Goal: Task Accomplishment & Management: Use online tool/utility

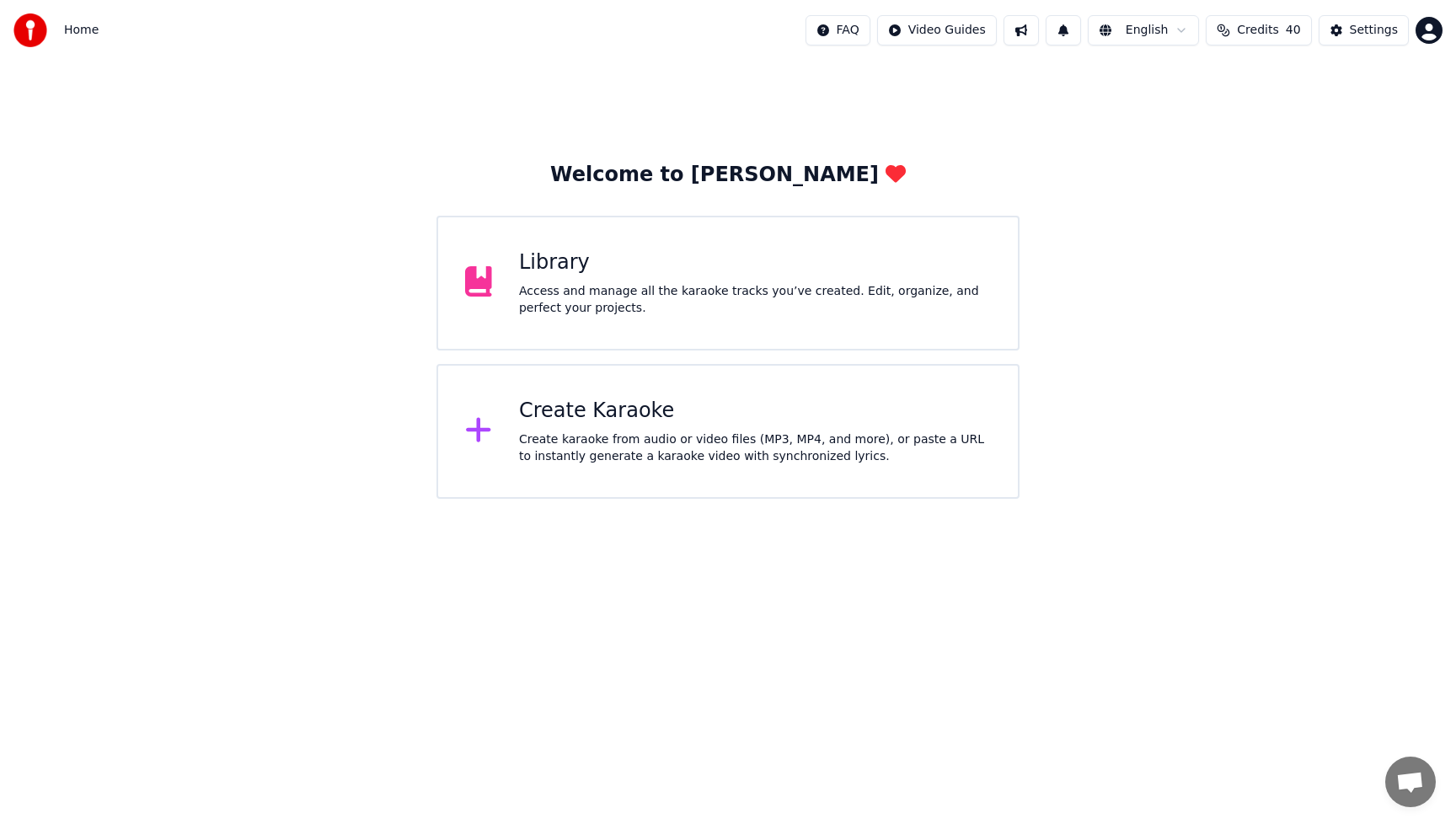
click at [581, 416] on div "Create Karaoke" at bounding box center [755, 411] width 472 height 27
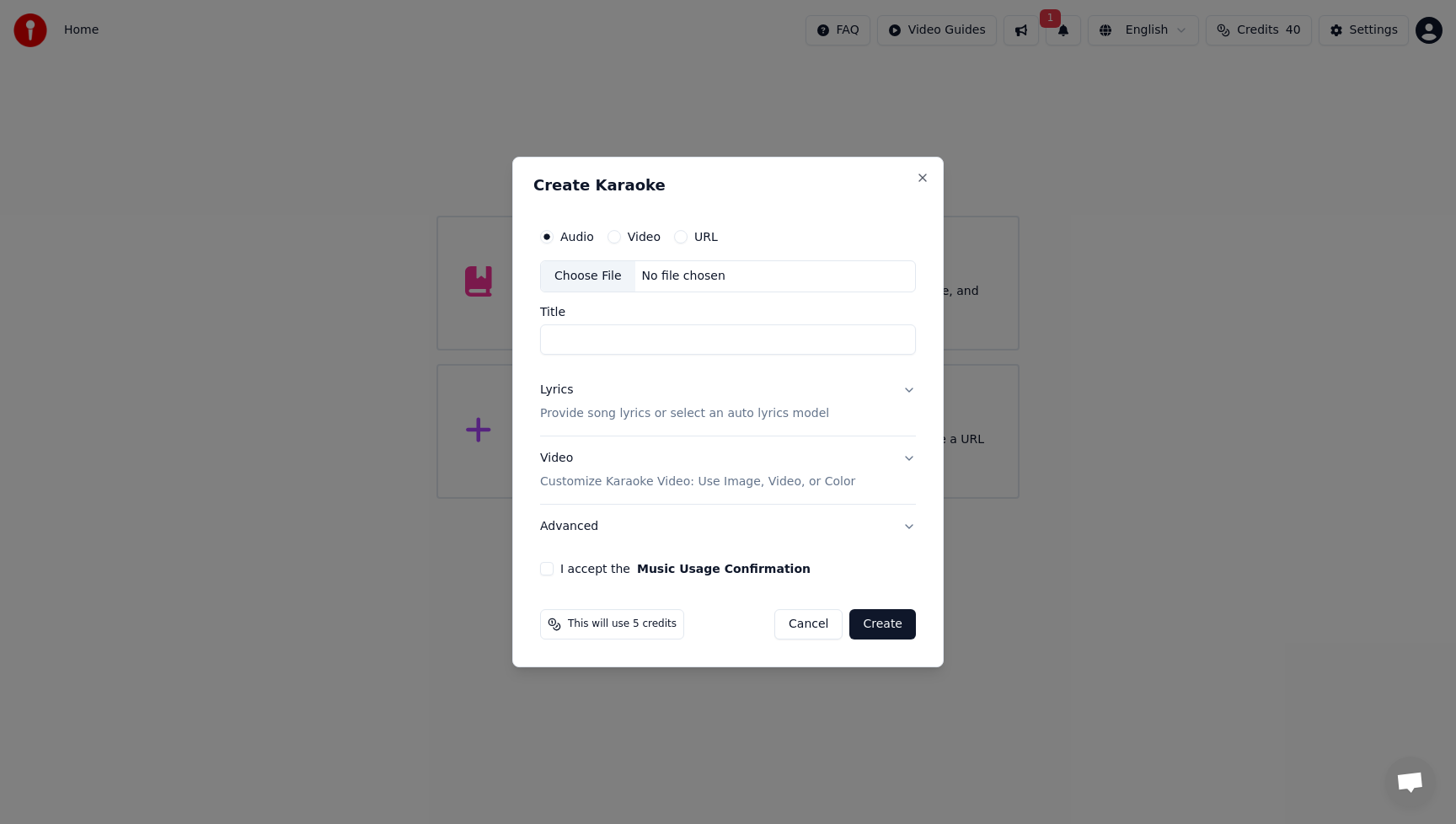
click at [585, 279] on div "Choose File" at bounding box center [588, 277] width 94 height 31
type input "*****"
click at [561, 392] on div "Lyrics" at bounding box center [556, 391] width 33 height 17
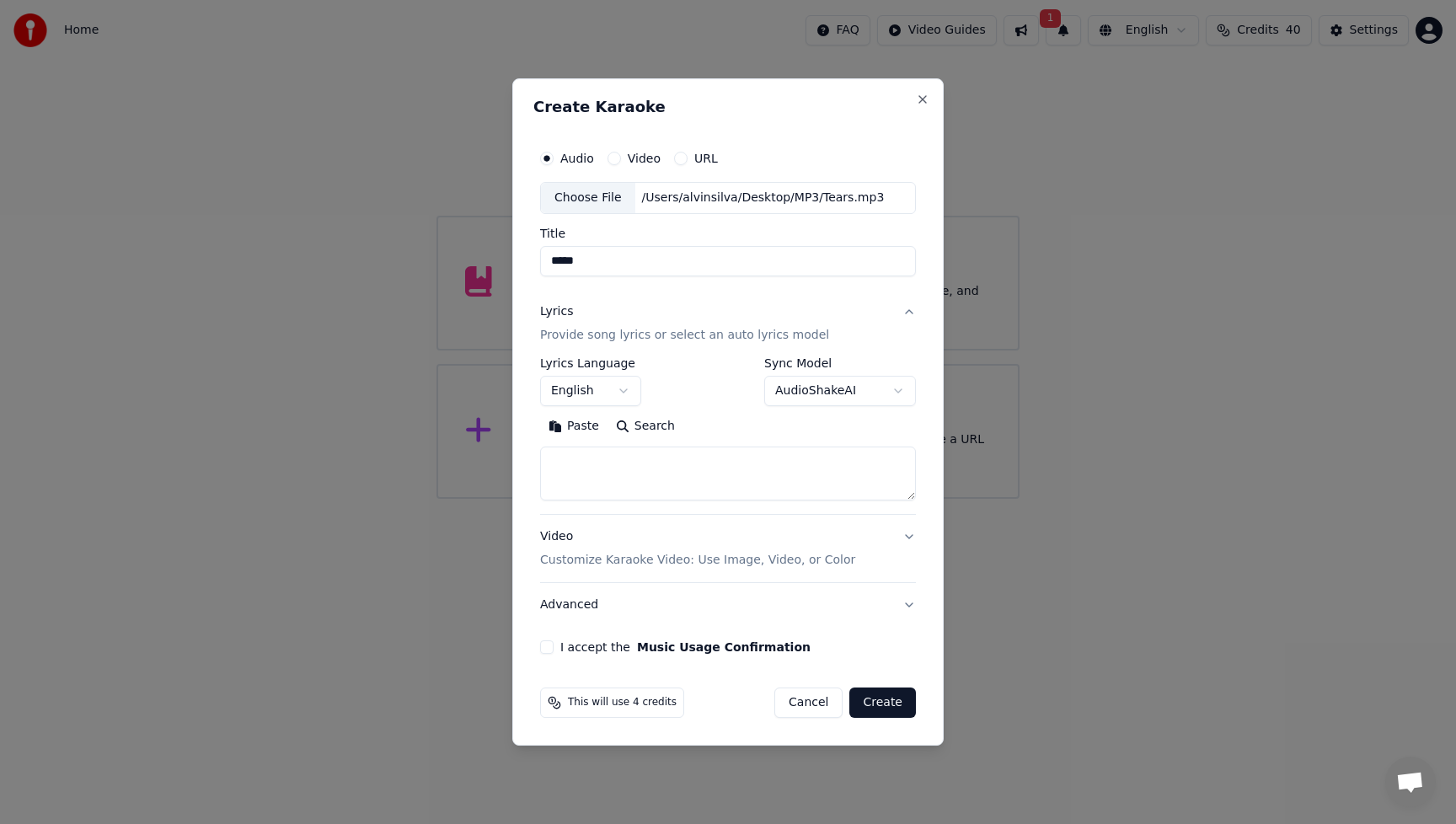
click at [616, 472] on textarea at bounding box center [727, 473] width 376 height 54
paste textarea "**********"
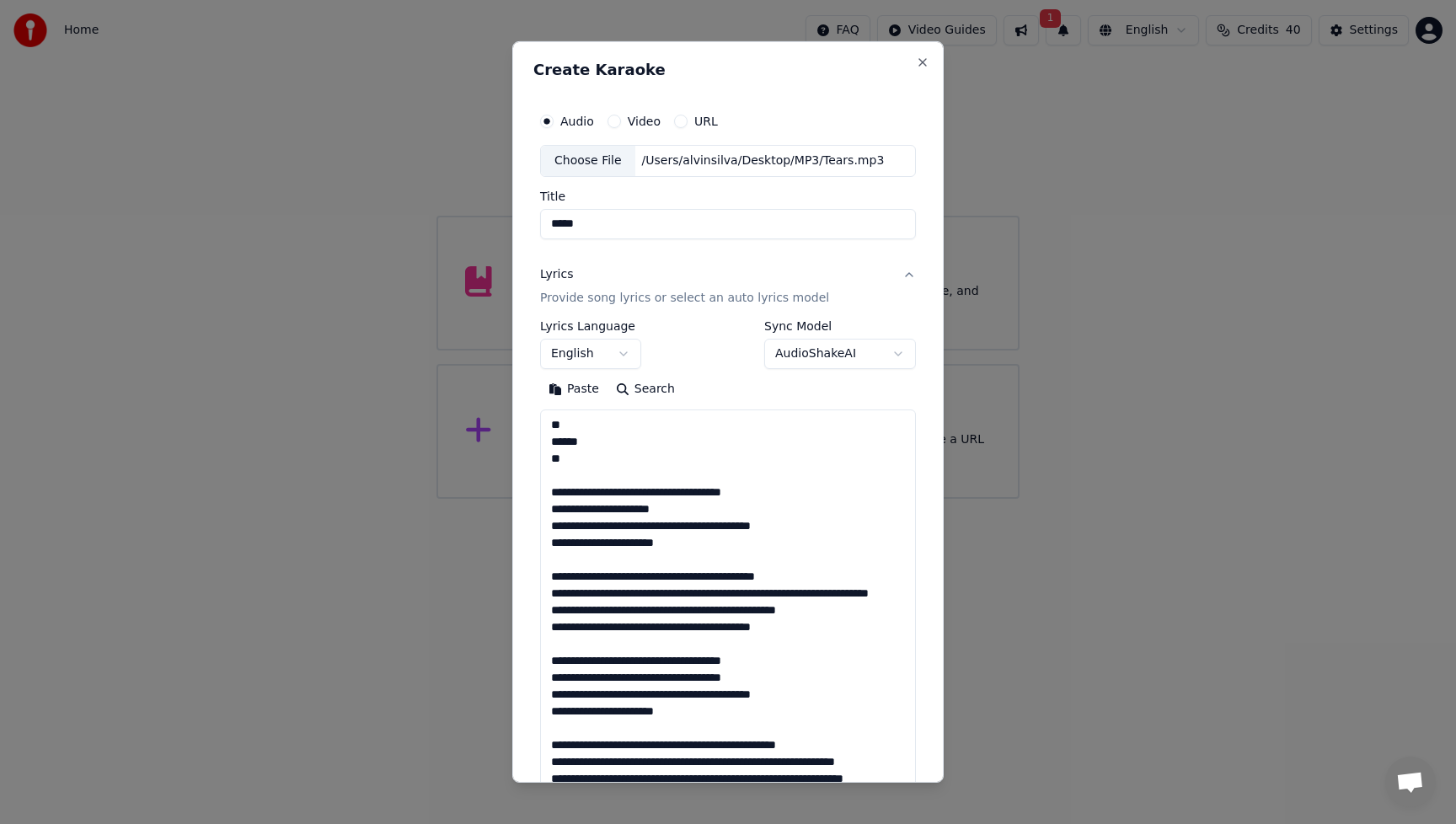
scroll to position [712, 0]
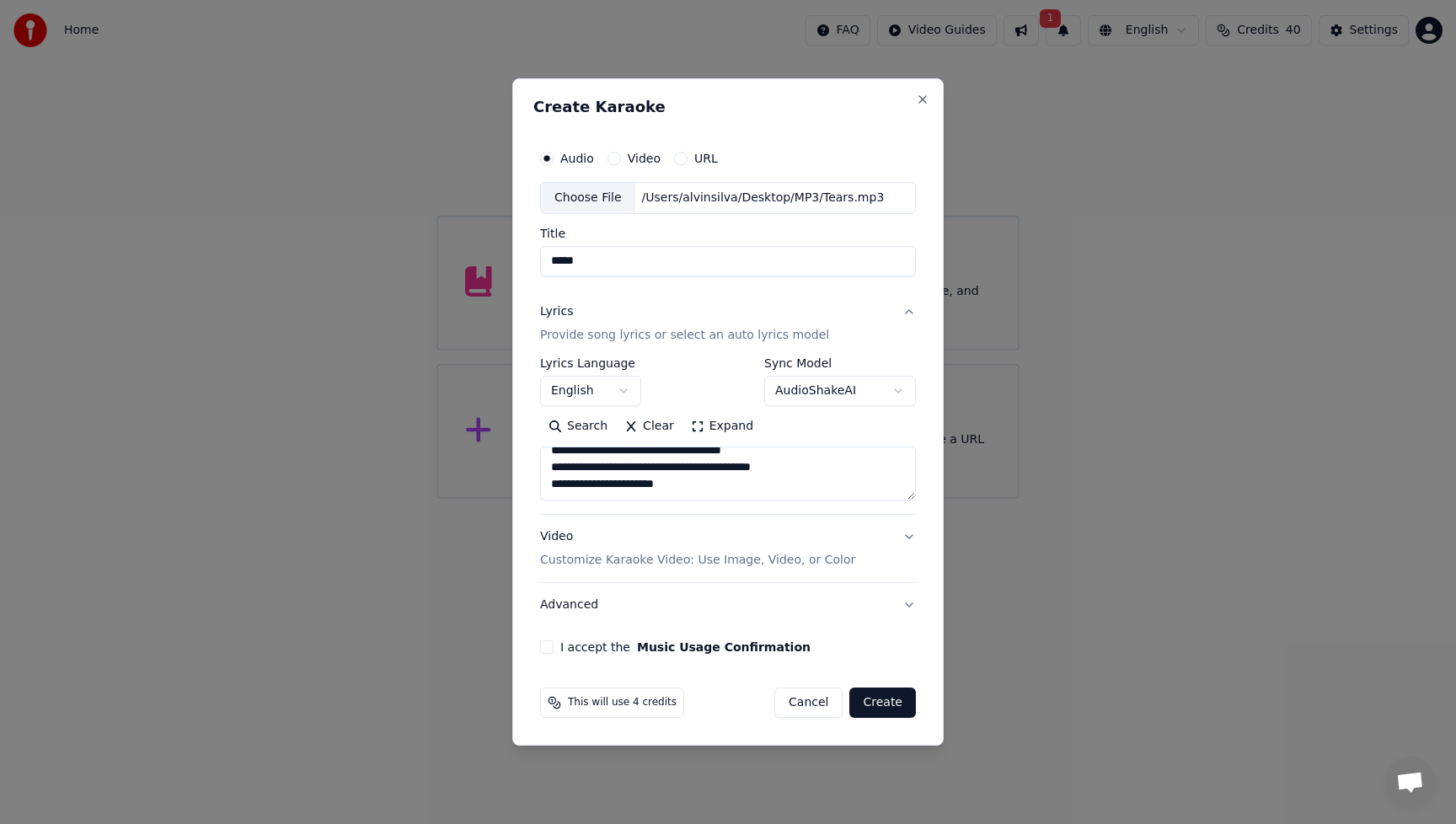
click at [726, 425] on button "Expand" at bounding box center [722, 426] width 79 height 27
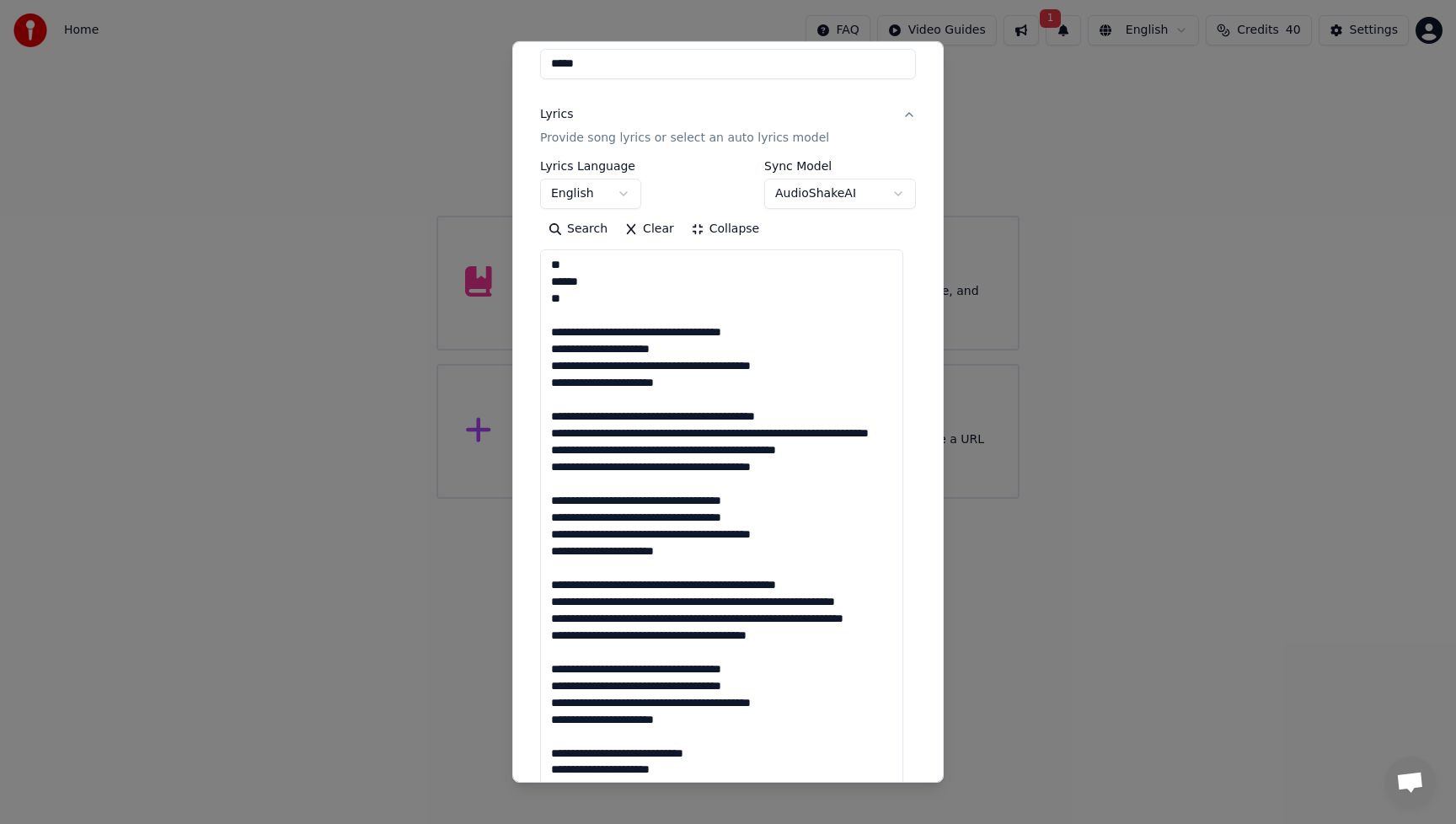
scroll to position [196, 0]
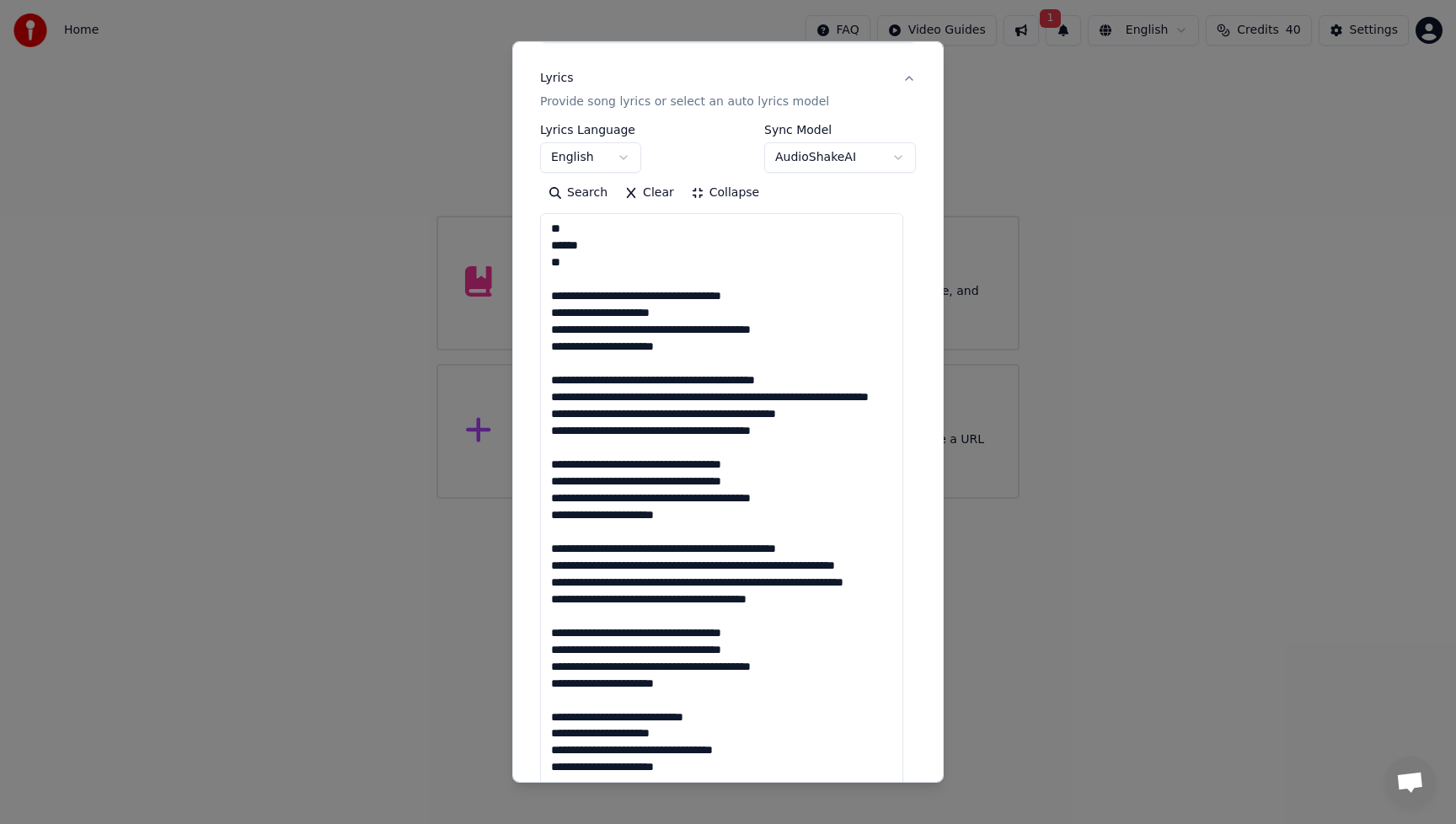
click at [622, 327] on textarea at bounding box center [721, 599] width 363 height 772
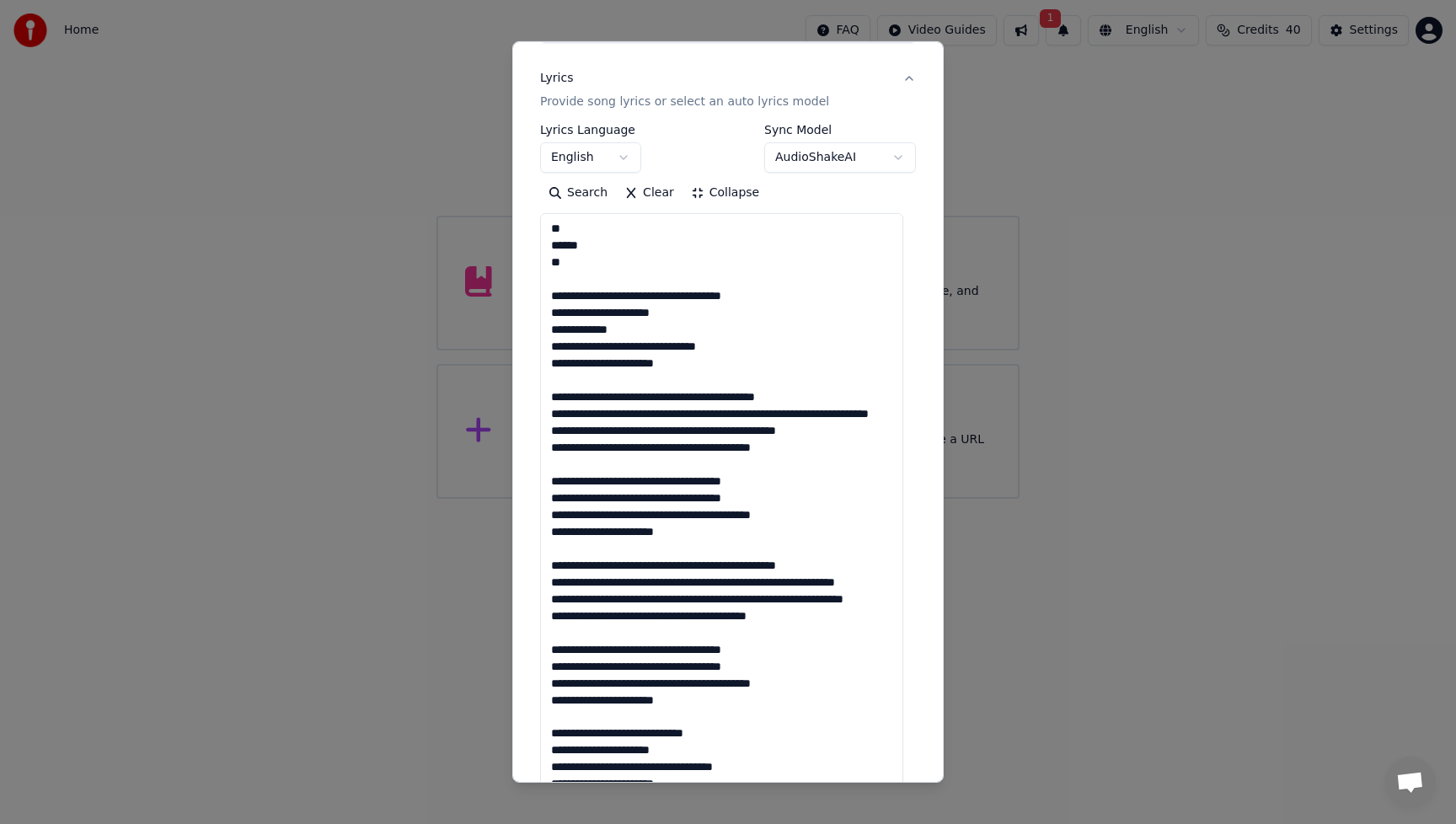
scroll to position [17, 0]
click at [643, 379] on textarea at bounding box center [721, 599] width 363 height 772
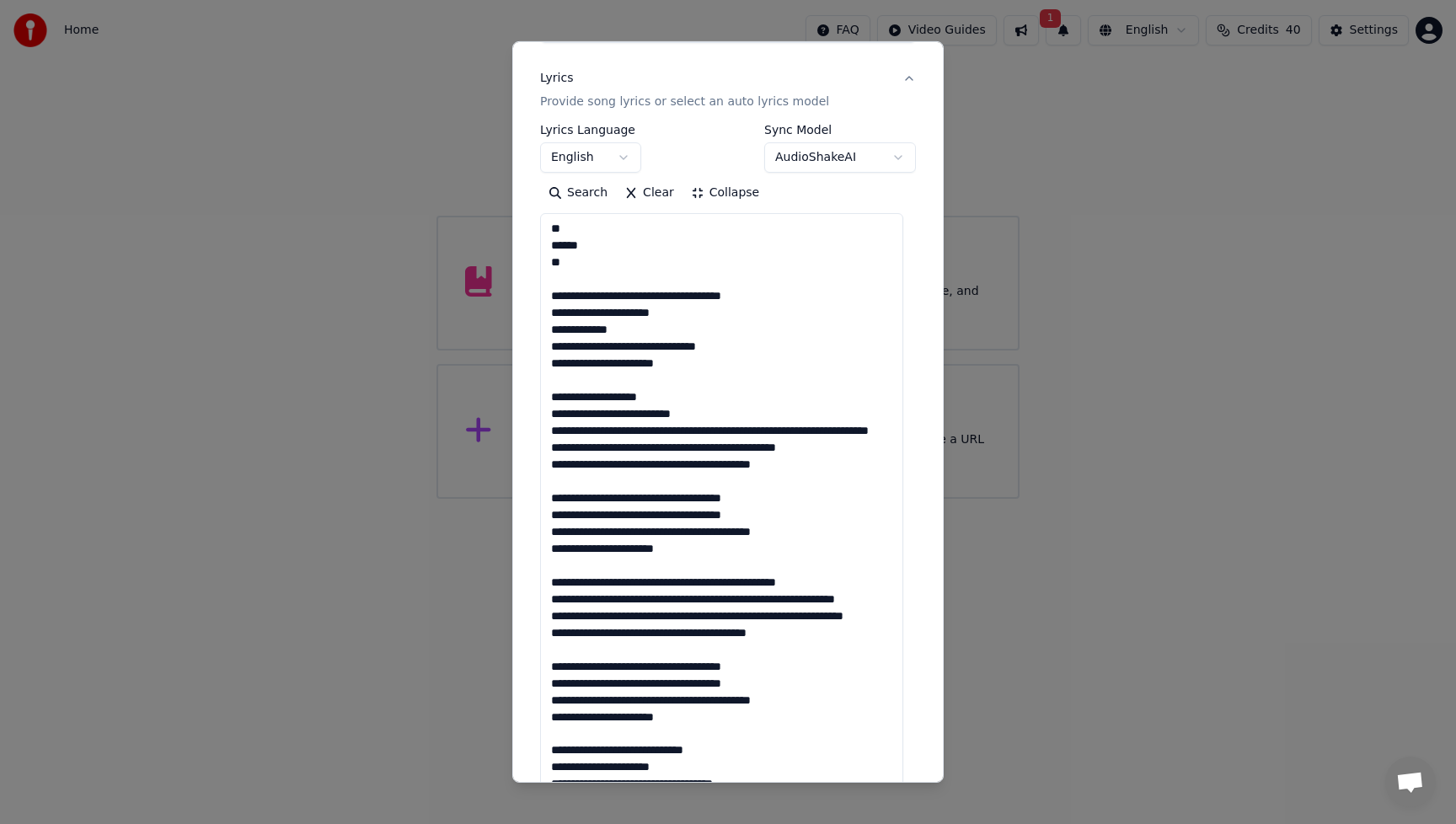
click at [683, 409] on textarea at bounding box center [721, 599] width 363 height 772
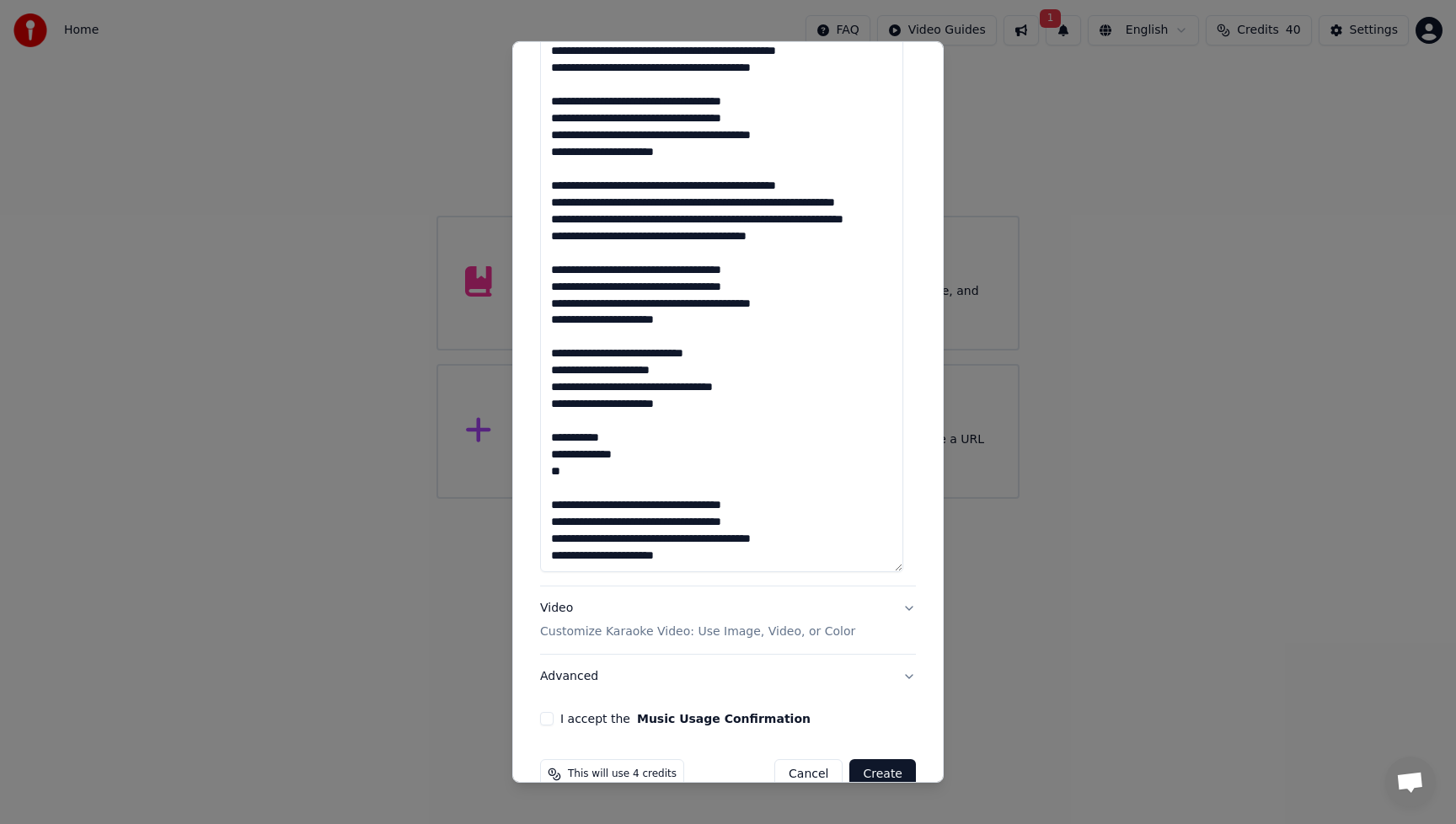
scroll to position [643, 0]
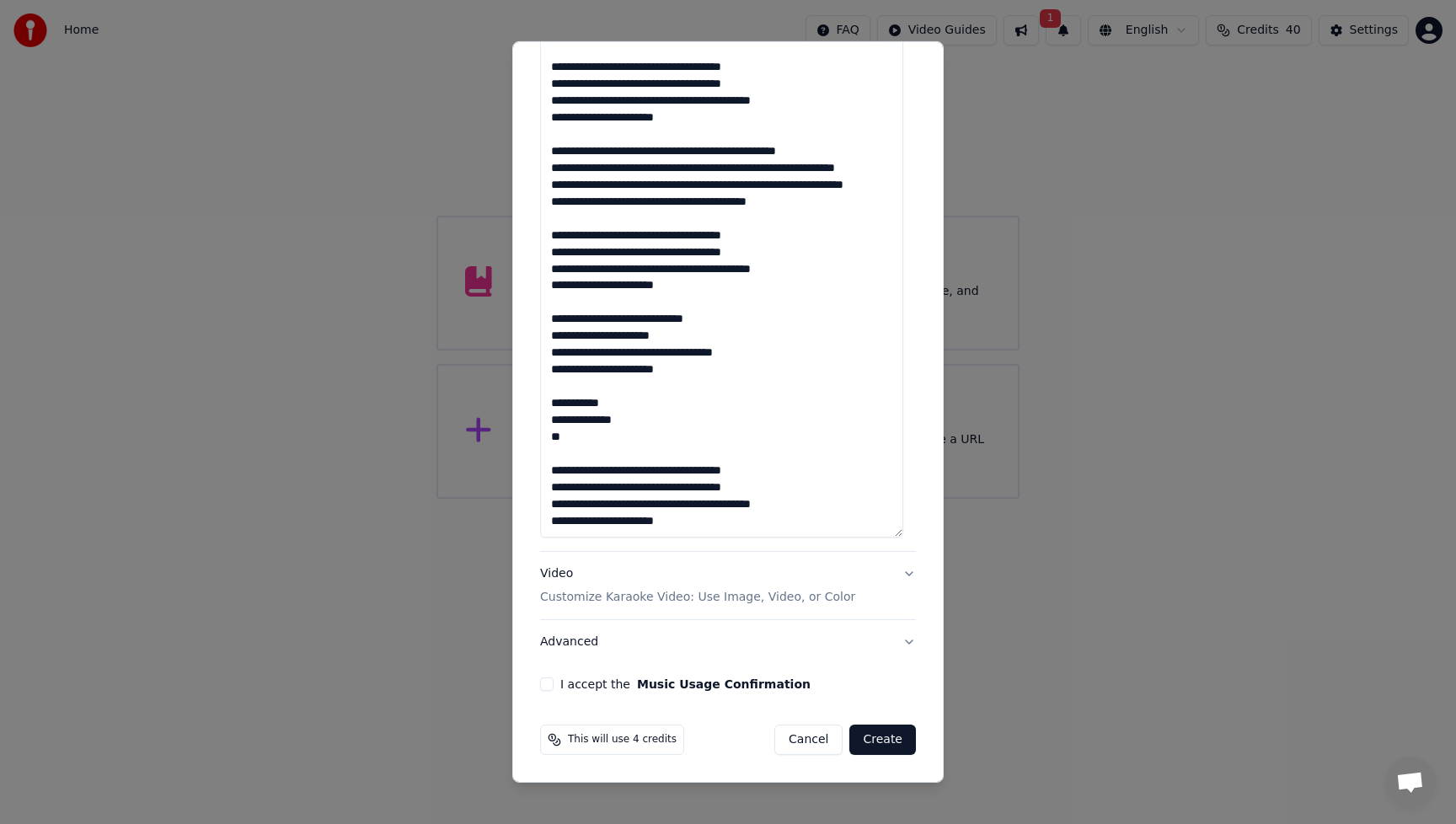
type textarea "**********"
click at [571, 599] on p "Customize Karaoke Video: Use Image, Video, or Color" at bounding box center [697, 597] width 315 height 17
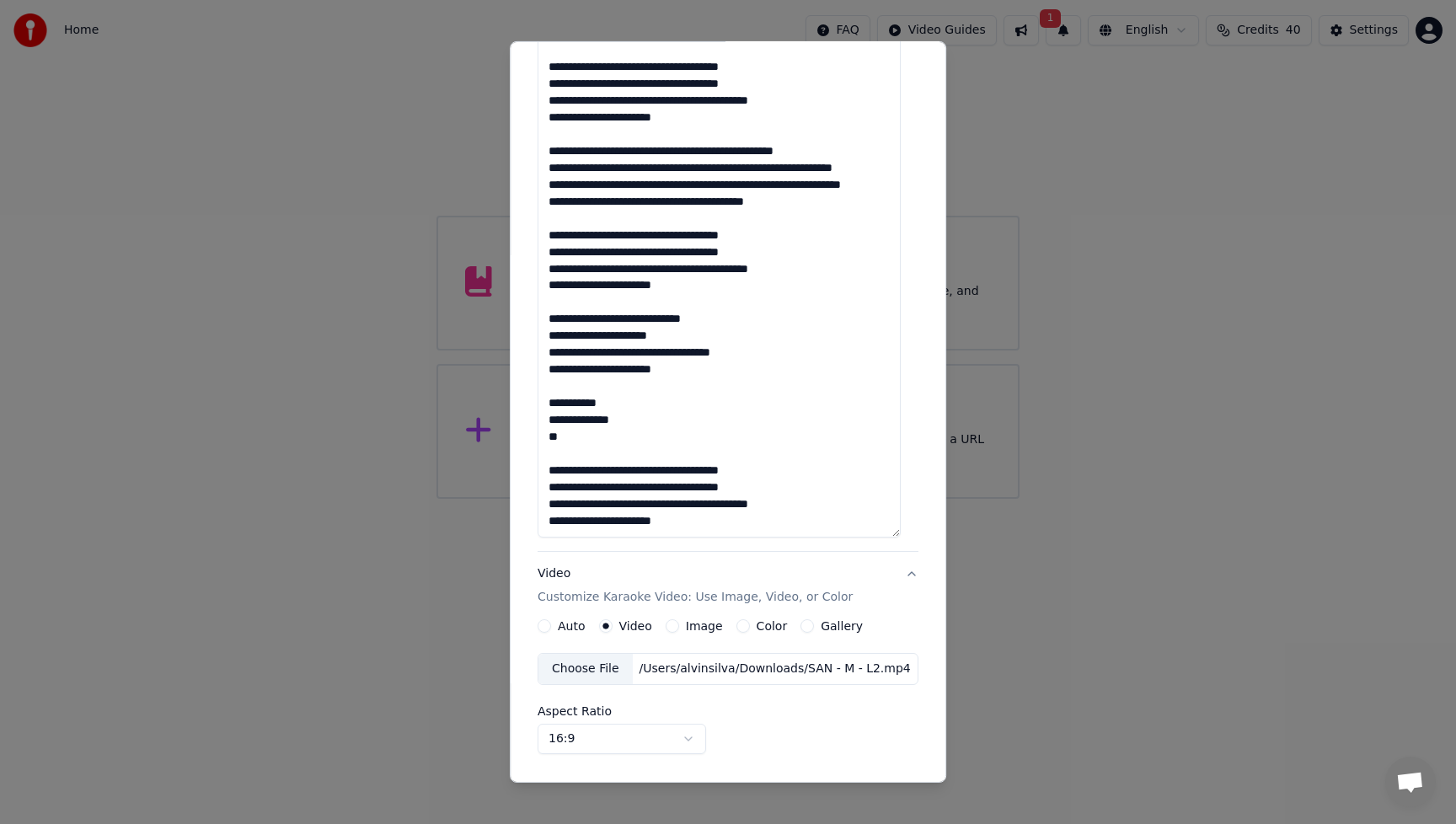
scroll to position [0, 0]
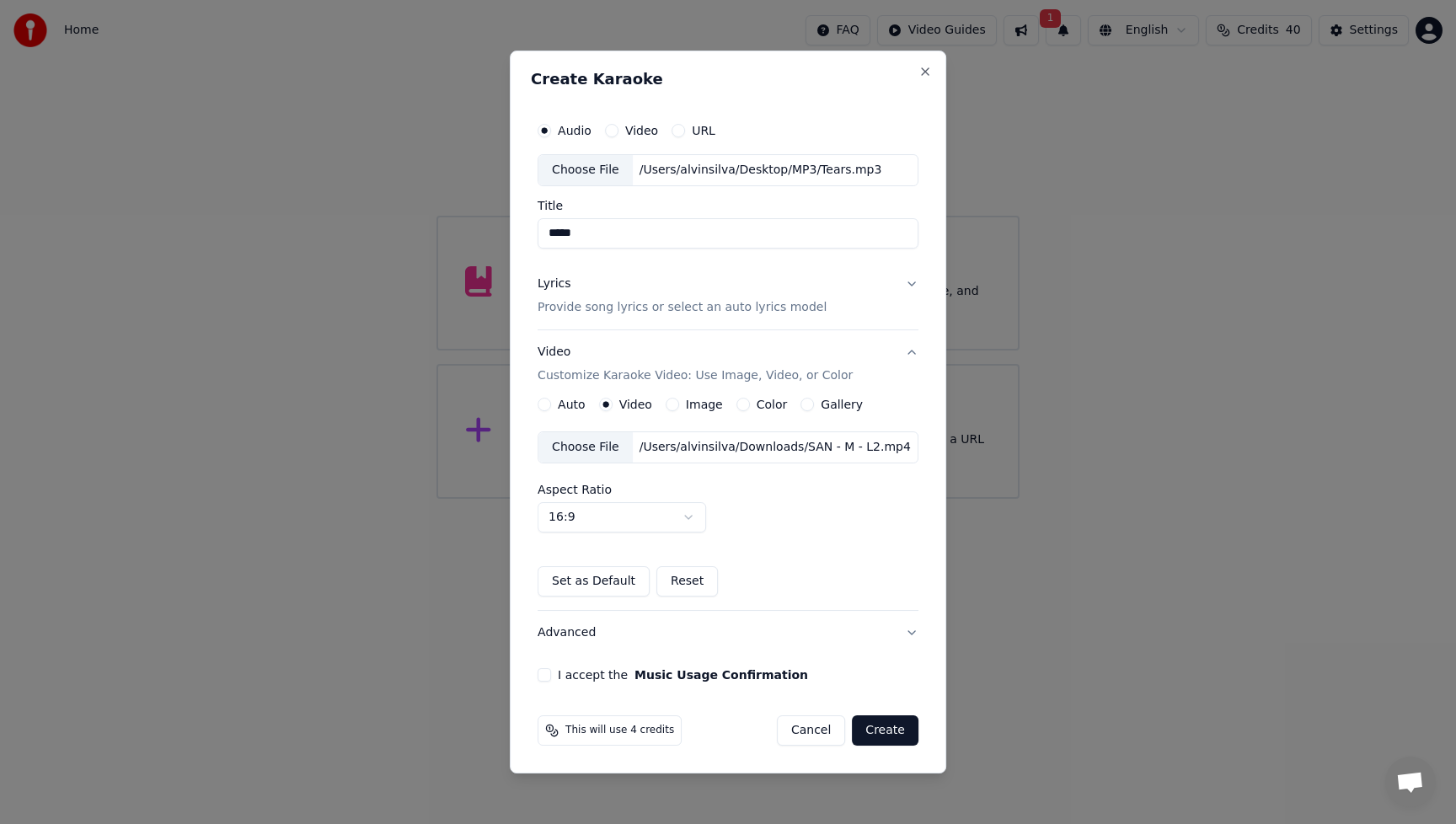
click at [600, 449] on div "Choose File" at bounding box center [586, 448] width 94 height 31
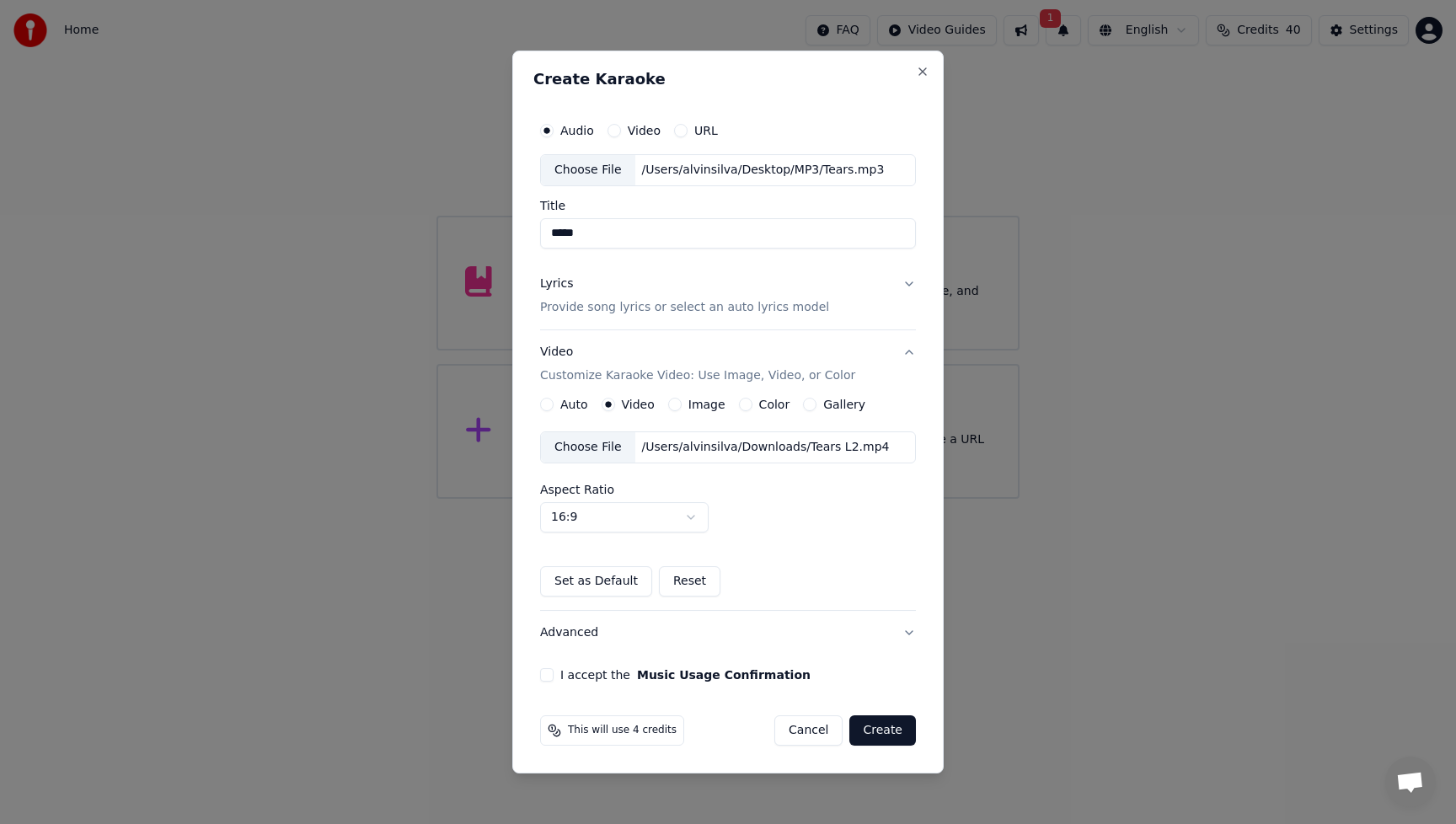
click at [552, 677] on button "I accept the Music Usage Confirmation" at bounding box center [546, 675] width 13 height 13
click at [903, 737] on button "Create" at bounding box center [883, 731] width 66 height 31
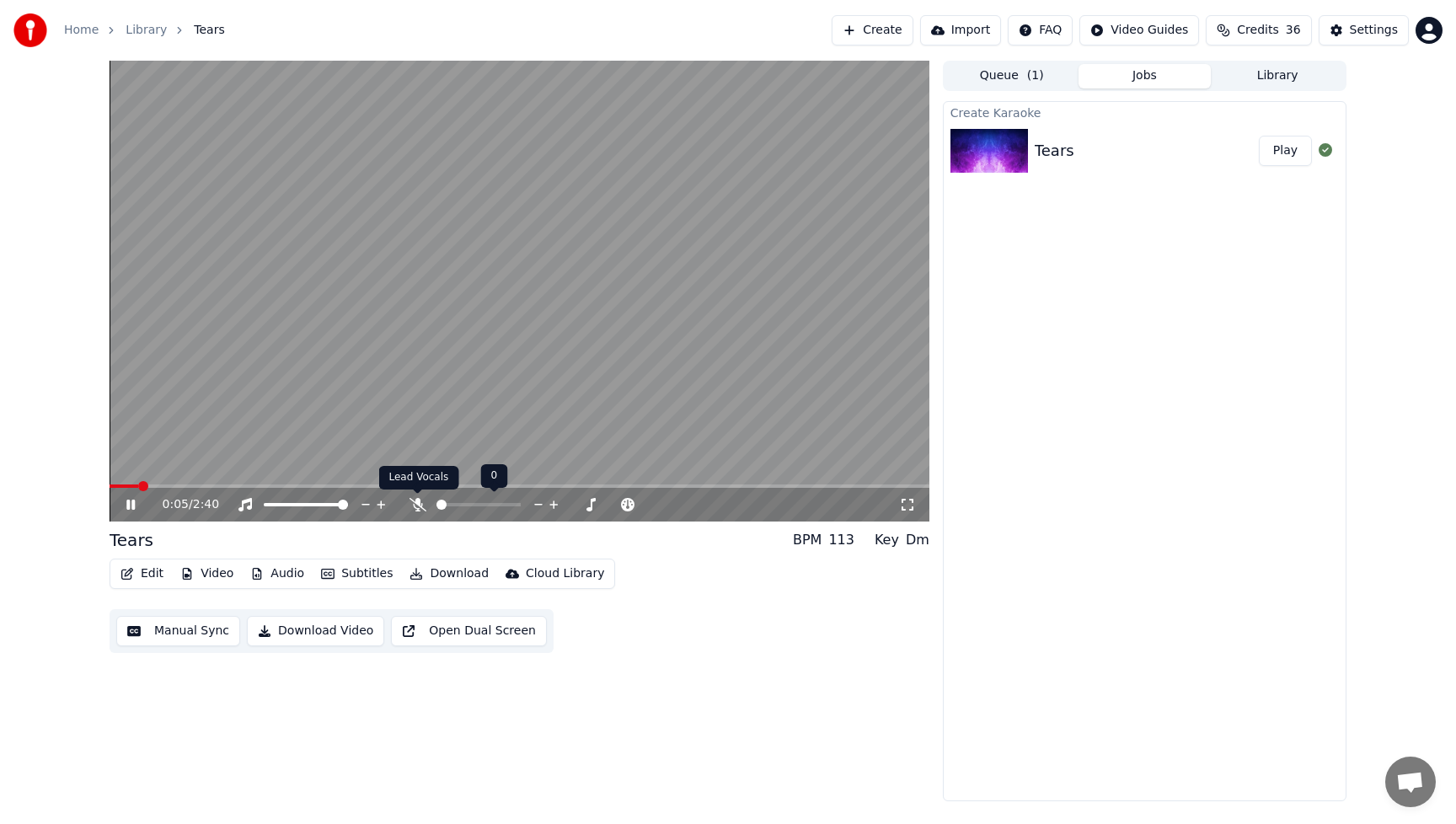
click at [419, 507] on icon at bounding box center [418, 505] width 17 height 13
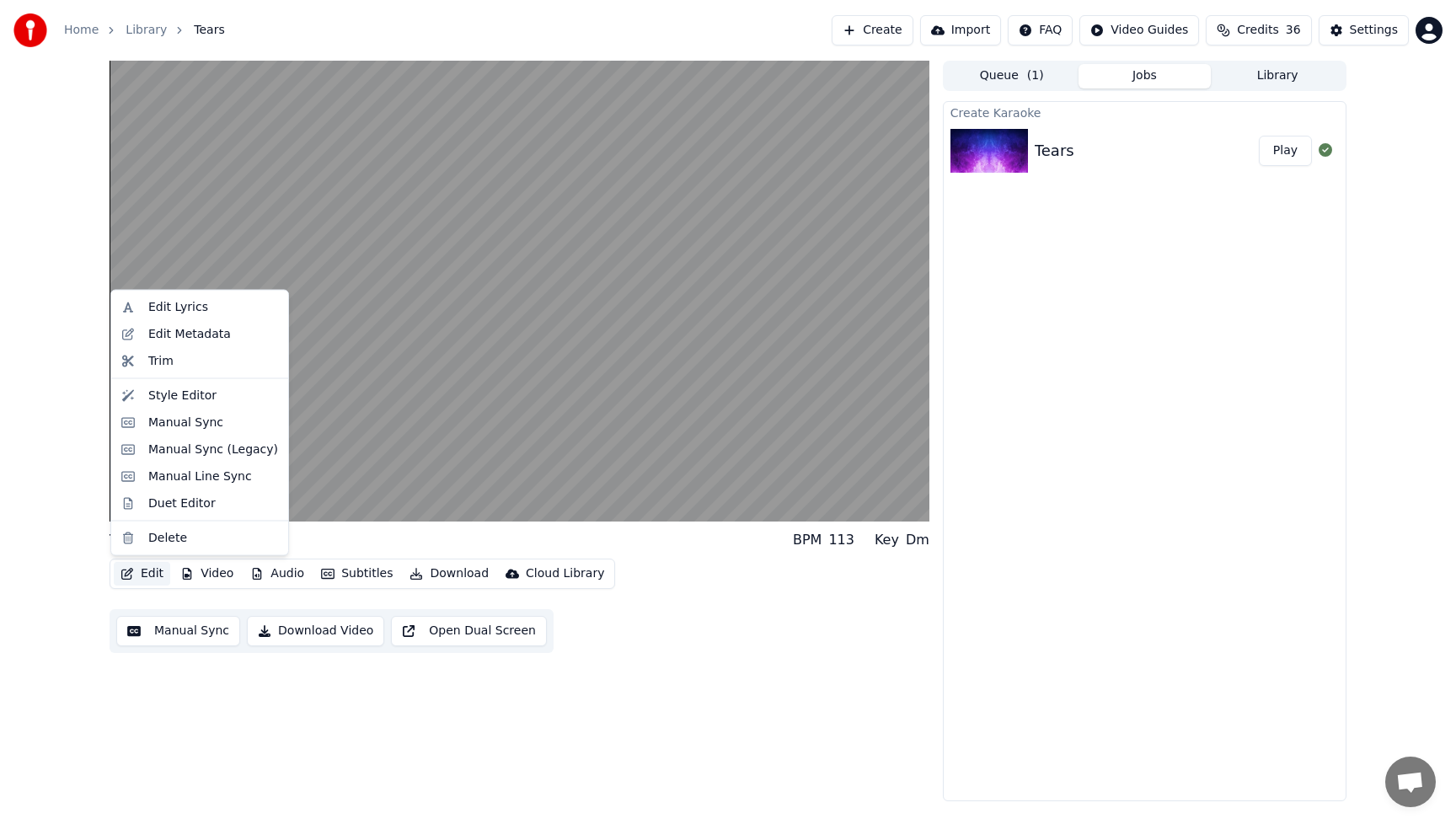
click at [149, 575] on button "Edit" at bounding box center [141, 573] width 57 height 24
click at [191, 426] on div "Manual Sync" at bounding box center [185, 423] width 75 height 17
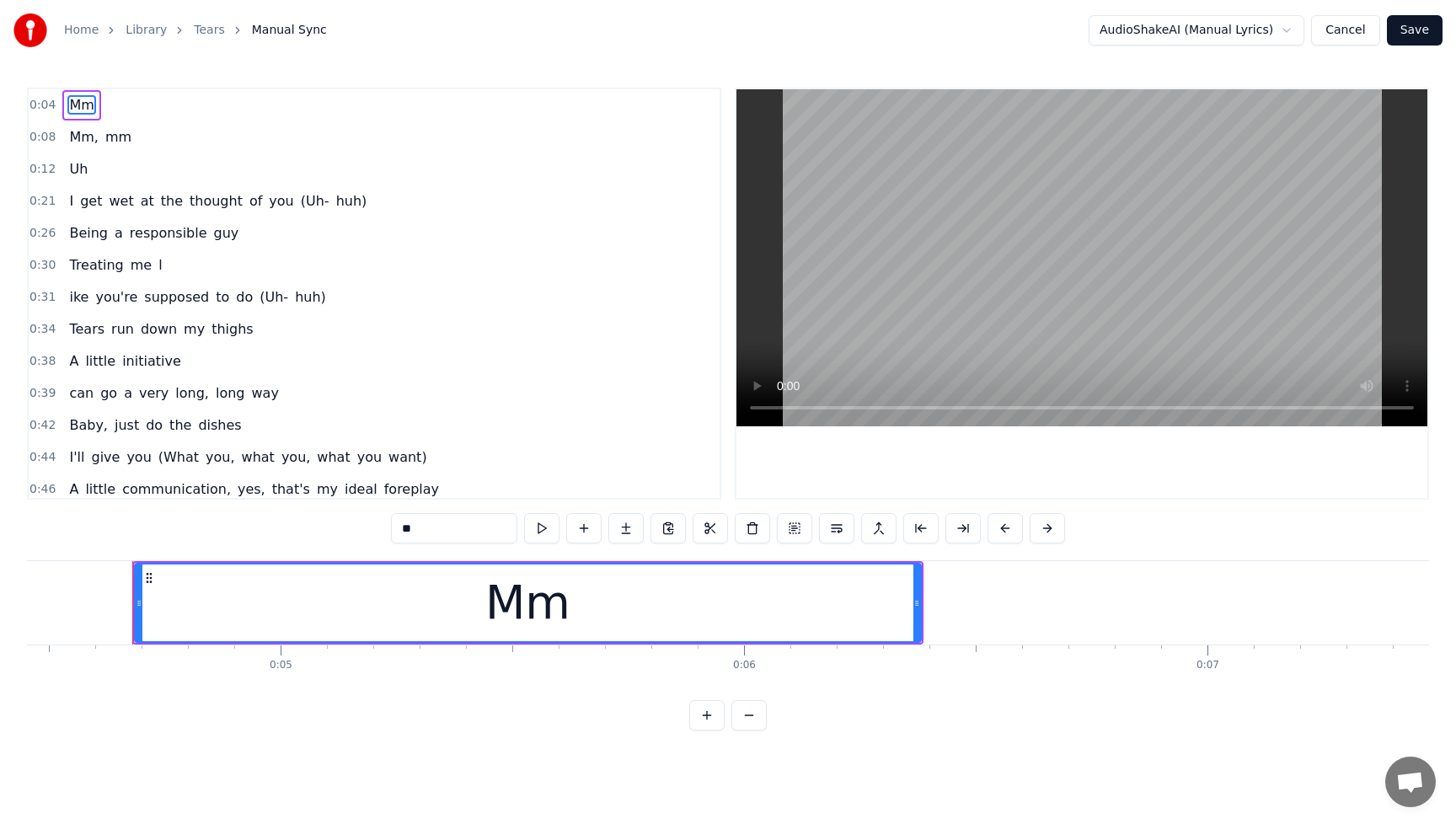
scroll to position [0, 2085]
click at [334, 206] on span "huh)" at bounding box center [352, 201] width 35 height 19
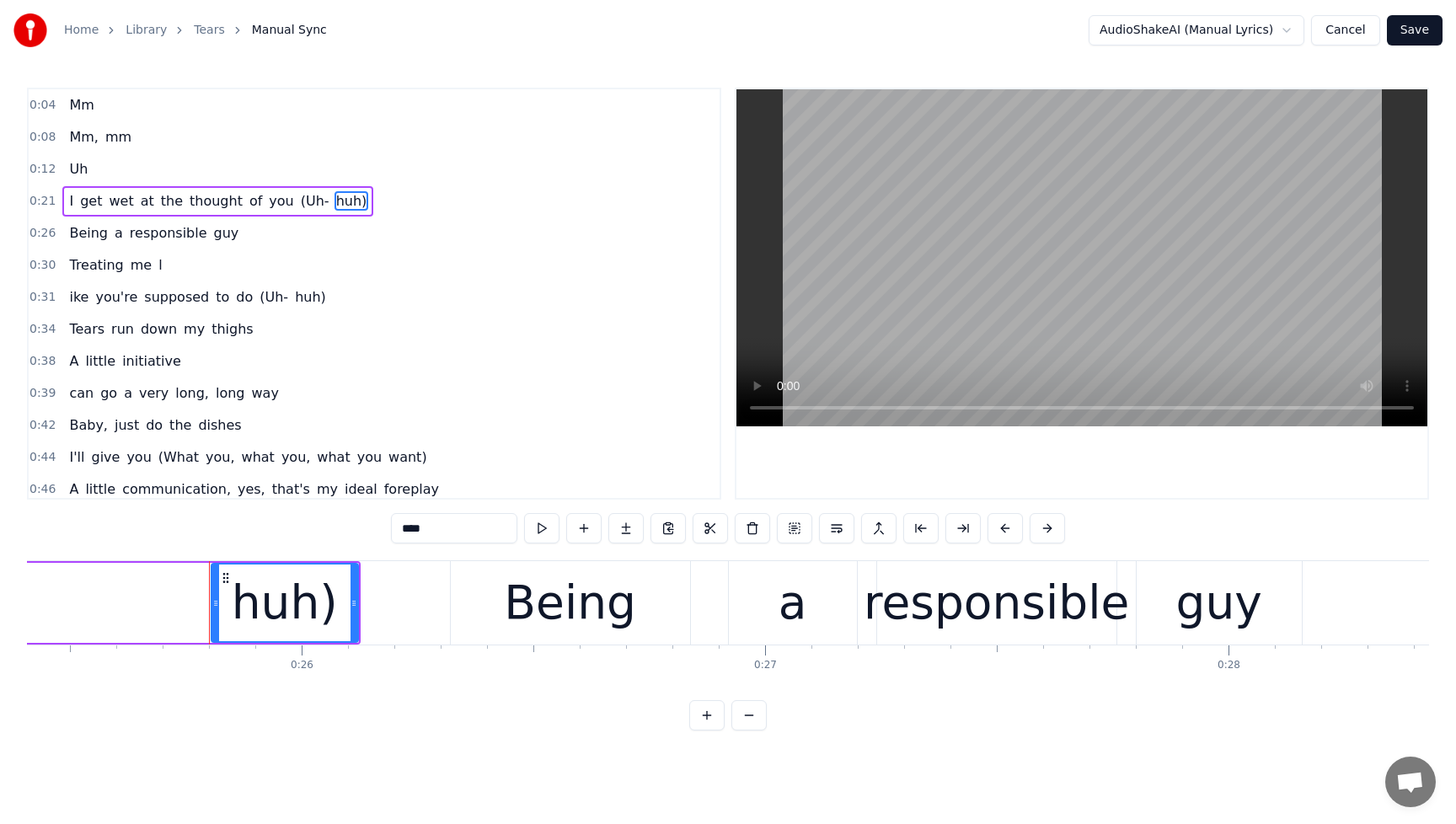
scroll to position [0, 11874]
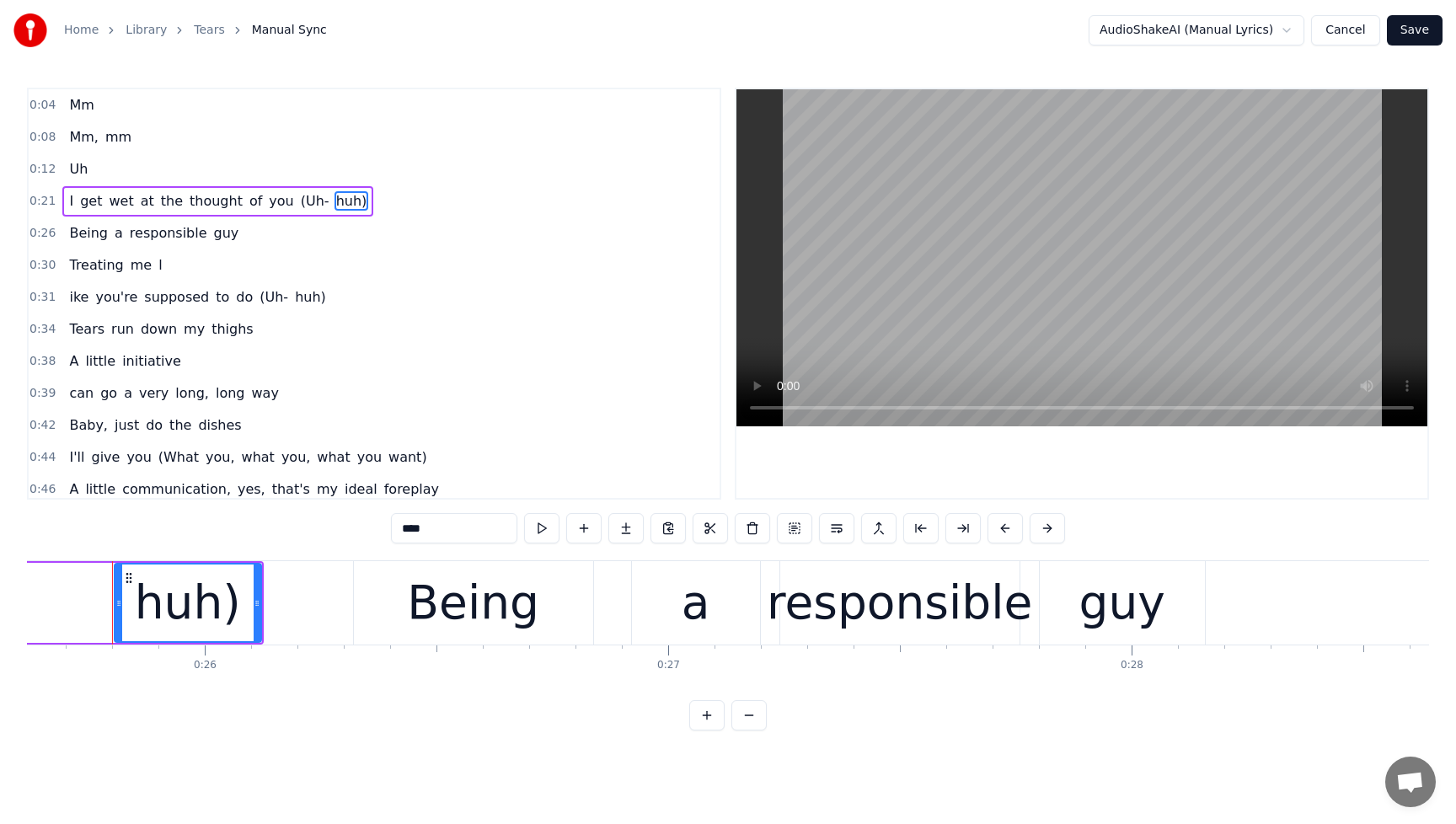
click at [460, 528] on input "****" at bounding box center [454, 528] width 127 height 31
type input "*"
click at [306, 207] on span "(Uh-" at bounding box center [315, 201] width 32 height 19
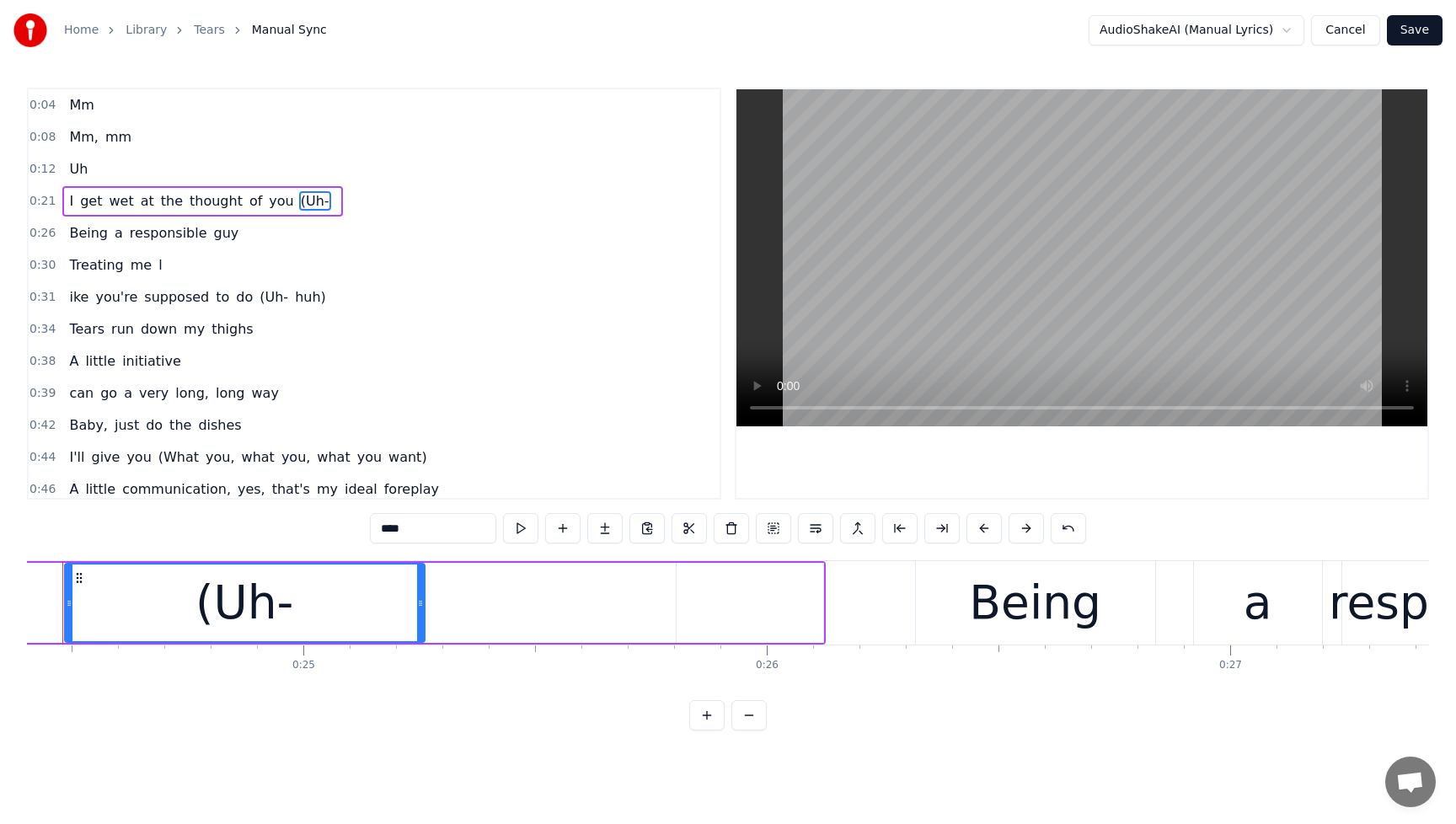
scroll to position [0, 11262]
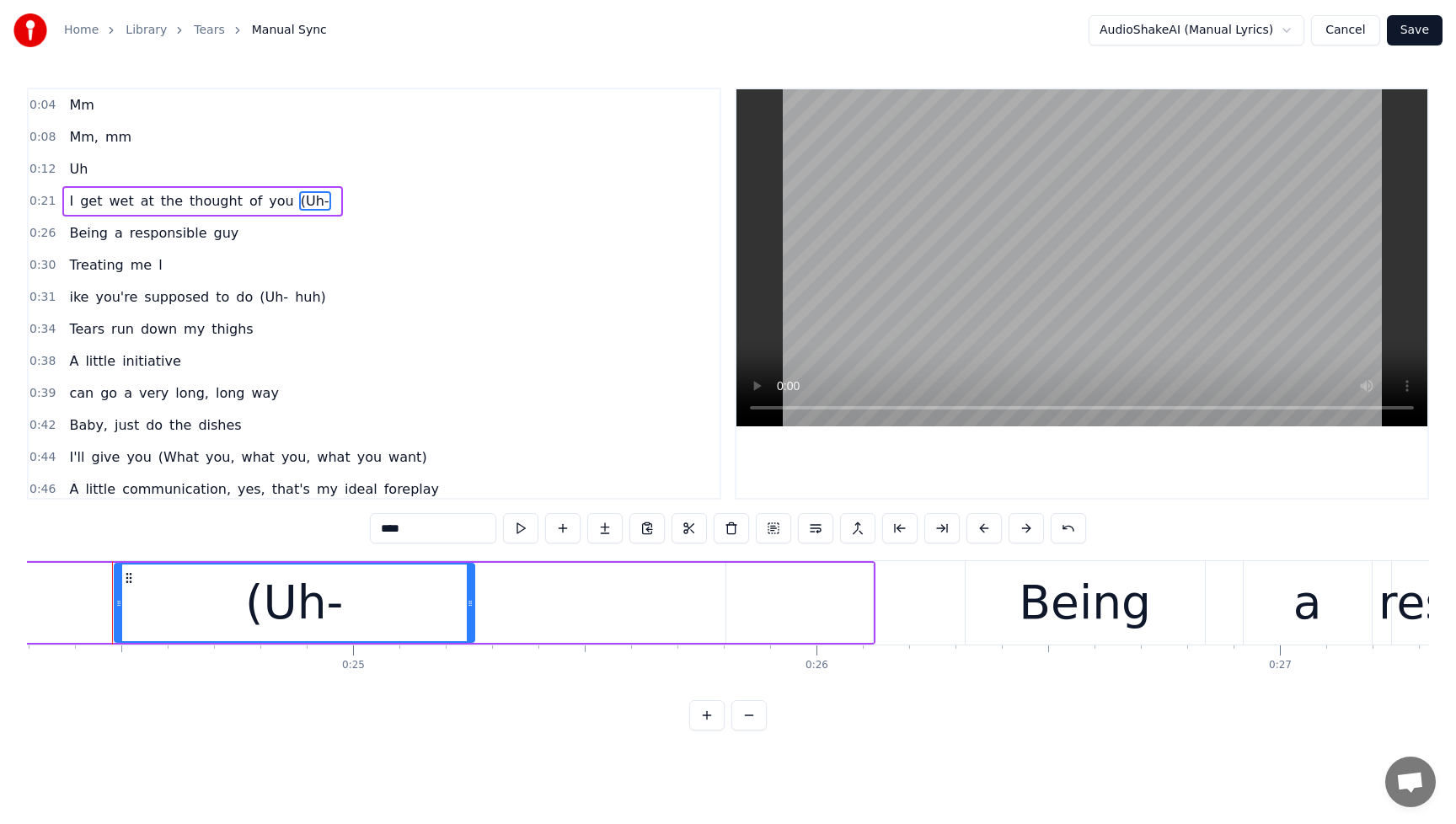
click at [344, 604] on div "(Uh-" at bounding box center [294, 603] width 358 height 77
click at [417, 530] on input "****" at bounding box center [433, 528] width 127 height 31
type input "****"
click at [458, 252] on div "0:30 Treating me l" at bounding box center [375, 265] width 692 height 32
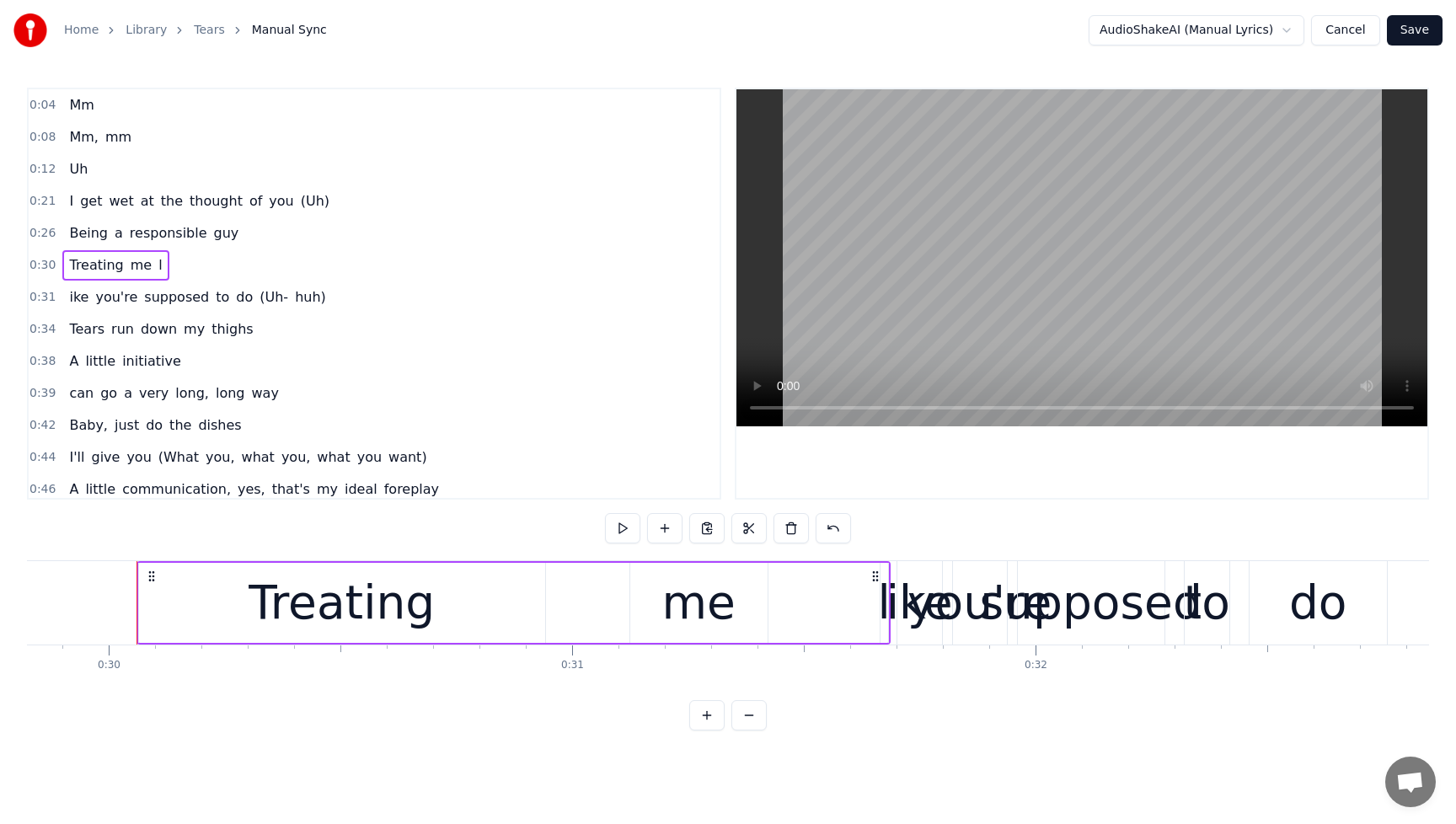
scroll to position [0, 13848]
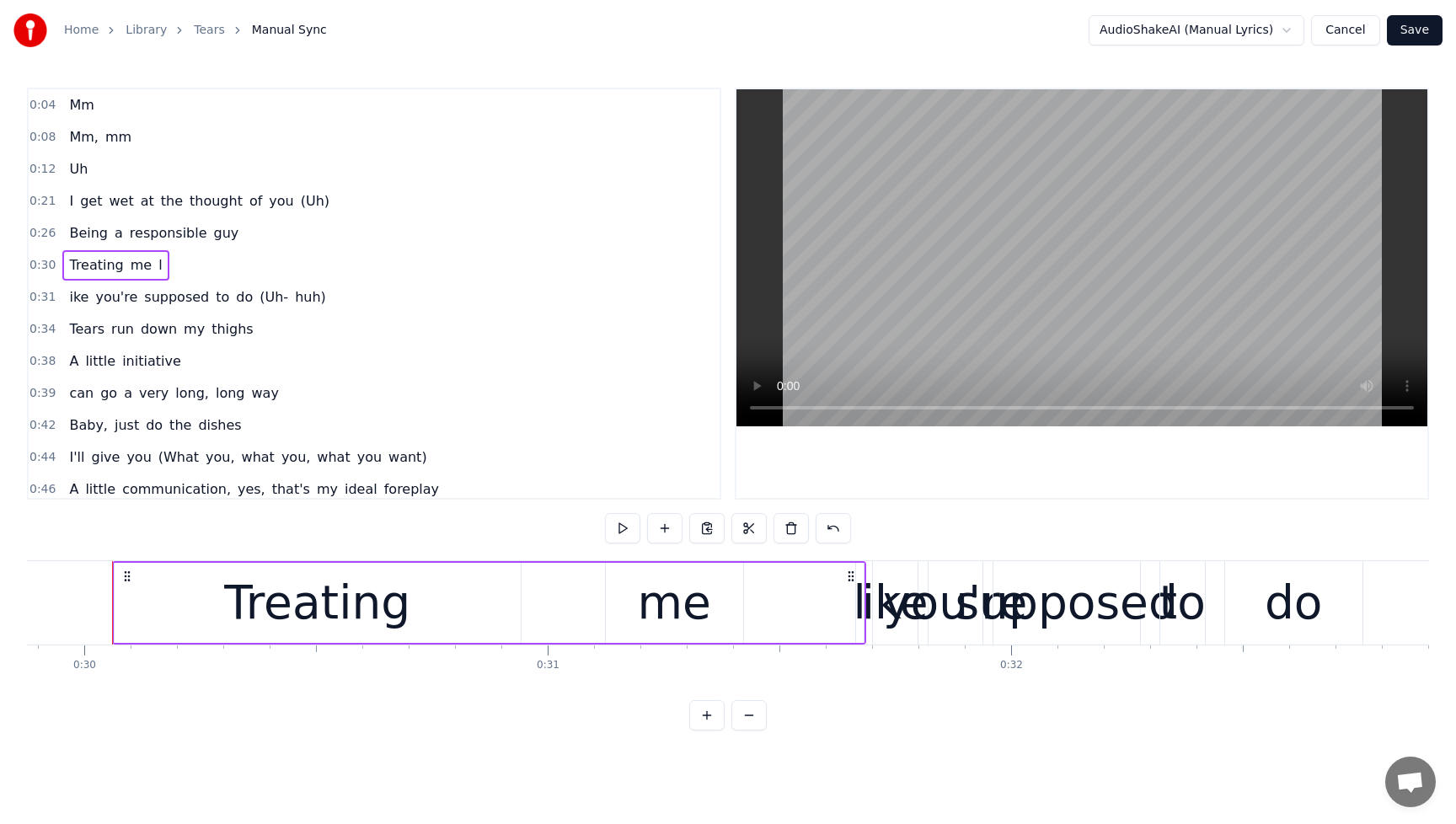
click at [157, 269] on span "l" at bounding box center [159, 265] width 7 height 19
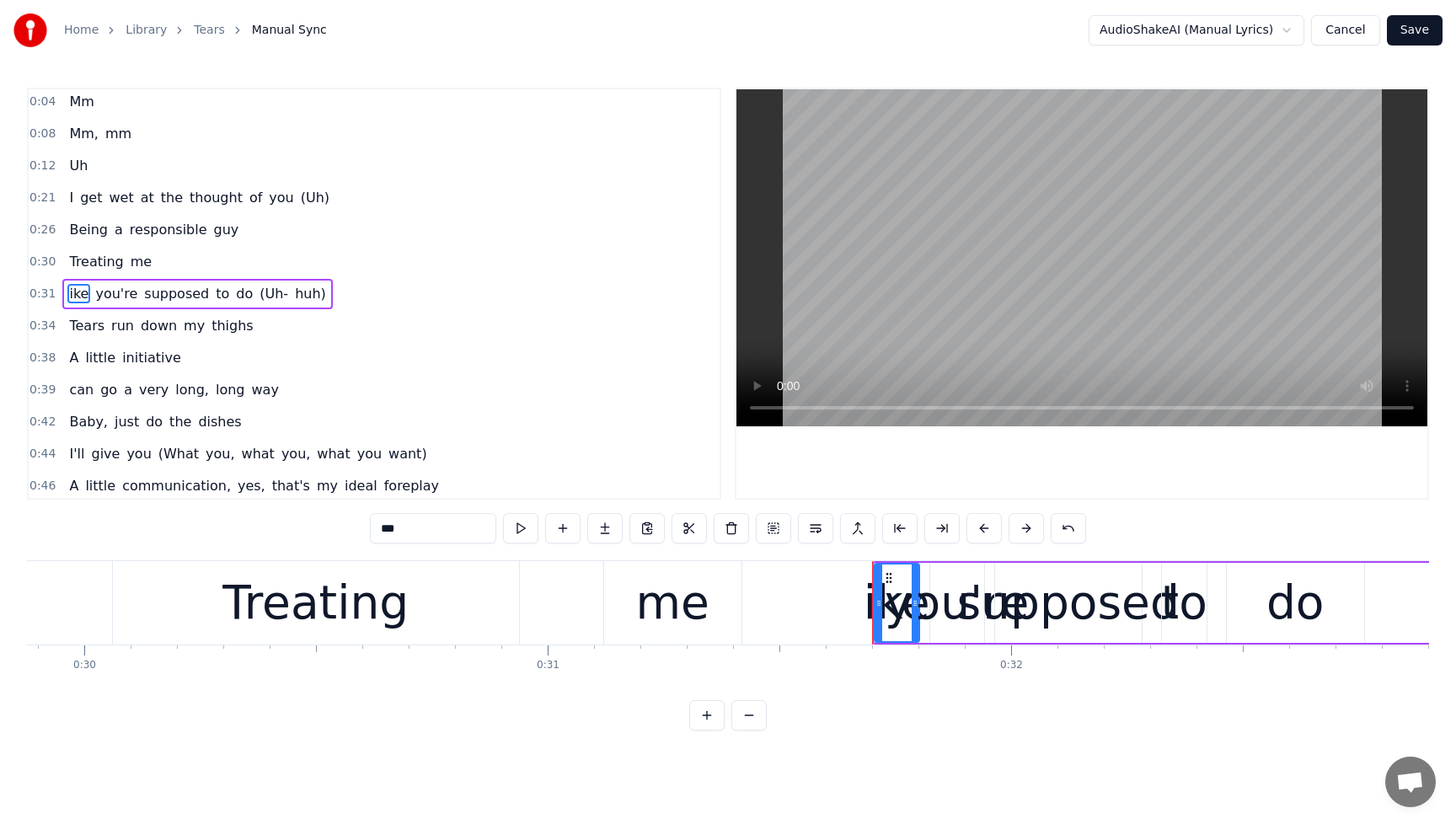
click at [382, 531] on input "***" at bounding box center [433, 528] width 127 height 31
click at [302, 300] on span "huh)" at bounding box center [315, 294] width 35 height 19
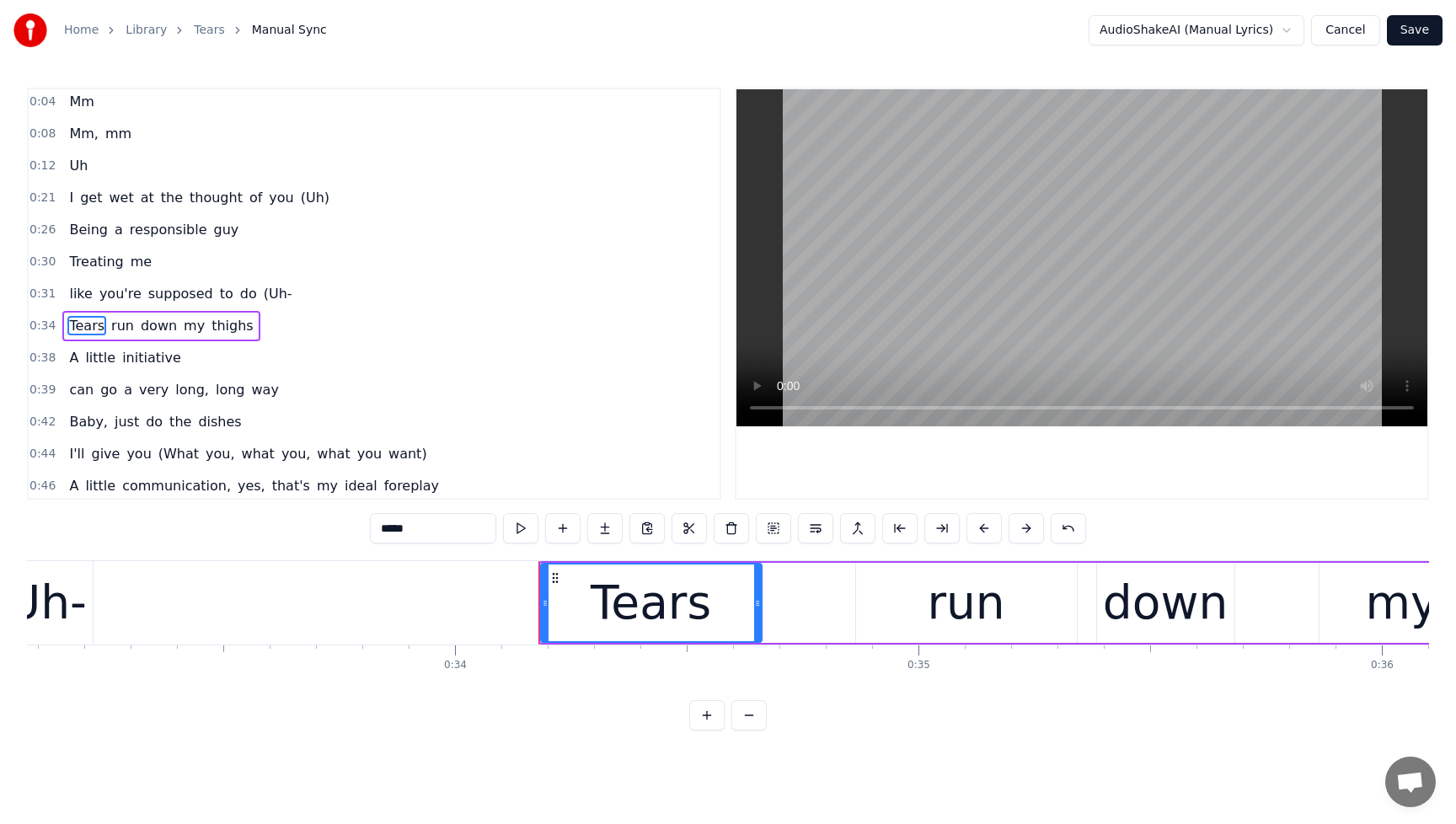
scroll to position [36, 0]
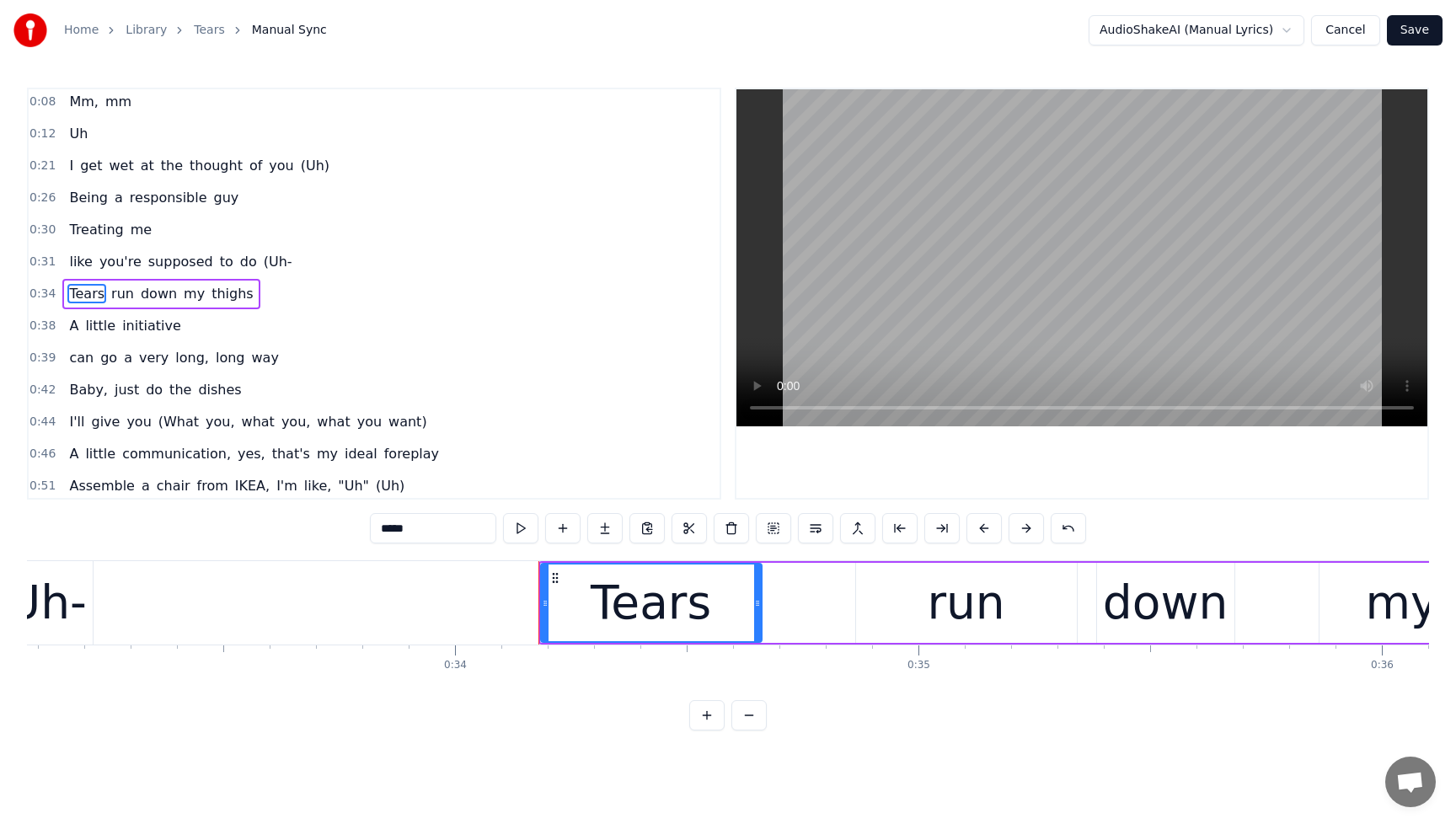
click at [267, 259] on span "(Uh-" at bounding box center [278, 261] width 32 height 19
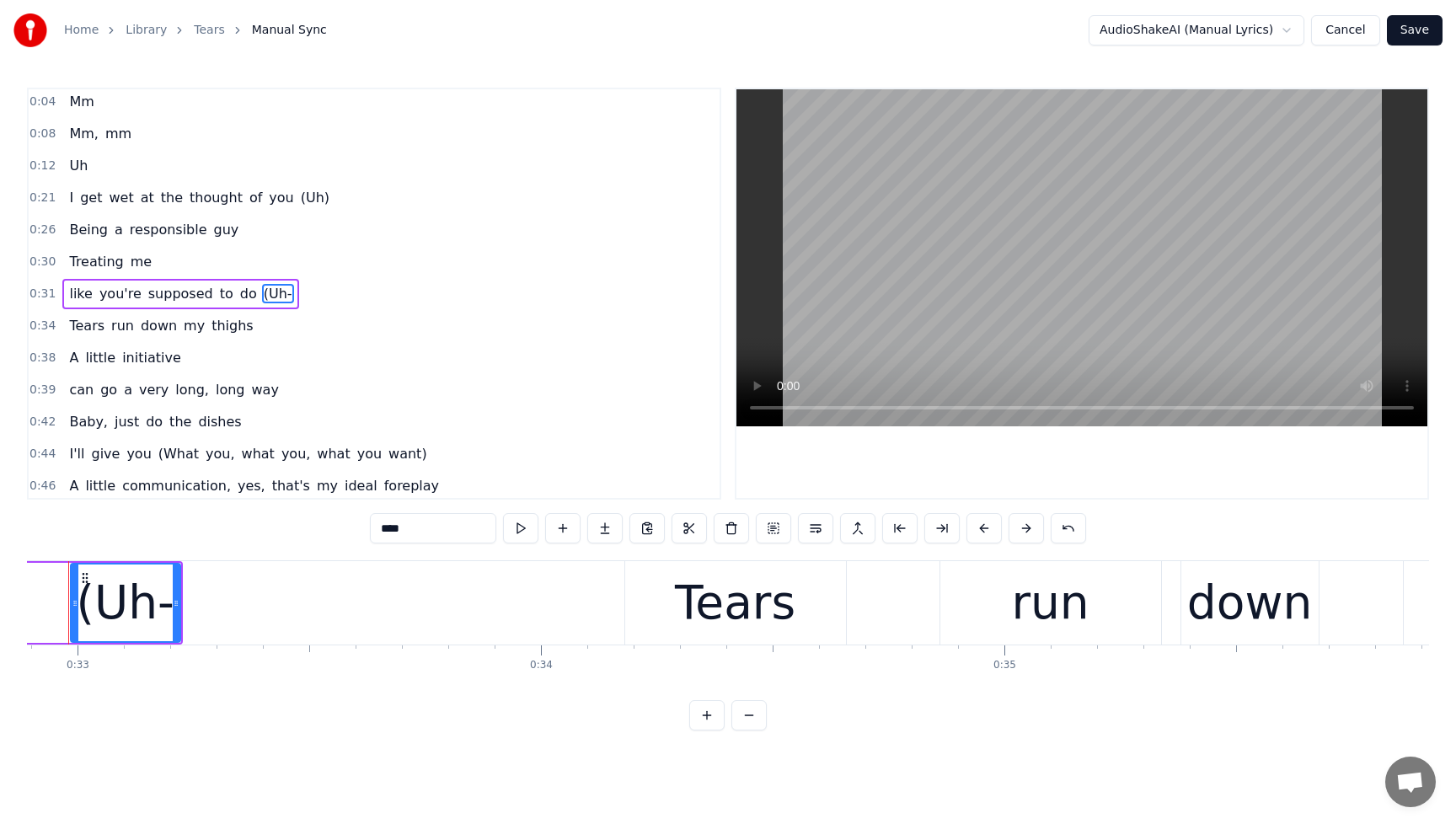
scroll to position [0, 15203]
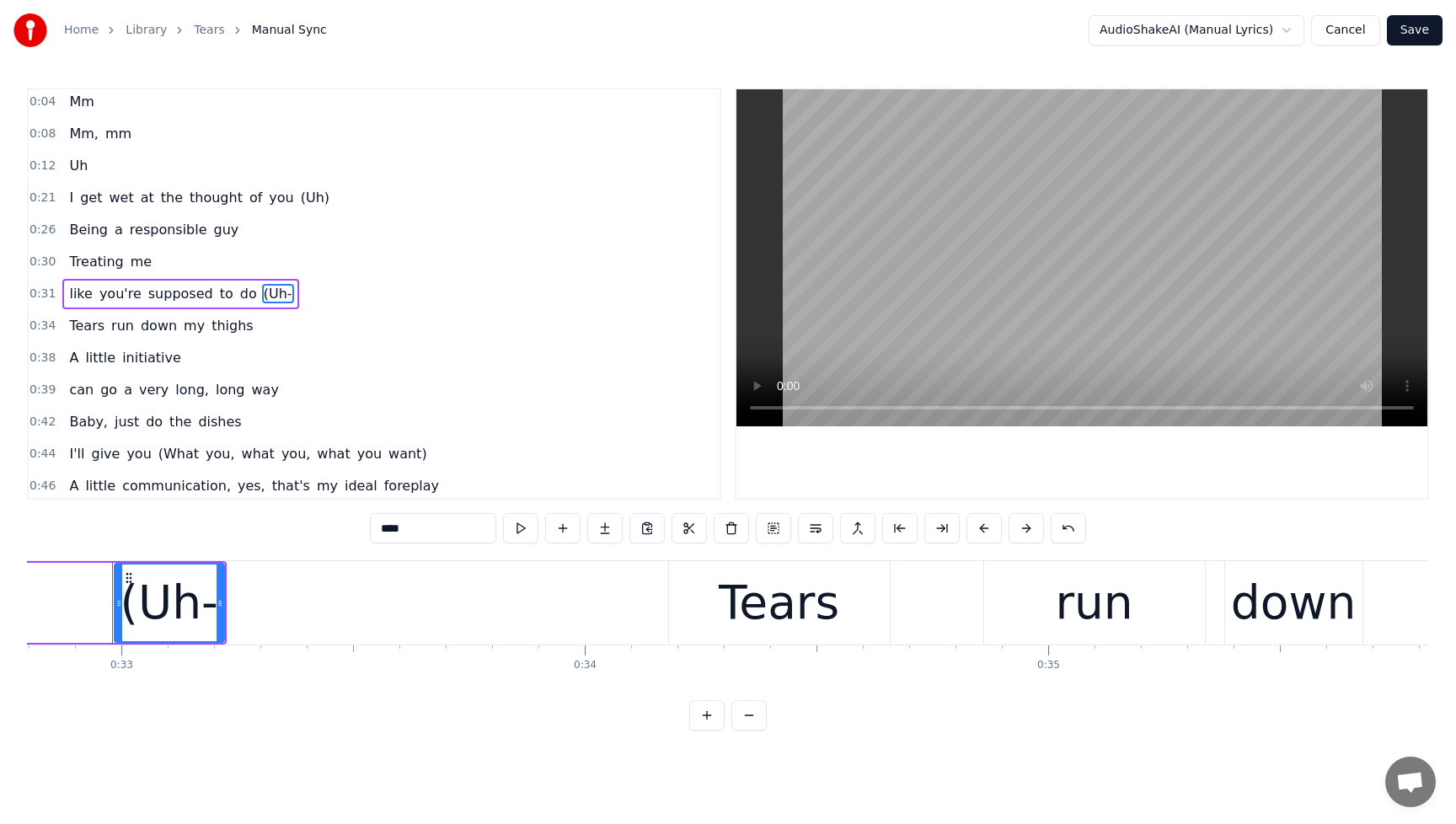
click at [411, 526] on input "****" at bounding box center [433, 528] width 127 height 31
type input "****"
click at [501, 294] on div "0:31 like you're supposed to do (Uh)" at bounding box center [375, 294] width 692 height 32
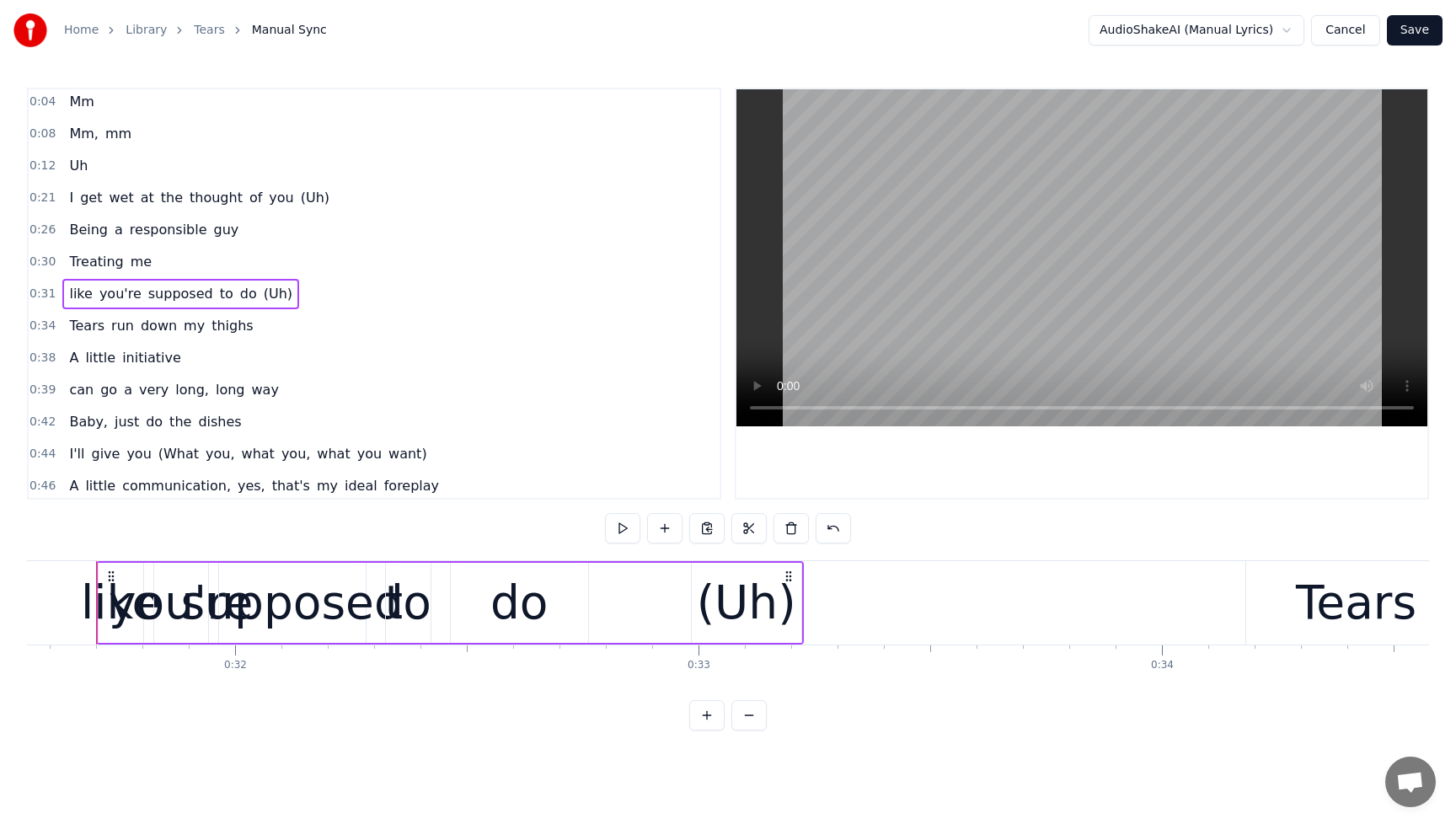
scroll to position [0, 14609]
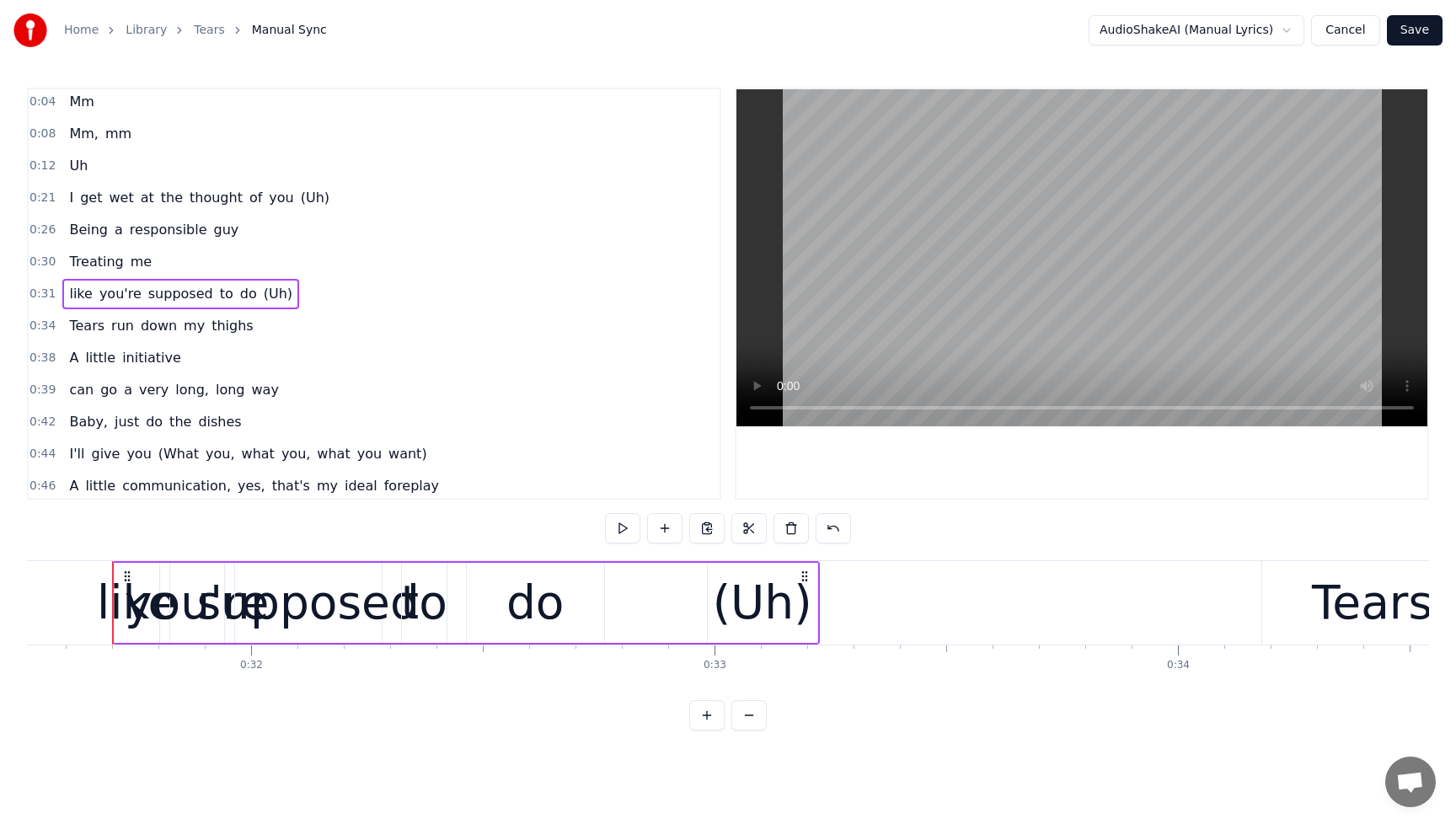
click at [1427, 33] on button "Save" at bounding box center [1415, 31] width 56 height 31
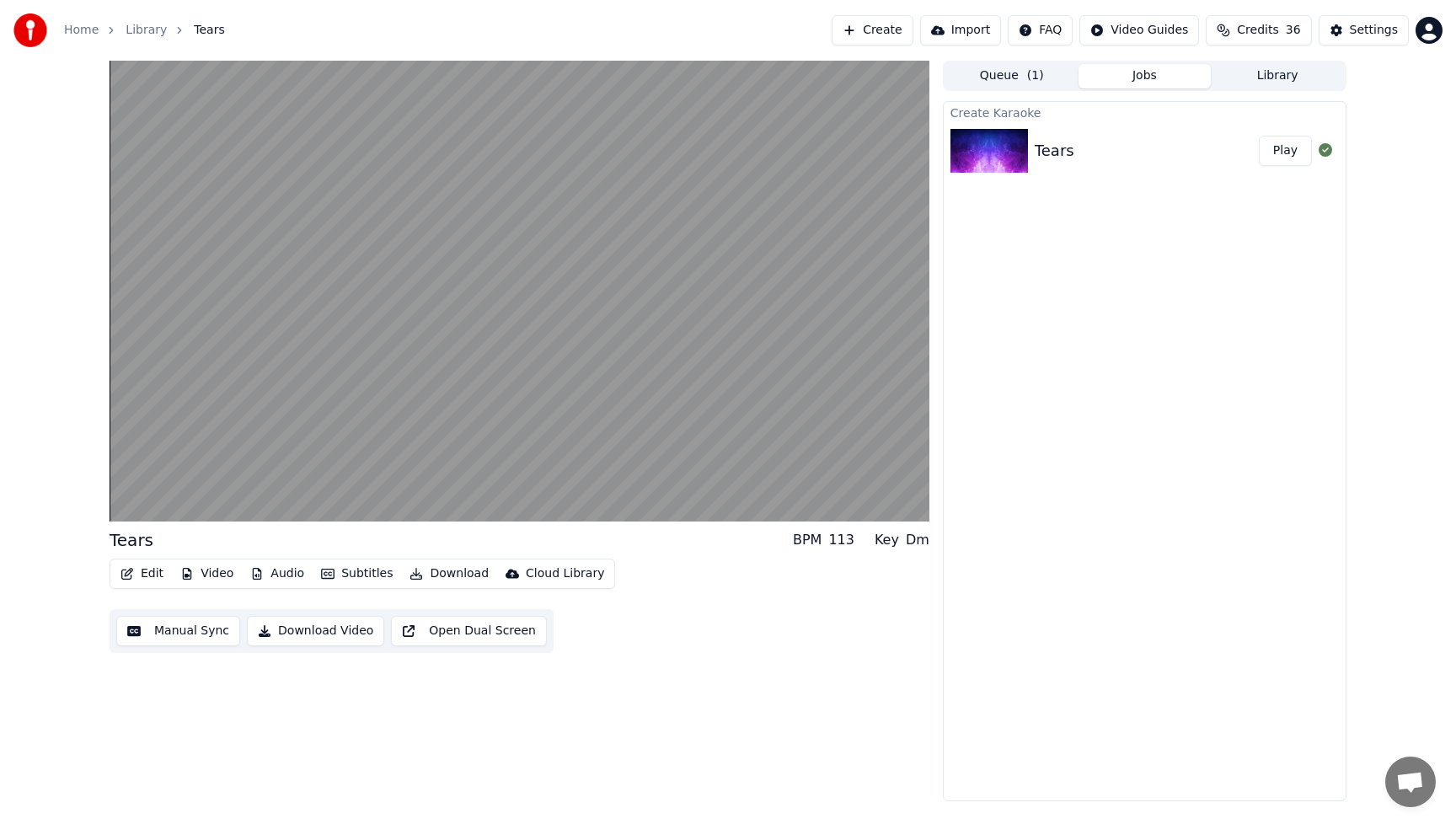
click at [159, 572] on button "Edit" at bounding box center [141, 573] width 57 height 24
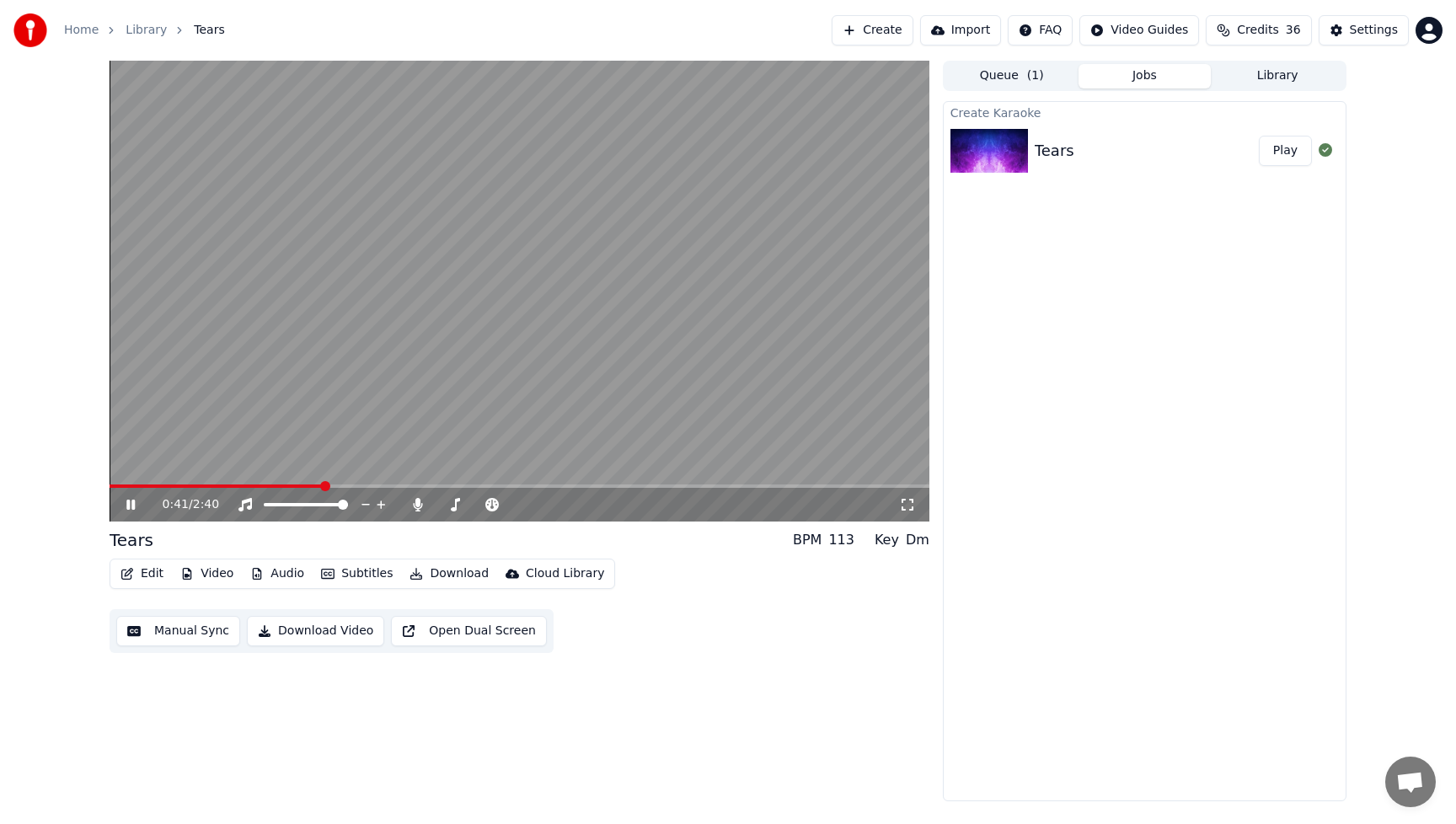
drag, startPoint x: 818, startPoint y: 765, endPoint x: 762, endPoint y: 738, distance: 62.2
click at [817, 764] on div "0:41 / 2:40 Tears BPM 113 Key Dm Edit Video Audio Subtitles Download Cloud Libr…" at bounding box center [520, 430] width 820 height 740
click at [130, 506] on icon at bounding box center [131, 504] width 9 height 11
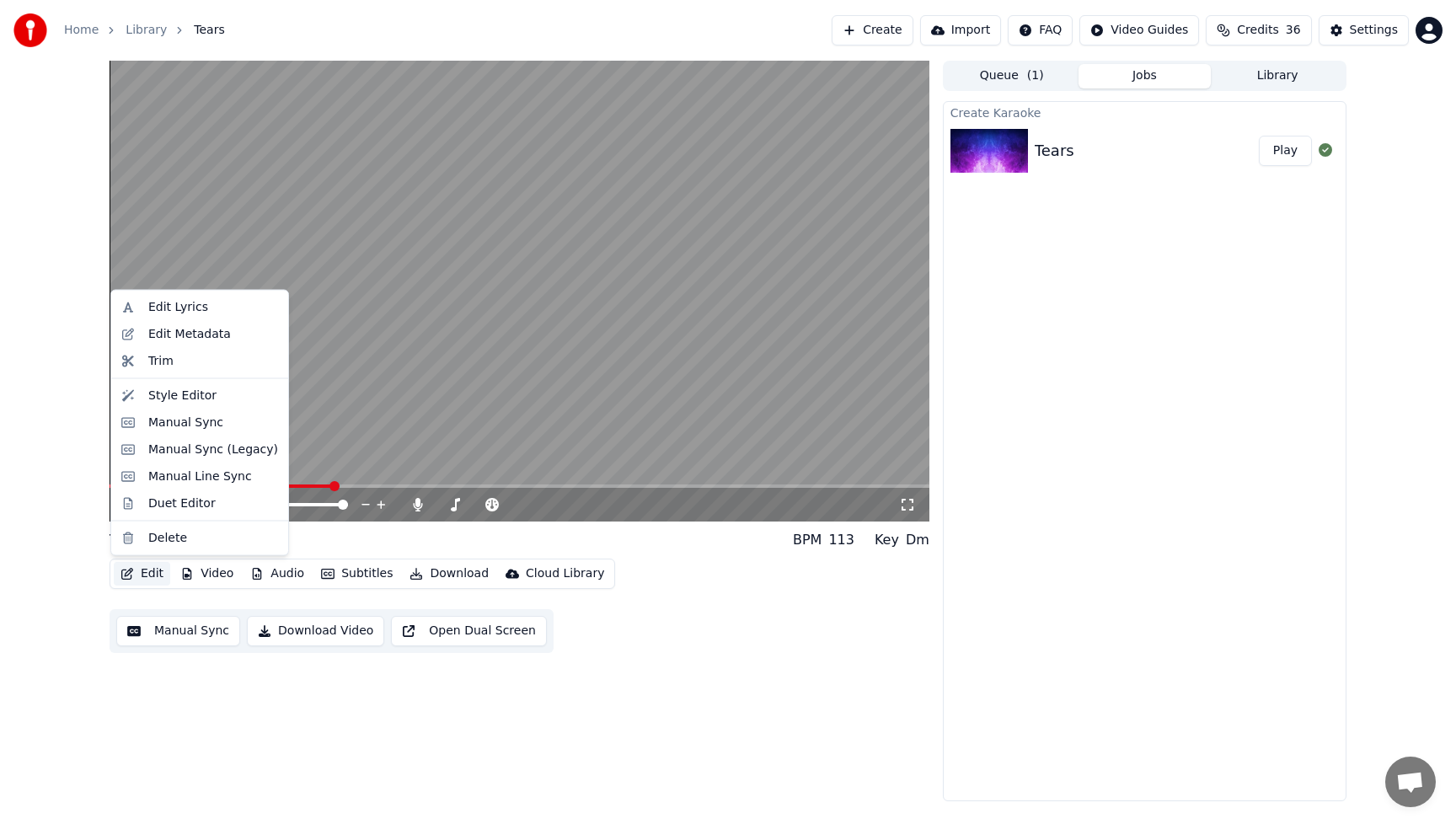
click at [157, 574] on button "Edit" at bounding box center [141, 573] width 57 height 24
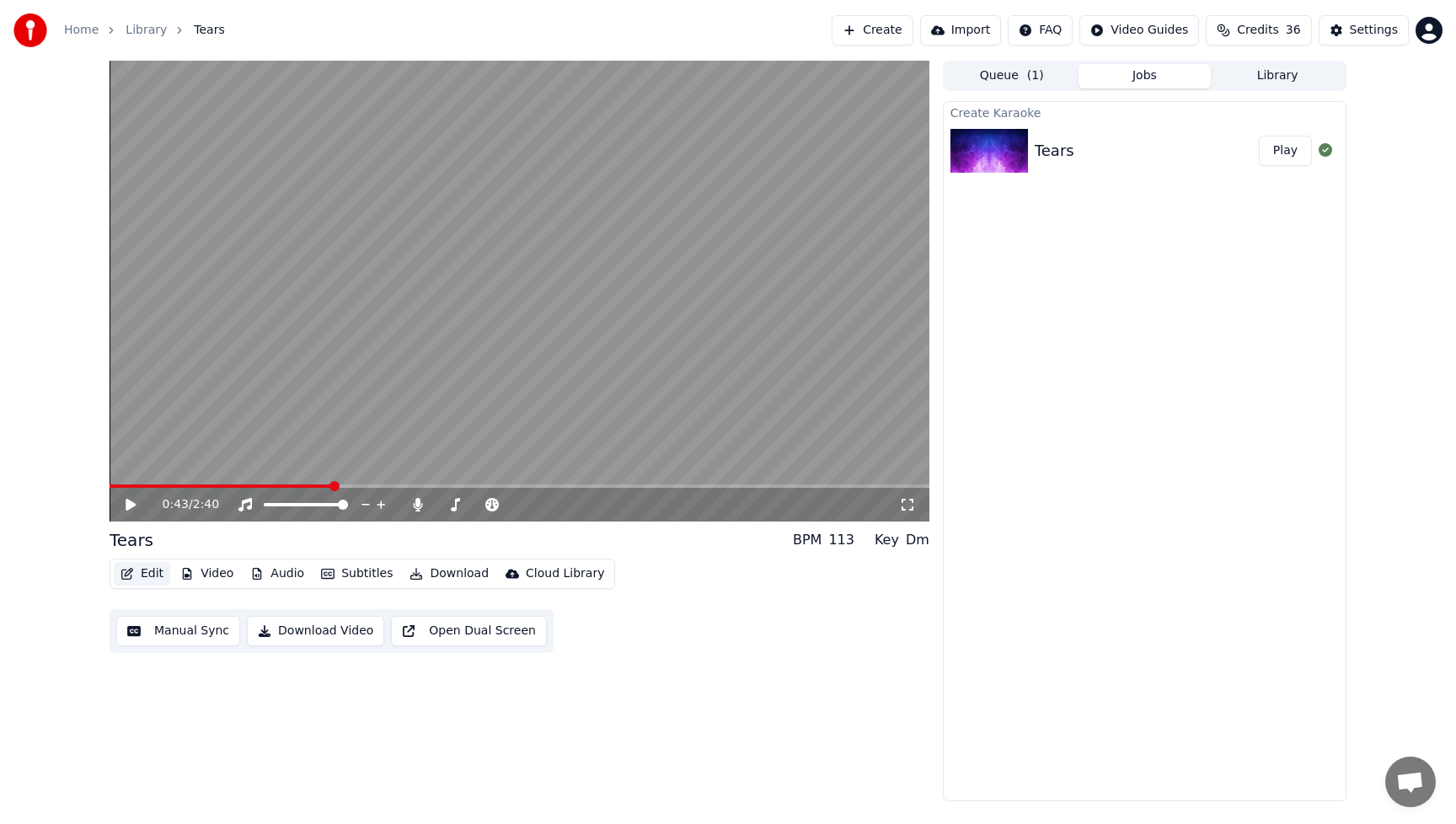
click at [152, 567] on button "Edit" at bounding box center [141, 573] width 57 height 24
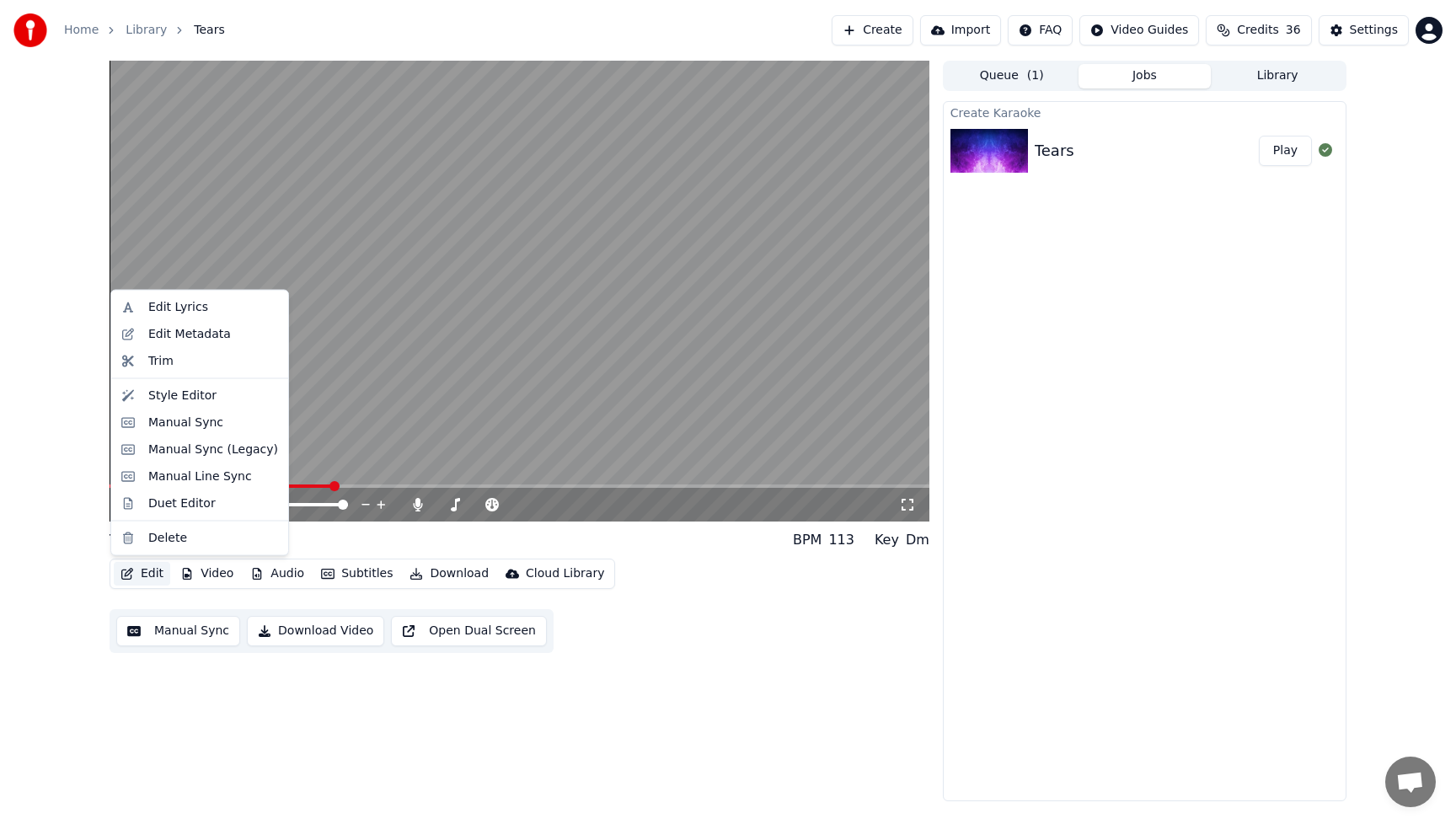
click at [155, 571] on button "Edit" at bounding box center [141, 573] width 57 height 24
click at [164, 422] on div "Manual Sync" at bounding box center [185, 423] width 75 height 17
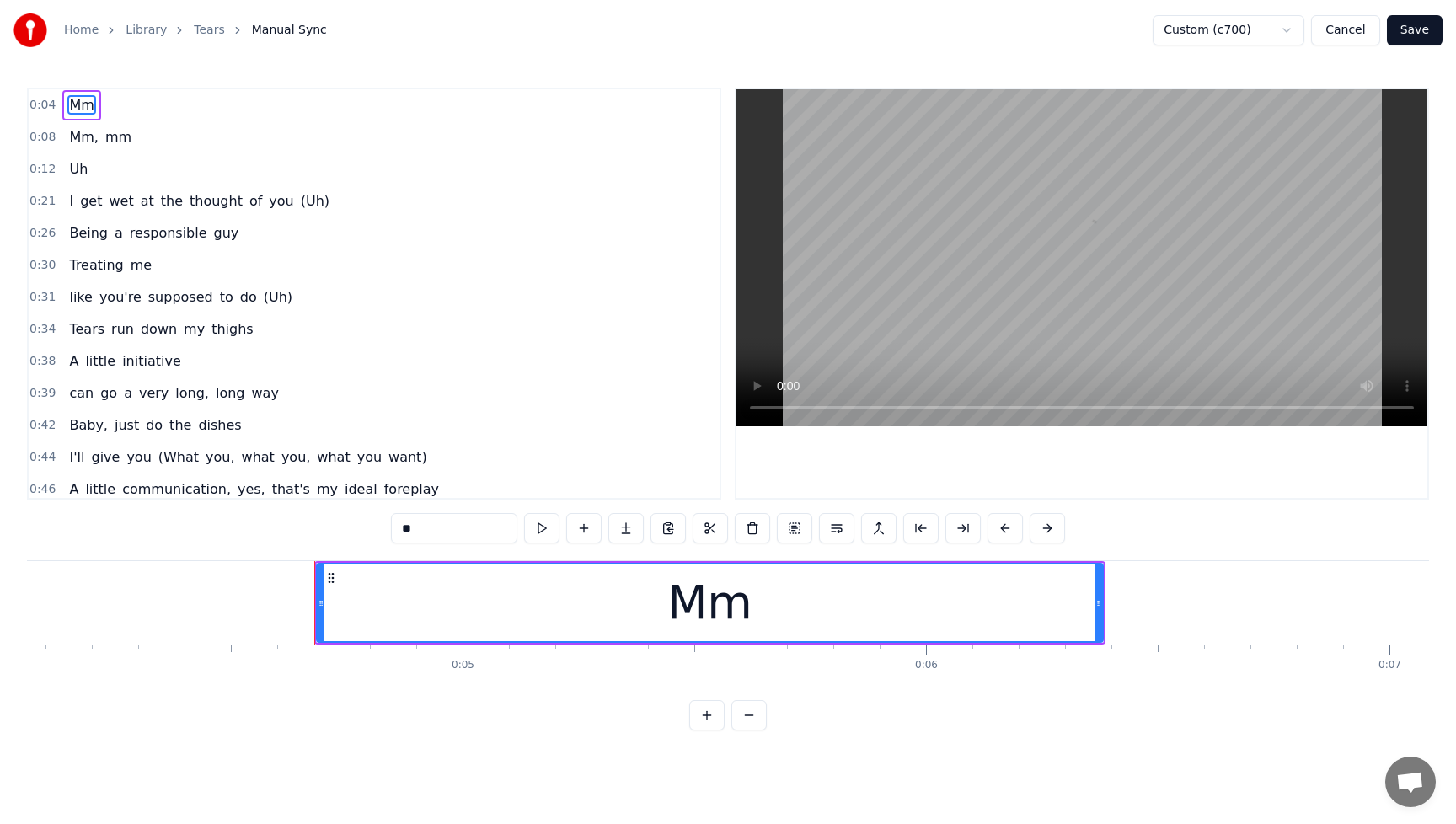
scroll to position [0, 2085]
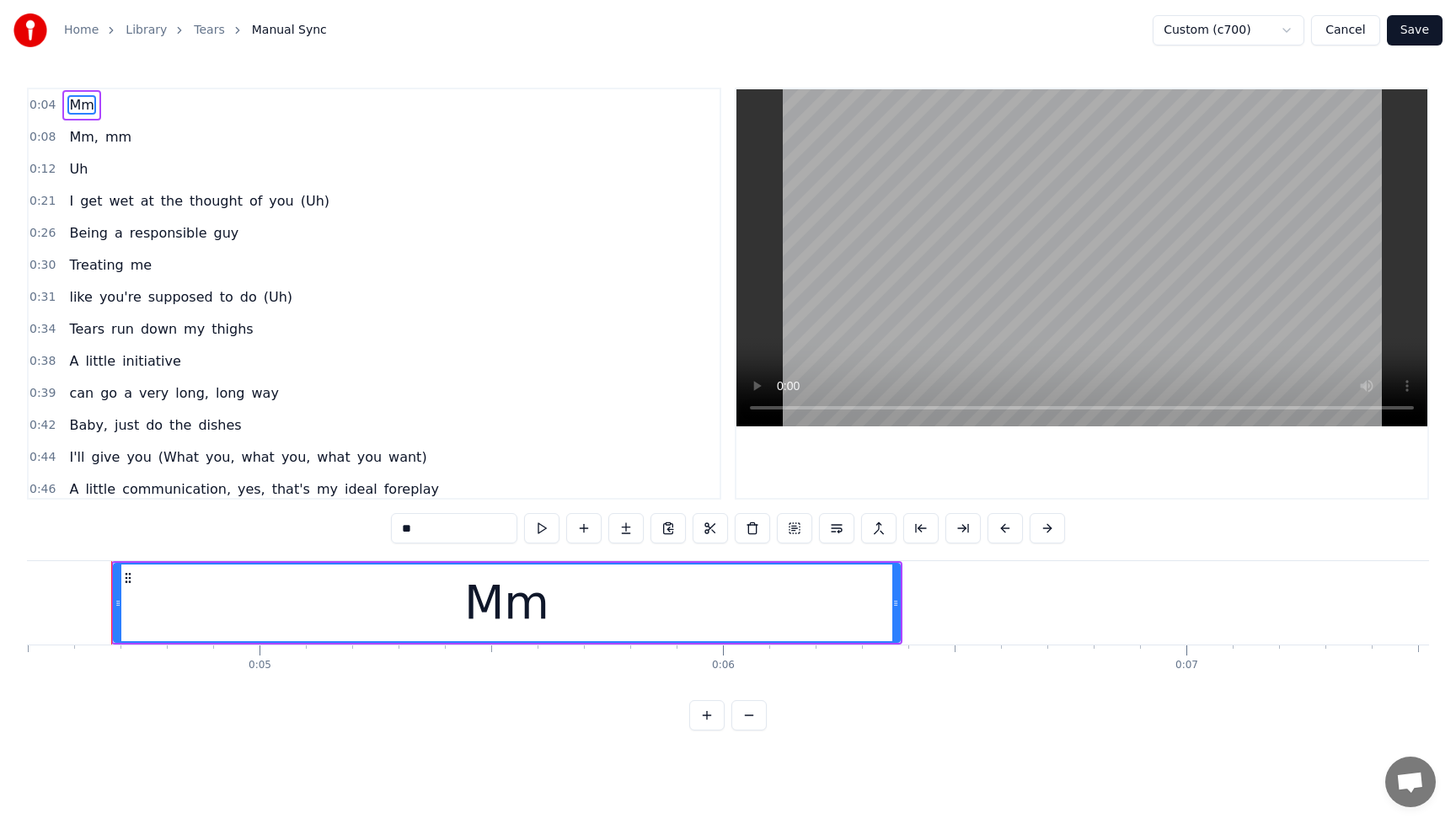
click at [85, 237] on span "Being" at bounding box center [88, 233] width 42 height 19
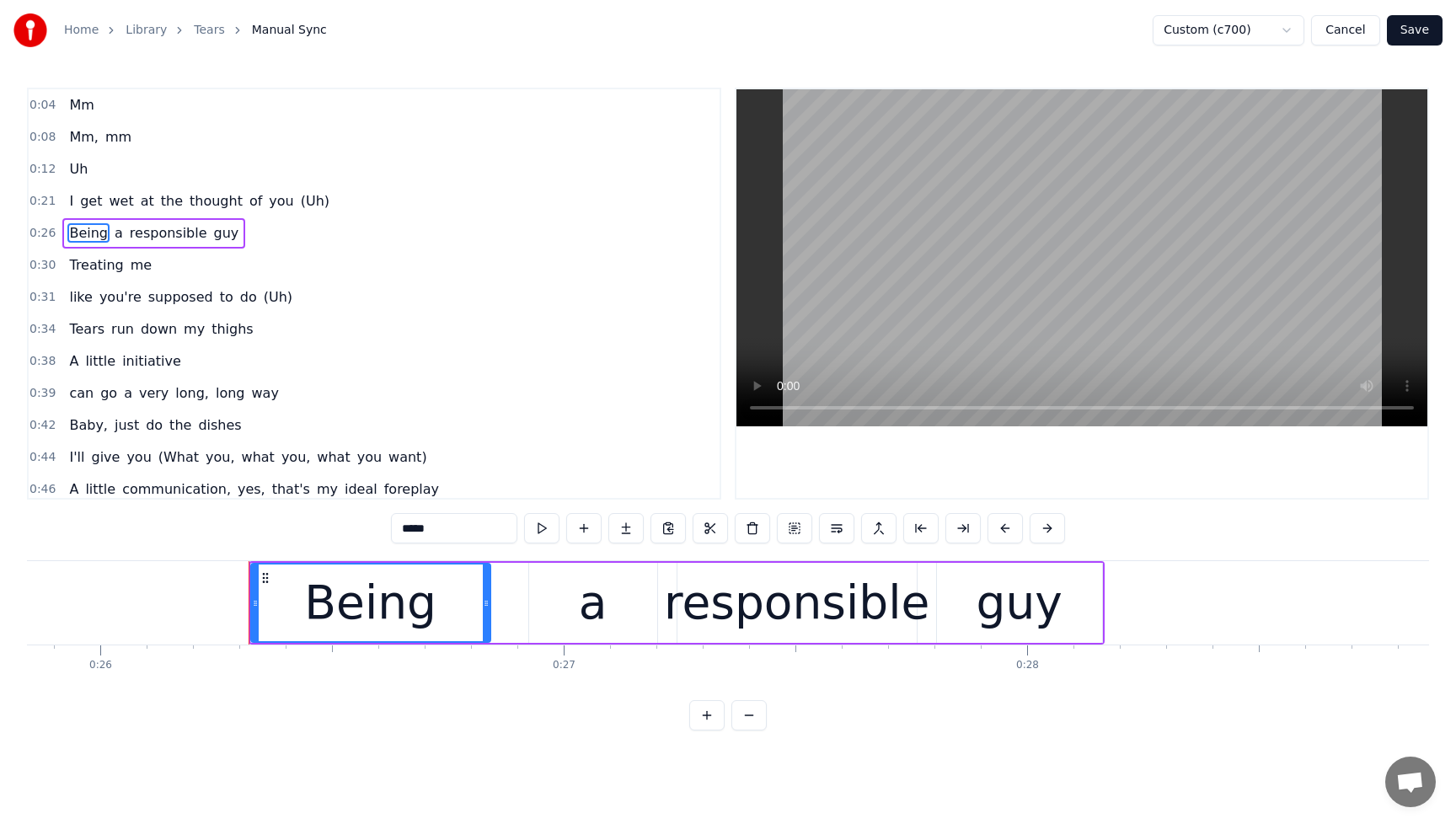
scroll to position [0, 12115]
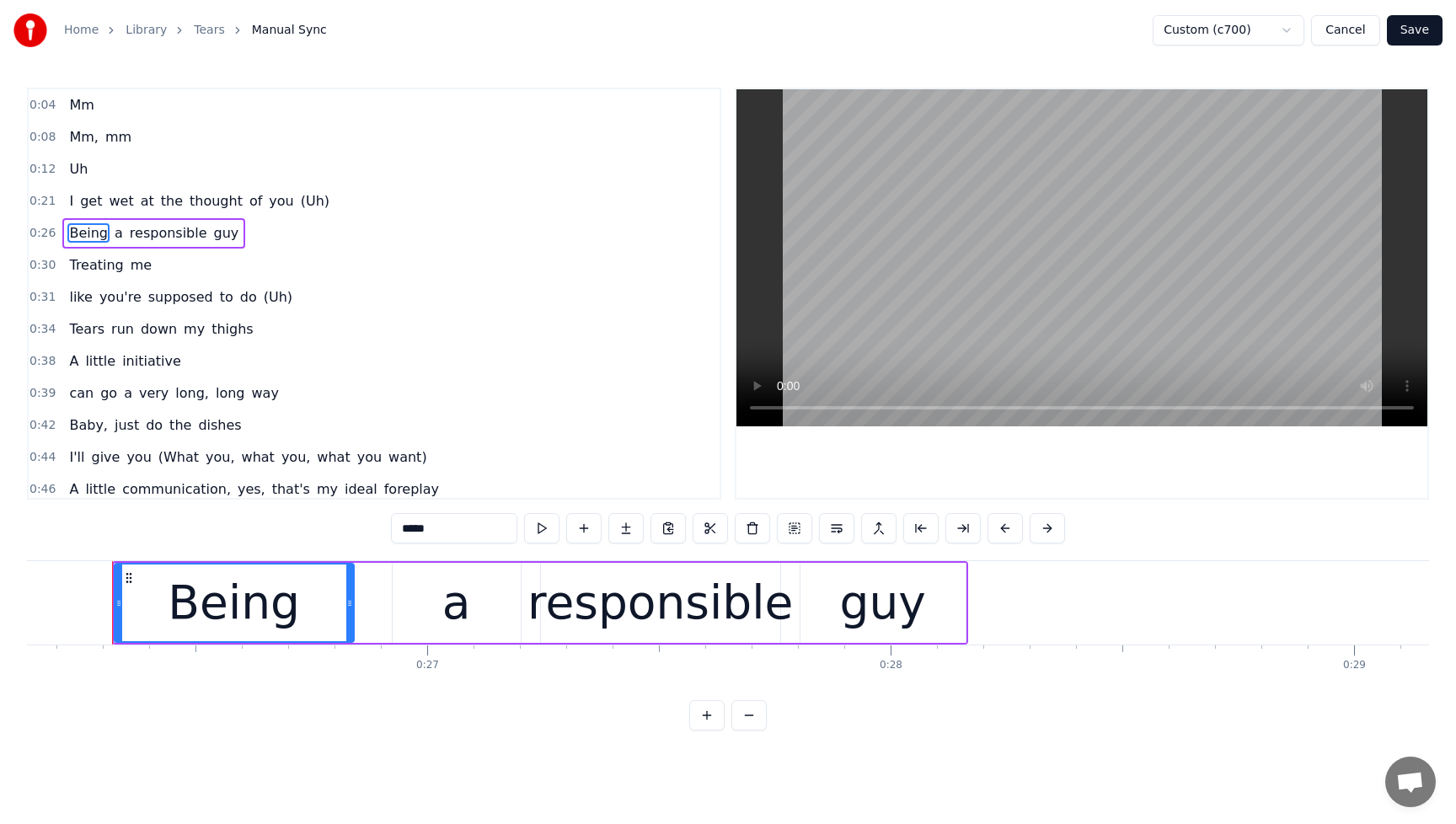
click at [82, 206] on span "get" at bounding box center [91, 201] width 25 height 19
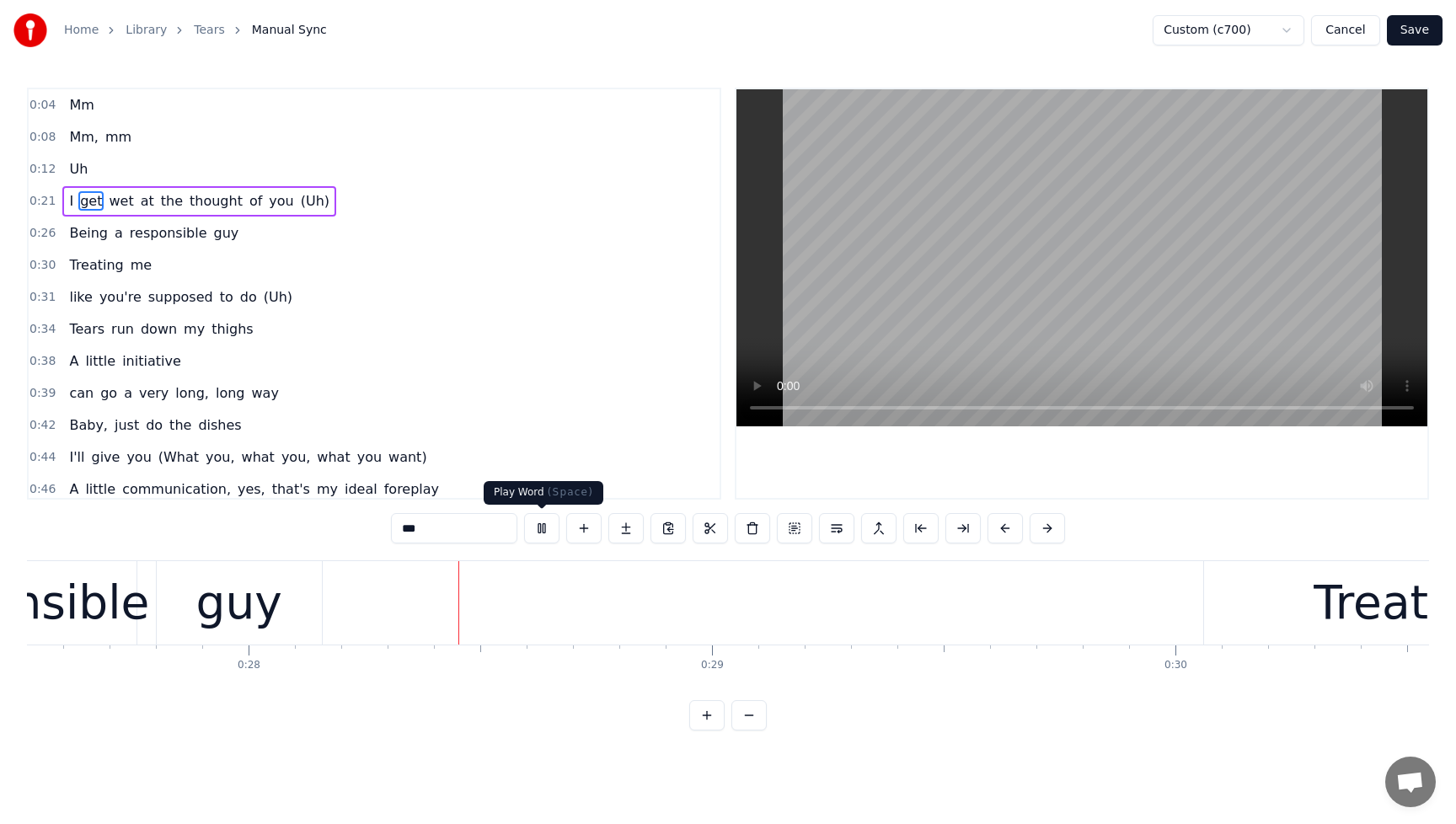
scroll to position [0, 12833]
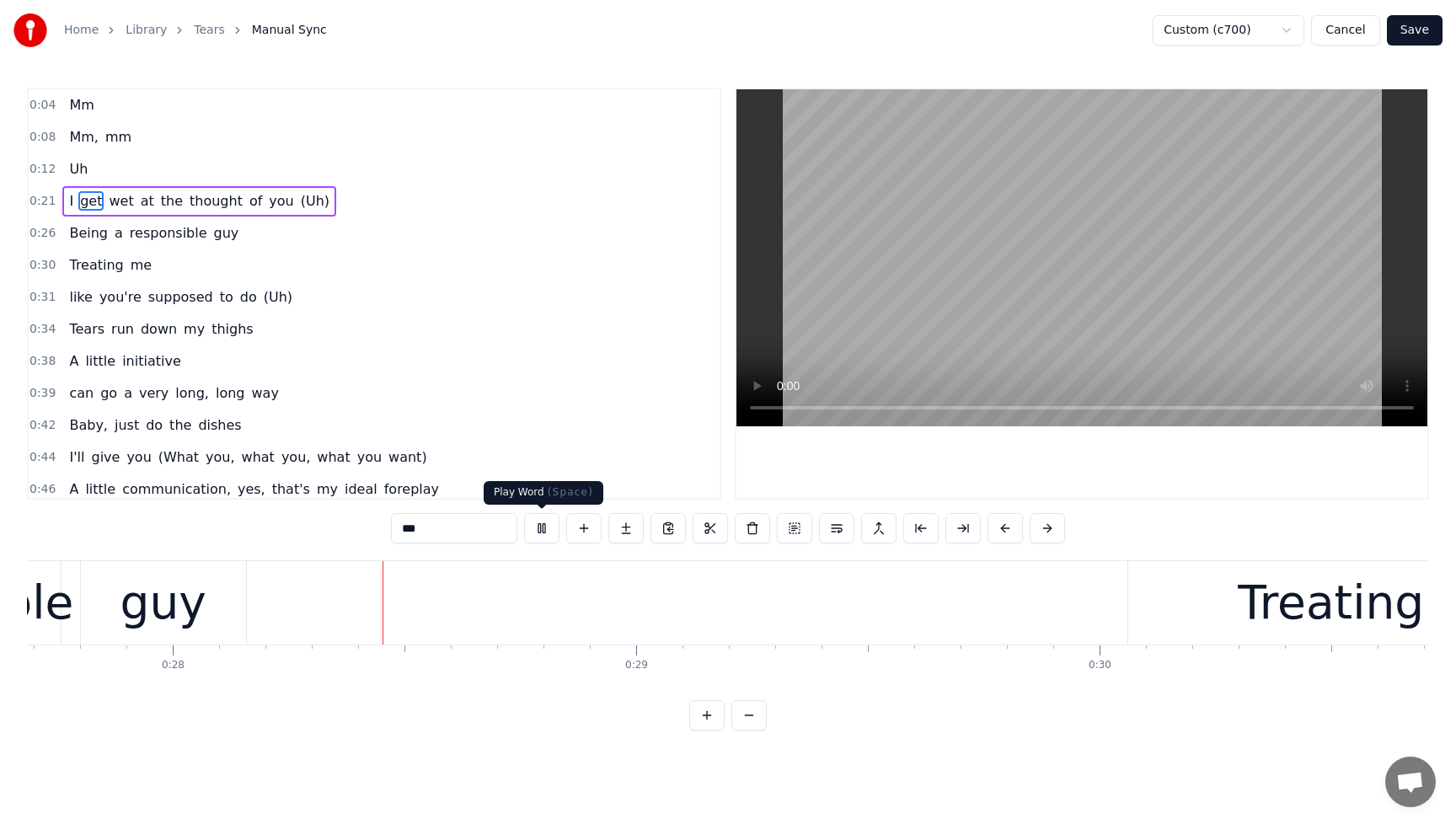
click at [540, 533] on button at bounding box center [542, 528] width 36 height 31
click at [92, 234] on span "Being" at bounding box center [88, 233] width 42 height 19
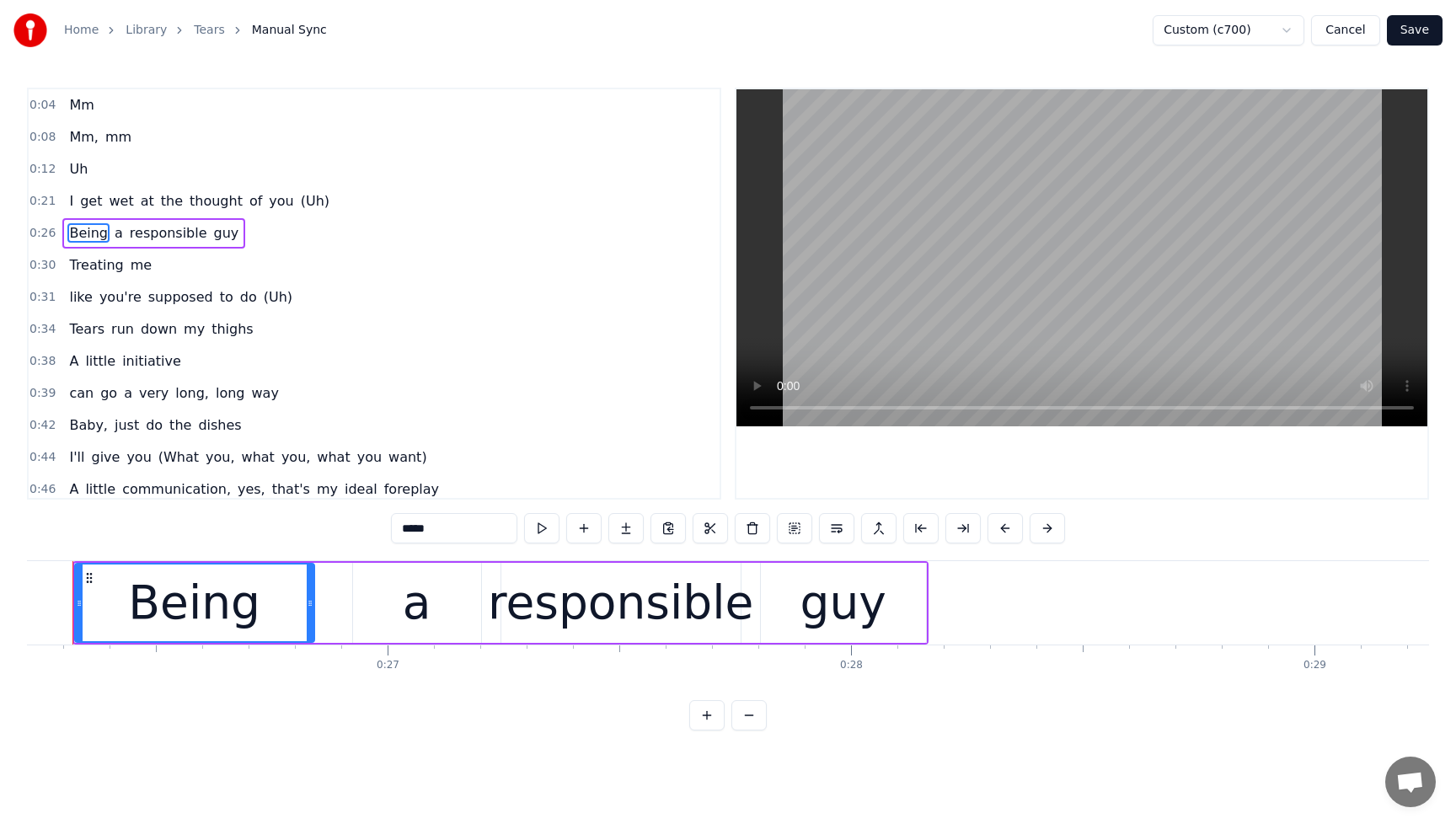
scroll to position [0, 12115]
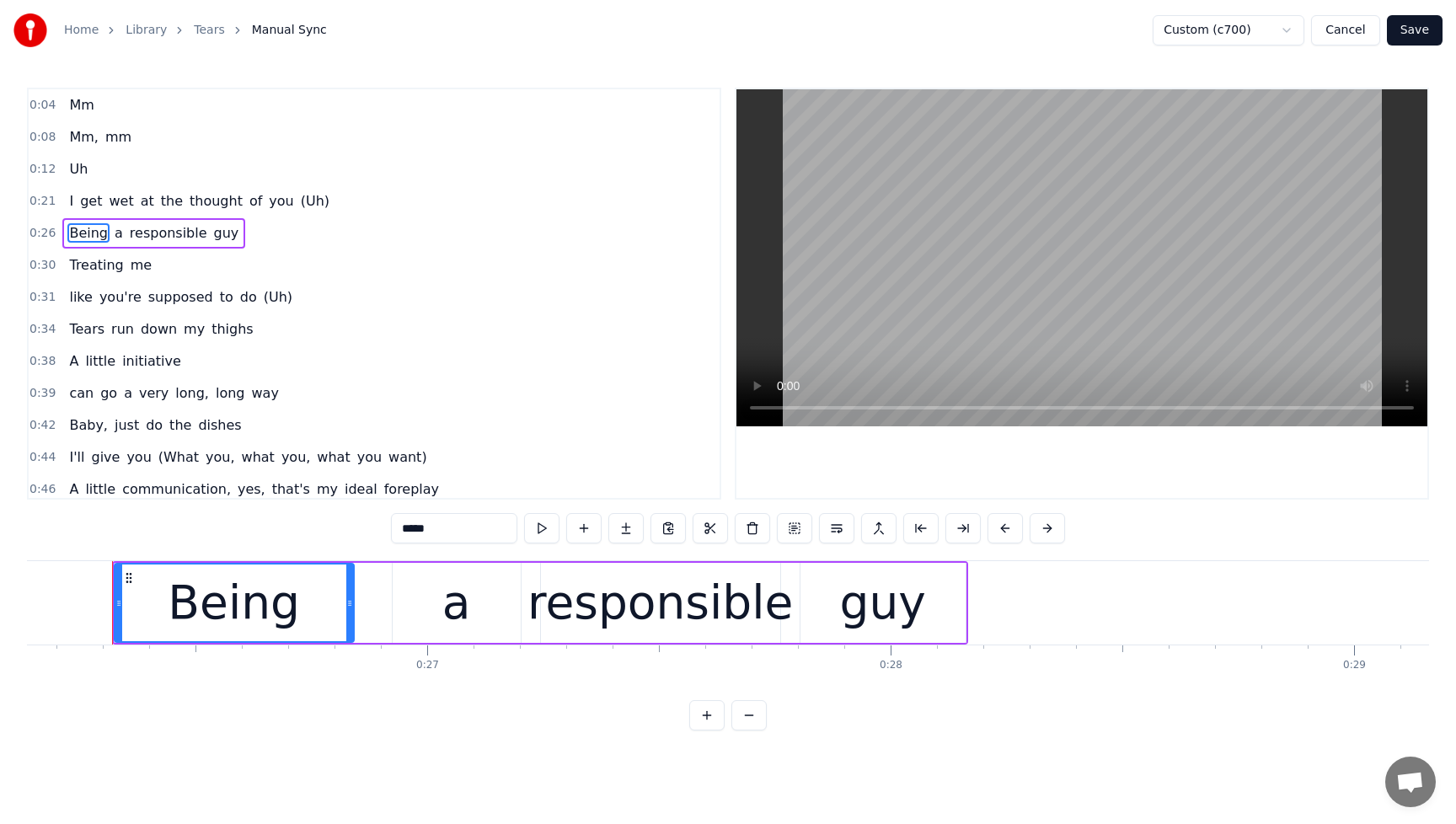
click at [243, 630] on div "Being" at bounding box center [234, 602] width 133 height 70
drag, startPoint x: 120, startPoint y: 607, endPoint x: 96, endPoint y: 622, distance: 28.3
click at [0, 622] on div "Home Library Tears Manual Sync Custom (c700) Cancel Save 0:04 Mm 0:08 Mm, mm 0:…" at bounding box center [728, 365] width 1456 height 731
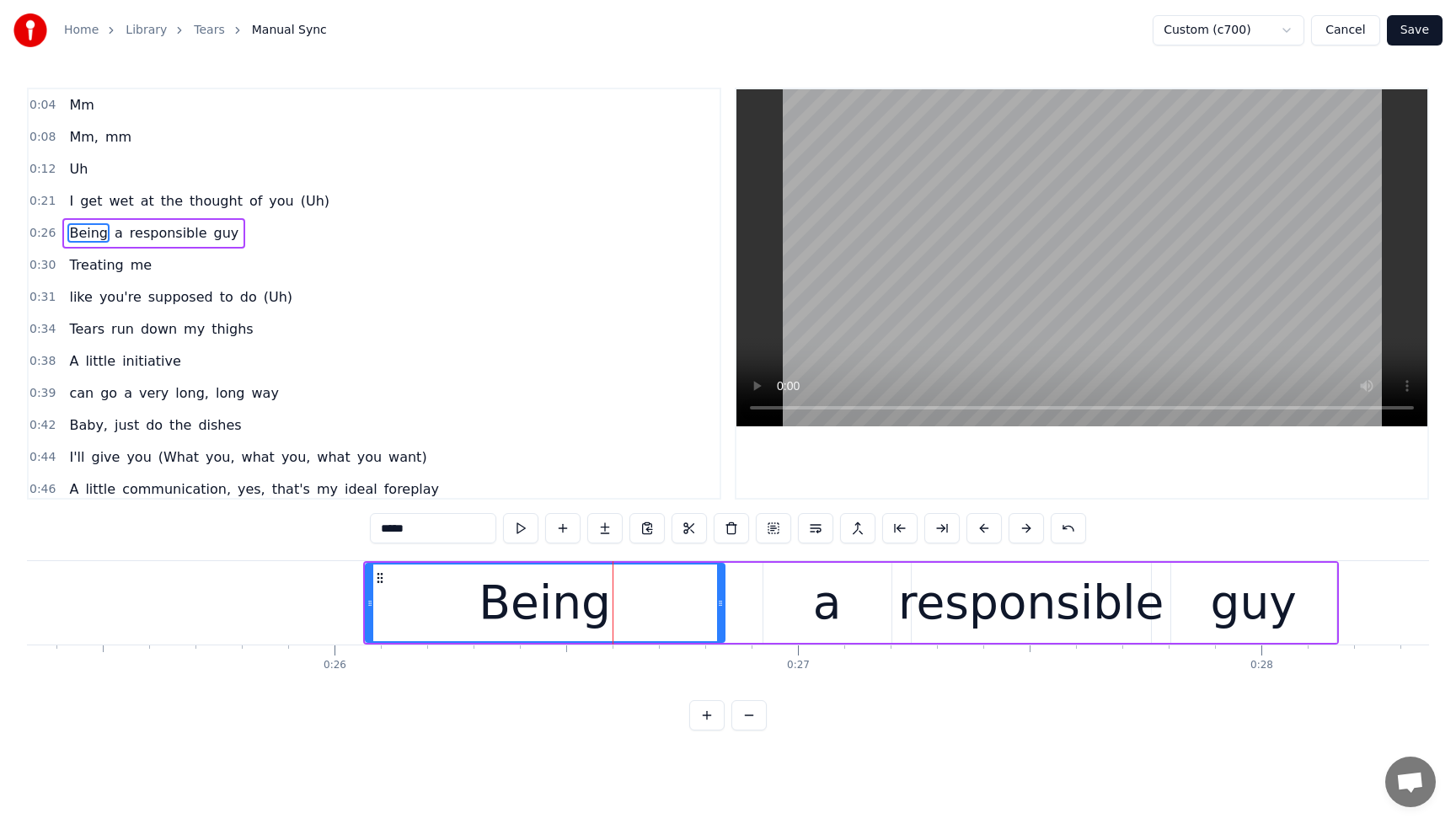
scroll to position [0, 11766]
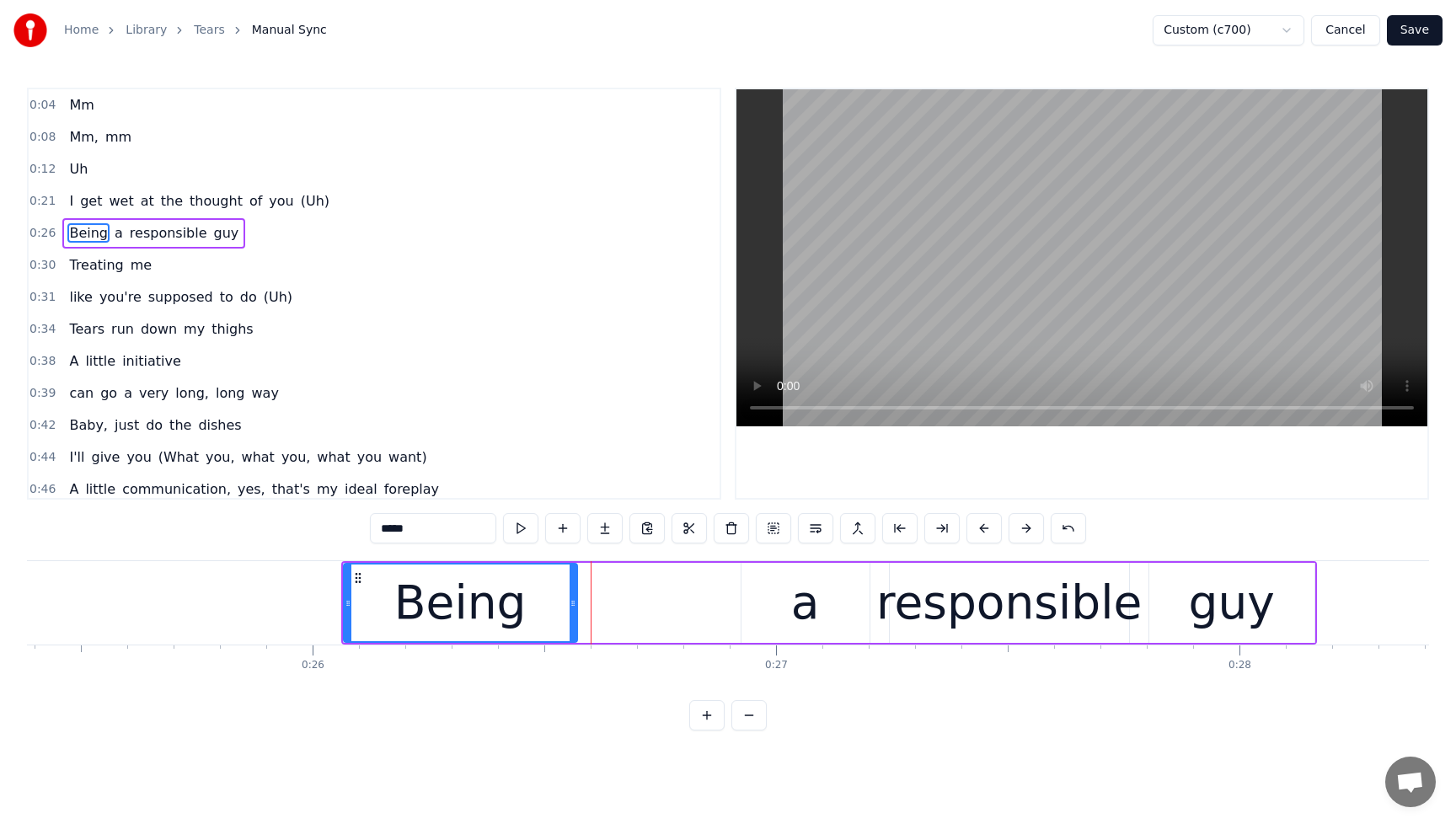
drag, startPoint x: 698, startPoint y: 606, endPoint x: 572, endPoint y: 618, distance: 126.6
click at [572, 618] on div at bounding box center [572, 603] width 7 height 77
click at [85, 203] on span "get" at bounding box center [91, 201] width 25 height 19
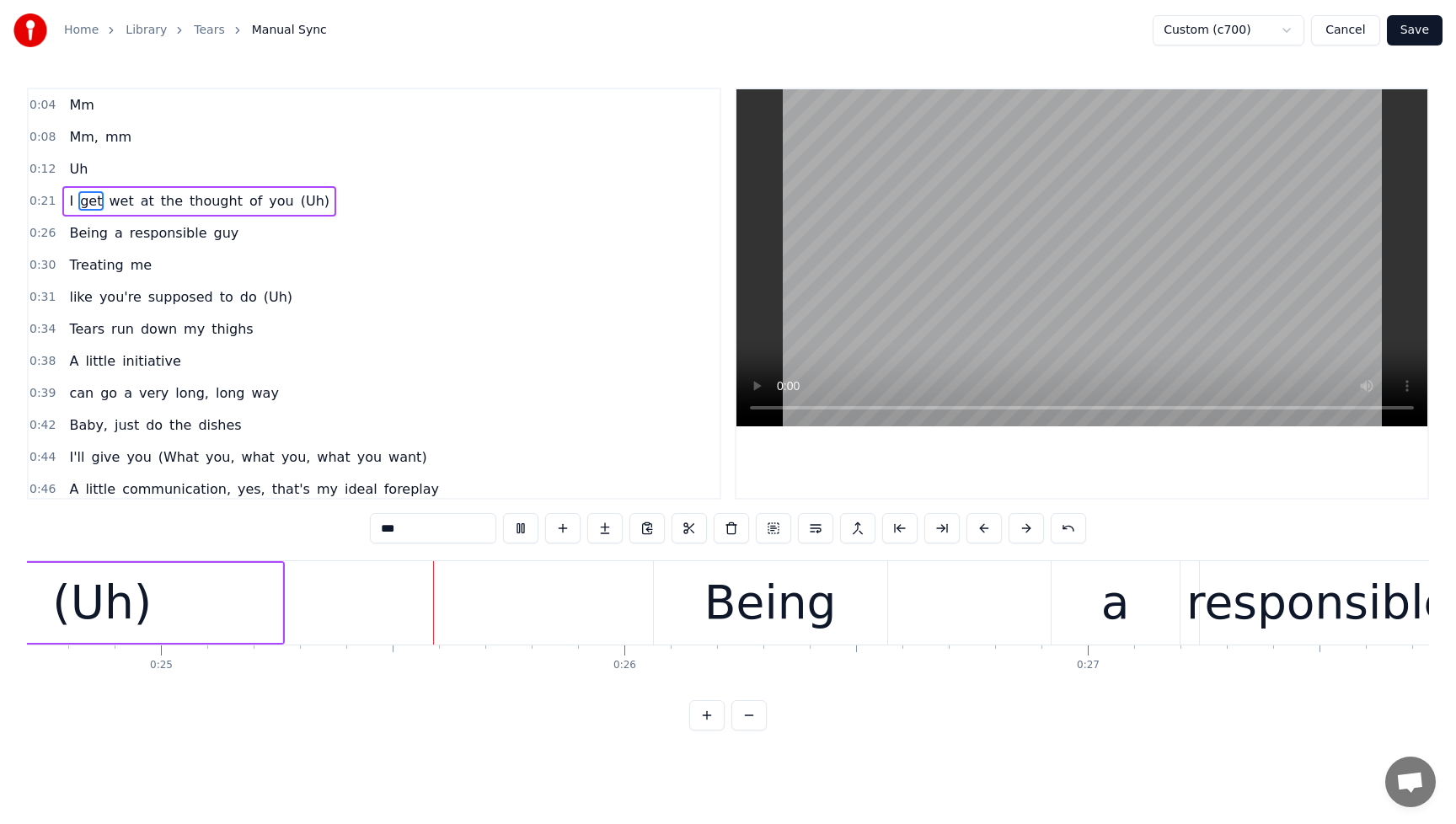
scroll to position [0, 11464]
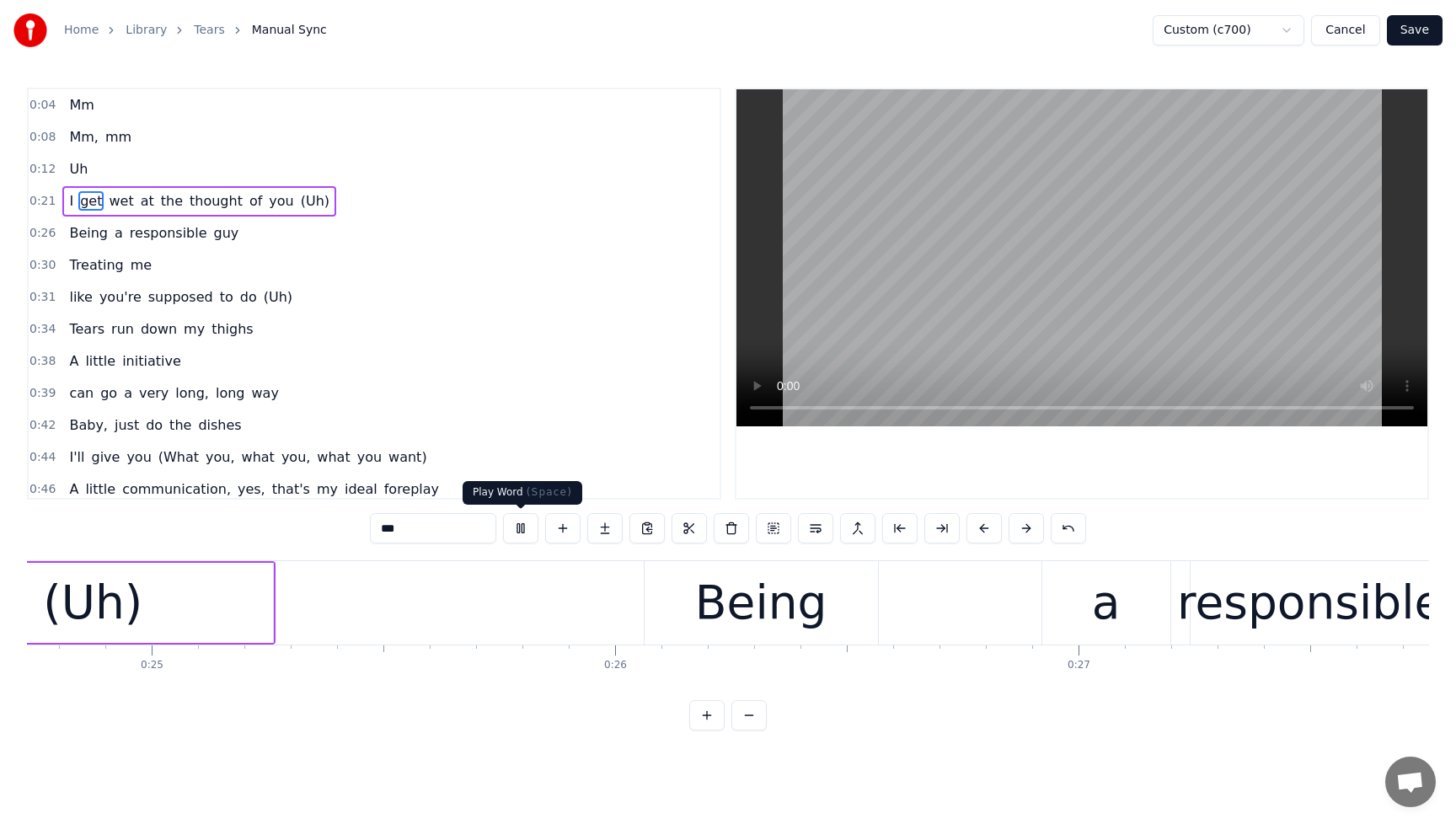
click at [526, 532] on button at bounding box center [521, 528] width 36 height 31
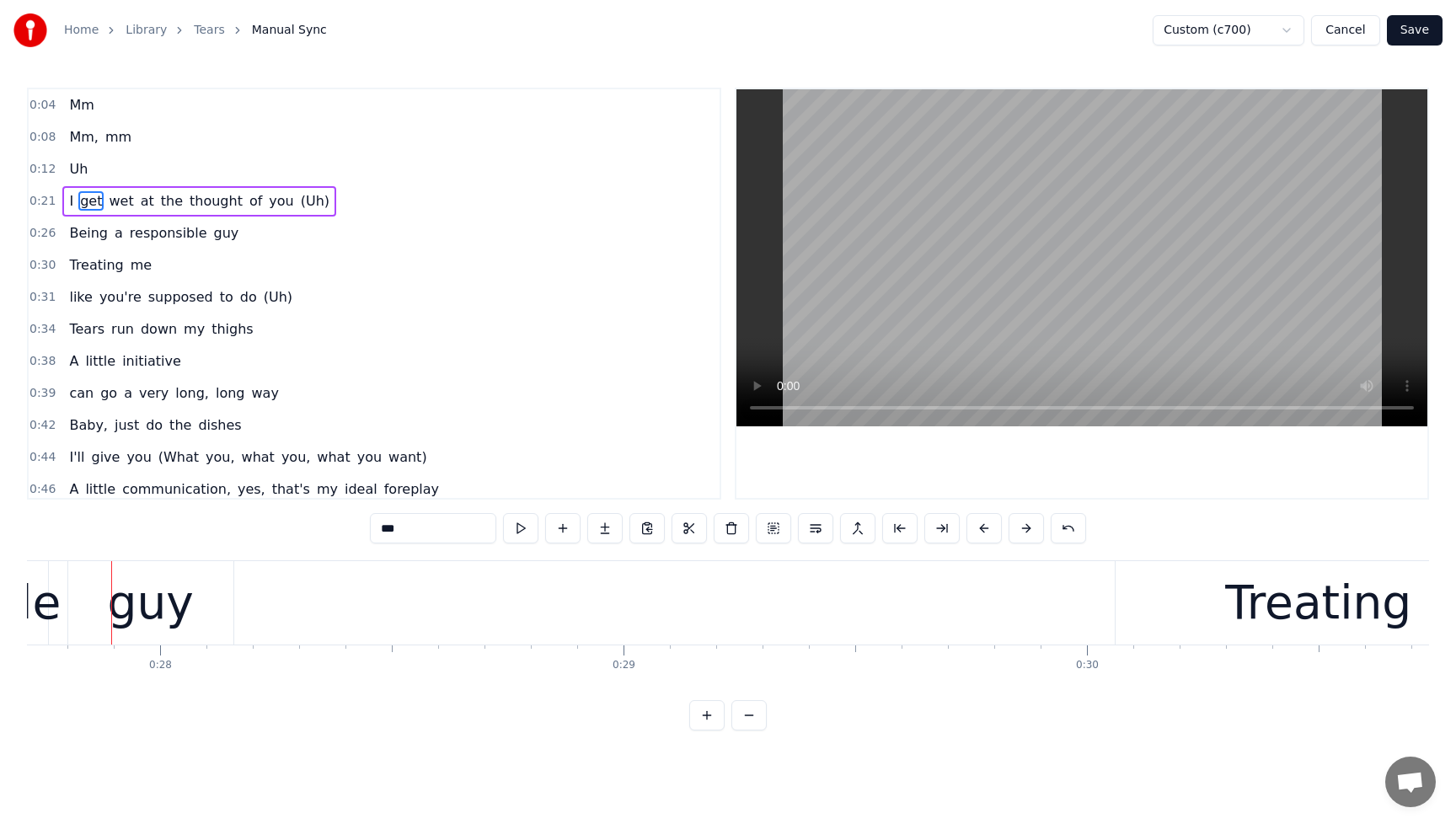
scroll to position [0, 12846]
click at [70, 241] on span "Being" at bounding box center [88, 233] width 42 height 19
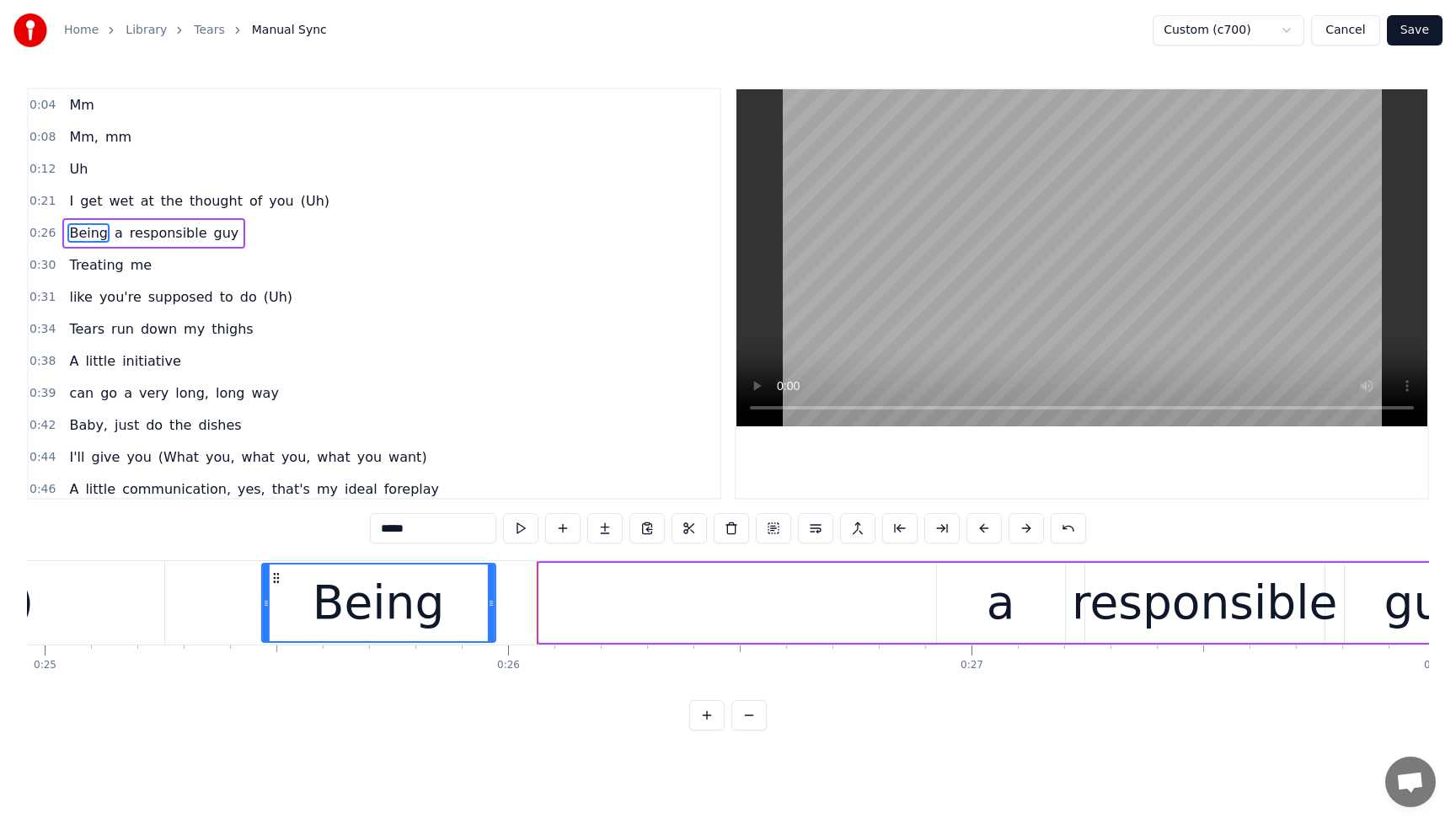
scroll to position [0, 11567]
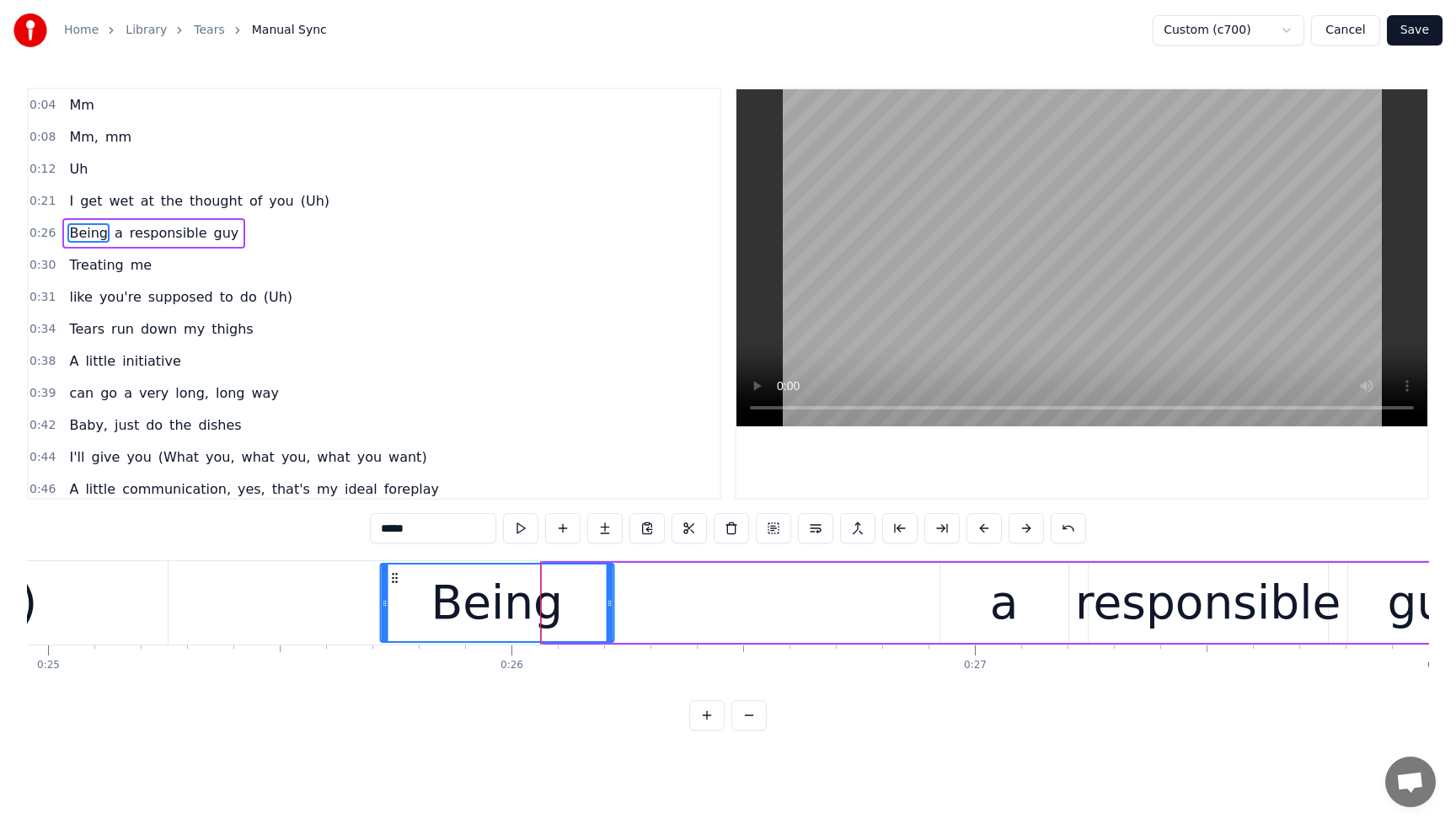
drag, startPoint x: 131, startPoint y: 581, endPoint x: 396, endPoint y: 589, distance: 265.1
click at [396, 589] on div "Being" at bounding box center [497, 603] width 231 height 77
click at [86, 202] on span "get" at bounding box center [91, 201] width 25 height 19
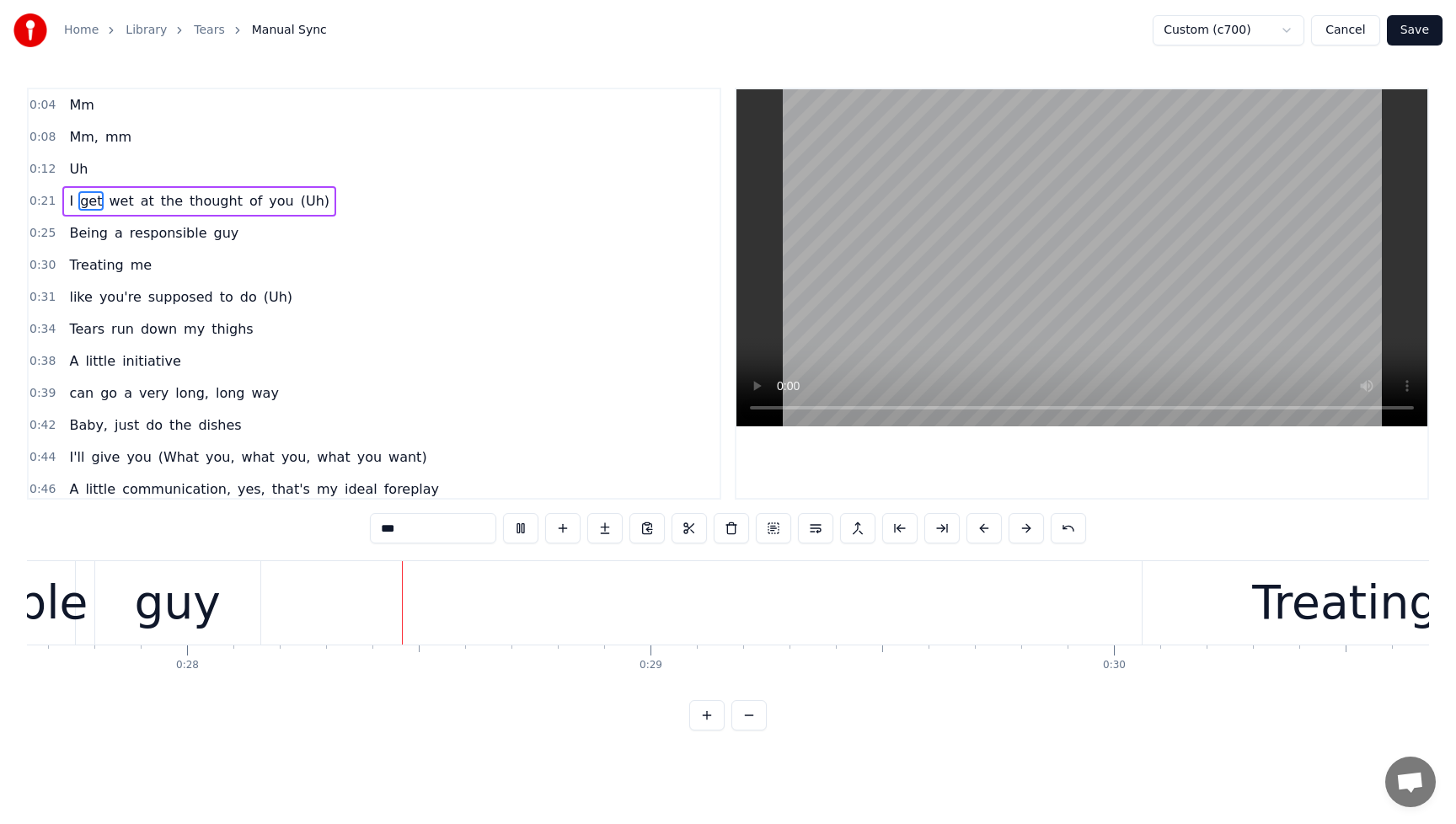
scroll to position [0, 12825]
click at [95, 203] on span "get" at bounding box center [91, 201] width 25 height 19
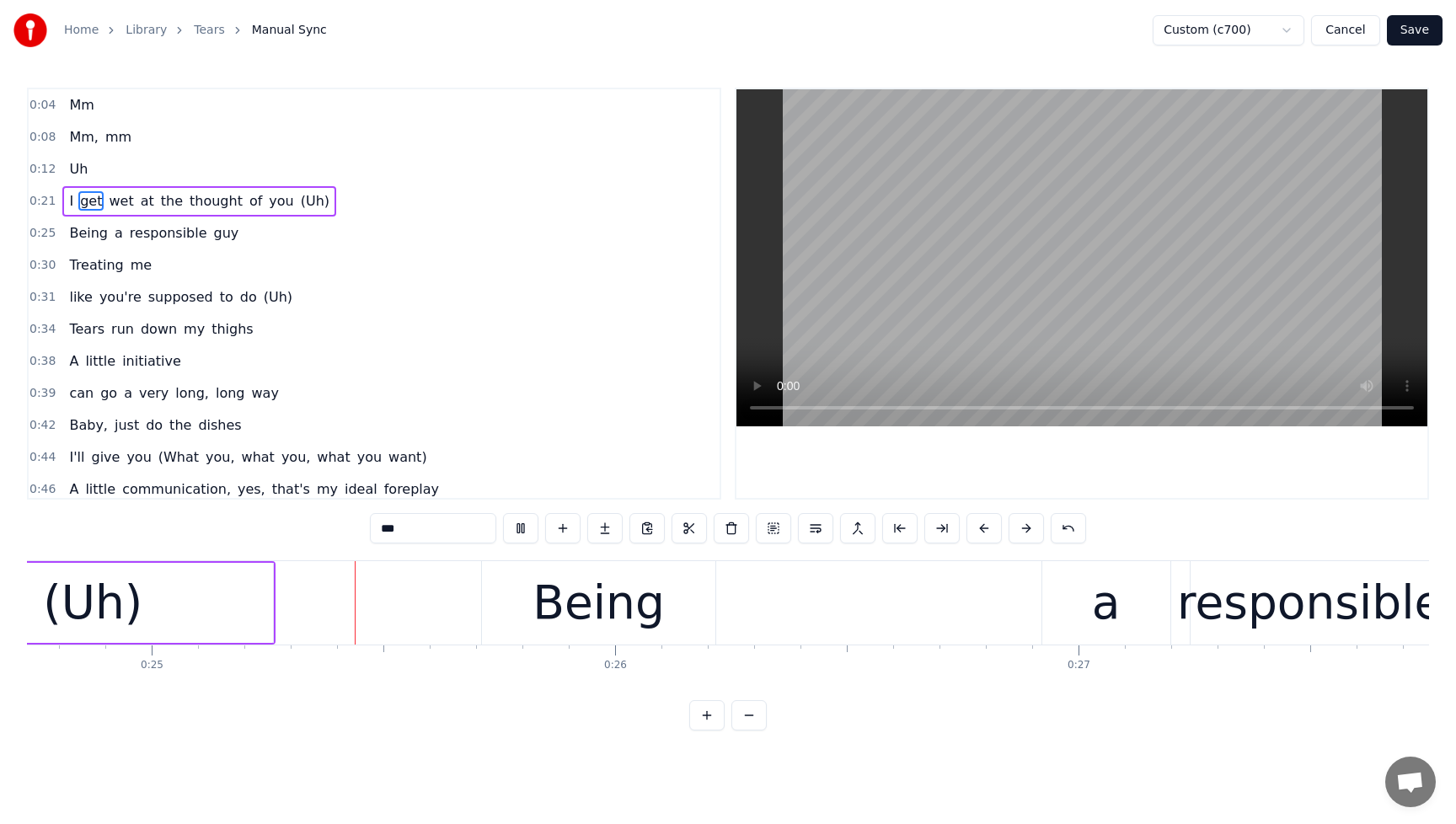
scroll to position [0, 11472]
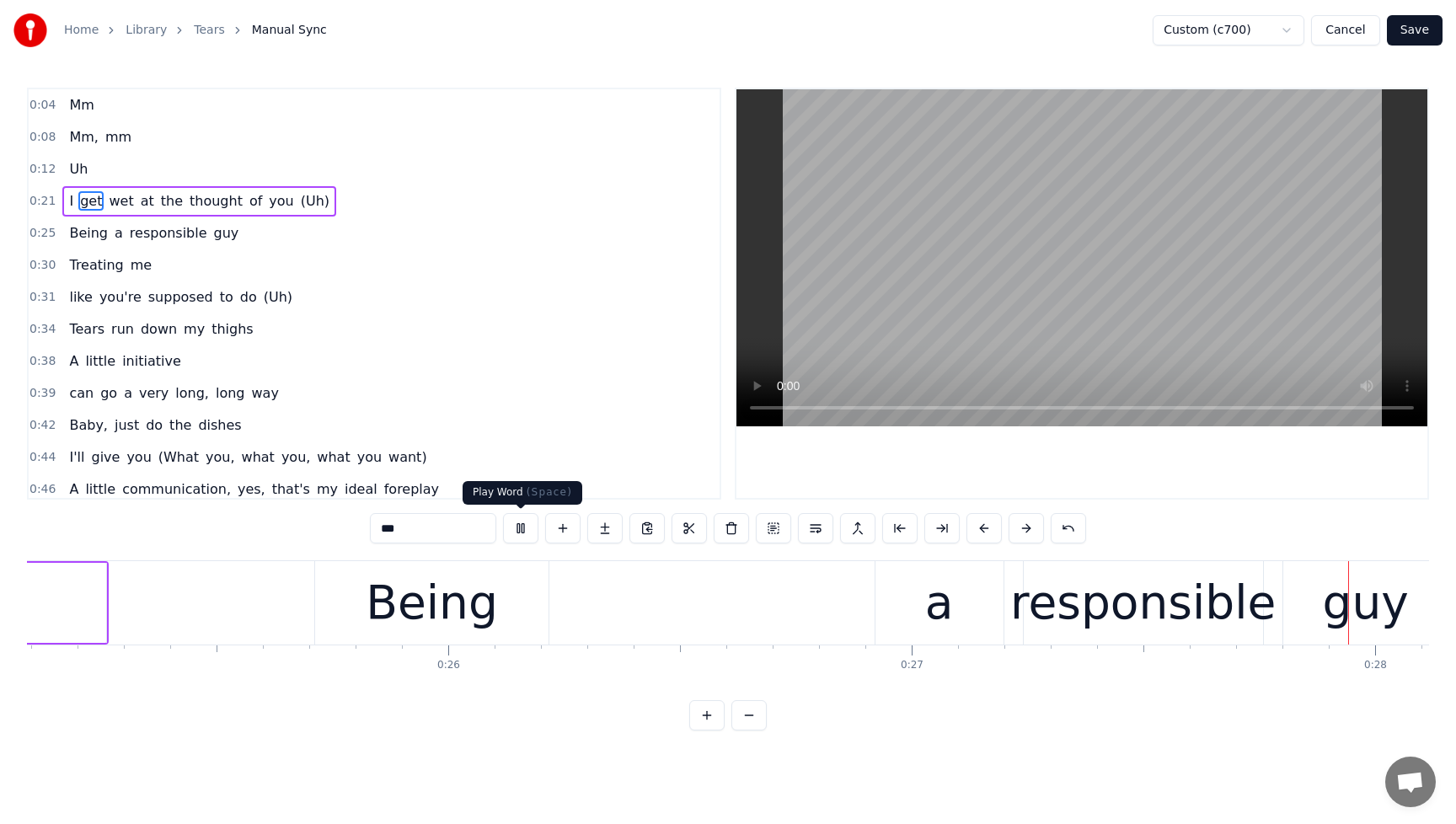
click at [526, 527] on button at bounding box center [521, 528] width 36 height 31
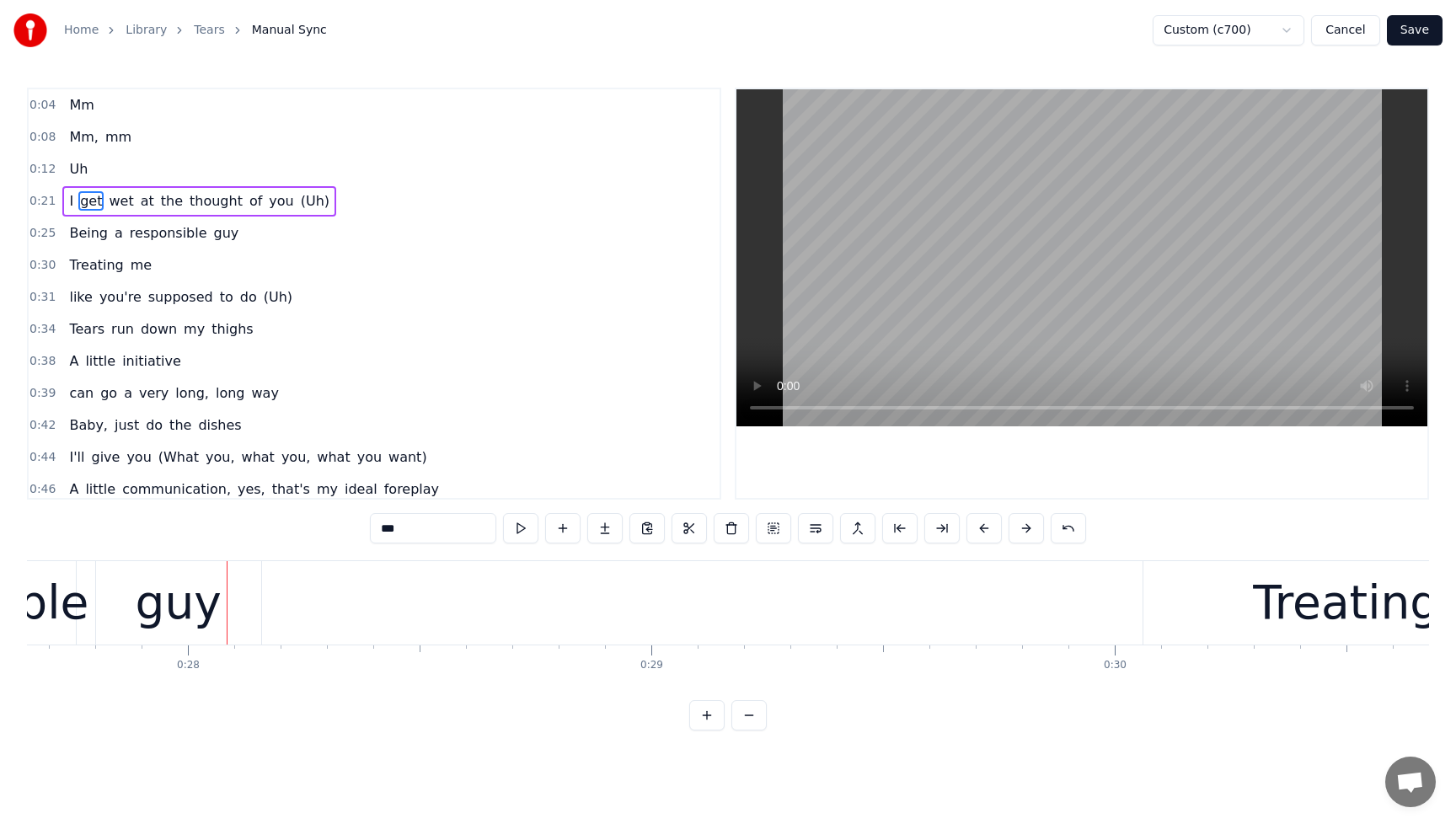
scroll to position [0, 12827]
click at [79, 242] on span "Being" at bounding box center [88, 233] width 42 height 19
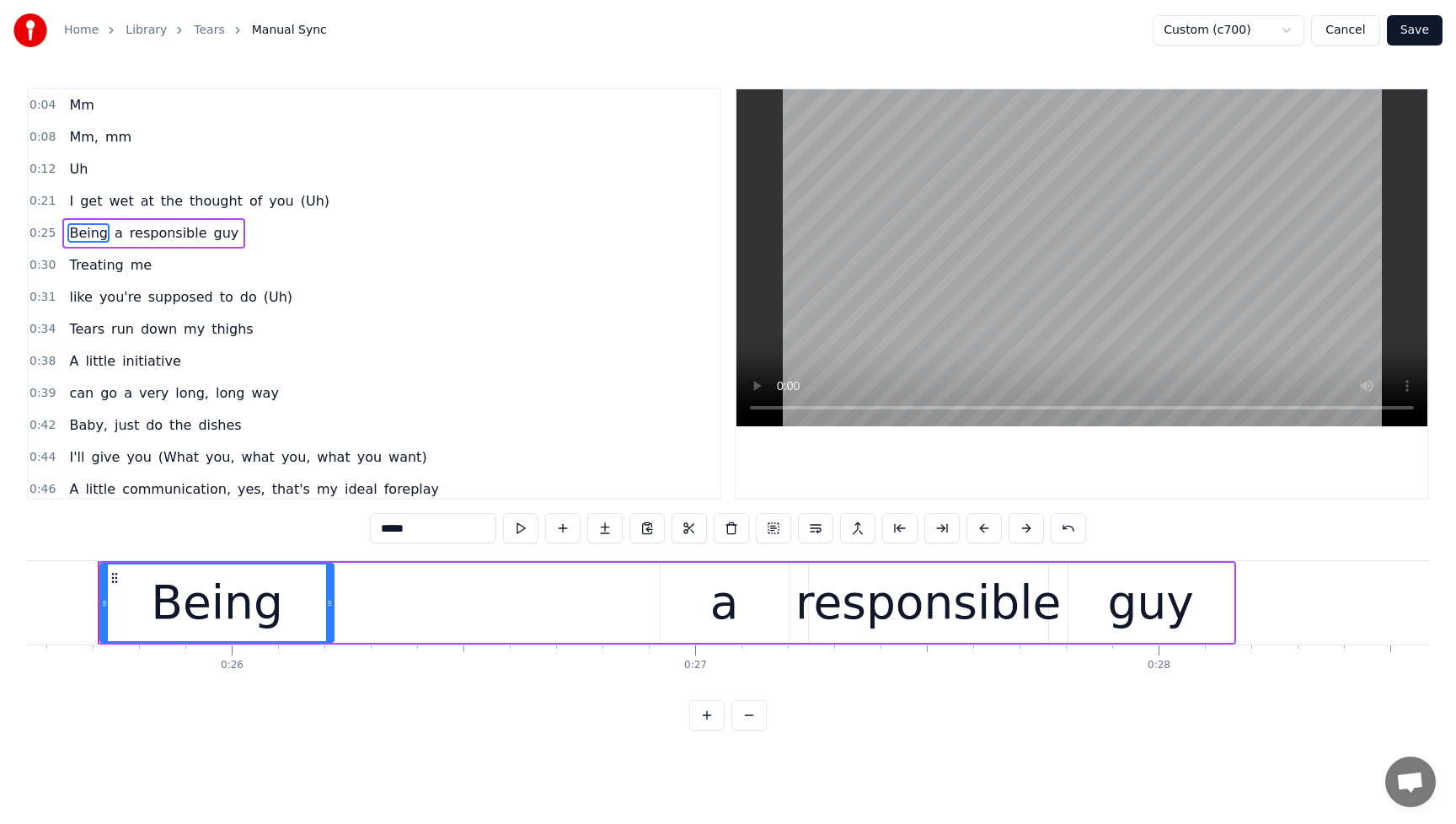
scroll to position [0, 11833]
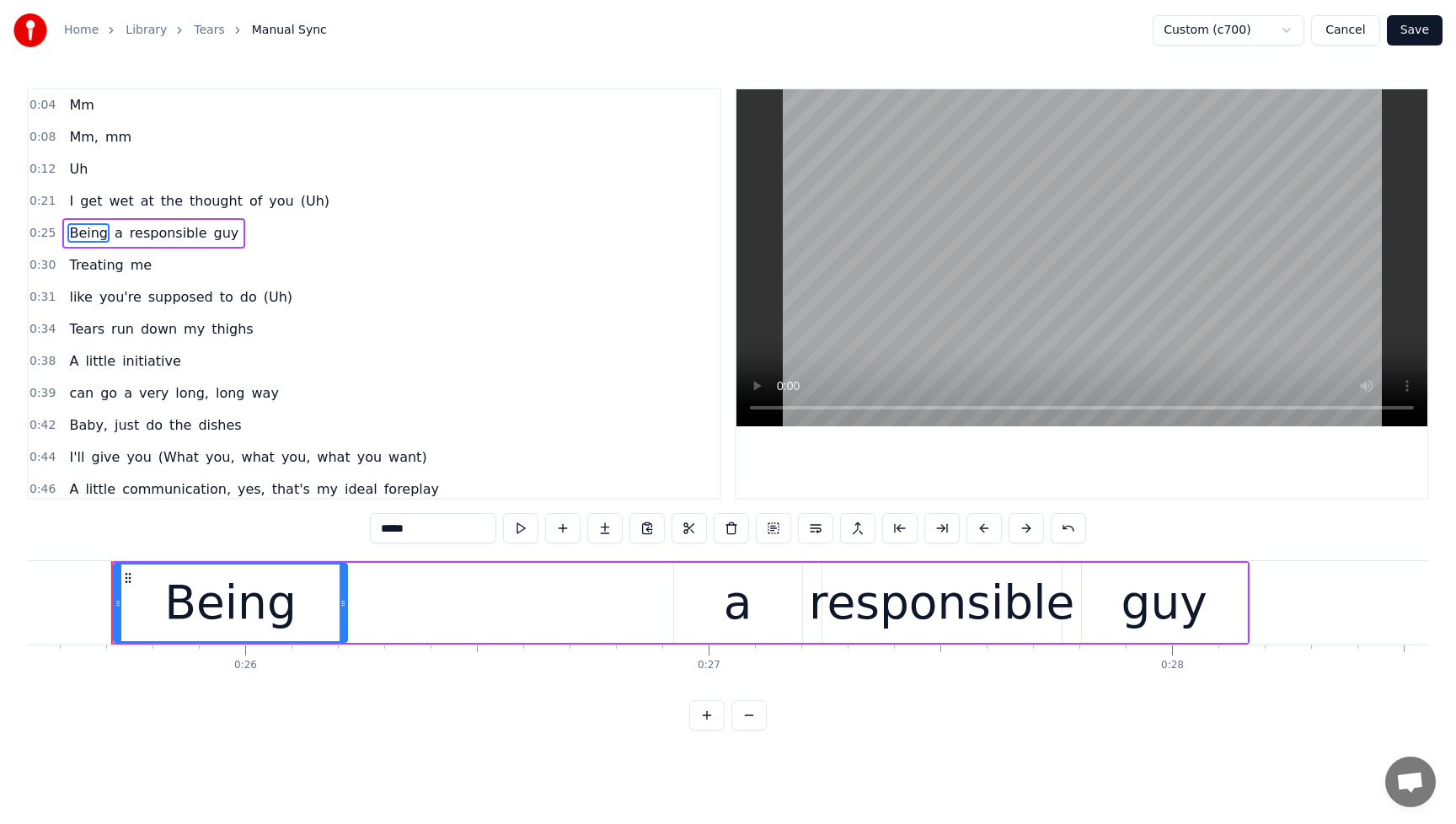
drag, startPoint x: 285, startPoint y: 621, endPoint x: 294, endPoint y: 621, distance: 9.0
click at [285, 621] on div "Being" at bounding box center [231, 602] width 133 height 70
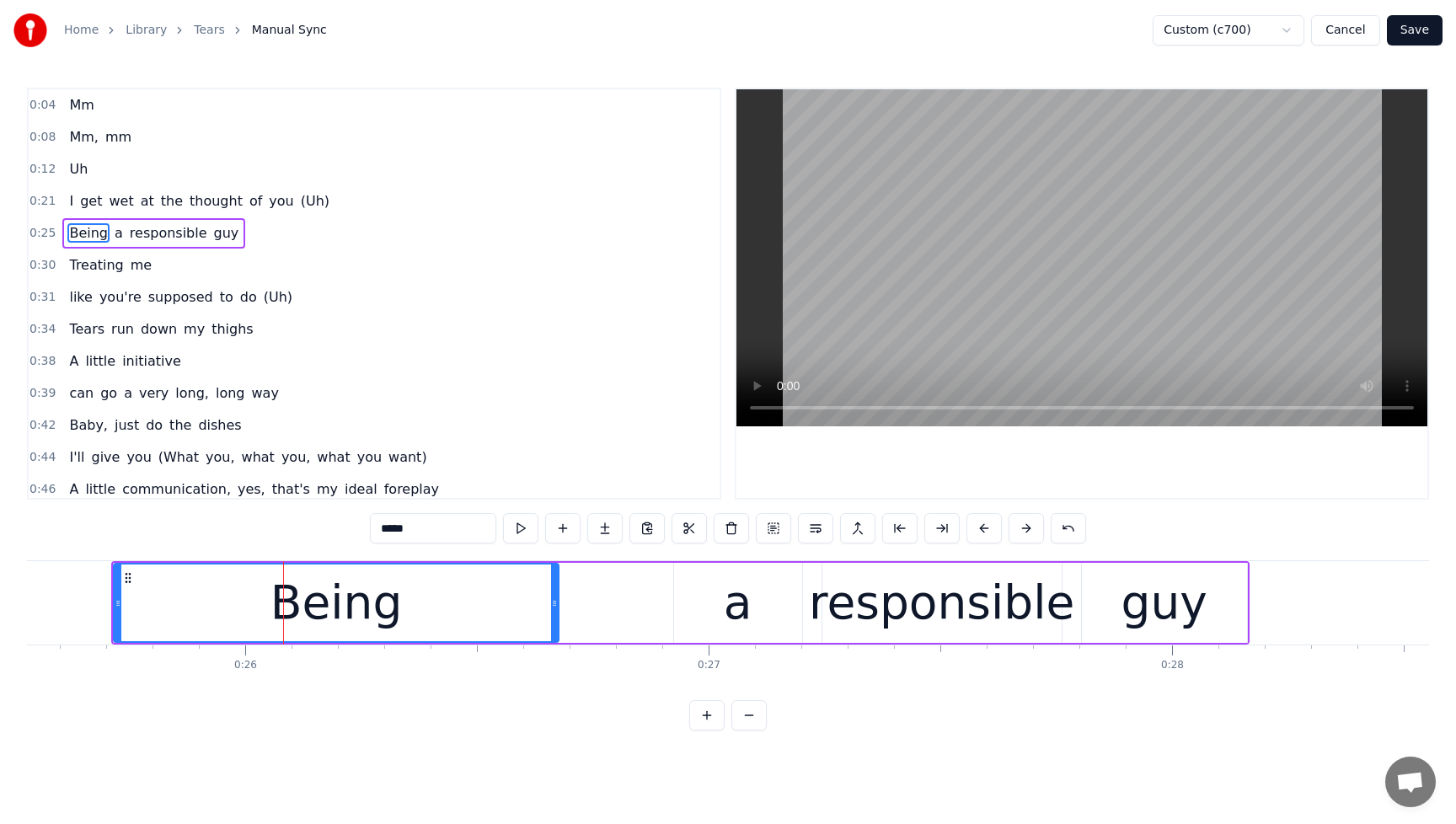
drag, startPoint x: 343, startPoint y: 607, endPoint x: 554, endPoint y: 610, distance: 211.0
click at [554, 610] on div at bounding box center [554, 603] width 7 height 77
click at [195, 202] on span "thought" at bounding box center [216, 201] width 57 height 19
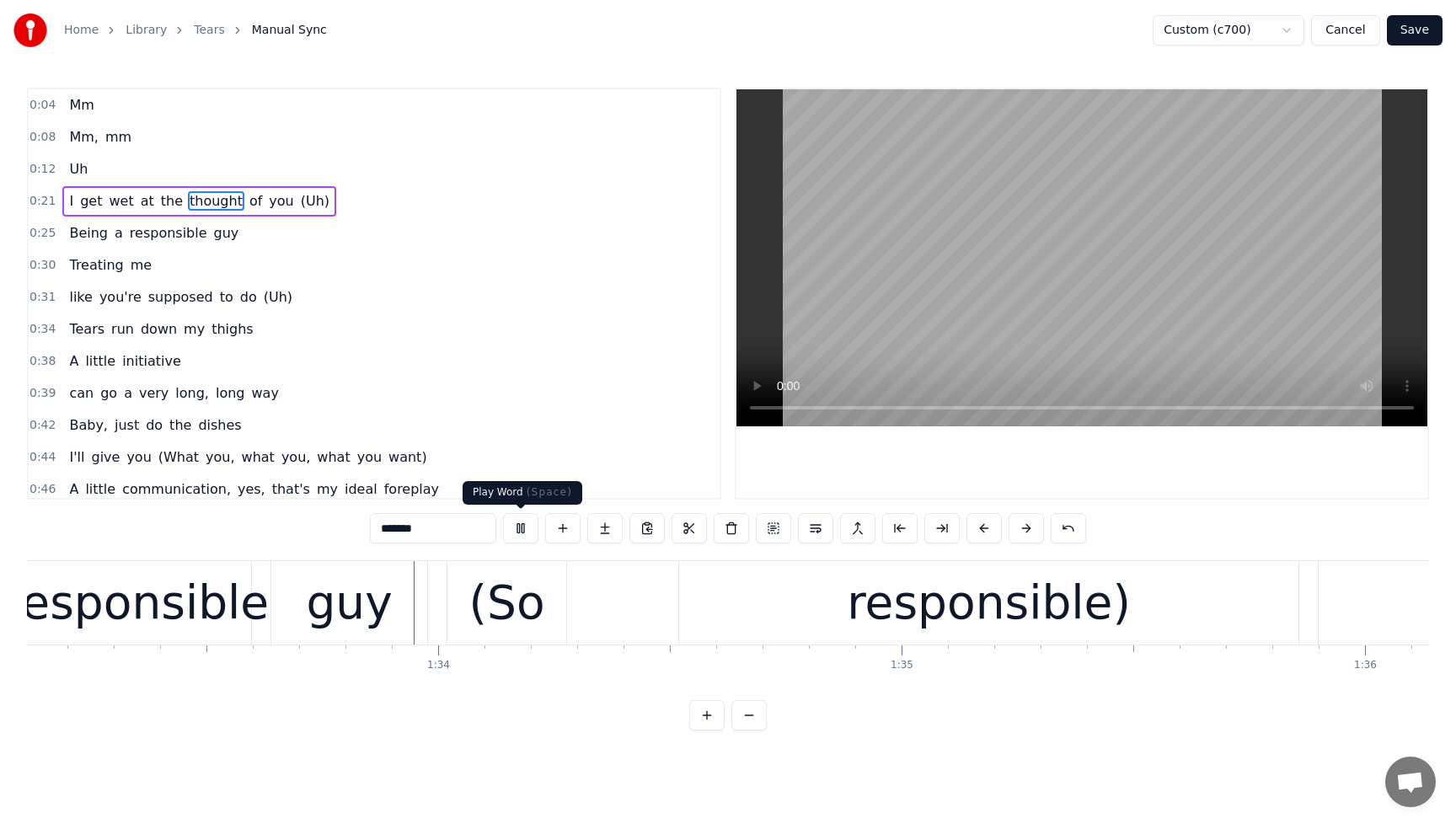
scroll to position [0, 43167]
click at [517, 529] on button at bounding box center [521, 528] width 36 height 31
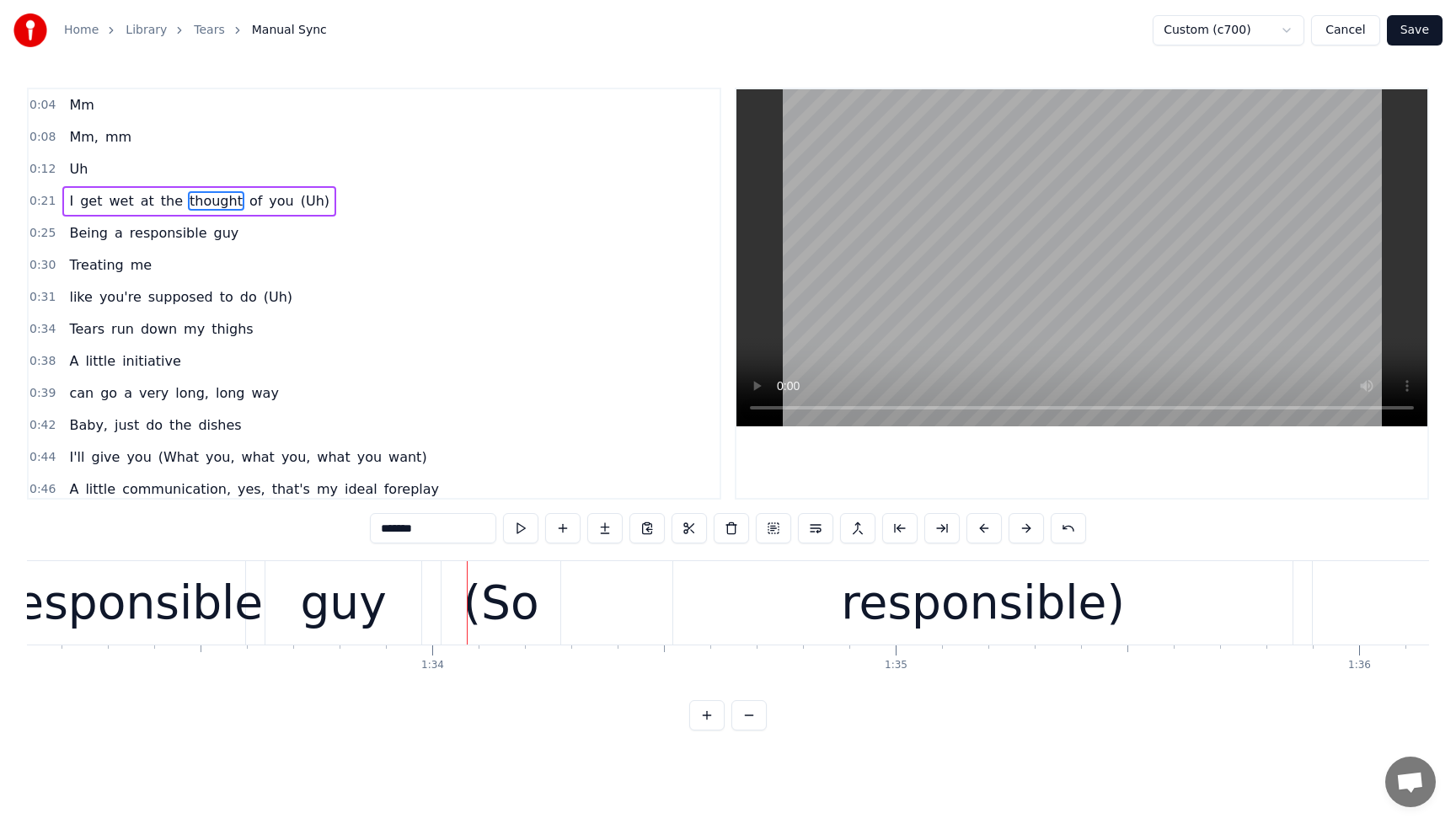
scroll to position [324, 0]
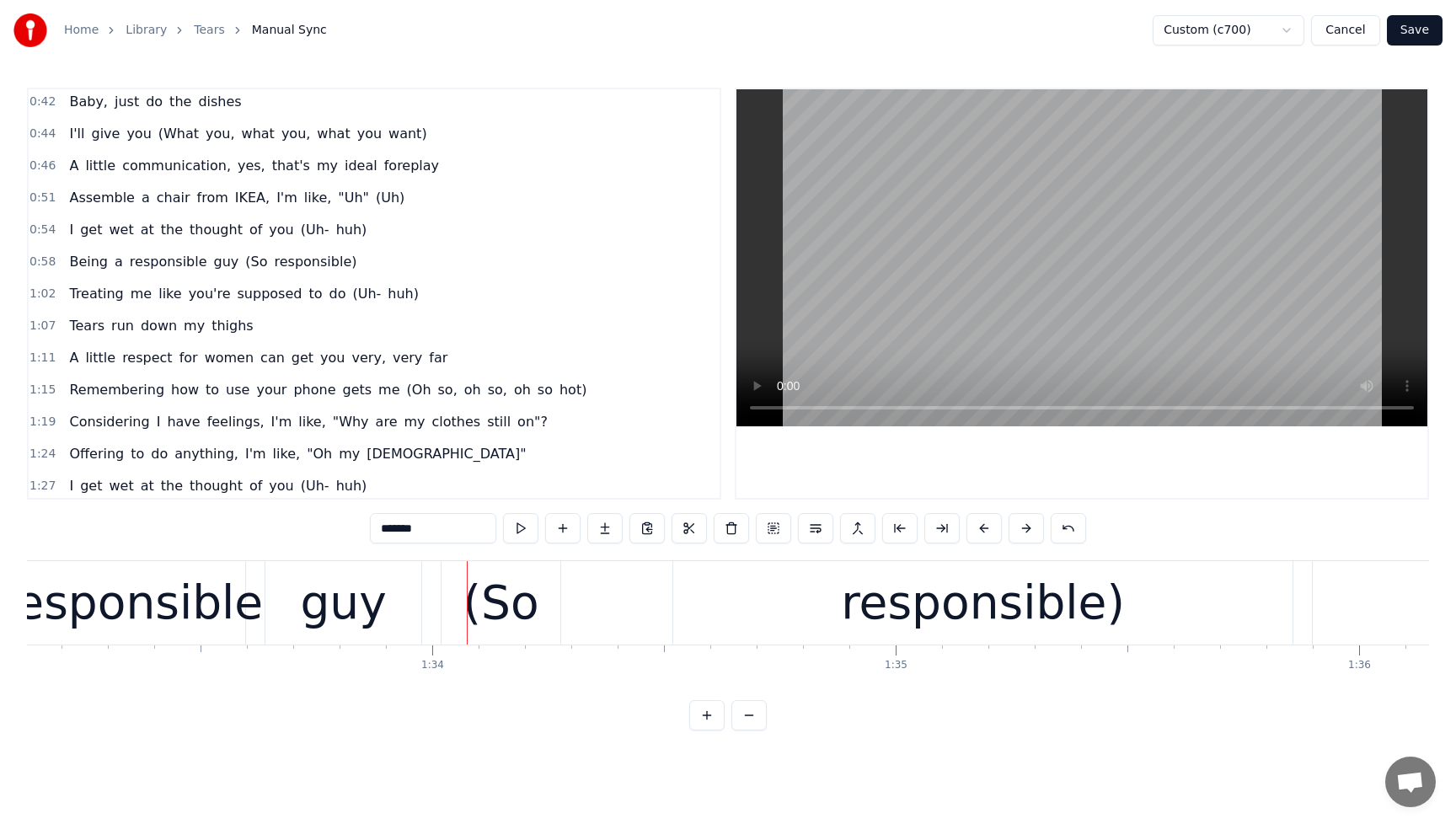
click at [73, 203] on span "Assemble" at bounding box center [102, 198] width 69 height 19
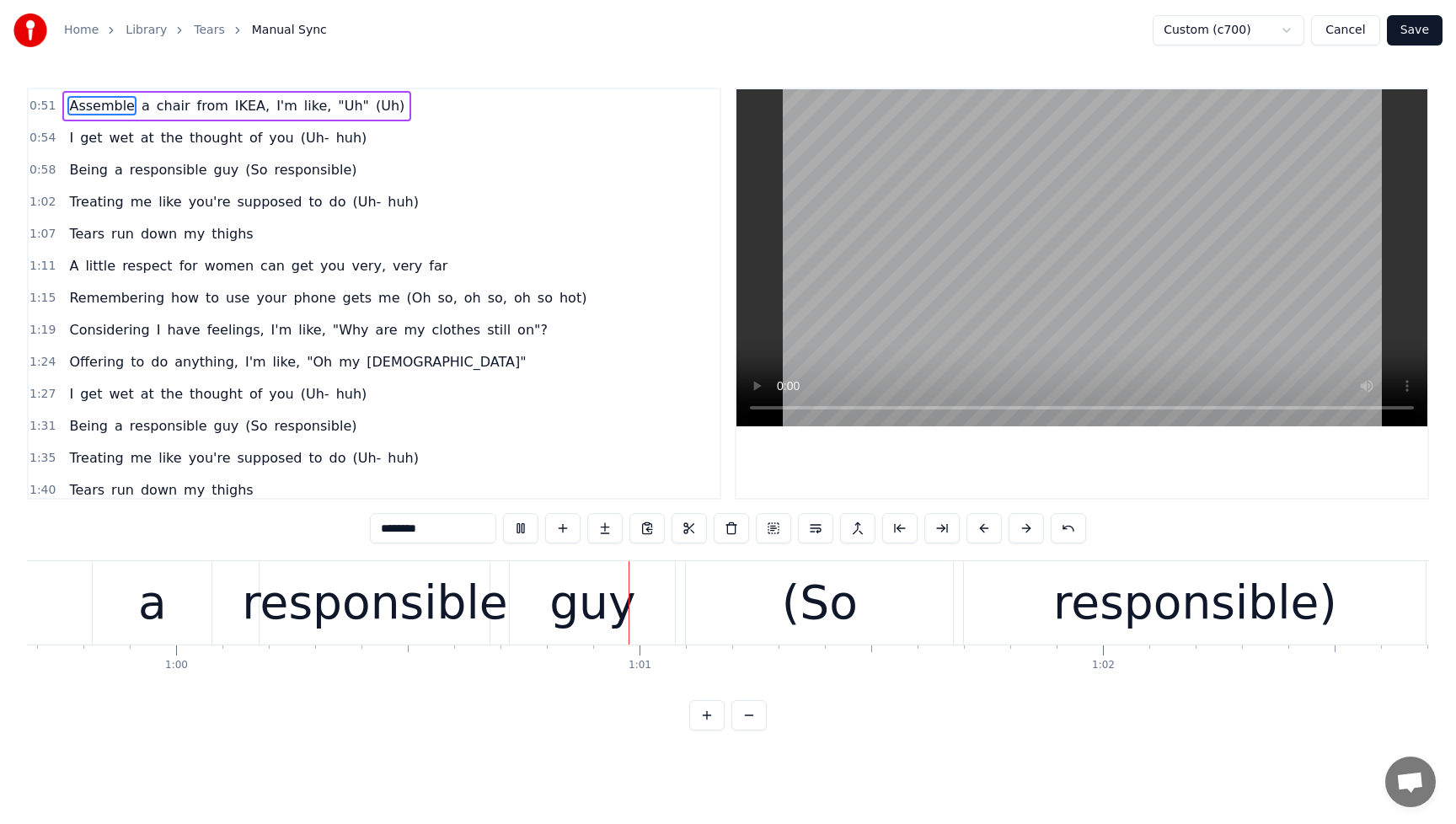
scroll to position [418, 0]
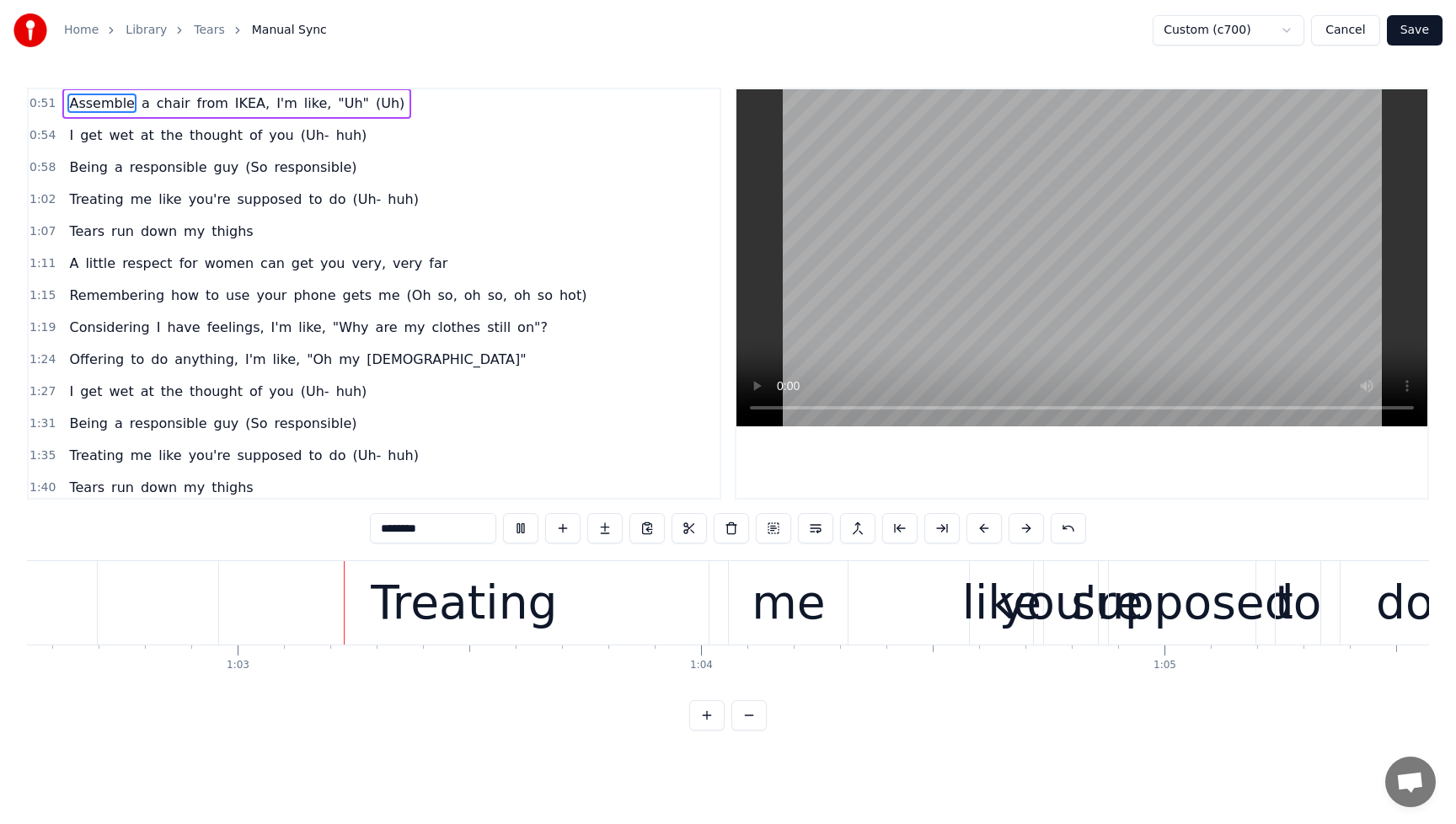
click at [76, 364] on span "Offering" at bounding box center [96, 359] width 59 height 19
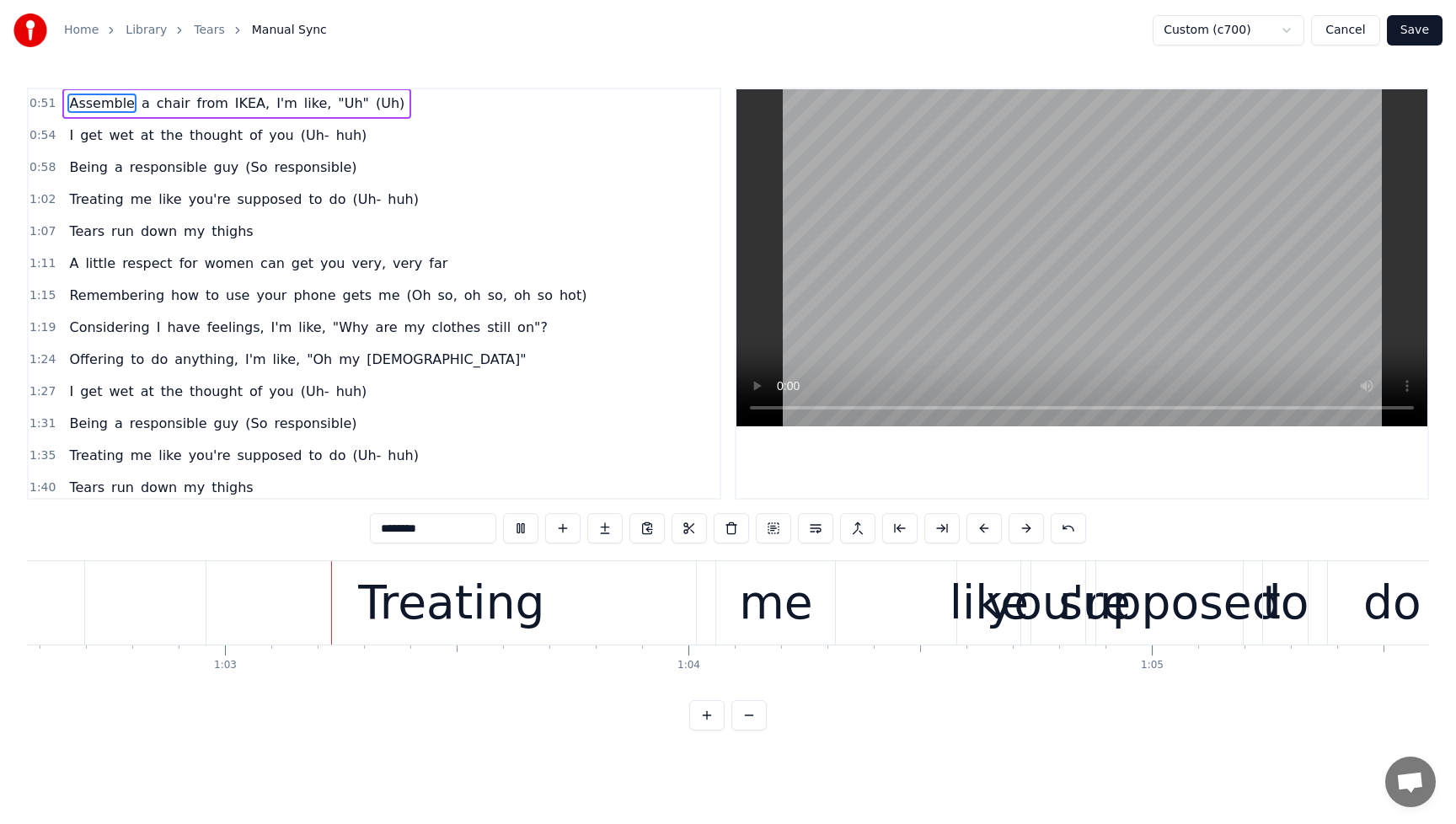
type input "********"
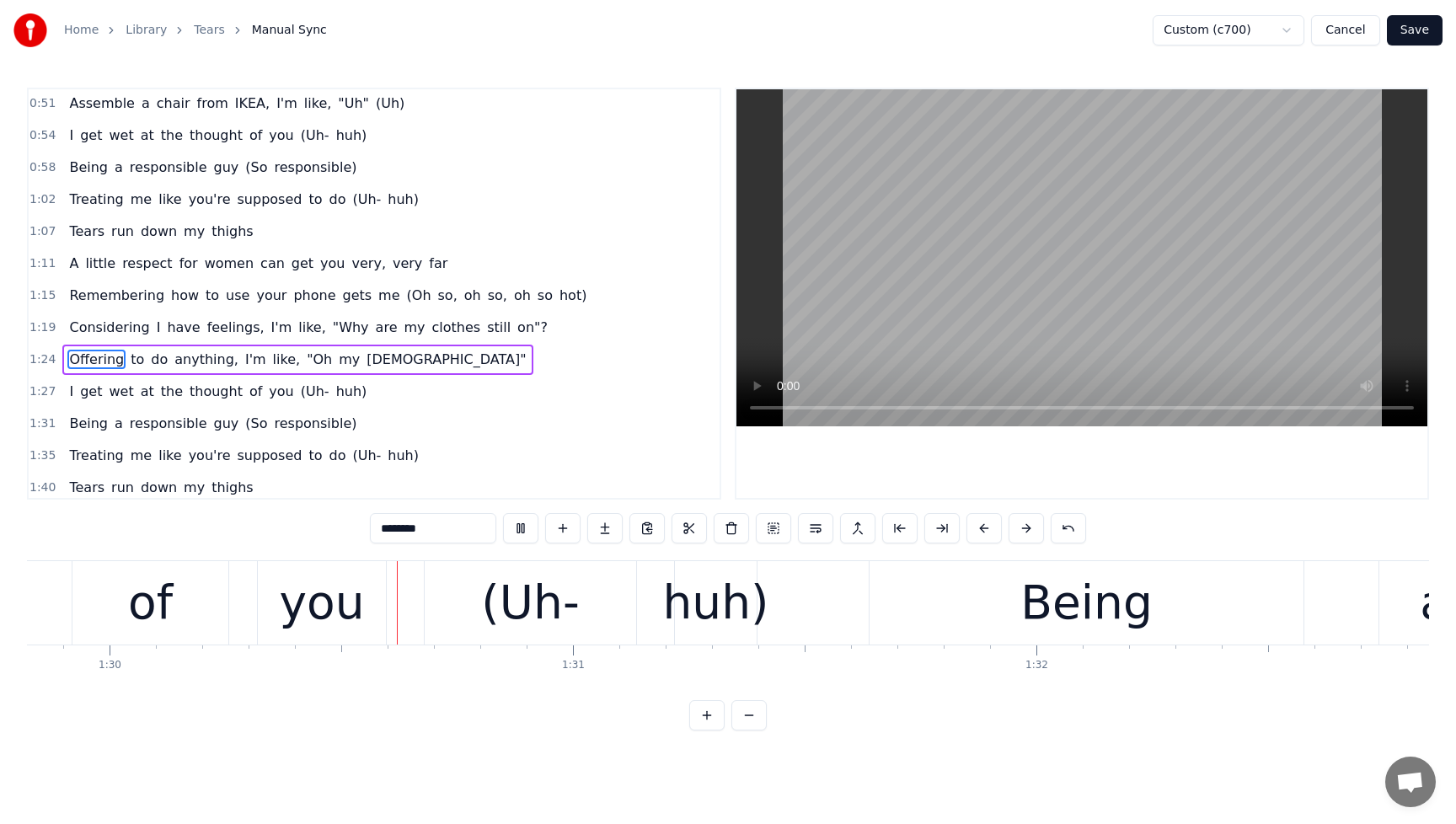
scroll to position [0, 41645]
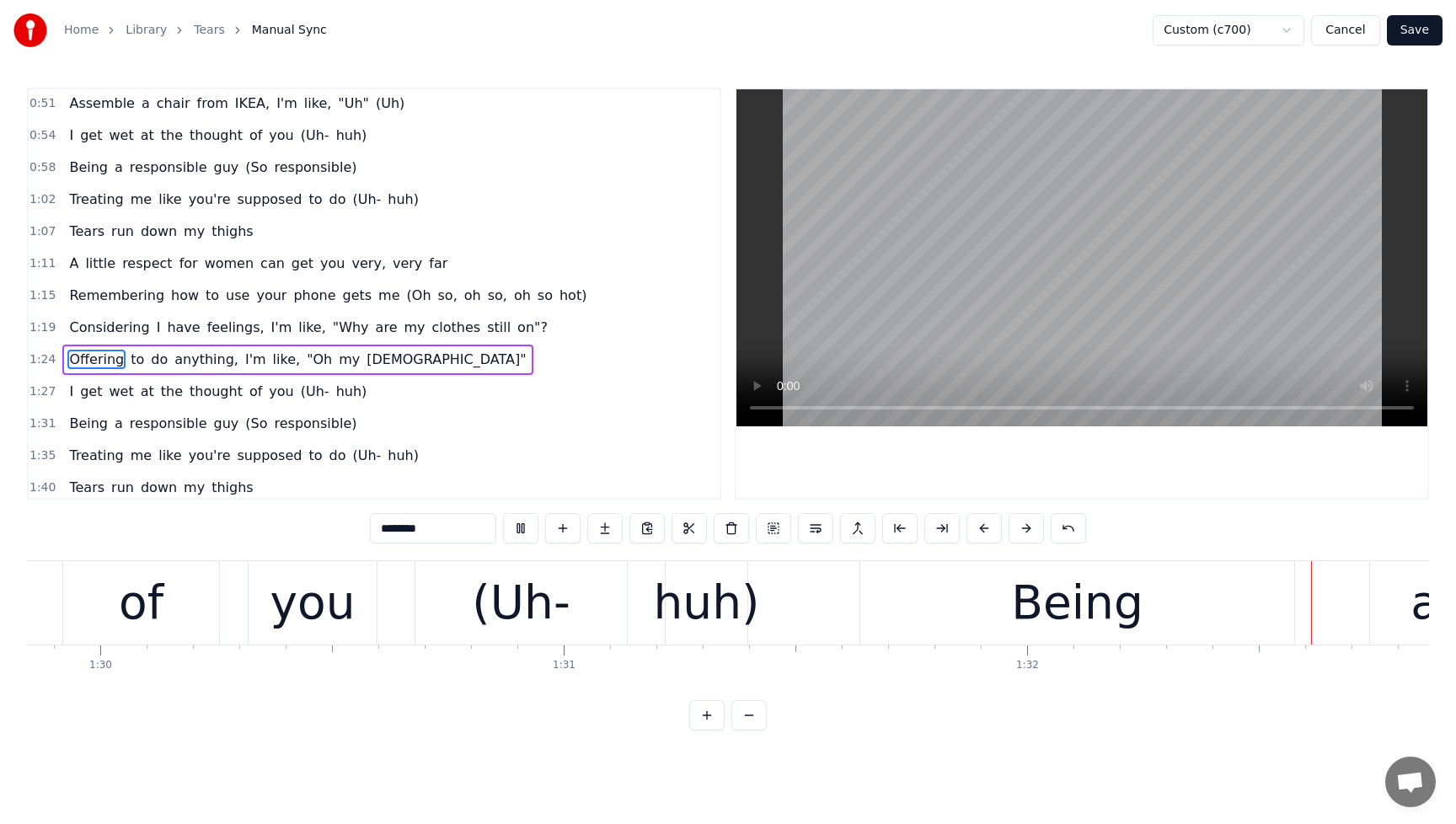
click at [244, 372] on div "Offering to do anything, I'm like, "Oh my God"" at bounding box center [298, 360] width 471 height 31
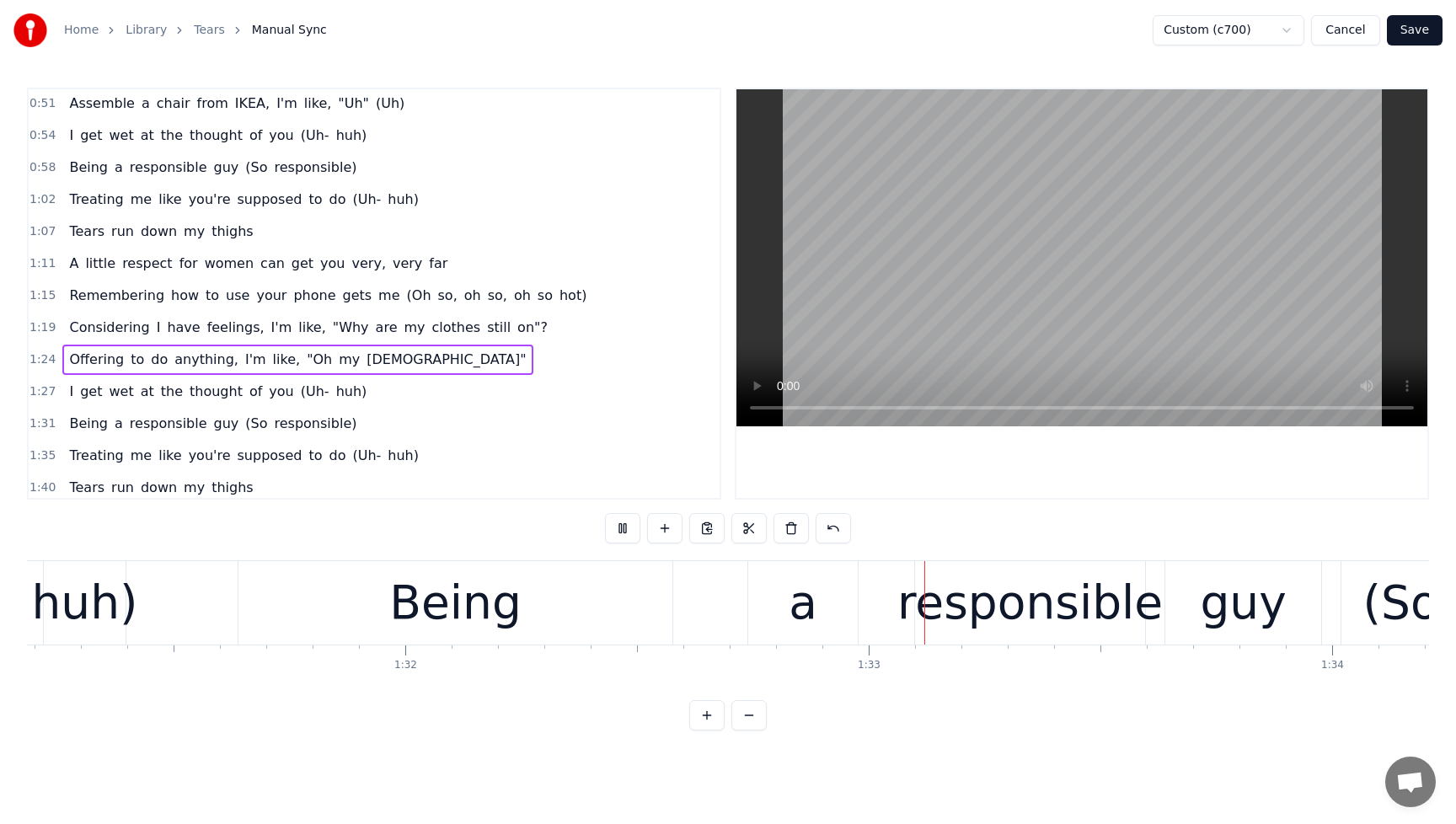
click at [244, 366] on span "I'm" at bounding box center [255, 359] width 24 height 19
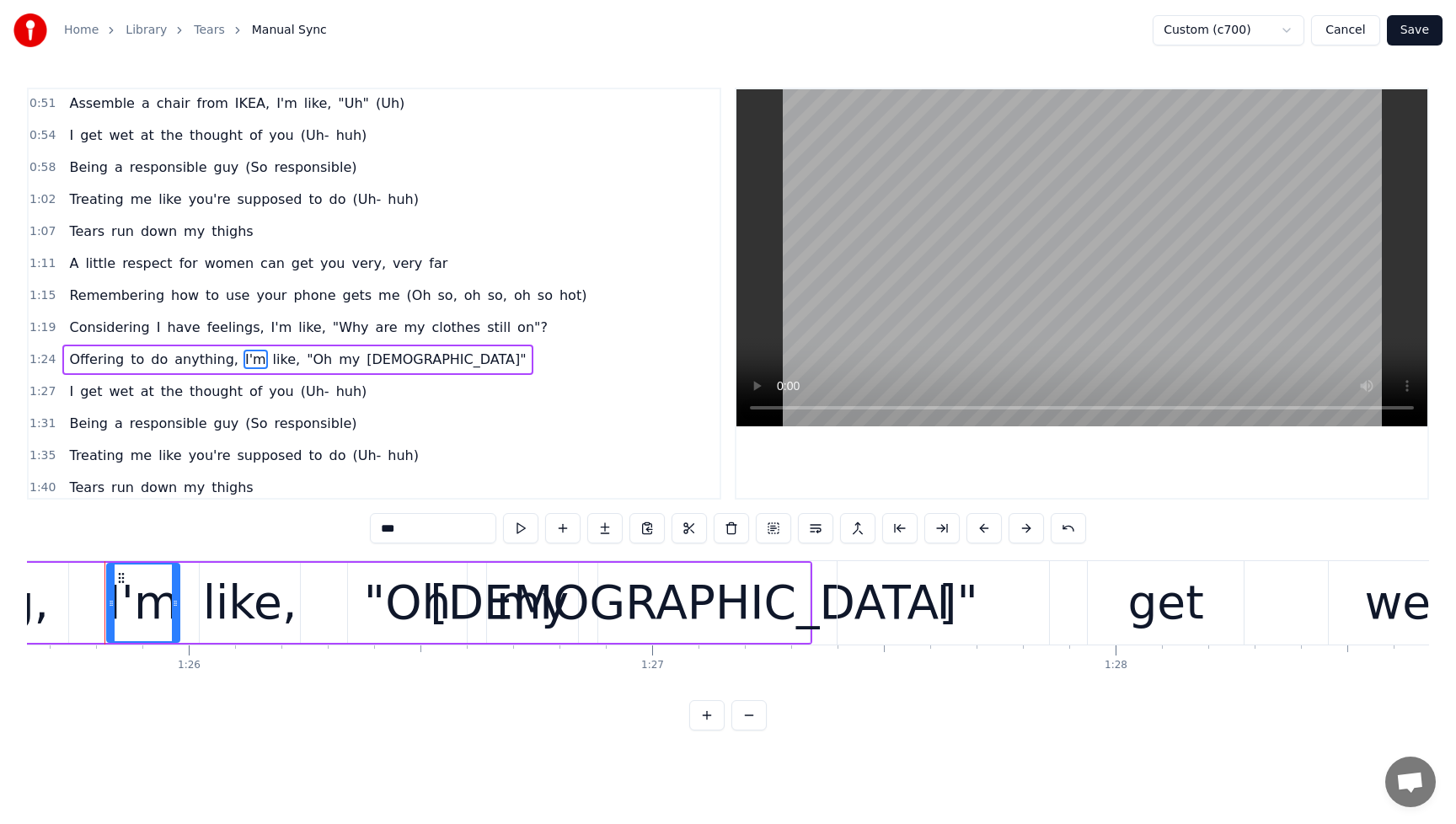
scroll to position [0, 39695]
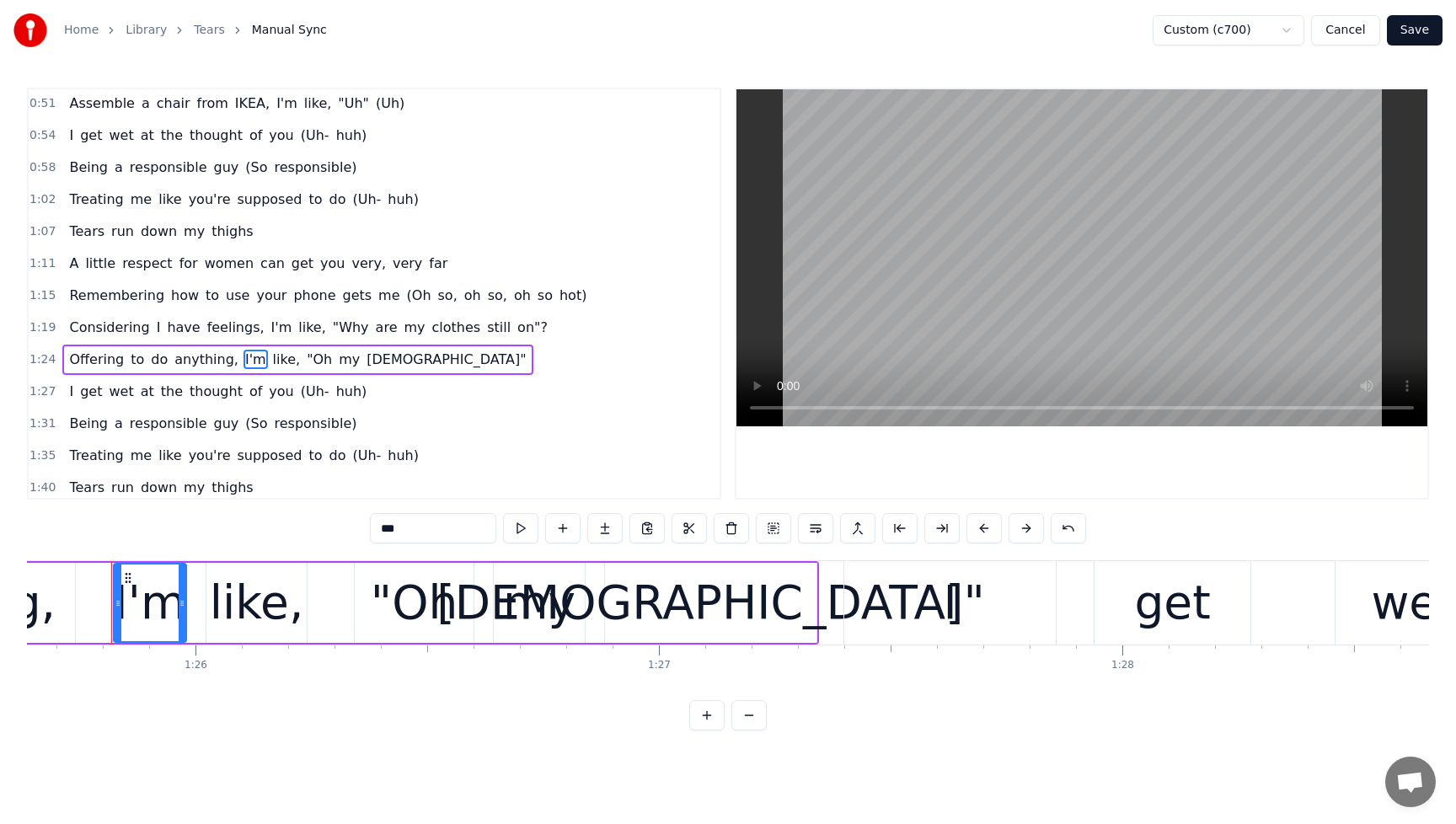
click at [267, 393] on span "you" at bounding box center [280, 392] width 28 height 19
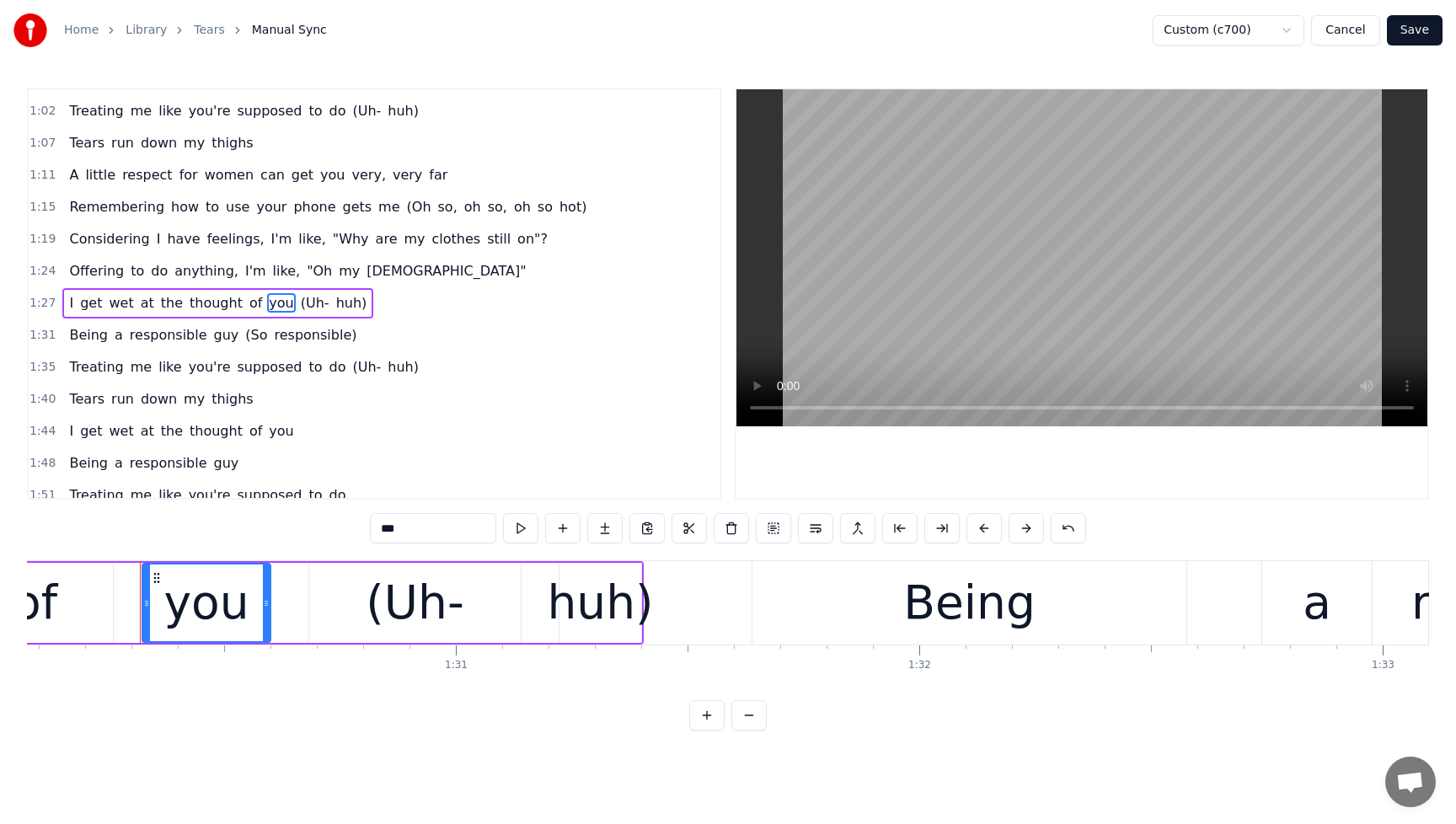
scroll to position [0, 41781]
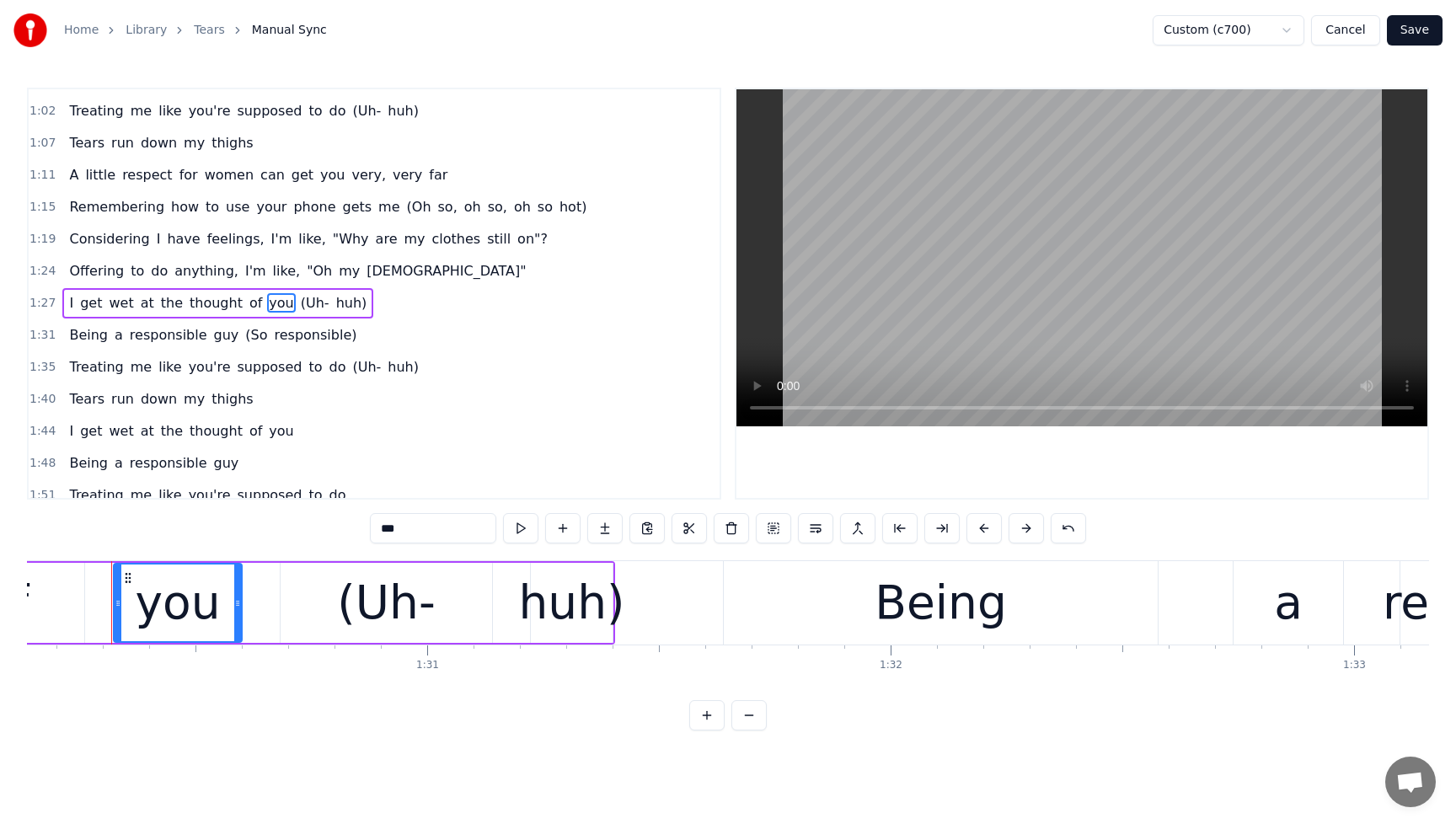
click at [248, 305] on span "of" at bounding box center [255, 303] width 16 height 19
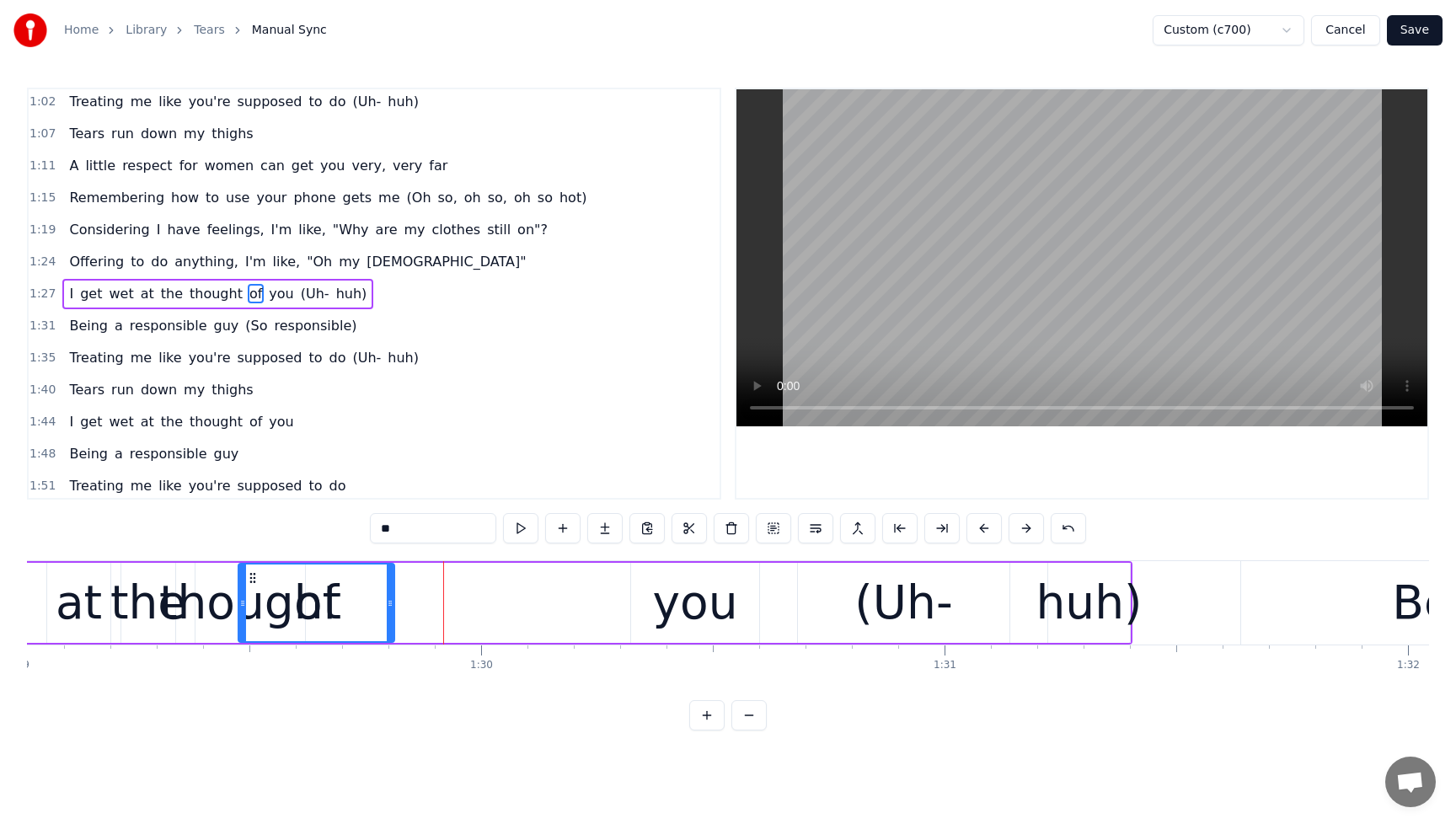
scroll to position [0, 41263]
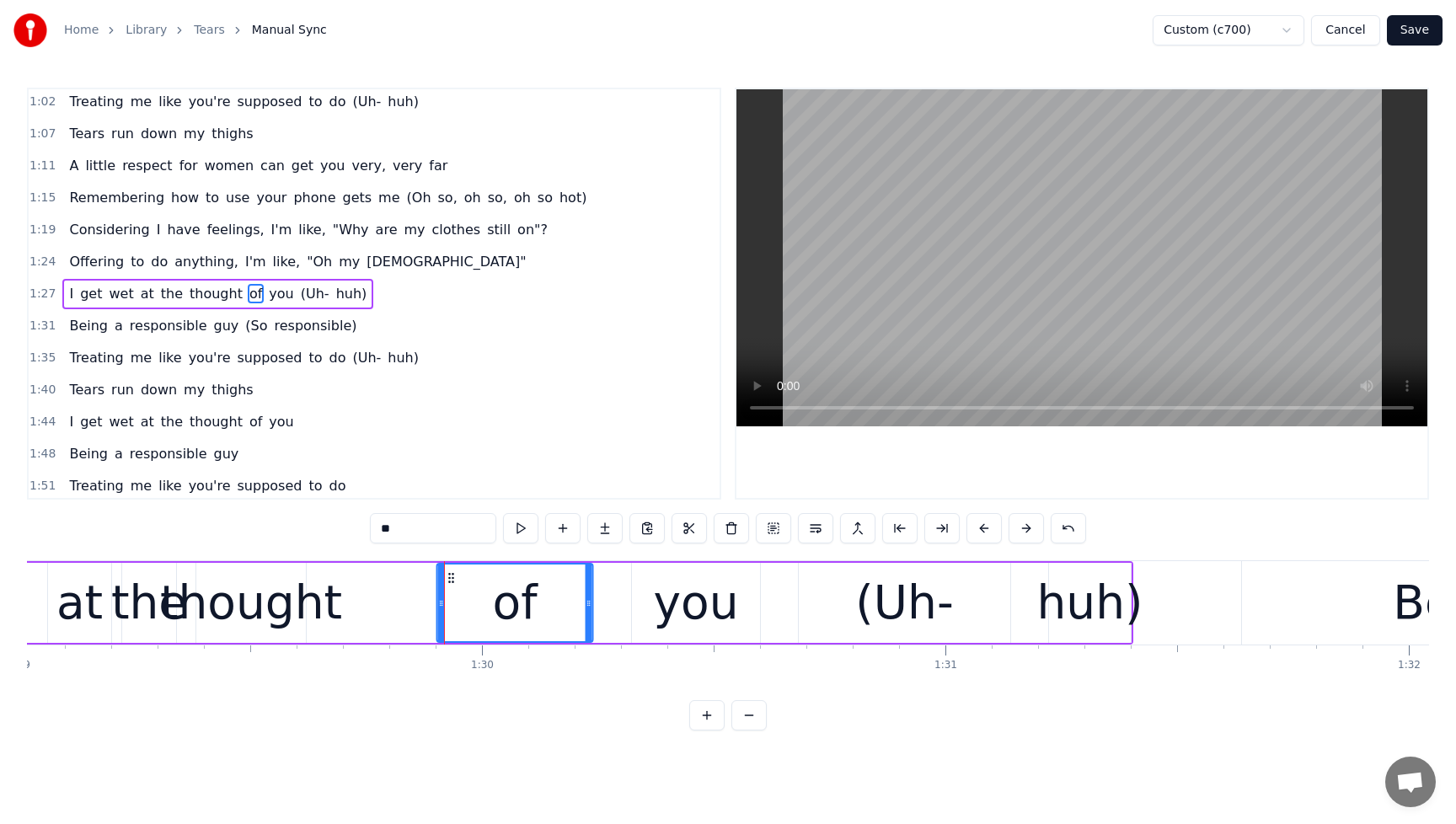
drag, startPoint x: 132, startPoint y: 572, endPoint x: 454, endPoint y: 579, distance: 322.1
click at [454, 579] on icon at bounding box center [451, 578] width 13 height 13
drag, startPoint x: 589, startPoint y: 607, endPoint x: 609, endPoint y: 608, distance: 20.0
click at [609, 608] on icon at bounding box center [609, 603] width 7 height 13
click at [713, 609] on div "you" at bounding box center [696, 602] width 85 height 70
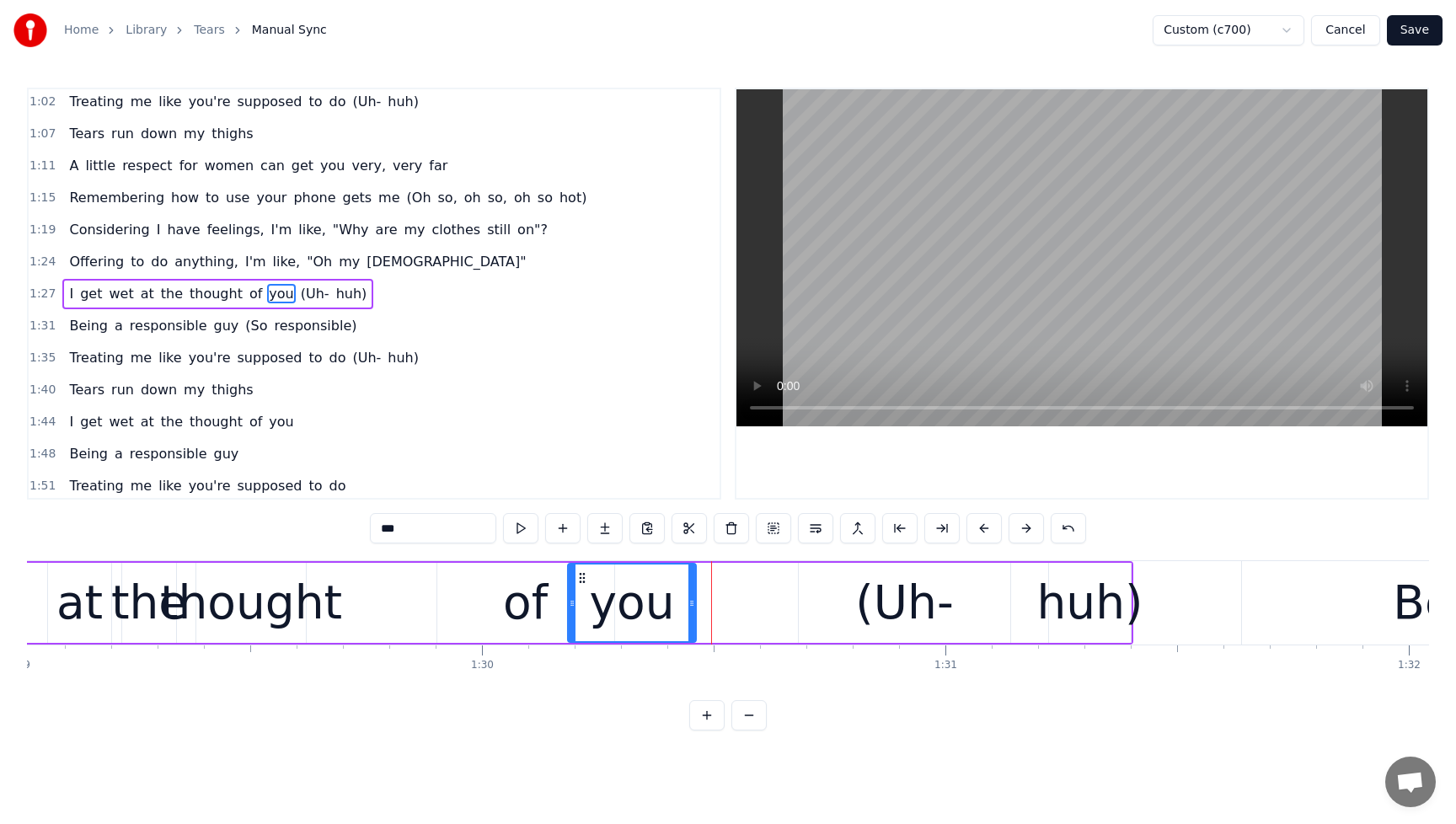
drag, startPoint x: 648, startPoint y: 581, endPoint x: 584, endPoint y: 589, distance: 64.5
click at [584, 589] on div "you" at bounding box center [632, 603] width 127 height 77
click at [67, 294] on span "I" at bounding box center [71, 294] width 8 height 19
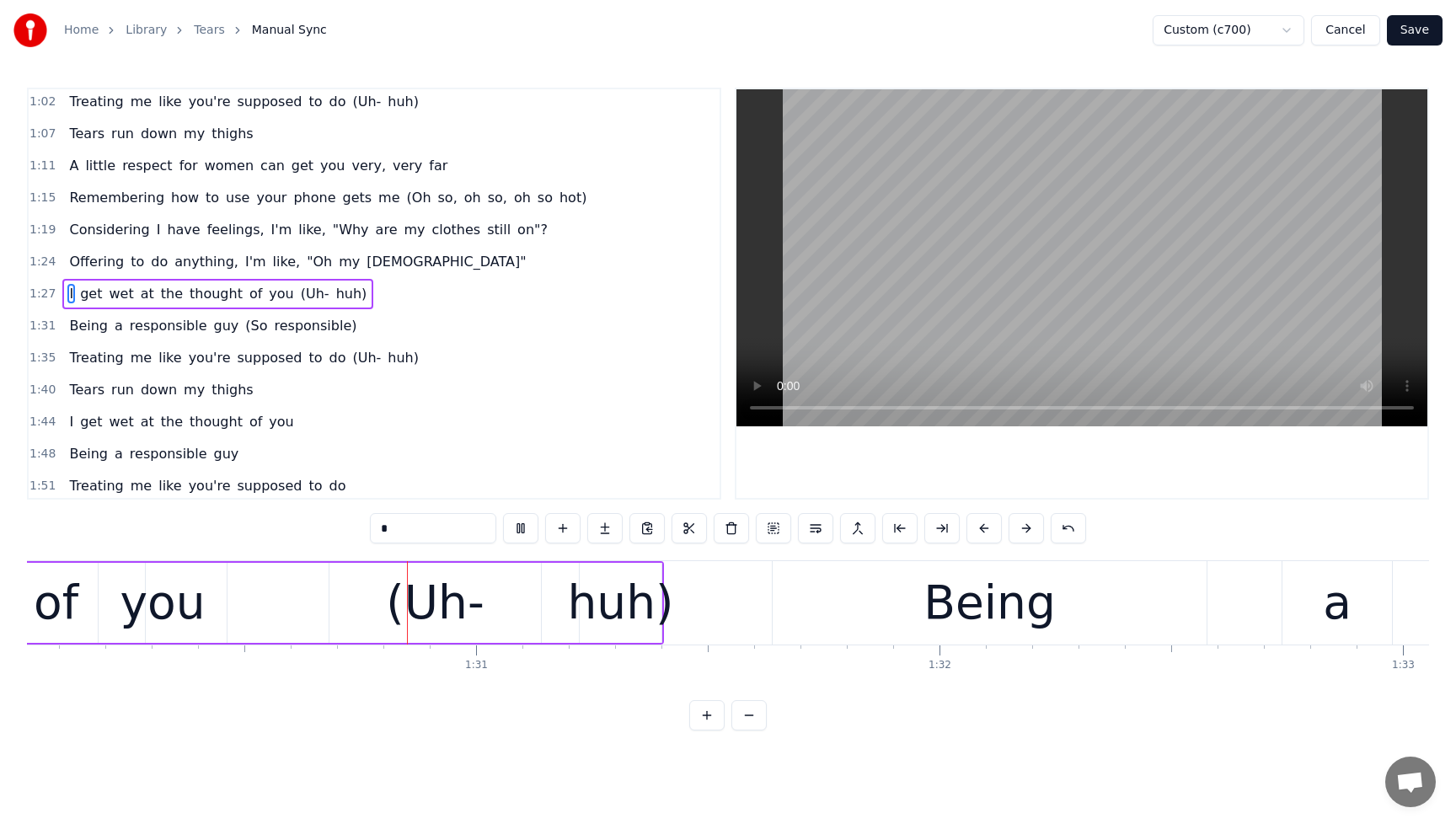
scroll to position [0, 41742]
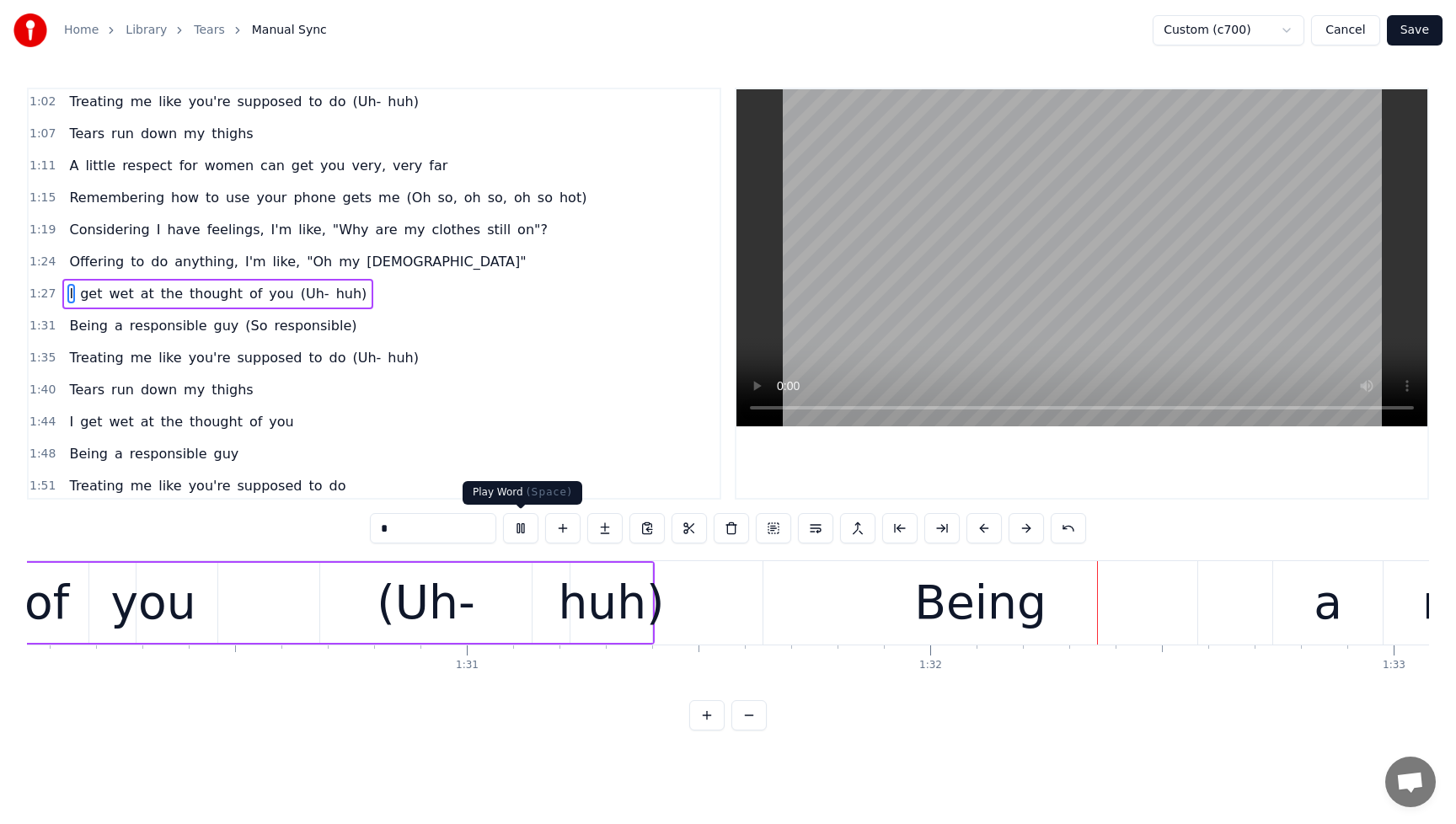
click at [531, 530] on button at bounding box center [521, 528] width 36 height 31
click at [267, 300] on span "you" at bounding box center [280, 294] width 28 height 19
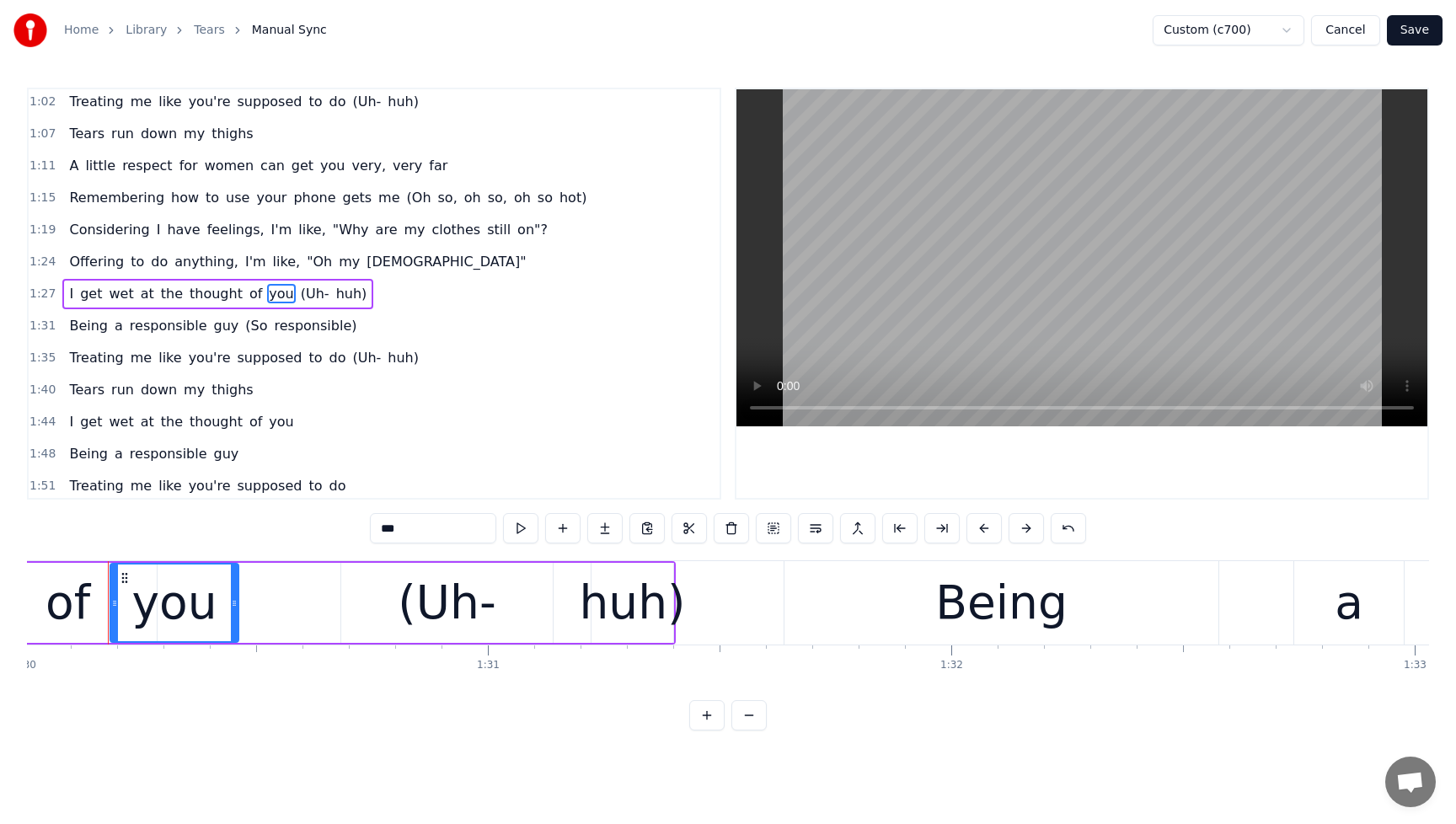
scroll to position [0, 41717]
click at [248, 292] on span "of" at bounding box center [255, 294] width 16 height 19
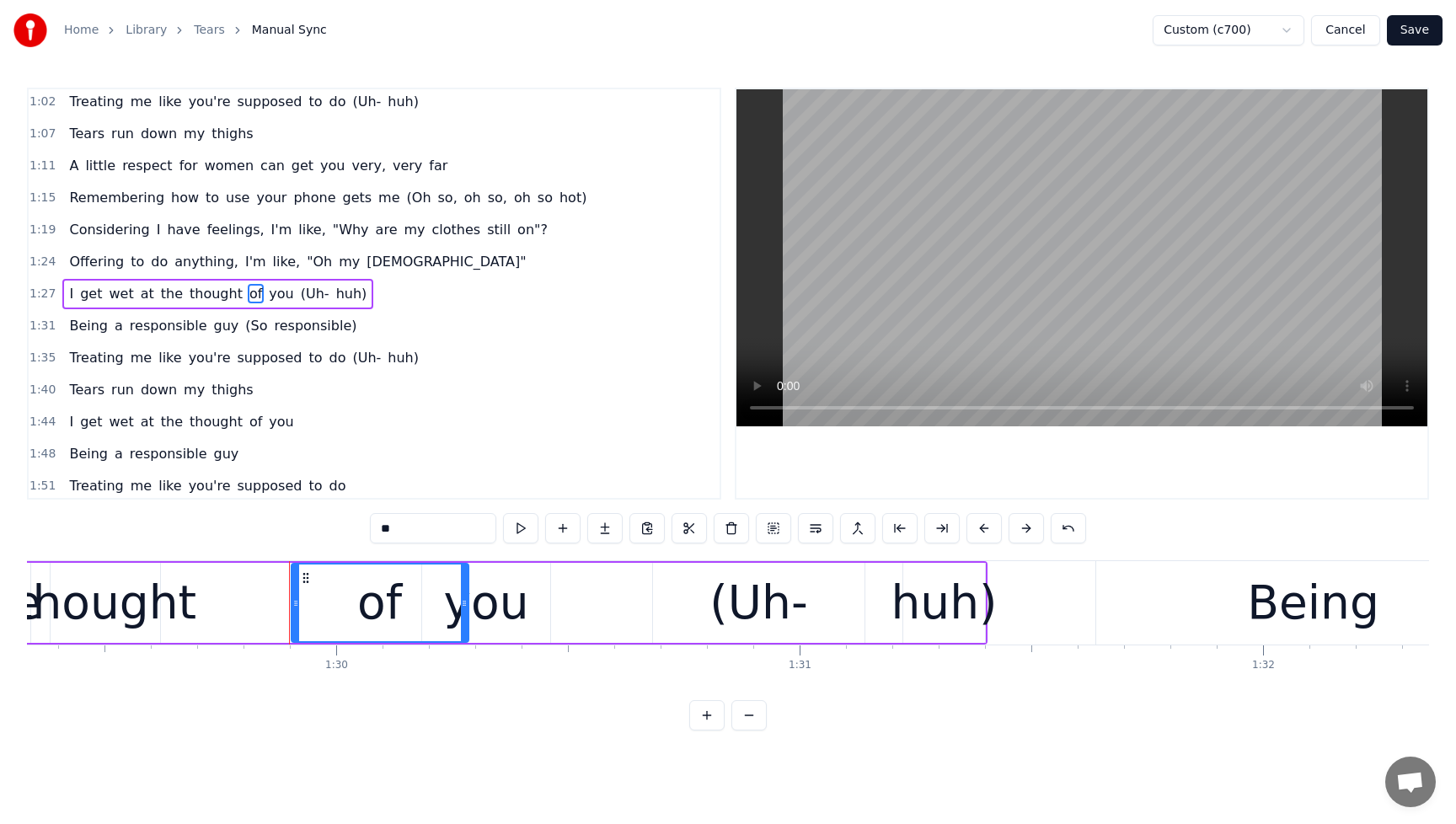
scroll to position [0, 41275]
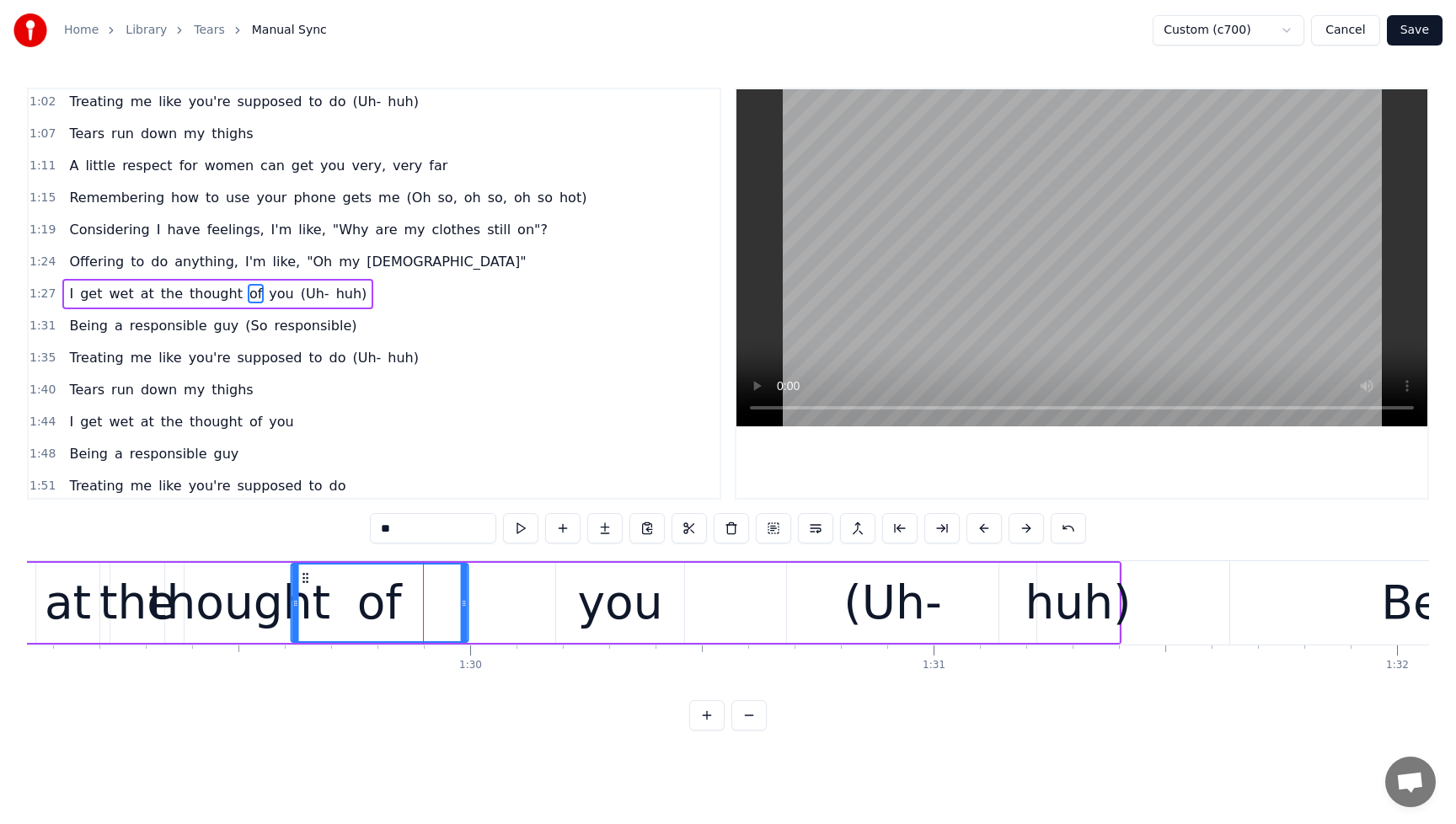
drag, startPoint x: 442, startPoint y: 578, endPoint x: 306, endPoint y: 594, distance: 136.9
click at [306, 594] on div "of" at bounding box center [379, 603] width 176 height 77
drag, startPoint x: 294, startPoint y: 603, endPoint x: 352, endPoint y: 606, distance: 58.1
click at [352, 606] on icon at bounding box center [352, 603] width 7 height 13
click at [634, 609] on div "you" at bounding box center [619, 602] width 85 height 70
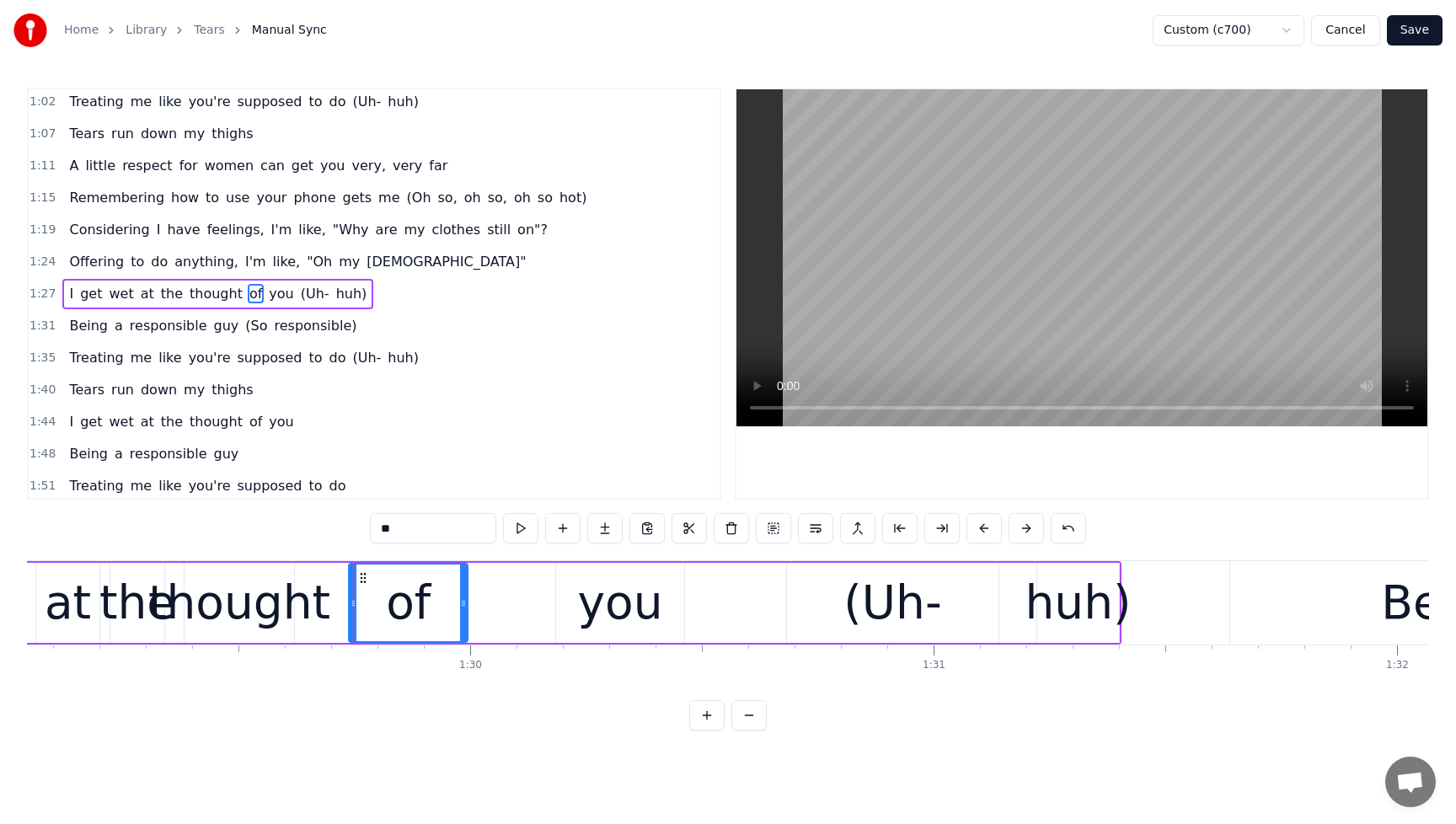
type input "***"
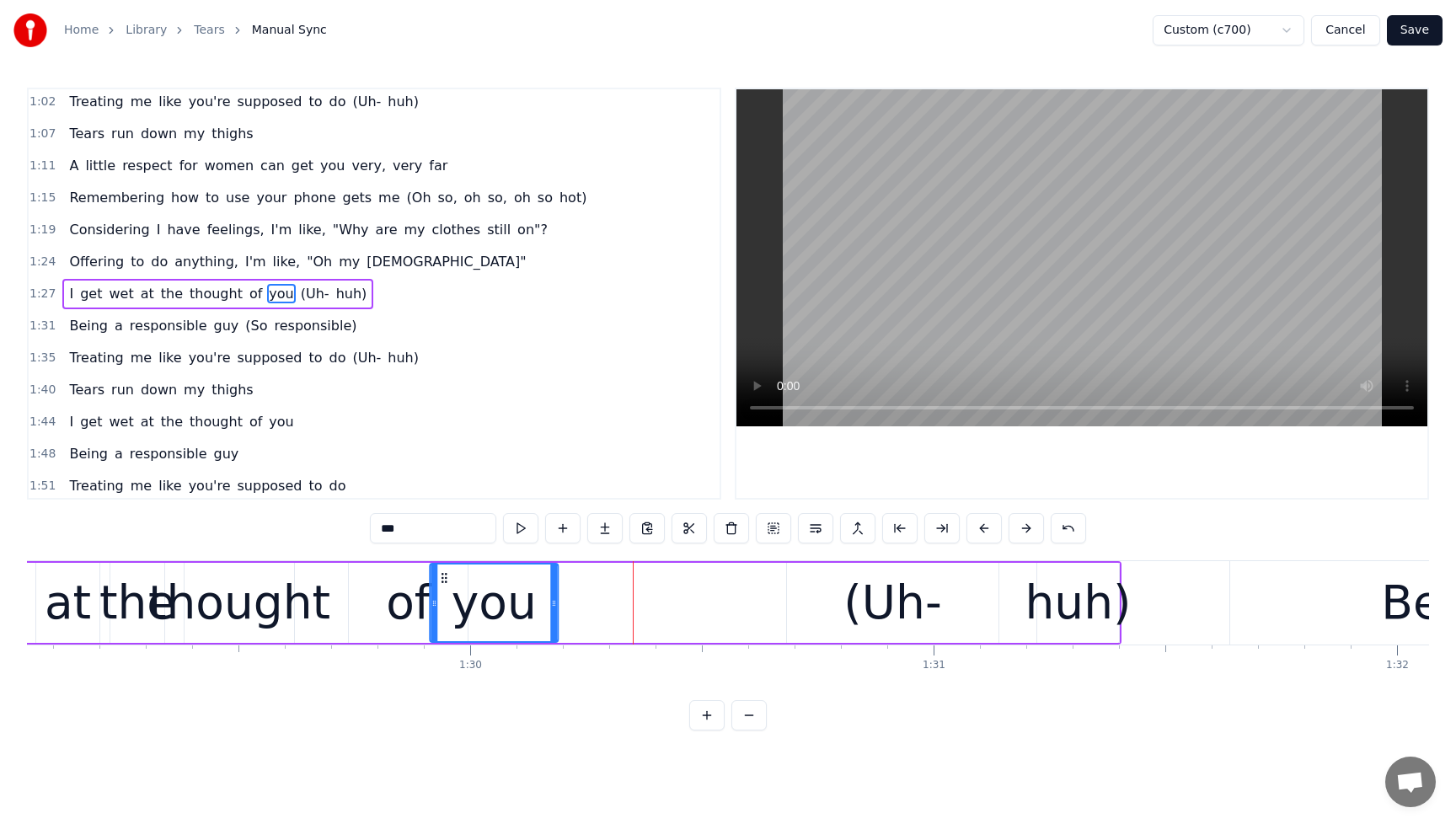
drag, startPoint x: 568, startPoint y: 581, endPoint x: 443, endPoint y: 589, distance: 125.3
click at [443, 589] on div "you" at bounding box center [494, 603] width 127 height 77
click at [71, 291] on div "I get wet at the thought of you (Uh- huh)" at bounding box center [218, 294] width 311 height 31
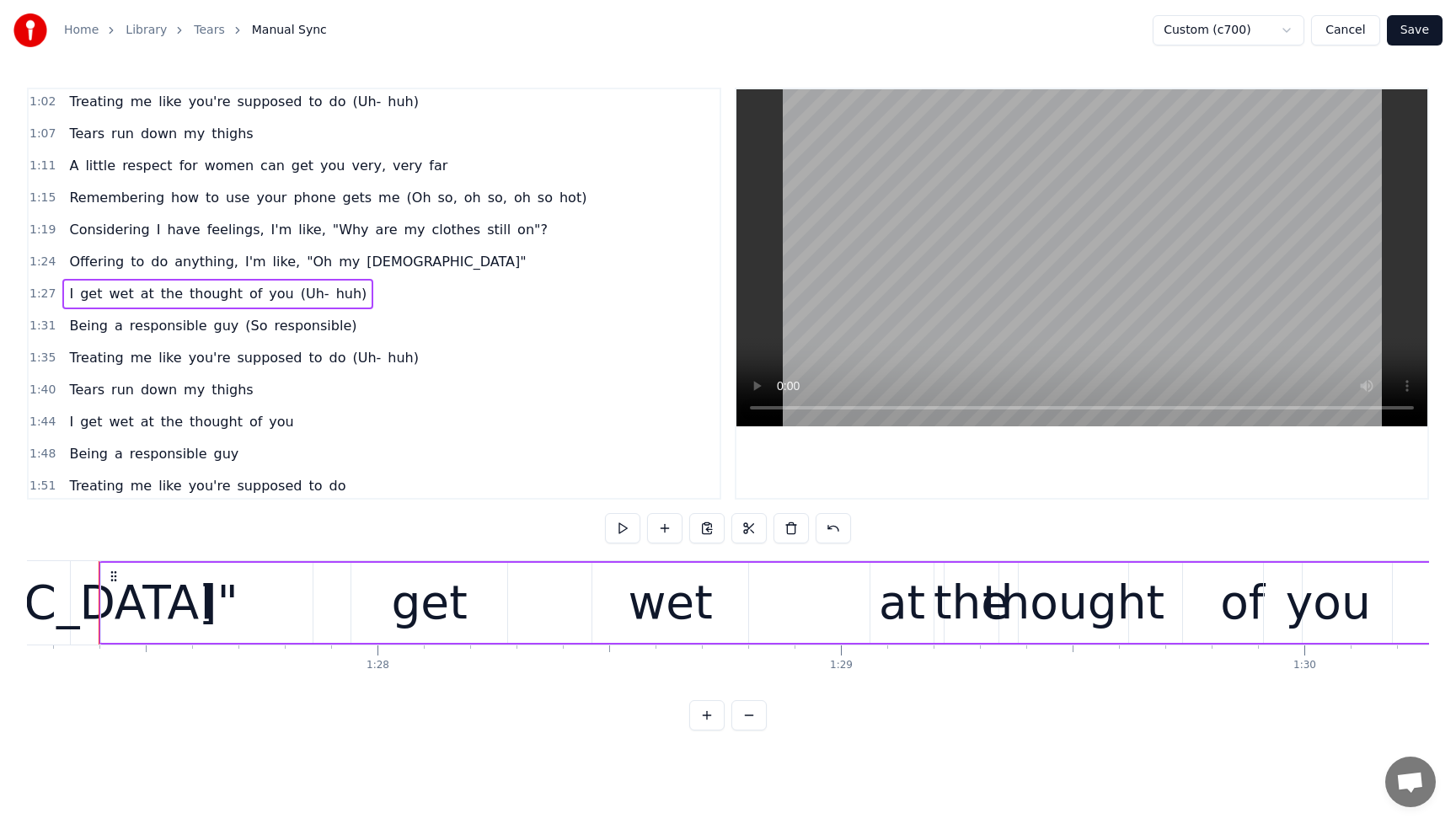
scroll to position [0, 40428]
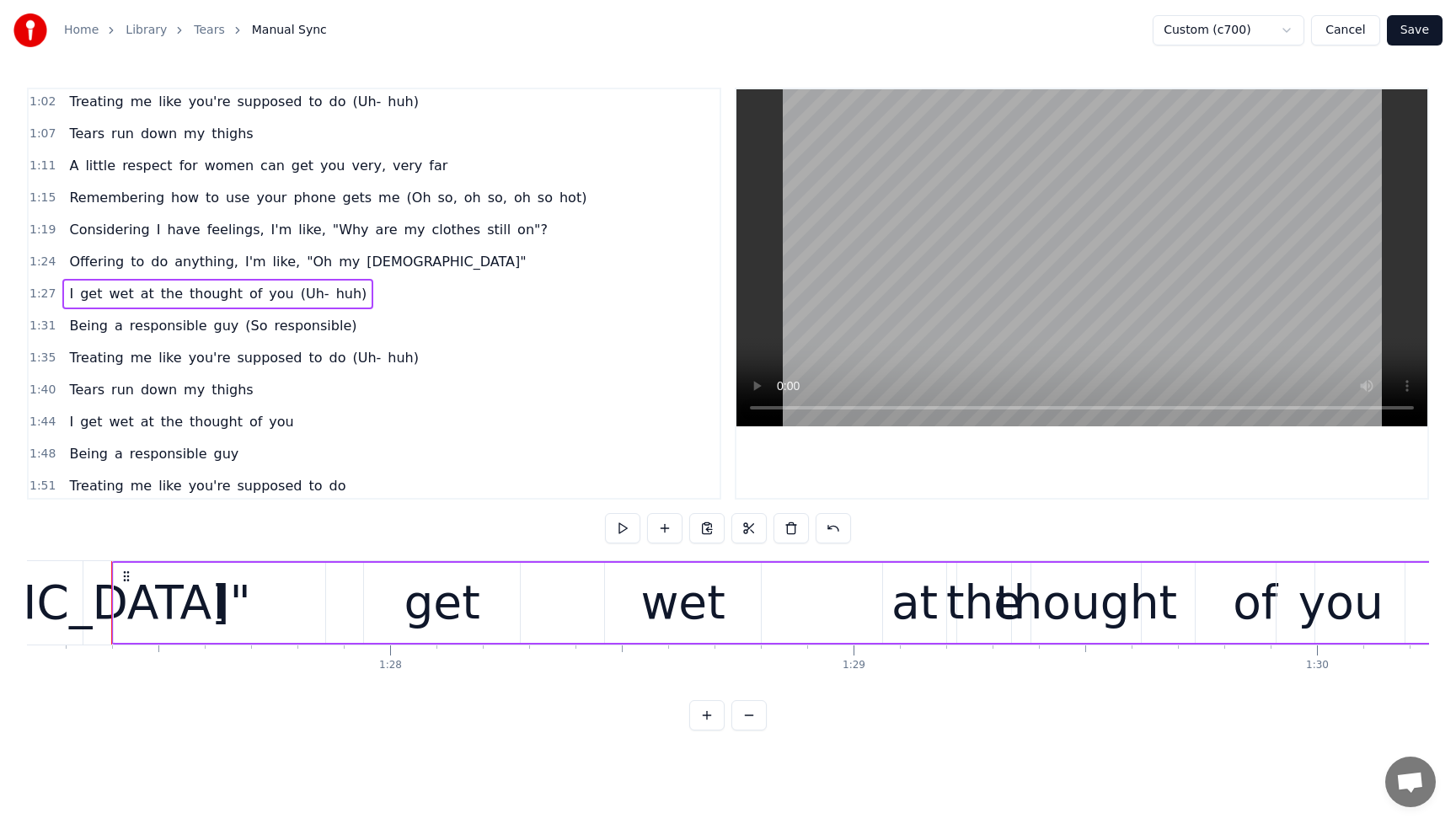
click at [69, 293] on span "I" at bounding box center [71, 294] width 8 height 19
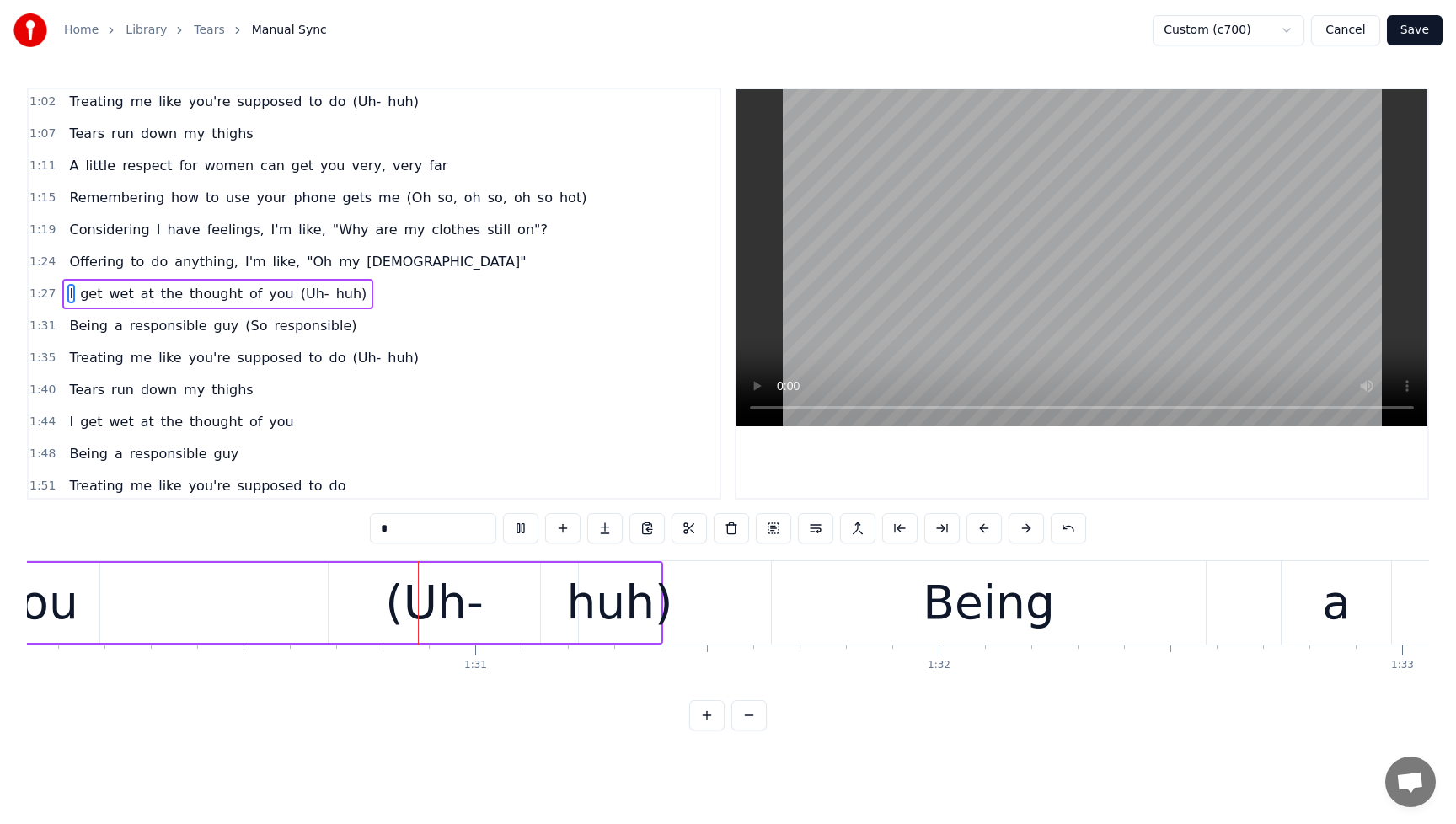
scroll to position [0, 41743]
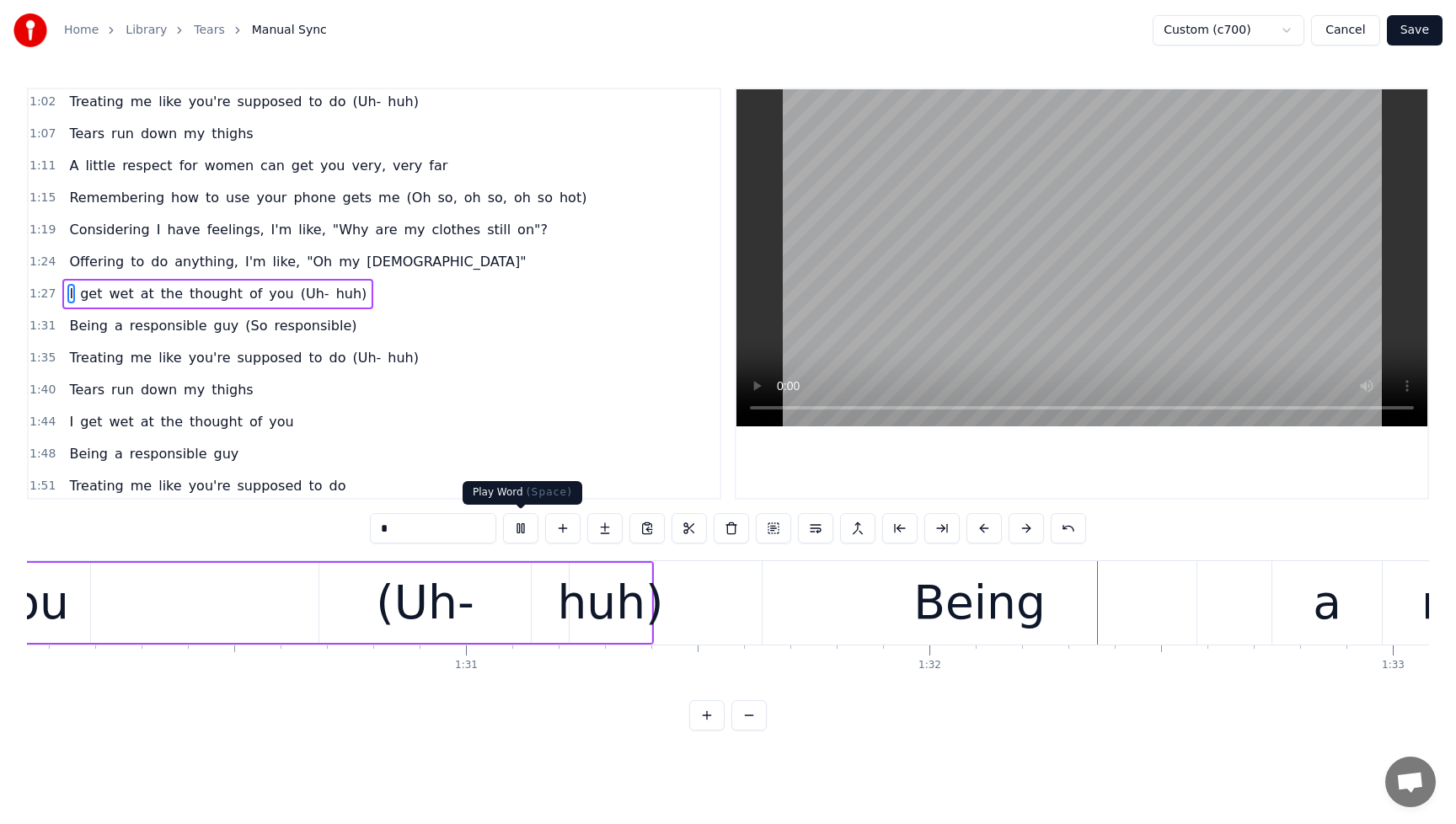
click at [521, 532] on button at bounding box center [521, 528] width 36 height 31
click at [248, 293] on span "of" at bounding box center [255, 294] width 16 height 19
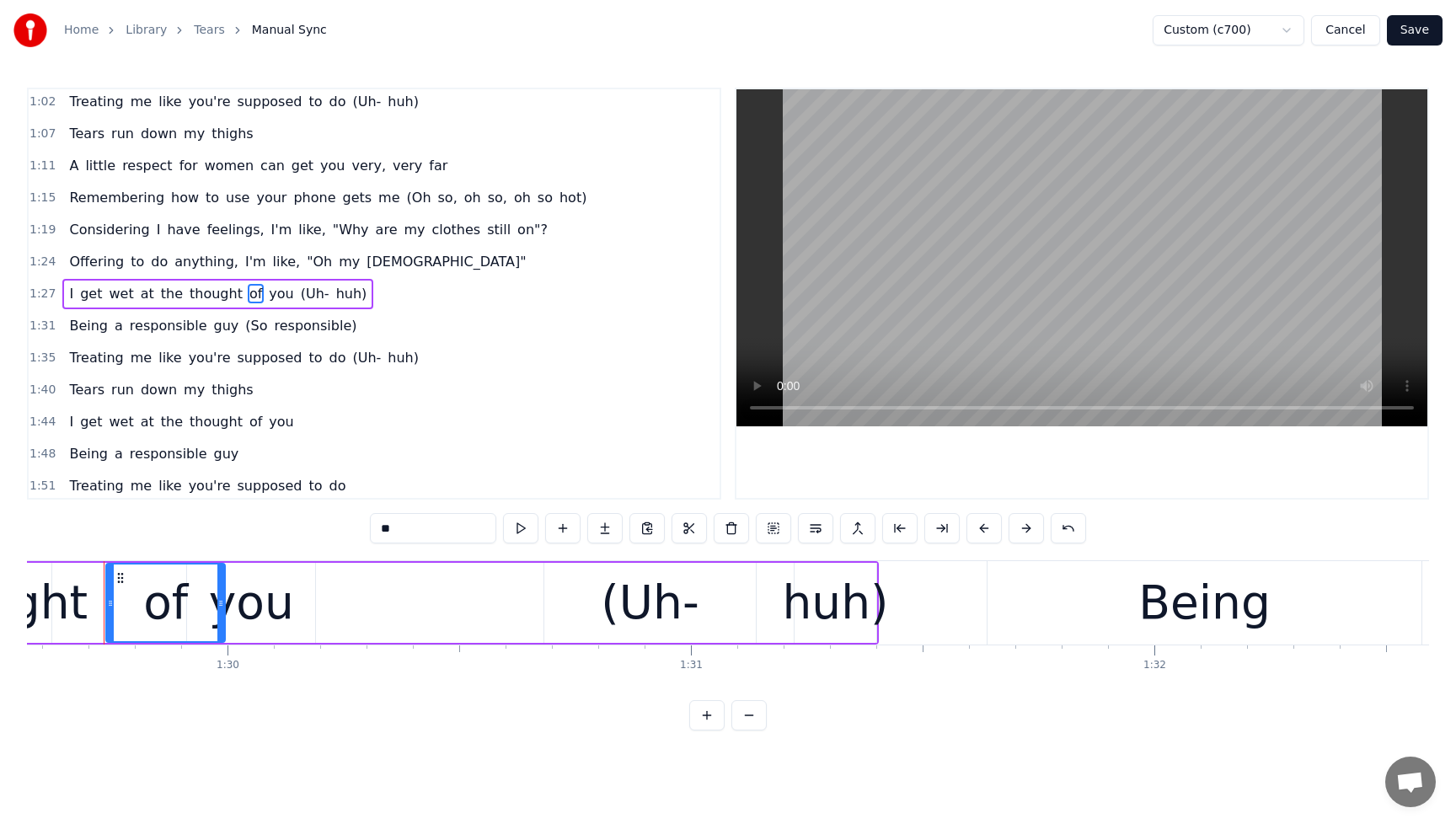
scroll to position [0, 41510]
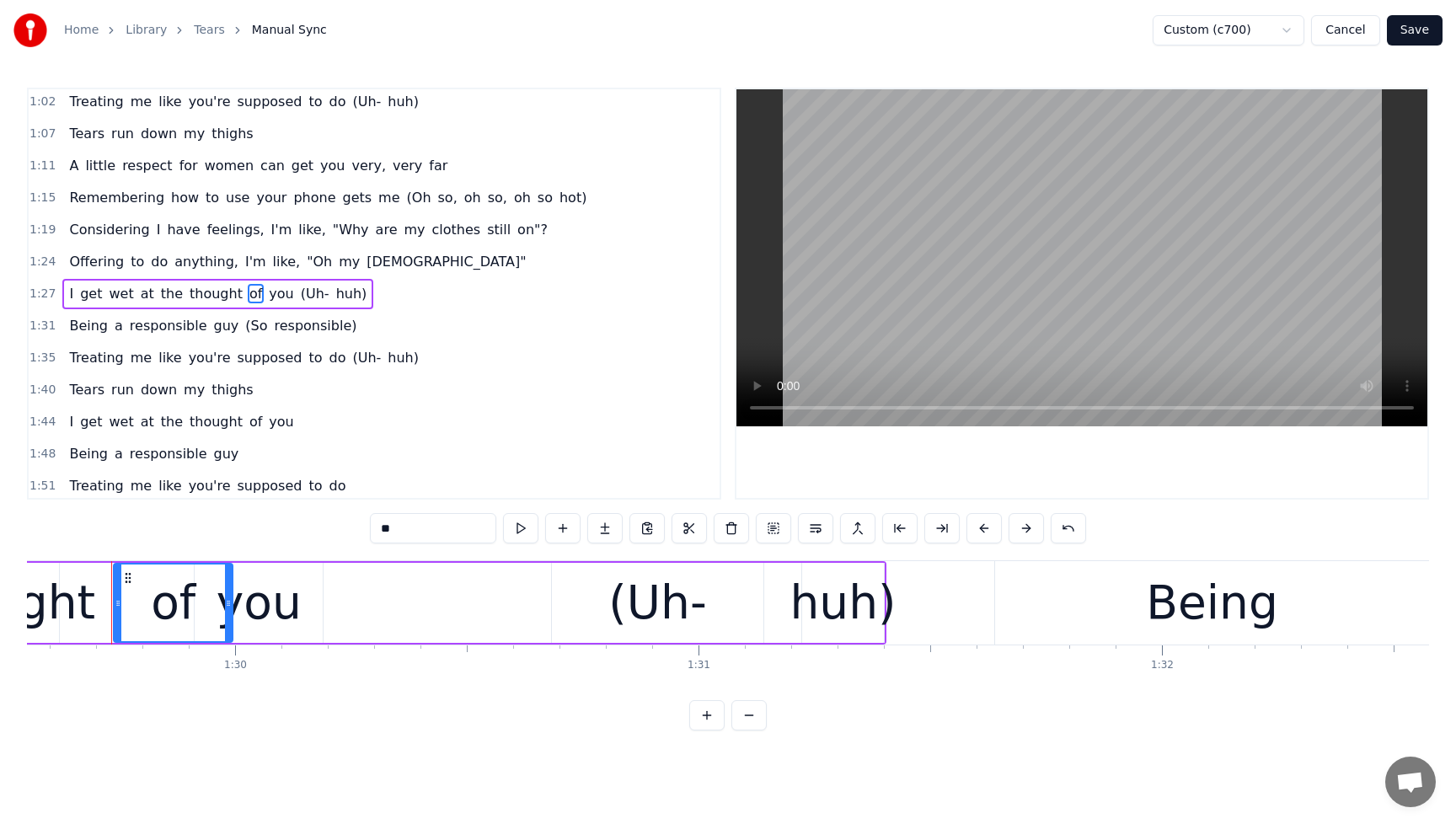
click at [192, 602] on div "of" at bounding box center [173, 602] width 45 height 70
drag, startPoint x: 120, startPoint y: 606, endPoint x: 195, endPoint y: 611, distance: 75.2
click at [77, 608] on icon at bounding box center [74, 603] width 7 height 13
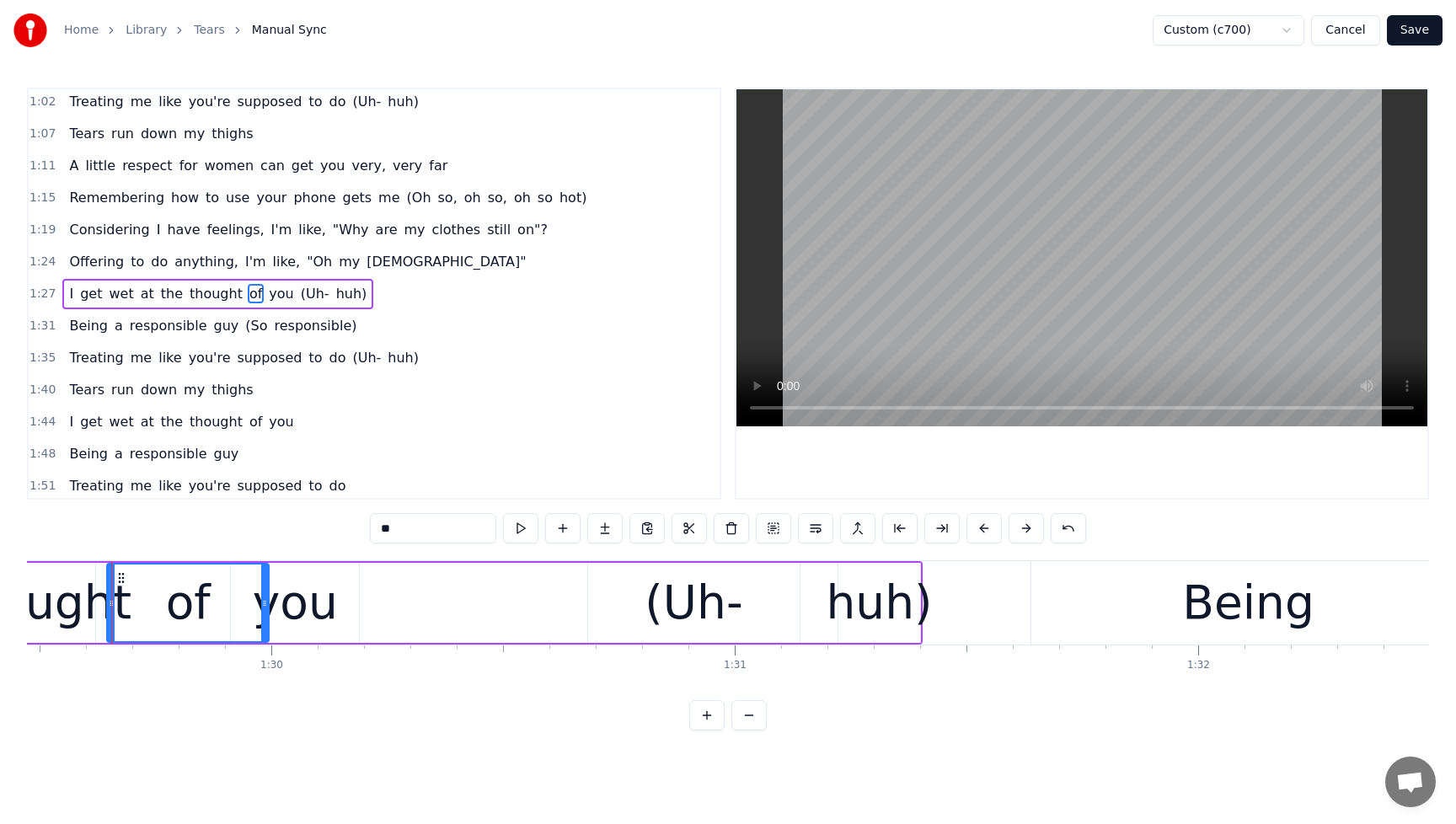
click at [279, 613] on div "you" at bounding box center [295, 602] width 85 height 70
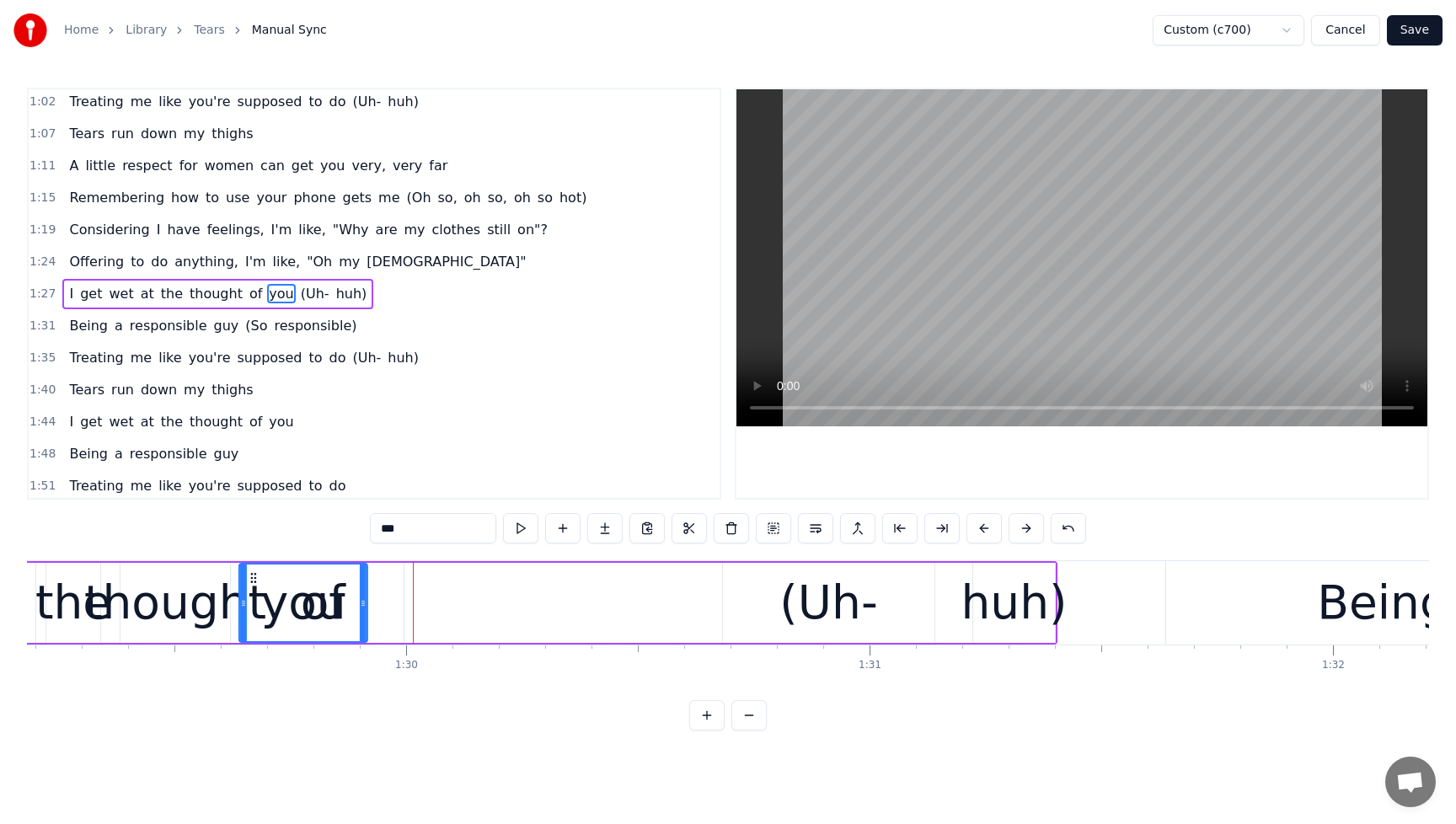
scroll to position [0, 41332]
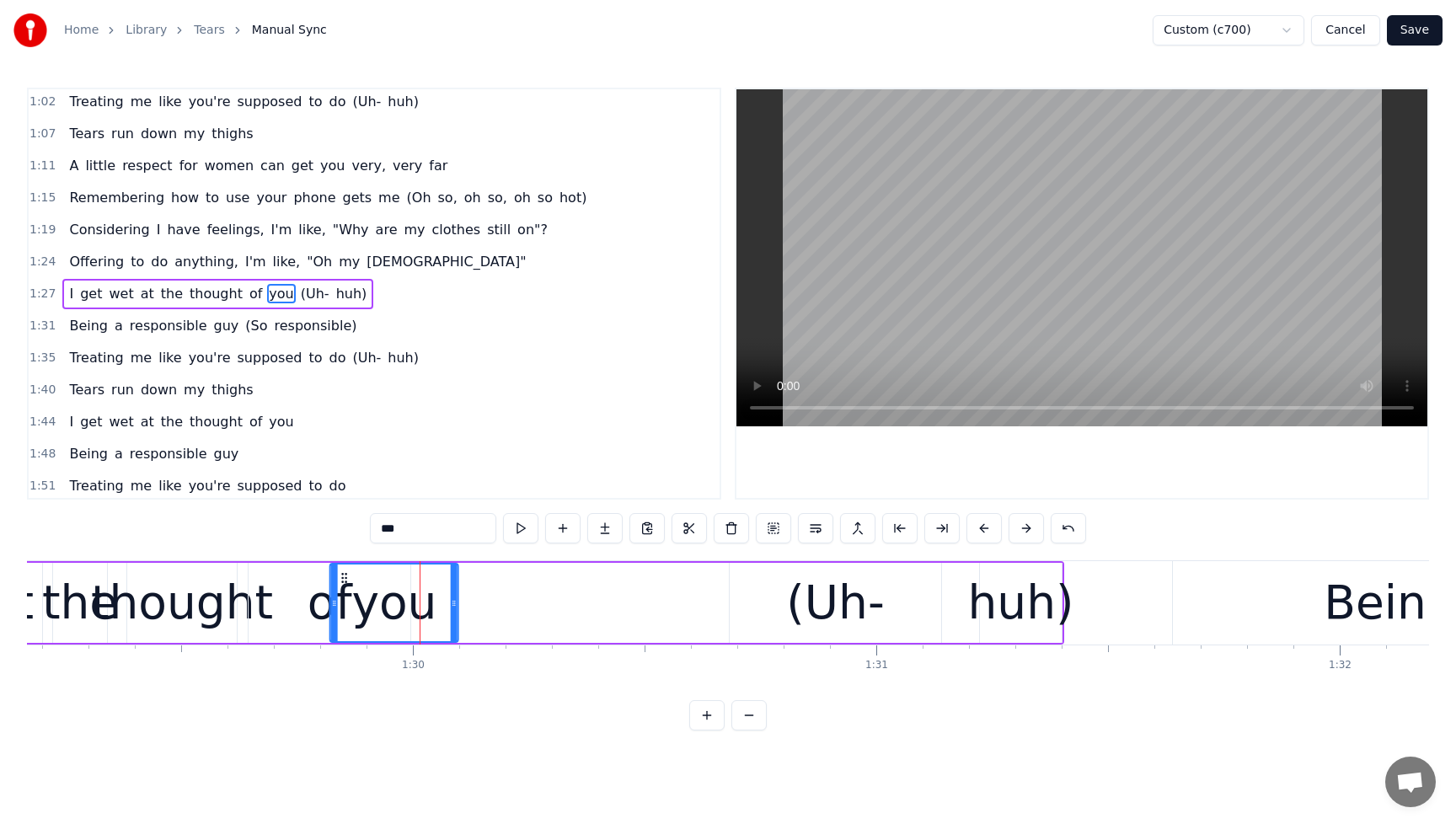
drag, startPoint x: 247, startPoint y: 581, endPoint x: 346, endPoint y: 587, distance: 99.2
click at [346, 587] on div "you" at bounding box center [395, 603] width 127 height 77
click at [302, 603] on div "of" at bounding box center [329, 602] width 161 height 80
click at [329, 589] on div "of" at bounding box center [329, 602] width 45 height 70
drag, startPoint x: 329, startPoint y: 589, endPoint x: 313, endPoint y: 589, distance: 16.0
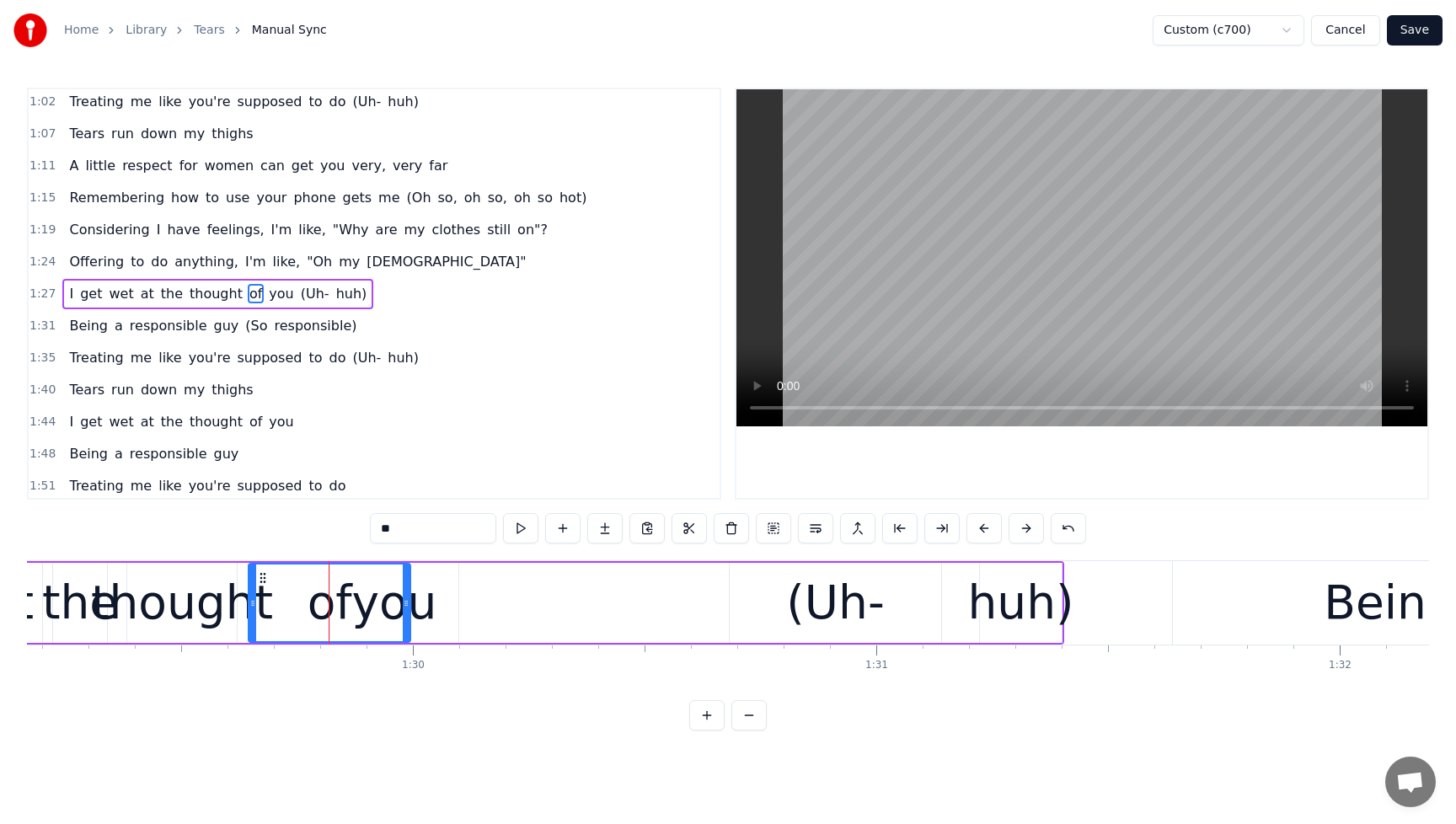
click at [313, 589] on div "of" at bounding box center [329, 602] width 45 height 70
drag, startPoint x: 252, startPoint y: 602, endPoint x: 285, endPoint y: 602, distance: 33.0
click at [285, 602] on icon at bounding box center [286, 603] width 7 height 13
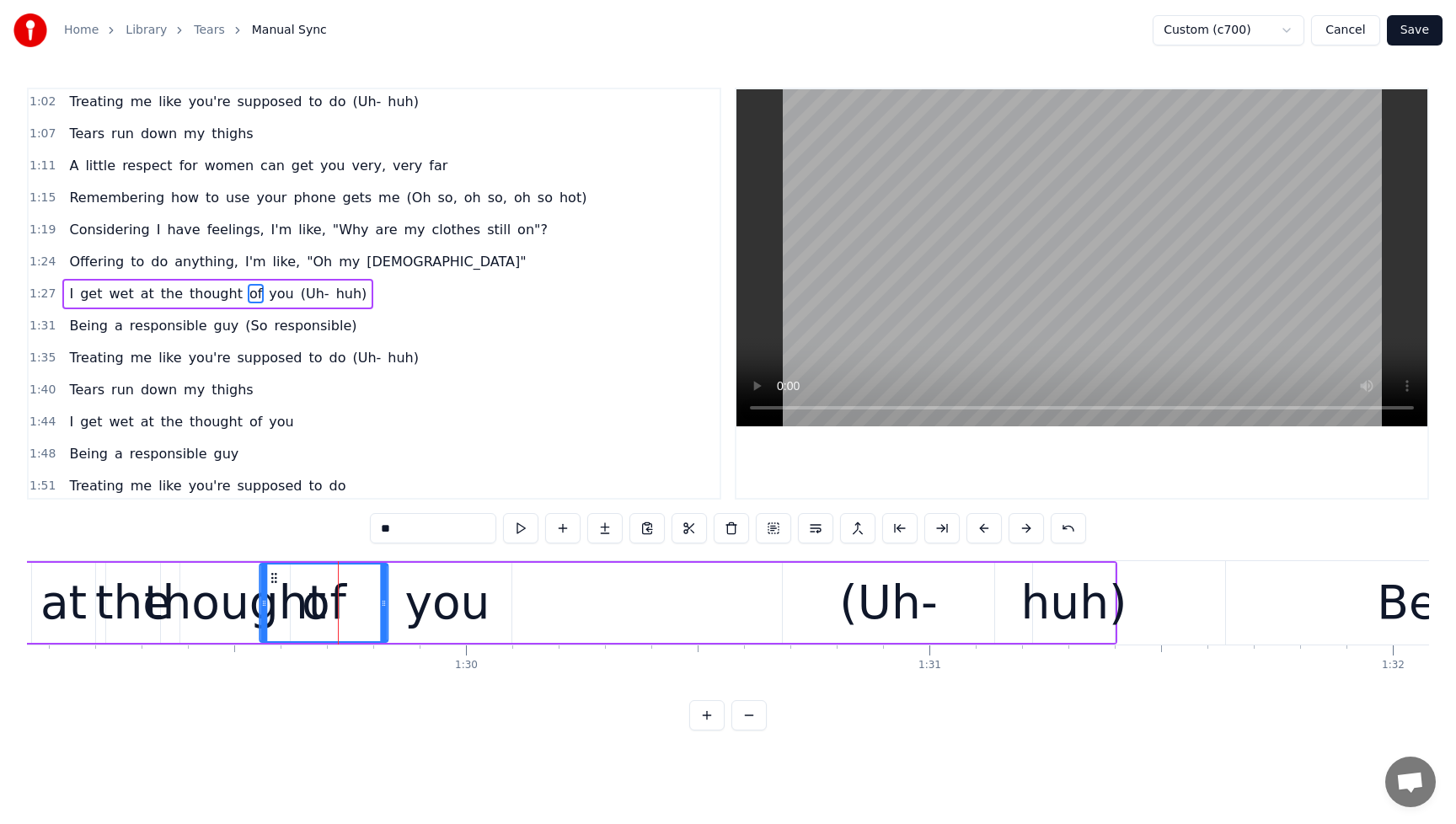
scroll to position [0, 41267]
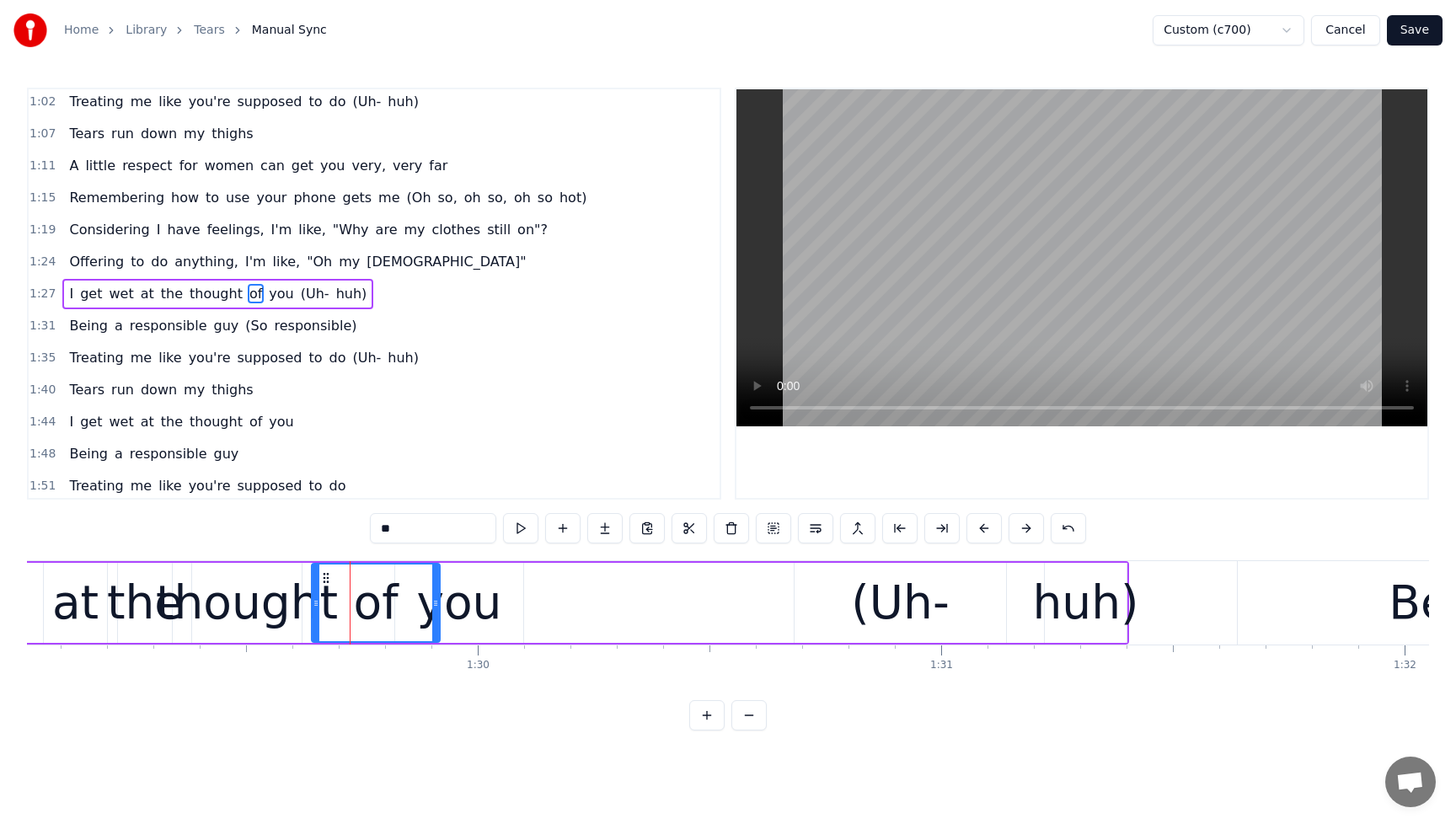
drag, startPoint x: 298, startPoint y: 581, endPoint x: 327, endPoint y: 588, distance: 29.8
click at [327, 588] on div "of" at bounding box center [376, 603] width 127 height 77
click at [118, 288] on span "wet" at bounding box center [120, 294] width 28 height 19
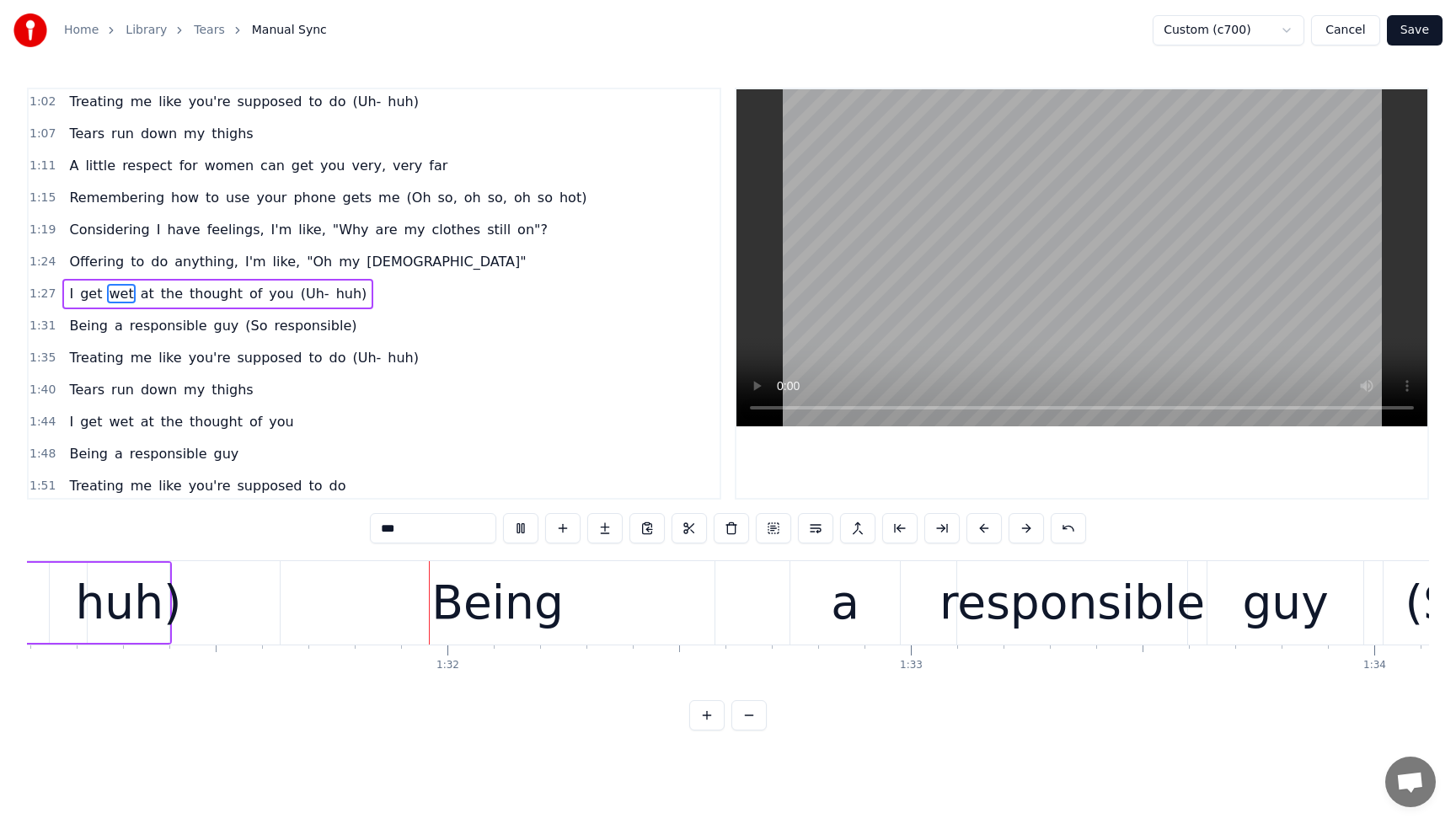
scroll to position [0, 42237]
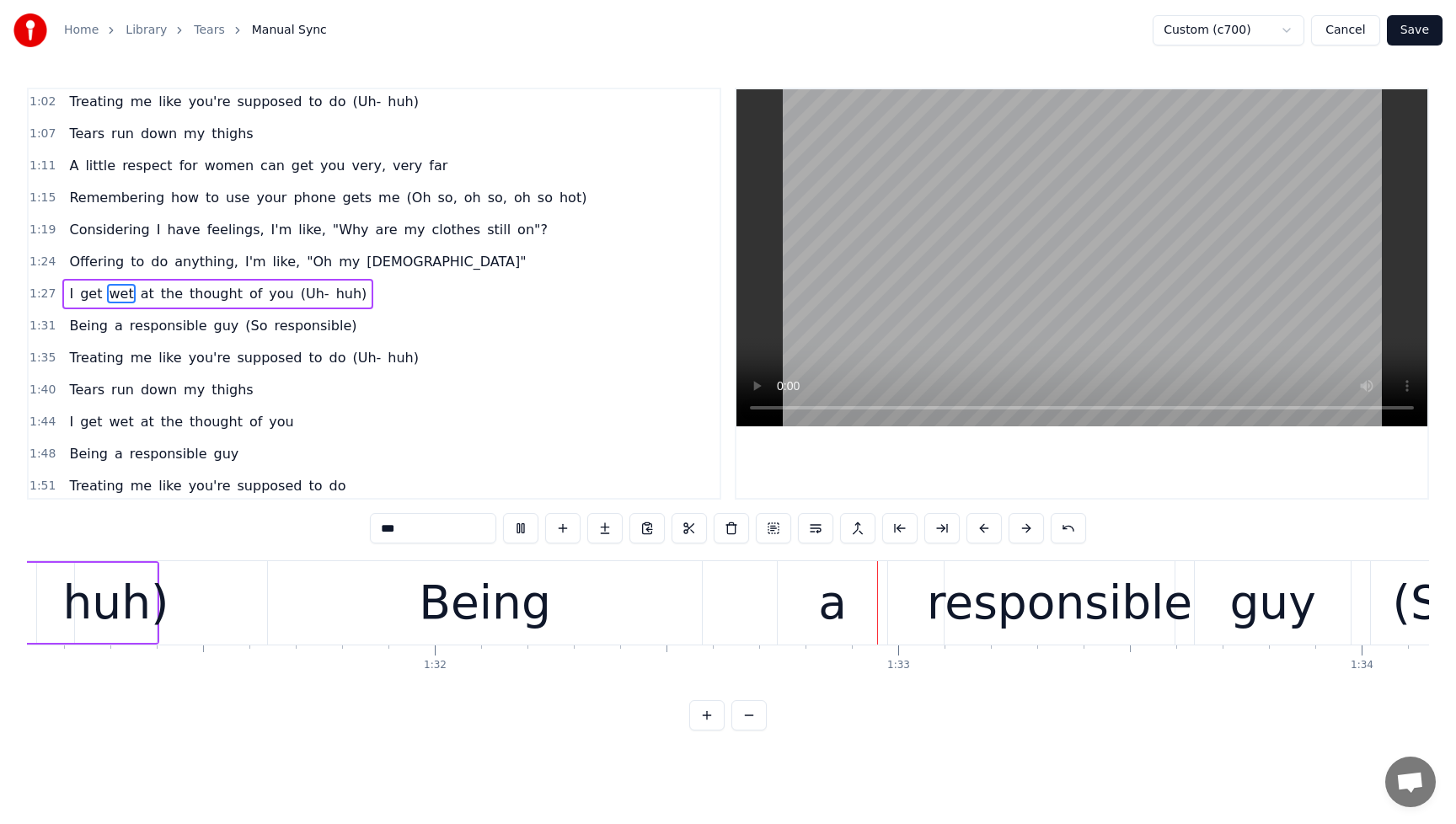
click at [300, 300] on span "(Uh-" at bounding box center [315, 294] width 32 height 19
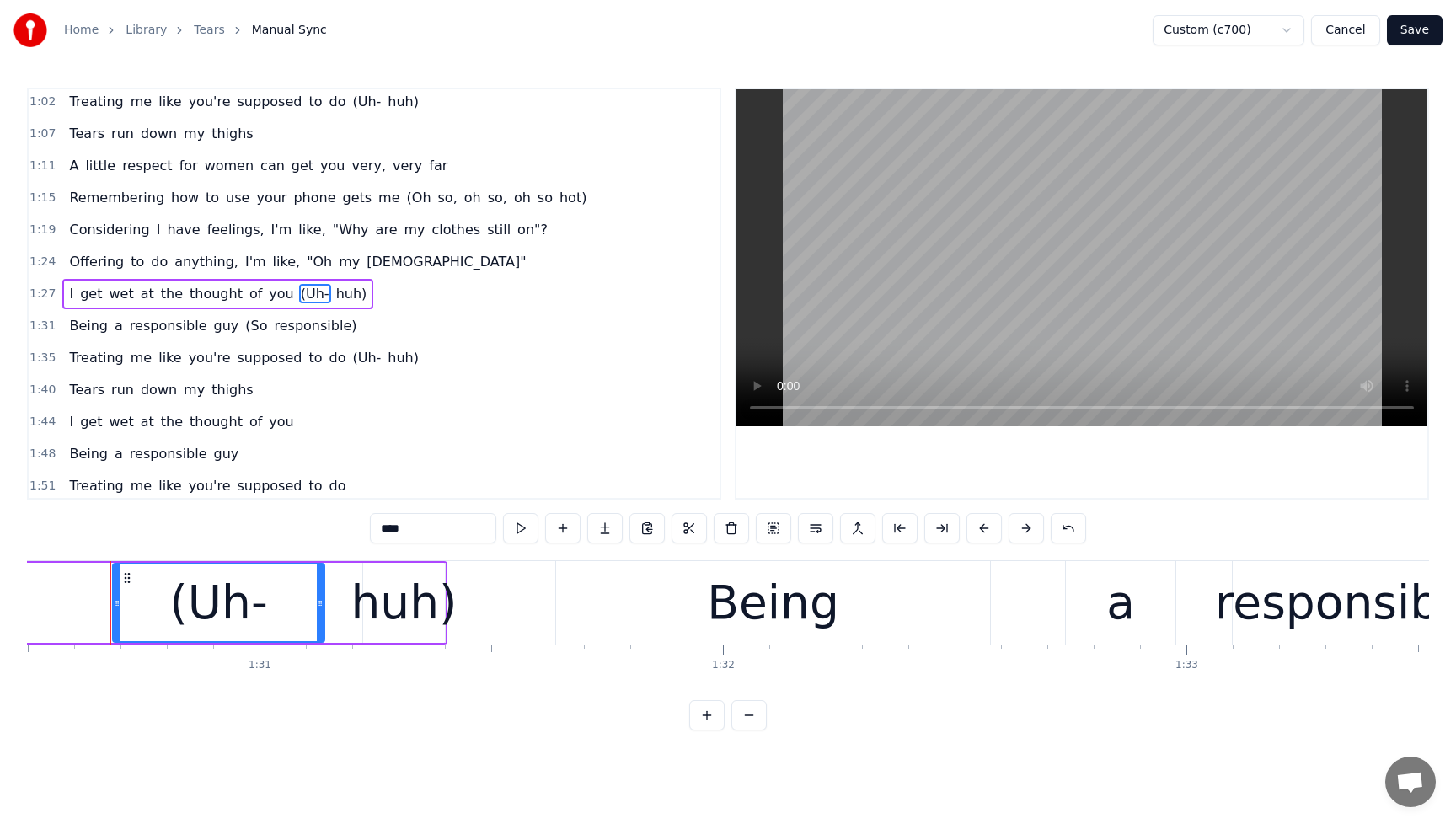
scroll to position [0, 41948]
click at [299, 597] on div "(Uh-" at bounding box center [219, 603] width 210 height 77
click at [392, 609] on div "huh)" at bounding box center [405, 602] width 107 height 70
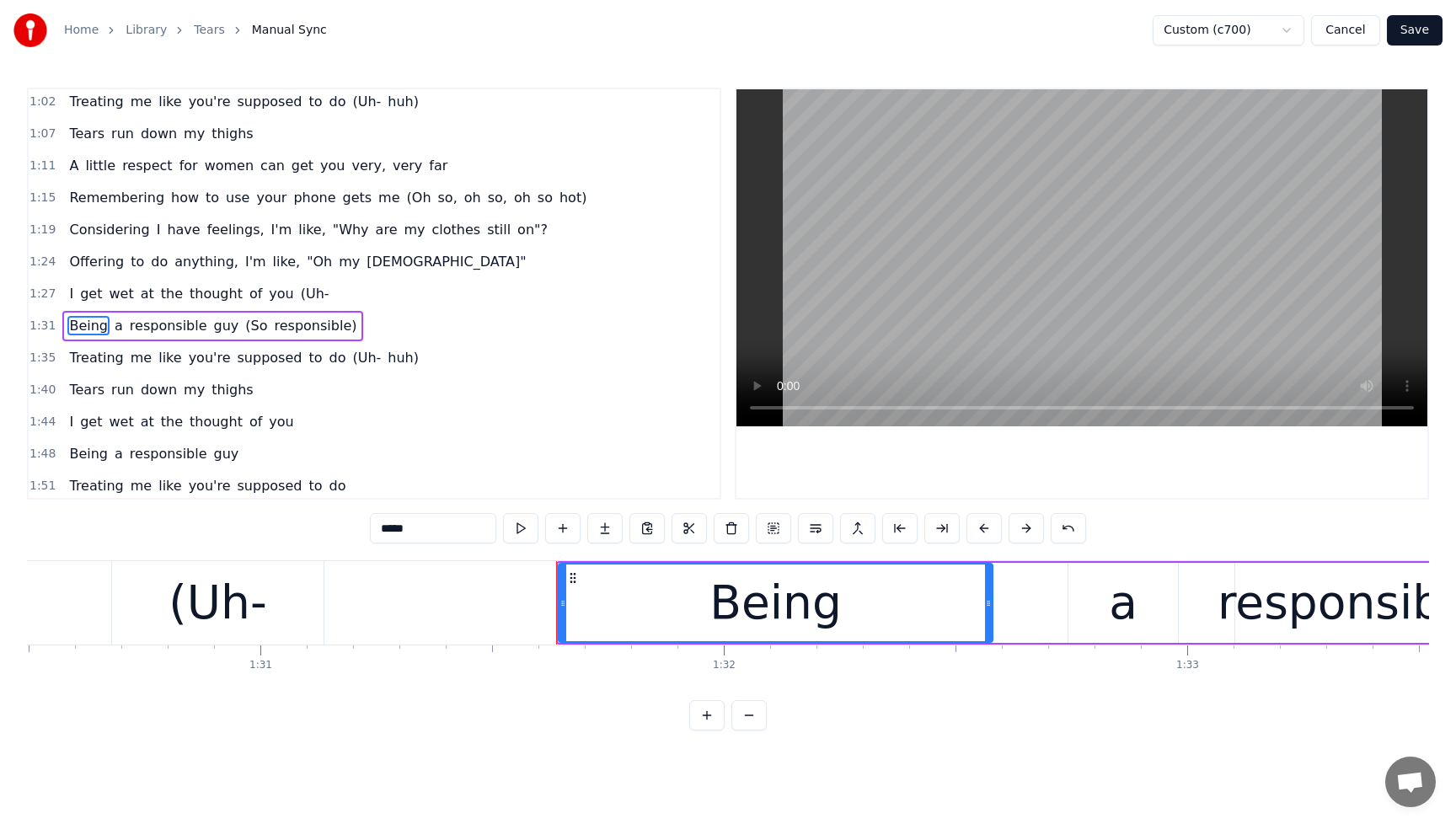
scroll to position [547, 0]
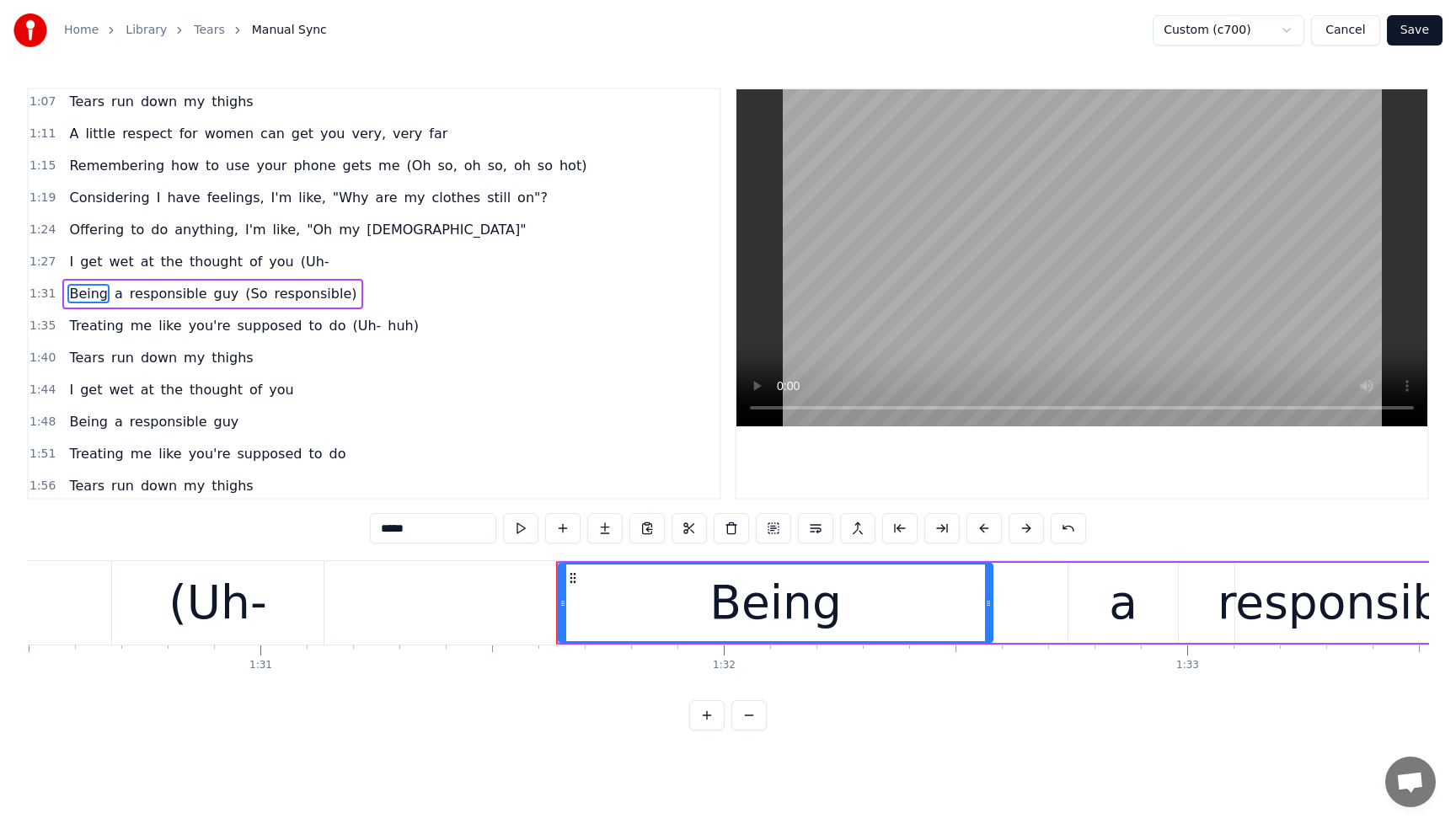
click at [222, 593] on div "(Uh-" at bounding box center [218, 602] width 98 height 70
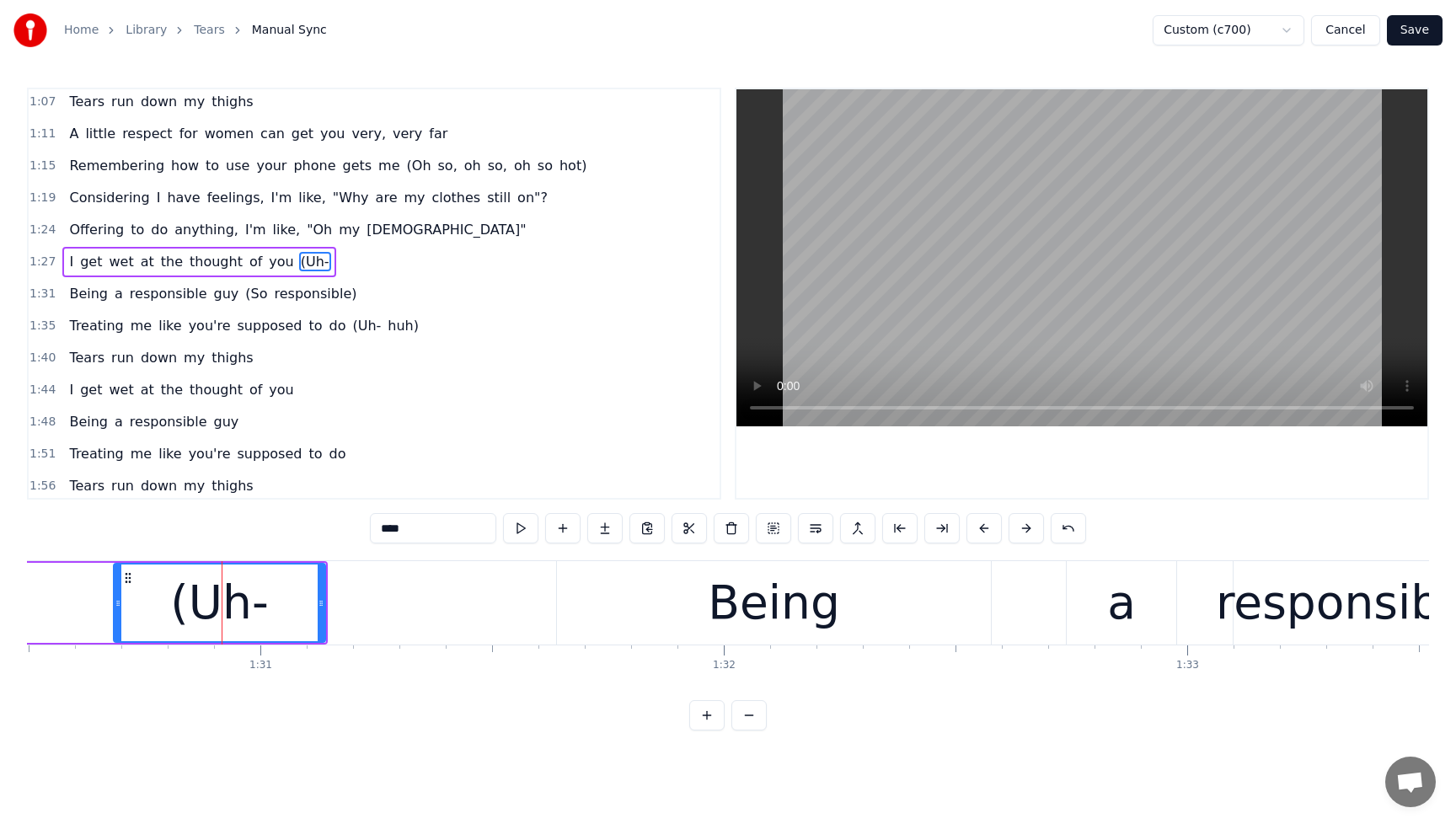
scroll to position [516, 0]
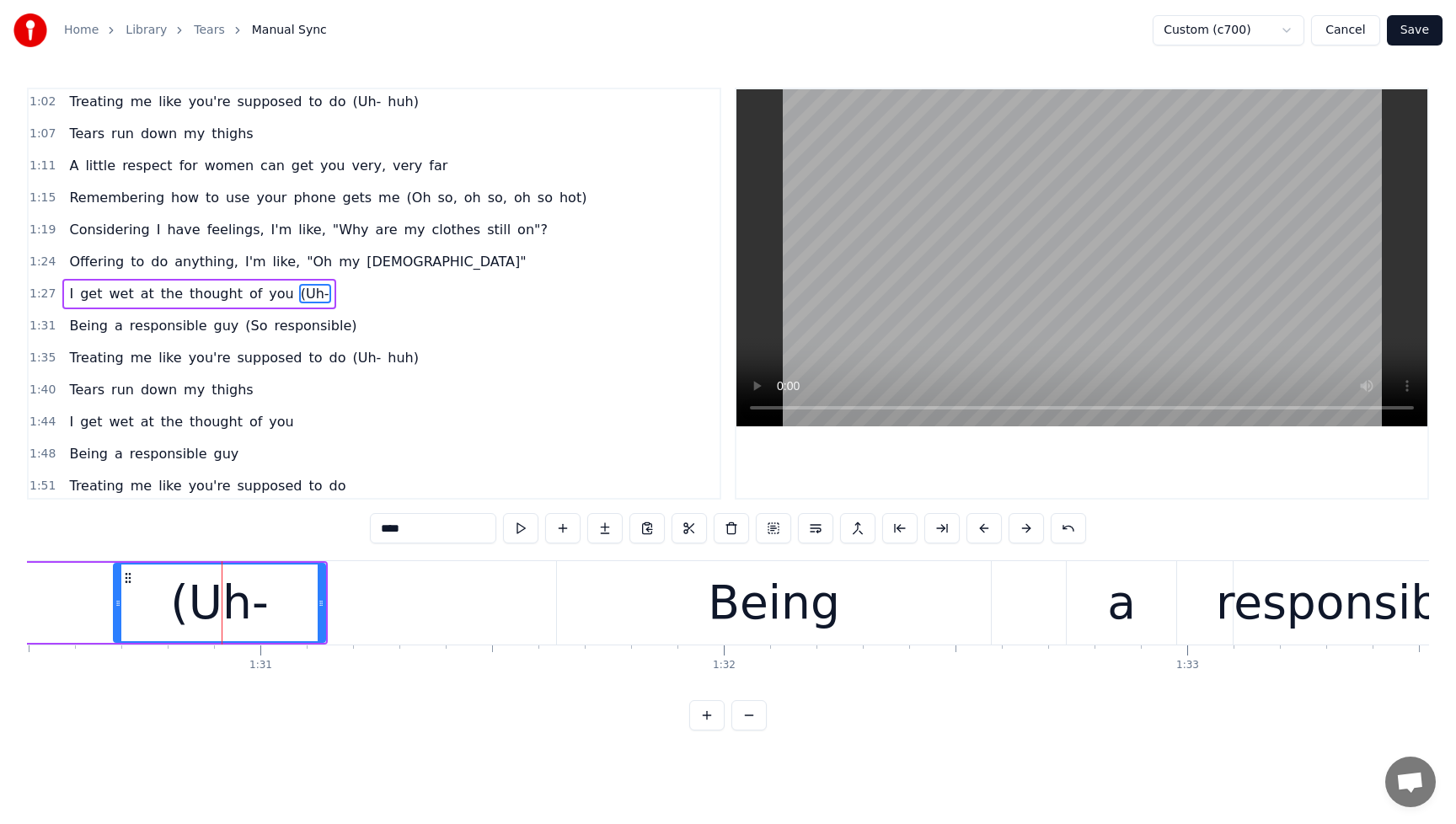
click at [432, 527] on input "****" at bounding box center [433, 528] width 127 height 31
drag, startPoint x: 324, startPoint y: 596, endPoint x: 226, endPoint y: 604, distance: 98.3
click at [226, 604] on icon at bounding box center [223, 603] width 7 height 13
type input "****"
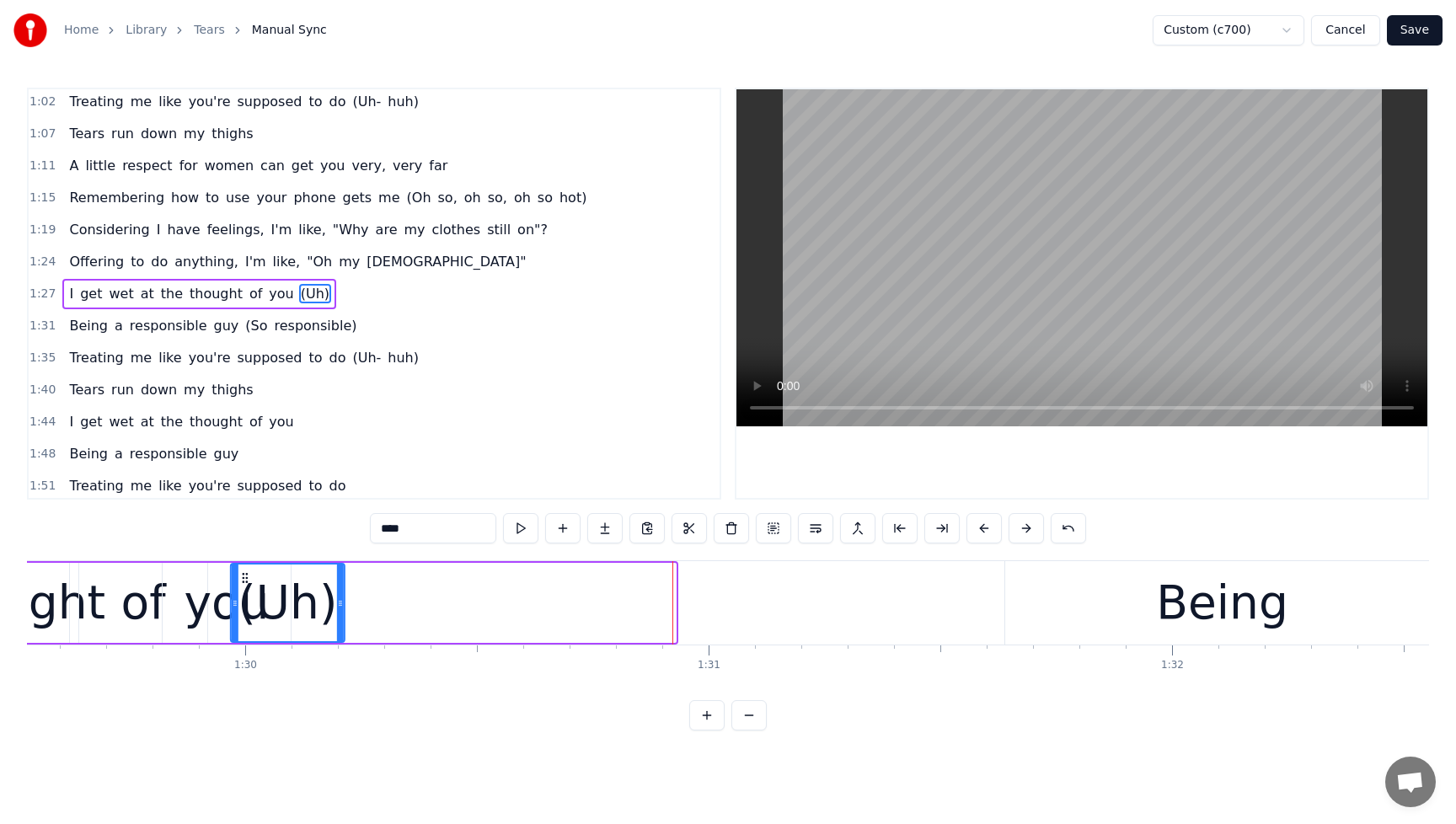
scroll to position [0, 41496]
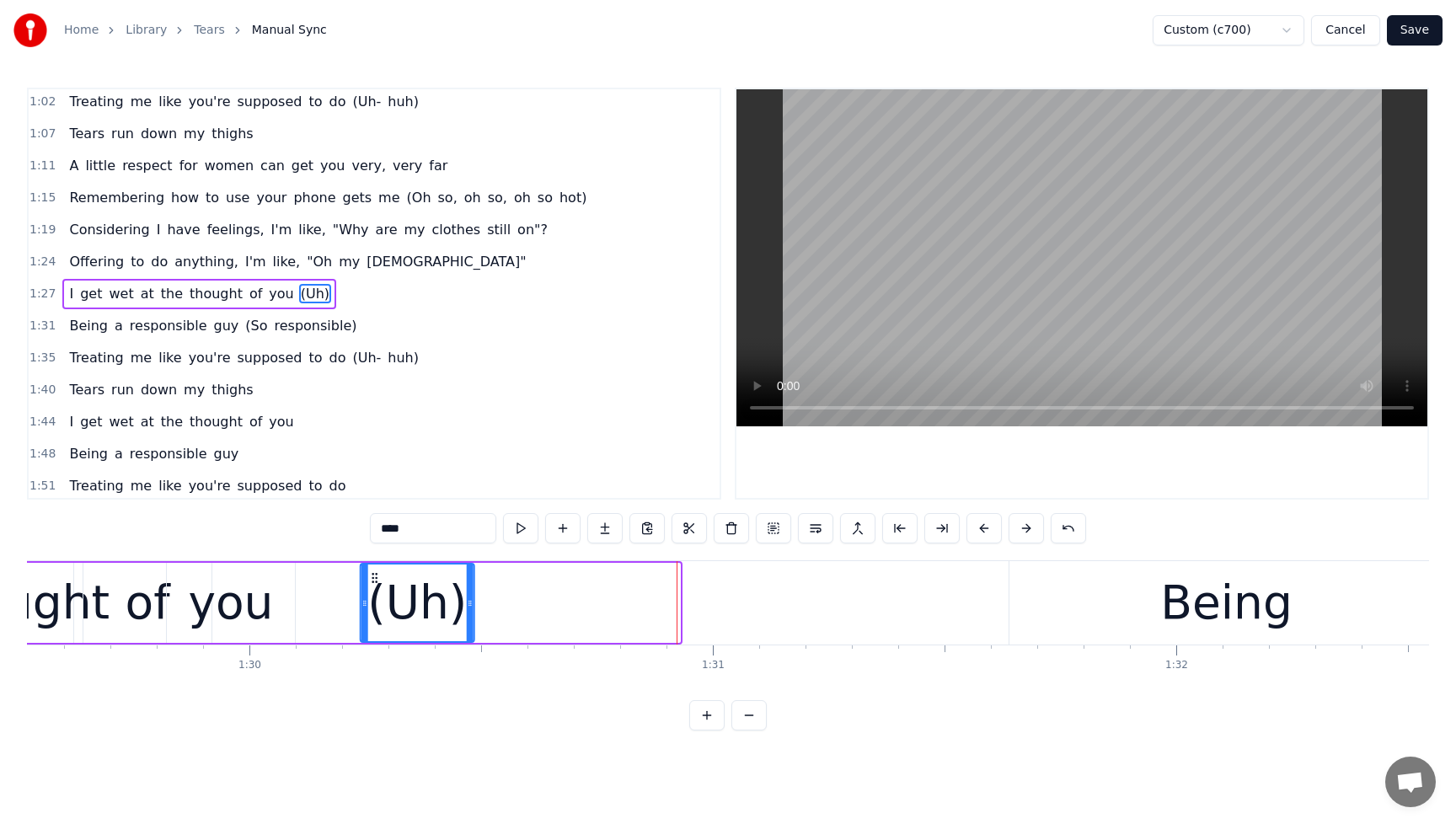
drag, startPoint x: 128, startPoint y: 574, endPoint x: 375, endPoint y: 607, distance: 249.2
click at [375, 607] on div "(Uh)" at bounding box center [417, 603] width 112 height 77
click at [473, 610] on div "(Uh)" at bounding box center [418, 602] width 115 height 80
drag, startPoint x: 471, startPoint y: 606, endPoint x: 622, endPoint y: 606, distance: 151.0
click at [622, 606] on icon at bounding box center [622, 603] width 7 height 13
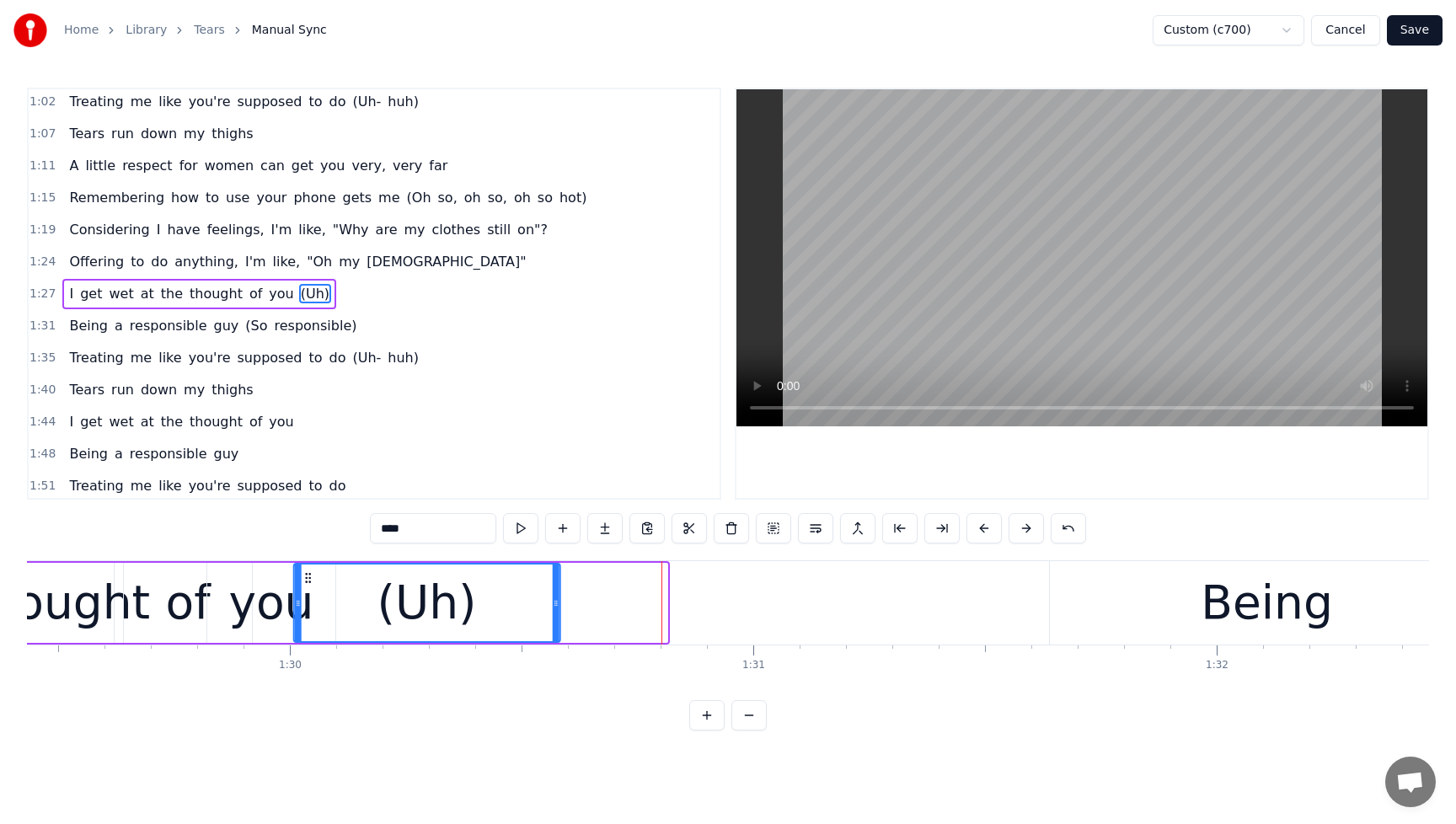
drag, startPoint x: 377, startPoint y: 576, endPoint x: 290, endPoint y: 587, distance: 87.7
click at [294, 587] on div "(Uh)" at bounding box center [426, 603] width 265 height 77
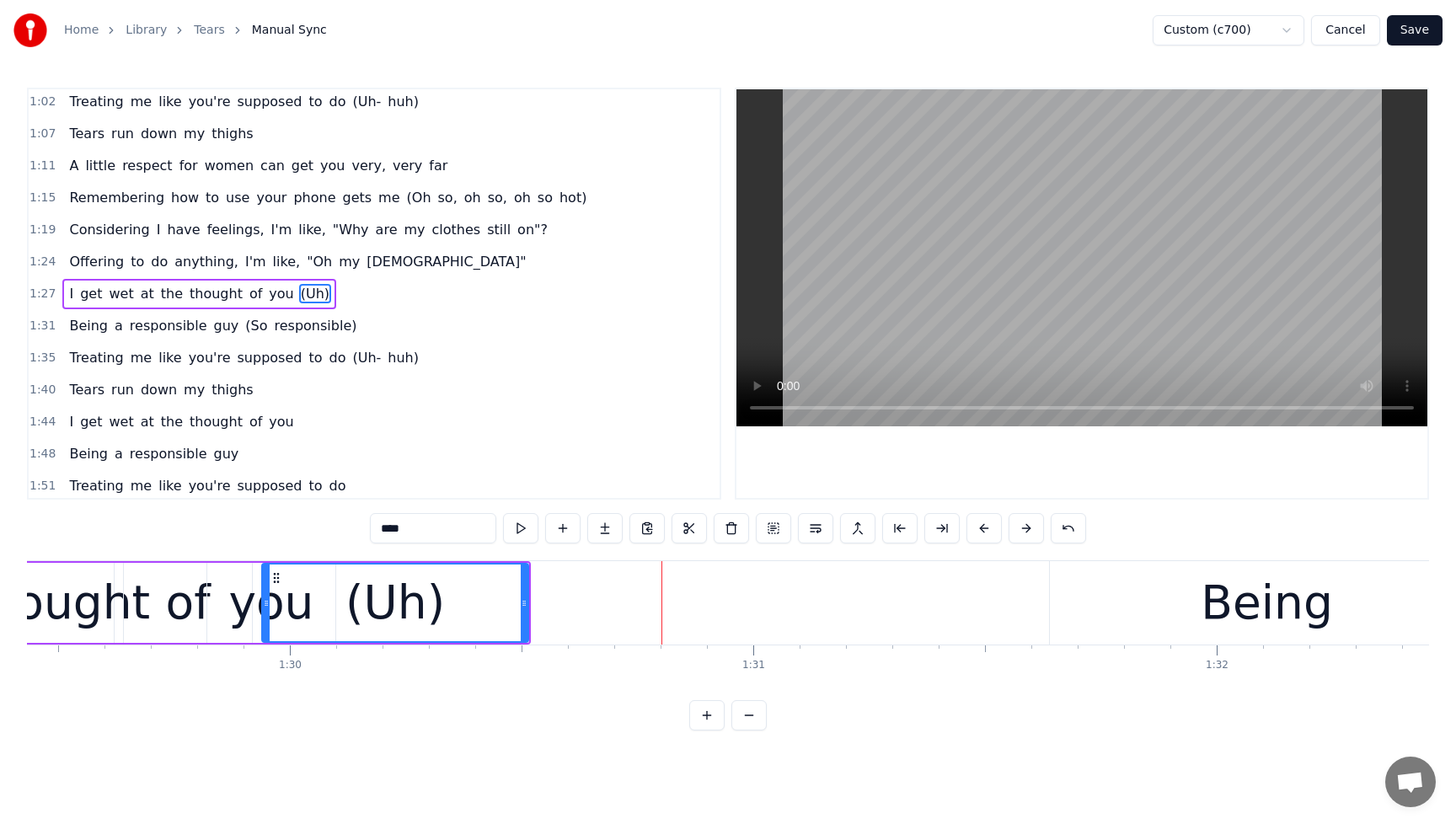
scroll to position [0, 41449]
click at [72, 300] on div "I get wet at the thought of you (Uh)" at bounding box center [199, 294] width 274 height 31
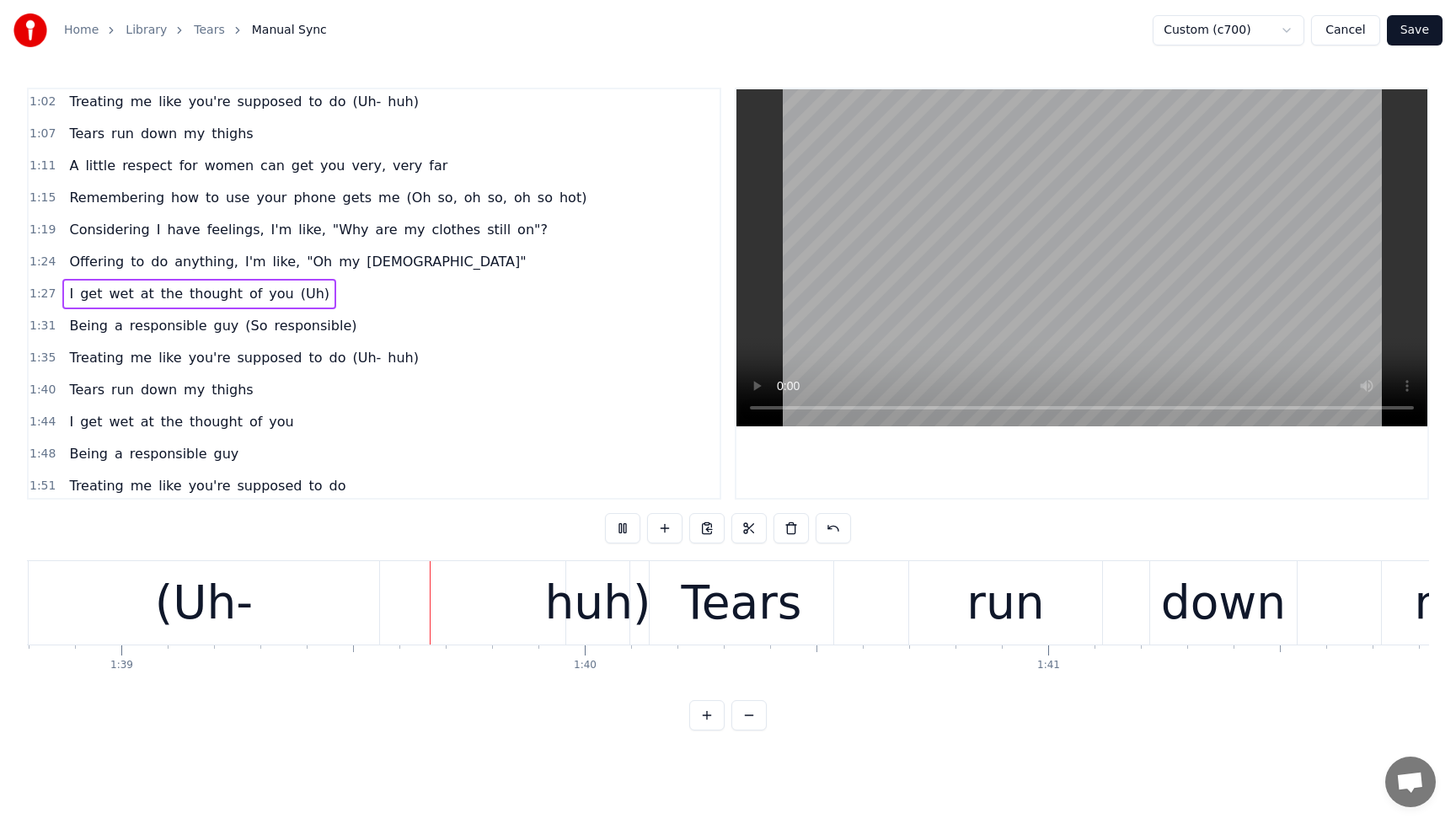
scroll to position [0, 45802]
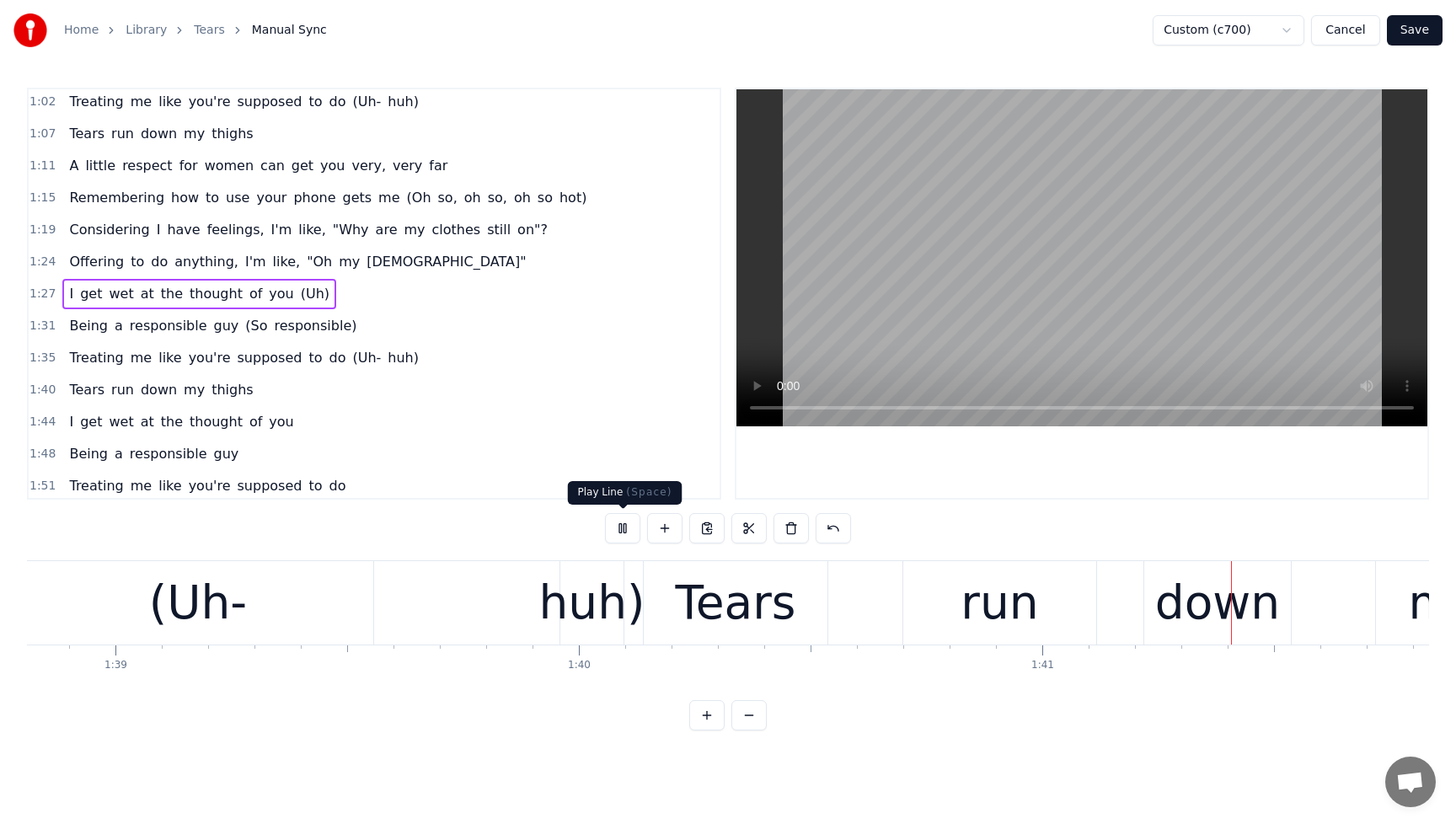
click at [627, 523] on button at bounding box center [622, 528] width 36 height 31
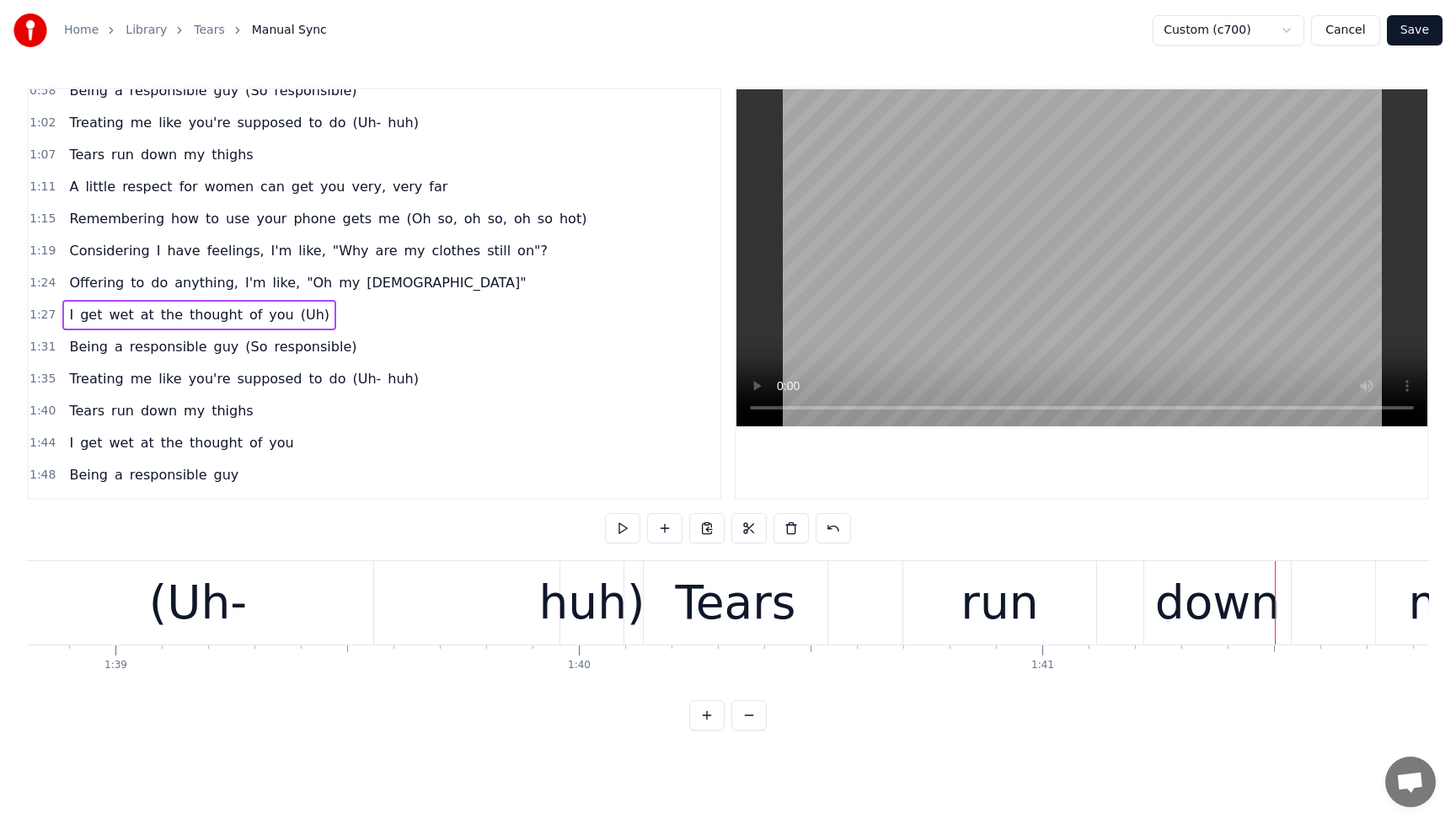
scroll to position [488, 0]
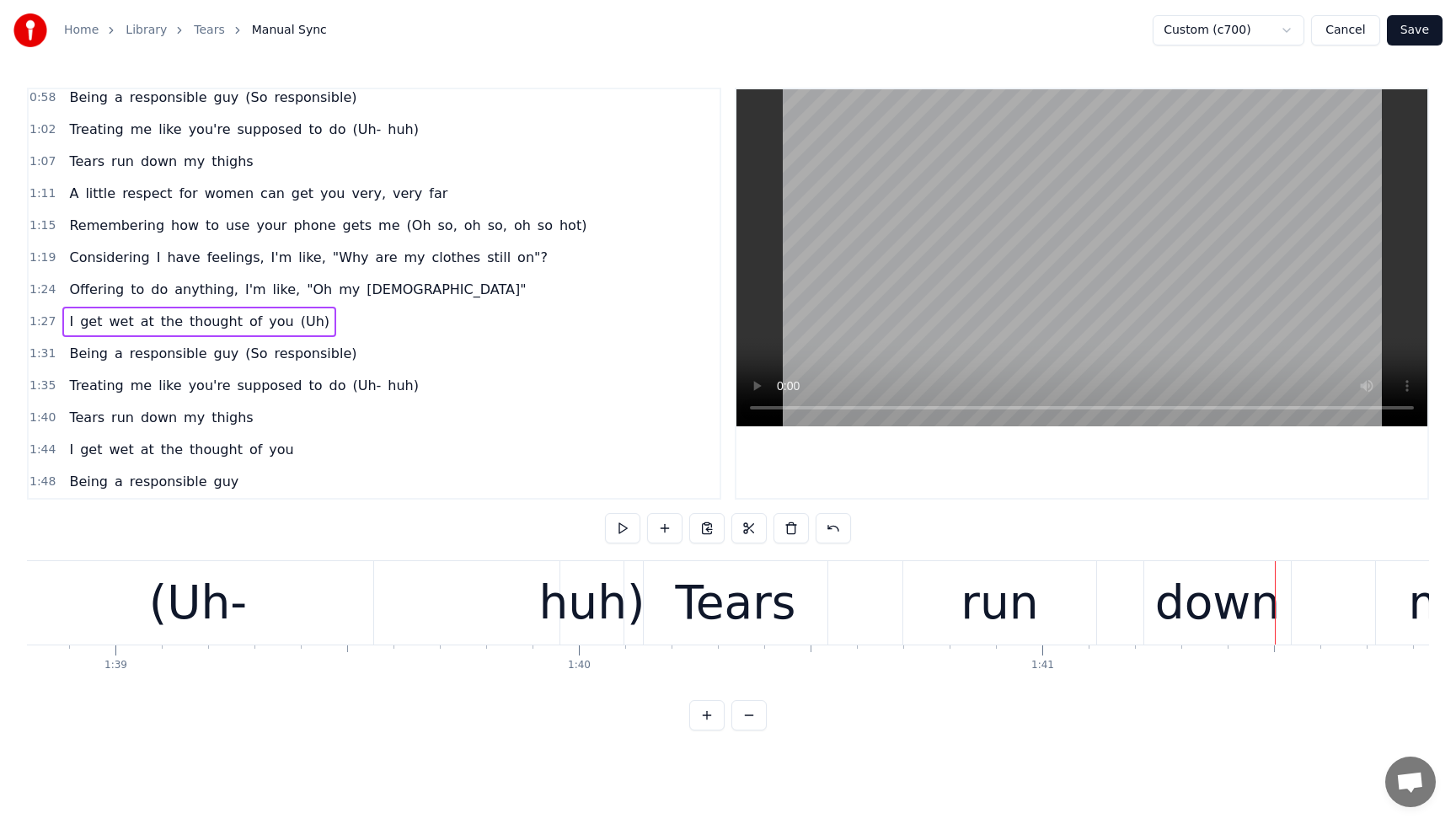
click at [352, 388] on span "(Uh-" at bounding box center [366, 385] width 32 height 19
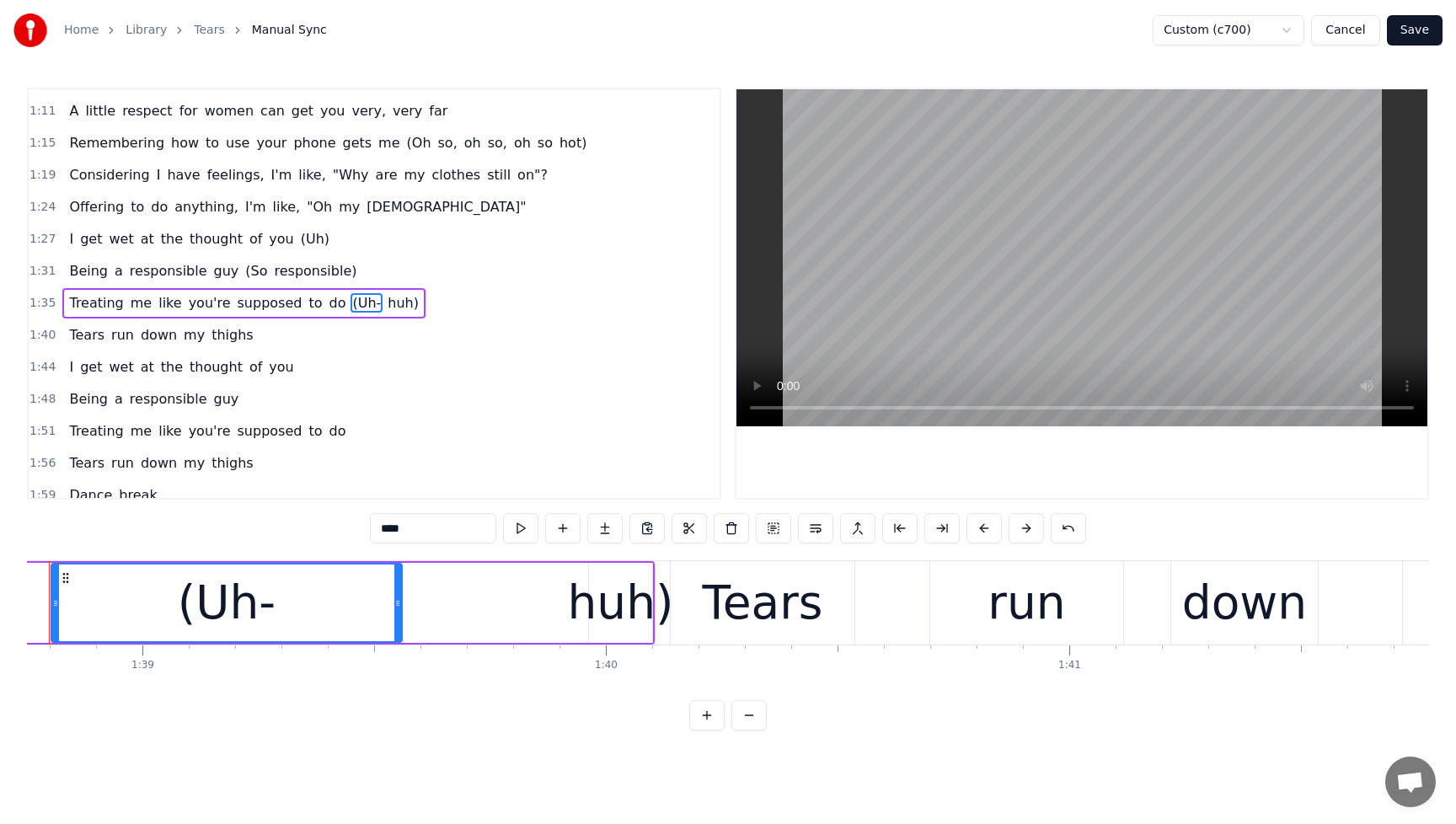
scroll to position [0, 45712]
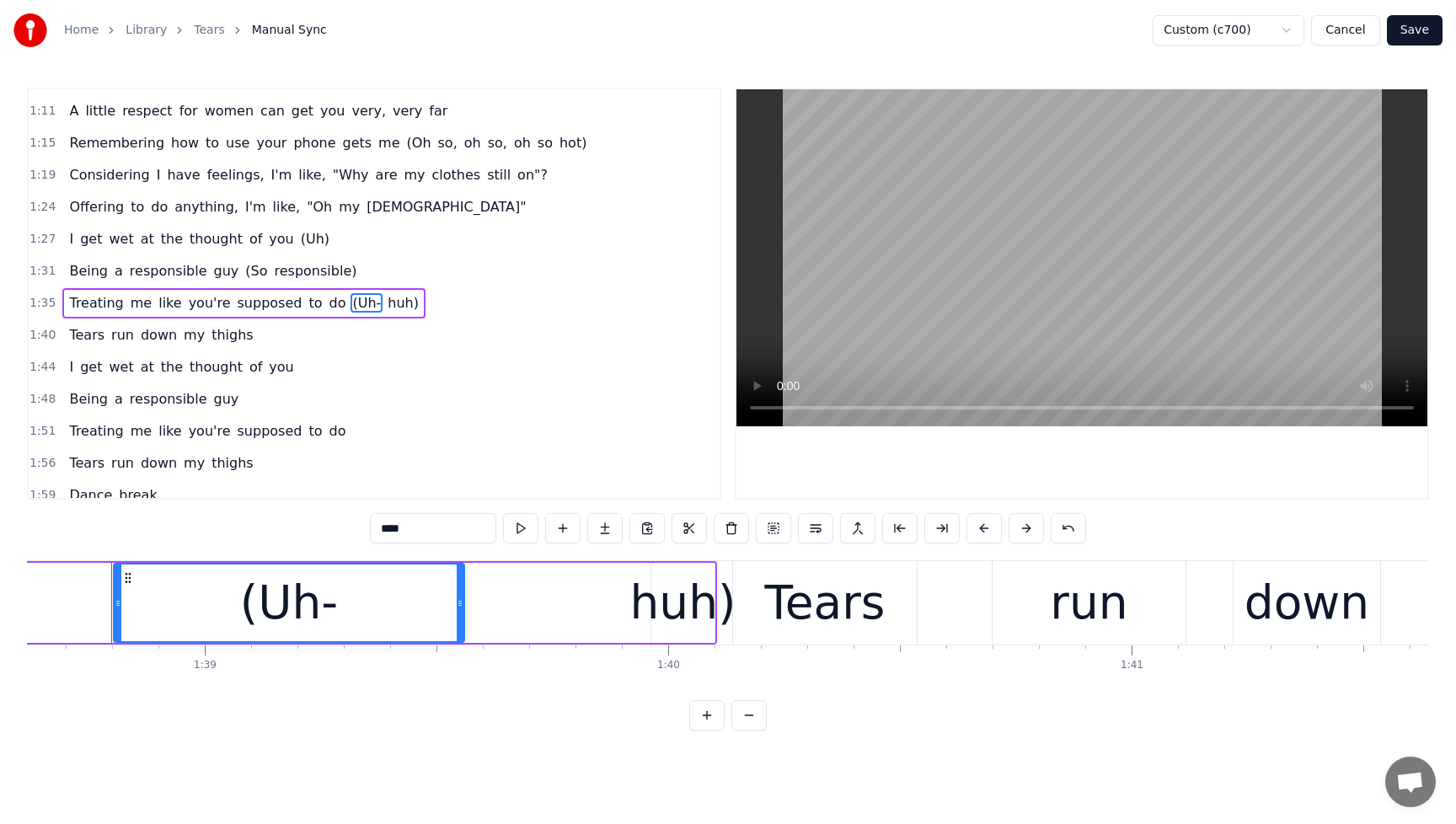
click at [386, 309] on span "huh)" at bounding box center [403, 303] width 35 height 19
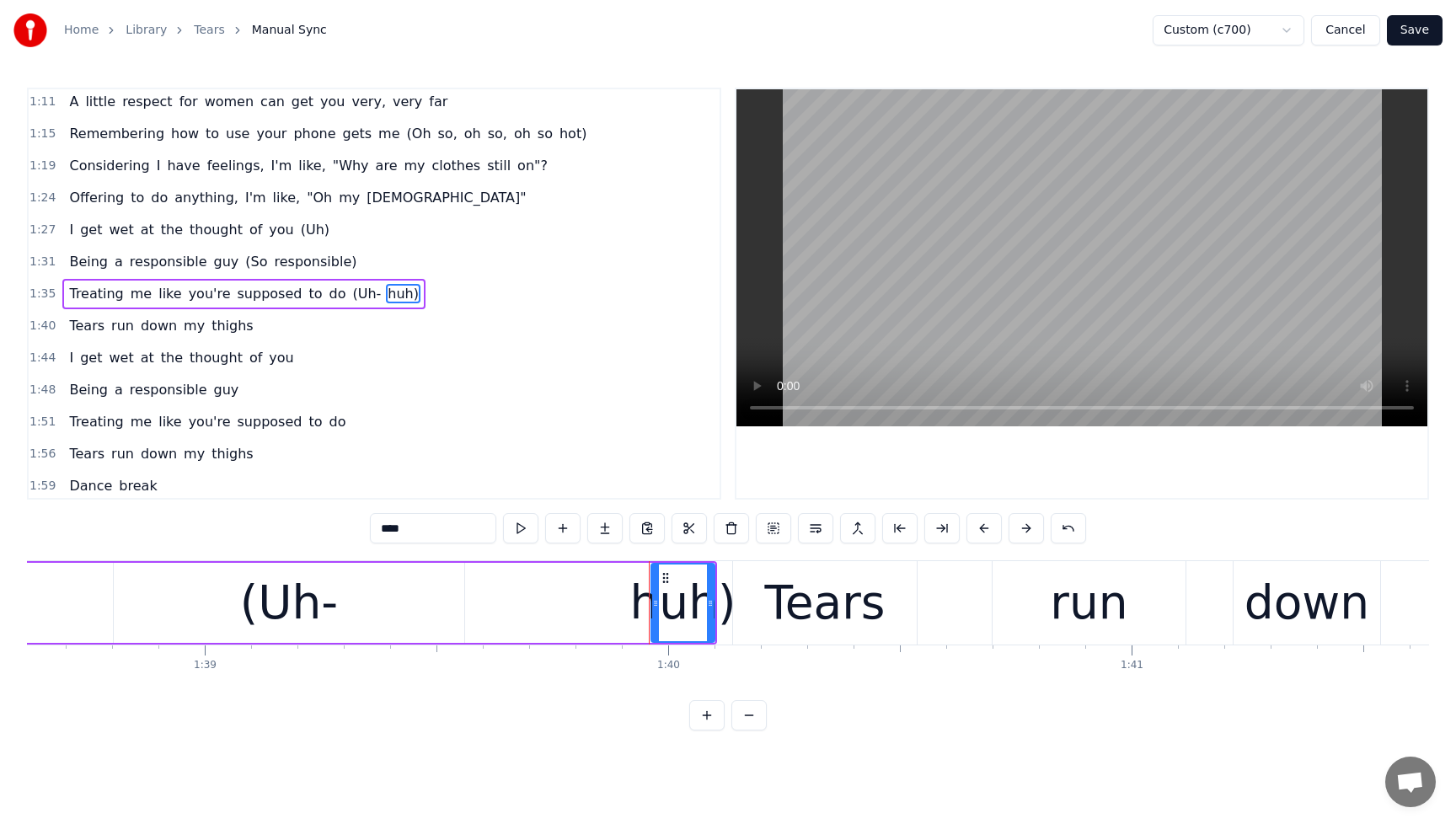
click at [81, 295] on span "Treating" at bounding box center [96, 294] width 58 height 19
type input "********"
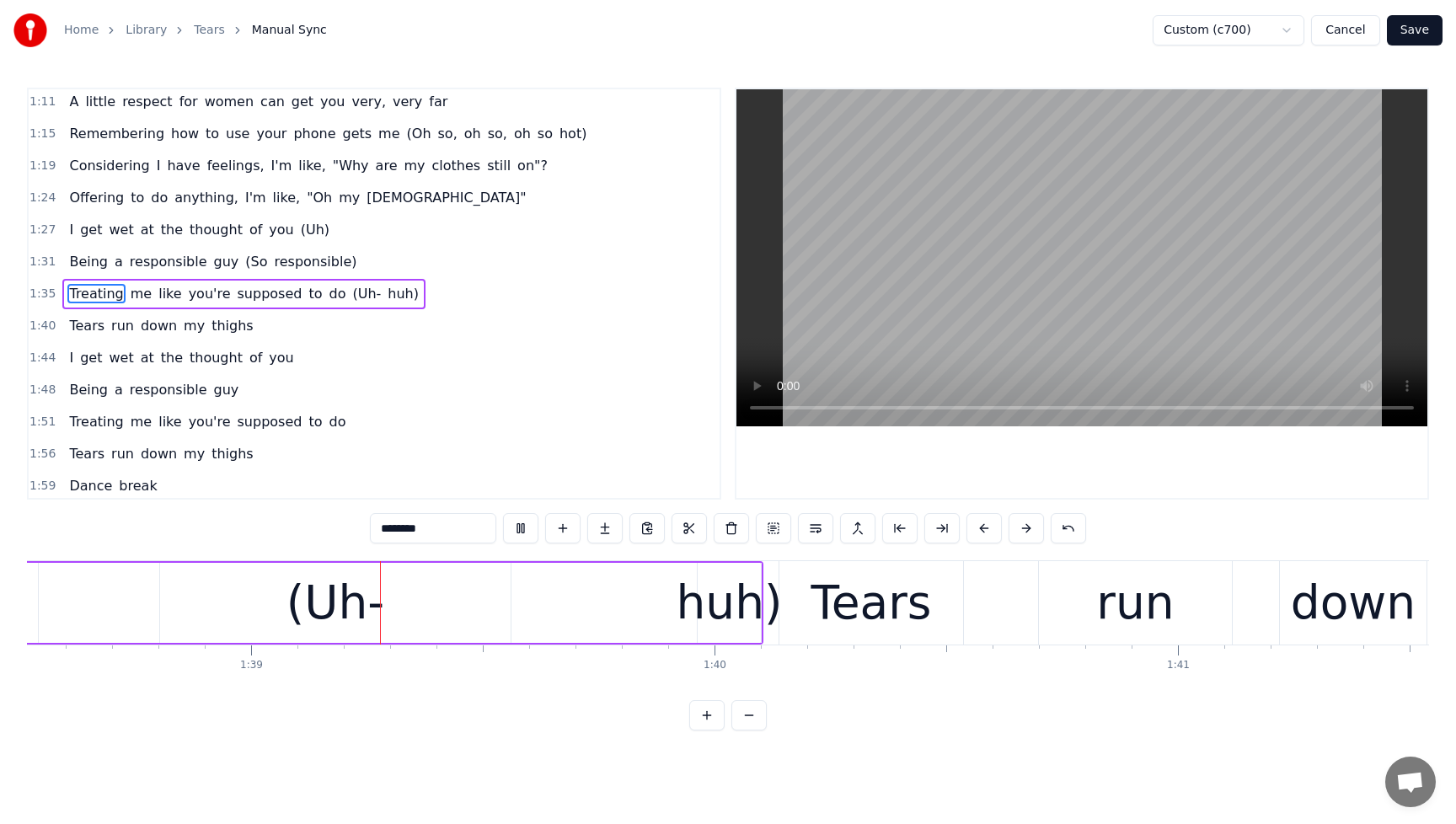
scroll to position [0, 45683]
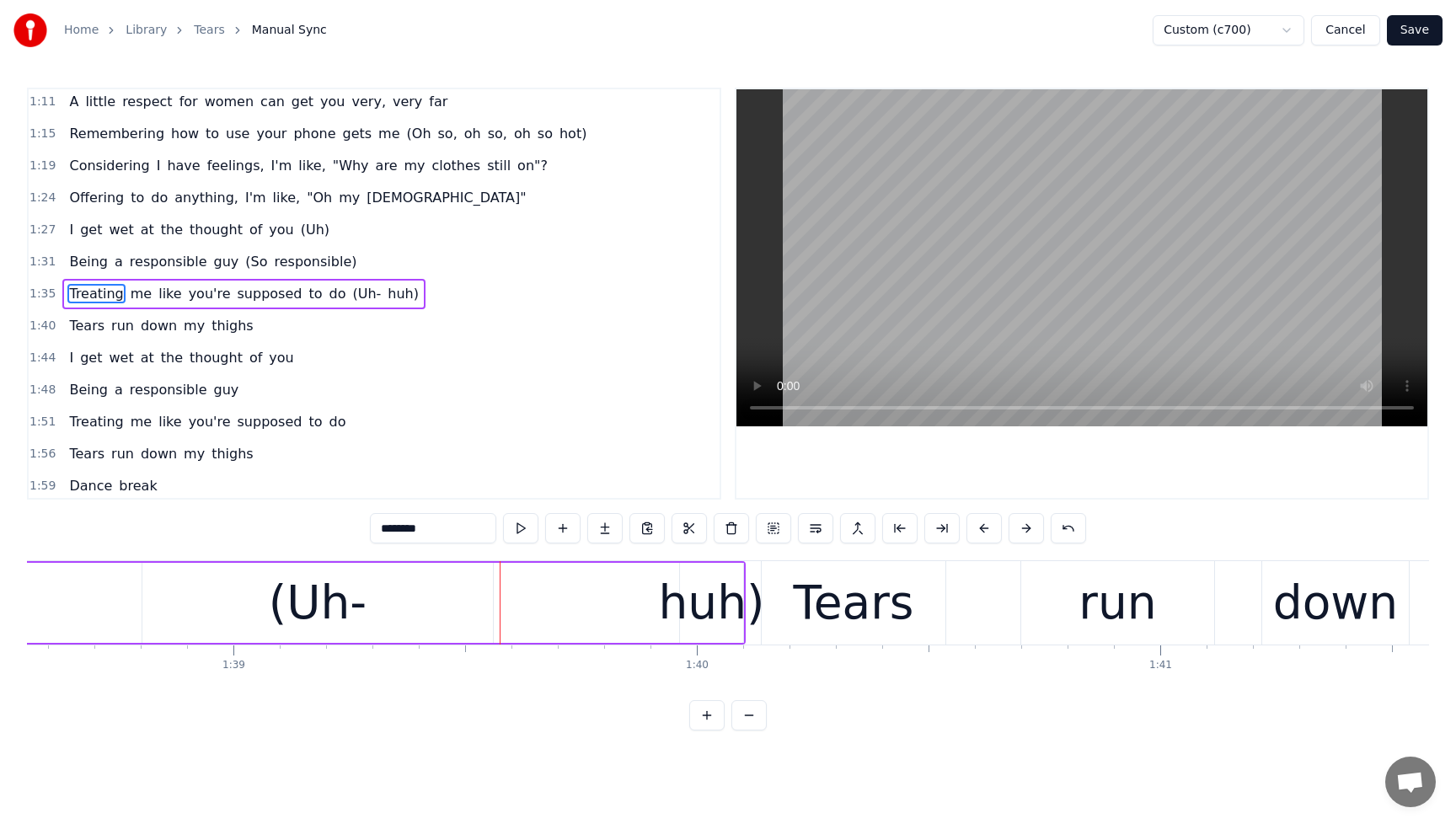
click at [726, 609] on div "huh)" at bounding box center [711, 602] width 107 height 70
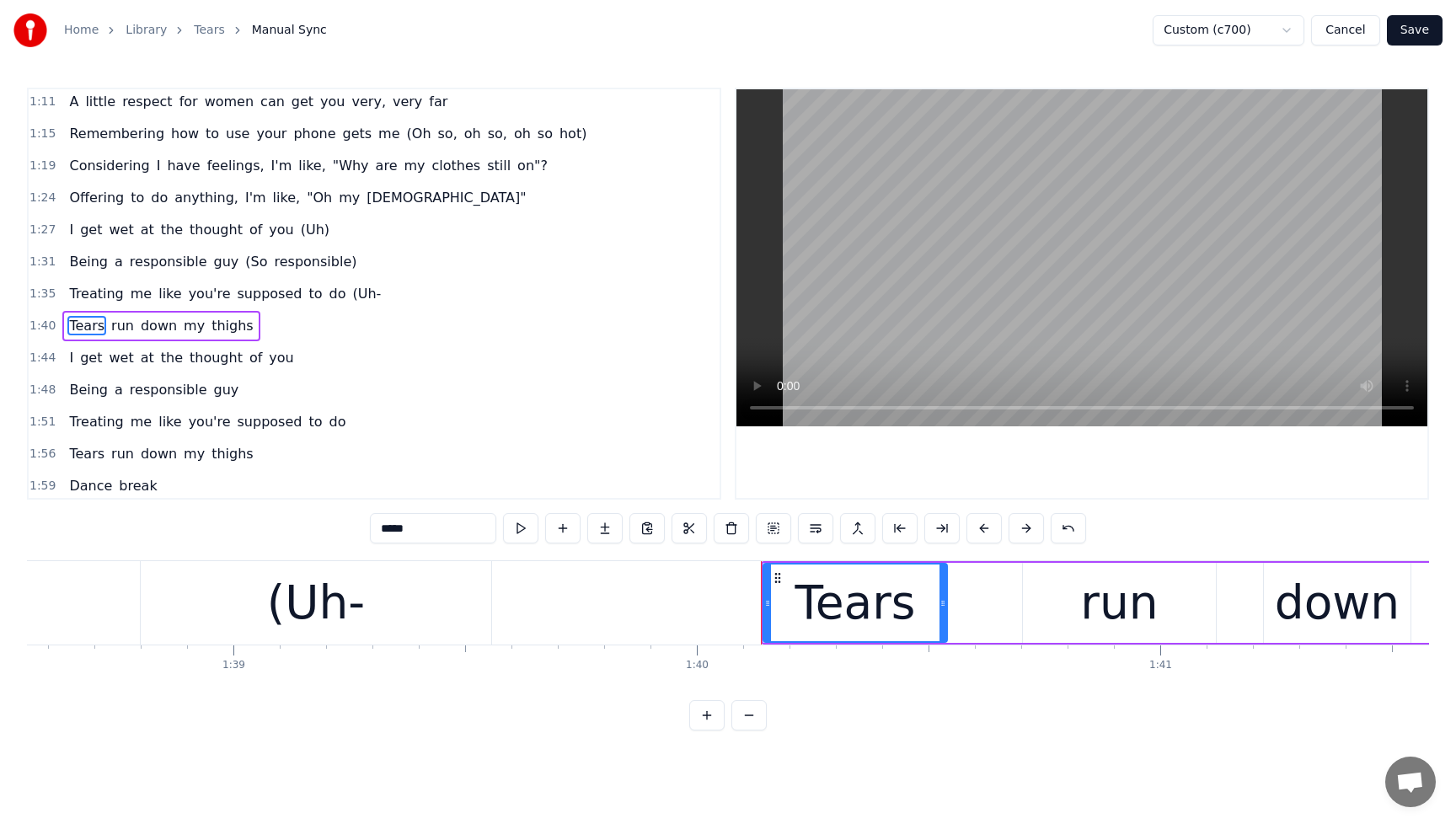
scroll to position [612, 0]
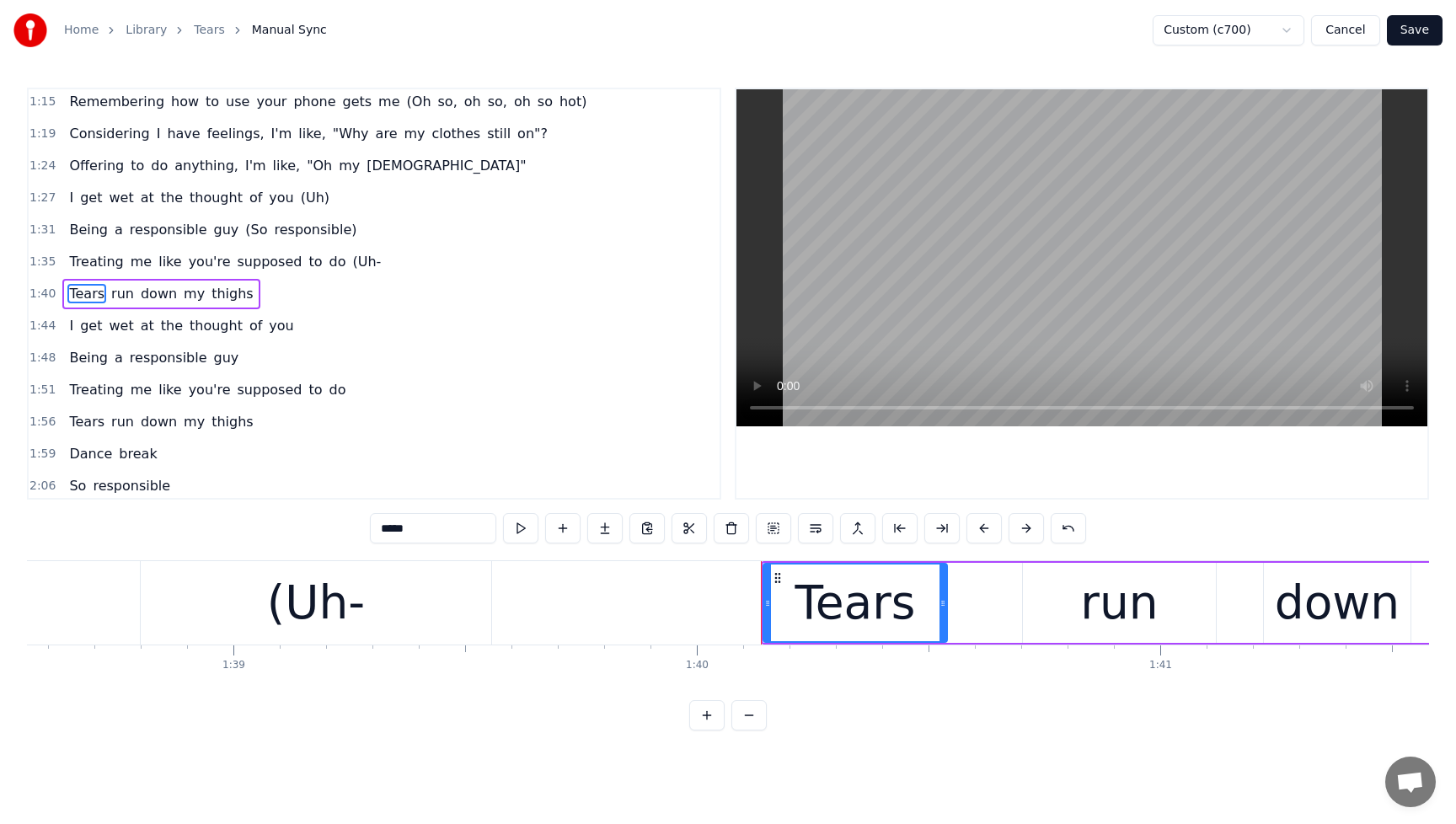
click at [336, 591] on div "(Uh-" at bounding box center [316, 602] width 98 height 70
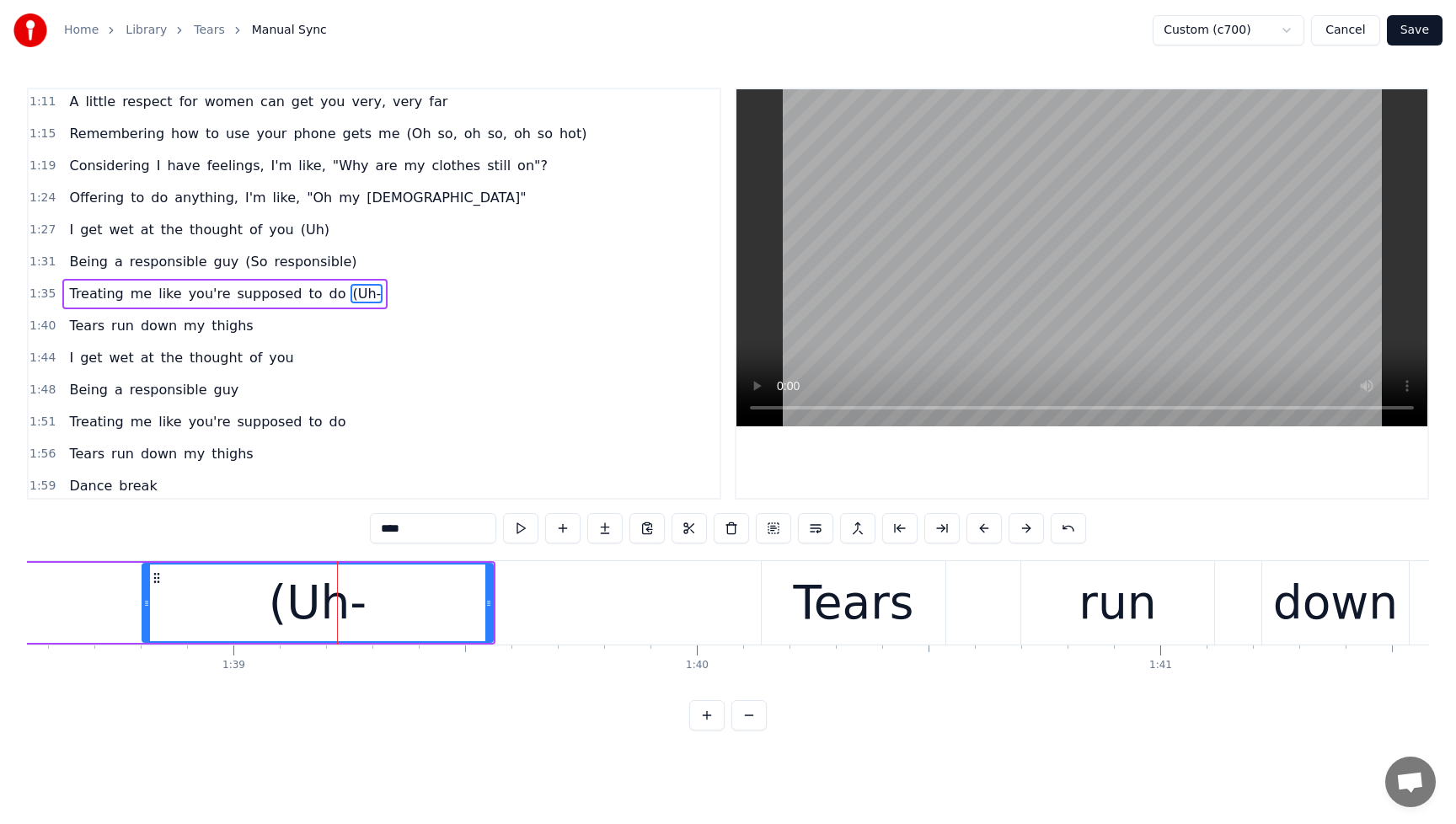
click at [440, 532] on input "****" at bounding box center [433, 528] width 127 height 31
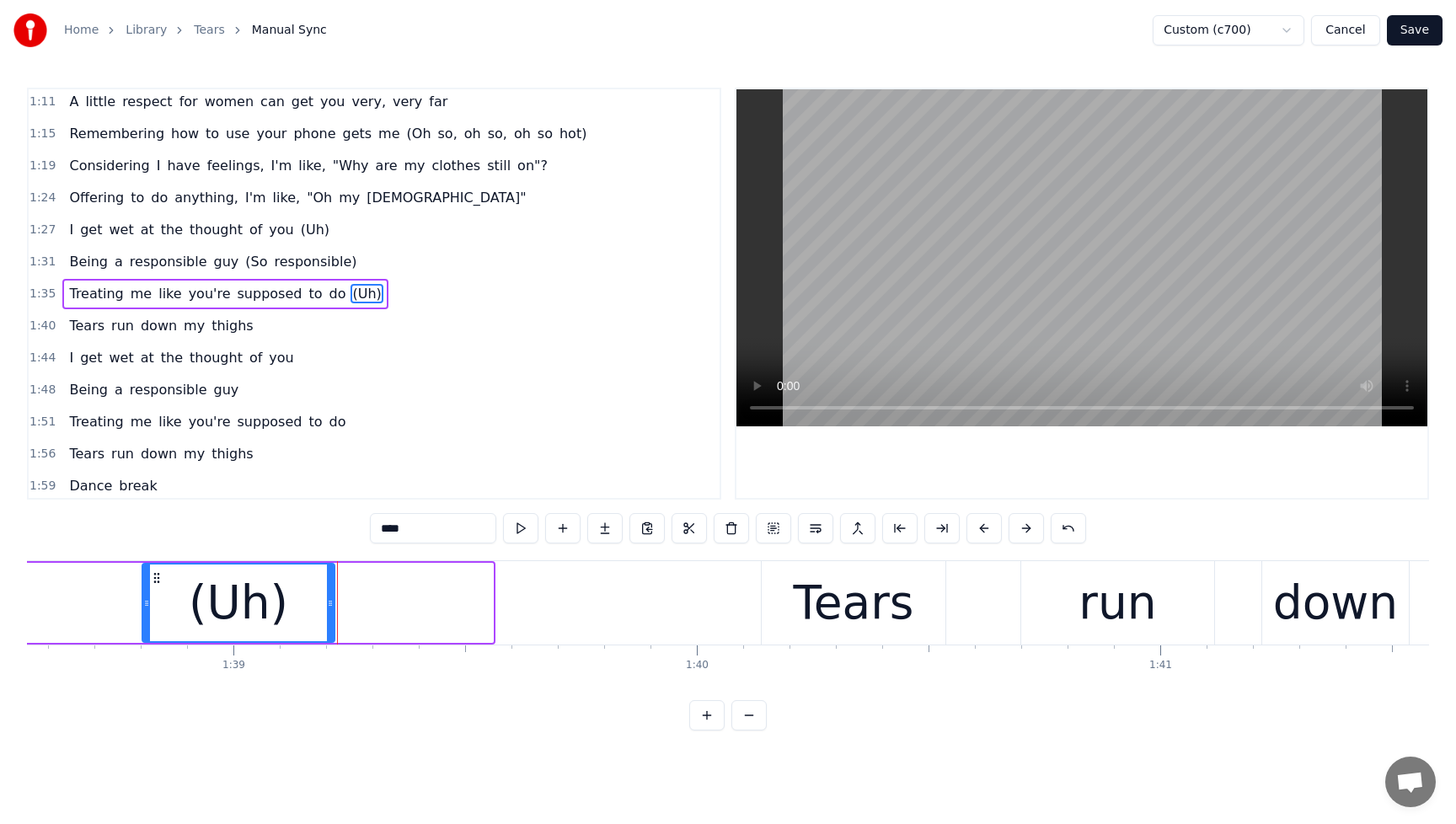
drag, startPoint x: 490, startPoint y: 597, endPoint x: 335, endPoint y: 610, distance: 155.5
click at [331, 609] on icon at bounding box center [329, 603] width 7 height 13
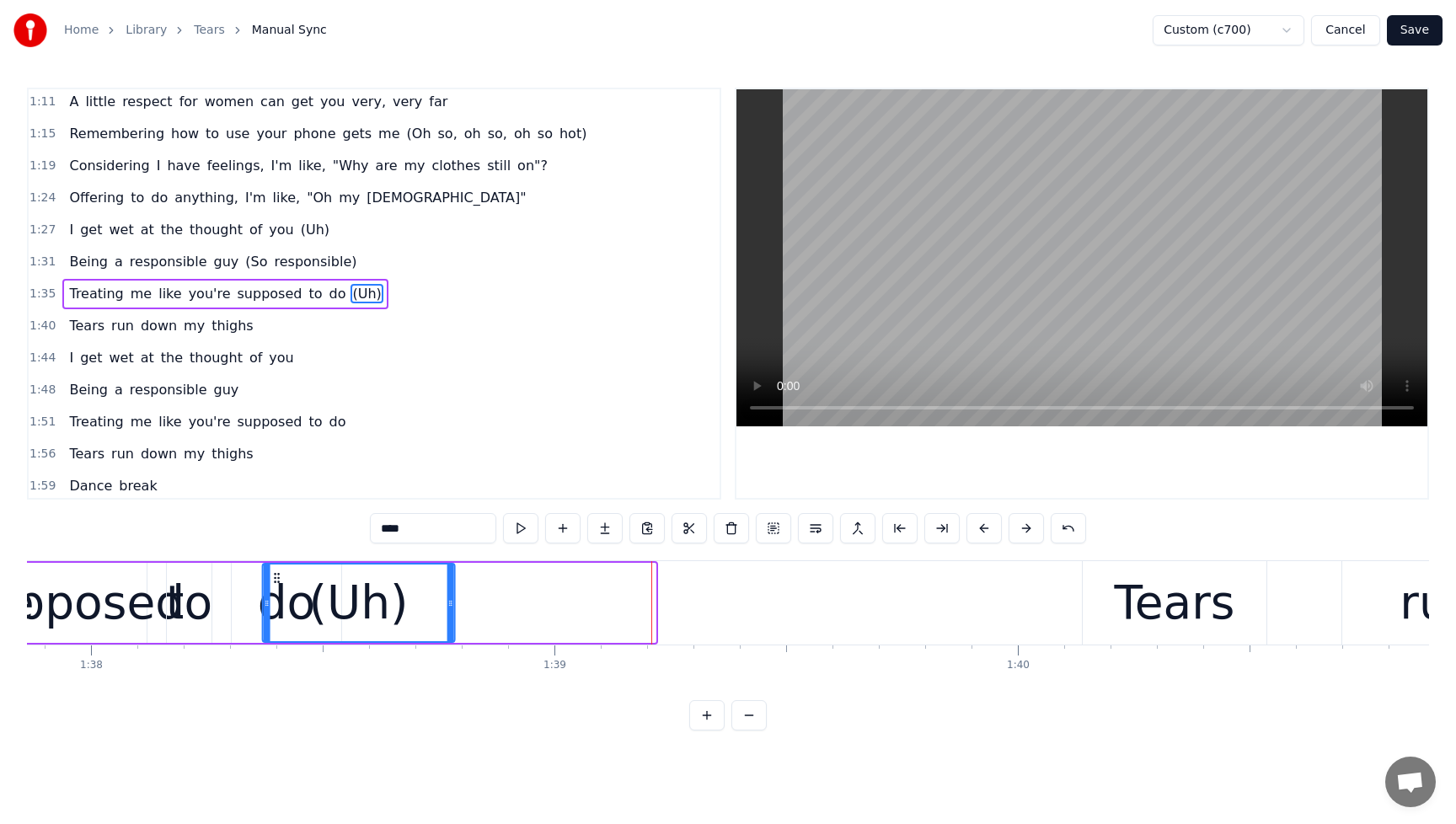
scroll to position [0, 45344]
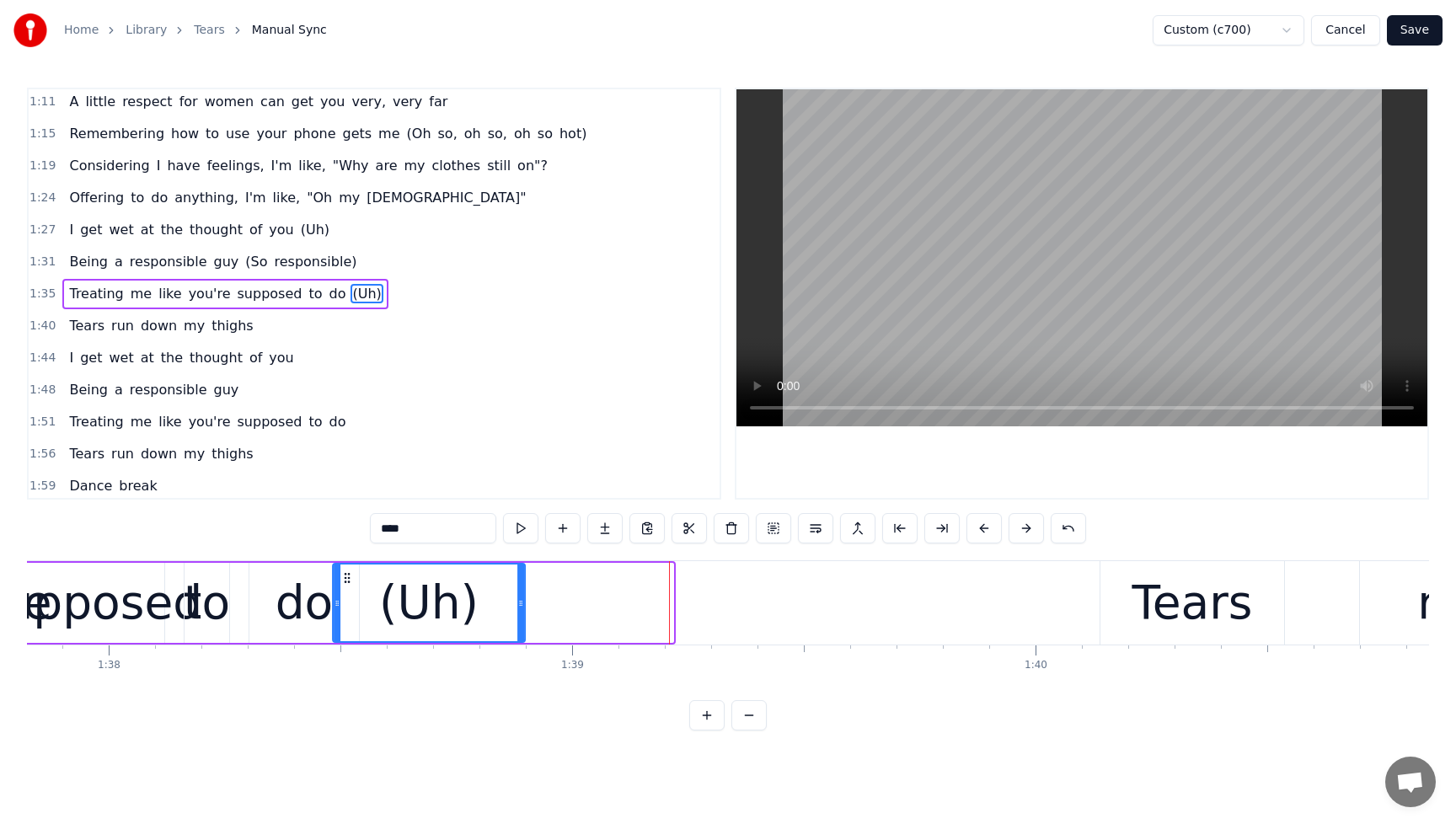
drag, startPoint x: 156, startPoint y: 573, endPoint x: 347, endPoint y: 589, distance: 191.7
click at [347, 590] on div "(Uh)" at bounding box center [428, 603] width 190 height 77
click at [74, 286] on span "Treating" at bounding box center [96, 294] width 58 height 19
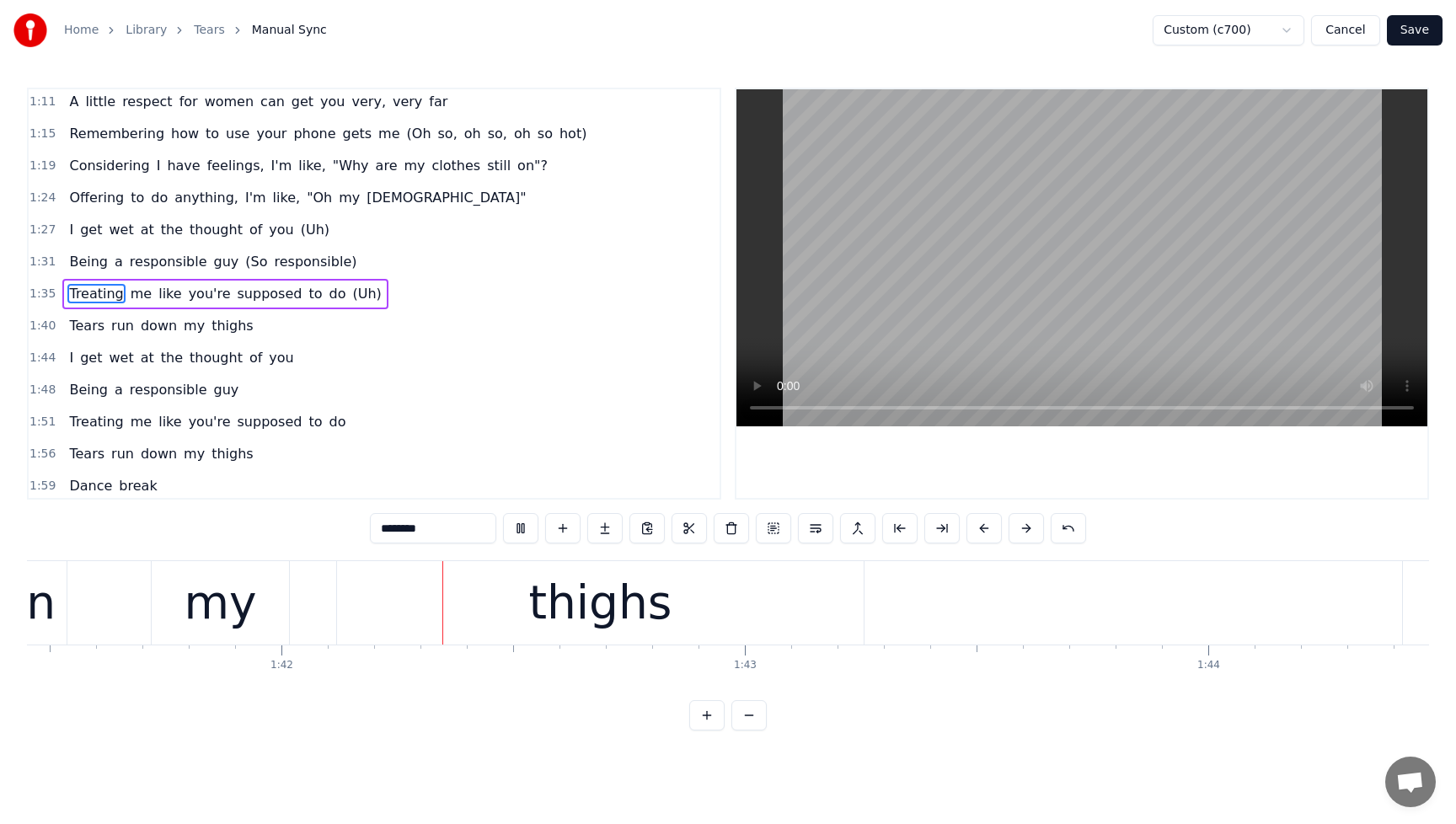
scroll to position [0, 47032]
click at [517, 537] on button at bounding box center [521, 528] width 36 height 31
click at [351, 300] on span "(Uh)" at bounding box center [366, 294] width 32 height 19
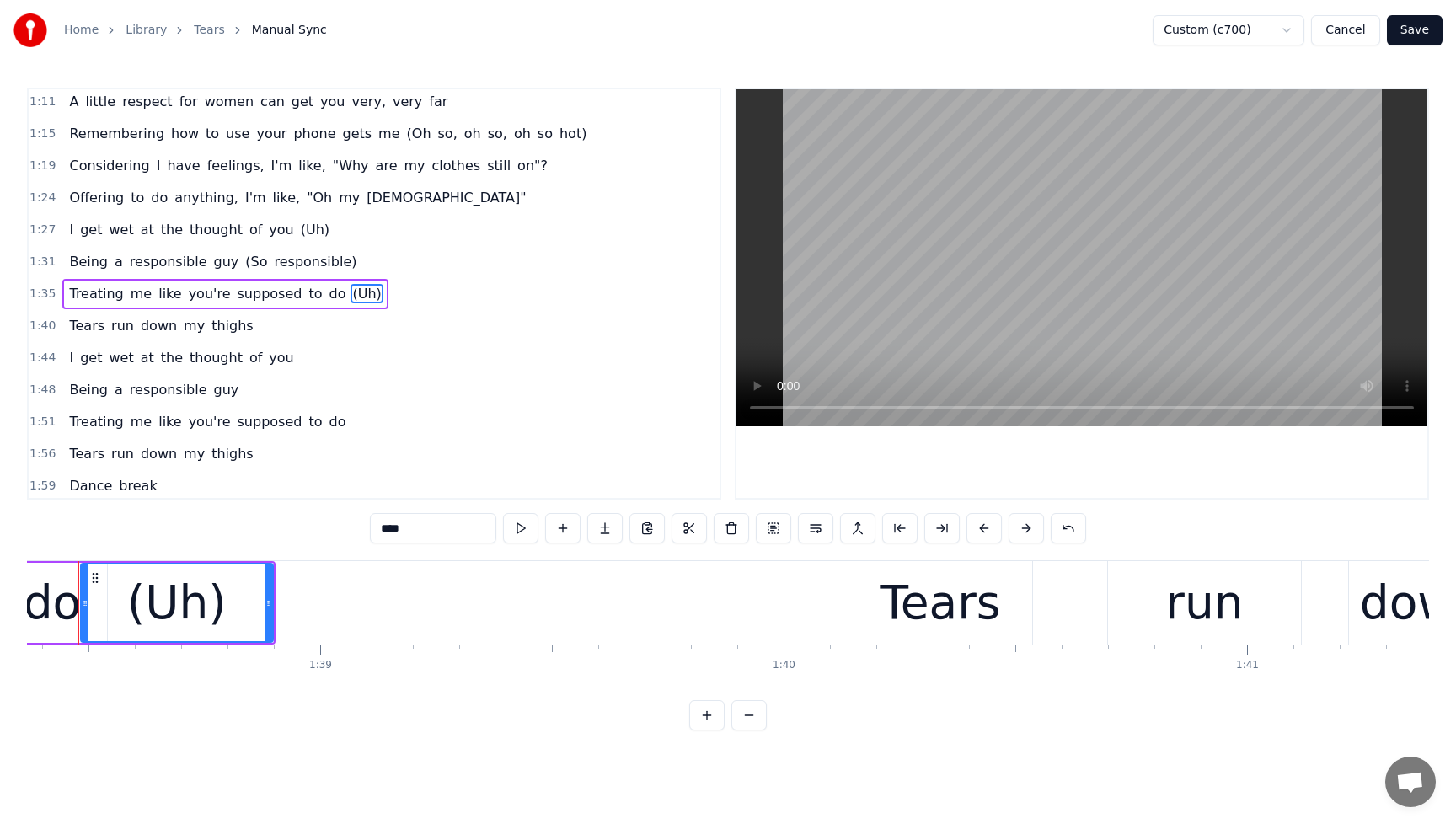
scroll to position [0, 45563]
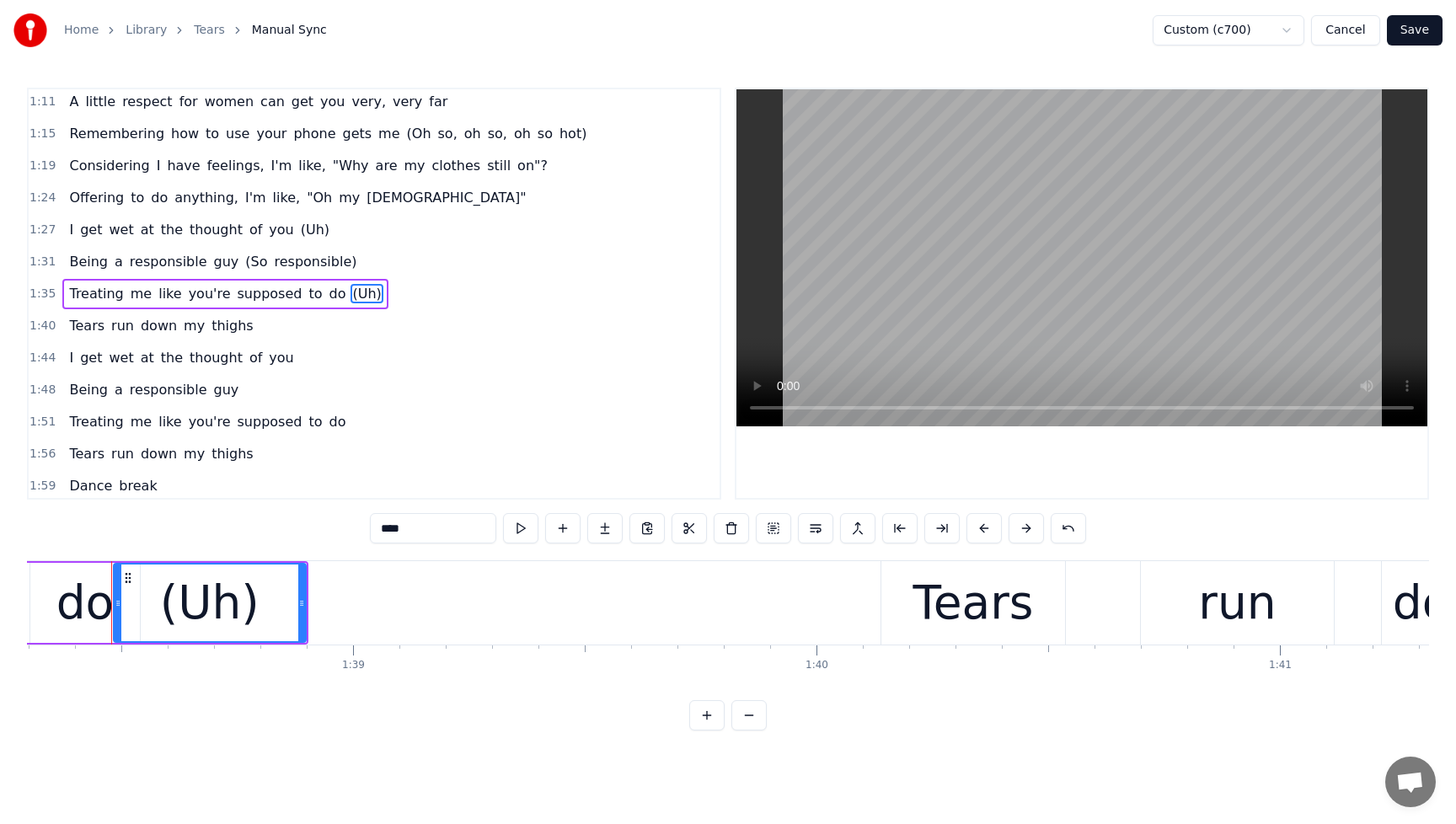
click at [166, 575] on div "(Uh)" at bounding box center [210, 602] width 100 height 70
drag, startPoint x: 119, startPoint y: 600, endPoint x: 182, endPoint y: 601, distance: 63.0
click at [184, 602] on icon at bounding box center [183, 603] width 7 height 13
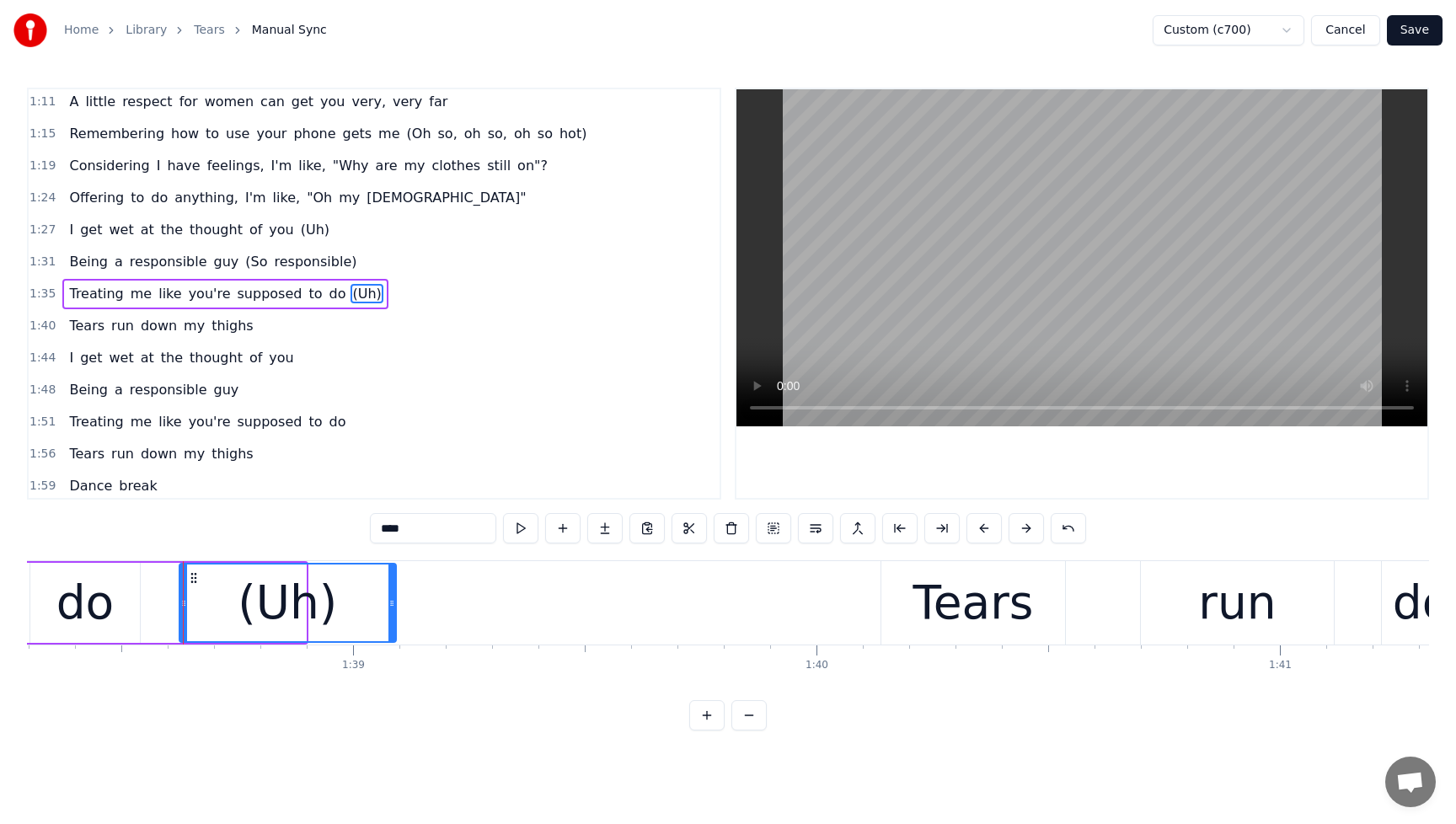
drag, startPoint x: 302, startPoint y: 602, endPoint x: 384, endPoint y: 595, distance: 82.3
click at [392, 602] on icon at bounding box center [392, 603] width 7 height 13
click at [86, 296] on span "Treating" at bounding box center [96, 294] width 58 height 19
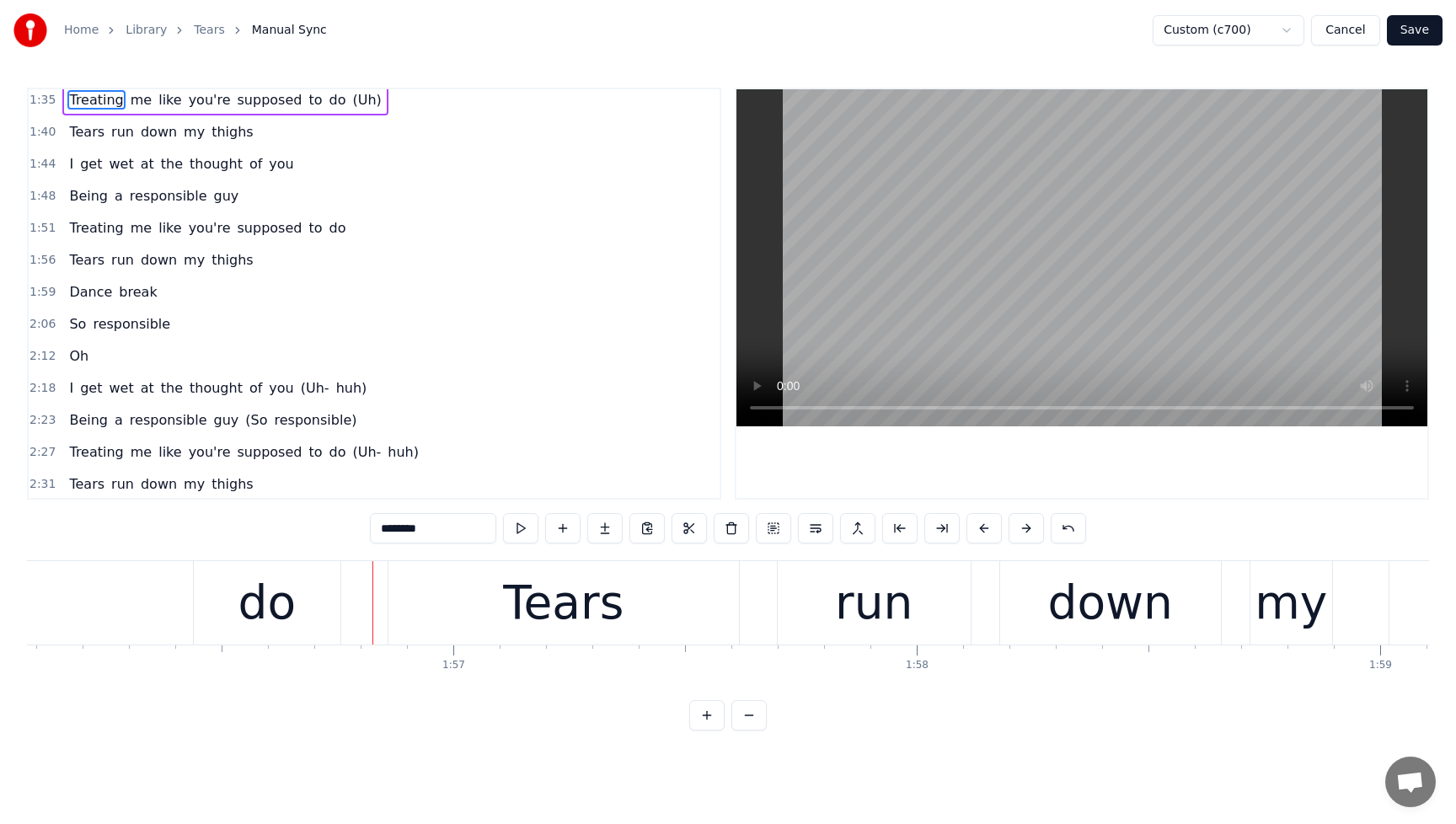
scroll to position [776, 0]
click at [78, 230] on span "Treating" at bounding box center [96, 226] width 58 height 19
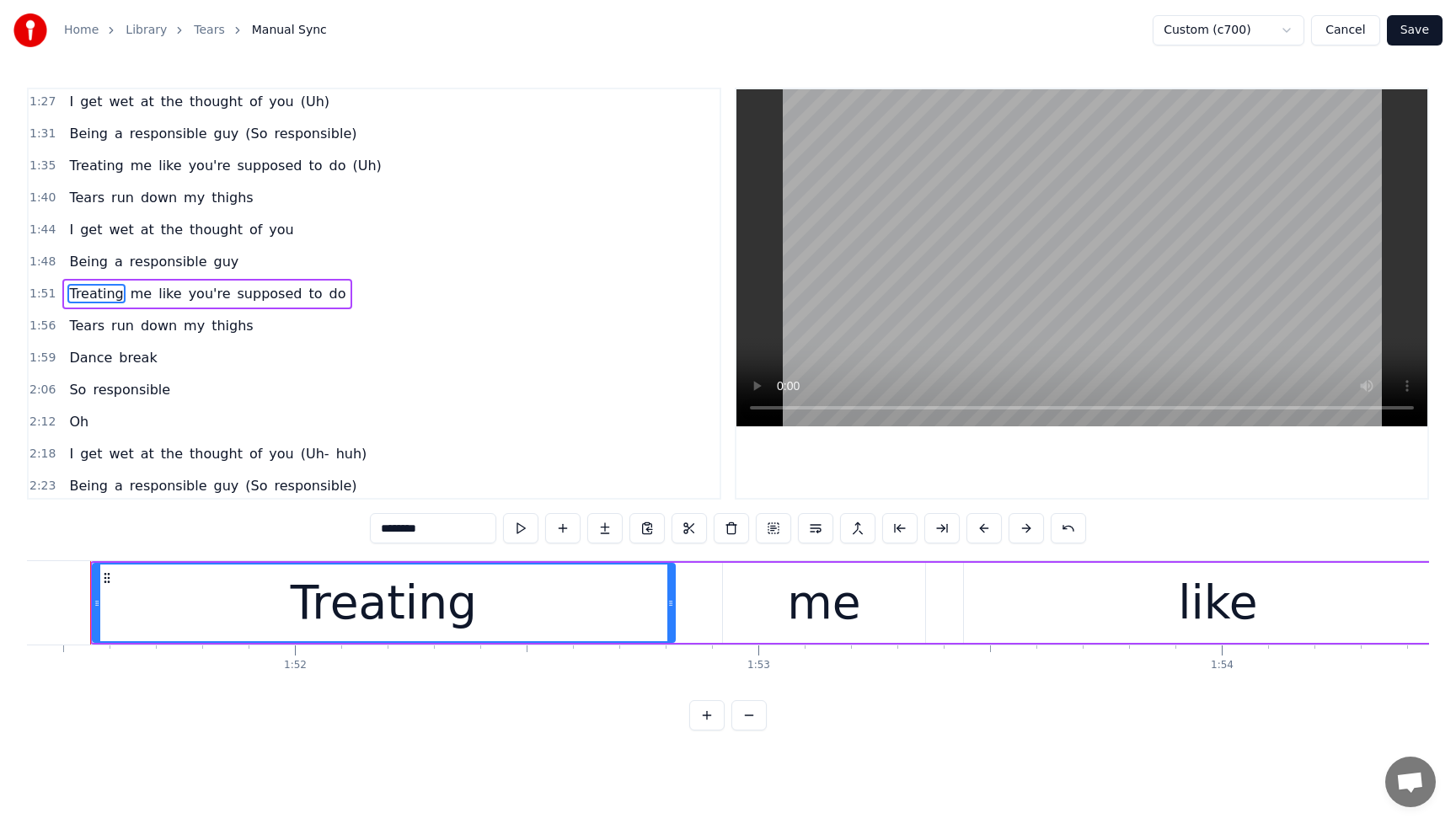
scroll to position [0, 51627]
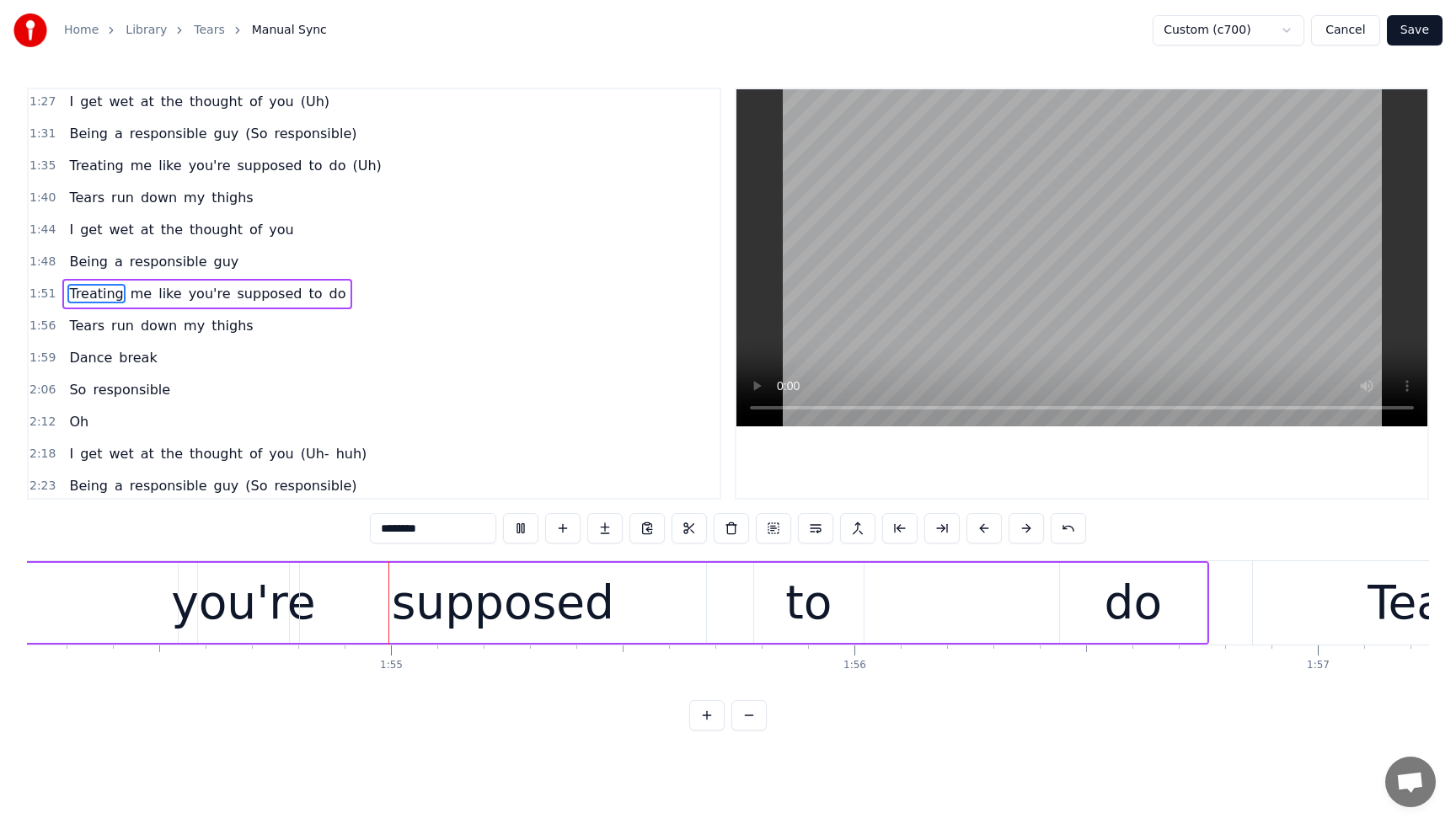
click at [85, 265] on span "Being" at bounding box center [88, 261] width 42 height 19
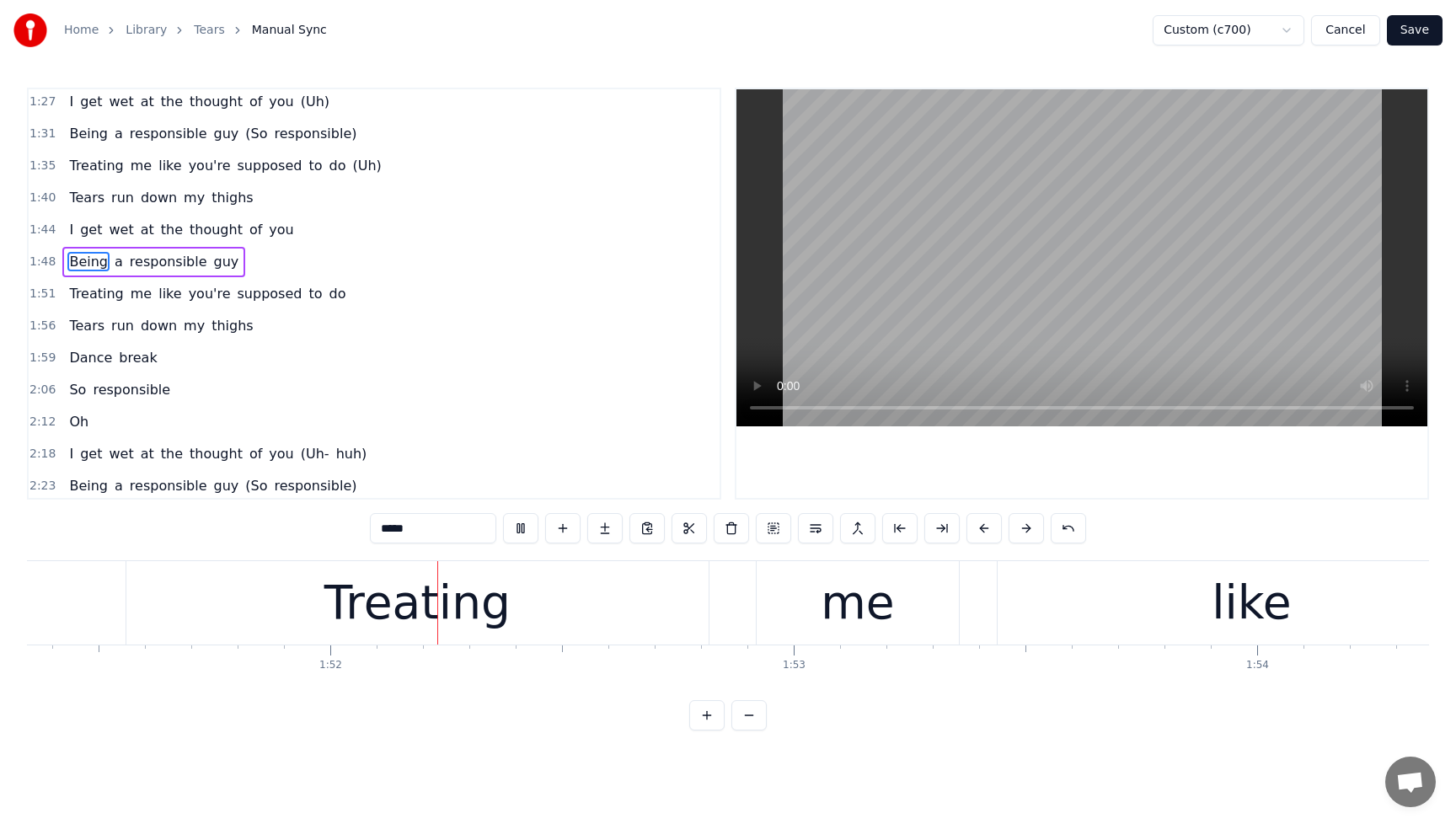
scroll to position [0, 51618]
click at [513, 530] on button at bounding box center [521, 528] width 36 height 31
click at [71, 297] on span "Treating" at bounding box center [96, 294] width 58 height 19
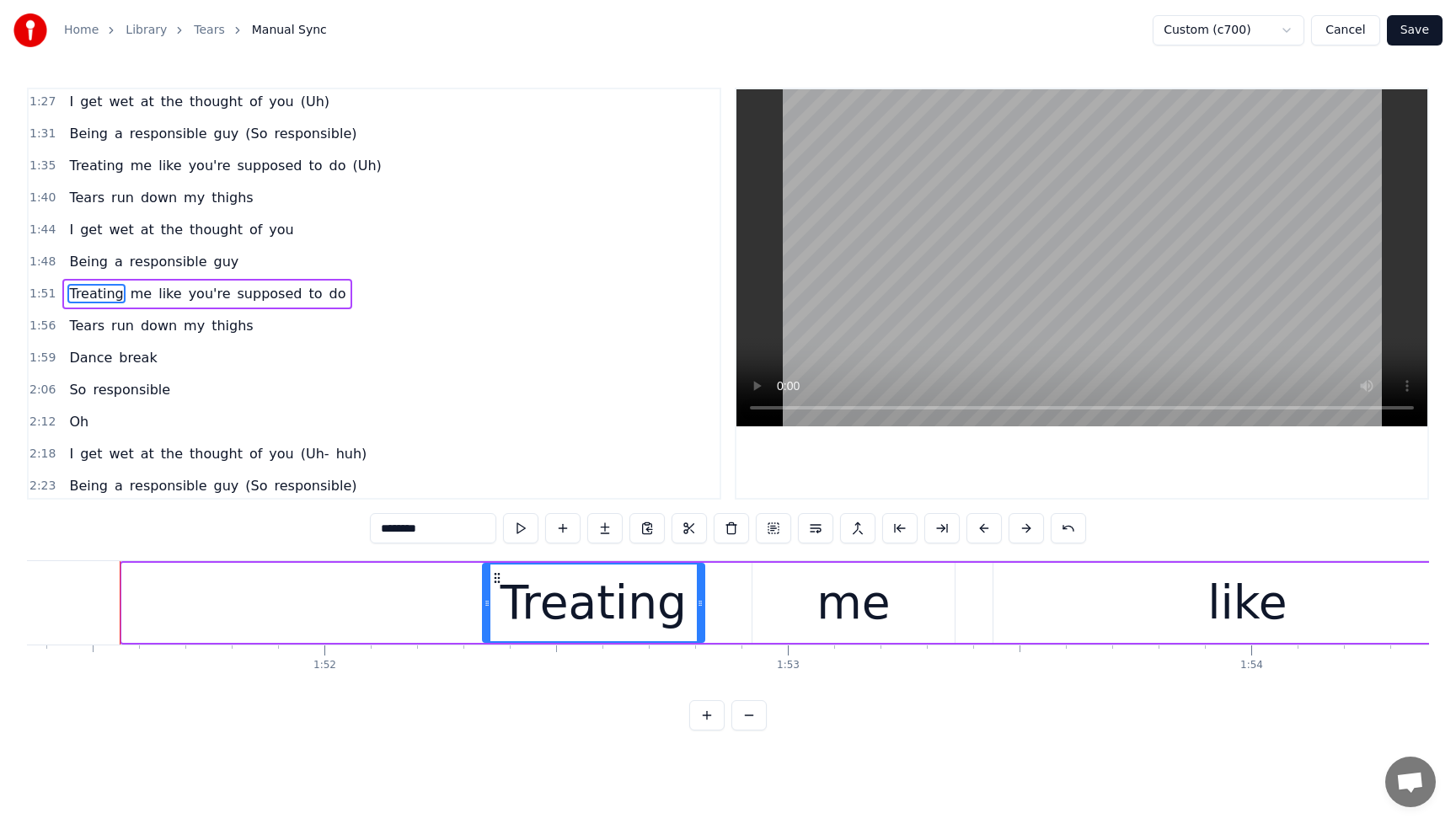
drag, startPoint x: 128, startPoint y: 609, endPoint x: 488, endPoint y: 622, distance: 360.2
click at [488, 622] on div at bounding box center [487, 603] width 7 height 77
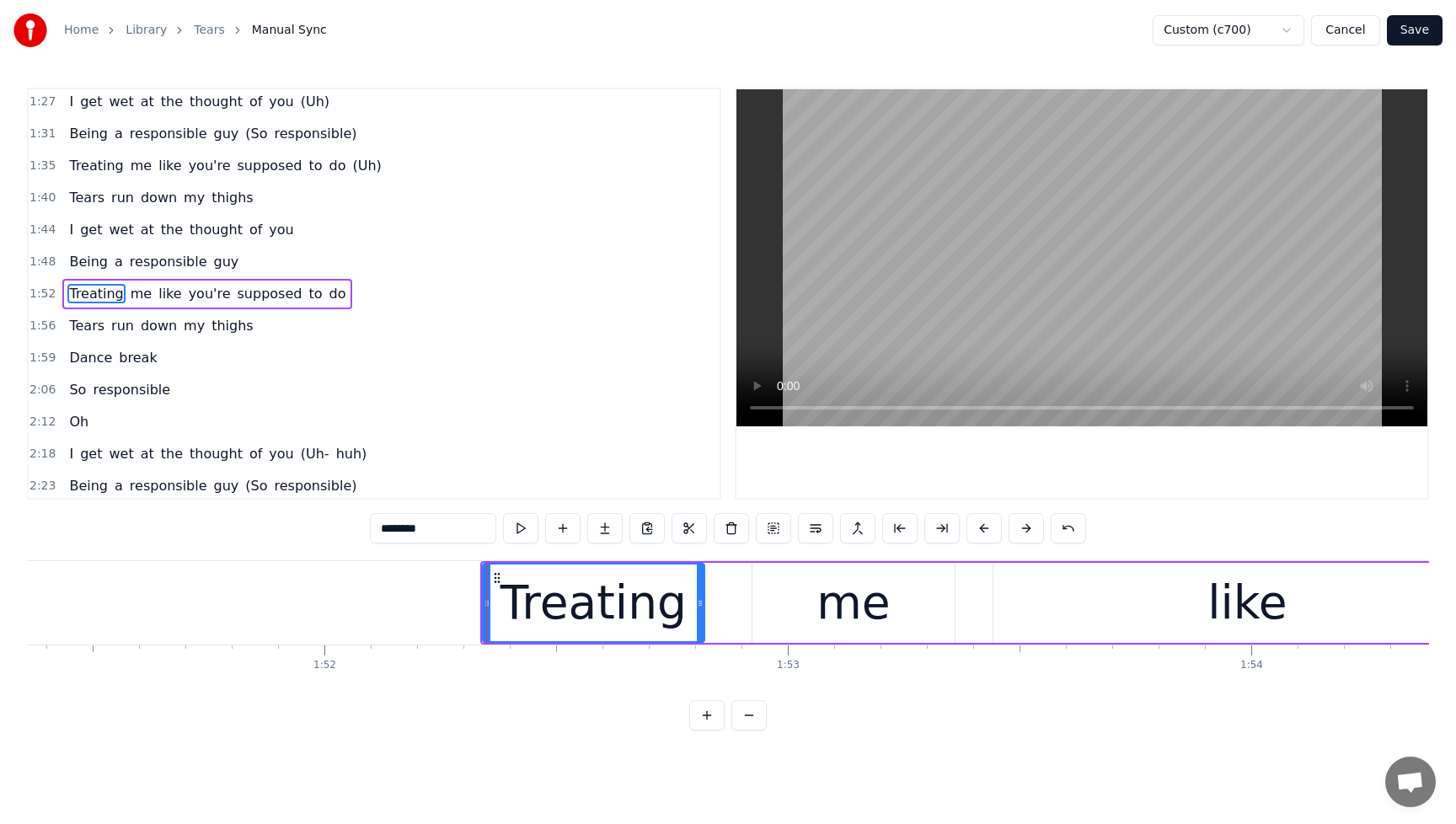
click at [87, 265] on span "Being" at bounding box center [88, 261] width 42 height 19
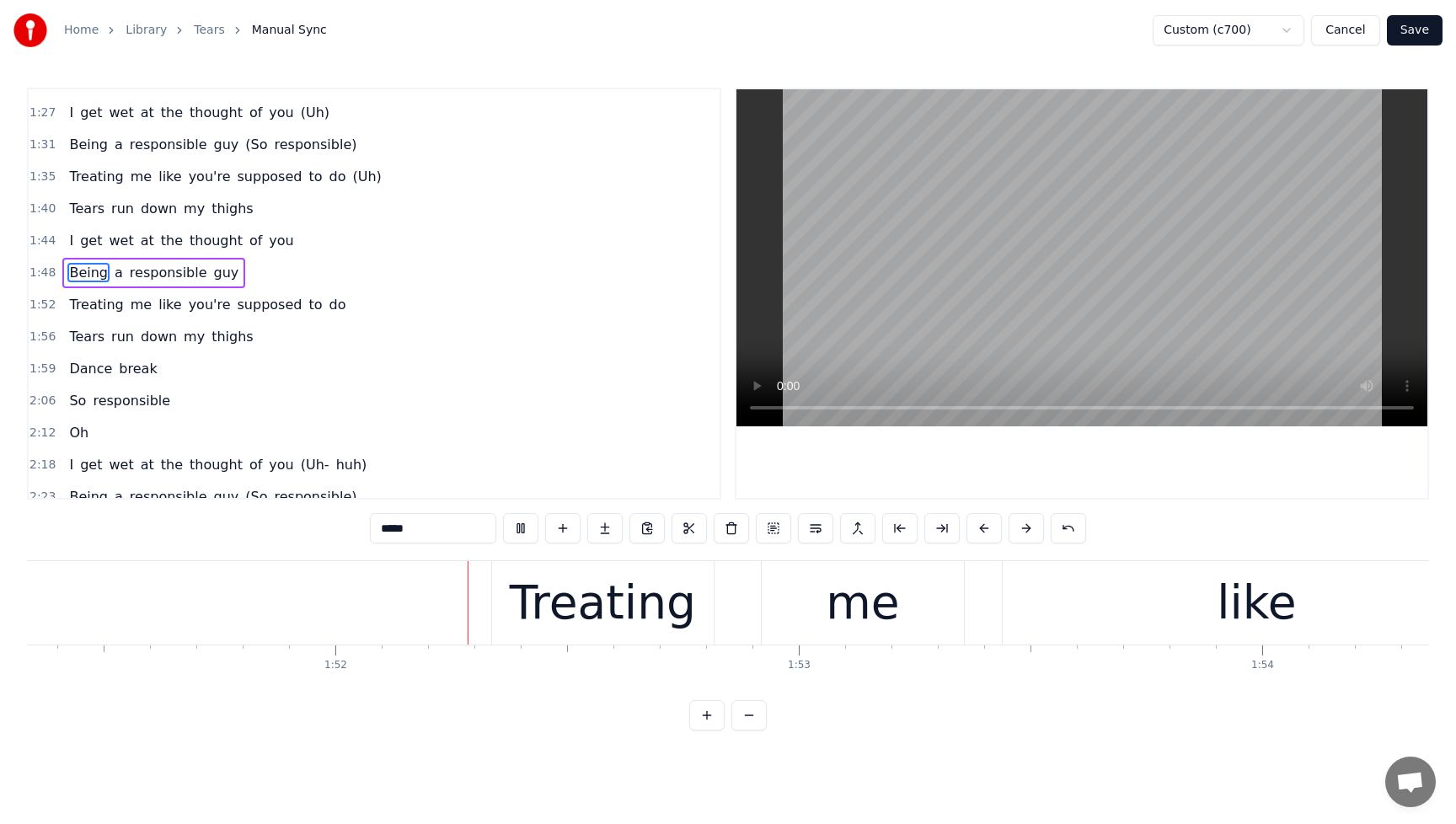
scroll to position [0, 51613]
click at [588, 571] on div "Treating" at bounding box center [597, 602] width 186 height 70
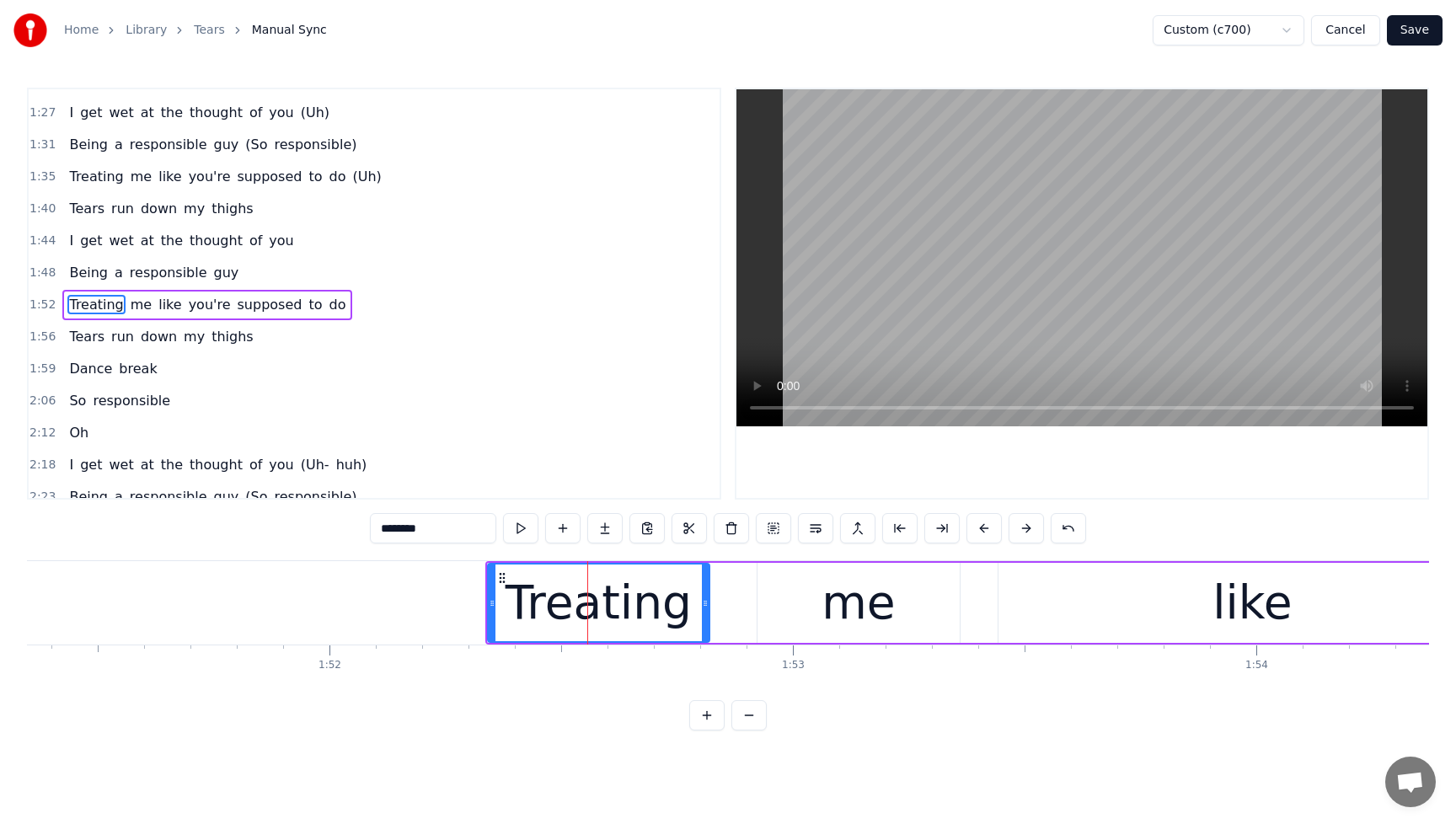
scroll to position [708, 0]
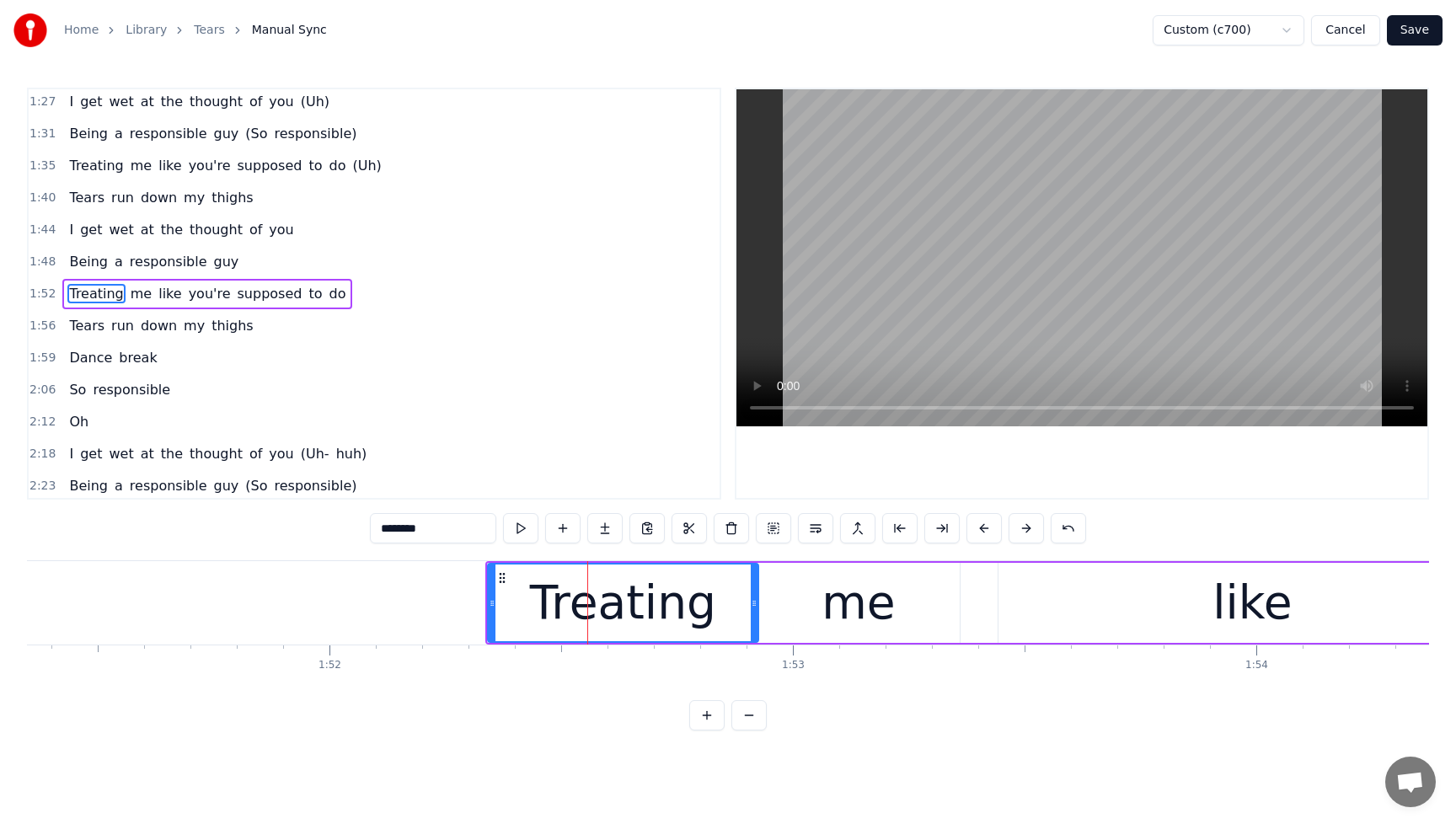
drag, startPoint x: 707, startPoint y: 605, endPoint x: 756, endPoint y: 603, distance: 49.0
click at [756, 603] on icon at bounding box center [754, 603] width 7 height 13
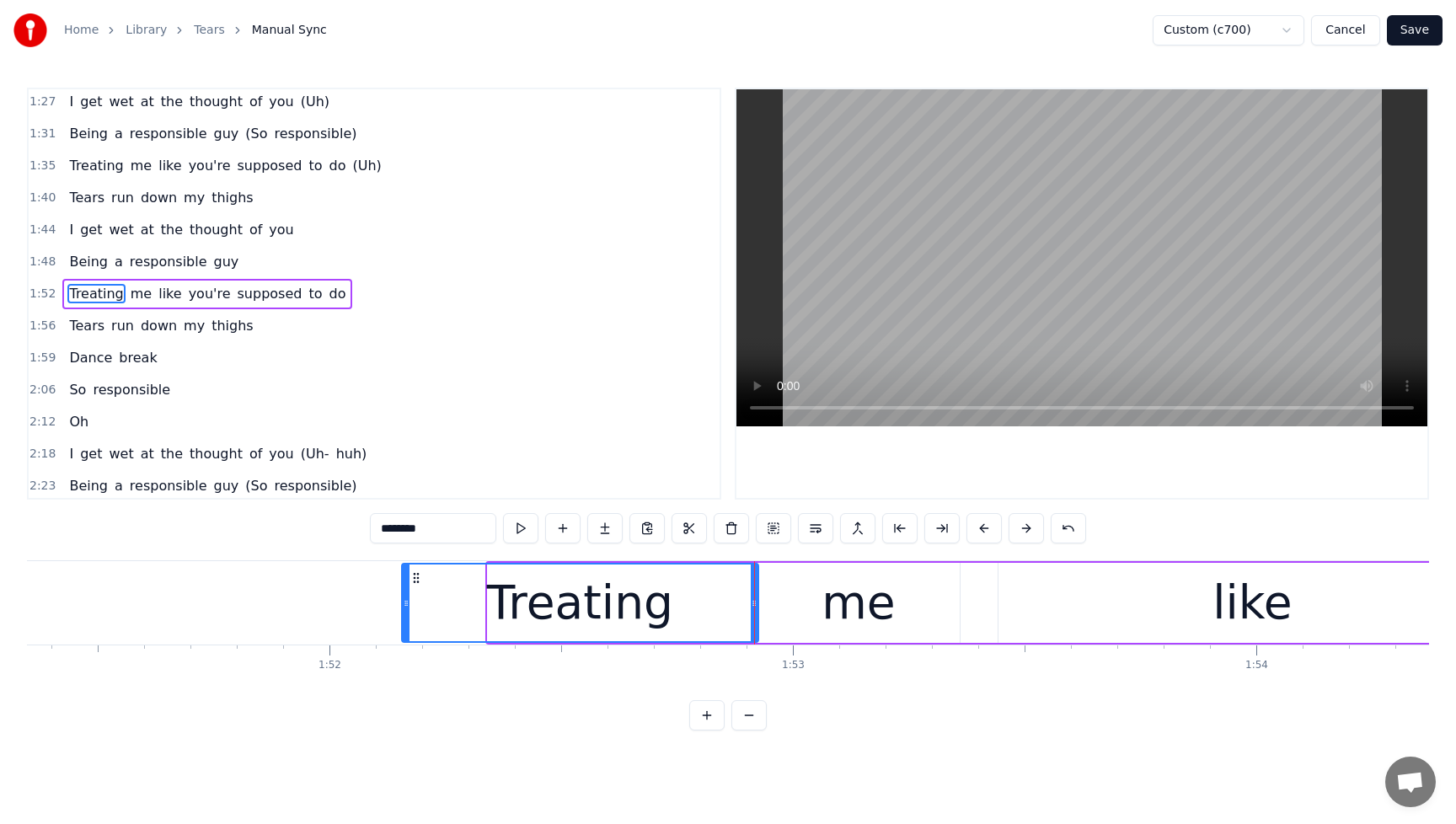
drag, startPoint x: 495, startPoint y: 606, endPoint x: 409, endPoint y: 607, distance: 86.0
click at [409, 607] on icon at bounding box center [405, 603] width 7 height 13
click at [71, 265] on span "Being" at bounding box center [88, 261] width 42 height 19
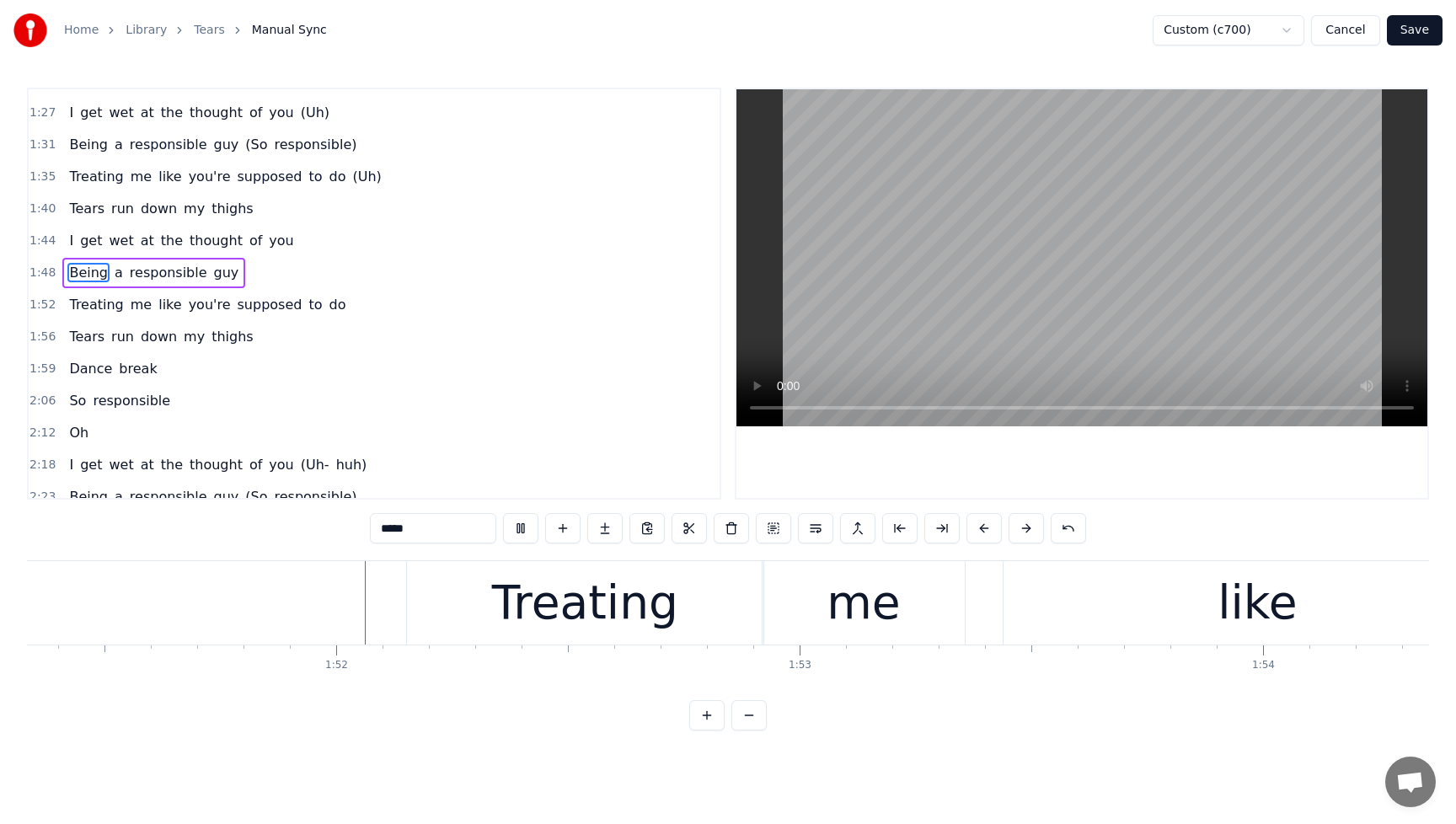
scroll to position [0, 51612]
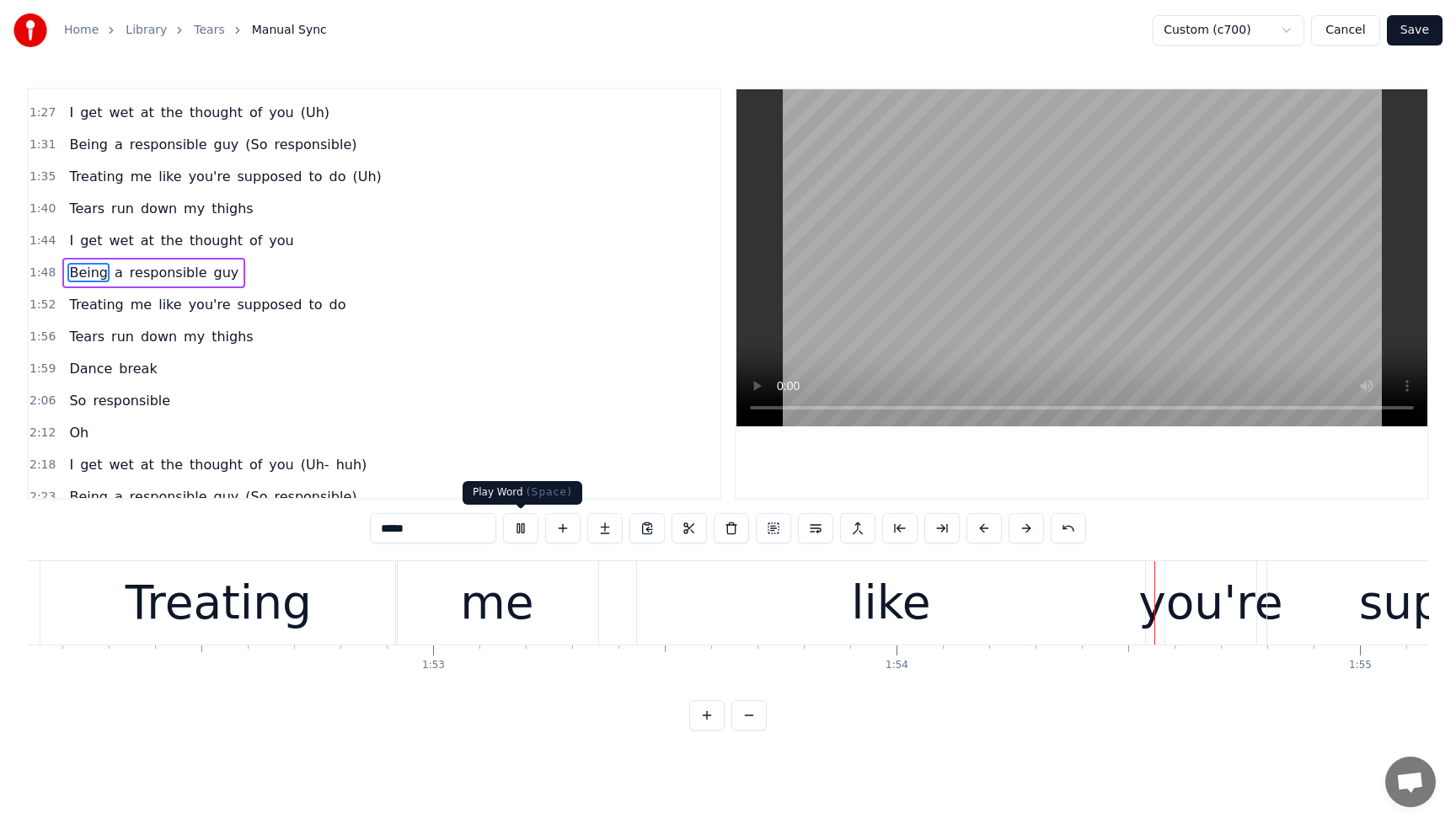
click at [513, 527] on button at bounding box center [521, 528] width 36 height 31
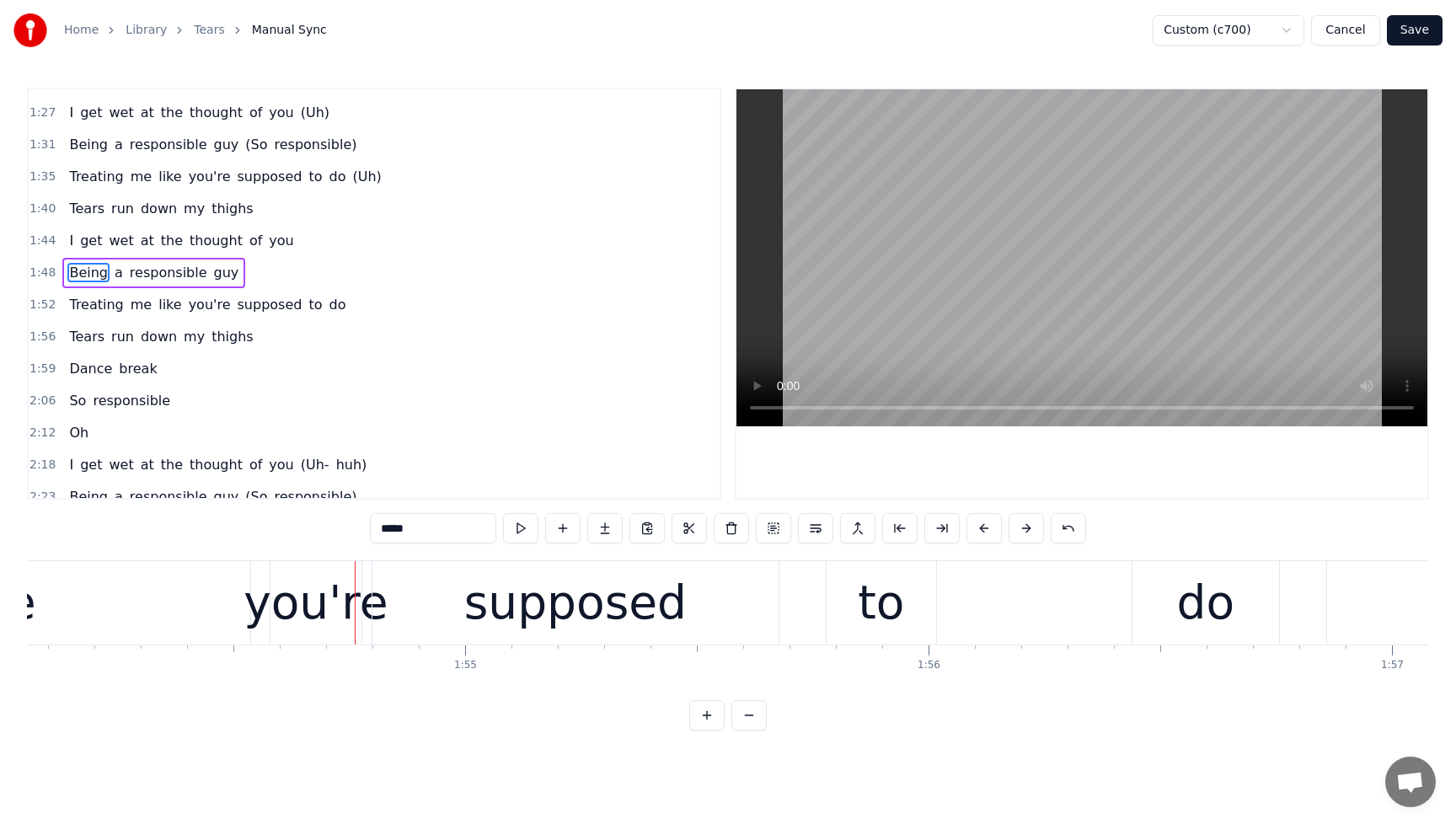
scroll to position [0, 52968]
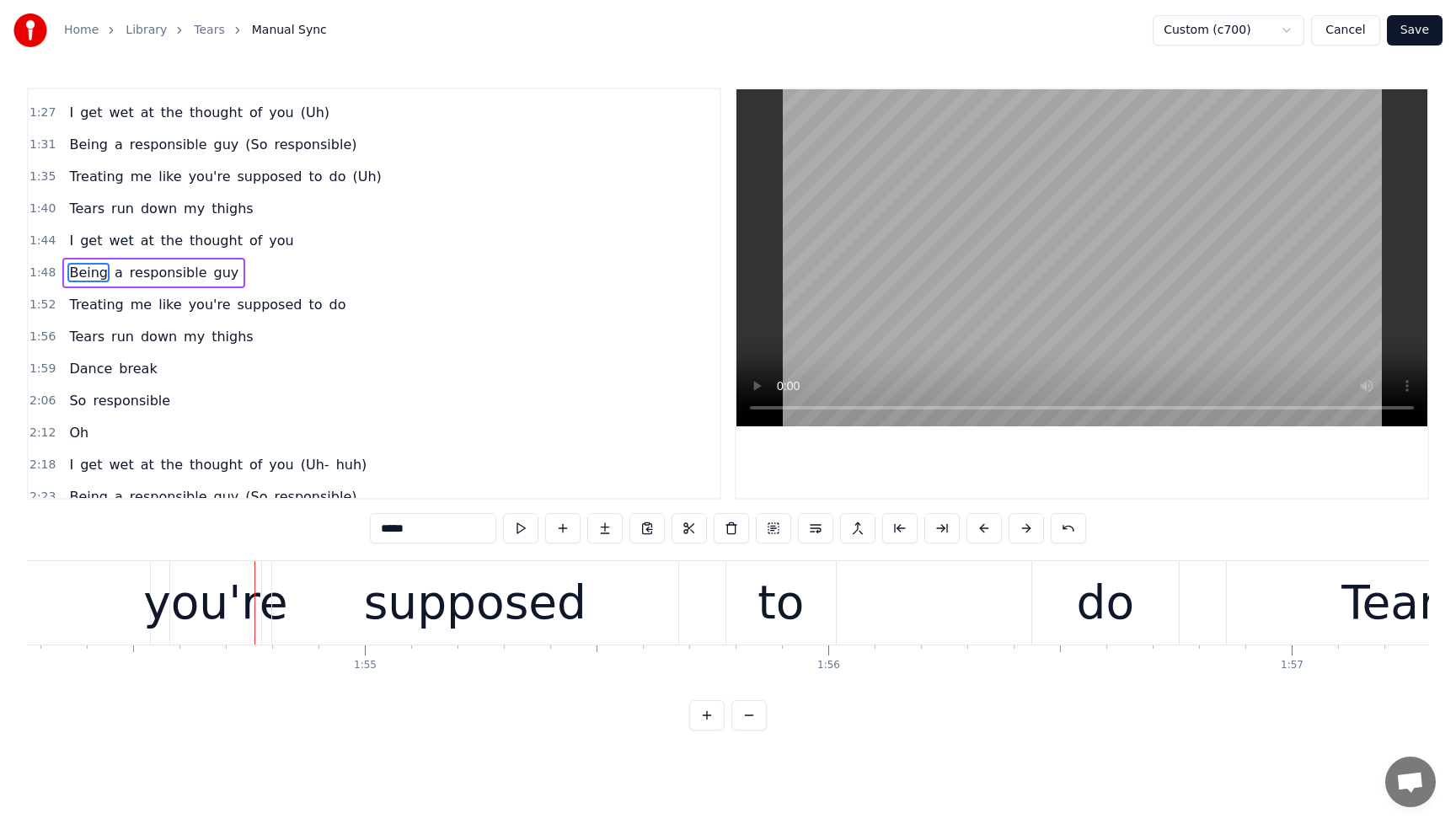
click at [87, 306] on span "Treating" at bounding box center [96, 304] width 58 height 19
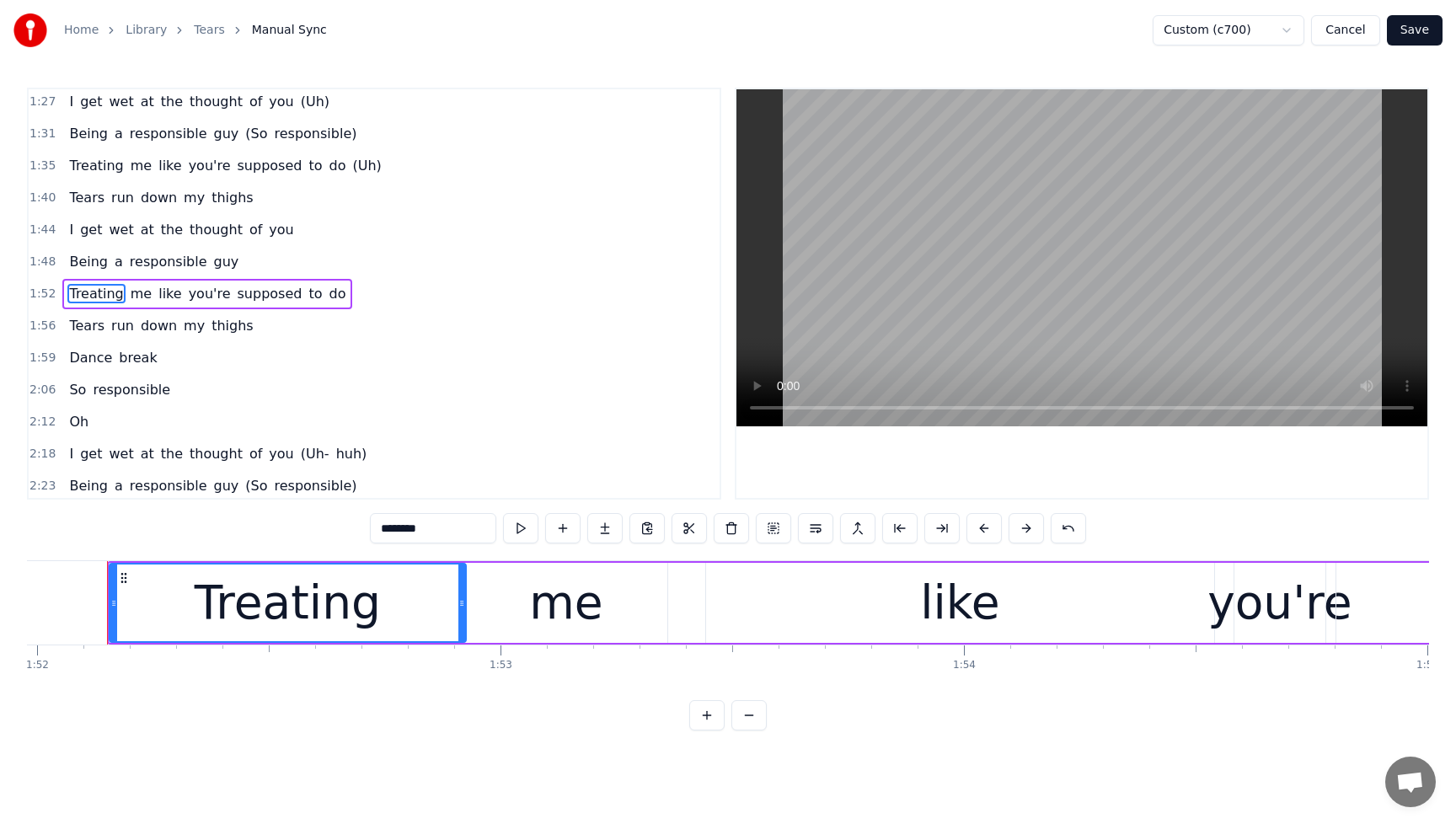
scroll to position [0, 51901]
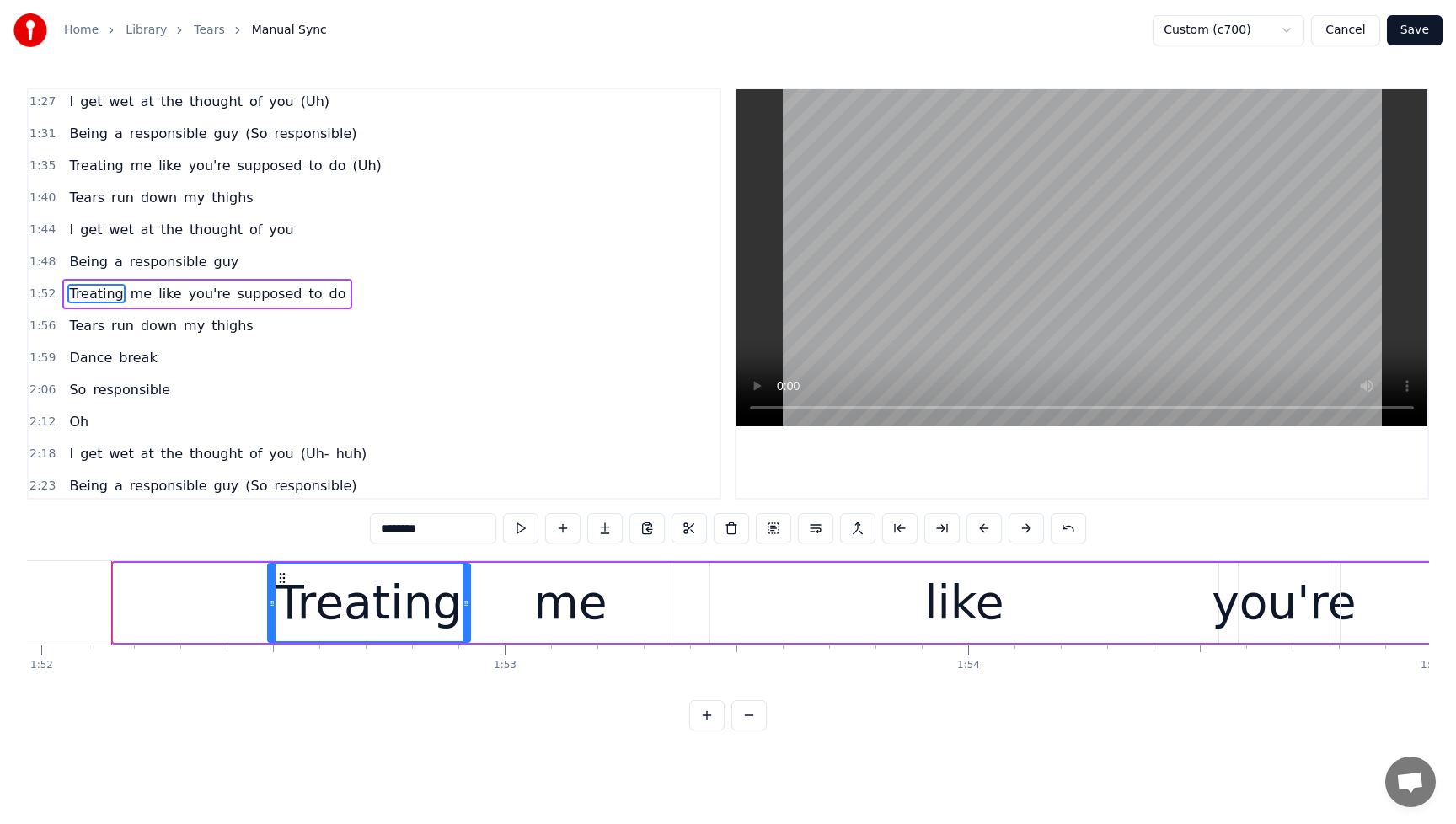
drag, startPoint x: 115, startPoint y: 605, endPoint x: 270, endPoint y: 624, distance: 156.2
click at [270, 624] on div at bounding box center [272, 603] width 7 height 77
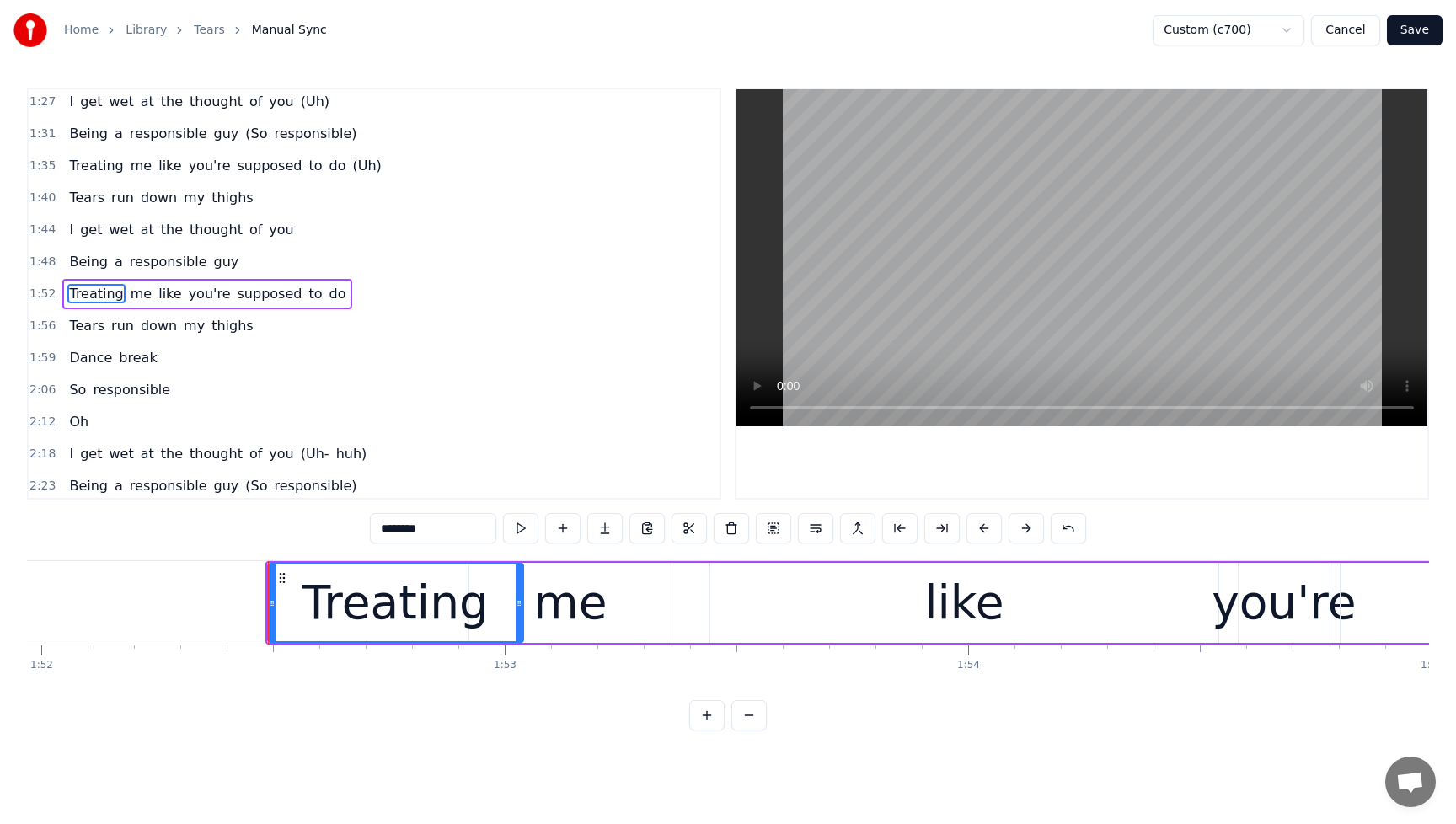
drag, startPoint x: 467, startPoint y: 607, endPoint x: 521, endPoint y: 603, distance: 54.1
click at [520, 602] on icon at bounding box center [519, 603] width 7 height 13
click at [79, 267] on span "Being" at bounding box center [88, 261] width 42 height 19
type input "*****"
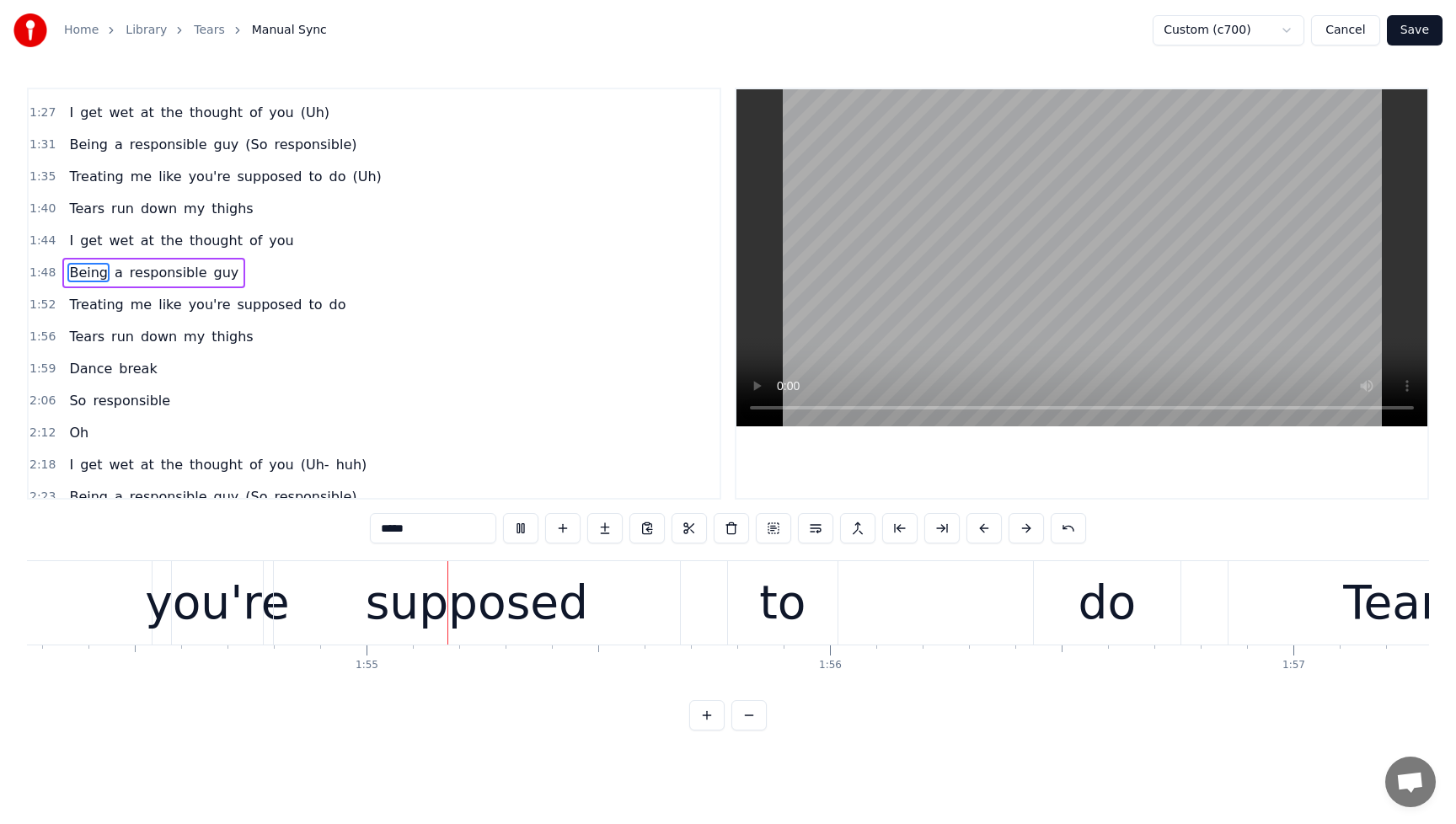
scroll to position [0, 52970]
click at [515, 525] on button at bounding box center [521, 528] width 36 height 31
click at [99, 315] on div "Treating me like you're supposed to do" at bounding box center [207, 305] width 290 height 31
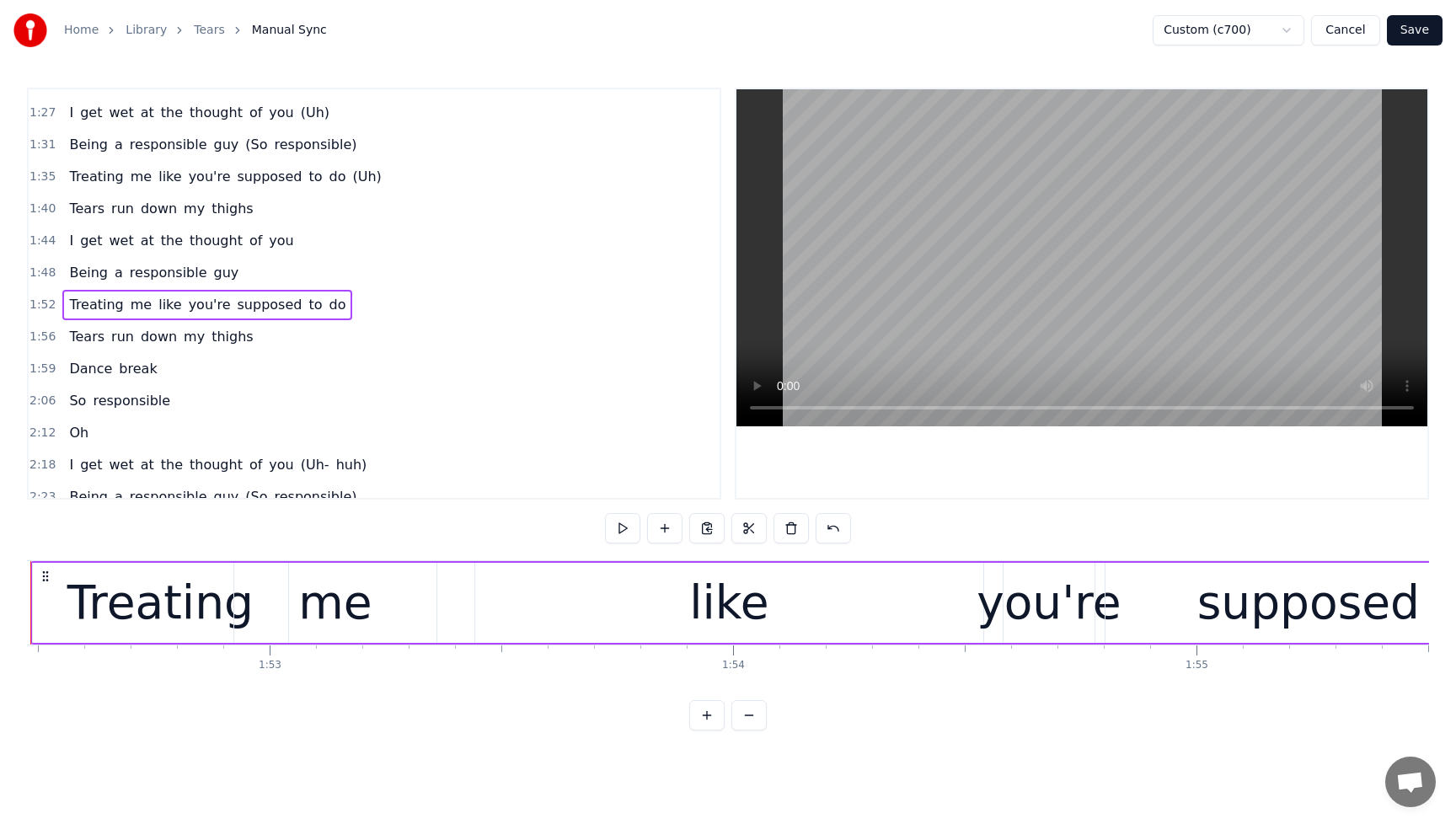
scroll to position [0, 52056]
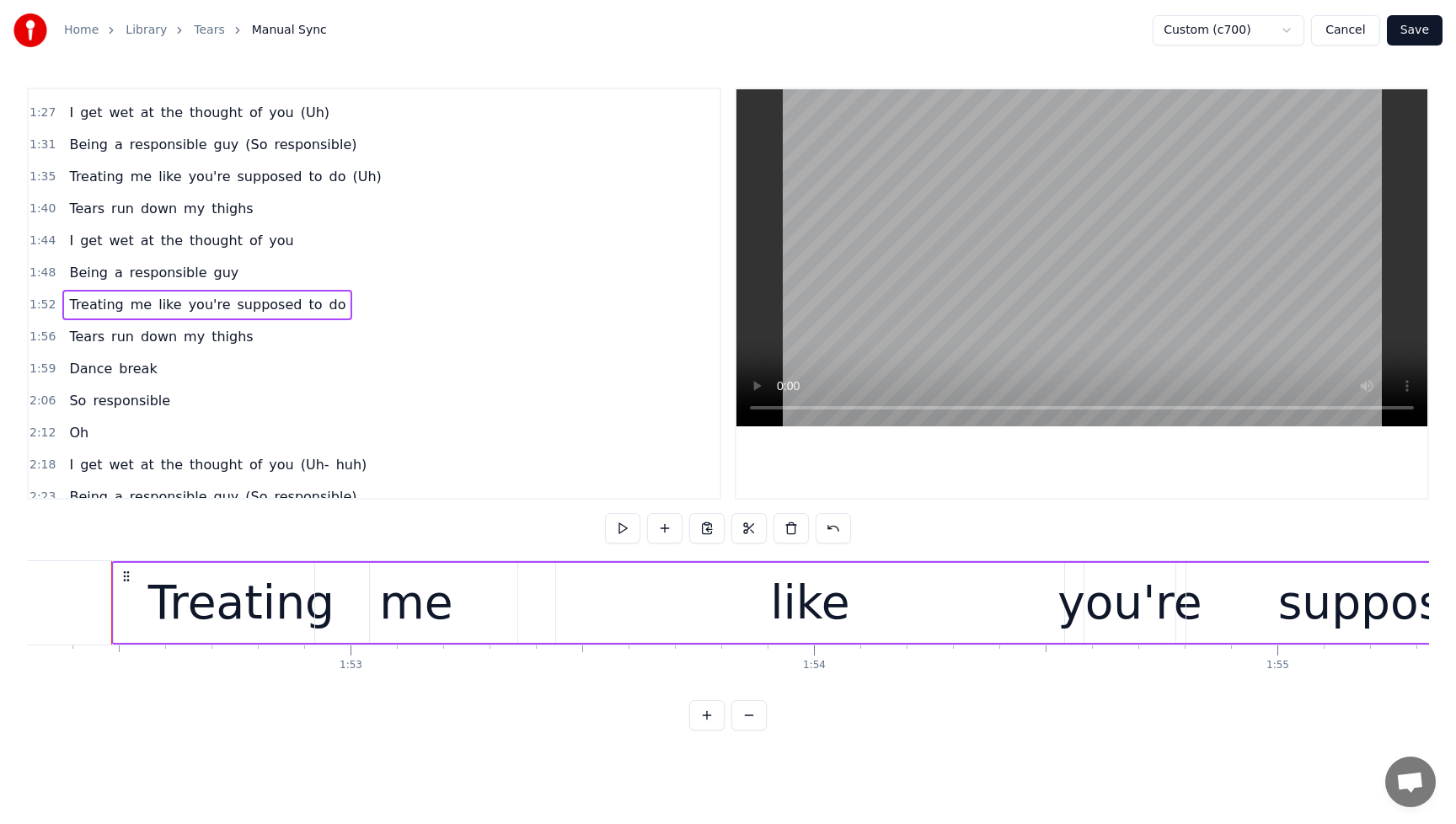
click at [365, 623] on div "me" at bounding box center [416, 602] width 203 height 80
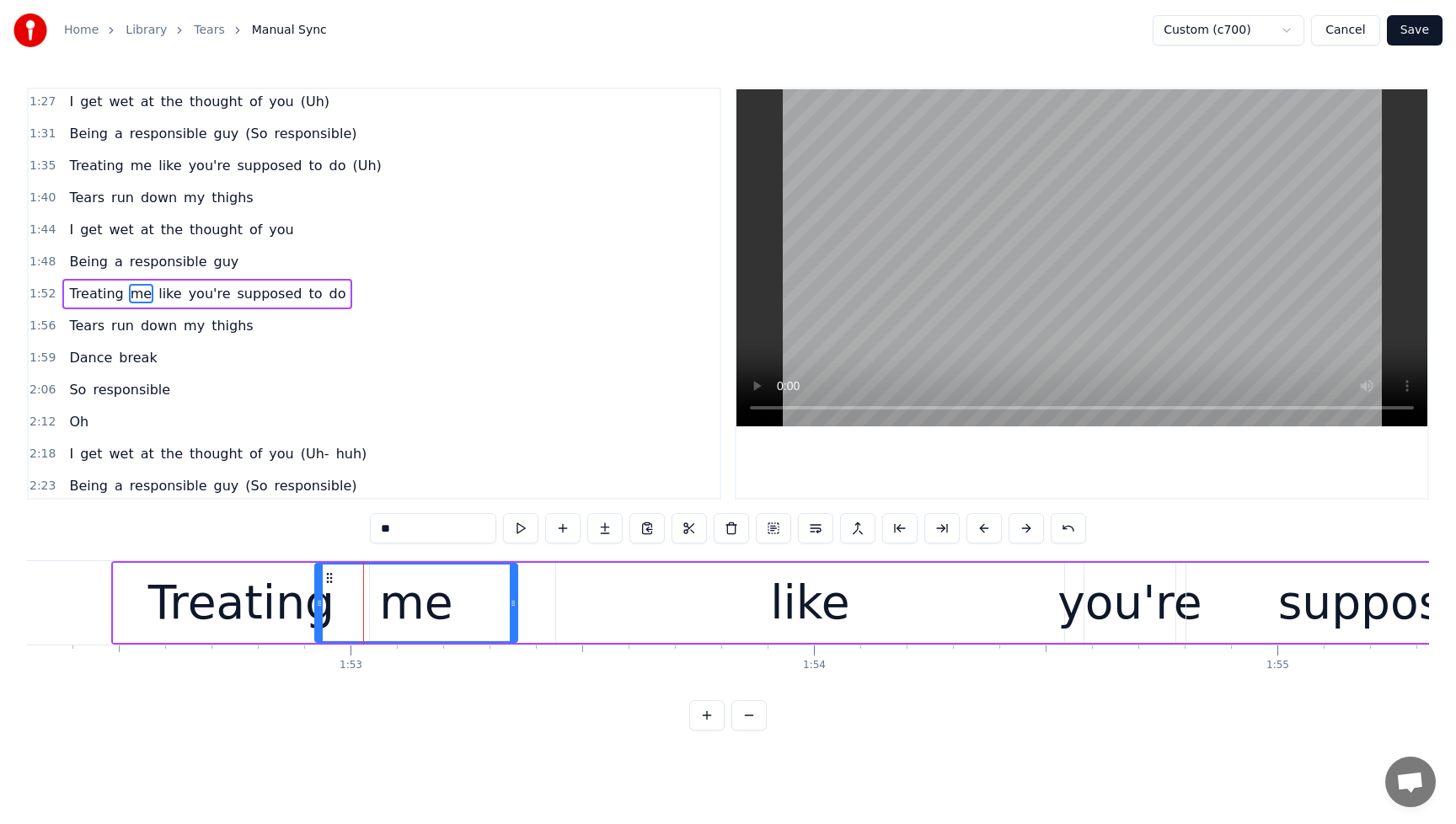
scroll to position [708, 0]
drag, startPoint x: 320, startPoint y: 608, endPoint x: 407, endPoint y: 617, distance: 87.5
click at [407, 617] on div at bounding box center [405, 603] width 7 height 77
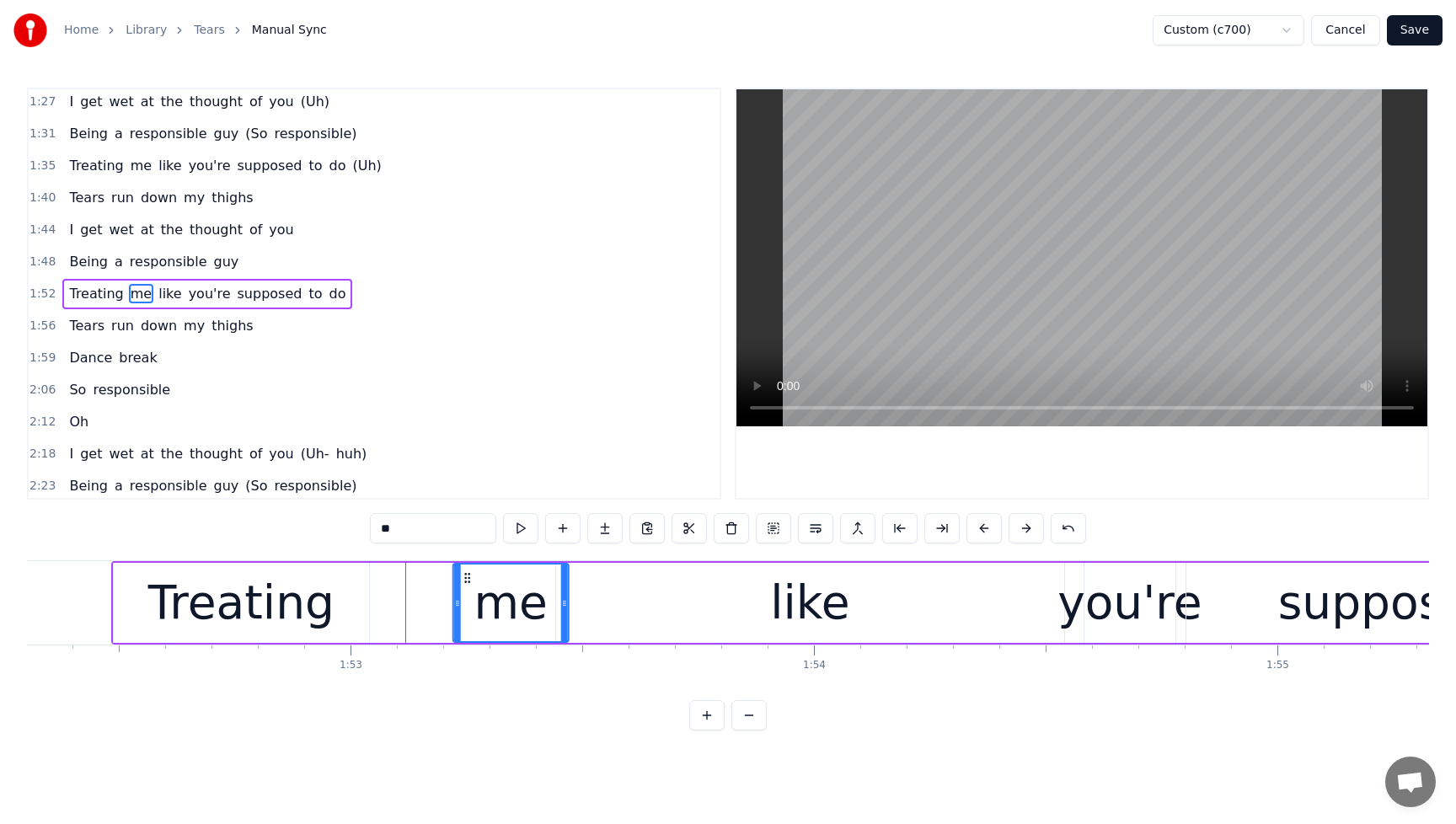
drag, startPoint x: 416, startPoint y: 581, endPoint x: 467, endPoint y: 584, distance: 51.1
click at [467, 584] on icon at bounding box center [468, 578] width 13 height 13
click at [327, 610] on div "Treating" at bounding box center [241, 602] width 255 height 80
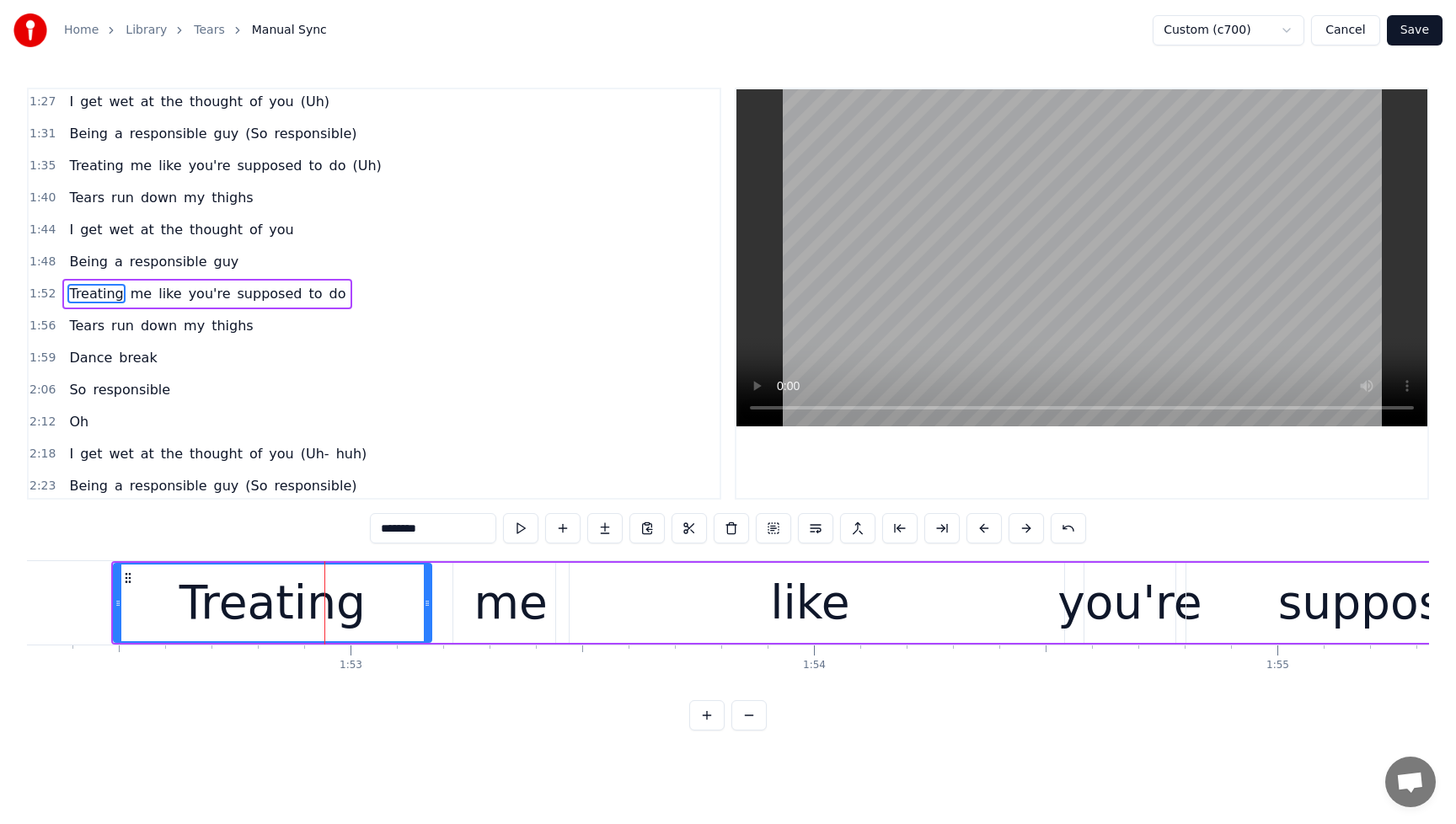
drag, startPoint x: 363, startPoint y: 605, endPoint x: 426, endPoint y: 606, distance: 63.0
click at [426, 606] on icon at bounding box center [426, 603] width 7 height 13
click at [76, 265] on span "Being" at bounding box center [88, 261] width 42 height 19
type input "*****"
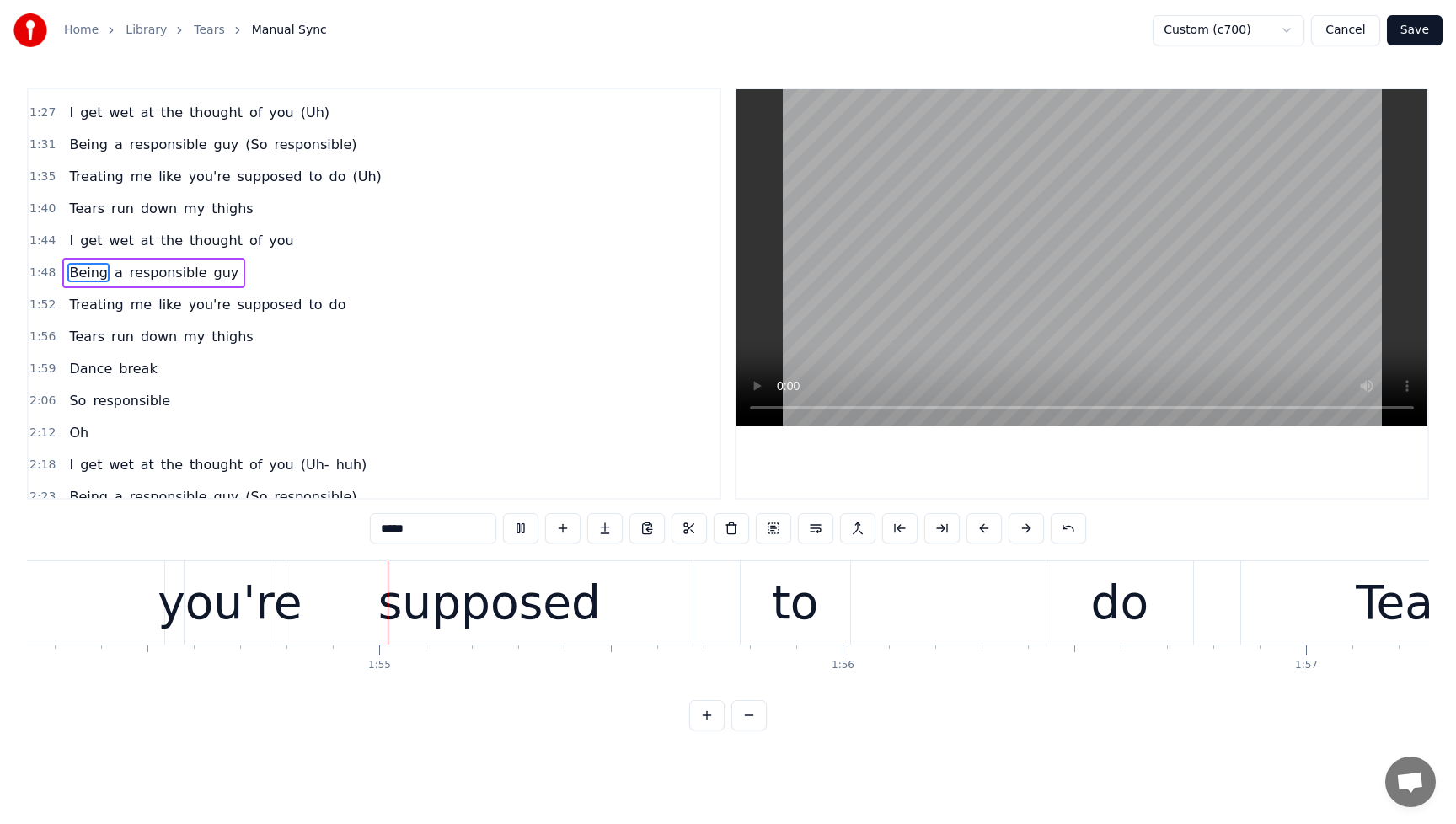
scroll to position [0, 52961]
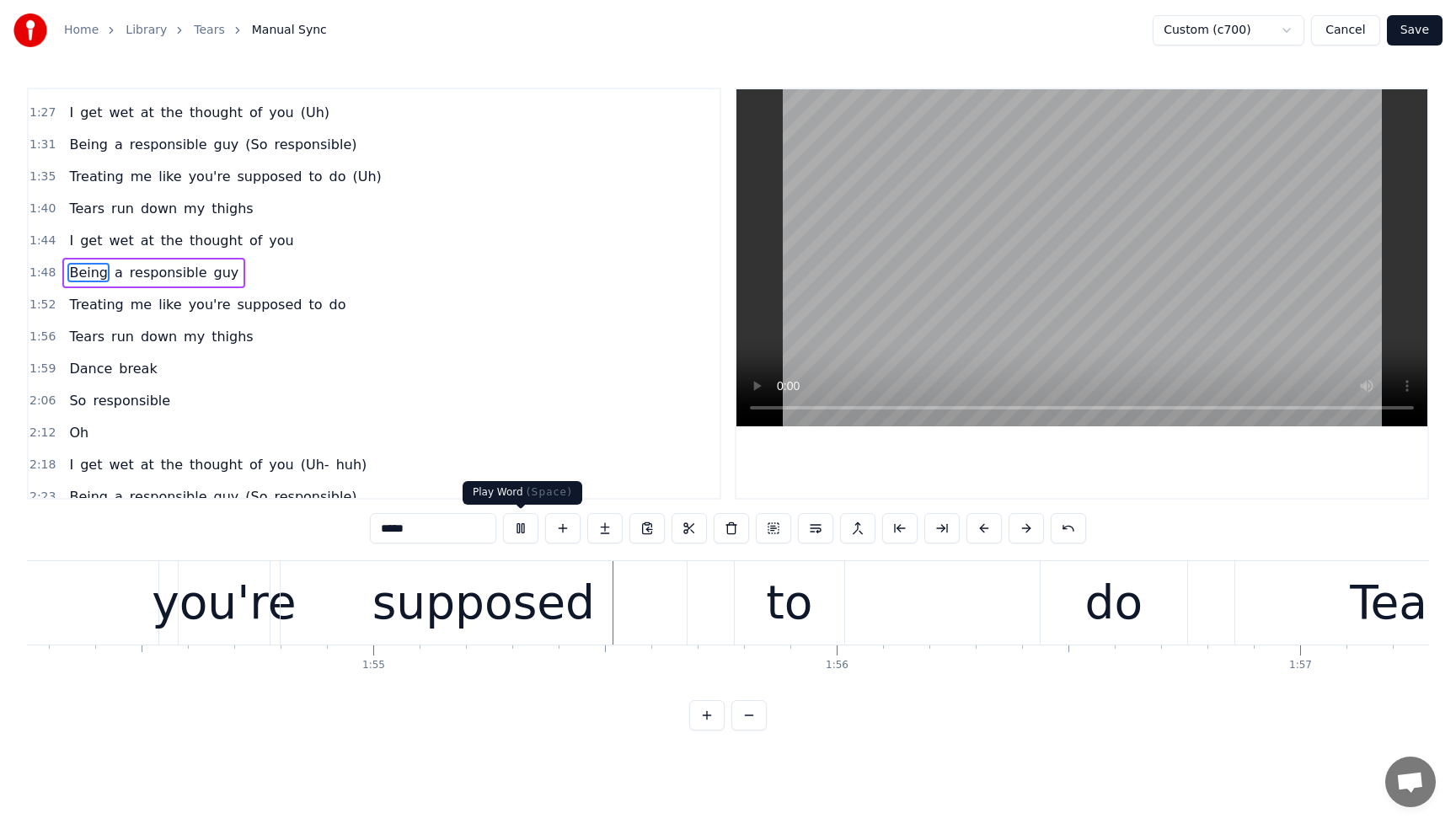
click at [527, 531] on button at bounding box center [521, 528] width 36 height 31
click at [88, 294] on div "Treating me like you're supposed to do" at bounding box center [207, 305] width 290 height 31
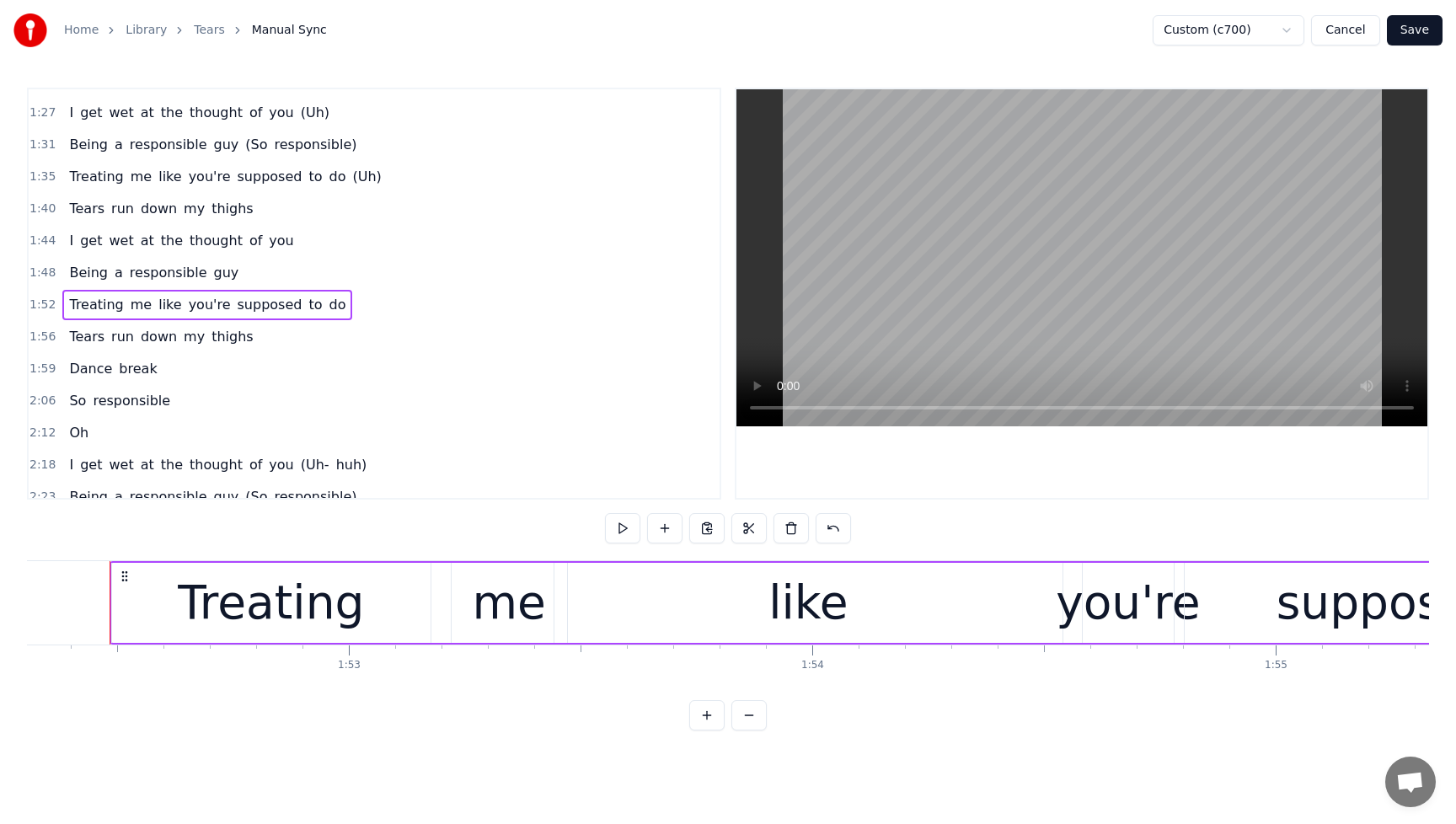
scroll to position [0, 52056]
click at [354, 604] on div "Treating" at bounding box center [273, 602] width 319 height 80
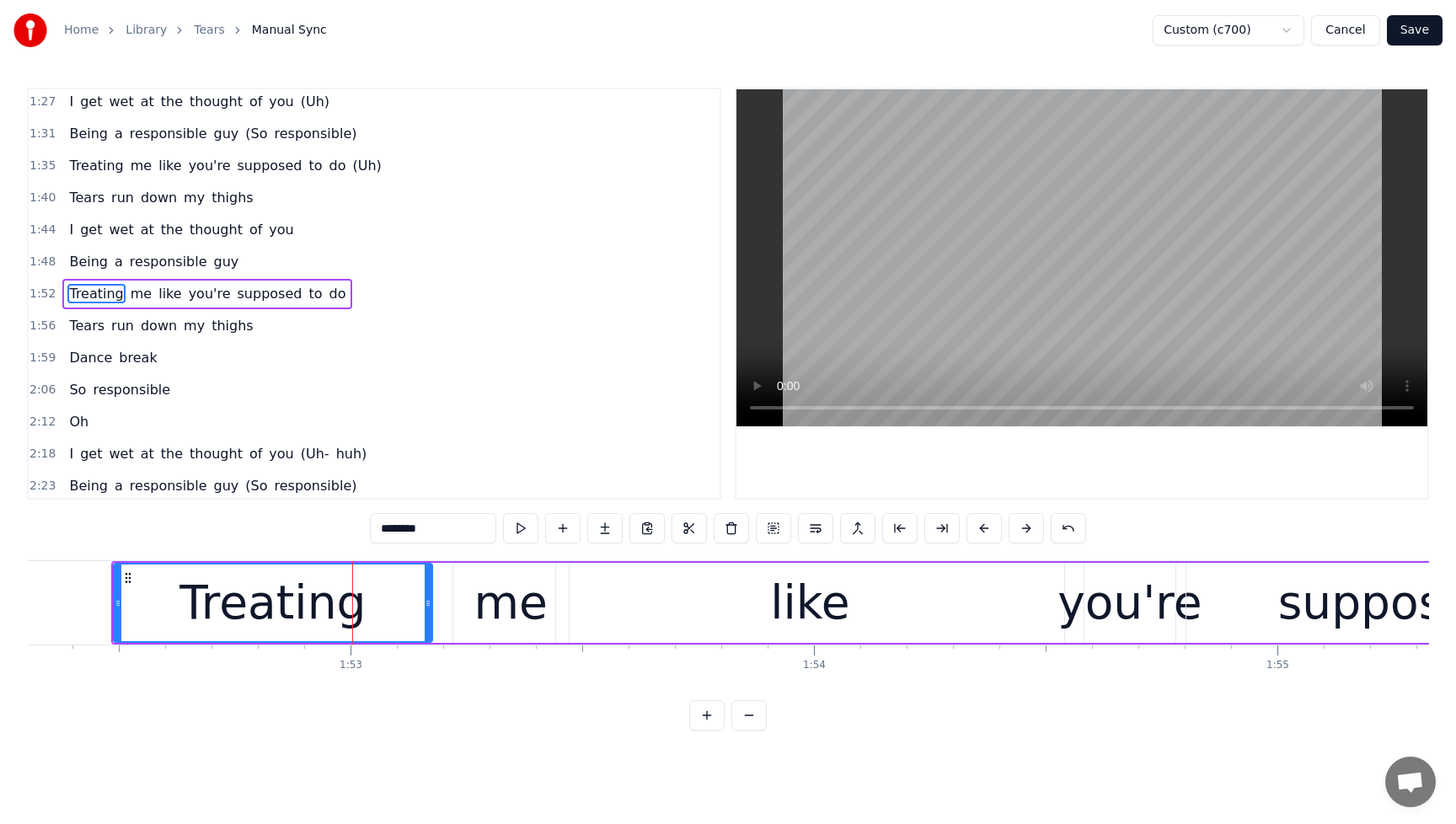
scroll to position [708, 0]
click at [500, 604] on div "me" at bounding box center [510, 602] width 73 height 70
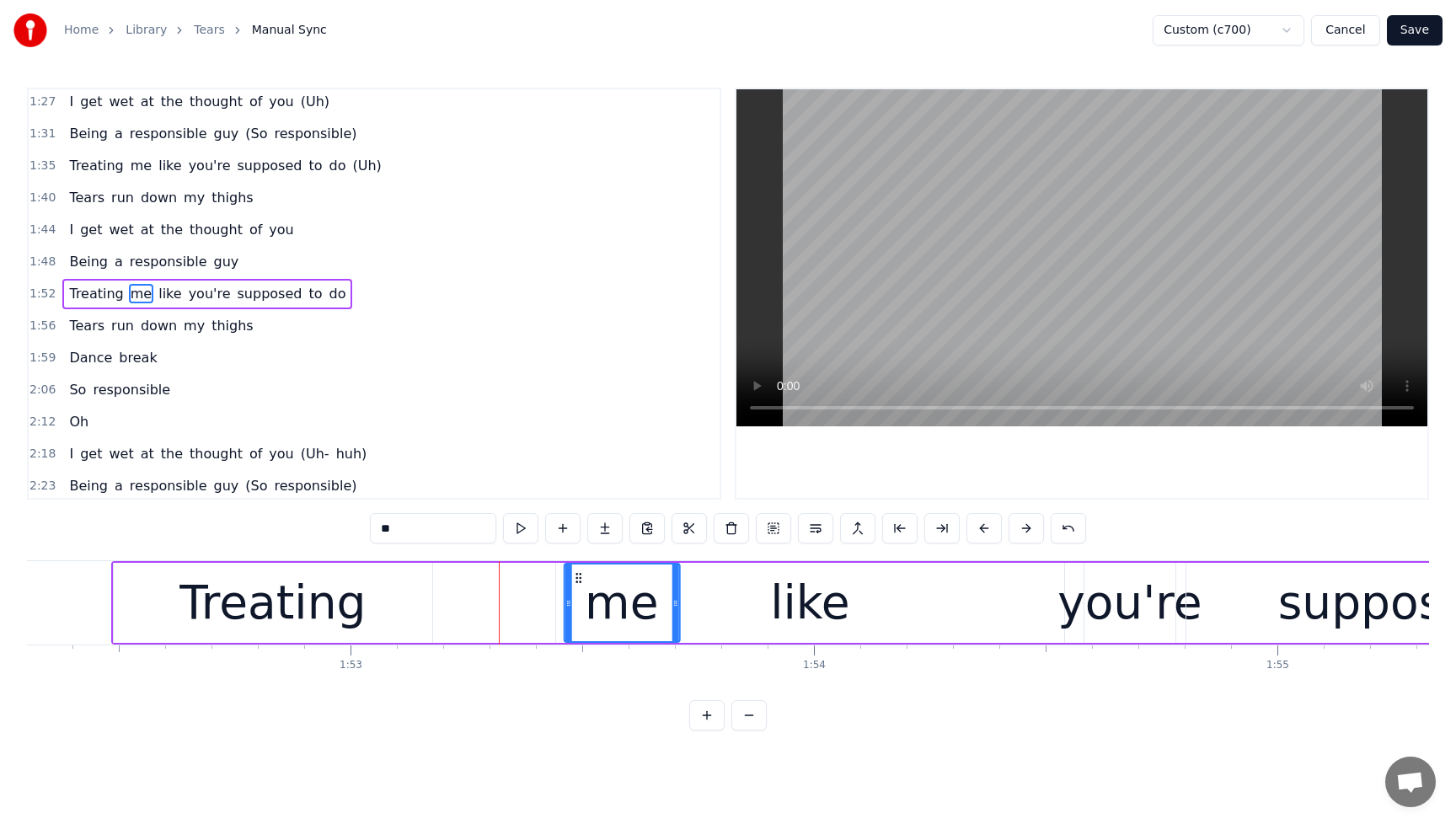
drag, startPoint x: 468, startPoint y: 579, endPoint x: 581, endPoint y: 579, distance: 113.0
click at [352, 618] on div "Treating" at bounding box center [273, 602] width 319 height 80
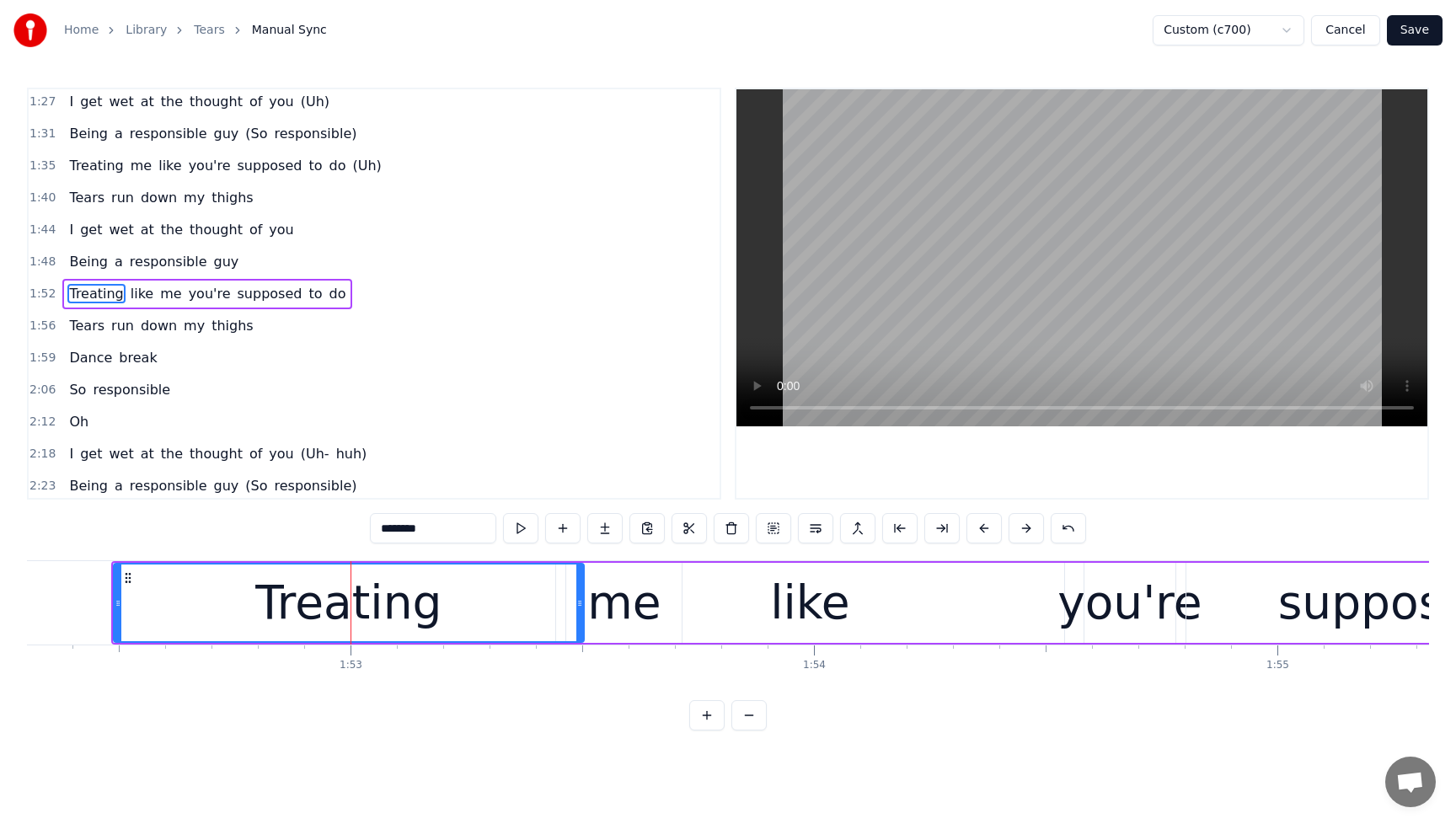
drag, startPoint x: 429, startPoint y: 607, endPoint x: 581, endPoint y: 606, distance: 152.0
click at [581, 606] on icon at bounding box center [579, 603] width 7 height 13
click at [633, 616] on div "me" at bounding box center [624, 602] width 73 height 70
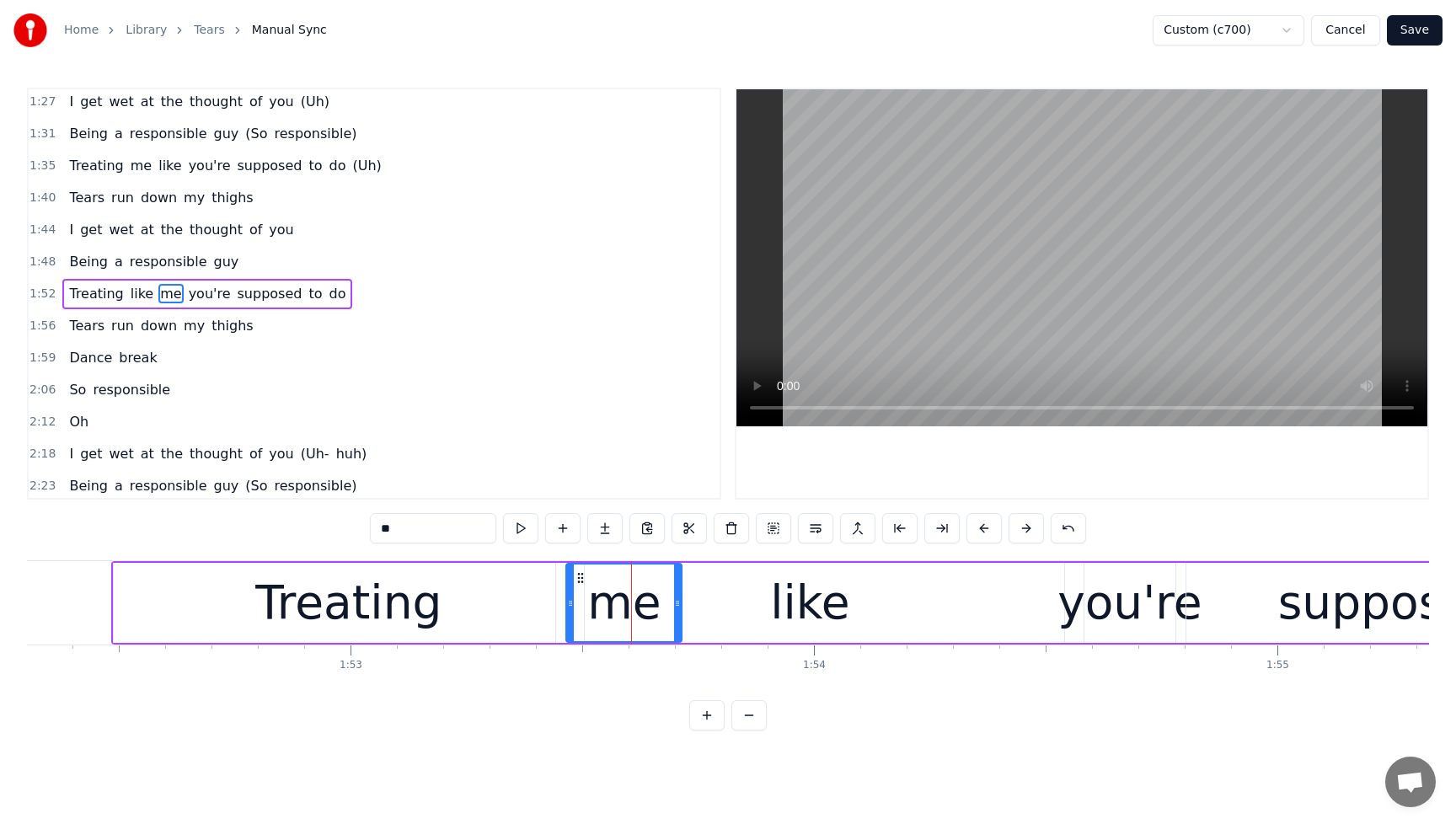
click at [593, 572] on div "me" at bounding box center [624, 603] width 113 height 77
click at [76, 266] on span "Being" at bounding box center [88, 261] width 42 height 19
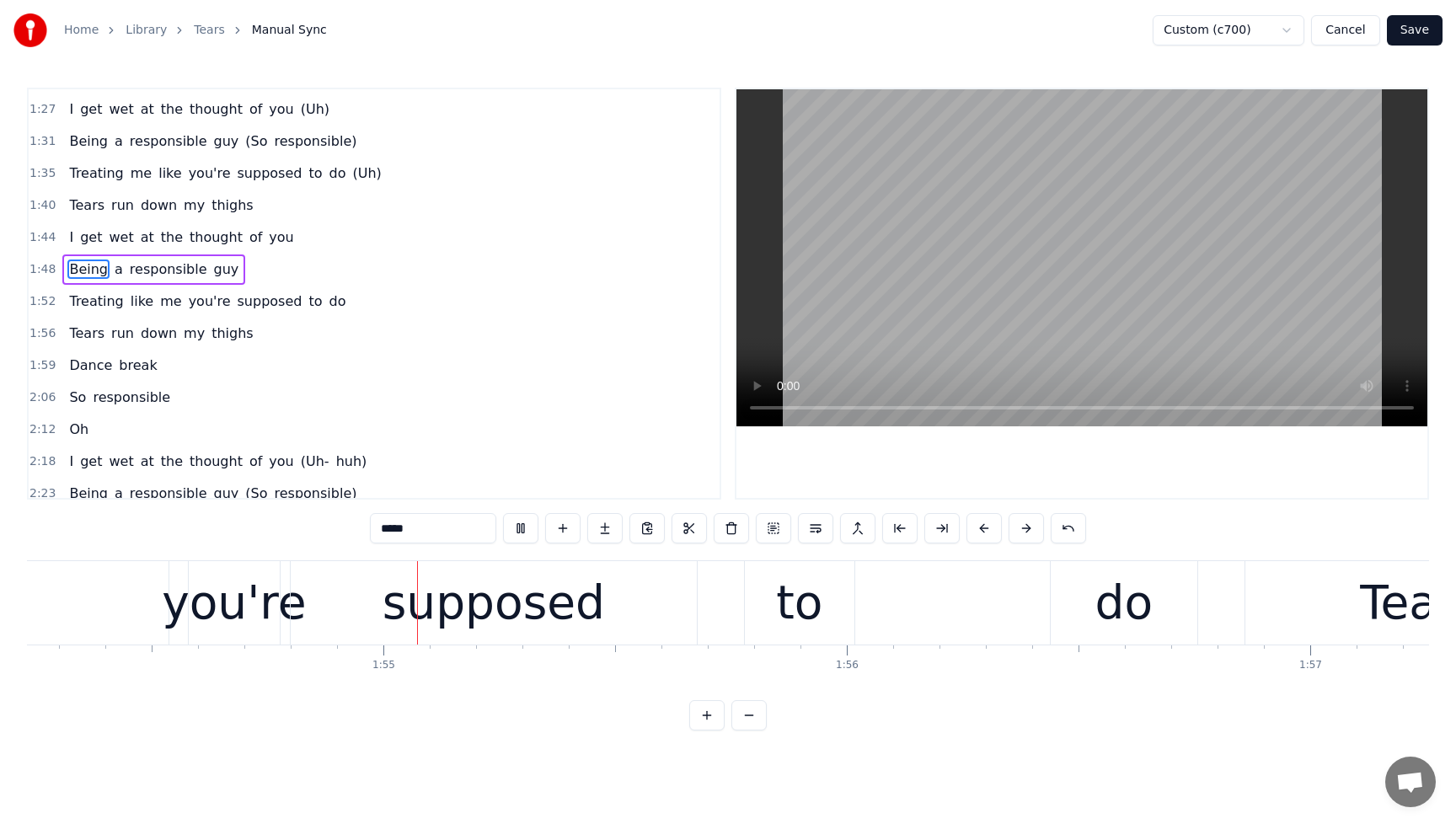
scroll to position [0, 52956]
click at [83, 302] on span "Treating" at bounding box center [96, 302] width 58 height 19
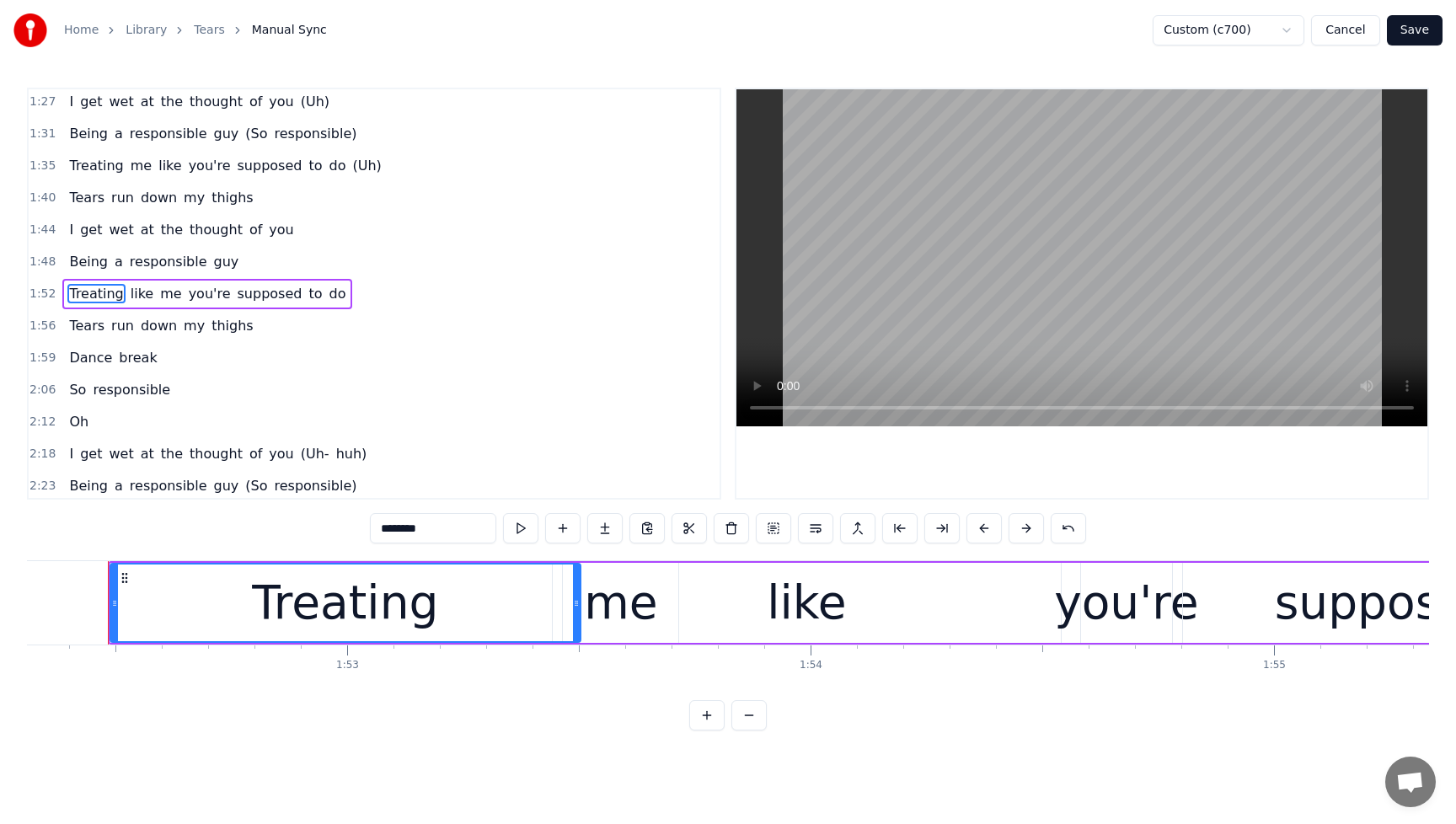
scroll to position [0, 52056]
click at [635, 618] on div "me" at bounding box center [624, 602] width 73 height 70
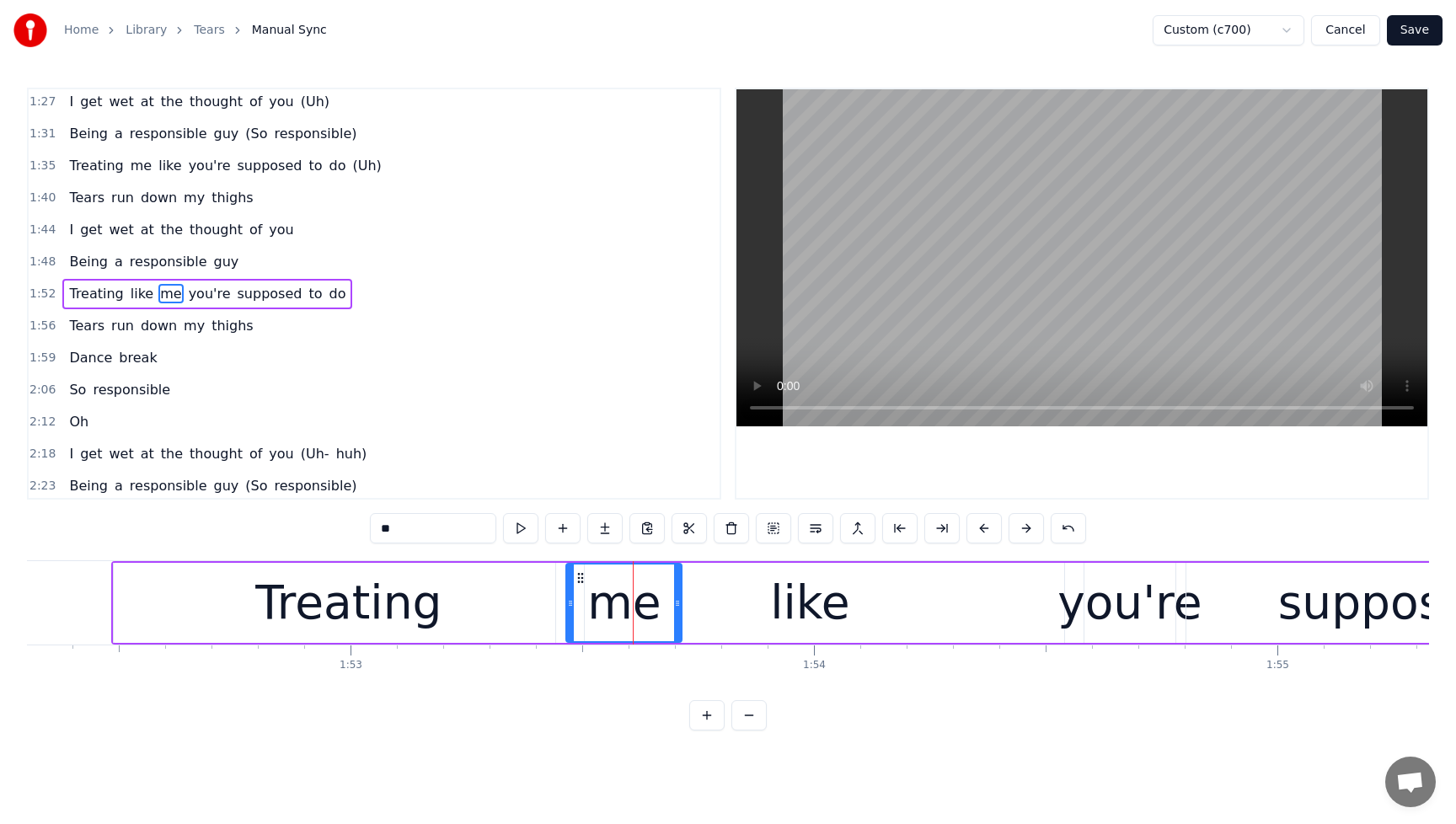
click at [810, 619] on div "like" at bounding box center [810, 602] width 79 height 70
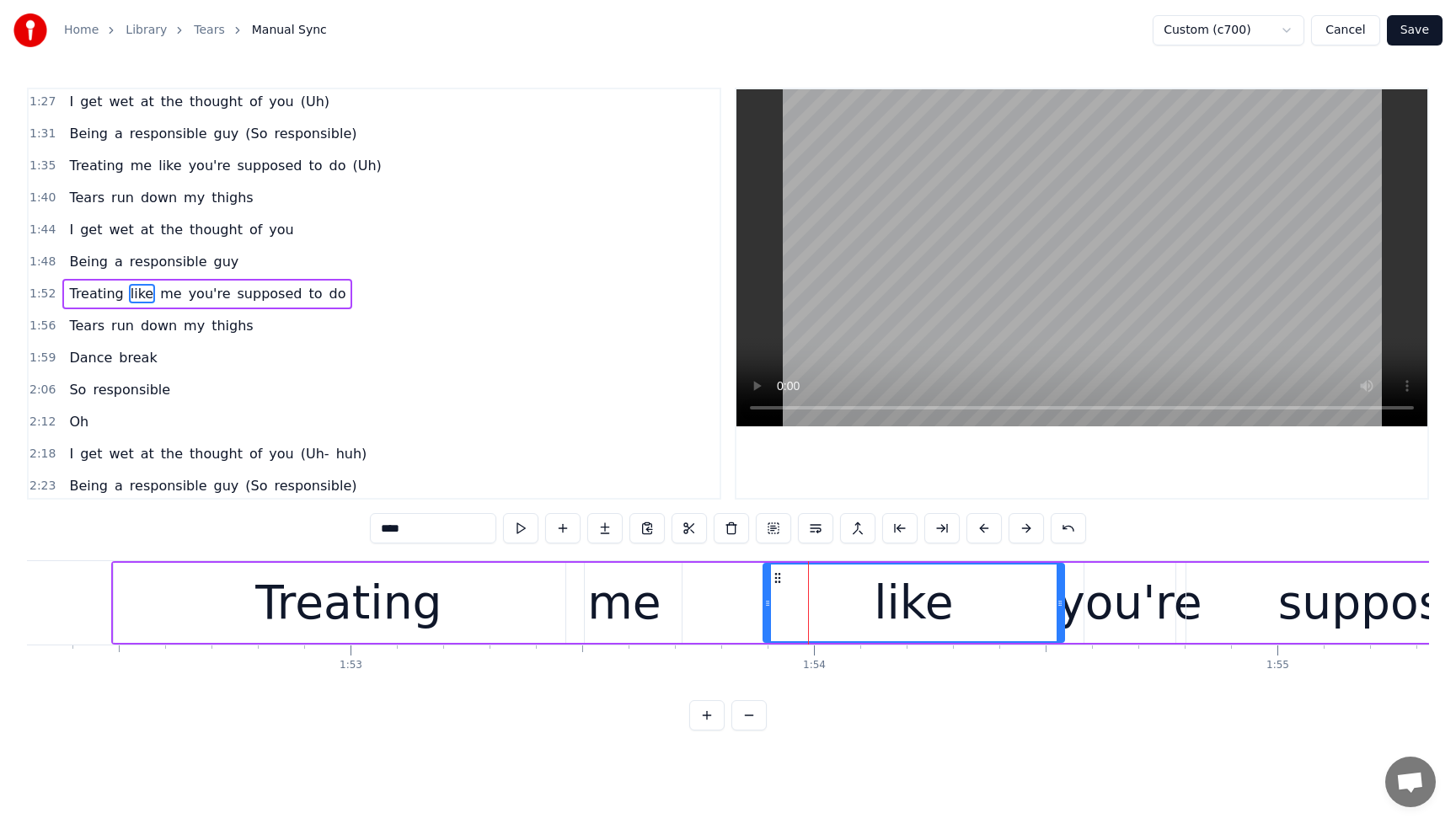
drag, startPoint x: 561, startPoint y: 602, endPoint x: 768, endPoint y: 603, distance: 207.0
click at [79, 266] on span "Being" at bounding box center [88, 261] width 42 height 19
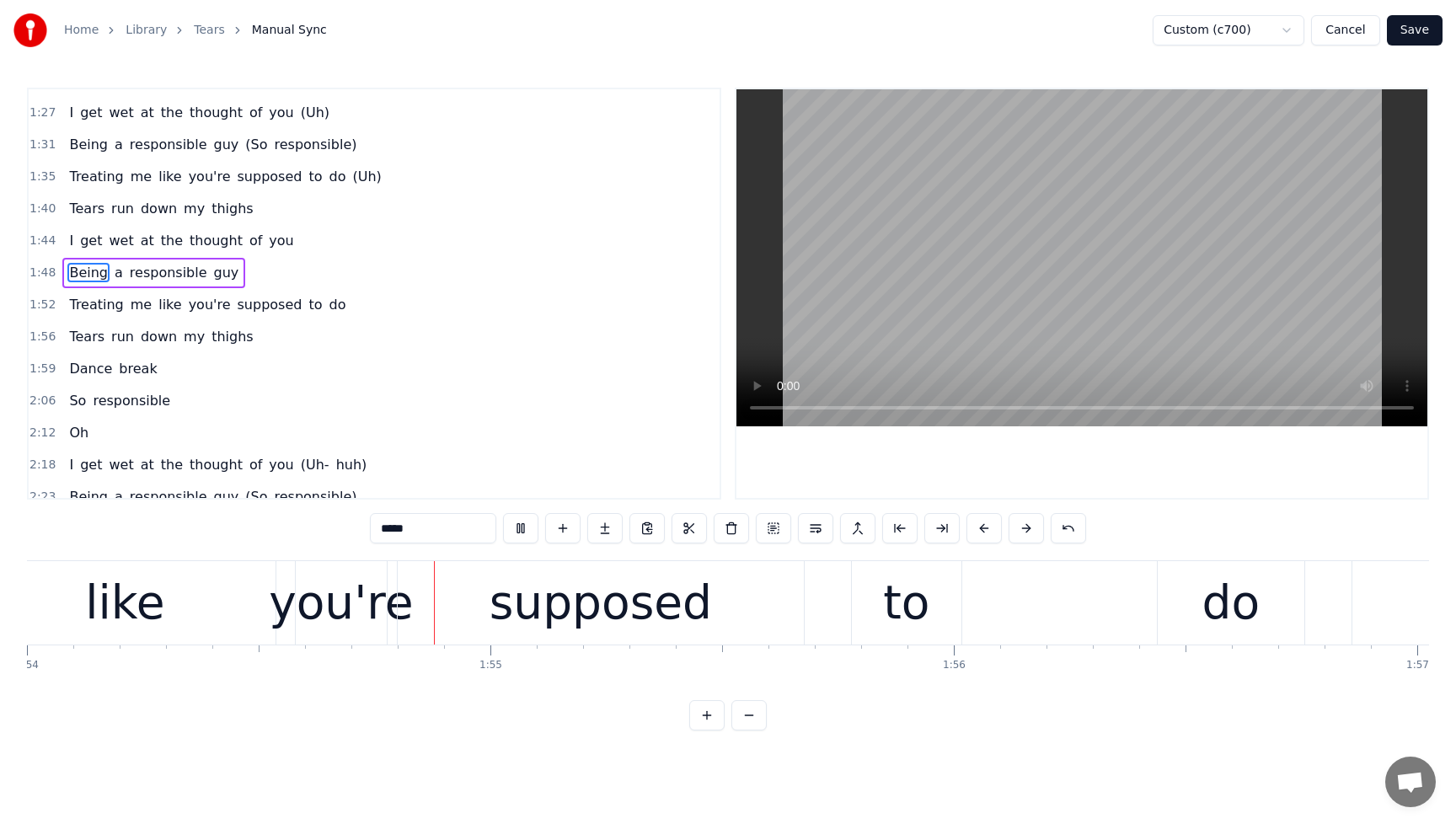
scroll to position [0, 52849]
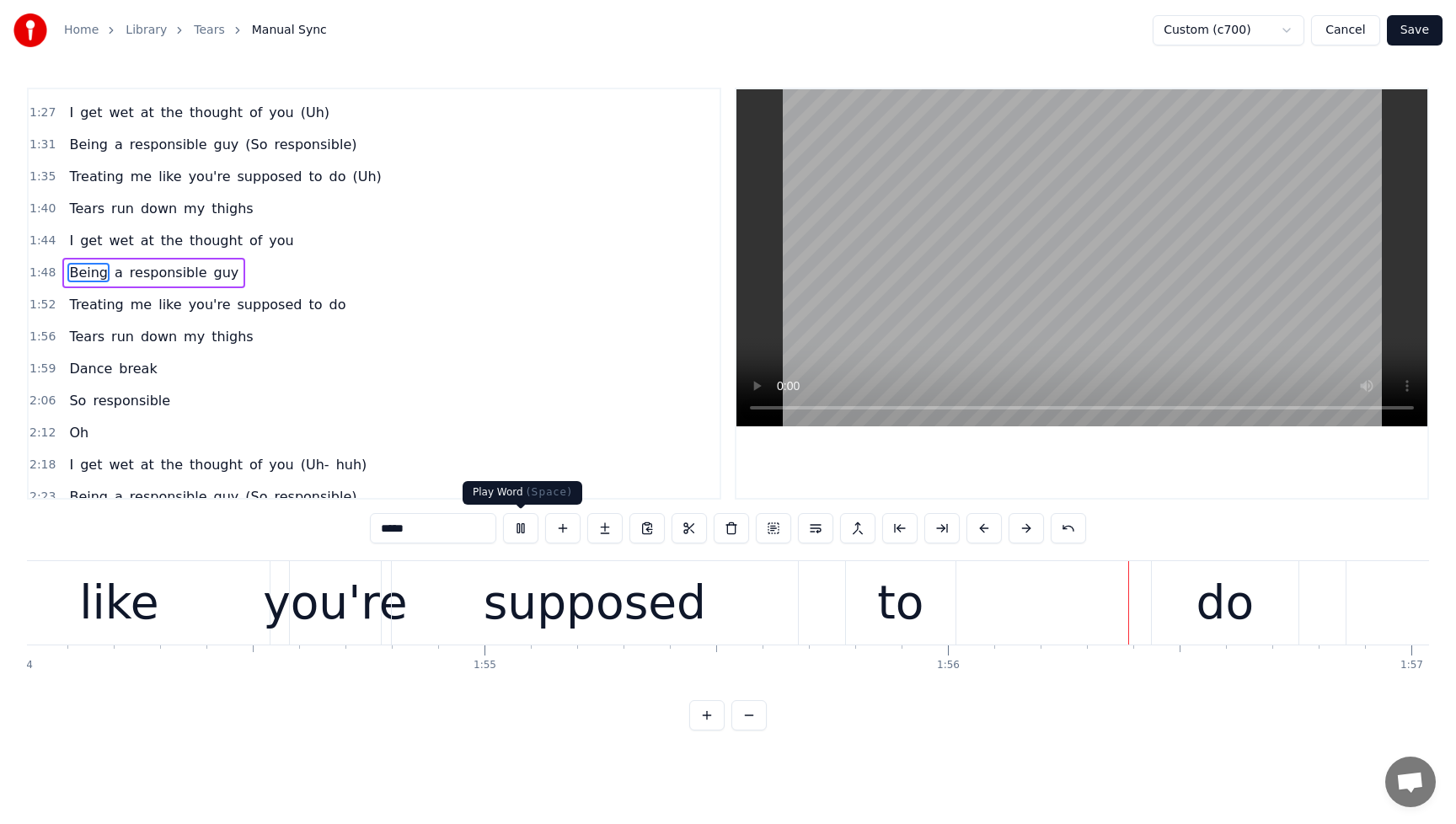
click at [516, 522] on button at bounding box center [521, 528] width 36 height 31
click at [131, 311] on span "me" at bounding box center [140, 304] width 24 height 19
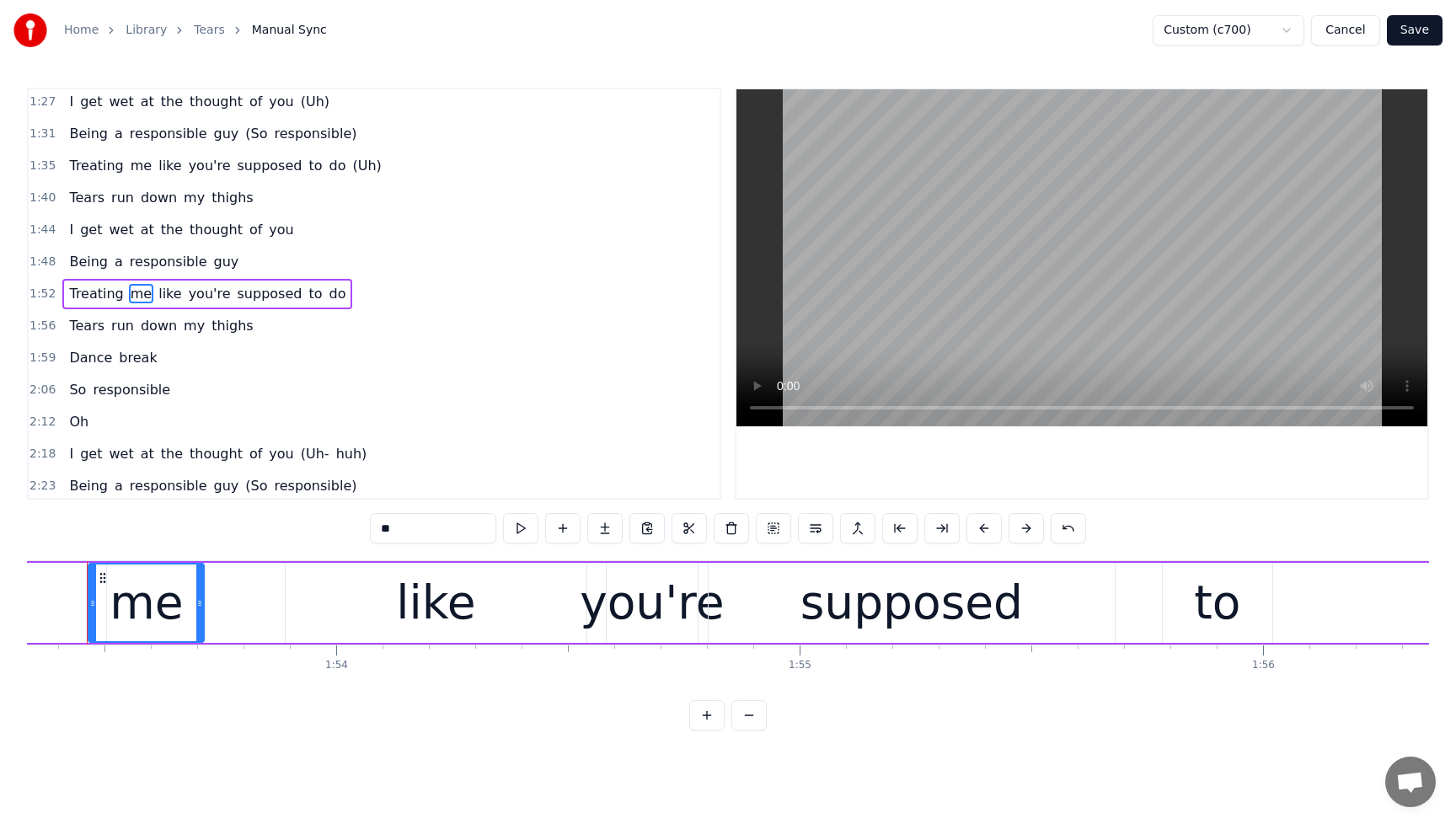
scroll to position [0, 52508]
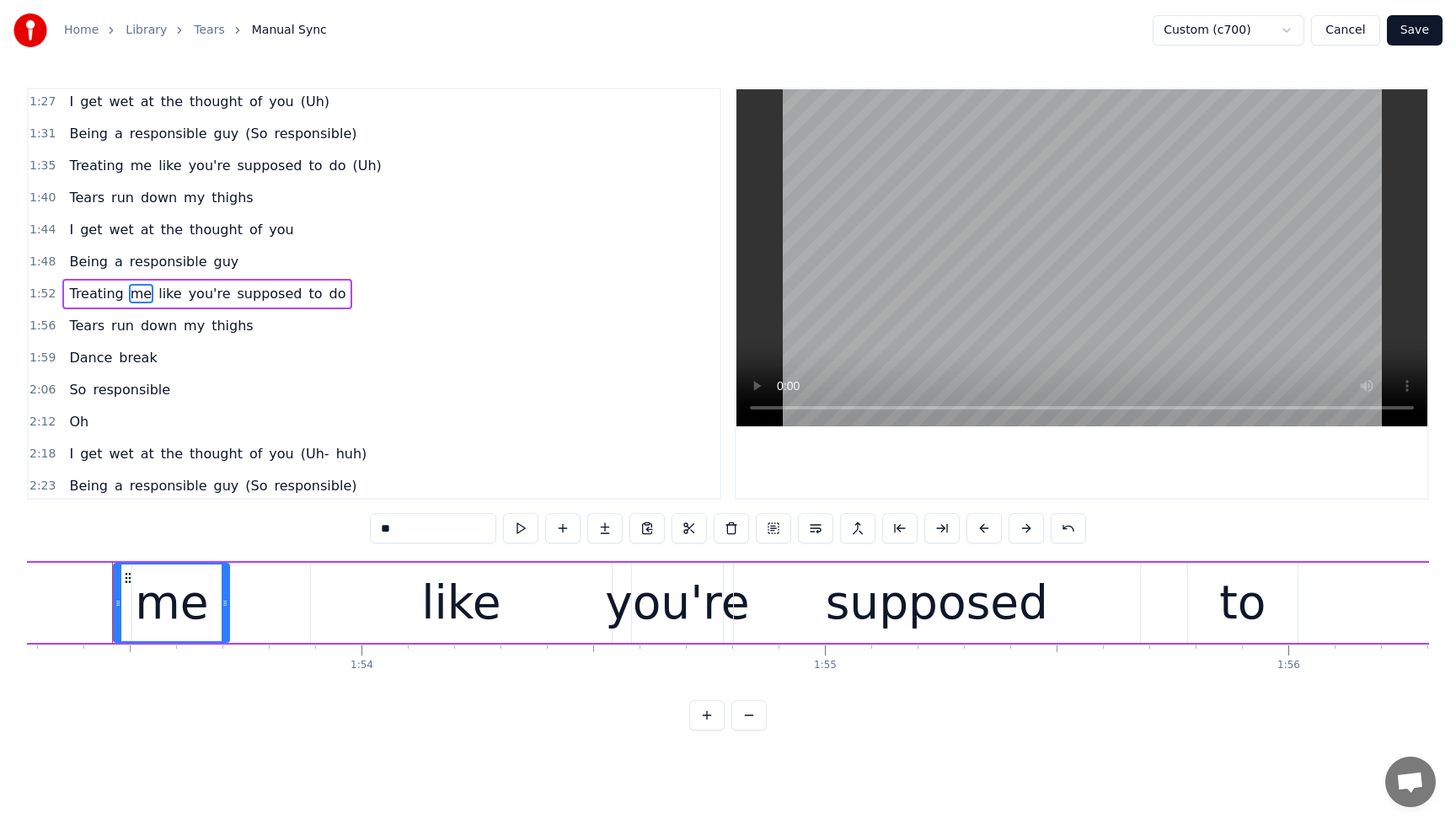
click at [168, 606] on div "me" at bounding box center [171, 602] width 73 height 70
drag, startPoint x: 128, startPoint y: 580, endPoint x: 155, endPoint y: 582, distance: 27.1
click at [155, 582] on icon at bounding box center [155, 578] width 13 height 13
drag, startPoint x: 253, startPoint y: 610, endPoint x: 303, endPoint y: 610, distance: 50.0
click at [302, 609] on div at bounding box center [298, 603] width 7 height 77
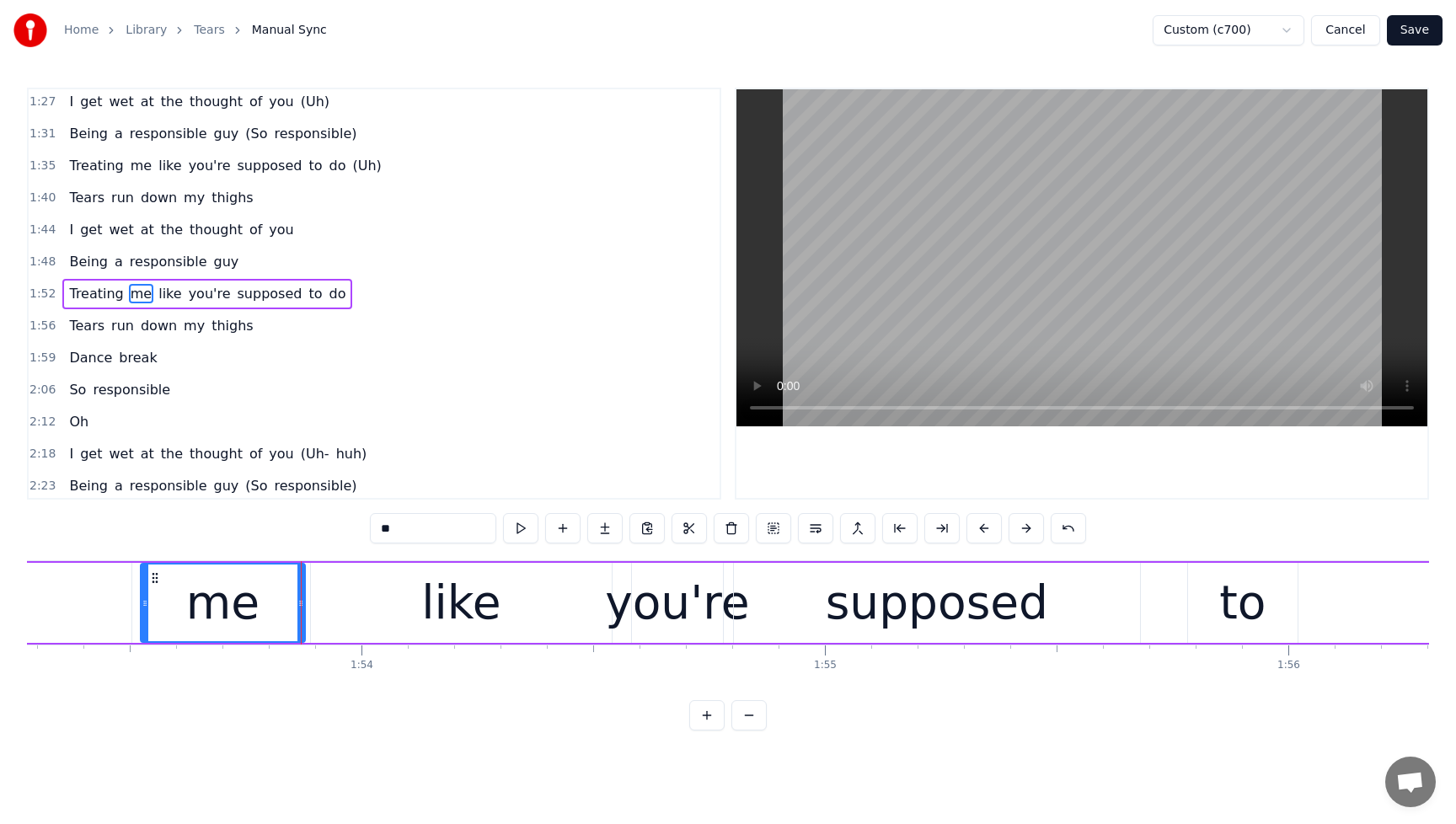
click at [440, 611] on div "like" at bounding box center [461, 602] width 79 height 70
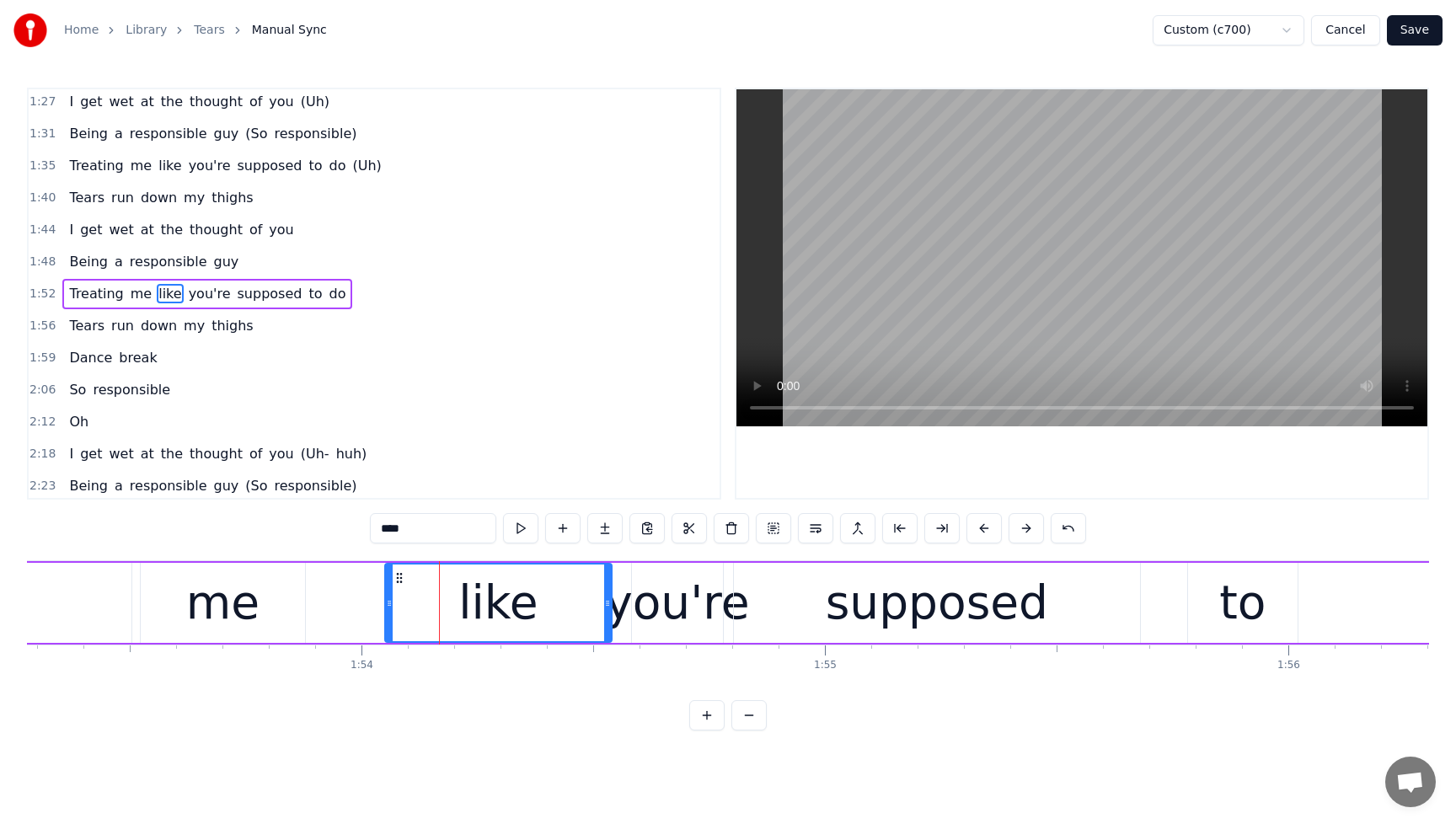
drag, startPoint x: 315, startPoint y: 603, endPoint x: 389, endPoint y: 605, distance: 74.0
click at [389, 605] on icon at bounding box center [389, 603] width 7 height 13
click at [79, 256] on span "Being" at bounding box center [88, 261] width 42 height 19
type input "*****"
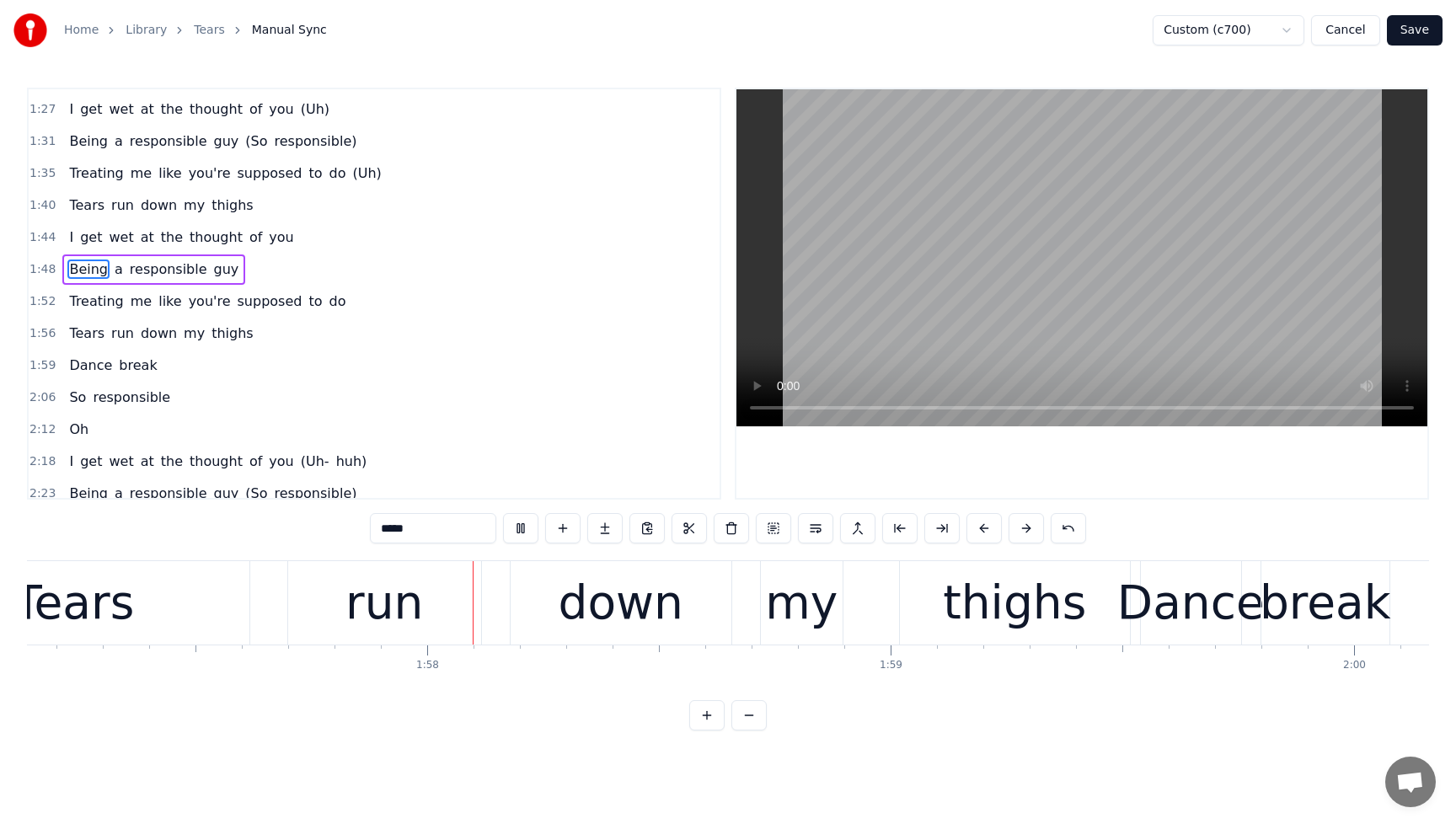
scroll to position [0, 54316]
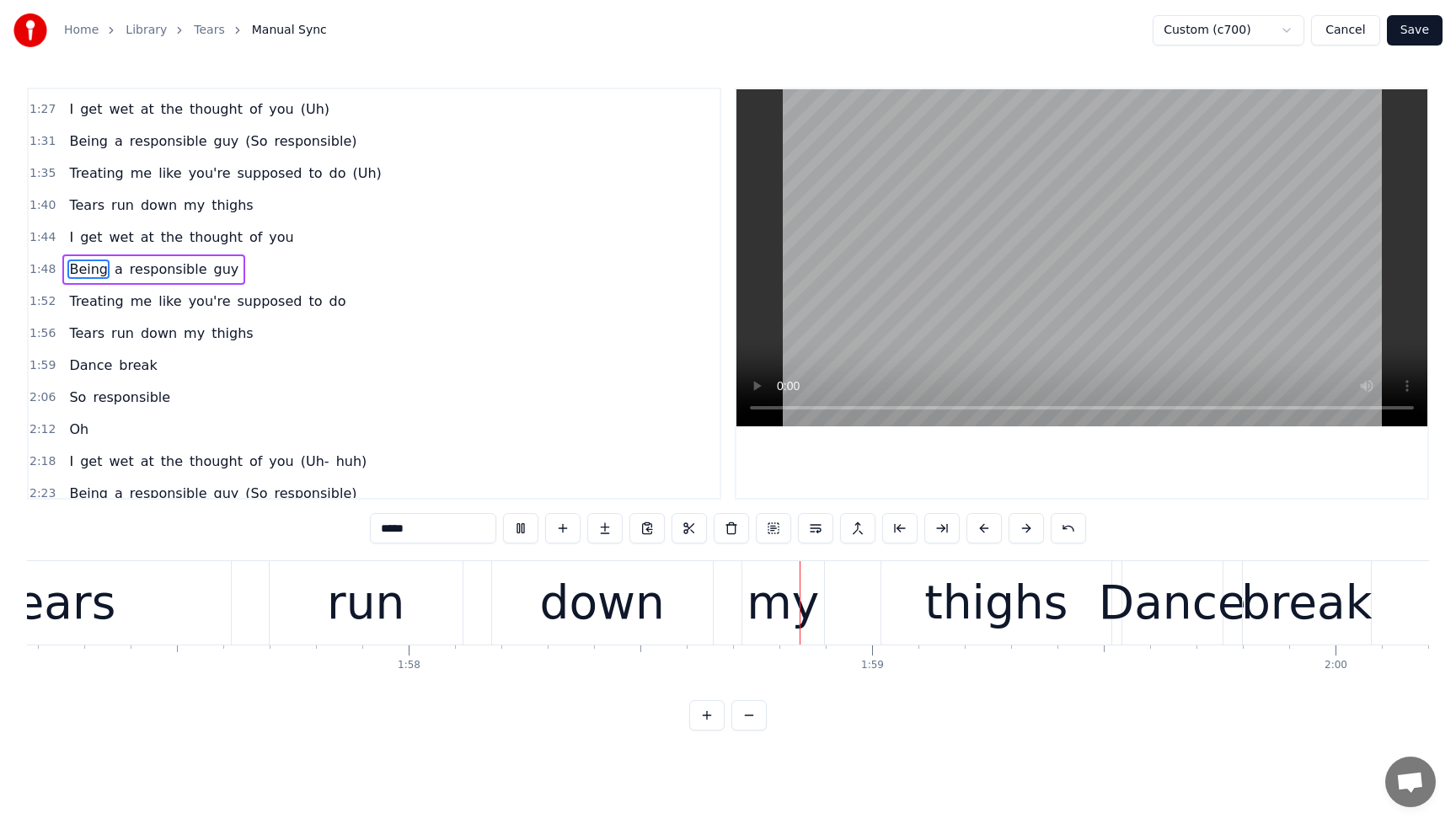
click at [333, 304] on div "1:52 Treating me like you're supposed to do" at bounding box center [375, 301] width 692 height 32
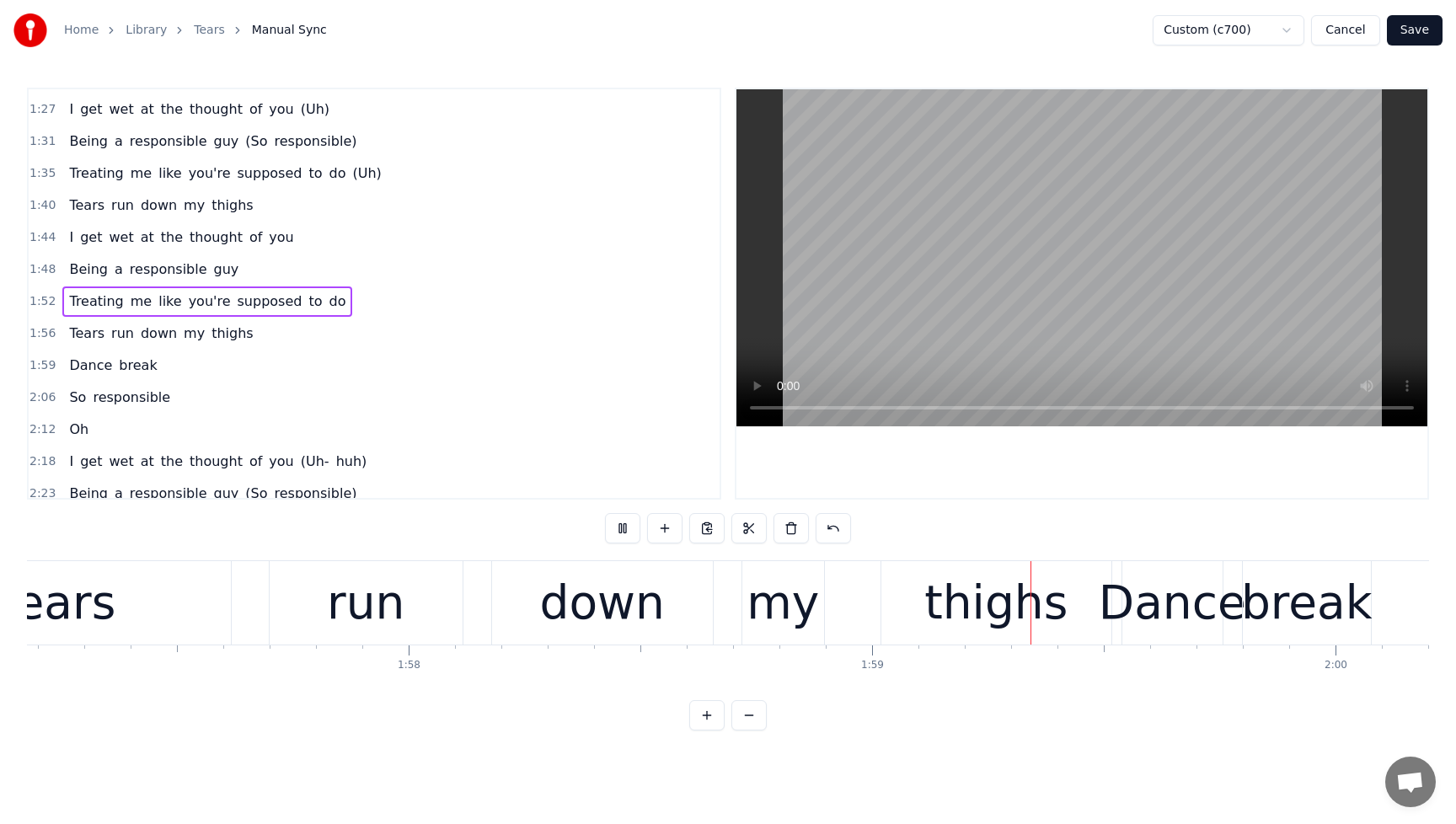
click at [328, 305] on span "do" at bounding box center [337, 302] width 20 height 19
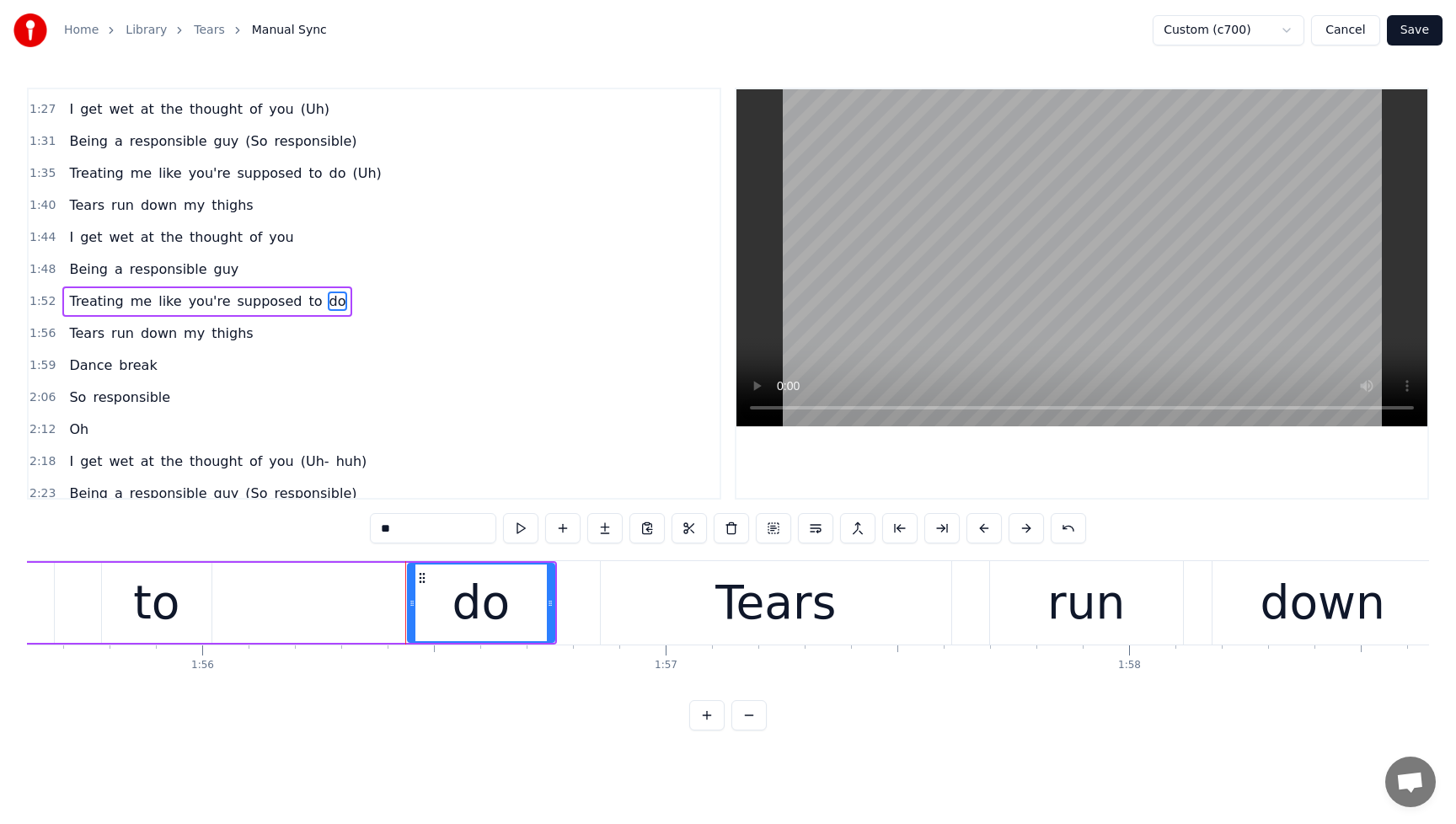
scroll to position [0, 53282]
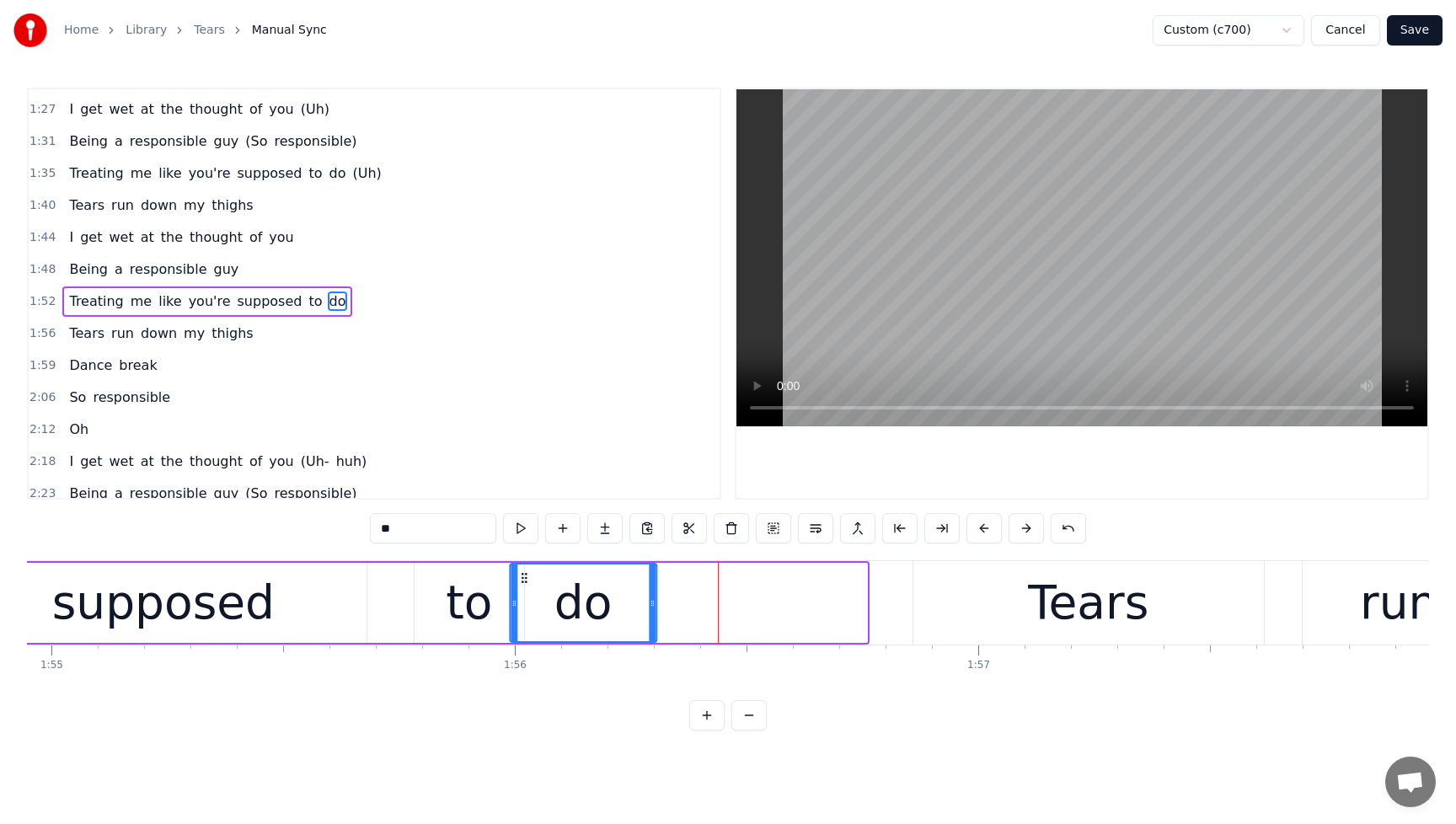
drag, startPoint x: 733, startPoint y: 583, endPoint x: 522, endPoint y: 600, distance: 211.7
click at [522, 600] on div "do" at bounding box center [583, 603] width 145 height 77
click at [460, 606] on div "to" at bounding box center [469, 602] width 46 height 70
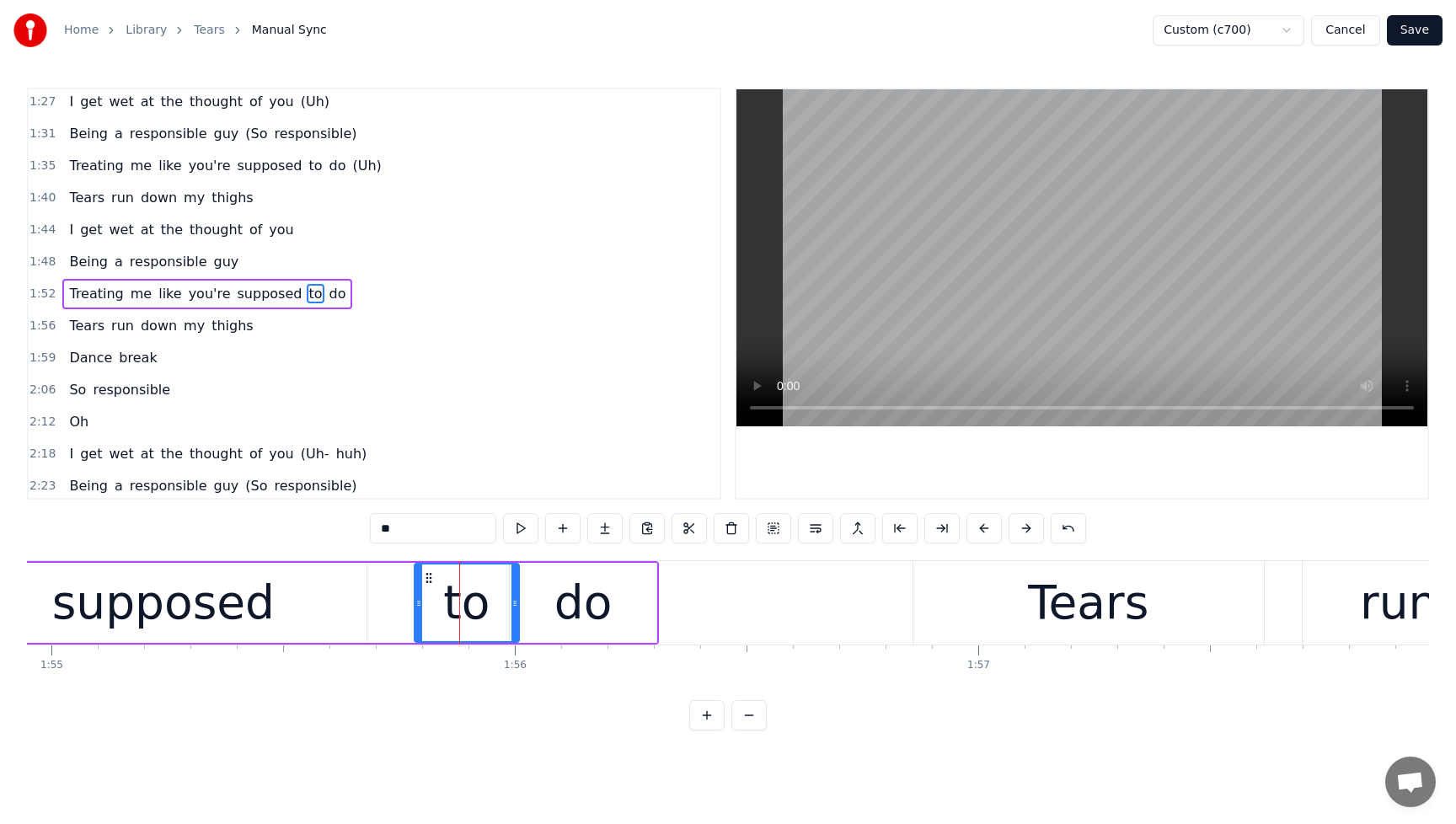
click at [516, 605] on icon at bounding box center [515, 603] width 7 height 13
drag, startPoint x: 432, startPoint y: 583, endPoint x: 408, endPoint y: 585, distance: 24.1
click at [408, 585] on div "to" at bounding box center [442, 603] width 103 height 77
click at [555, 594] on div "do" at bounding box center [583, 602] width 147 height 80
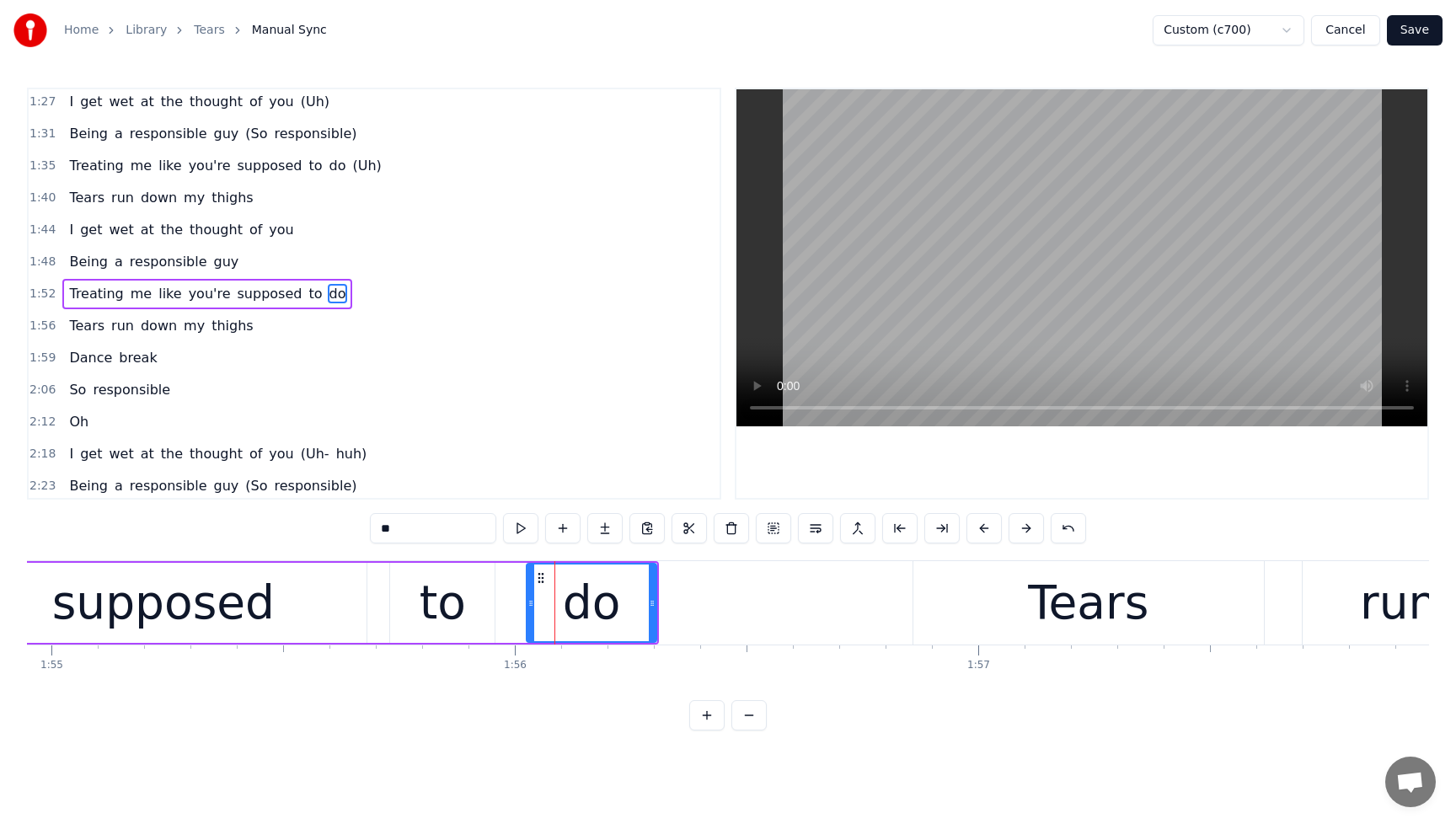
drag, startPoint x: 516, startPoint y: 597, endPoint x: 531, endPoint y: 598, distance: 15.0
click at [532, 597] on icon at bounding box center [530, 603] width 7 height 13
click at [88, 290] on span "Treating" at bounding box center [96, 294] width 58 height 19
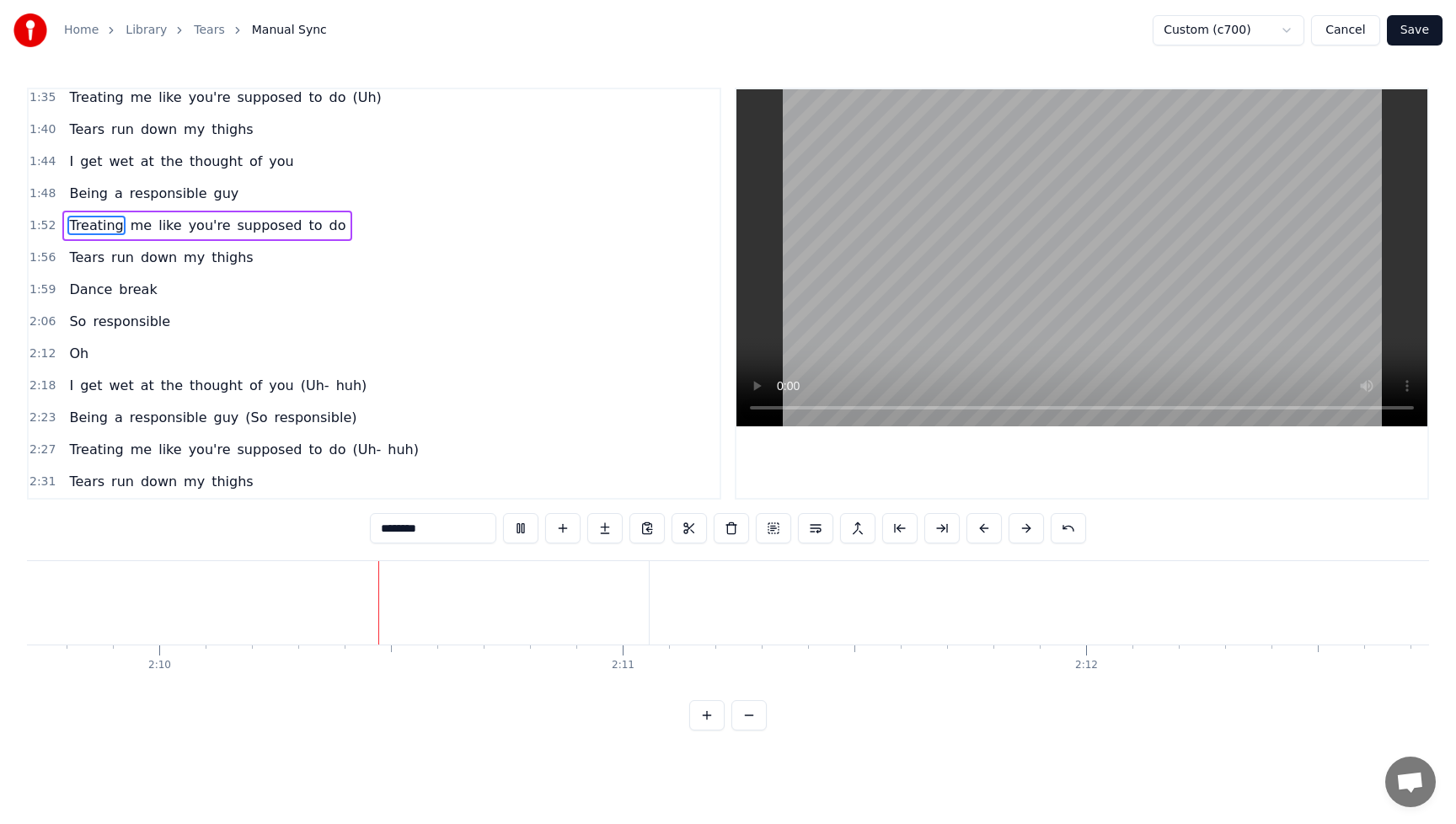
scroll to position [0, 60141]
click at [522, 532] on button at bounding box center [521, 528] width 36 height 31
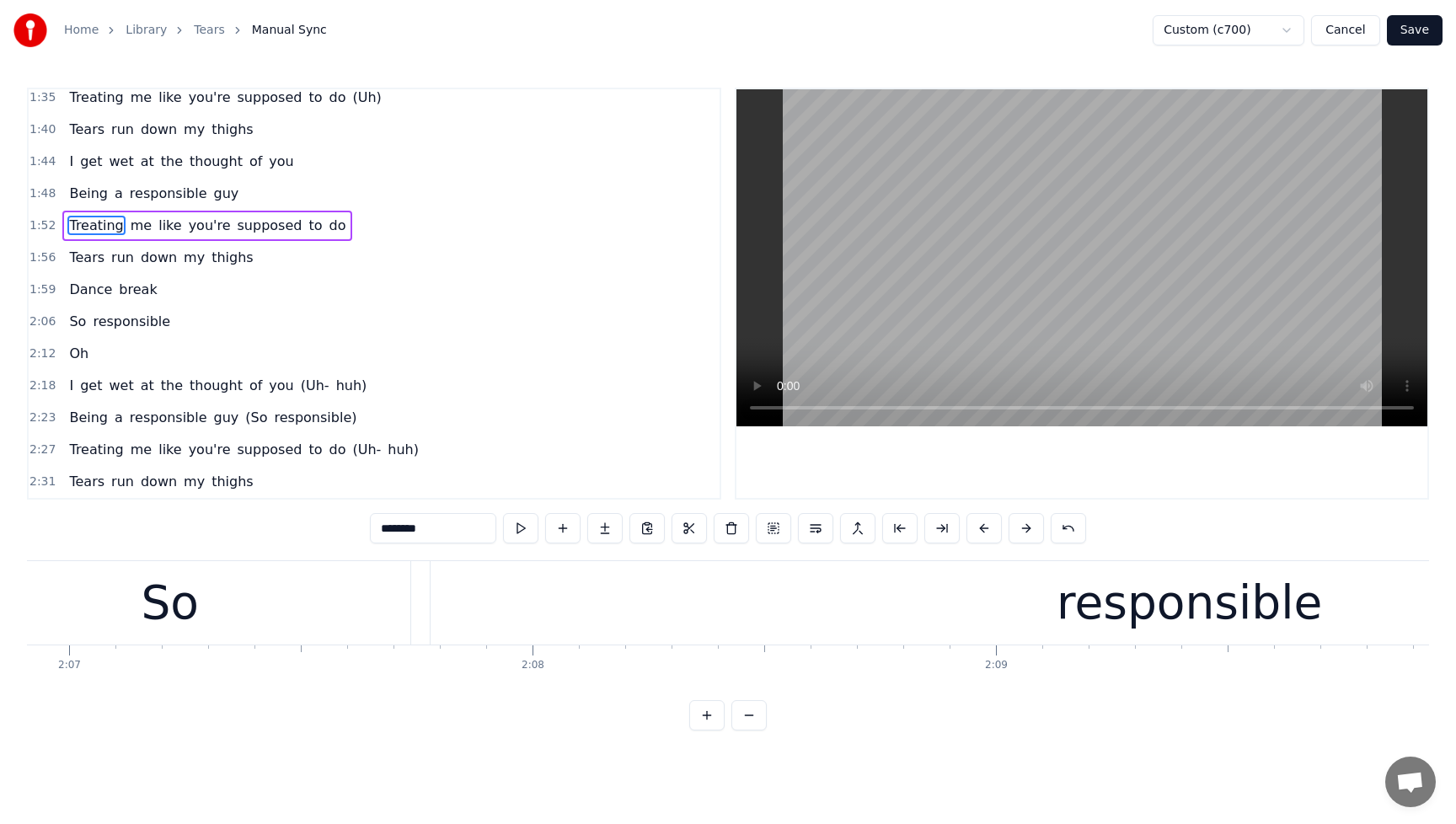
click at [223, 604] on div "So" at bounding box center [170, 602] width 480 height 84
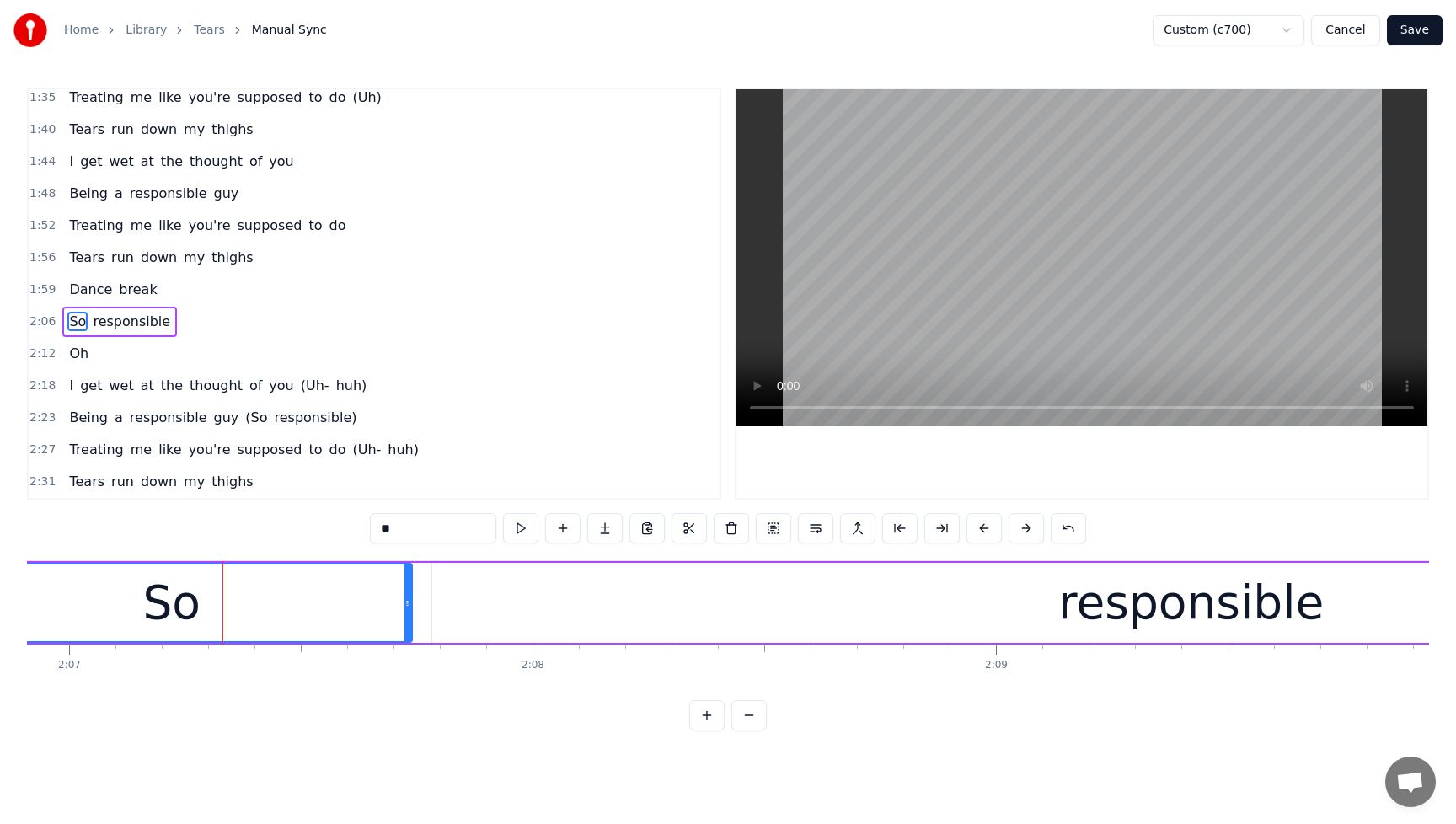
drag, startPoint x: 137, startPoint y: 603, endPoint x: 268, endPoint y: 613, distance: 131.4
click at [271, 612] on div "So" at bounding box center [172, 603] width 478 height 77
drag, startPoint x: 140, startPoint y: 621, endPoint x: 241, endPoint y: 630, distance: 101.4
click at [241, 630] on div "So" at bounding box center [172, 603] width 478 height 77
click at [514, 616] on div "responsible" at bounding box center [1191, 602] width 1518 height 80
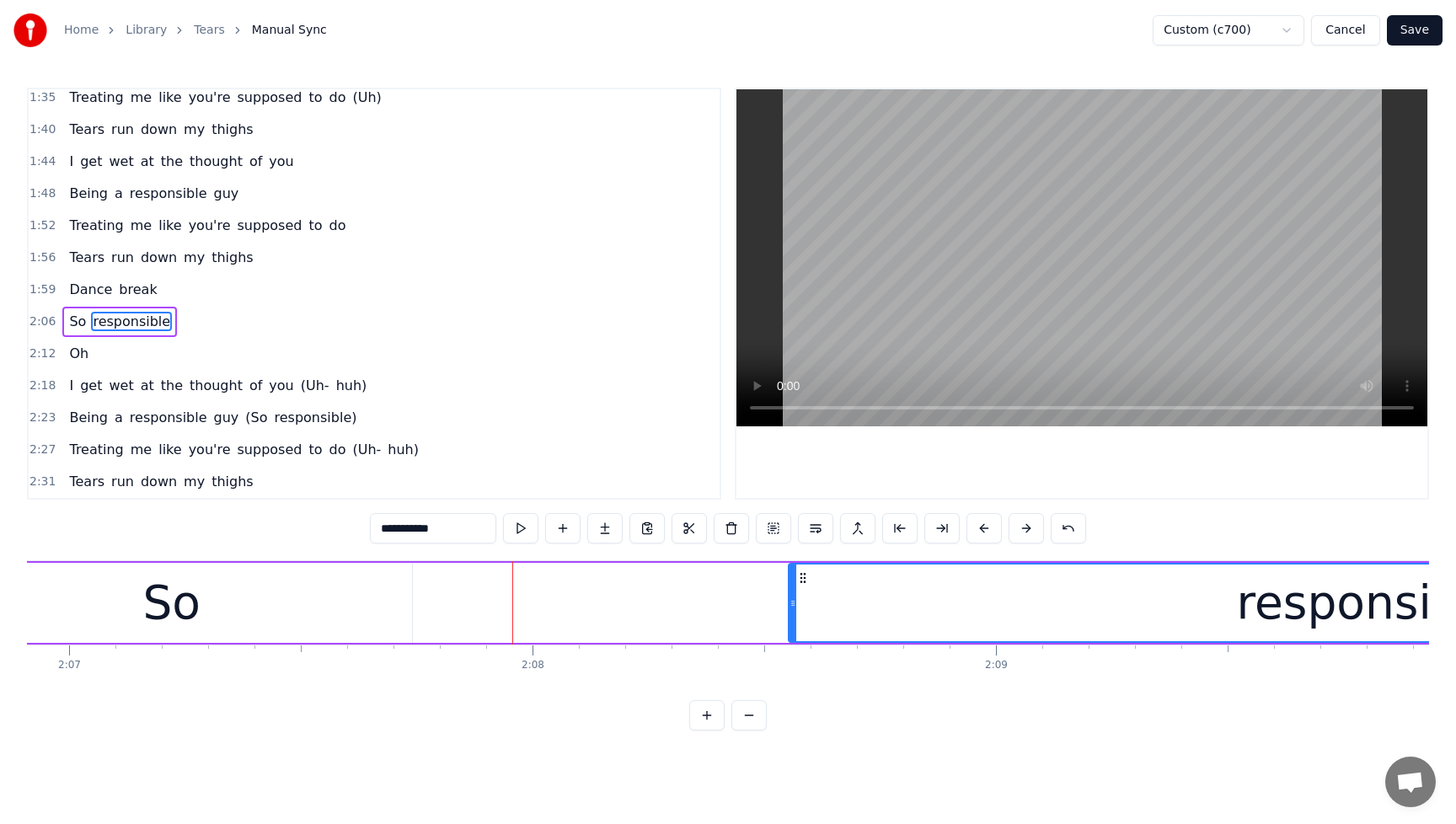
drag, startPoint x: 441, startPoint y: 609, endPoint x: 802, endPoint y: 625, distance: 361.4
click at [796, 625] on div at bounding box center [792, 603] width 7 height 77
click at [220, 612] on div "So" at bounding box center [172, 602] width 480 height 80
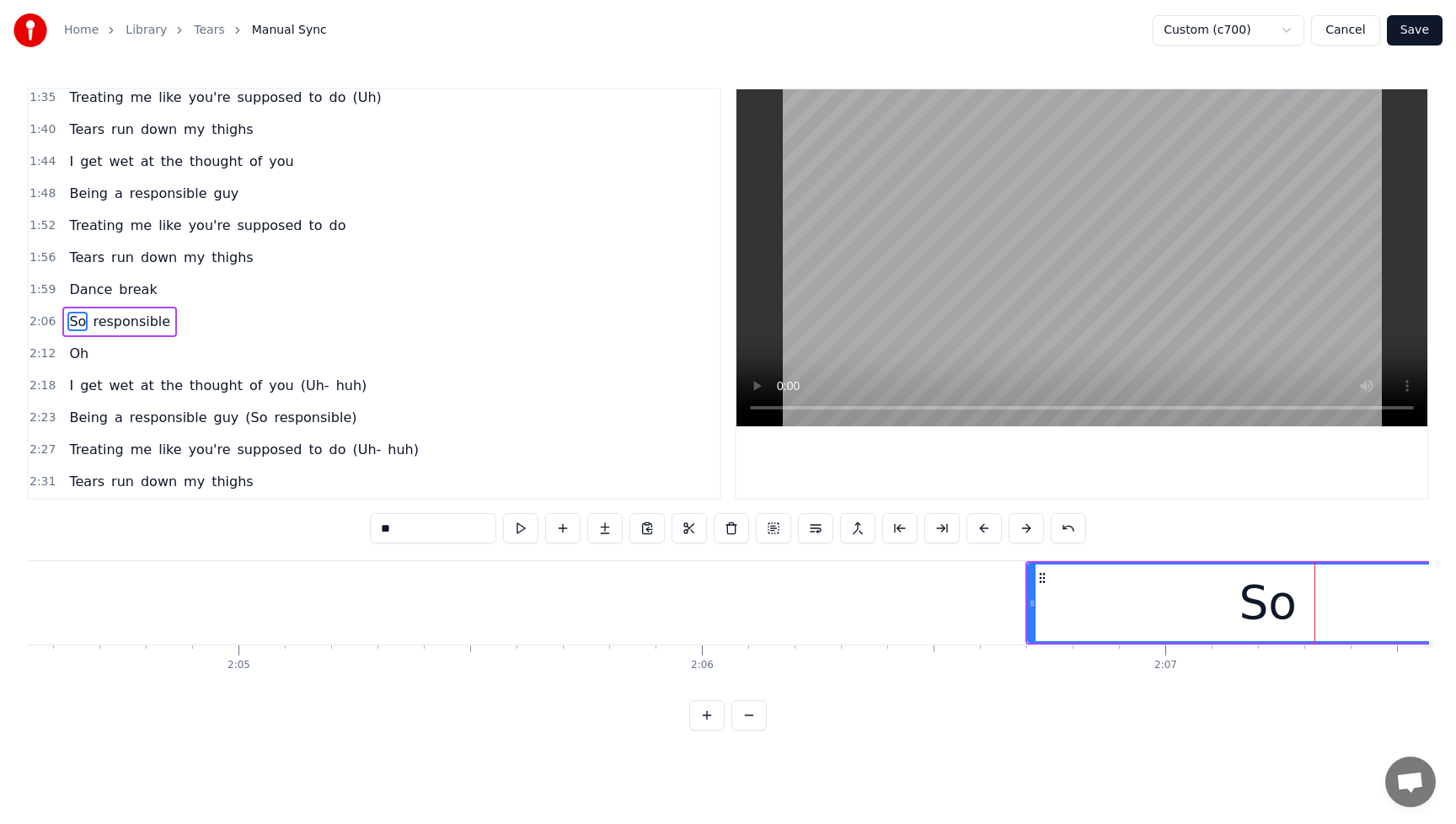
scroll to position [0, 58155]
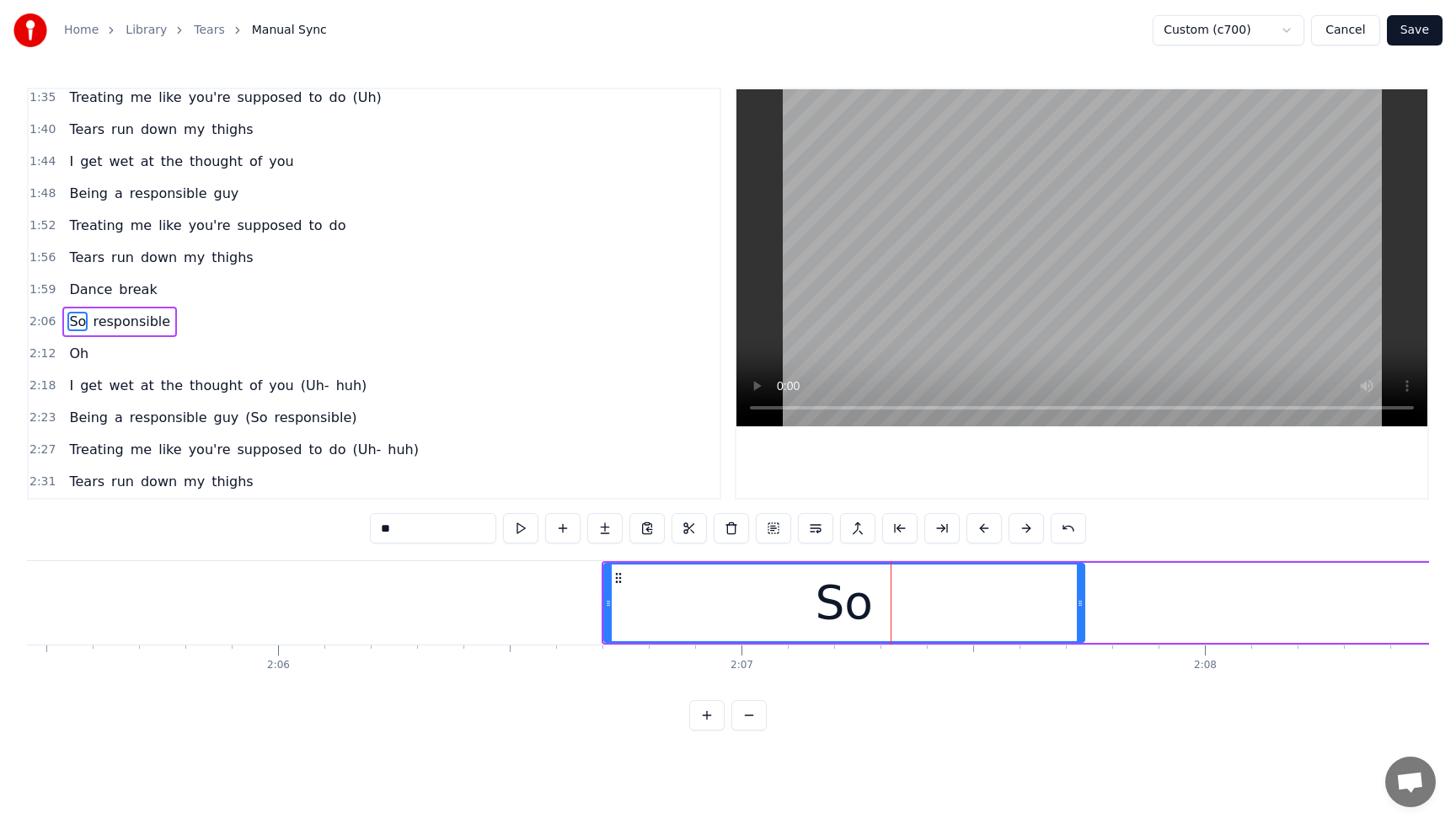
drag, startPoint x: 603, startPoint y: 611, endPoint x: 674, endPoint y: 618, distance: 71.3
click at [774, 622] on div "So" at bounding box center [844, 602] width 482 height 80
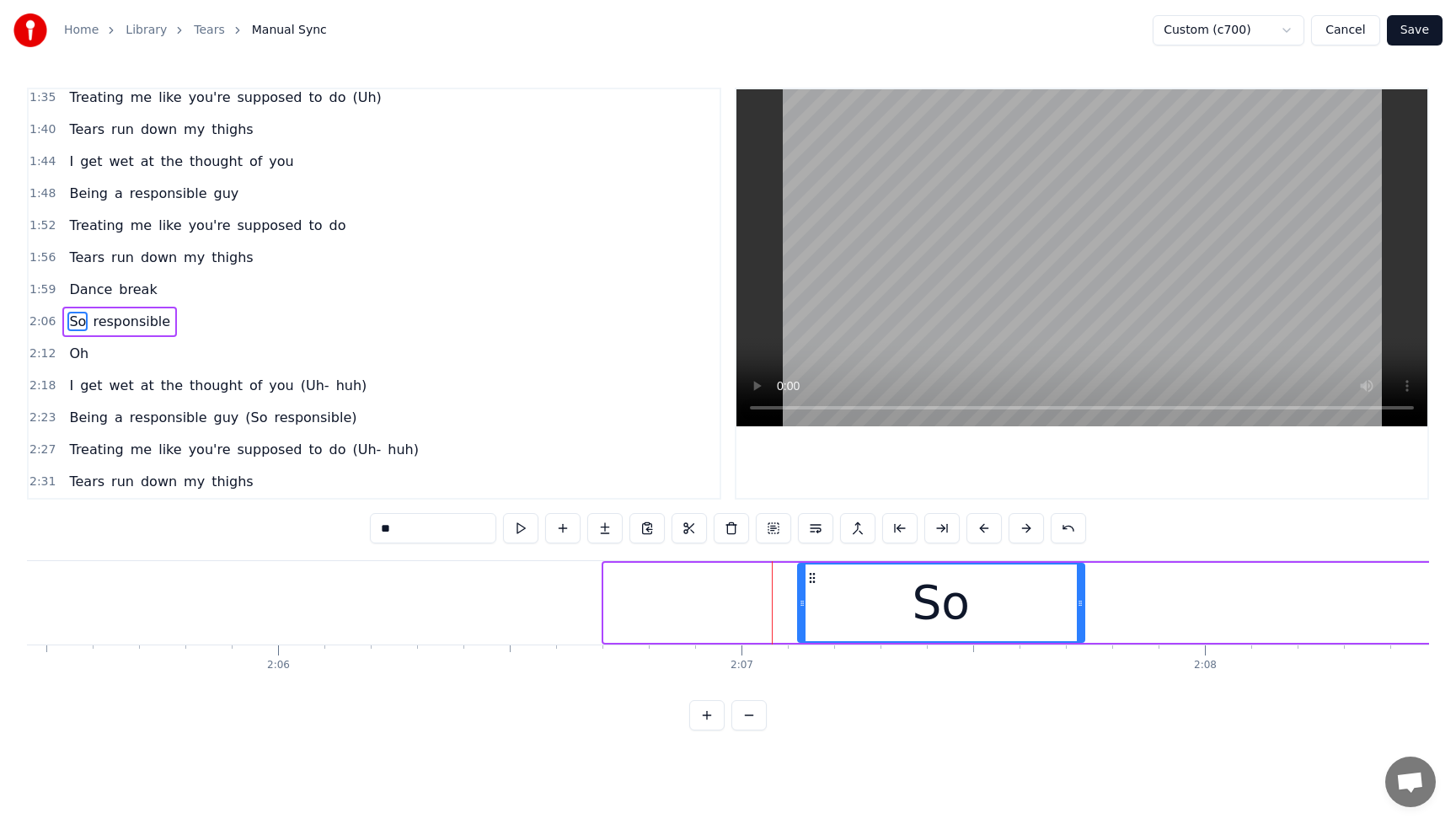
drag, startPoint x: 608, startPoint y: 604, endPoint x: 802, endPoint y: 609, distance: 194.1
click at [802, 609] on div at bounding box center [802, 603] width 7 height 77
click at [73, 290] on span "Dance" at bounding box center [90, 289] width 46 height 19
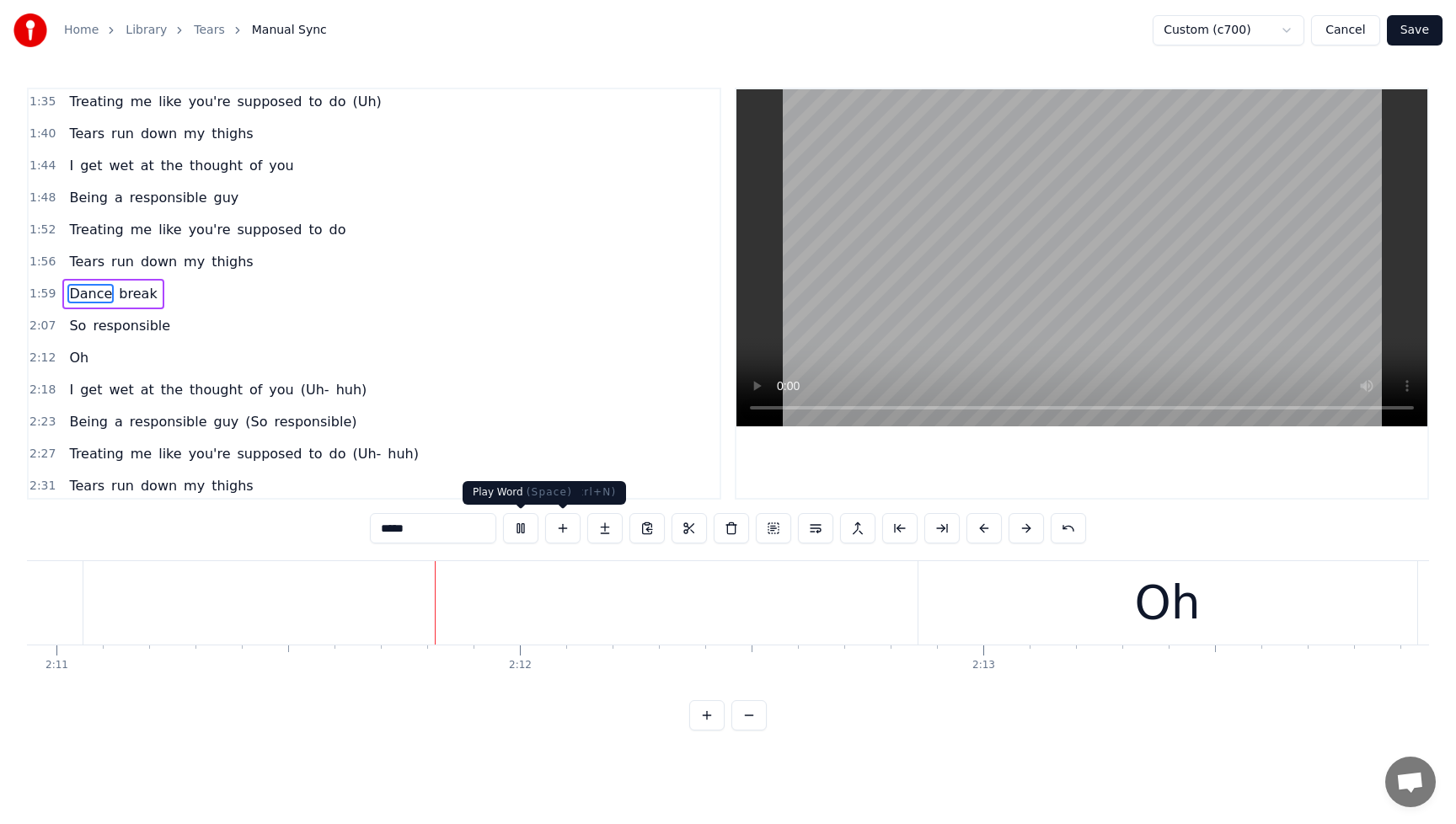
scroll to position [0, 60700]
click at [519, 530] on button at bounding box center [521, 528] width 36 height 31
click at [67, 329] on span "So" at bounding box center [77, 326] width 20 height 19
type input "**"
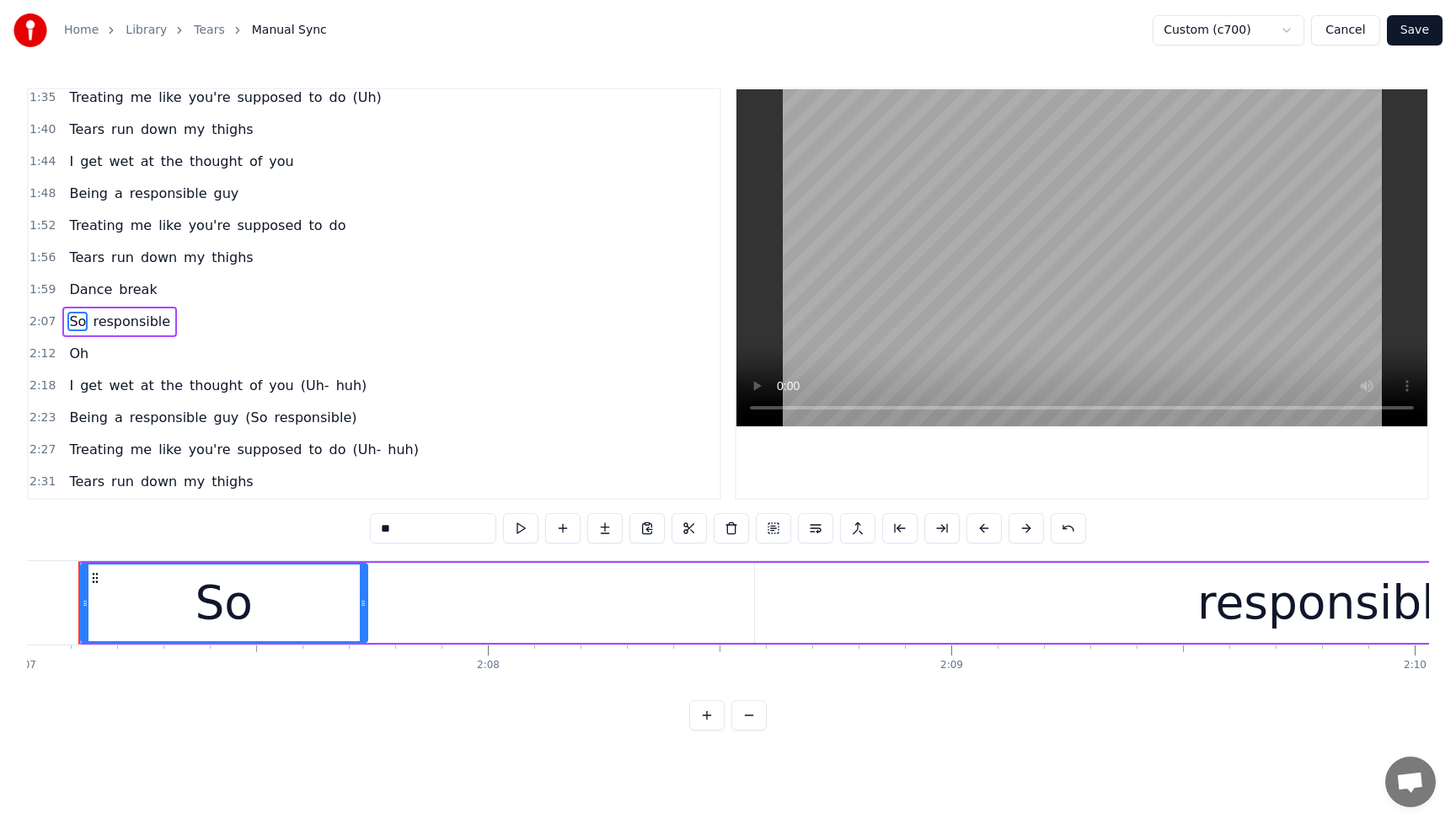
scroll to position [0, 58837]
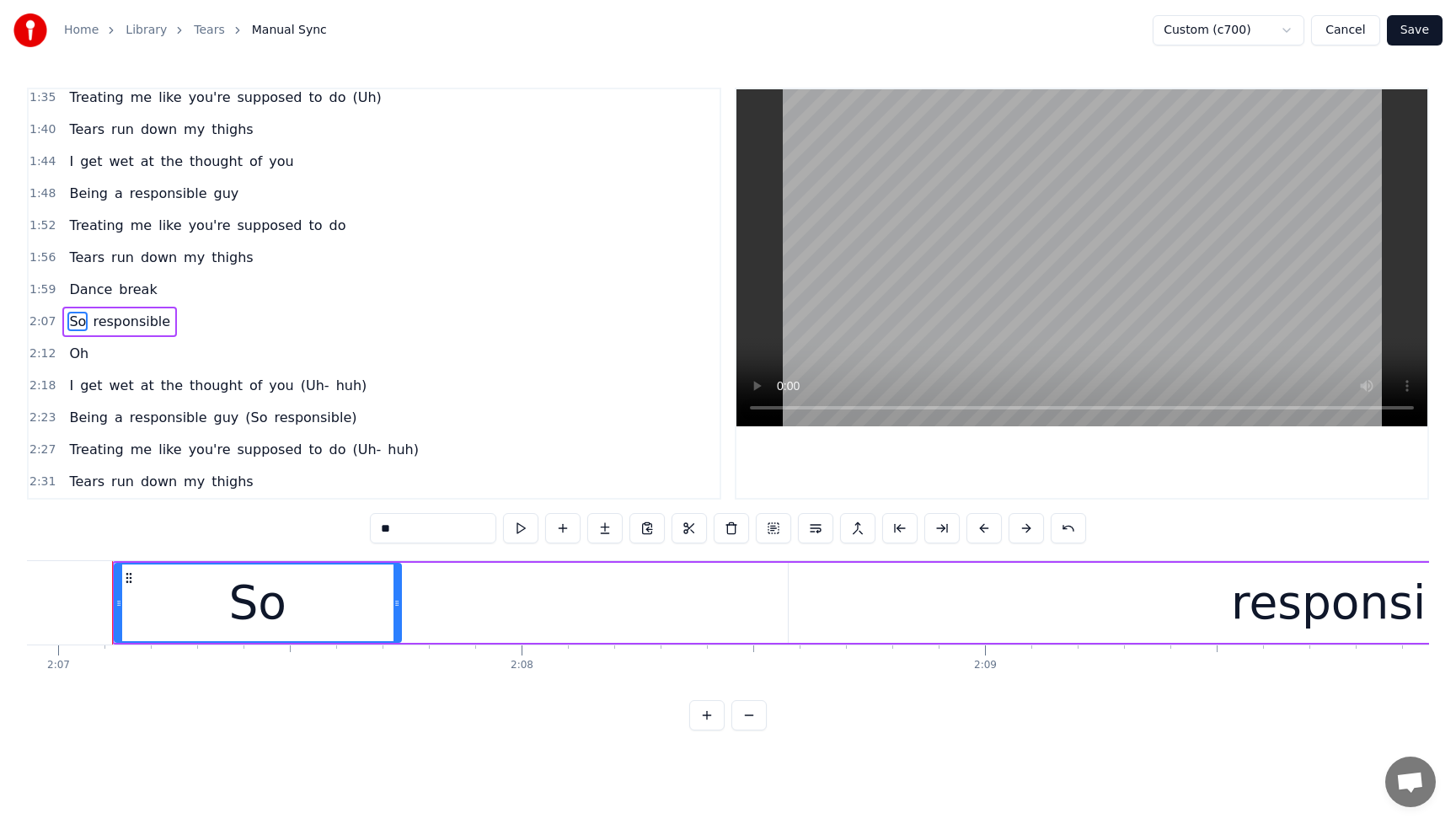
click at [112, 597] on div "So responsible" at bounding box center [1028, 602] width 1831 height 84
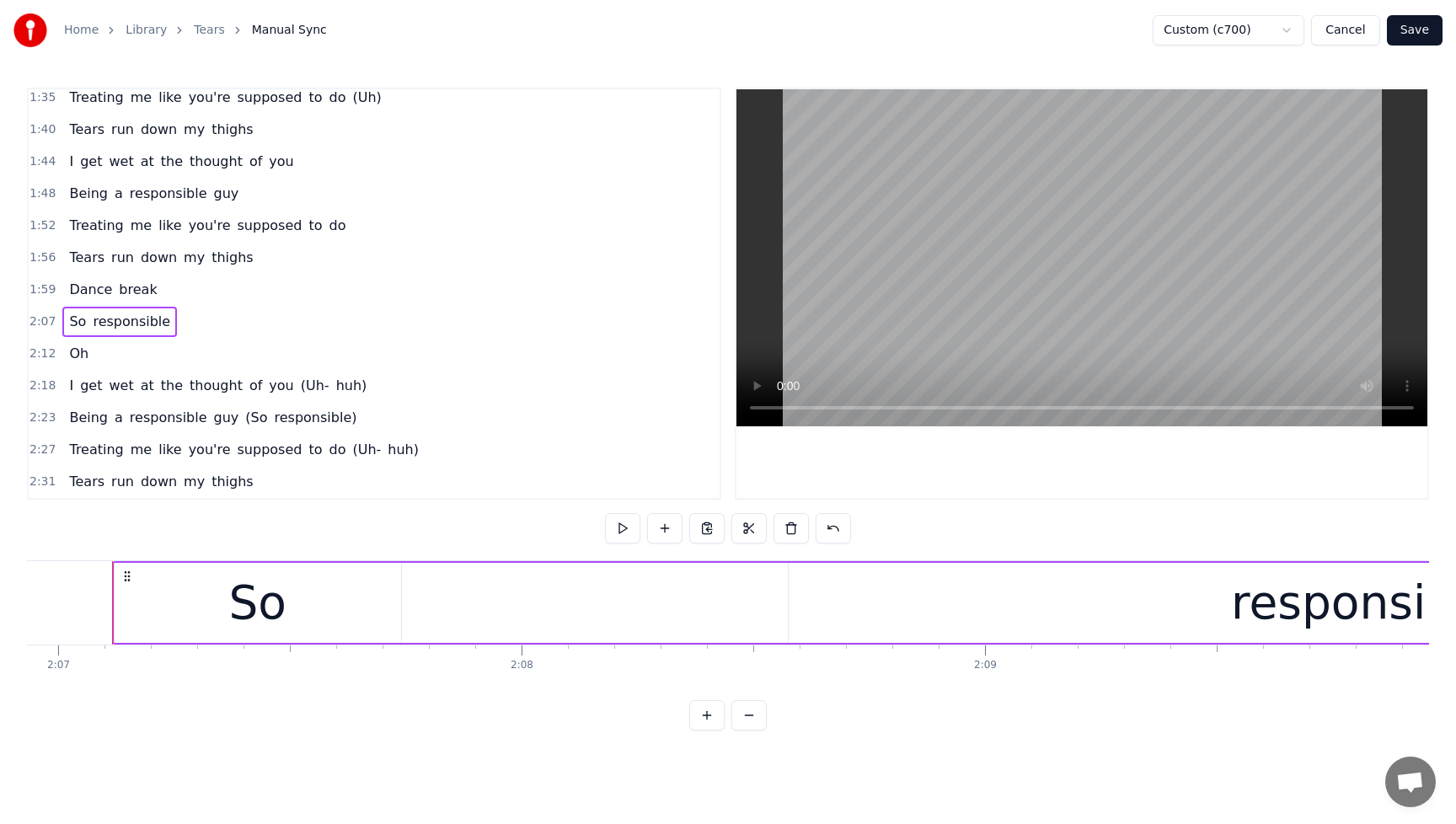
click at [125, 581] on circle at bounding box center [125, 580] width 1 height 1
click at [150, 610] on div "So" at bounding box center [257, 602] width 286 height 80
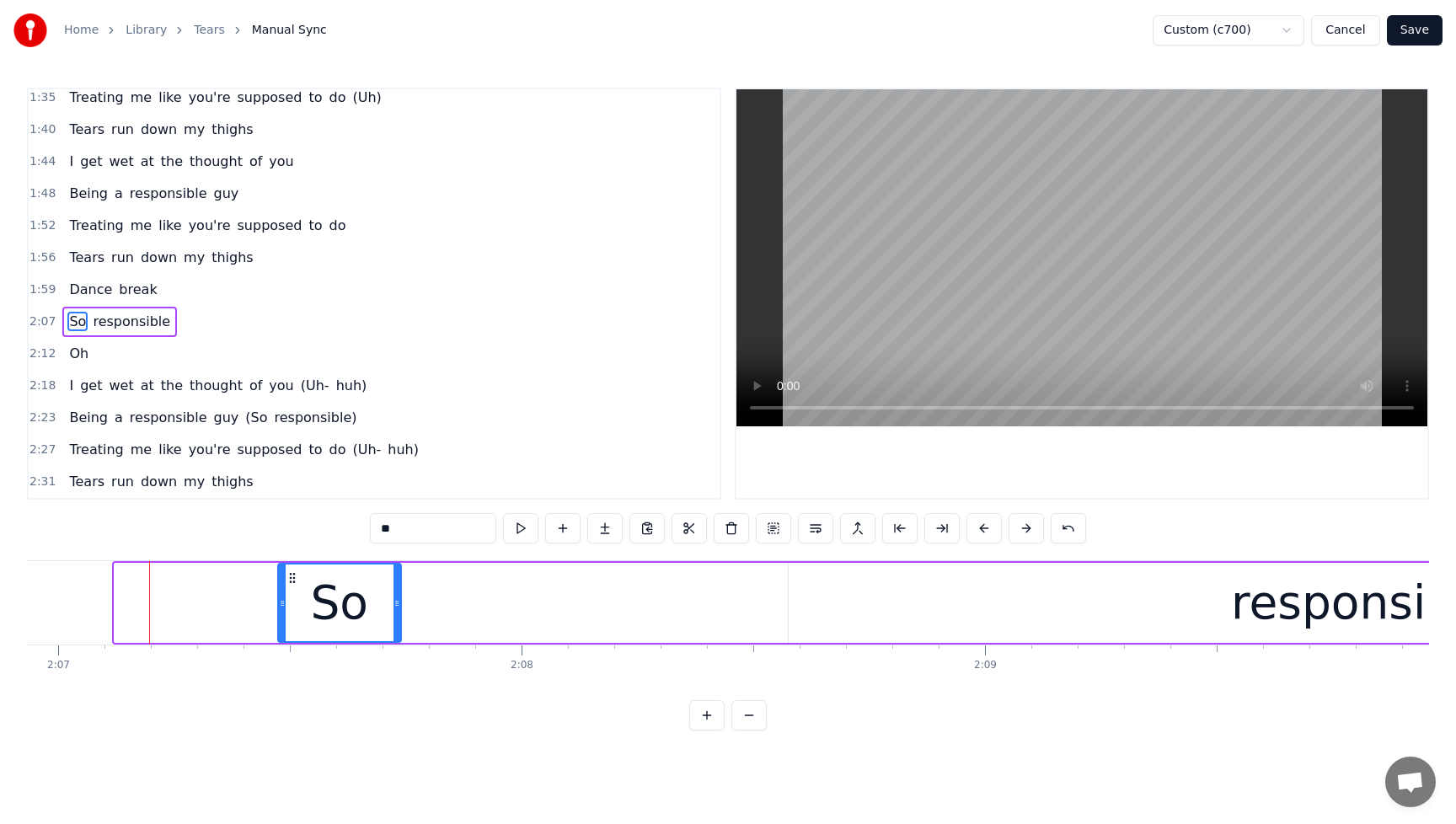
drag, startPoint x: 116, startPoint y: 609, endPoint x: 279, endPoint y: 605, distance: 163.0
click at [279, 605] on icon at bounding box center [281, 603] width 7 height 13
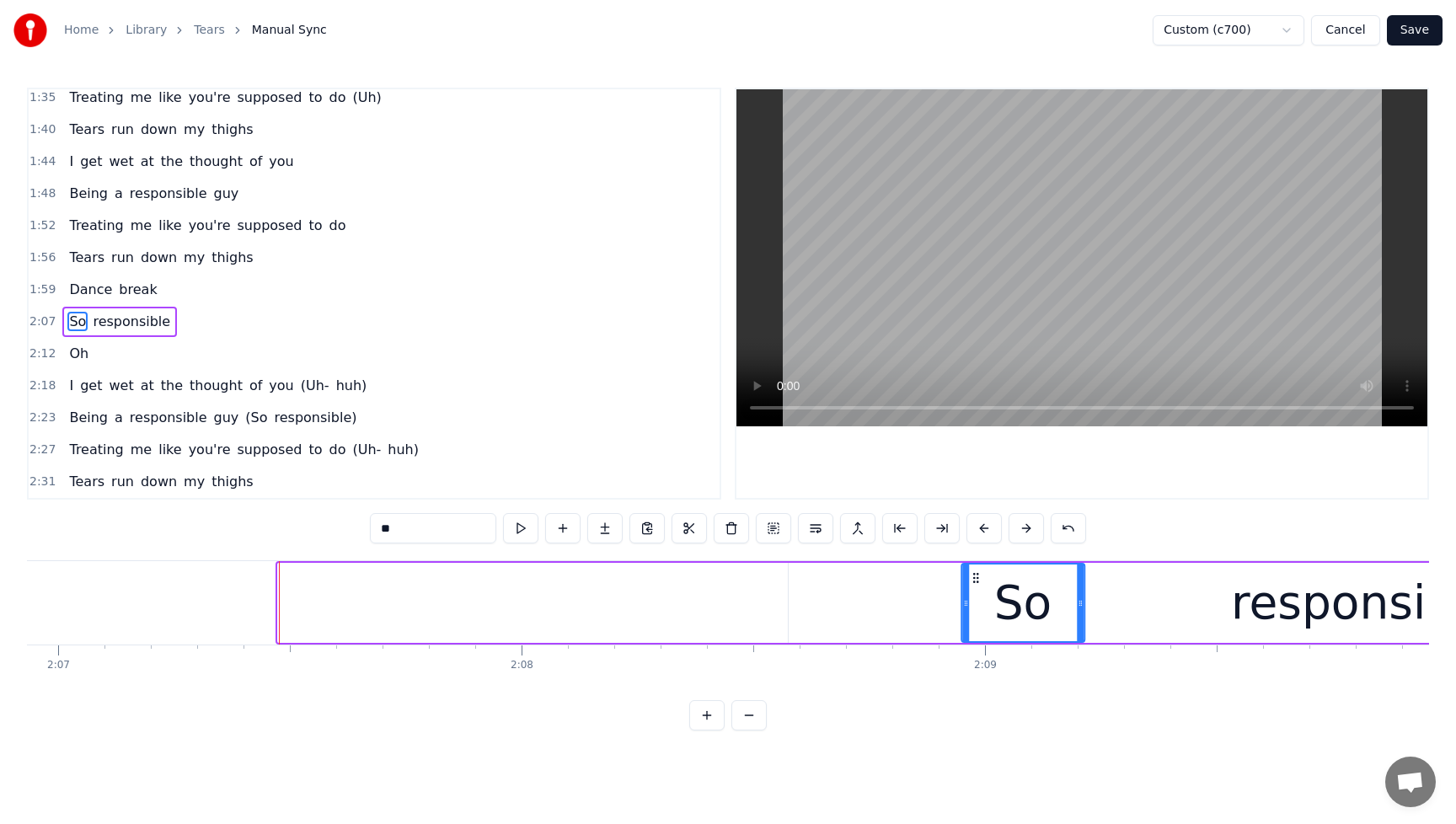
drag, startPoint x: 291, startPoint y: 575, endPoint x: 994, endPoint y: 593, distance: 703.2
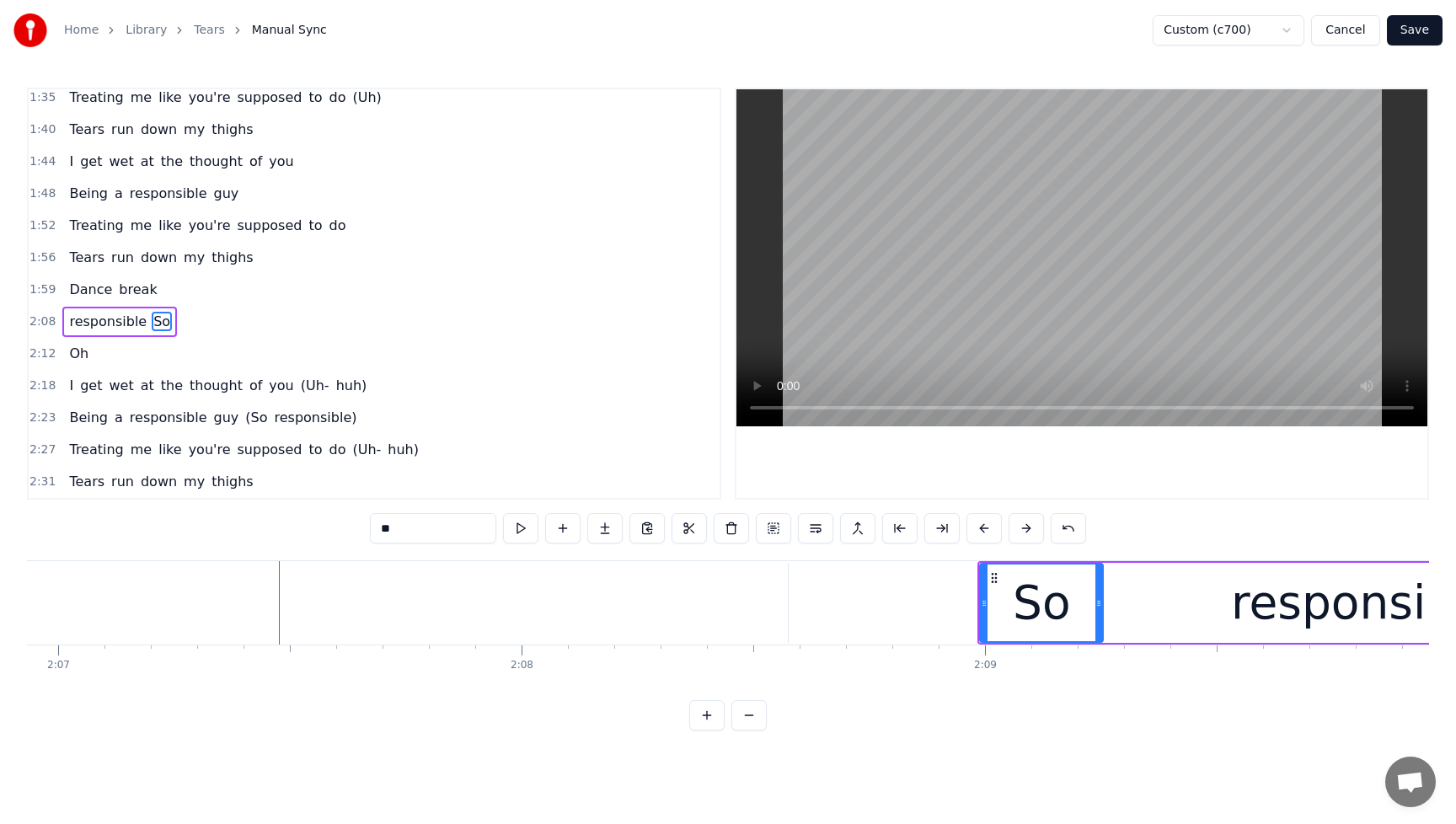
click at [1205, 621] on div "responsible" at bounding box center [1364, 602] width 1152 height 80
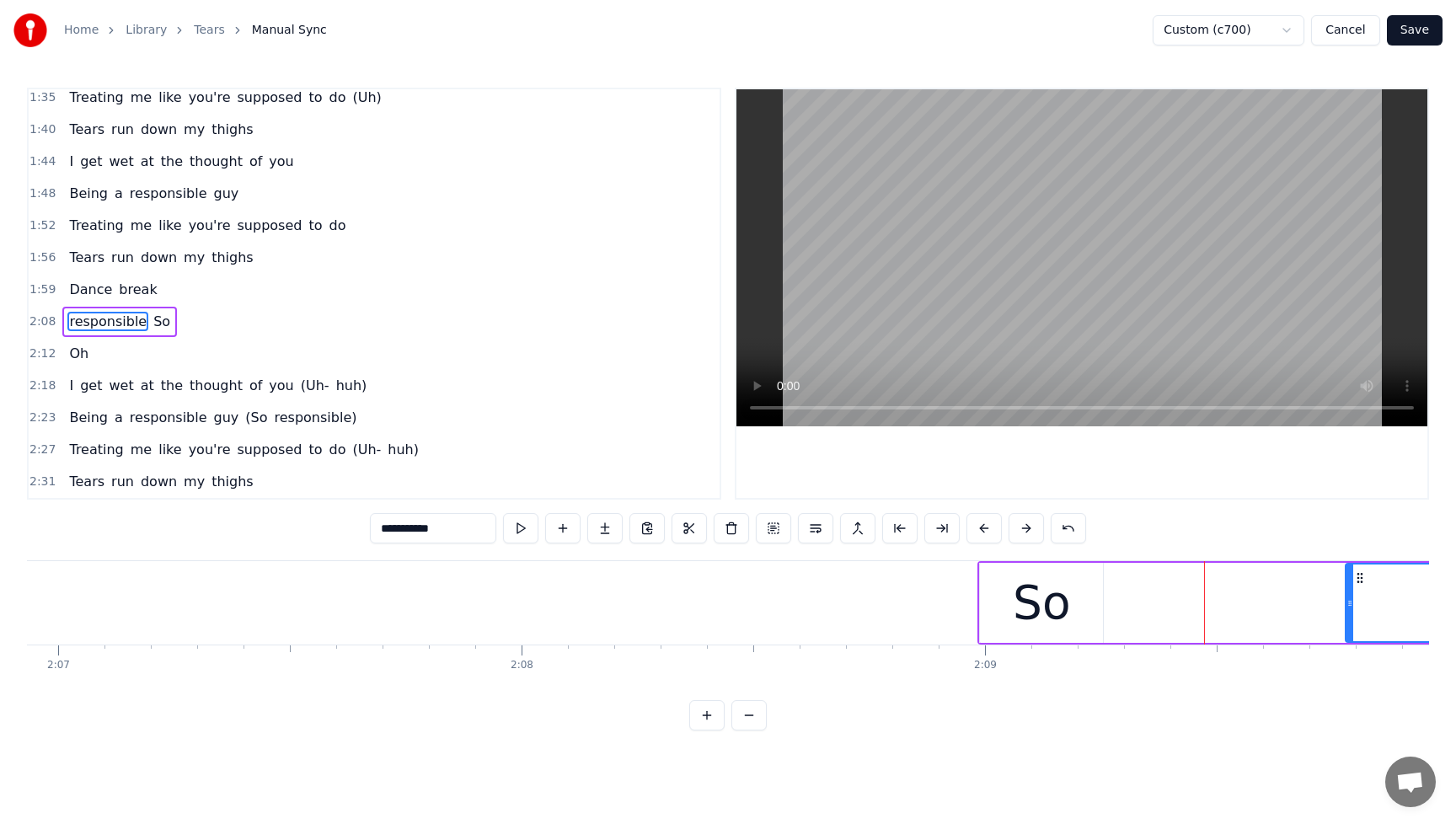
drag, startPoint x: 792, startPoint y: 609, endPoint x: 1353, endPoint y: 615, distance: 561.0
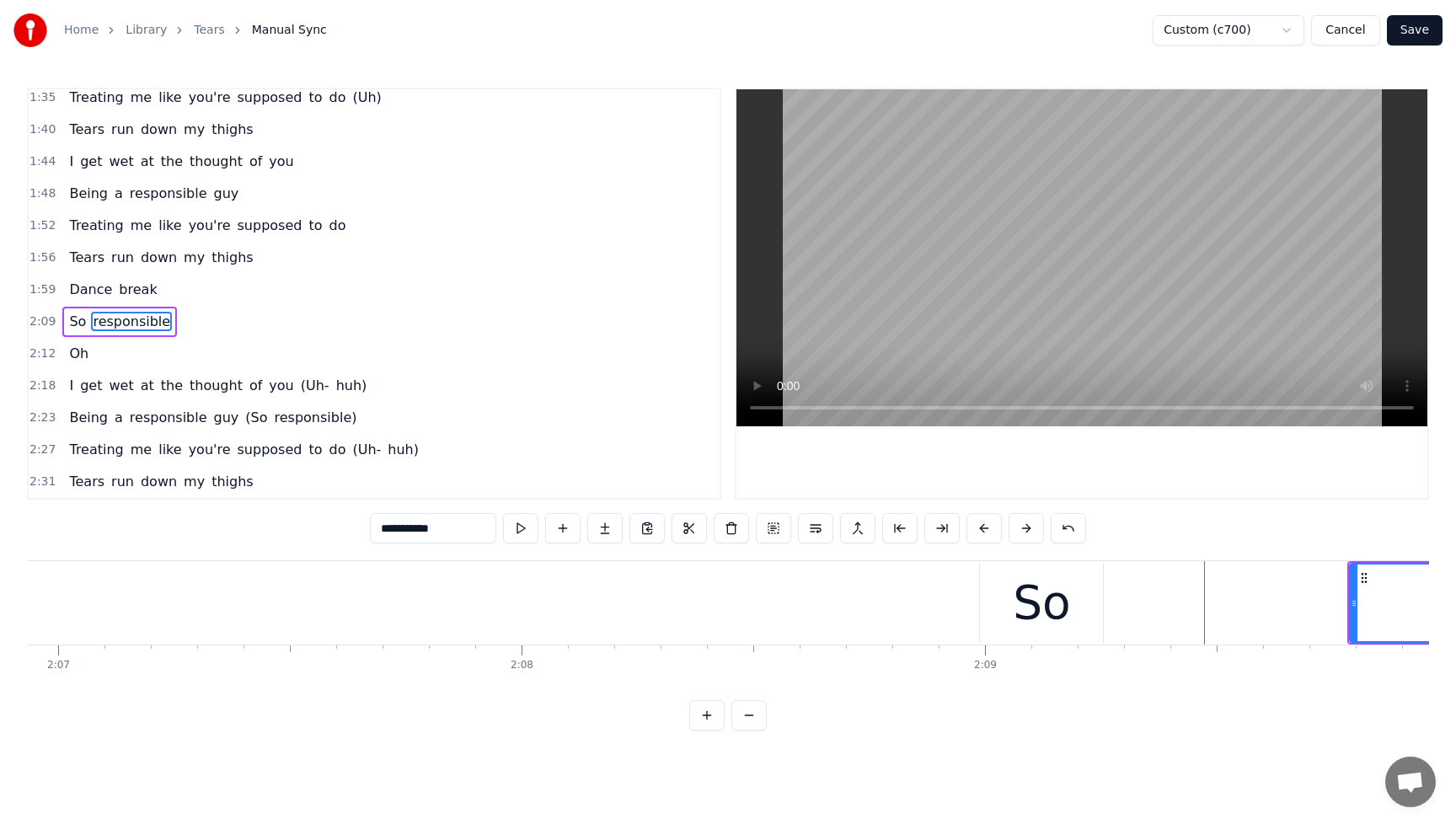
click at [1058, 599] on div "So" at bounding box center [1042, 602] width 59 height 70
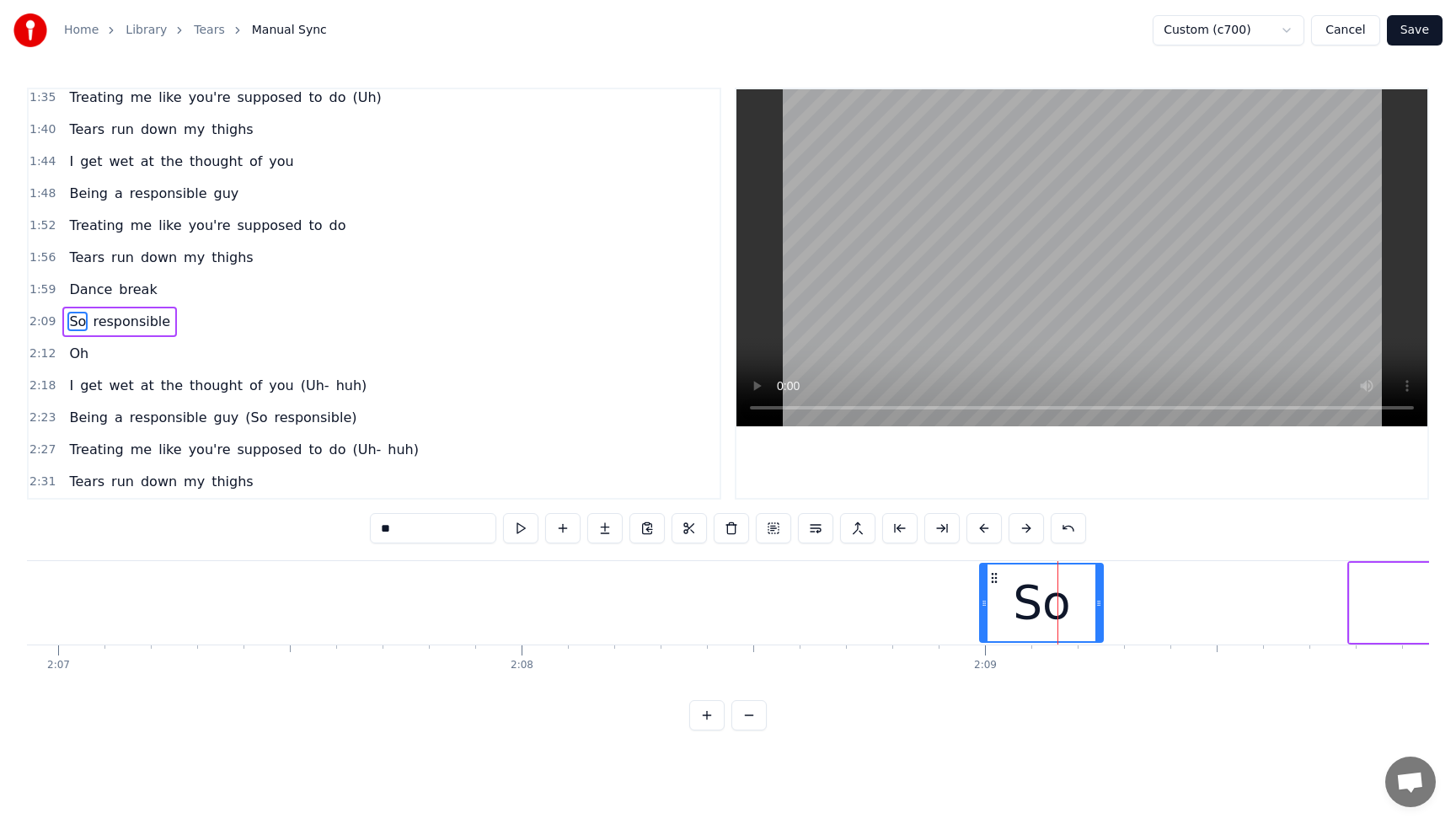
click at [71, 290] on span "Dance" at bounding box center [90, 289] width 46 height 19
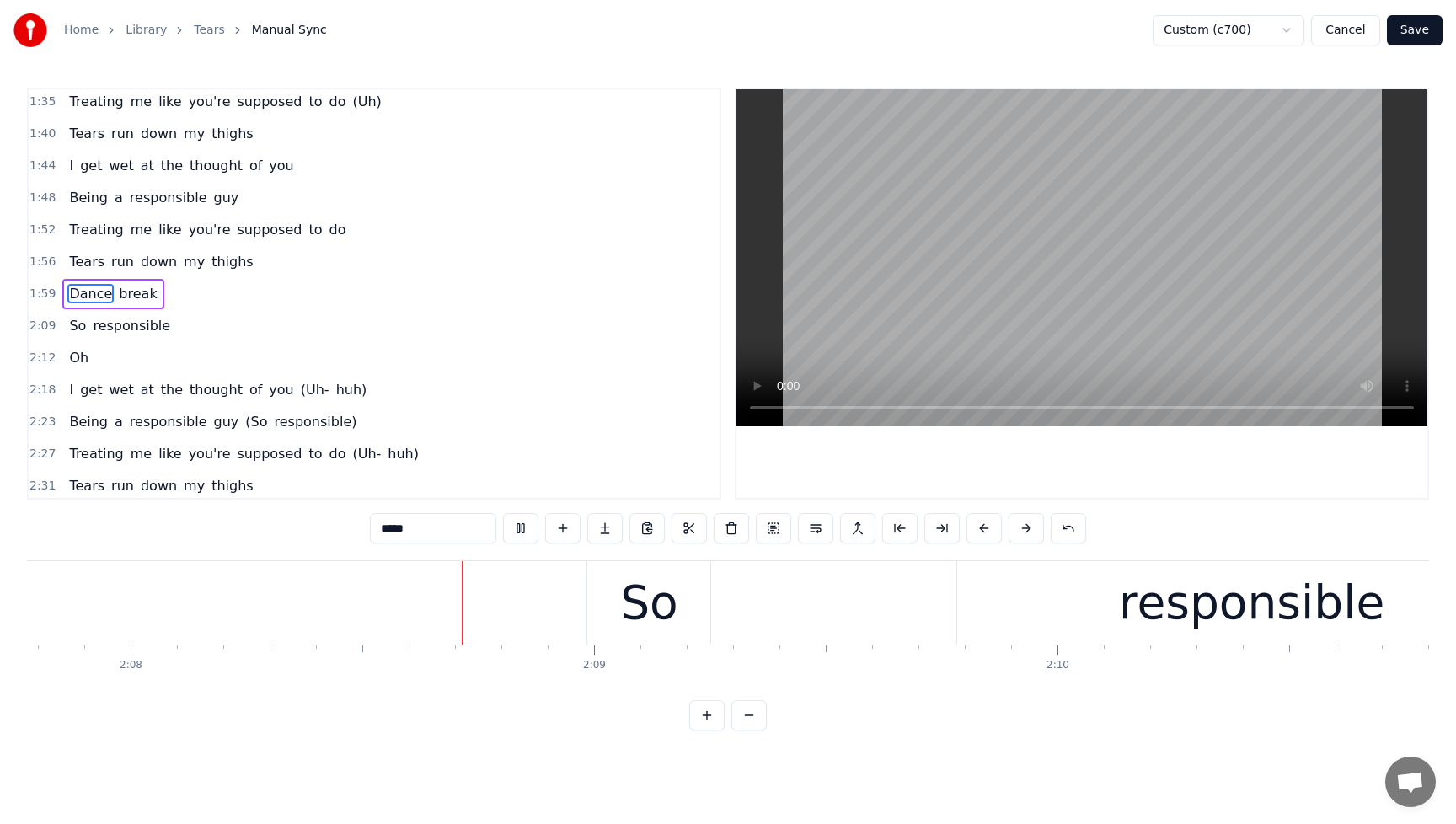
scroll to position [0, 59235]
click at [641, 576] on div "So" at bounding box center [643, 602] width 59 height 70
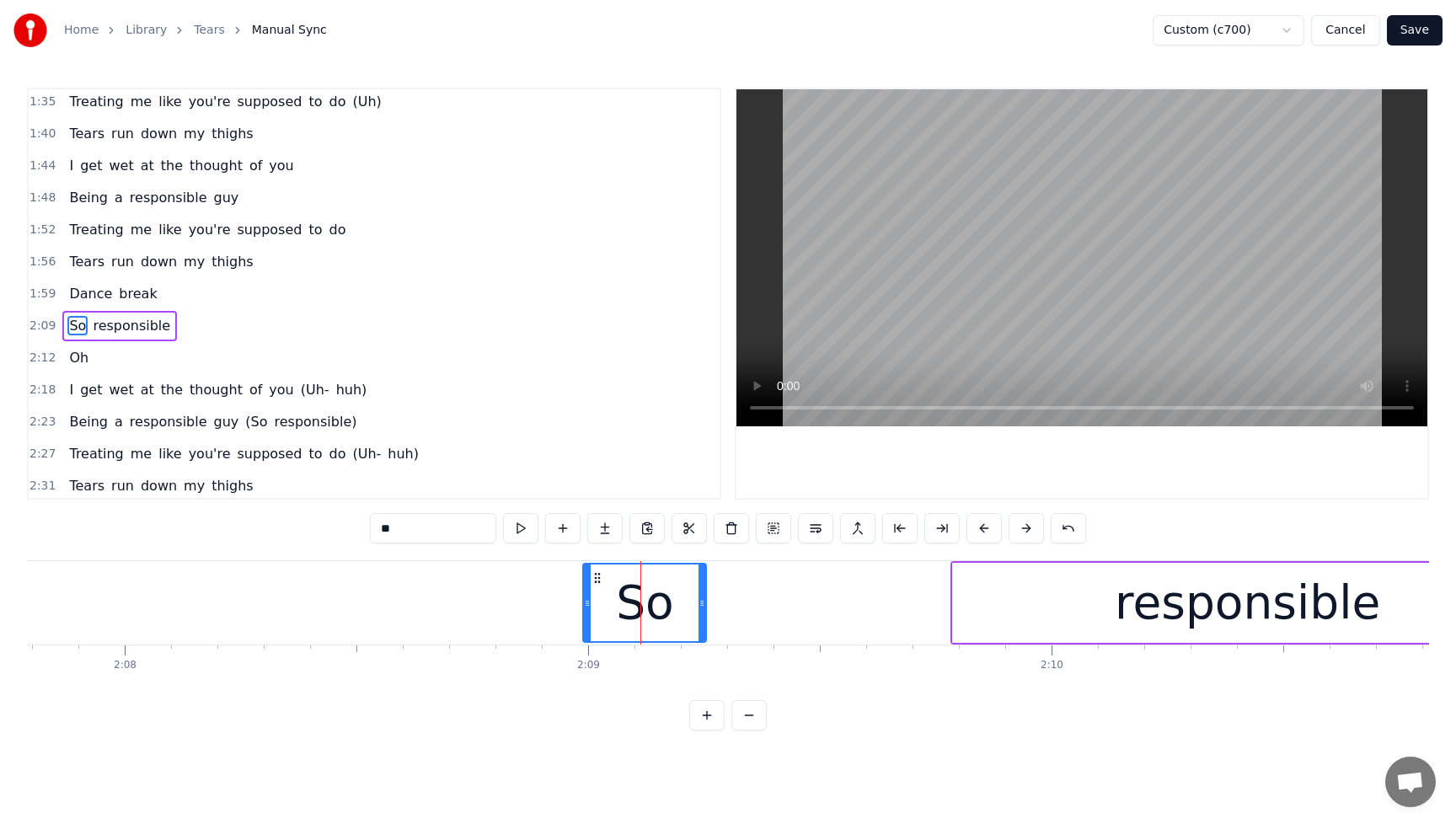
scroll to position [776, 0]
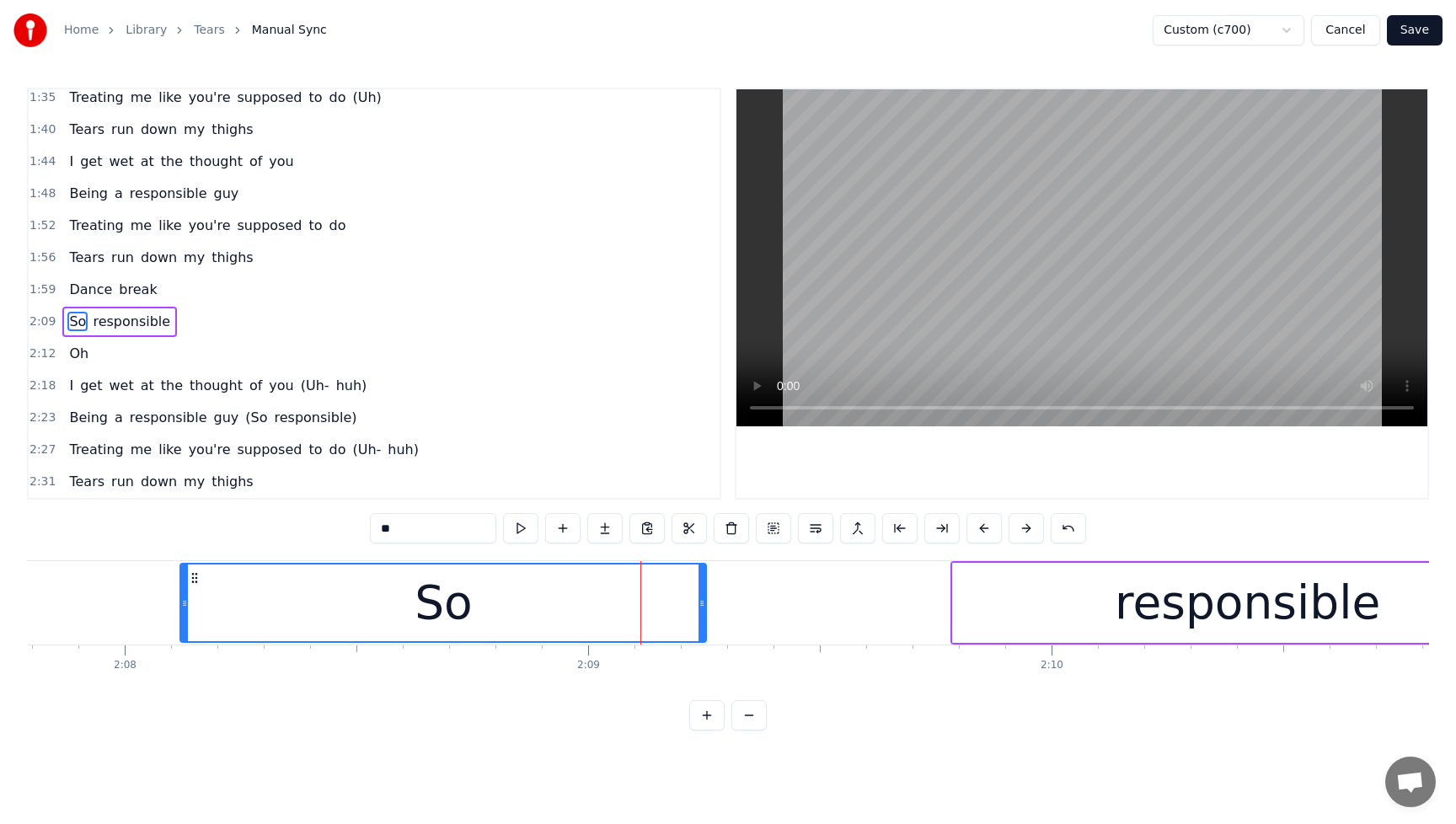
drag, startPoint x: 587, startPoint y: 605, endPoint x: 183, endPoint y: 602, distance: 404.0
click at [183, 602] on icon at bounding box center [184, 603] width 7 height 13
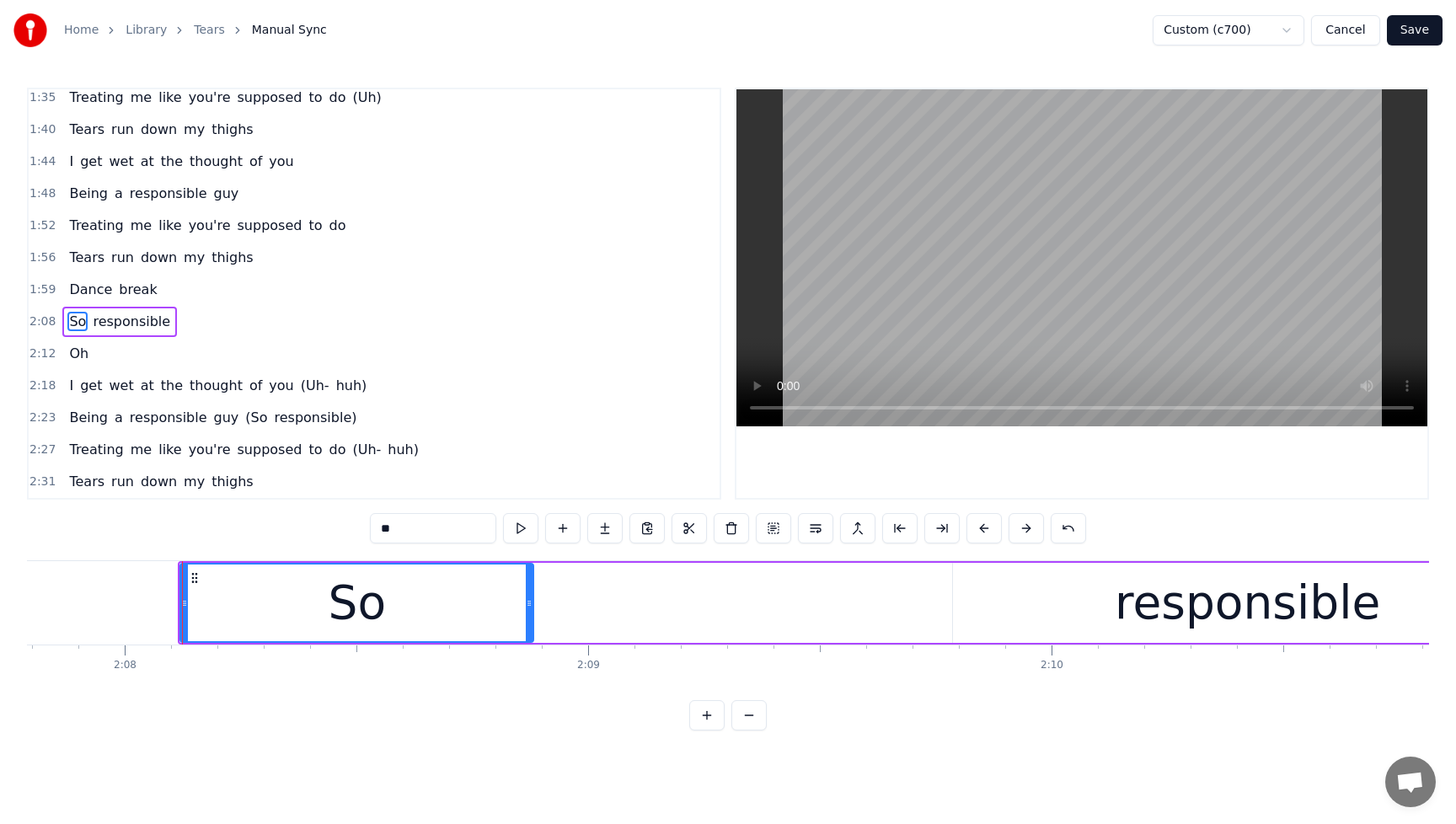
drag, startPoint x: 705, startPoint y: 602, endPoint x: 537, endPoint y: 612, distance: 168.3
click at [533, 611] on div at bounding box center [529, 603] width 7 height 77
click at [1084, 601] on div "responsible" at bounding box center [1248, 602] width 590 height 80
type input "**********"
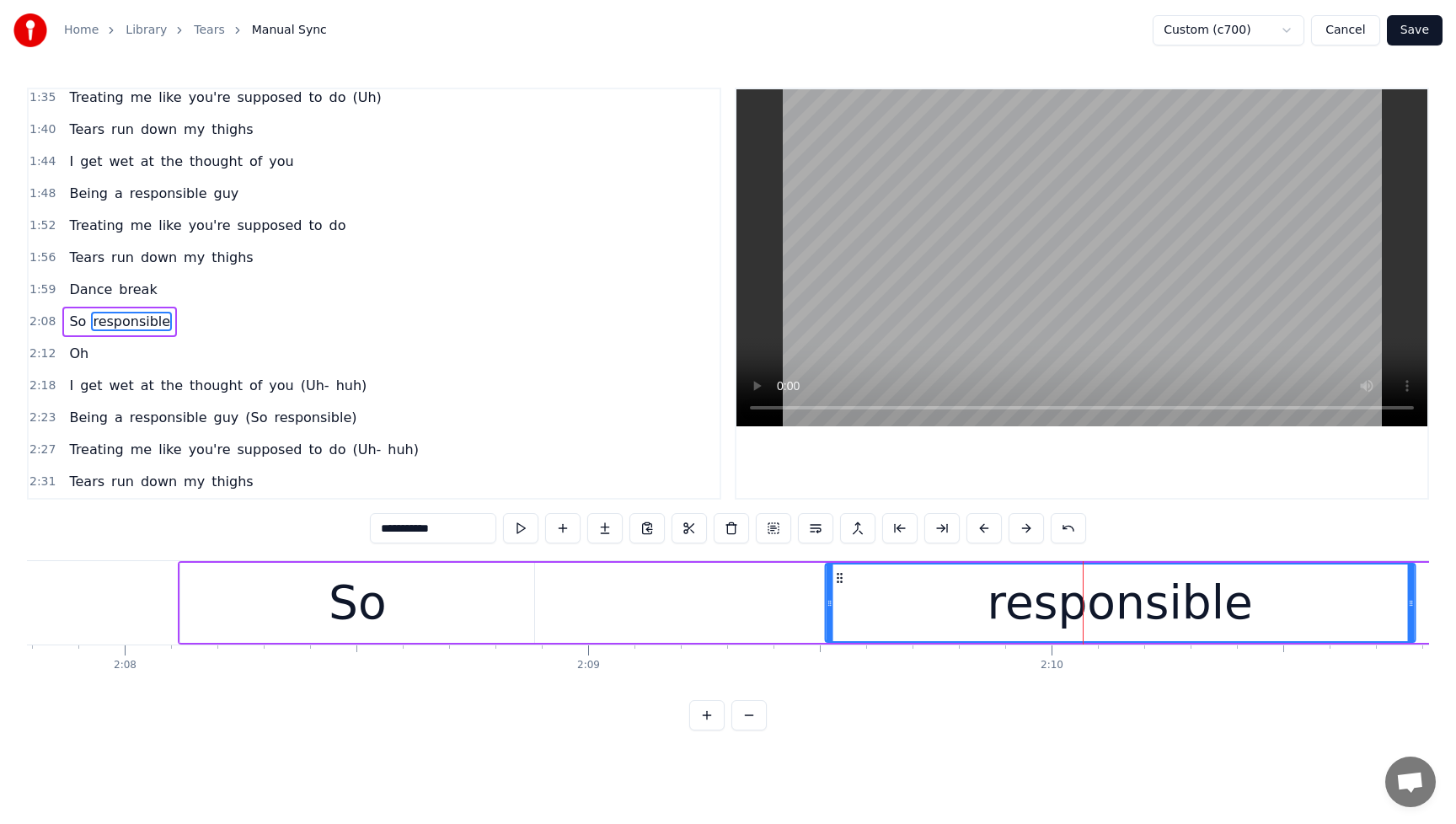
drag, startPoint x: 965, startPoint y: 583, endPoint x: 837, endPoint y: 595, distance: 128.6
click at [837, 595] on div "responsible" at bounding box center [1120, 603] width 589 height 77
click at [63, 292] on div "Dance break" at bounding box center [112, 290] width 101 height 31
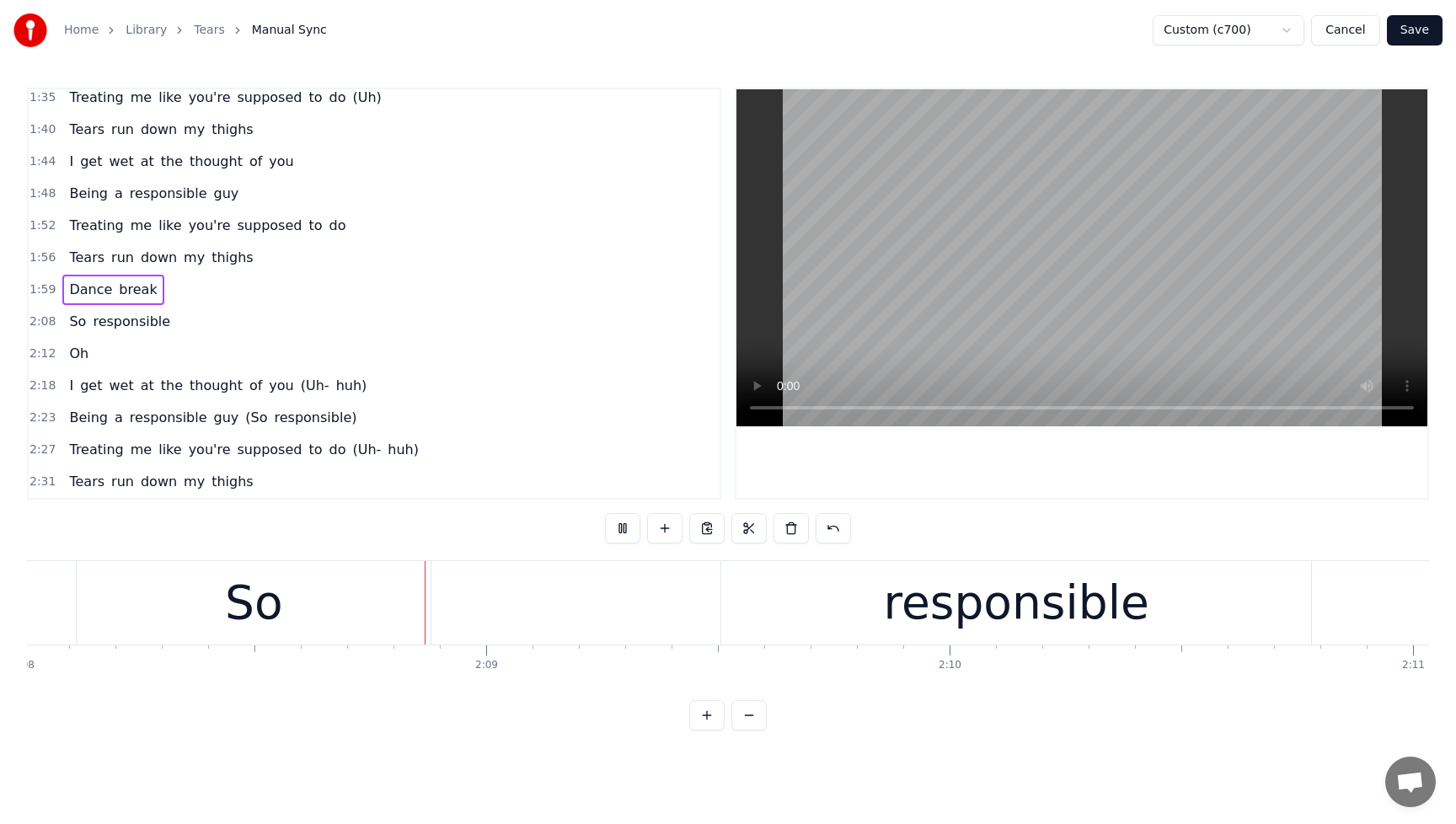
scroll to position [0, 59350]
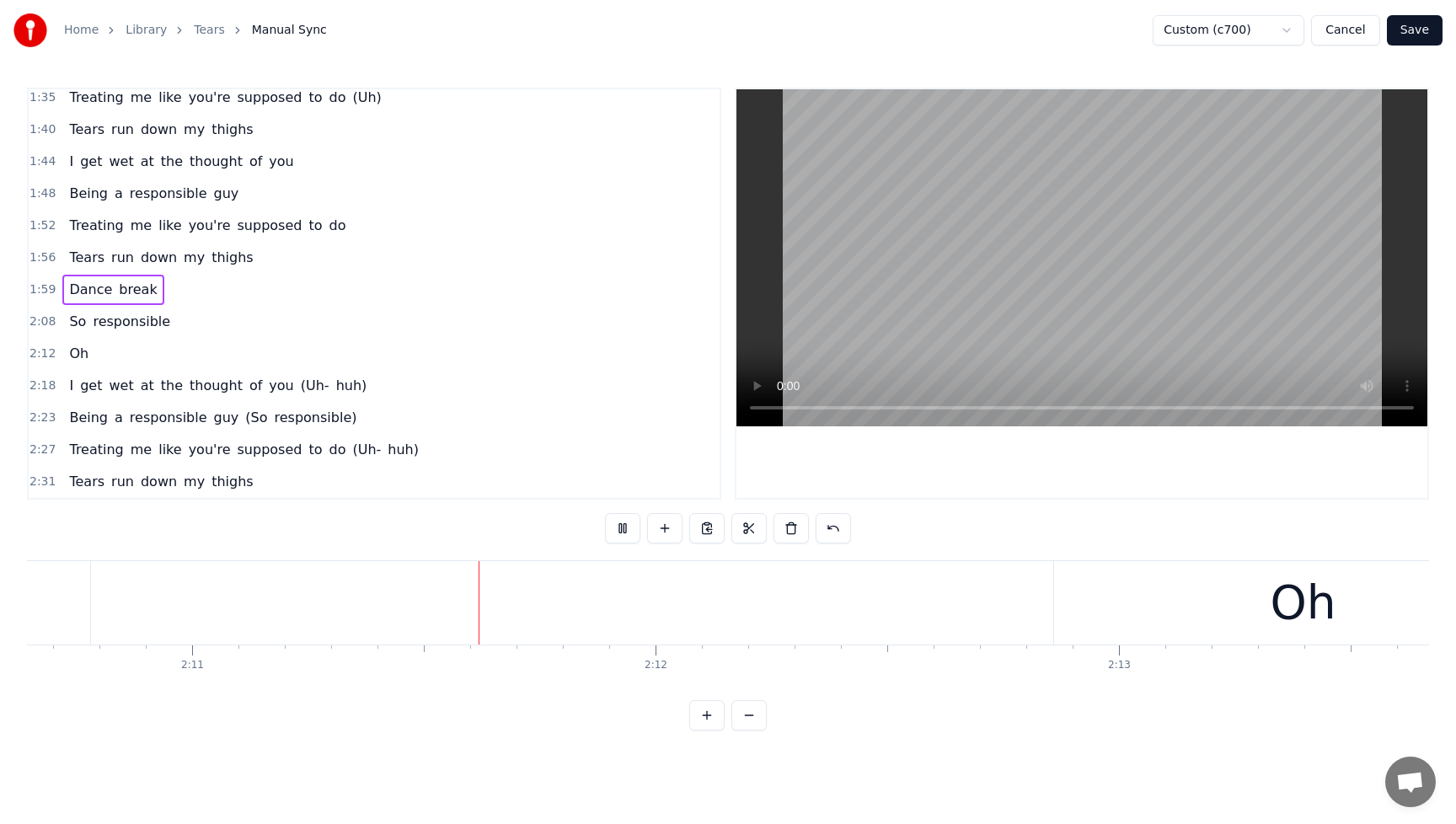
click at [621, 526] on button at bounding box center [622, 528] width 36 height 31
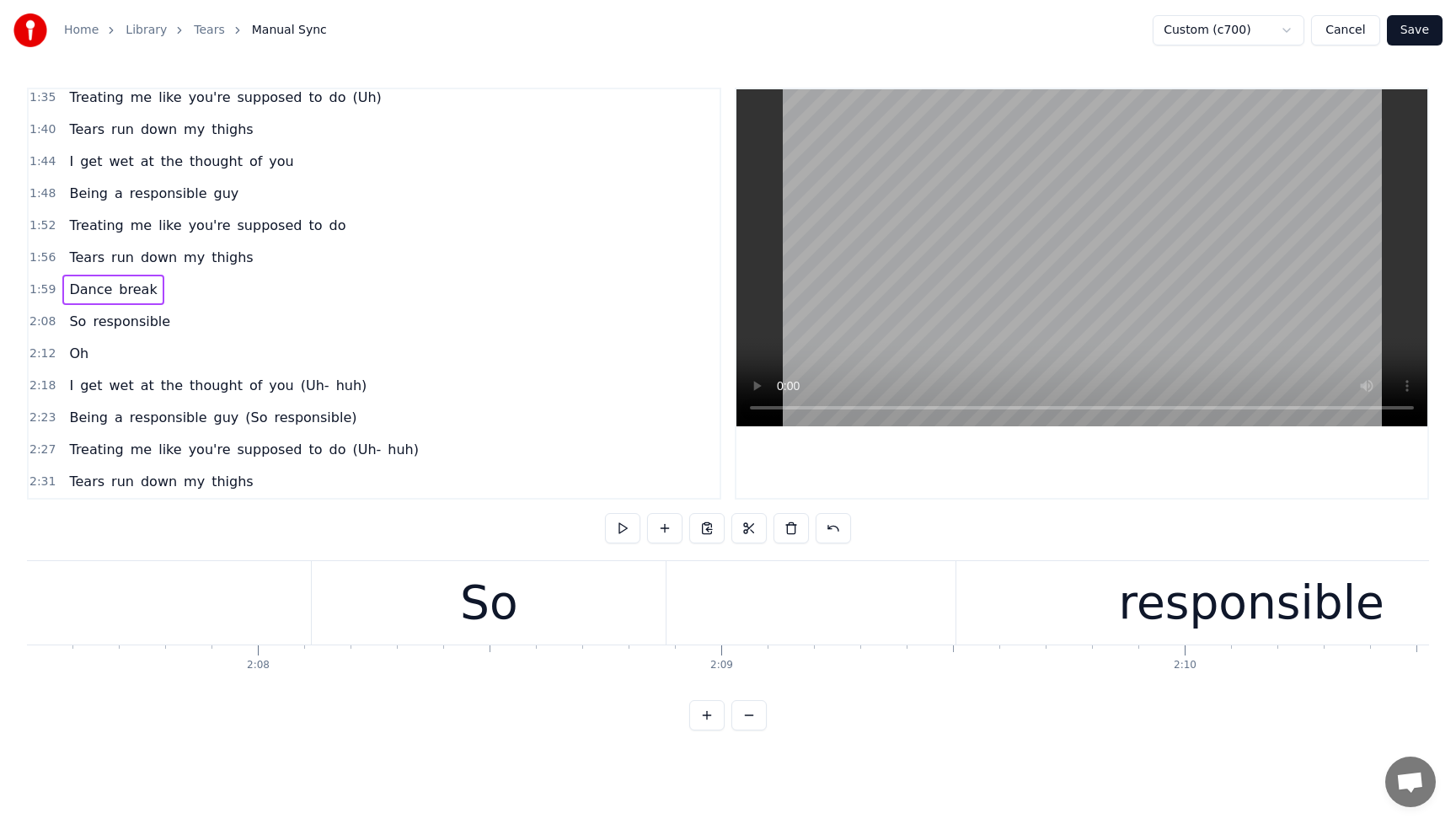
scroll to position [0, 59213]
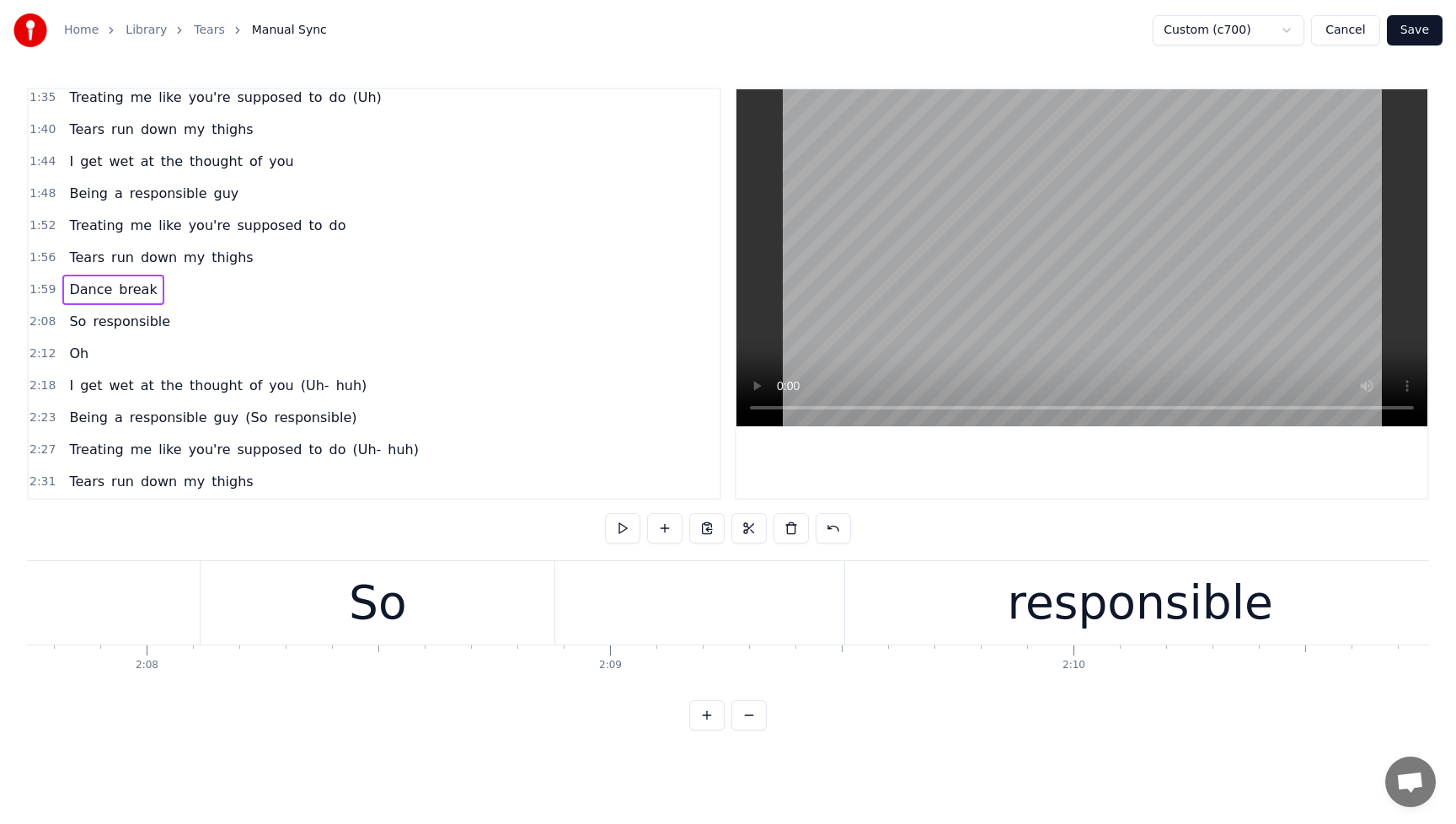
click at [1159, 630] on div "responsible" at bounding box center [1141, 602] width 265 height 70
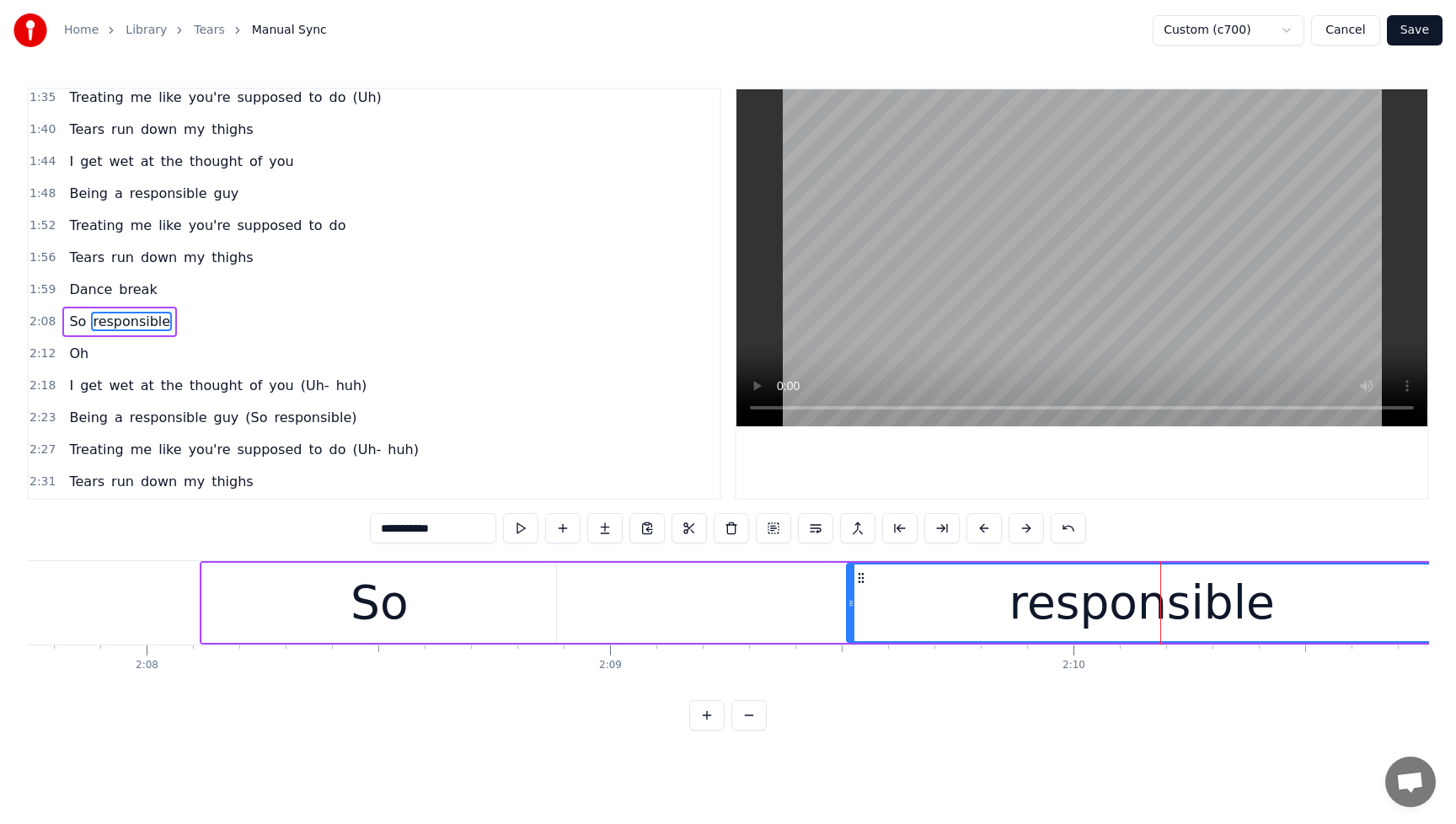
click at [1184, 608] on div "responsible" at bounding box center [1142, 602] width 265 height 70
click at [717, 615] on div "So responsible" at bounding box center [819, 602] width 1240 height 84
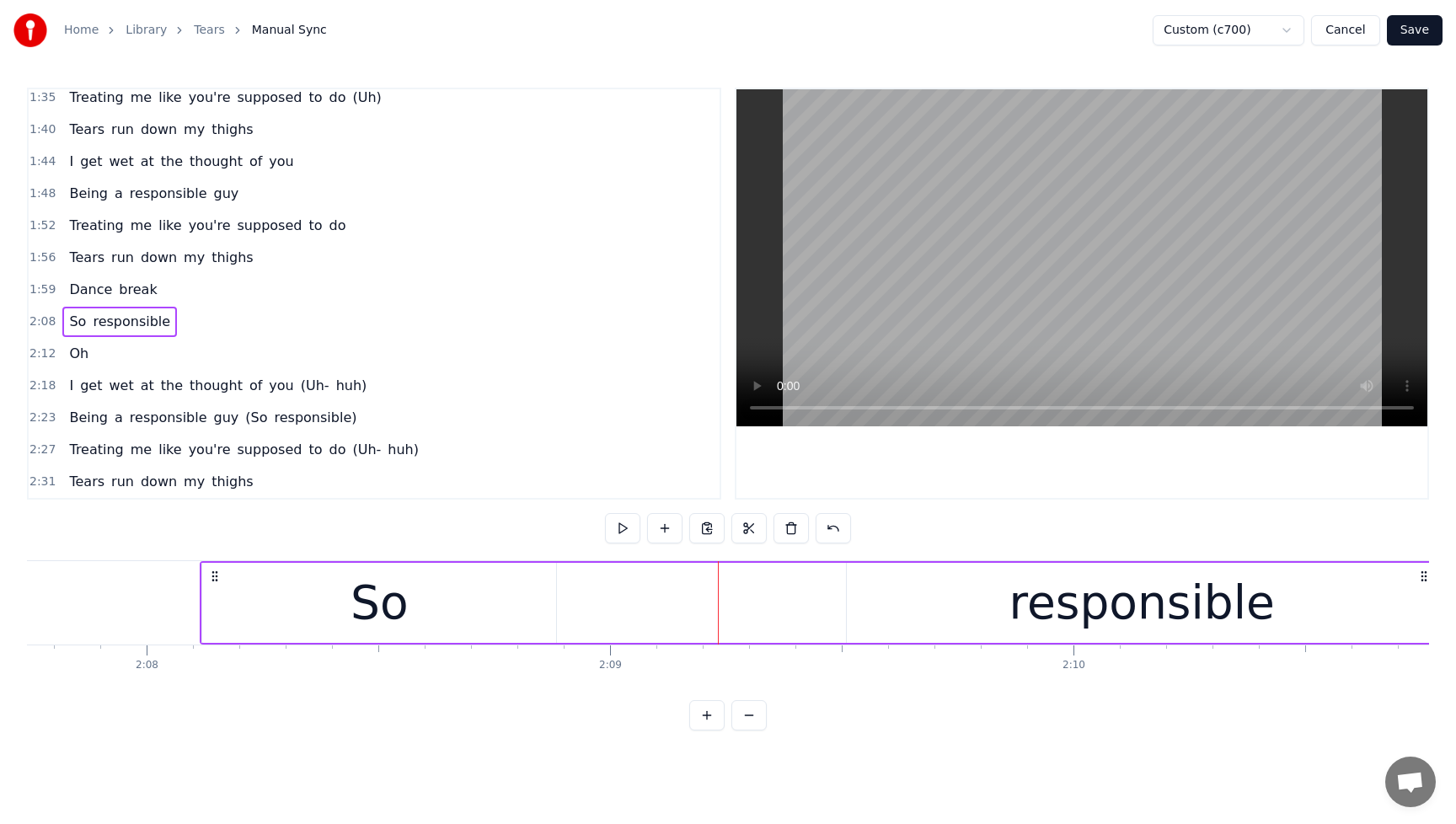
click at [401, 610] on div "So" at bounding box center [379, 602] width 59 height 70
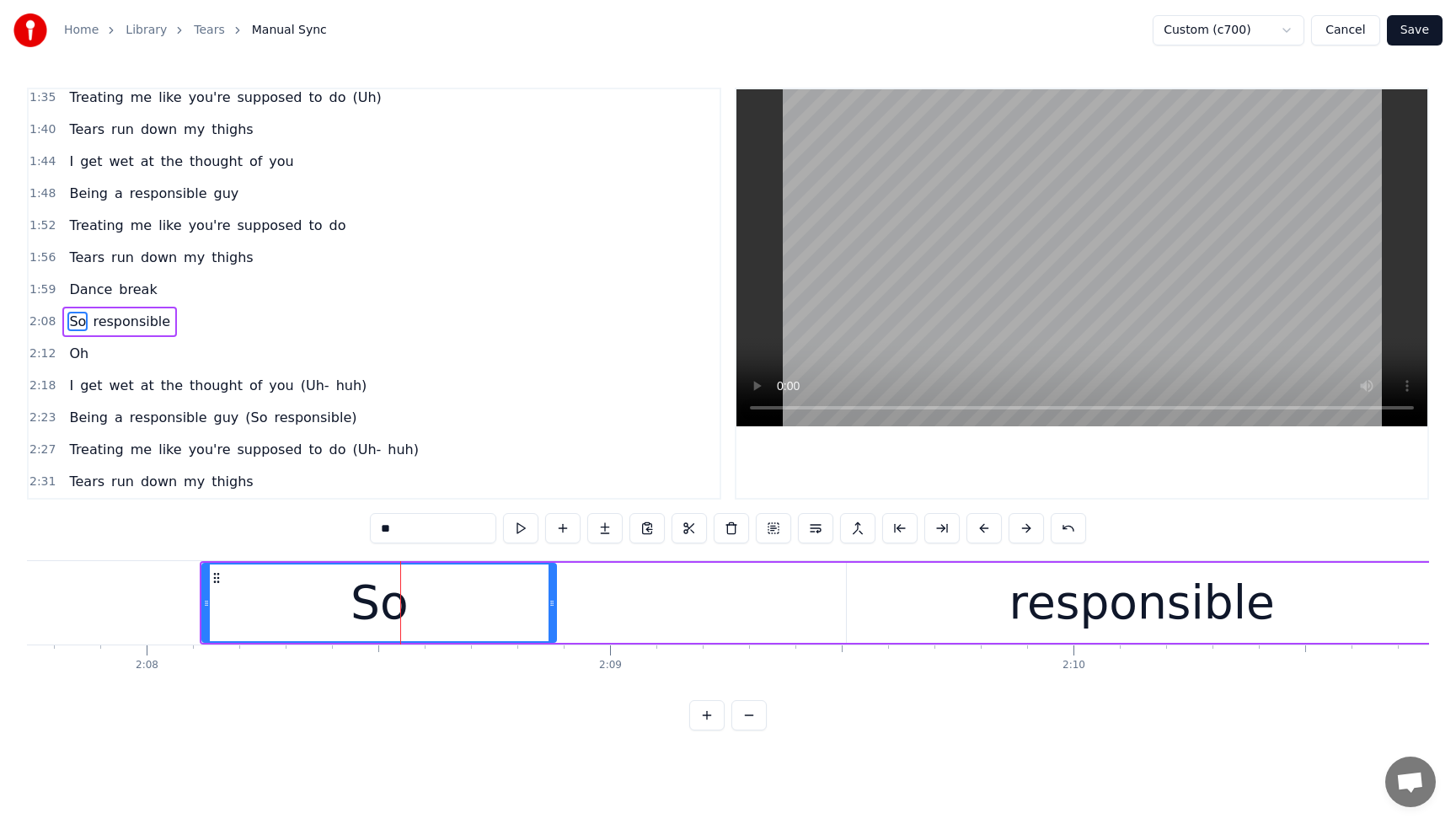
click at [947, 610] on div "responsible" at bounding box center [1142, 602] width 590 height 80
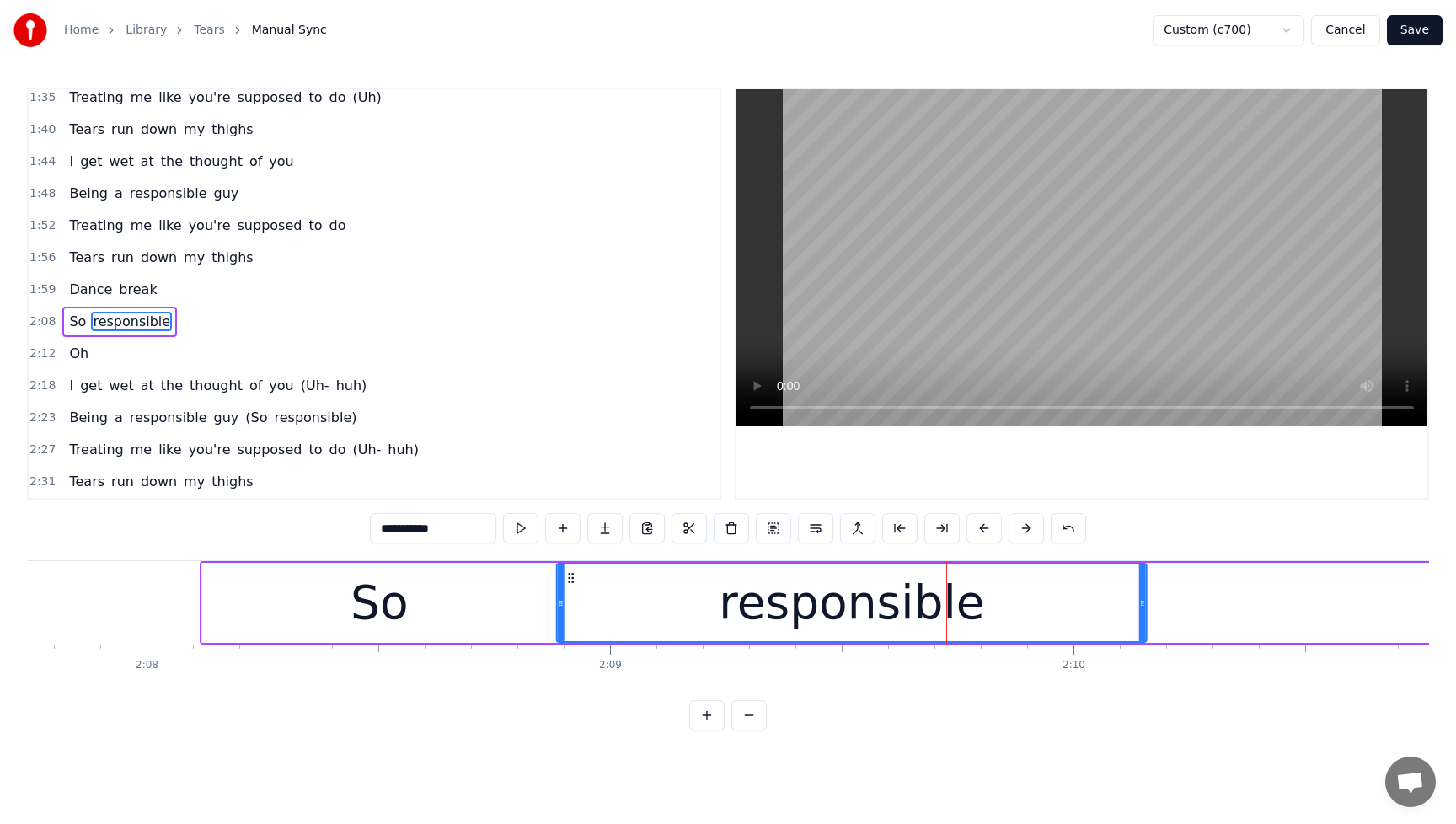
drag, startPoint x: 861, startPoint y: 581, endPoint x: 570, endPoint y: 600, distance: 291.6
click at [570, 600] on div "responsible" at bounding box center [852, 603] width 589 height 77
click at [67, 285] on span "Dance" at bounding box center [90, 289] width 46 height 19
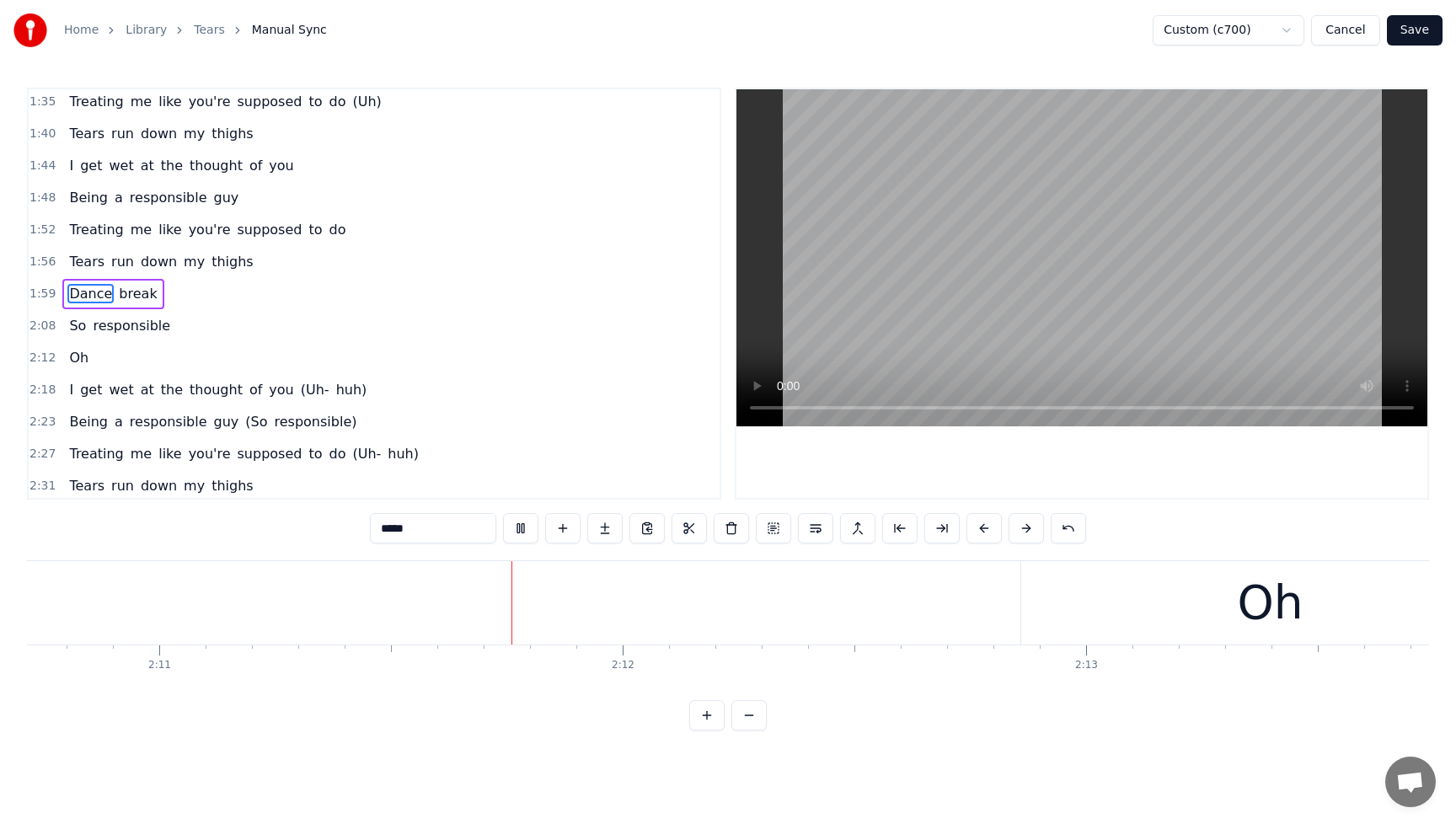
scroll to position [0, 60704]
click at [516, 531] on button at bounding box center [521, 528] width 36 height 31
click at [136, 329] on span "responsible" at bounding box center [132, 326] width 81 height 19
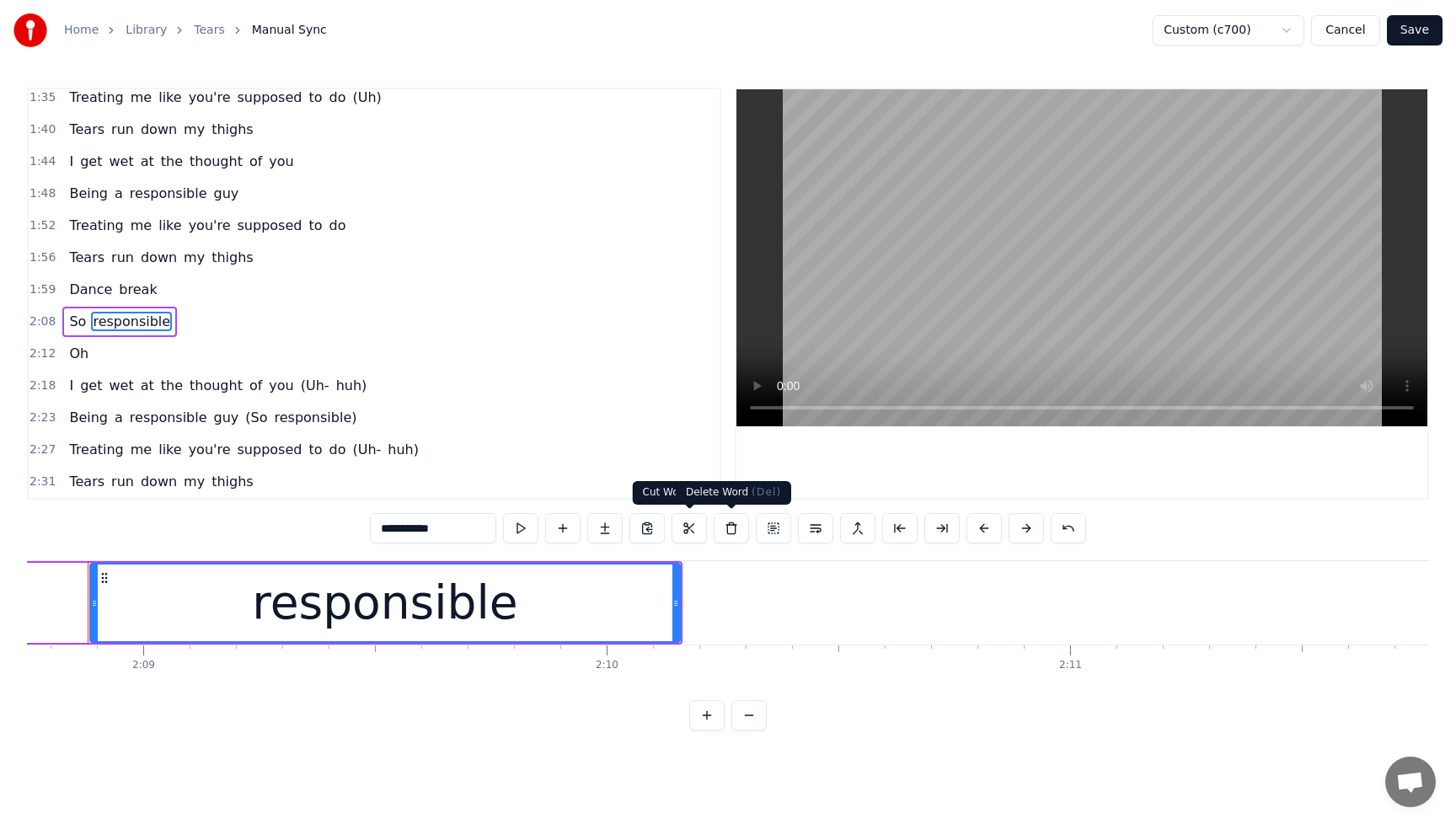
scroll to position [0, 59656]
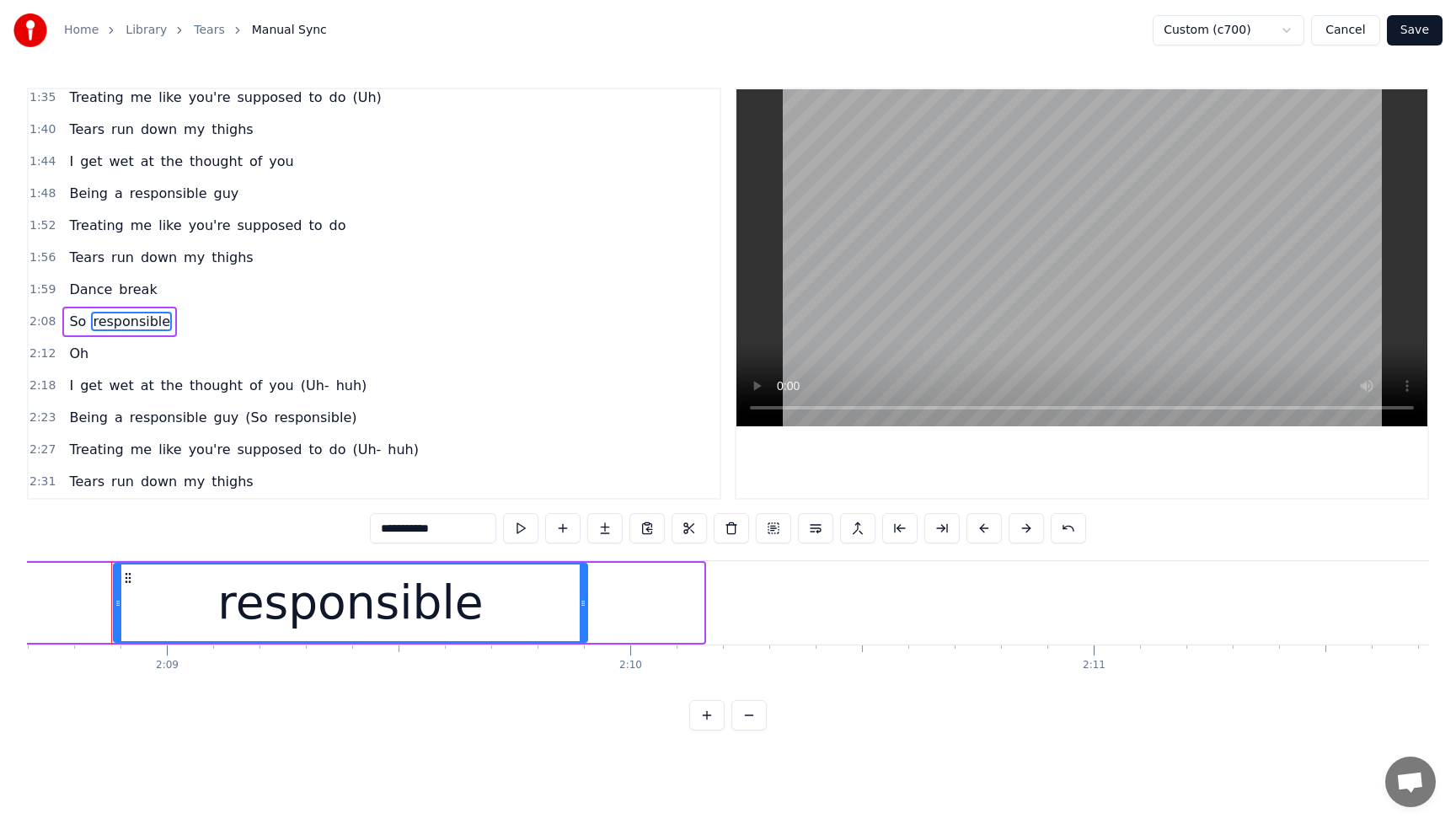
drag, startPoint x: 698, startPoint y: 606, endPoint x: 581, endPoint y: 607, distance: 117.0
click at [581, 607] on icon at bounding box center [583, 603] width 7 height 13
drag, startPoint x: 117, startPoint y: 602, endPoint x: 128, endPoint y: 602, distance: 11.0
click at [128, 602] on icon at bounding box center [129, 603] width 7 height 13
click at [79, 295] on span "Dance" at bounding box center [90, 289] width 46 height 19
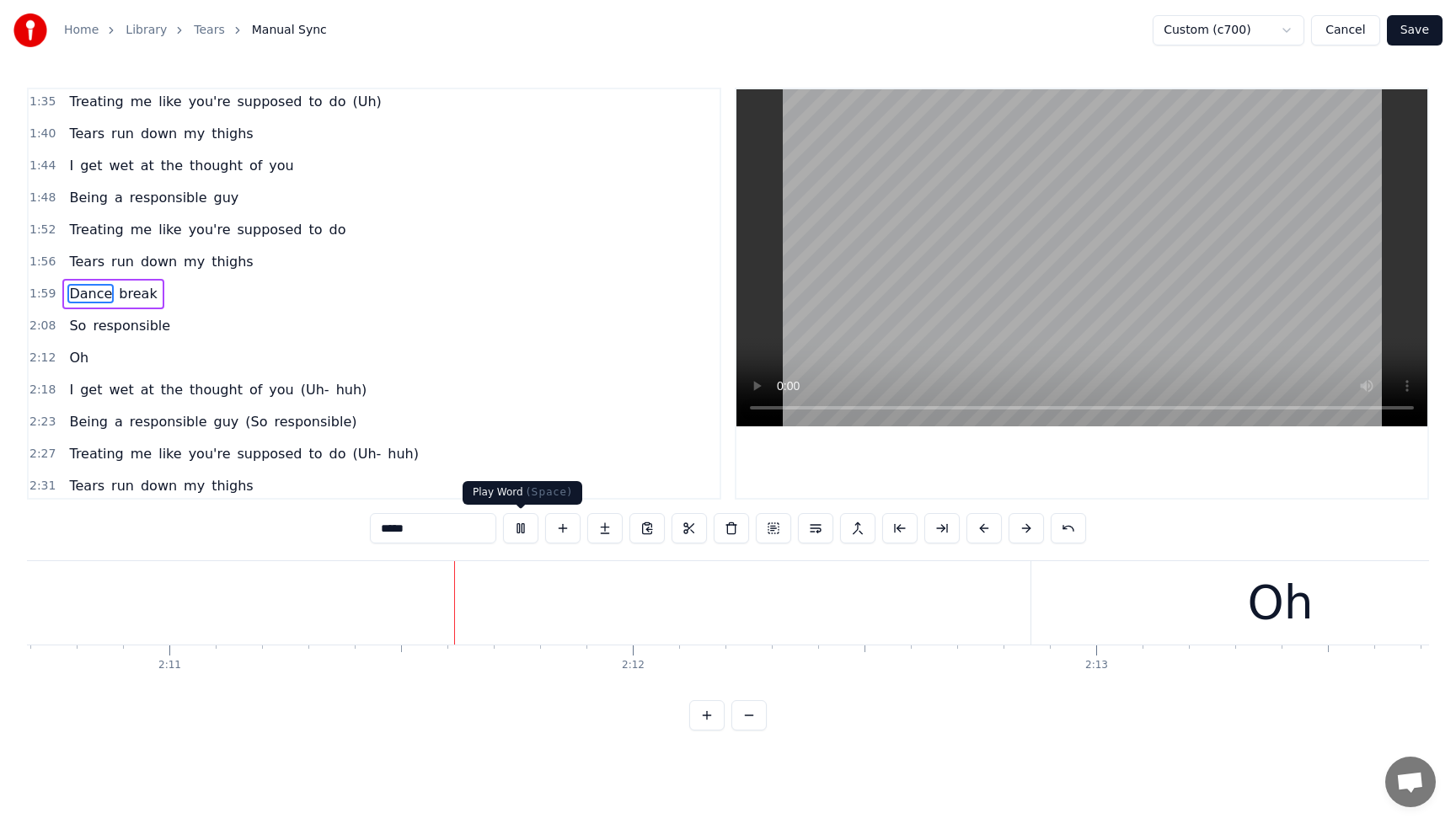
scroll to position [0, 60594]
click at [521, 521] on button at bounding box center [521, 528] width 36 height 31
click at [121, 327] on span "responsible" at bounding box center [132, 326] width 81 height 19
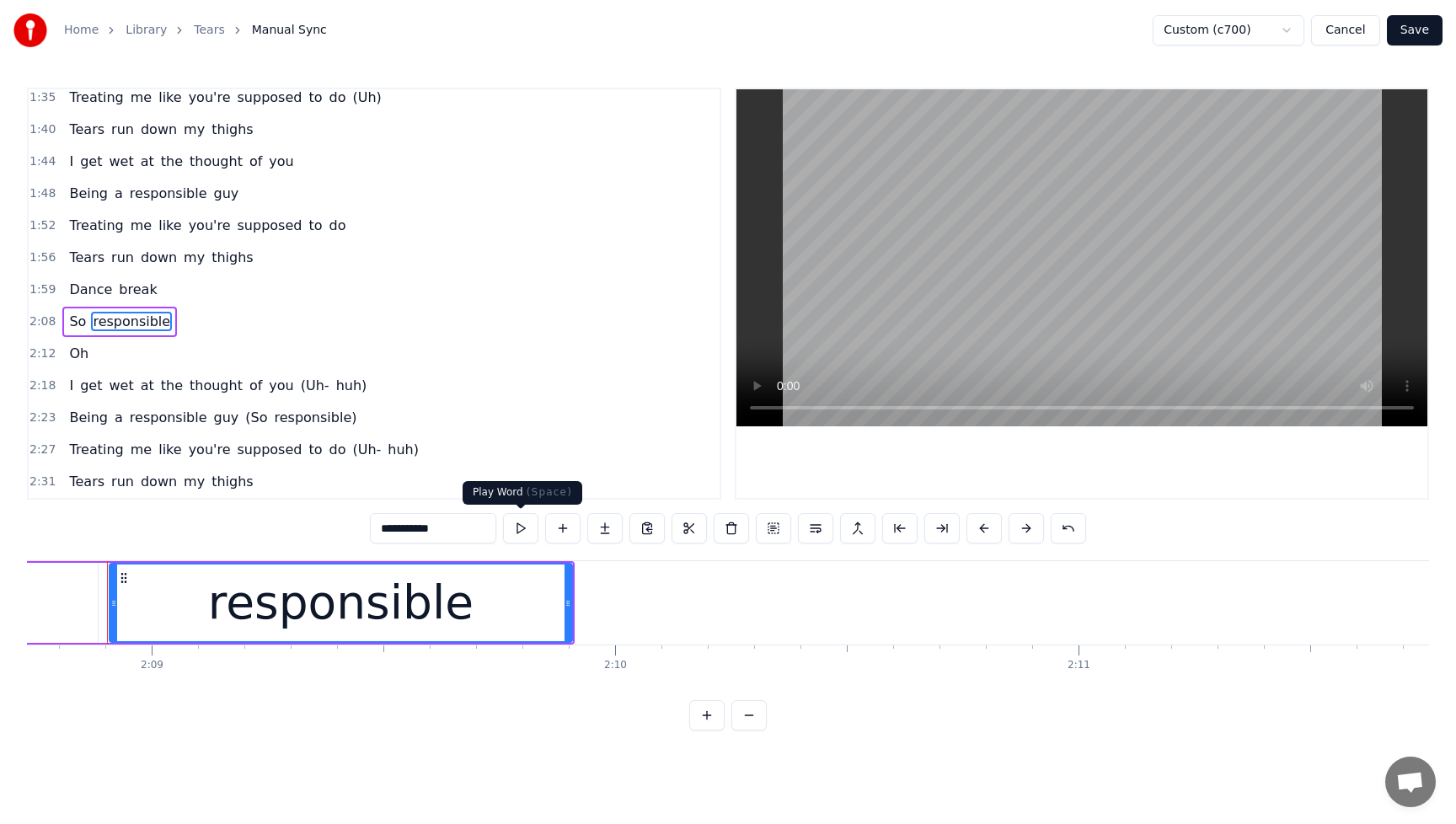
scroll to position [0, 59667]
click at [288, 588] on div "responsible" at bounding box center [345, 602] width 265 height 70
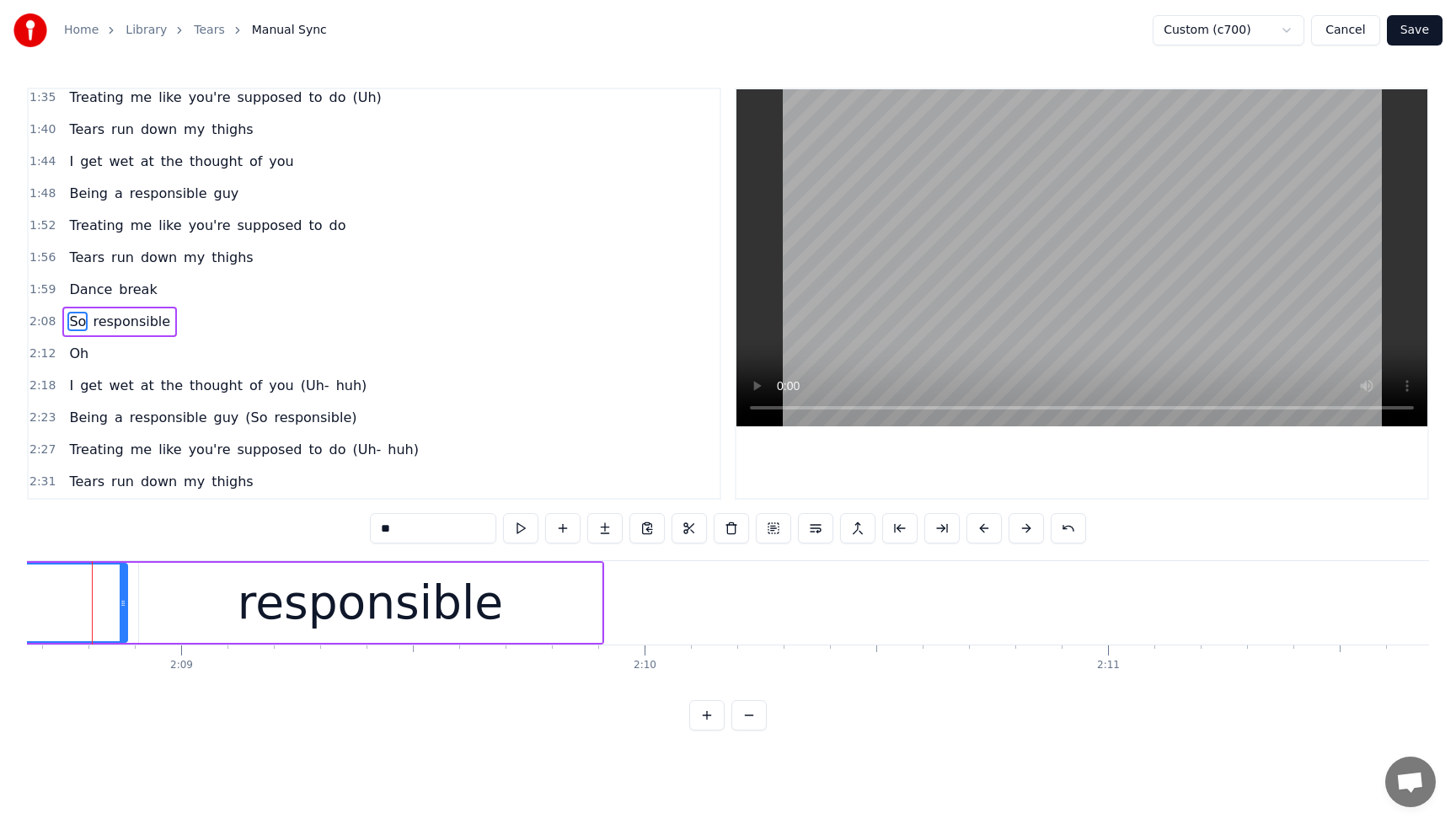
scroll to position [0, 59622]
drag, startPoint x: 145, startPoint y: 604, endPoint x: 93, endPoint y: 604, distance: 52.0
click at [93, 604] on icon at bounding box center [89, 603] width 7 height 13
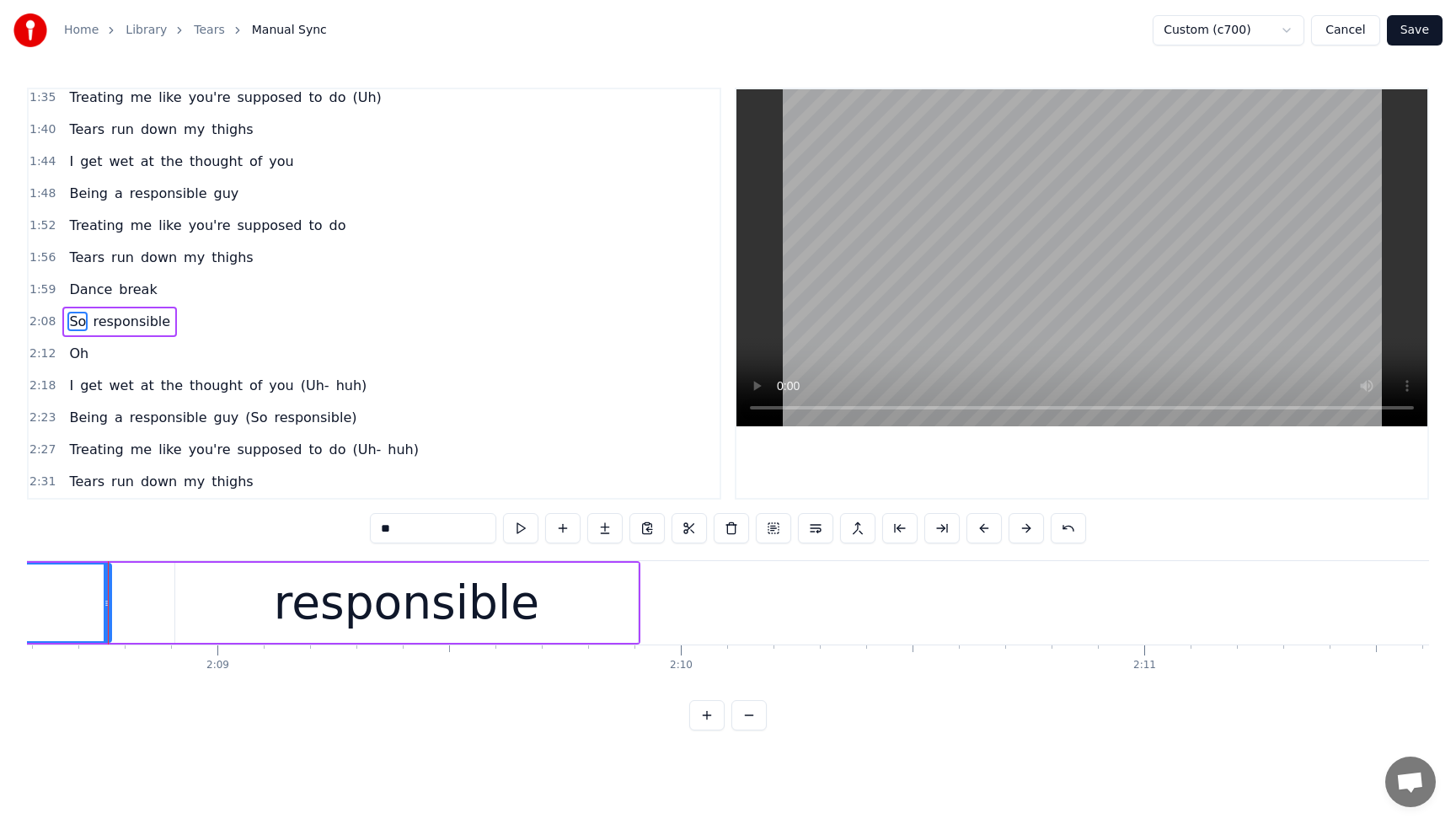
scroll to position [0, 59602]
click at [265, 600] on div "responsible" at bounding box center [410, 602] width 463 height 80
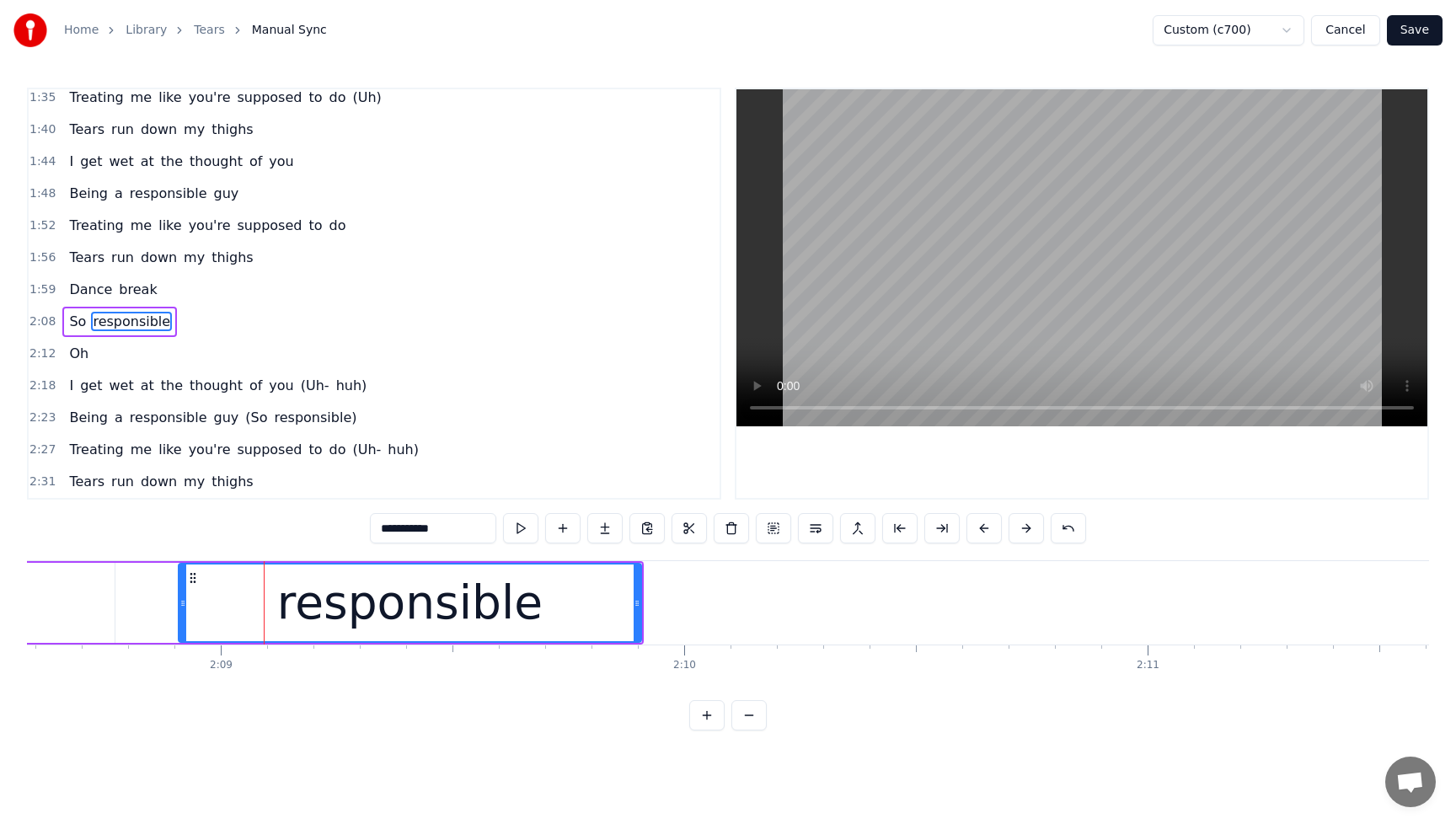
drag, startPoint x: 399, startPoint y: 586, endPoint x: 344, endPoint y: 589, distance: 55.1
click at [349, 588] on div "responsible" at bounding box center [410, 602] width 265 height 70
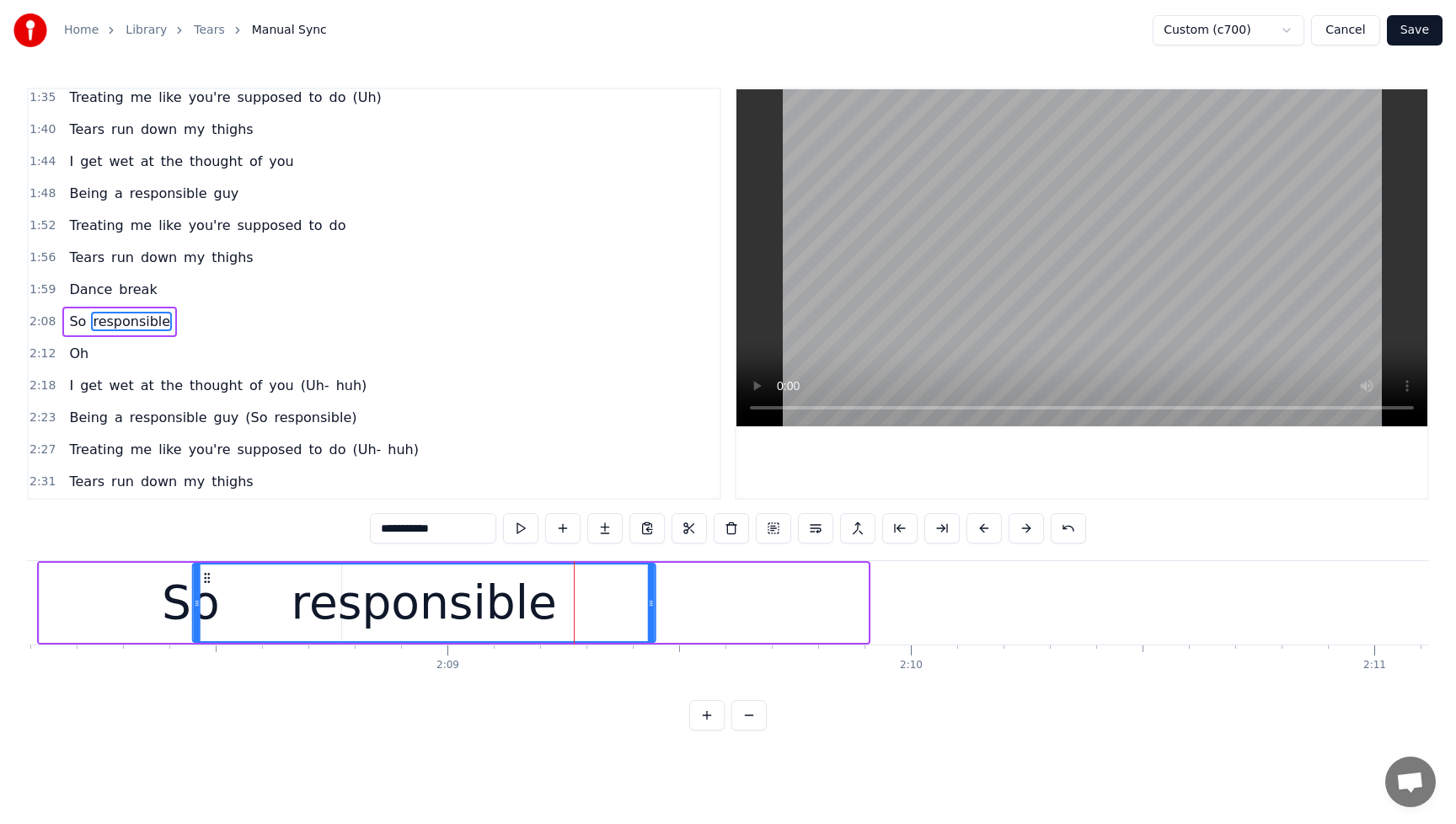
scroll to position [0, 59340]
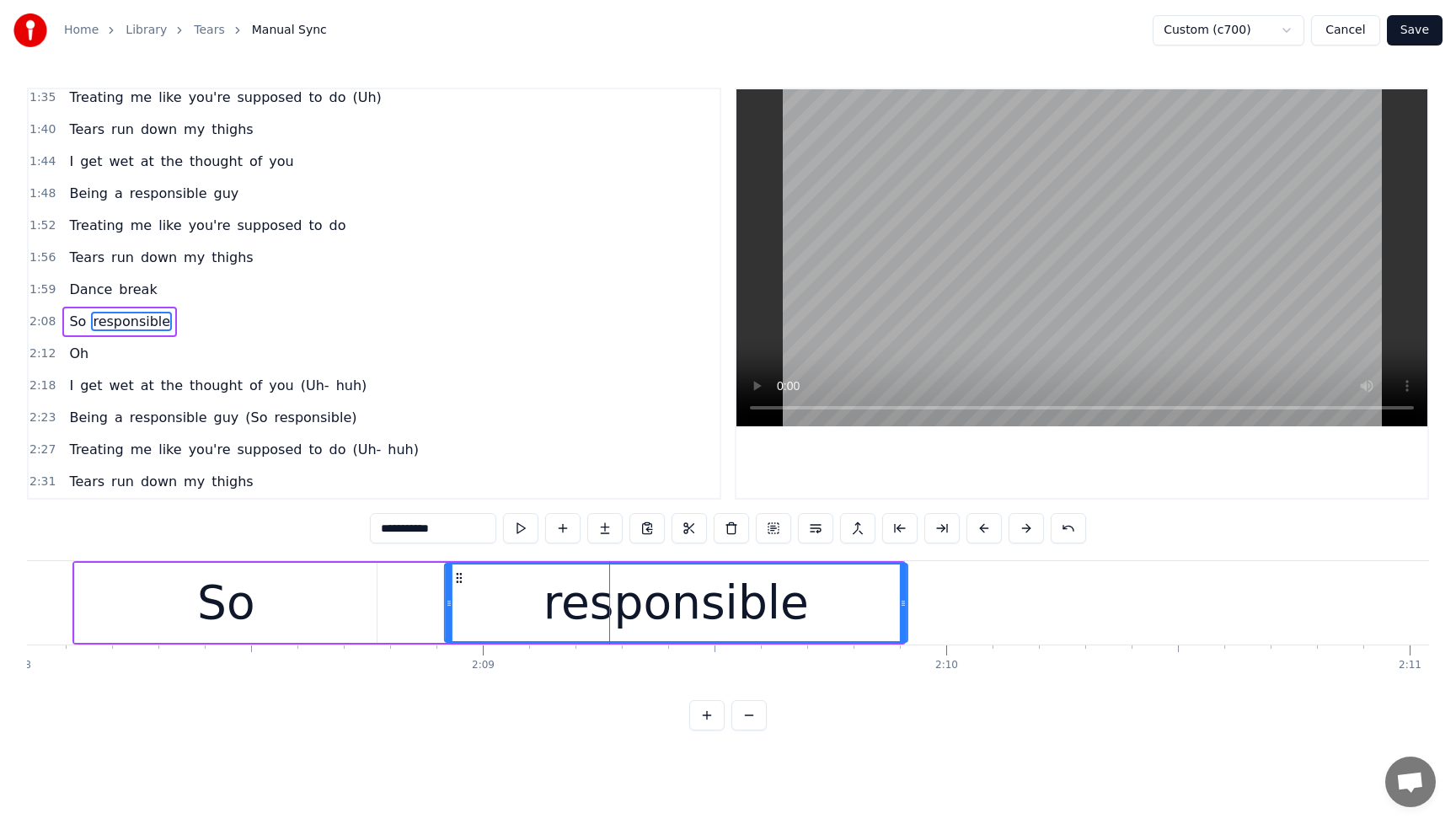
drag, startPoint x: 192, startPoint y: 581, endPoint x: 466, endPoint y: 592, distance: 274.2
click at [459, 589] on div "responsible" at bounding box center [676, 603] width 461 height 77
drag, startPoint x: 905, startPoint y: 604, endPoint x: 956, endPoint y: 606, distance: 51.0
click at [956, 605] on icon at bounding box center [955, 603] width 7 height 13
click at [79, 287] on span "Dance" at bounding box center [90, 289] width 46 height 19
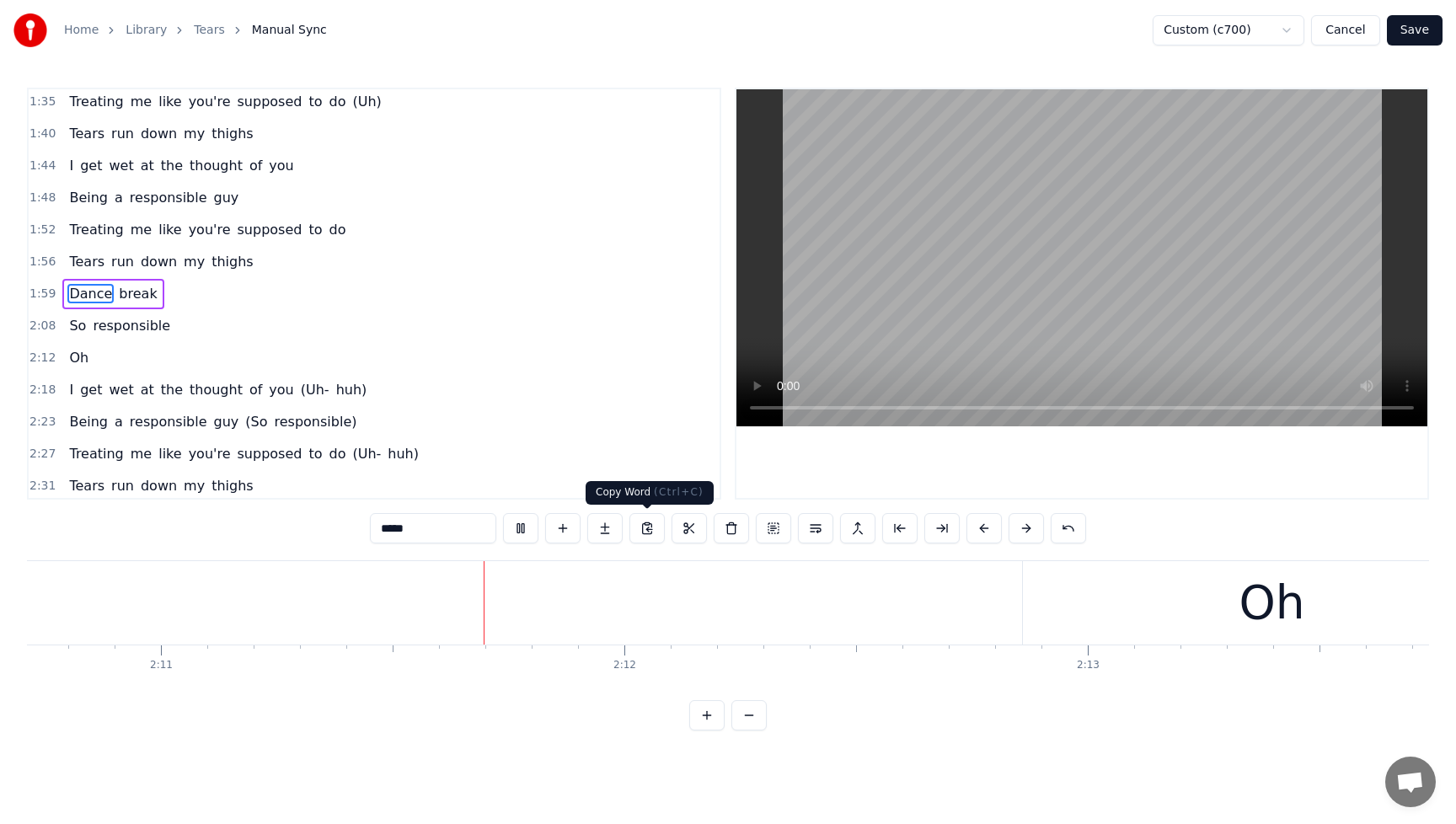
scroll to position [0, 60702]
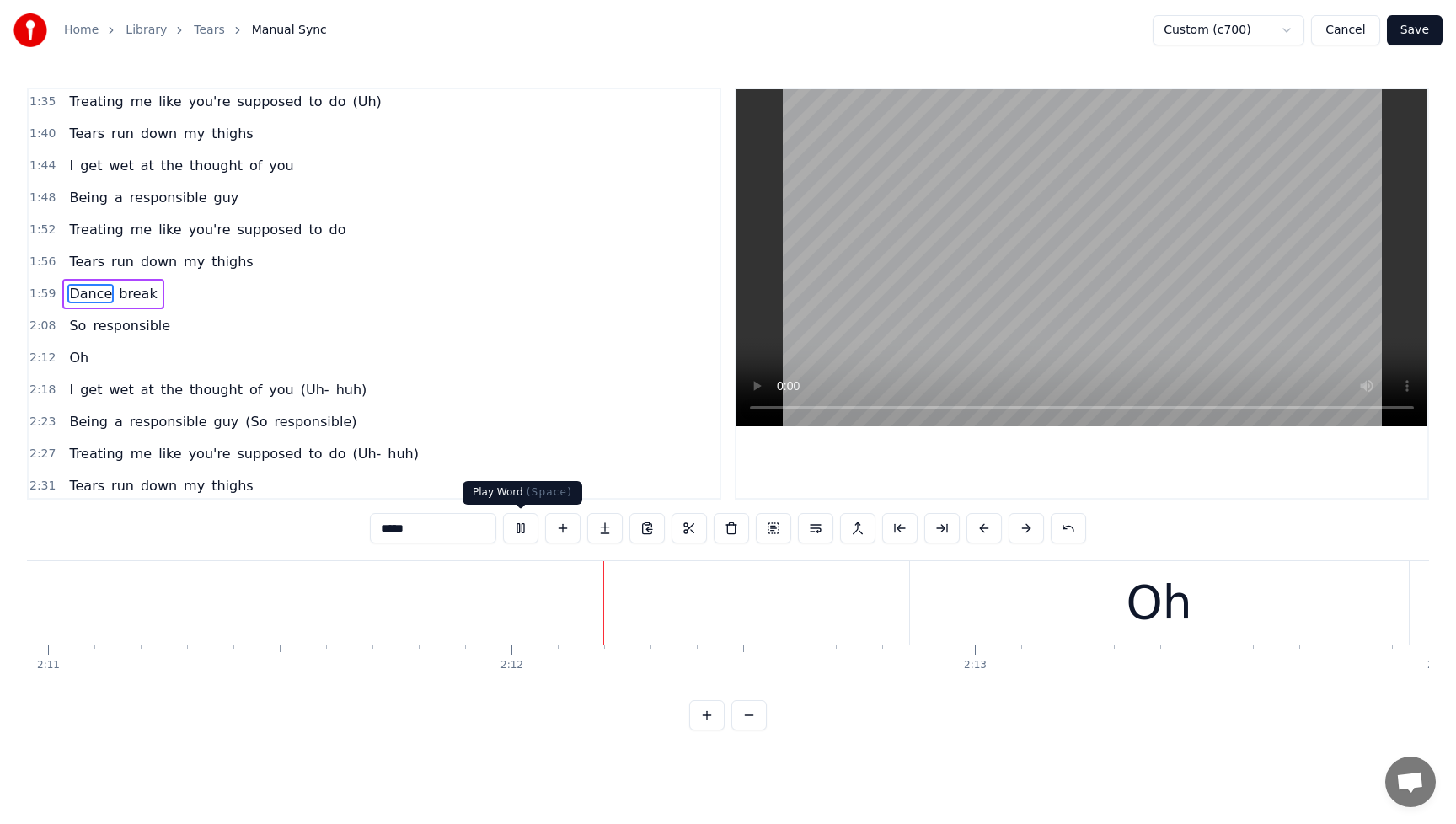
click at [522, 529] on button at bounding box center [521, 528] width 36 height 31
click at [113, 328] on span "responsible" at bounding box center [132, 326] width 81 height 19
type input "**********"
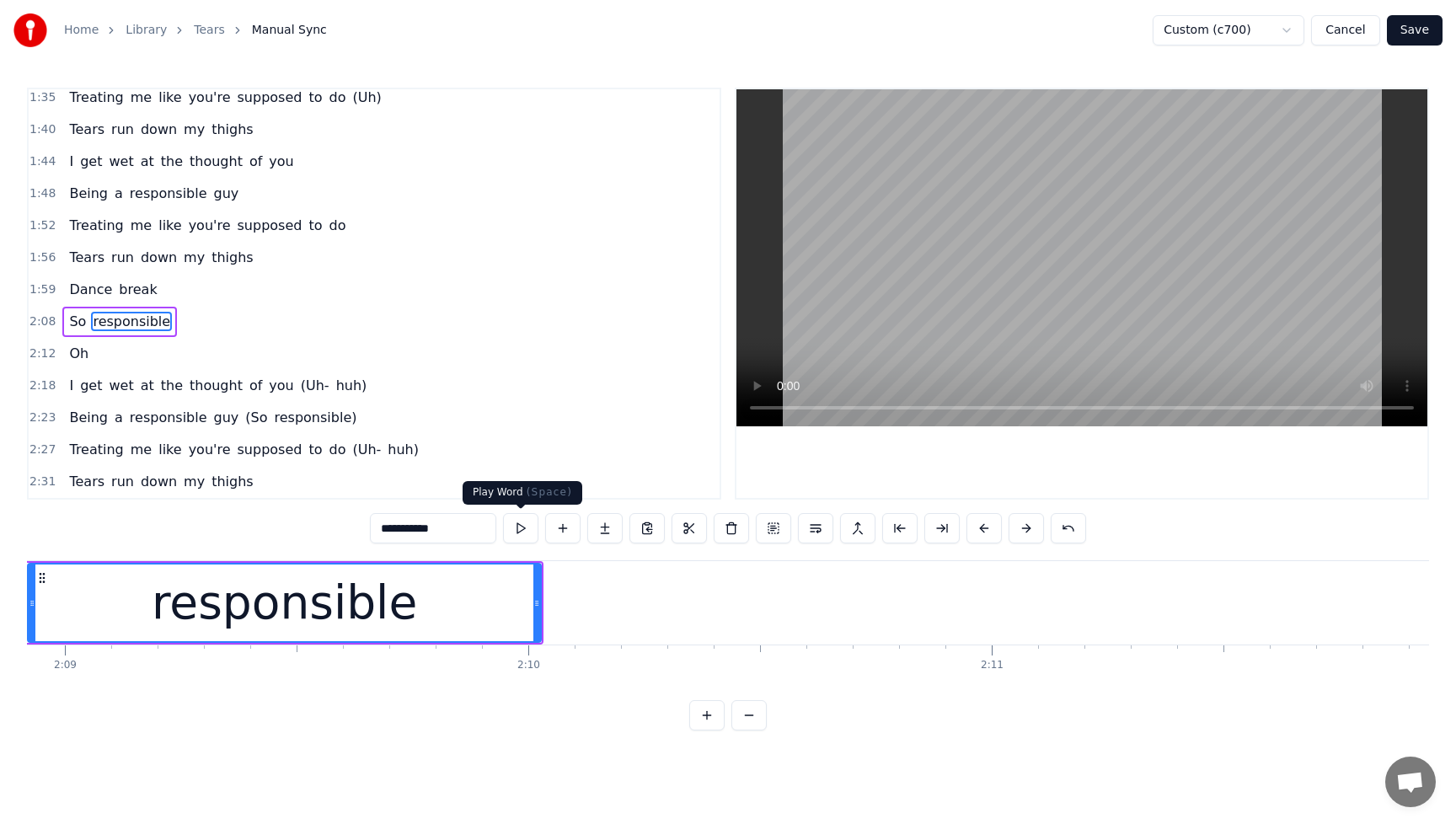
scroll to position [0, 59672]
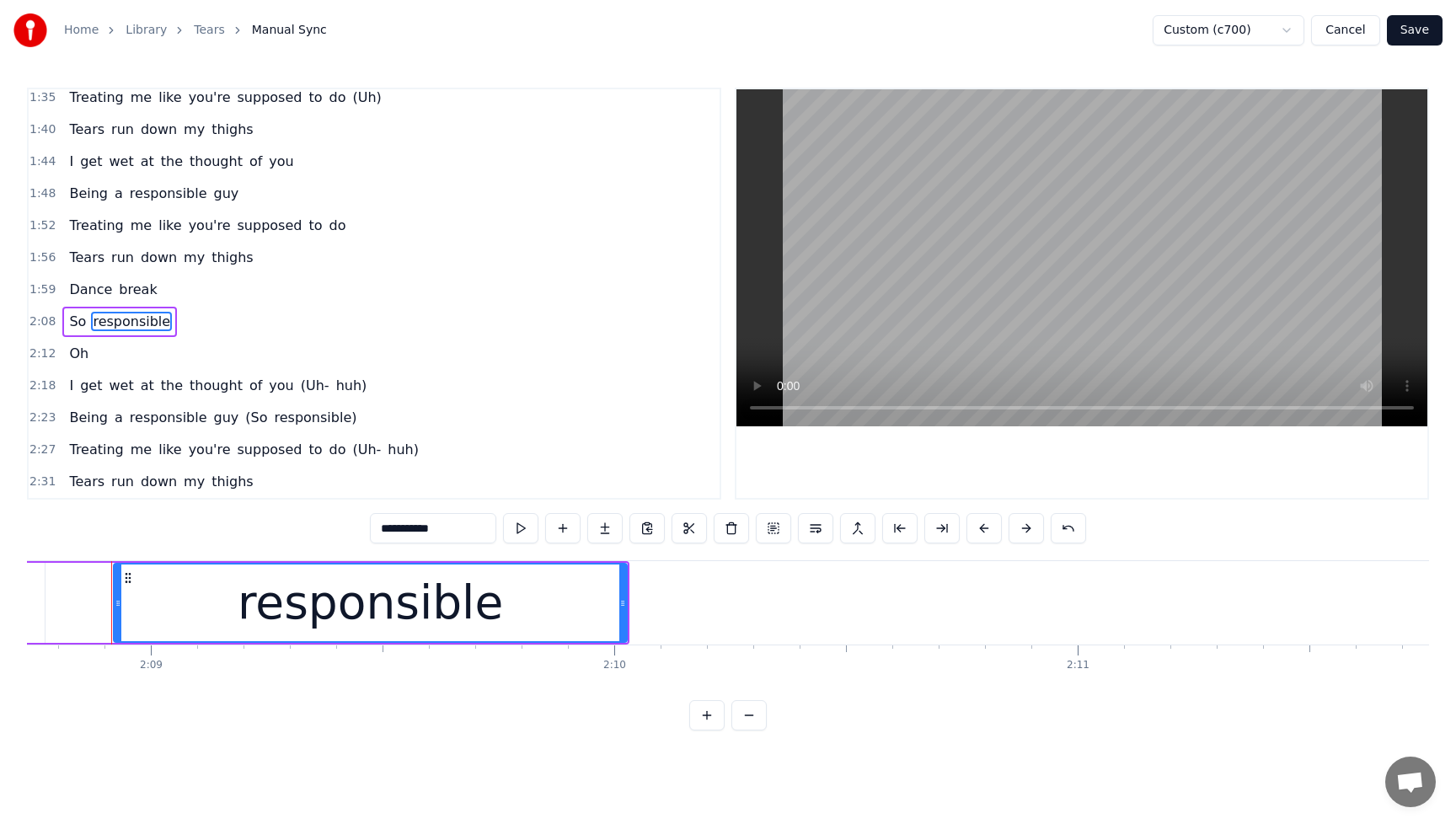
click at [316, 624] on div "responsible" at bounding box center [370, 602] width 265 height 70
click at [67, 623] on div "So responsible" at bounding box center [185, 602] width 889 height 84
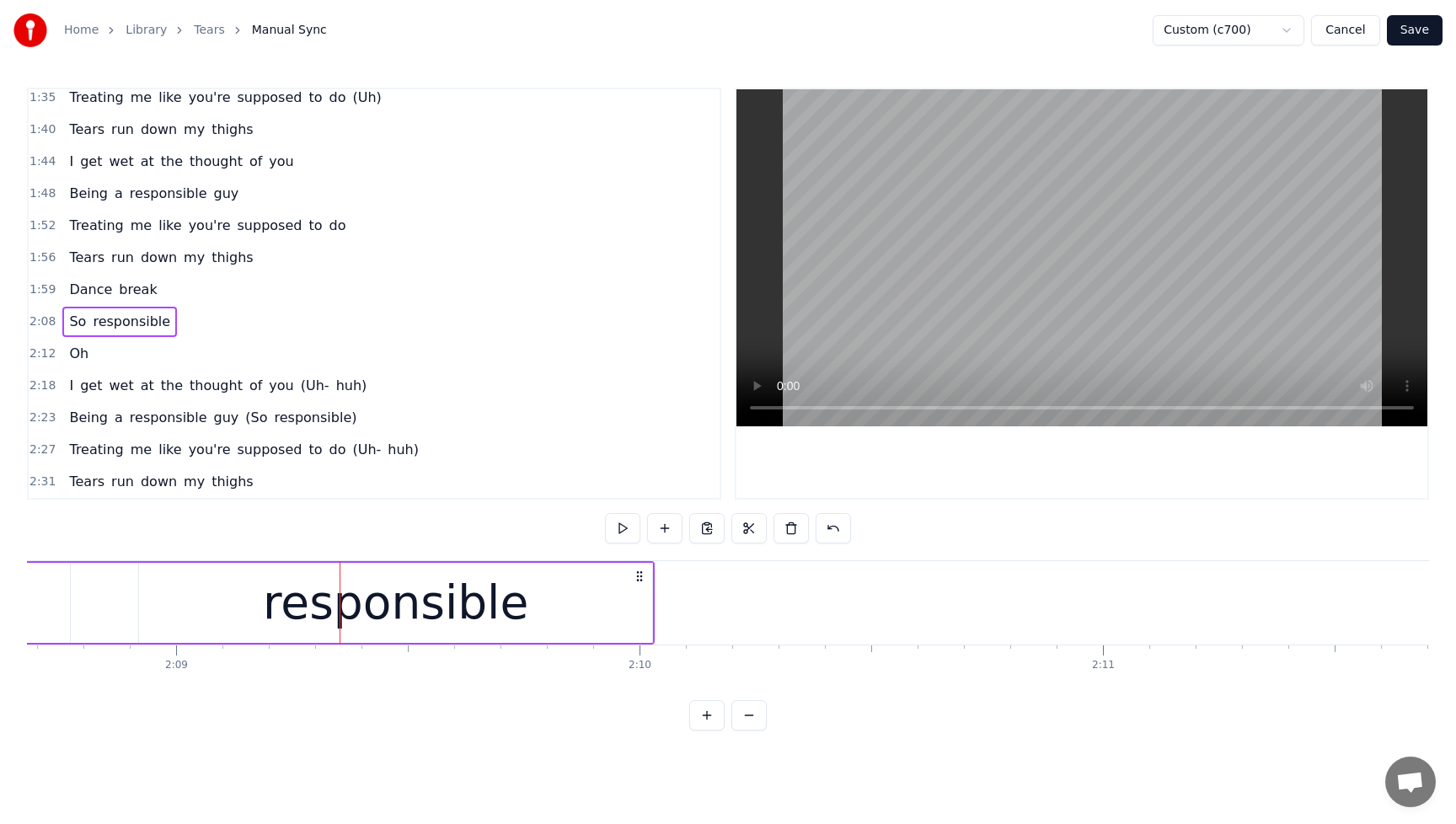
scroll to position [0, 59628]
click at [354, 621] on div "responsible" at bounding box center [414, 602] width 265 height 70
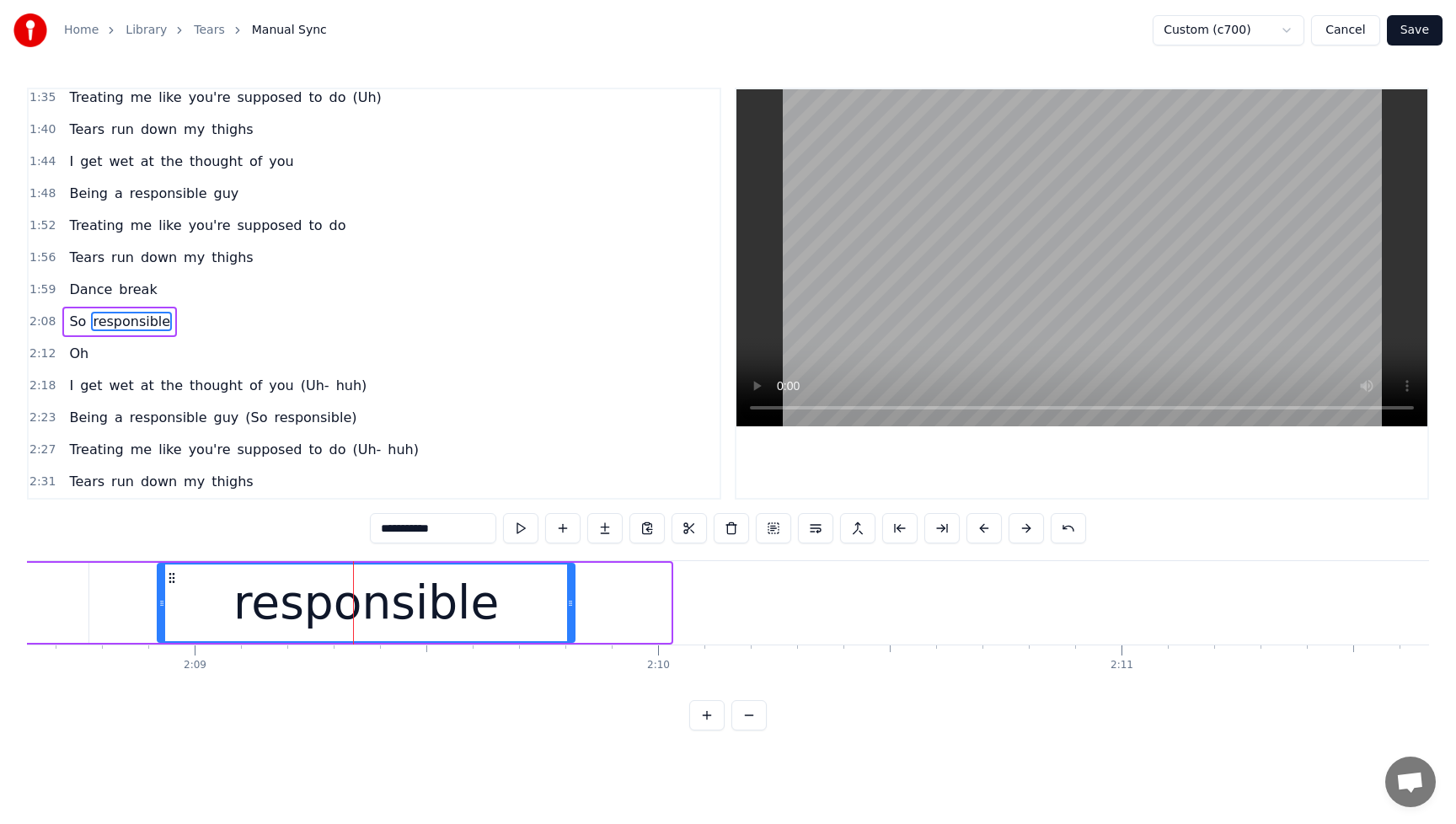
drag, startPoint x: 668, startPoint y: 602, endPoint x: 572, endPoint y: 610, distance: 96.3
click at [572, 610] on div at bounding box center [570, 603] width 7 height 77
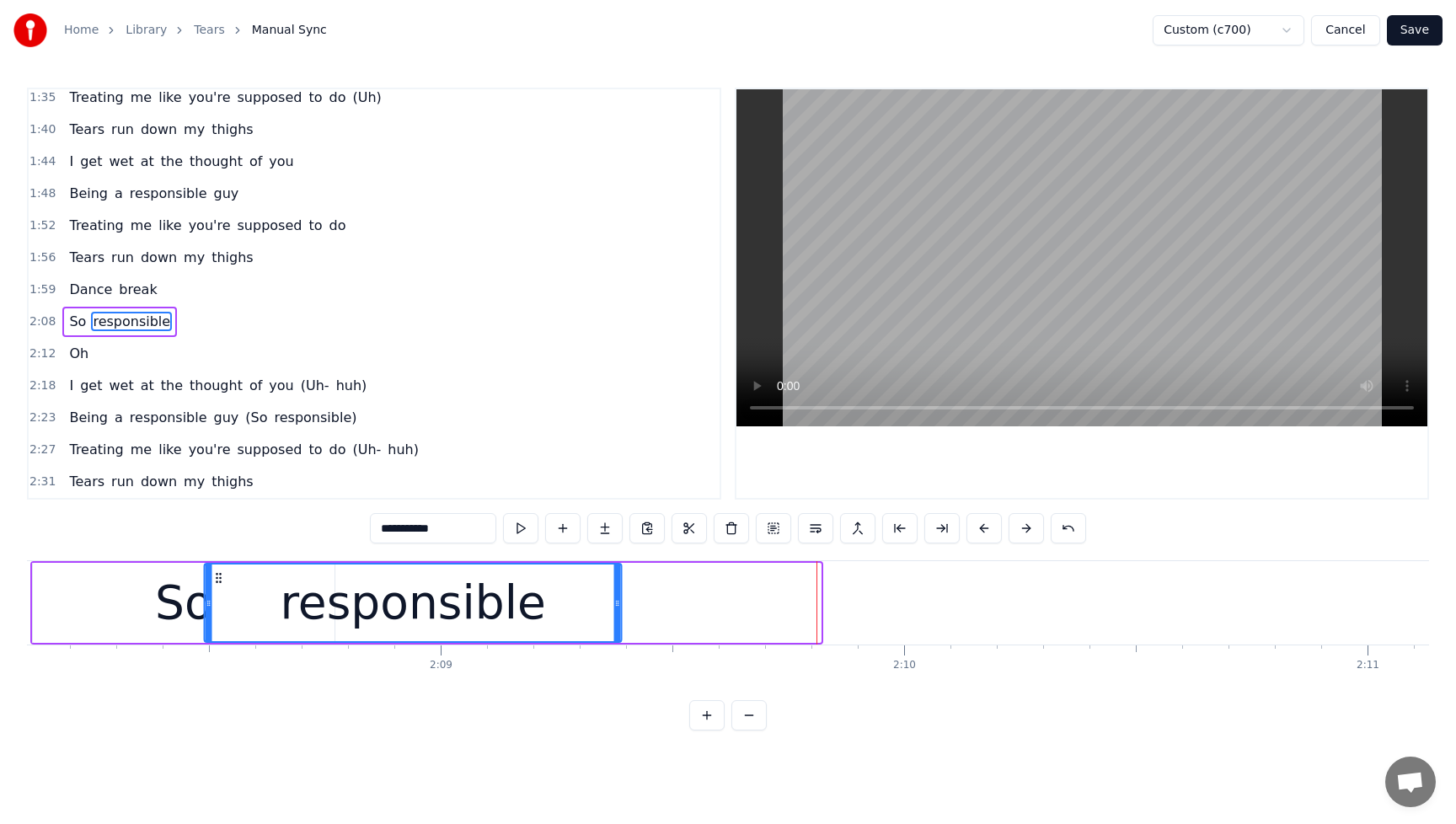
scroll to position [0, 59347]
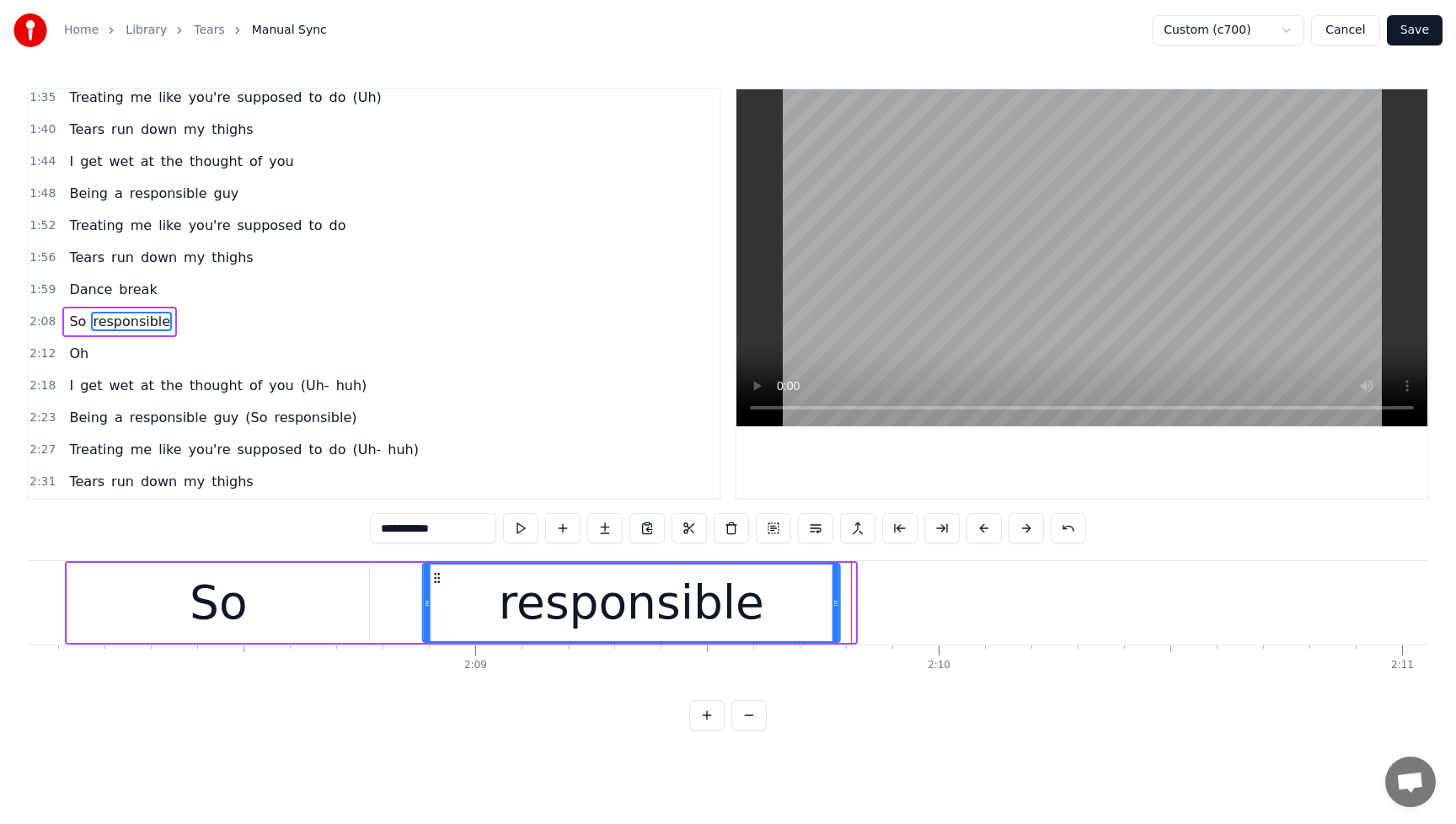
drag, startPoint x: 171, startPoint y: 579, endPoint x: 437, endPoint y: 592, distance: 266.3
click at [437, 592] on div "responsible" at bounding box center [631, 603] width 416 height 77
click at [75, 295] on span "Dance" at bounding box center [90, 289] width 46 height 19
type input "*****"
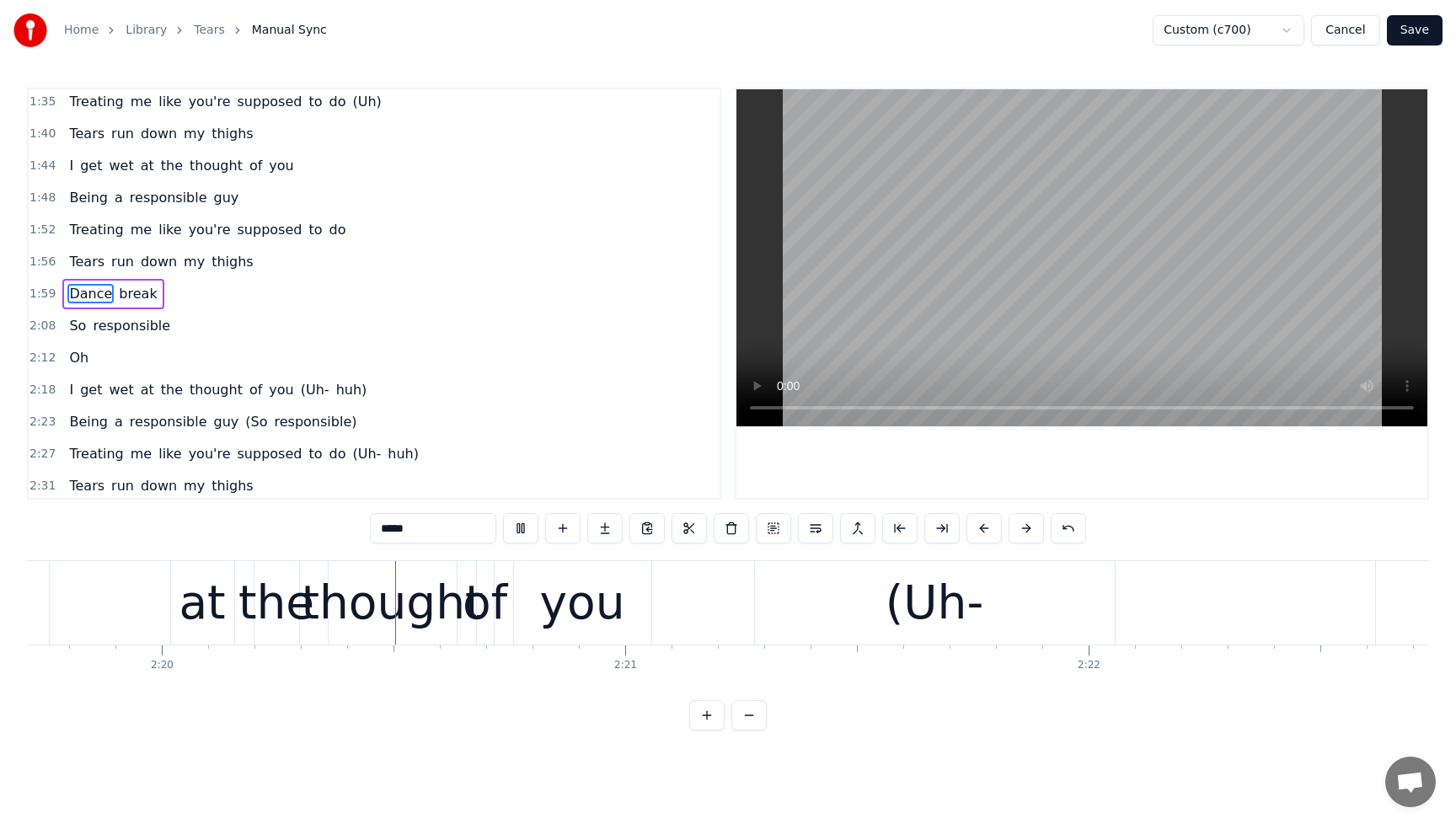
scroll to position [0, 64766]
click at [85, 355] on div "Oh" at bounding box center [79, 358] width 33 height 31
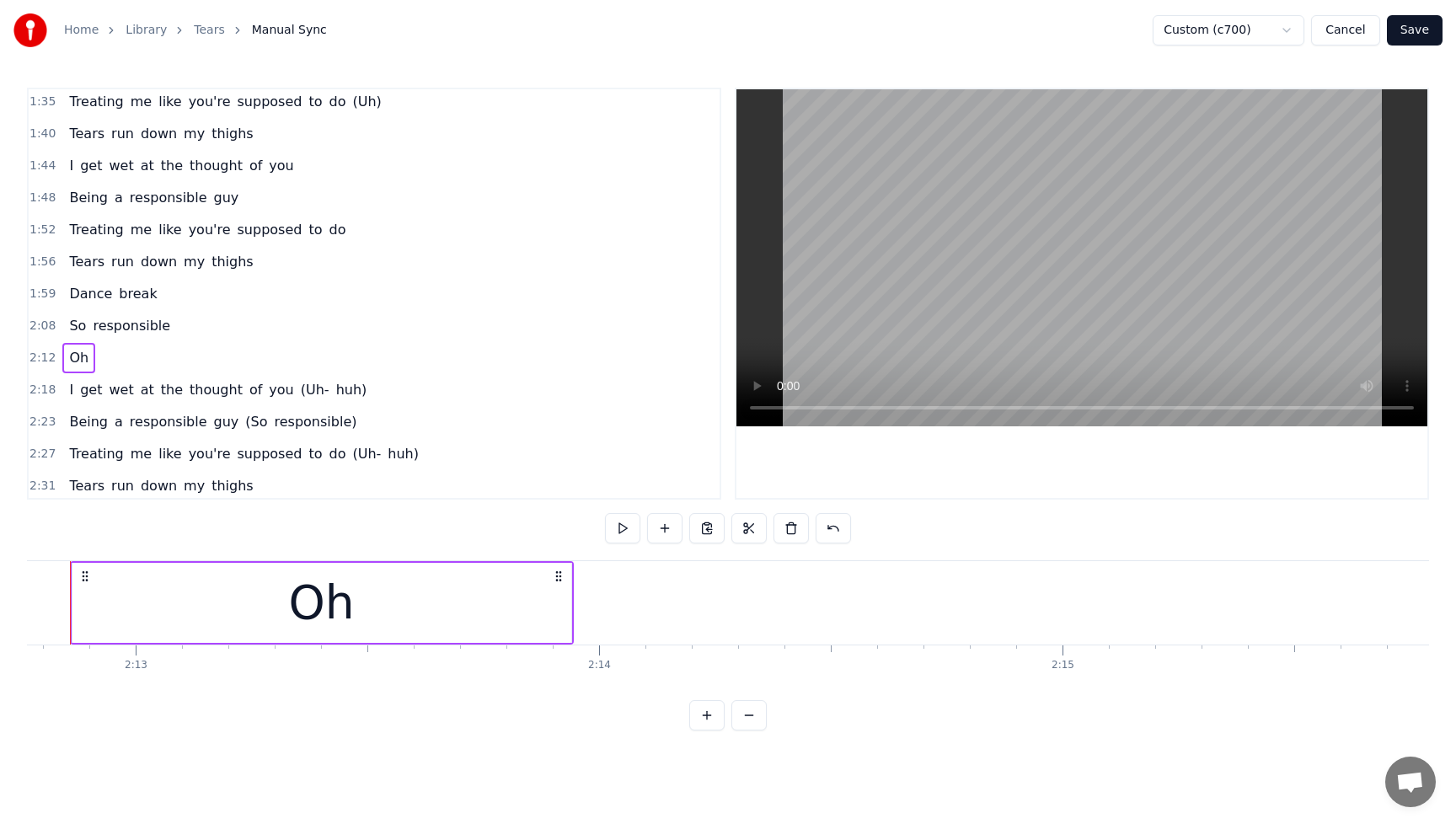
scroll to position [0, 61500]
click at [433, 614] on div "Oh" at bounding box center [363, 602] width 498 height 80
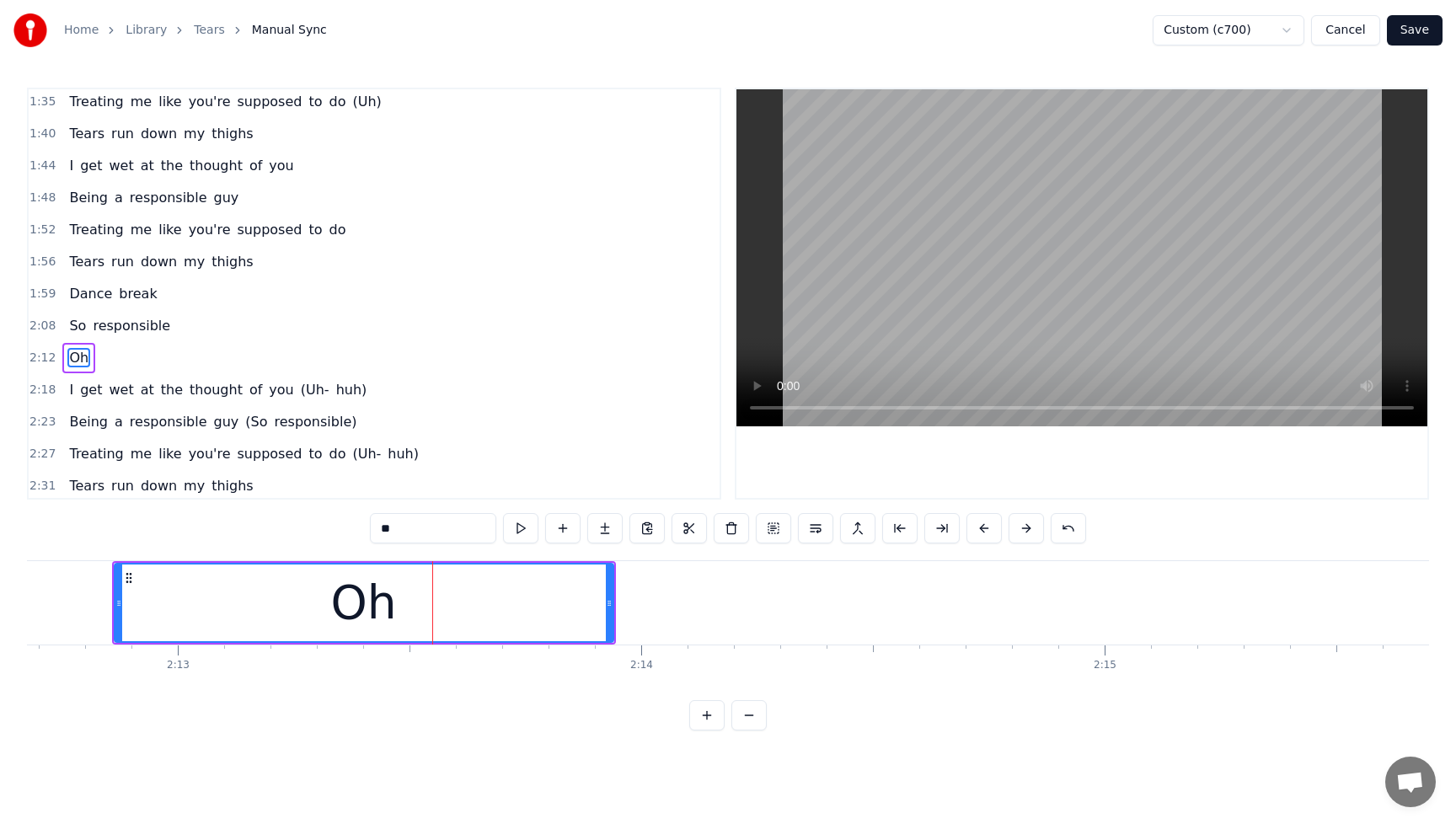
scroll to position [776, 0]
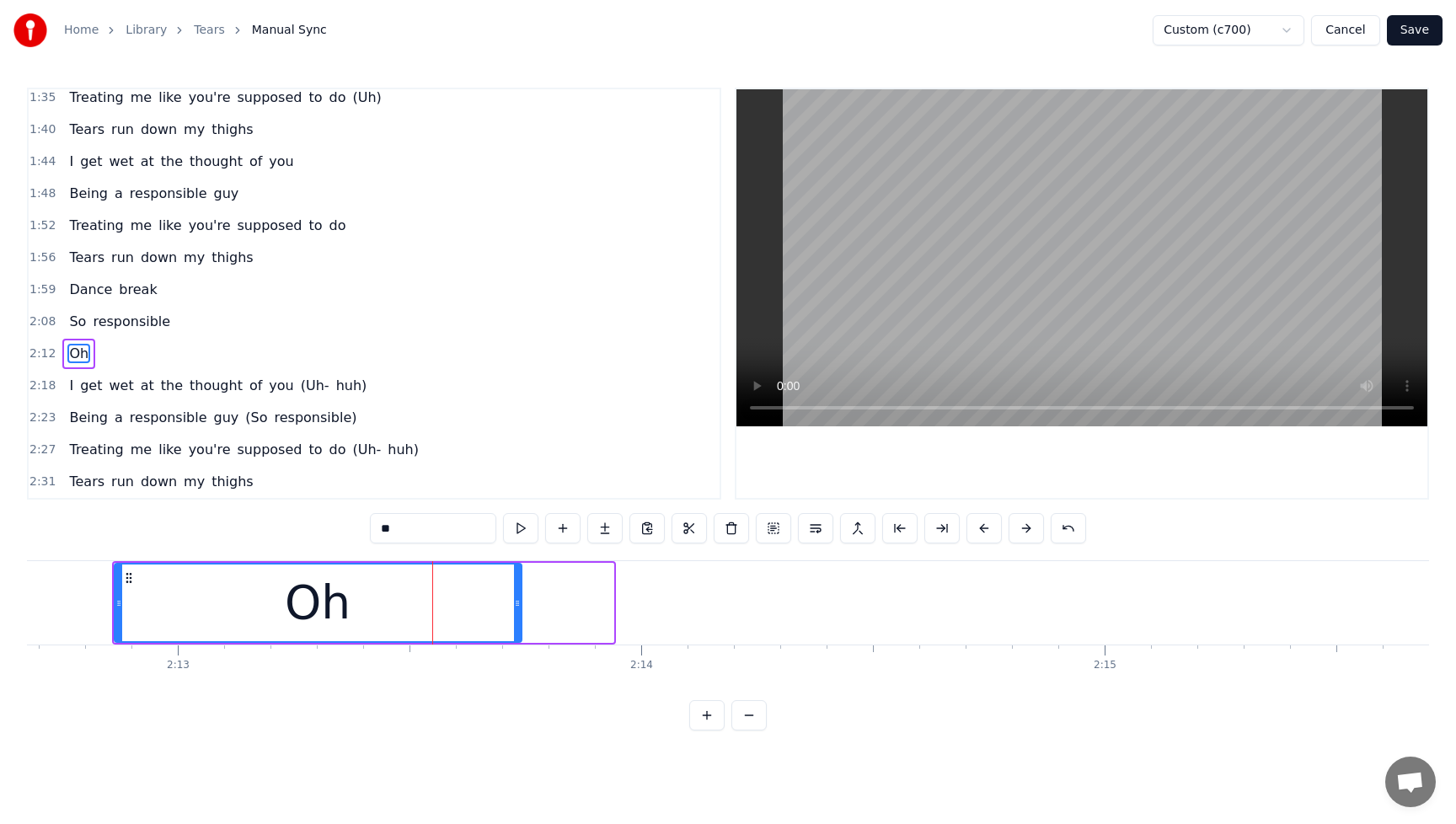
drag, startPoint x: 609, startPoint y: 604, endPoint x: 517, endPoint y: 614, distance: 92.5
click at [517, 614] on div at bounding box center [517, 603] width 7 height 77
click at [67, 350] on span "Oh" at bounding box center [79, 353] width 23 height 19
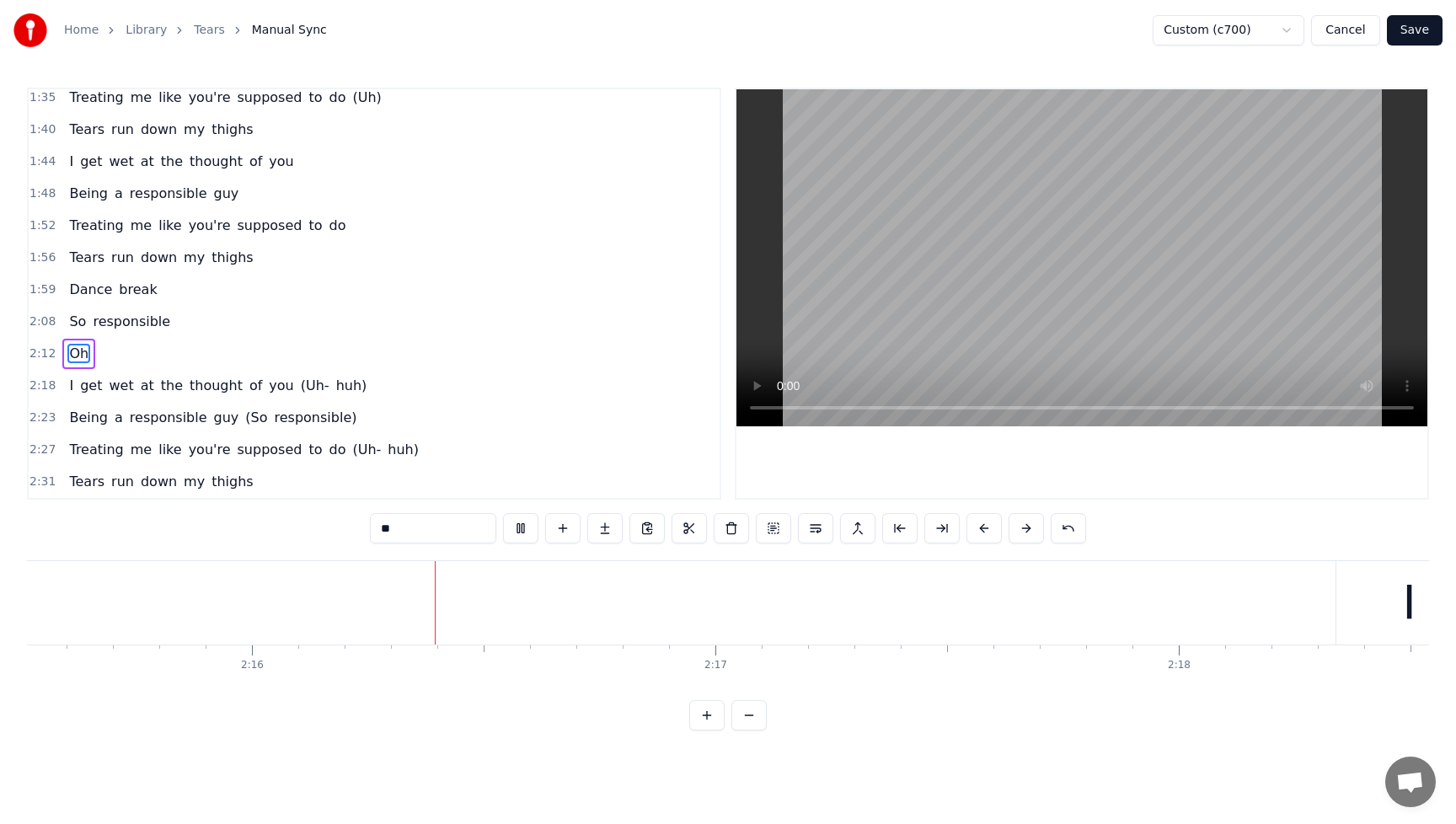
scroll to position [0, 62821]
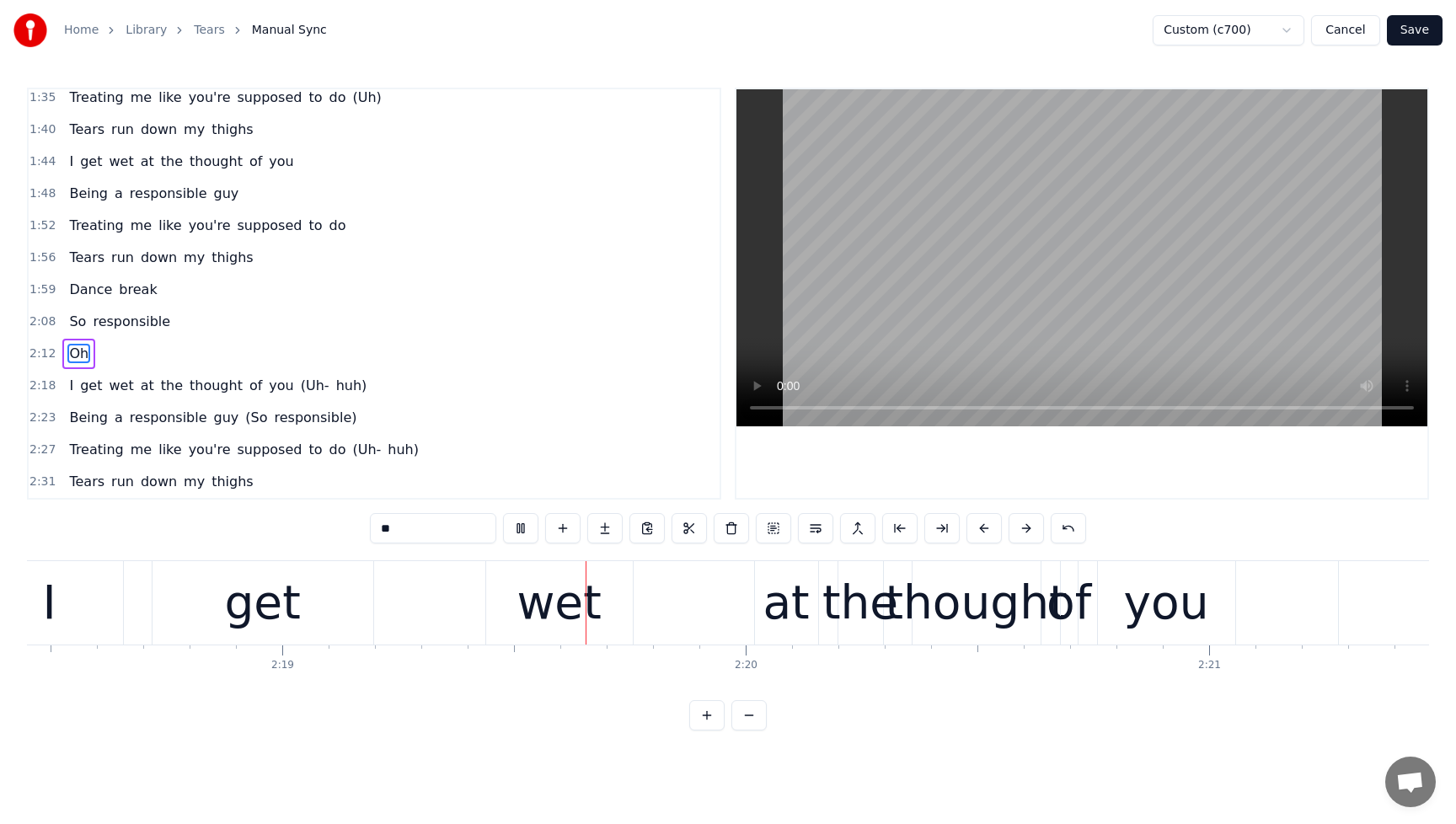
click at [81, 313] on span "So" at bounding box center [77, 322] width 20 height 19
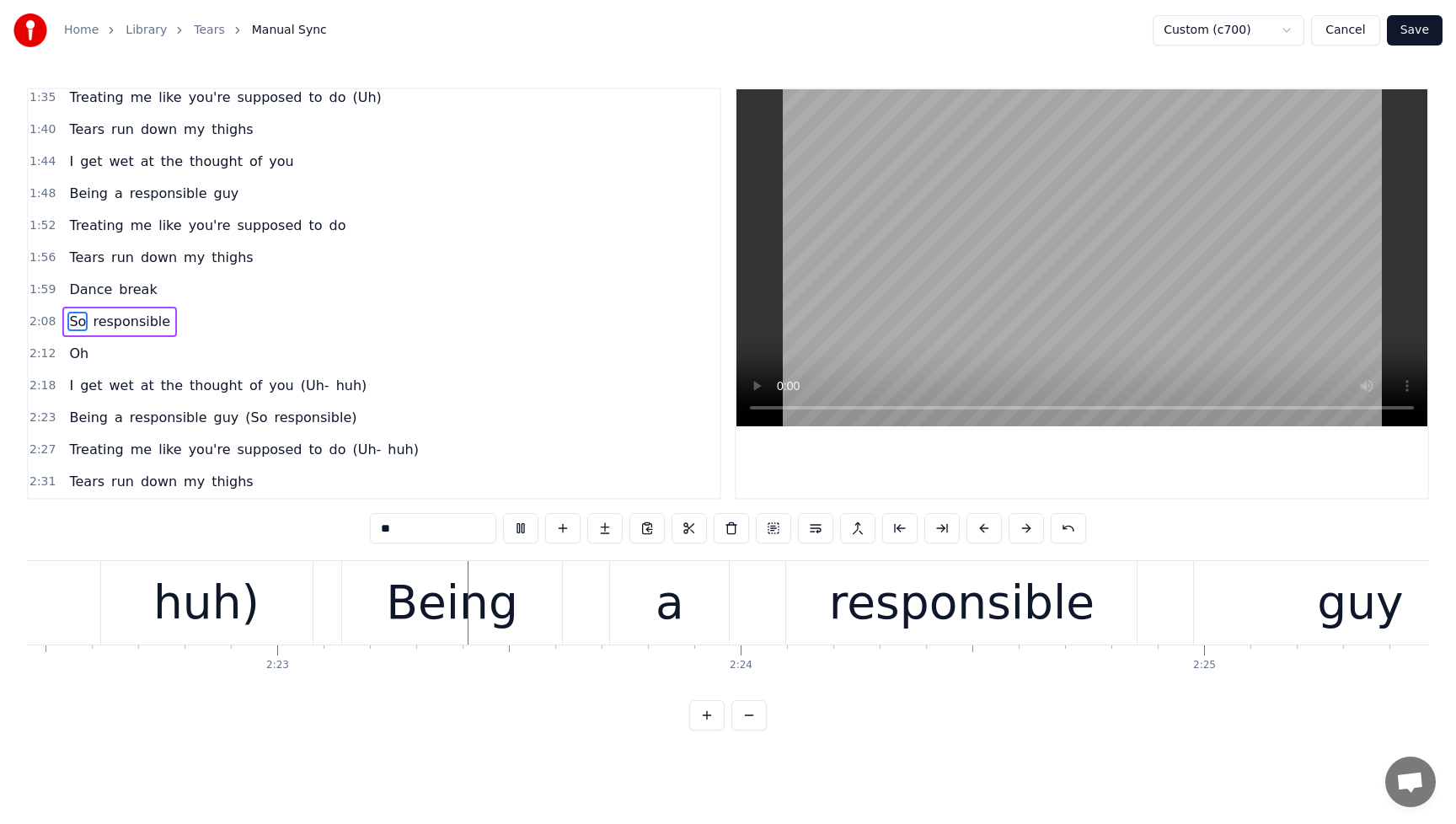
scroll to position [0, 66042]
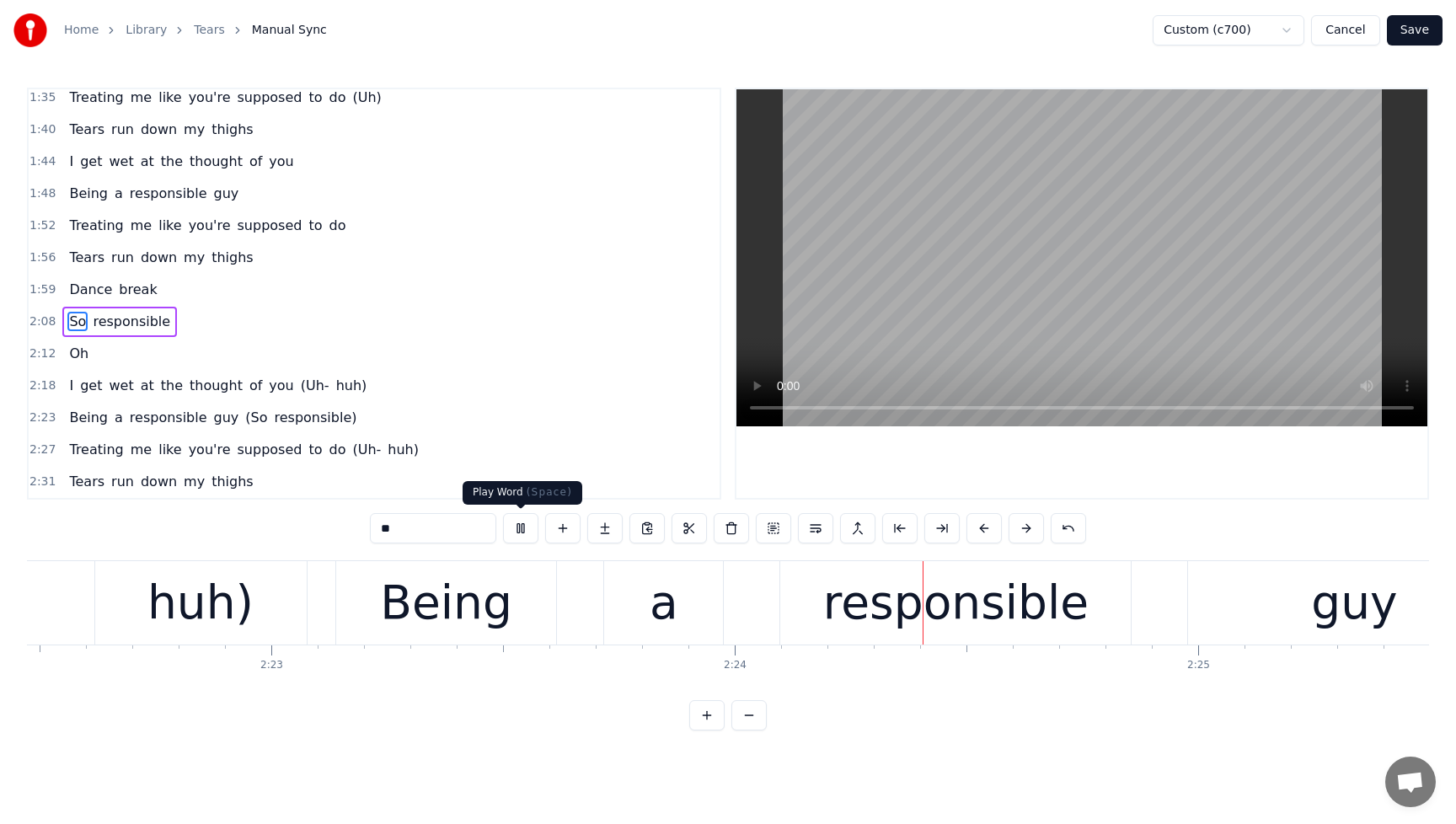
click at [527, 531] on button at bounding box center [521, 528] width 36 height 31
click at [334, 389] on span "huh)" at bounding box center [352, 385] width 35 height 19
type input "****"
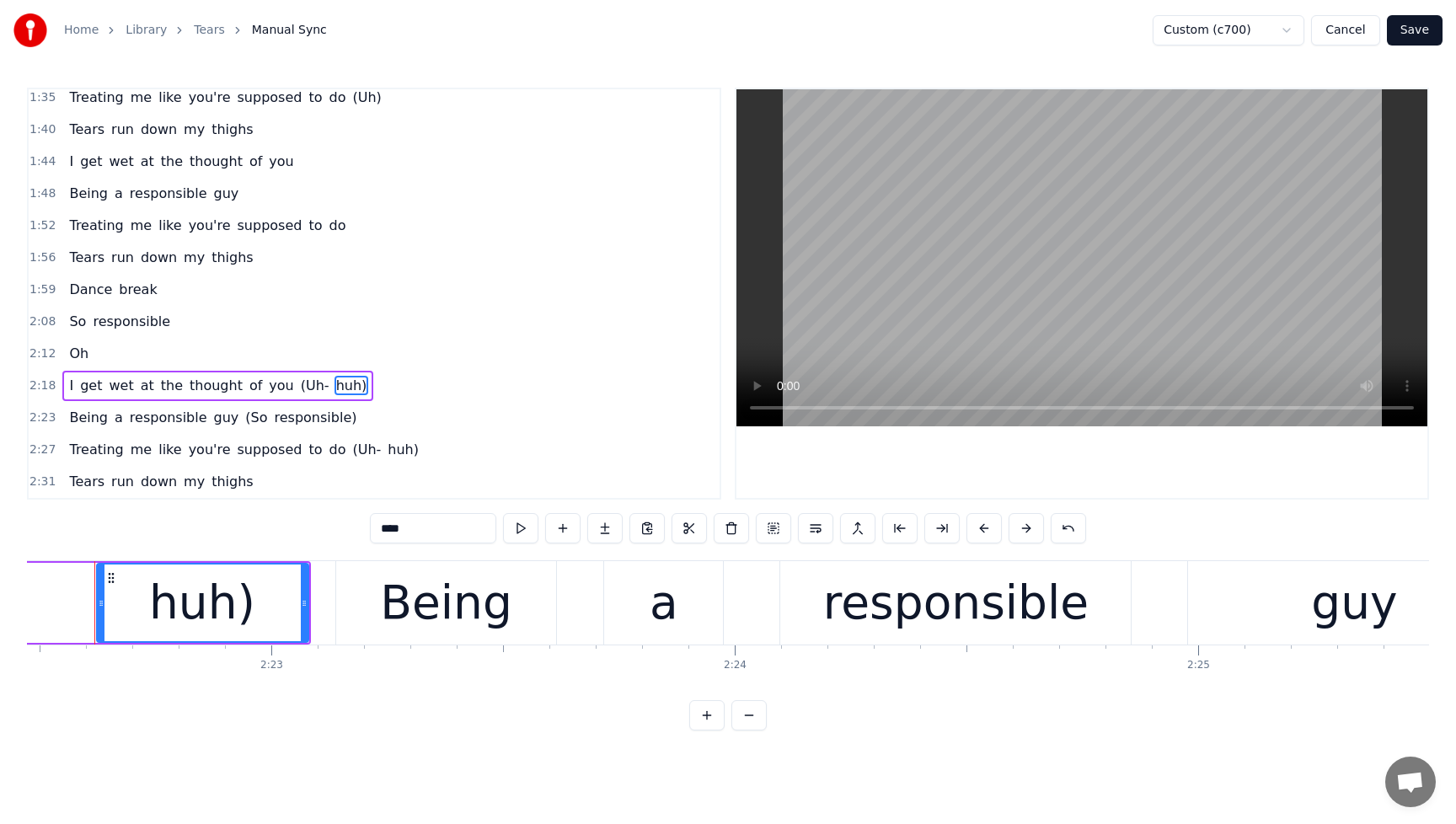
scroll to position [0, 66023]
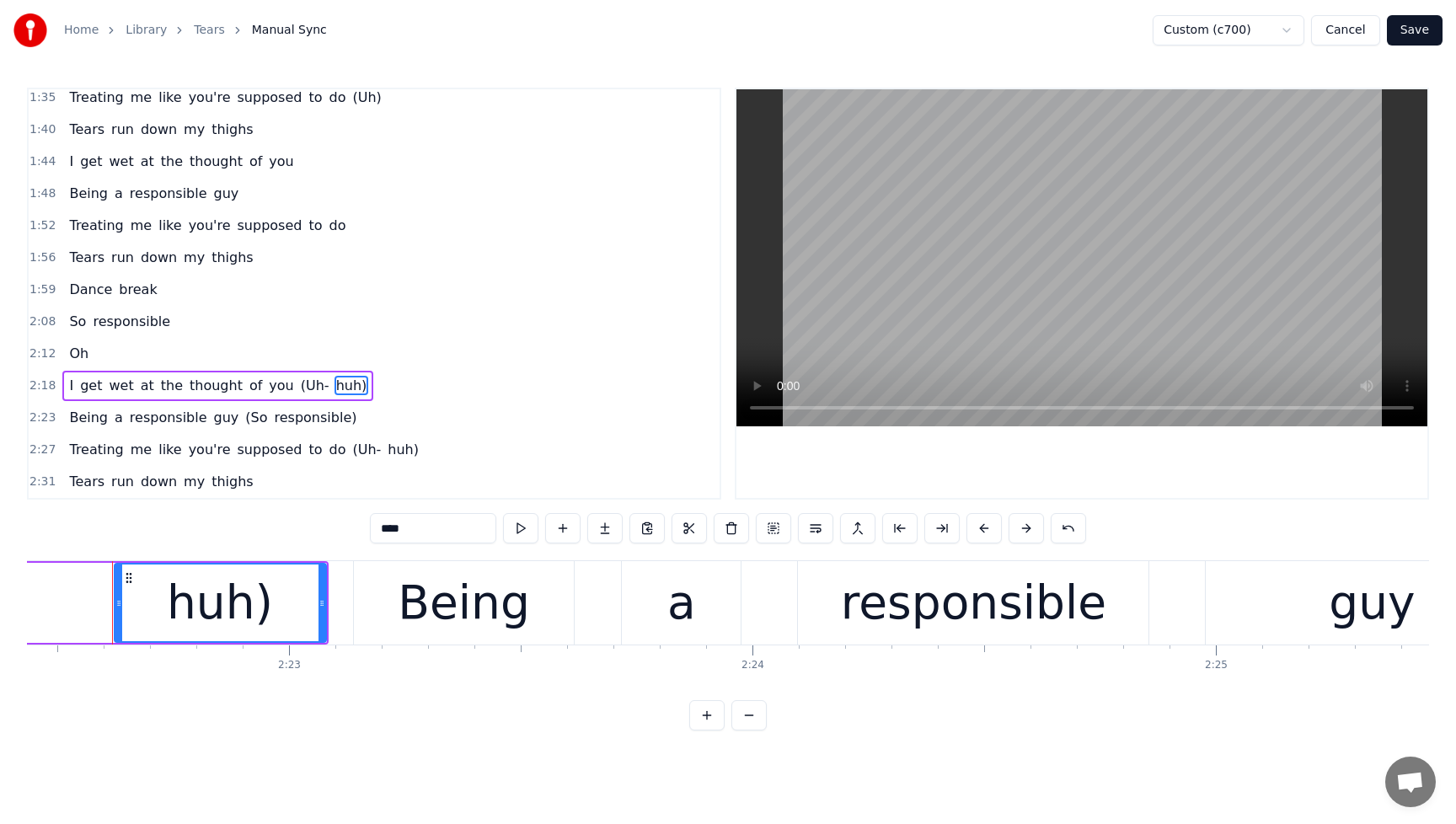
drag, startPoint x: 423, startPoint y: 525, endPoint x: 337, endPoint y: 533, distance: 86.4
click at [336, 533] on div "0:04 Mm 0:08 Mm, mm 0:12 Uh 0:21 I get wet at the thought of you (Uh) 0:25 Bein…" at bounding box center [728, 409] width 1402 height 643
click at [300, 382] on span "(Uh-" at bounding box center [315, 385] width 32 height 19
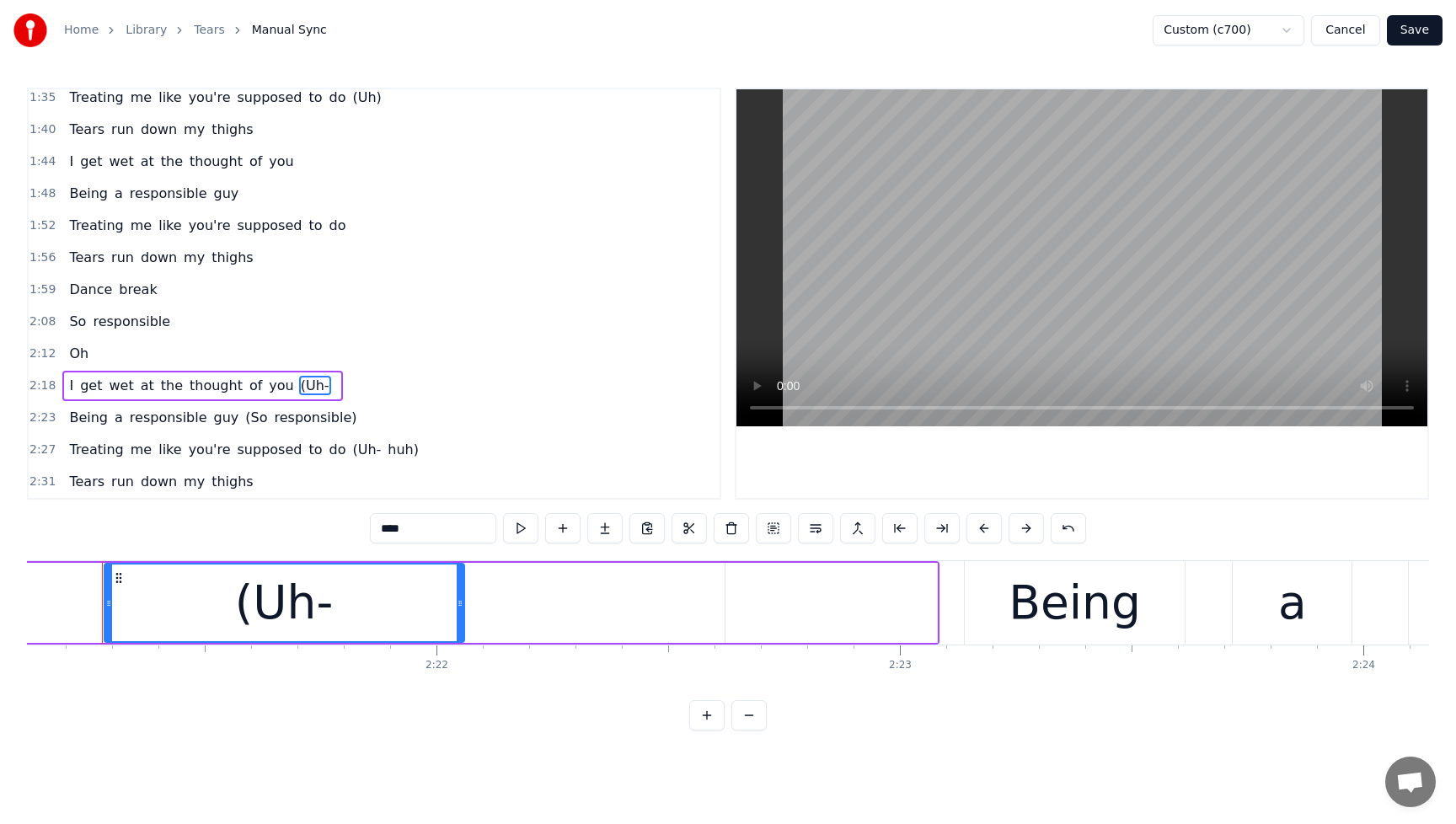
scroll to position [0, 65402]
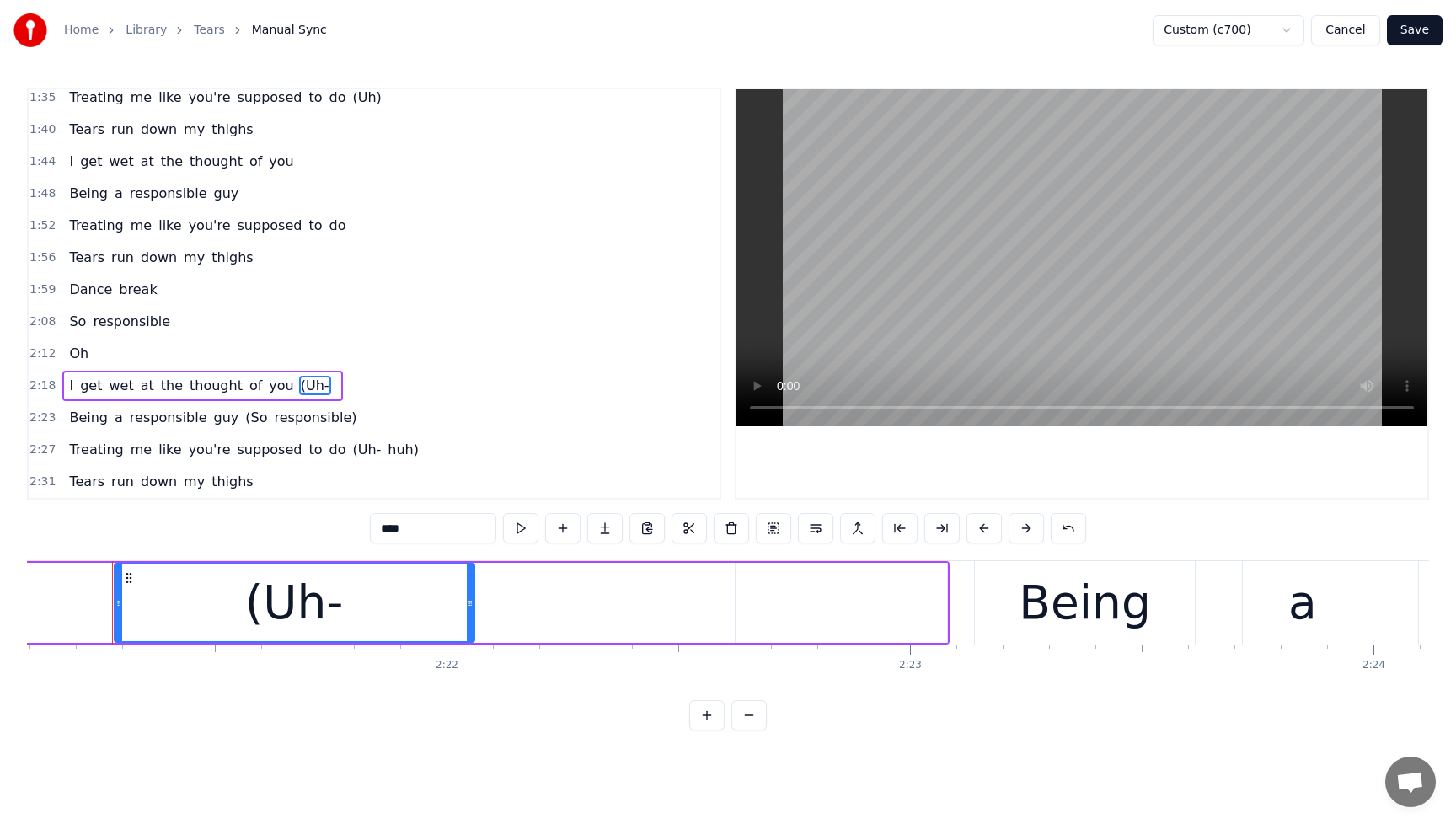
click at [432, 534] on input "****" at bounding box center [433, 528] width 127 height 31
click at [386, 457] on span "huh)" at bounding box center [403, 449] width 35 height 19
type input "****"
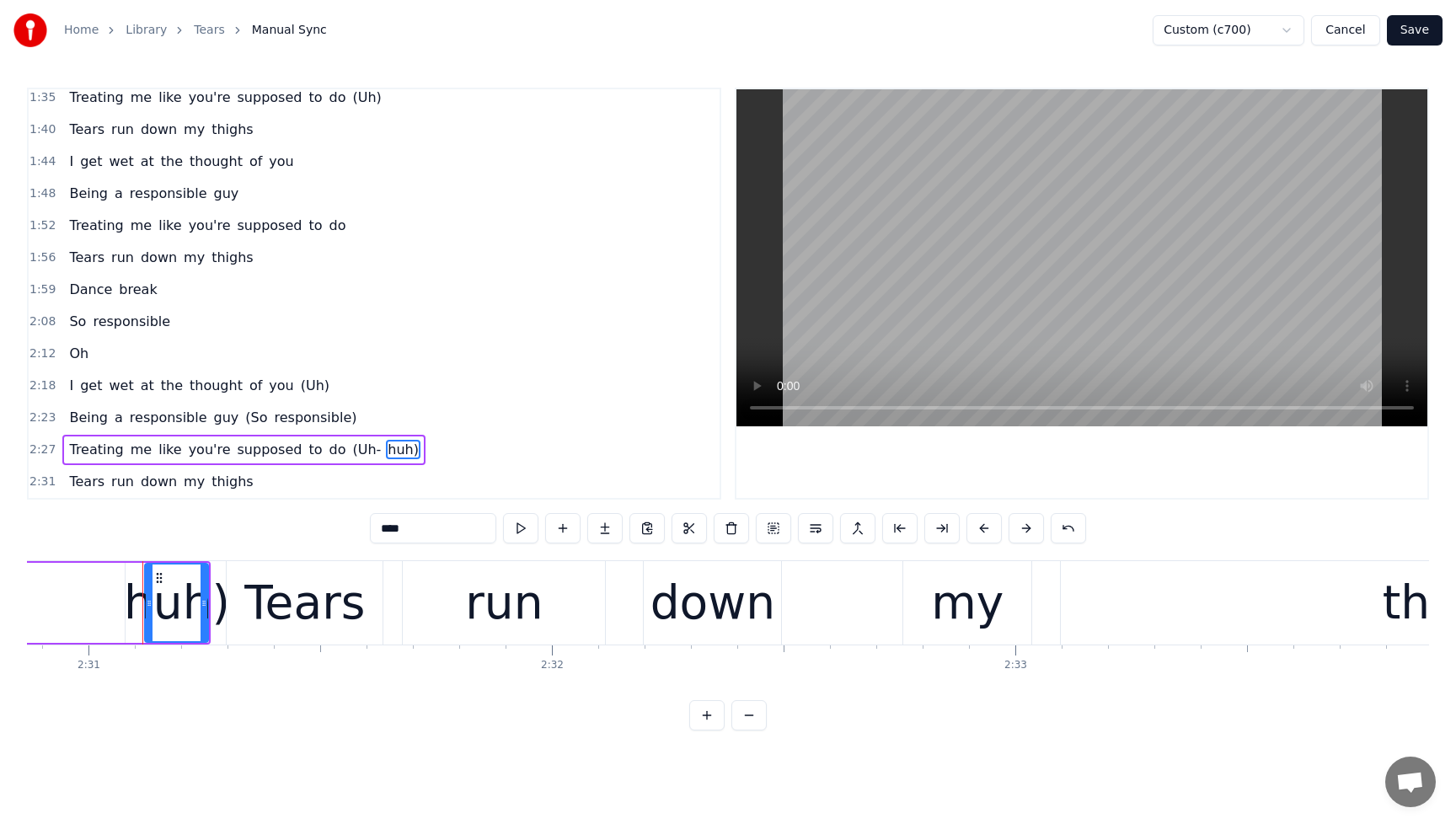
scroll to position [0, 69963]
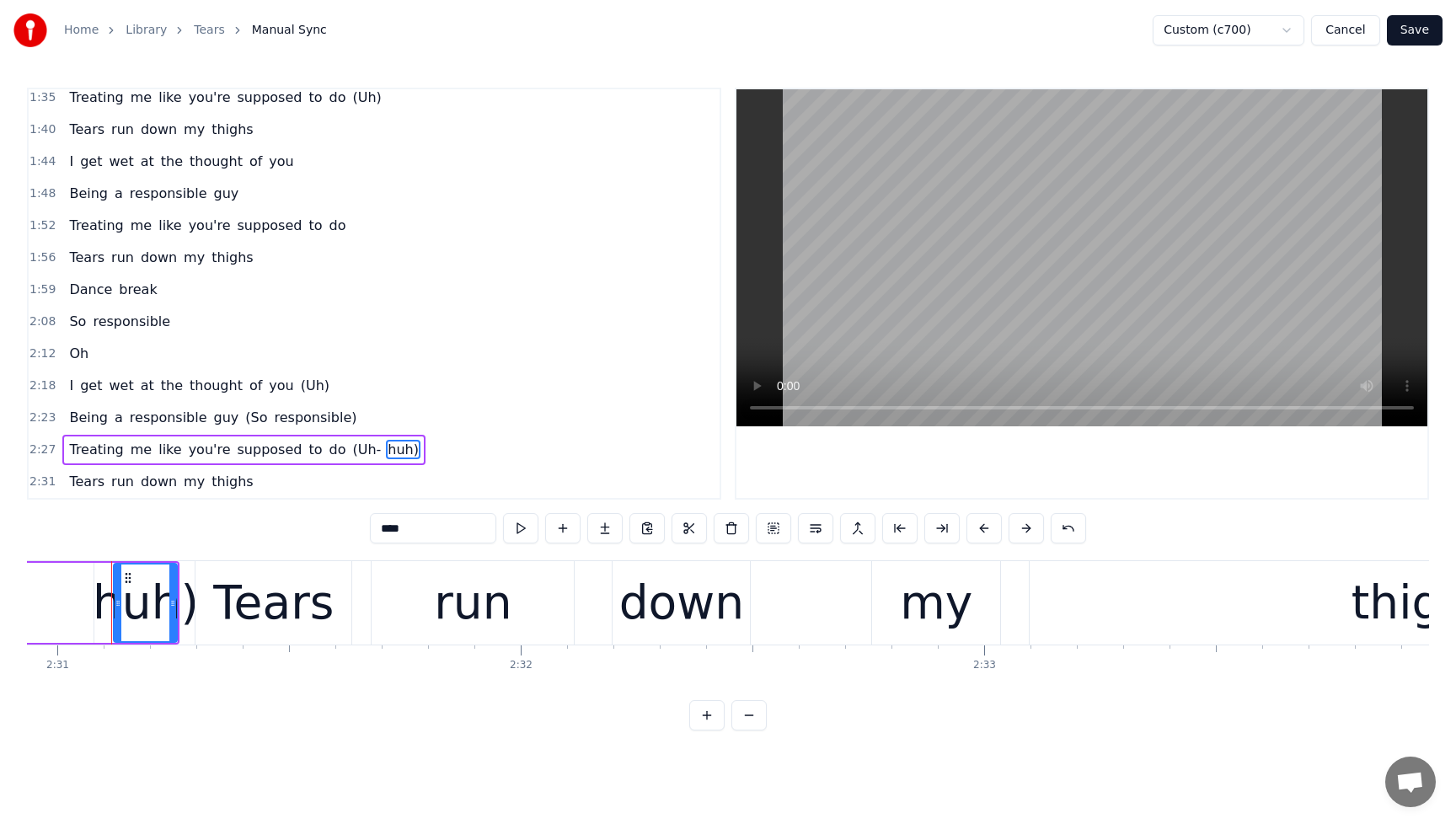
drag, startPoint x: 482, startPoint y: 533, endPoint x: 379, endPoint y: 531, distance: 103.0
click at [360, 531] on div "0:04 Mm 0:08 Mm, mm 0:12 Uh 0:21 I get wet at the thought of you (Uh) 0:25 Bein…" at bounding box center [728, 409] width 1402 height 643
click at [346, 460] on div "Treating me like you're supposed to do (Uh-" at bounding box center [229, 450] width 332 height 31
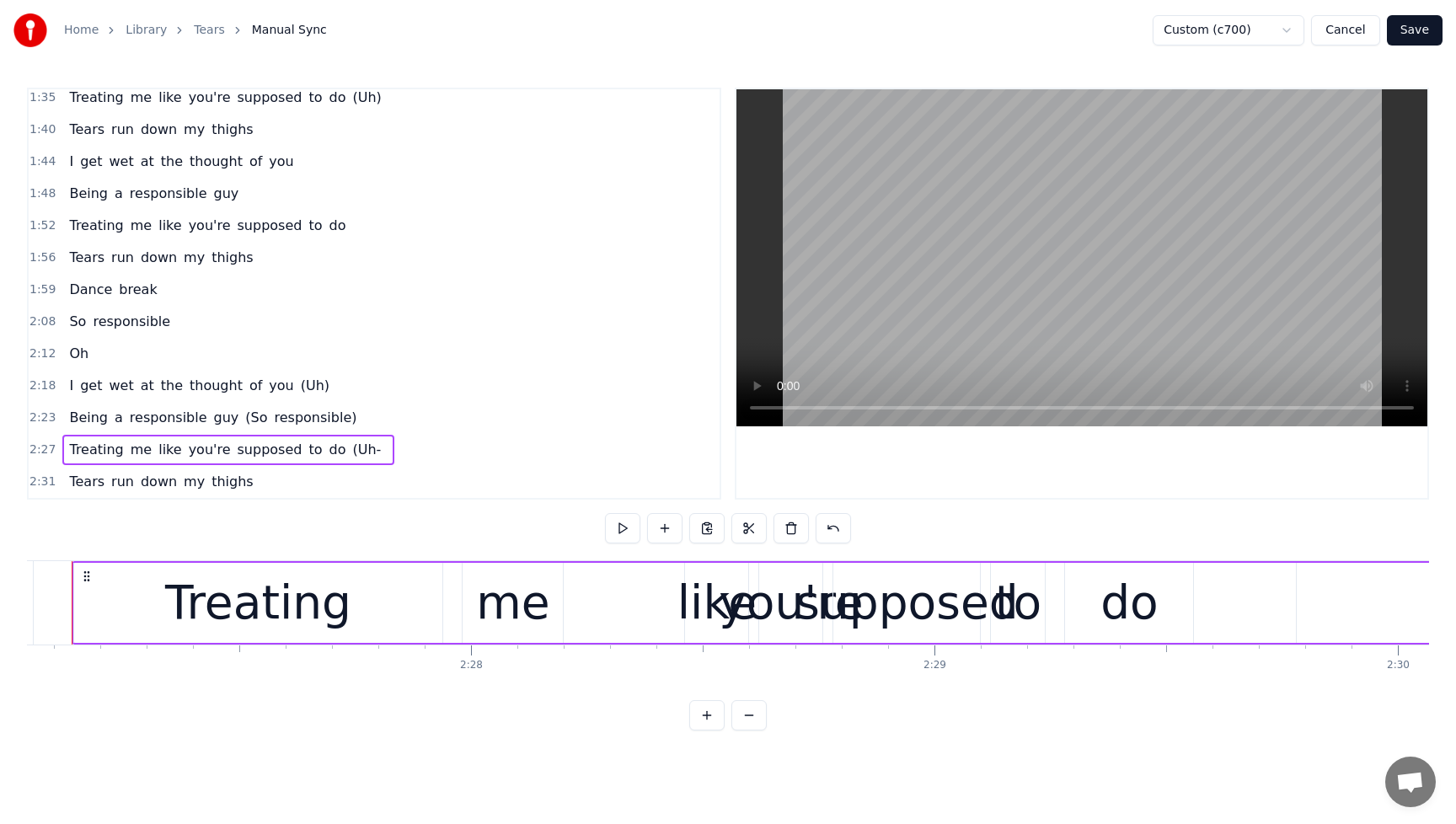
scroll to position [0, 68119]
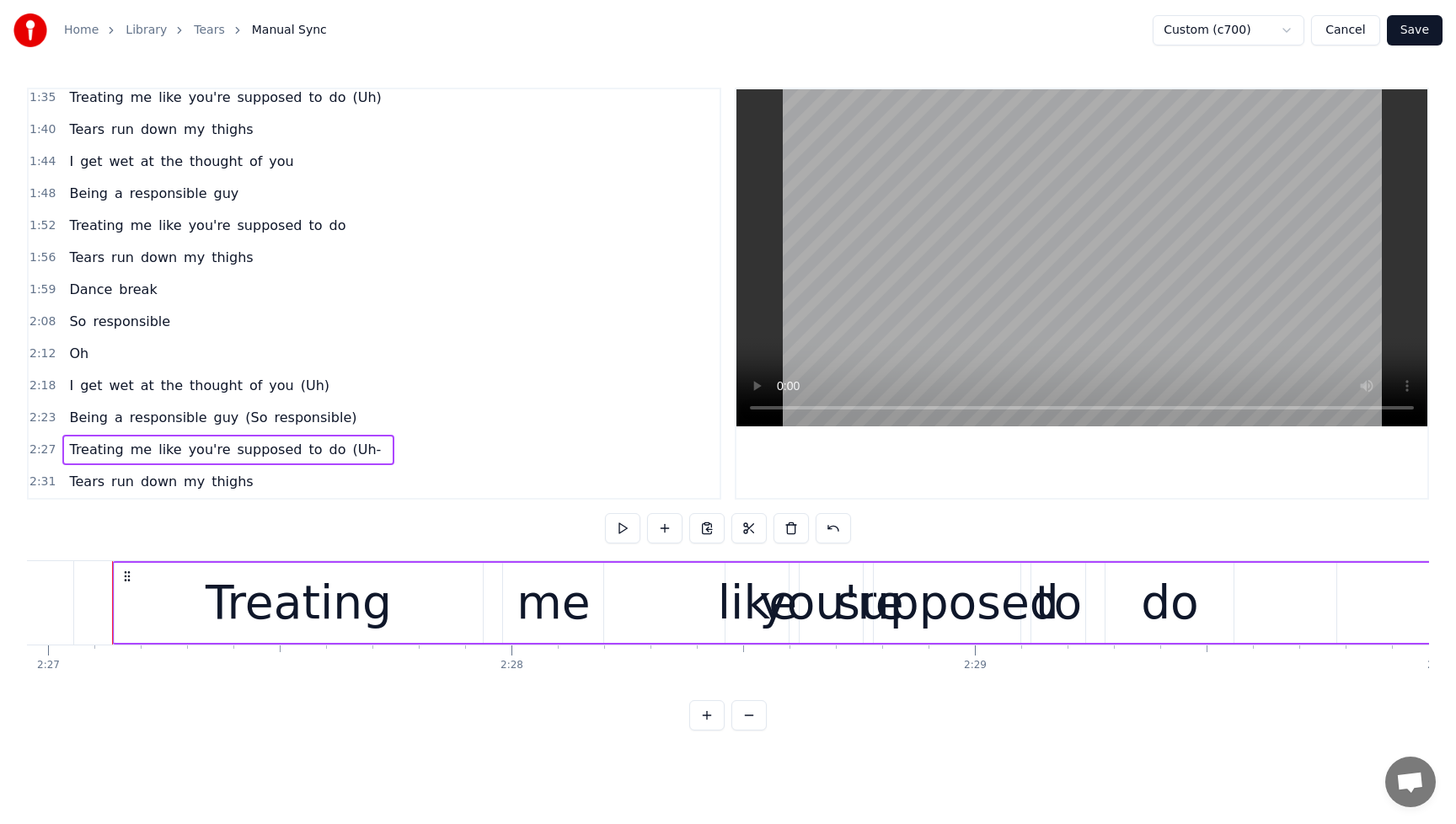
click at [351, 452] on span "(Uh-" at bounding box center [366, 449] width 32 height 19
click at [353, 450] on span "(Uh-" at bounding box center [366, 449] width 32 height 19
click at [430, 526] on input "****" at bounding box center [433, 528] width 127 height 31
click at [67, 299] on span "Dance" at bounding box center [90, 289] width 46 height 19
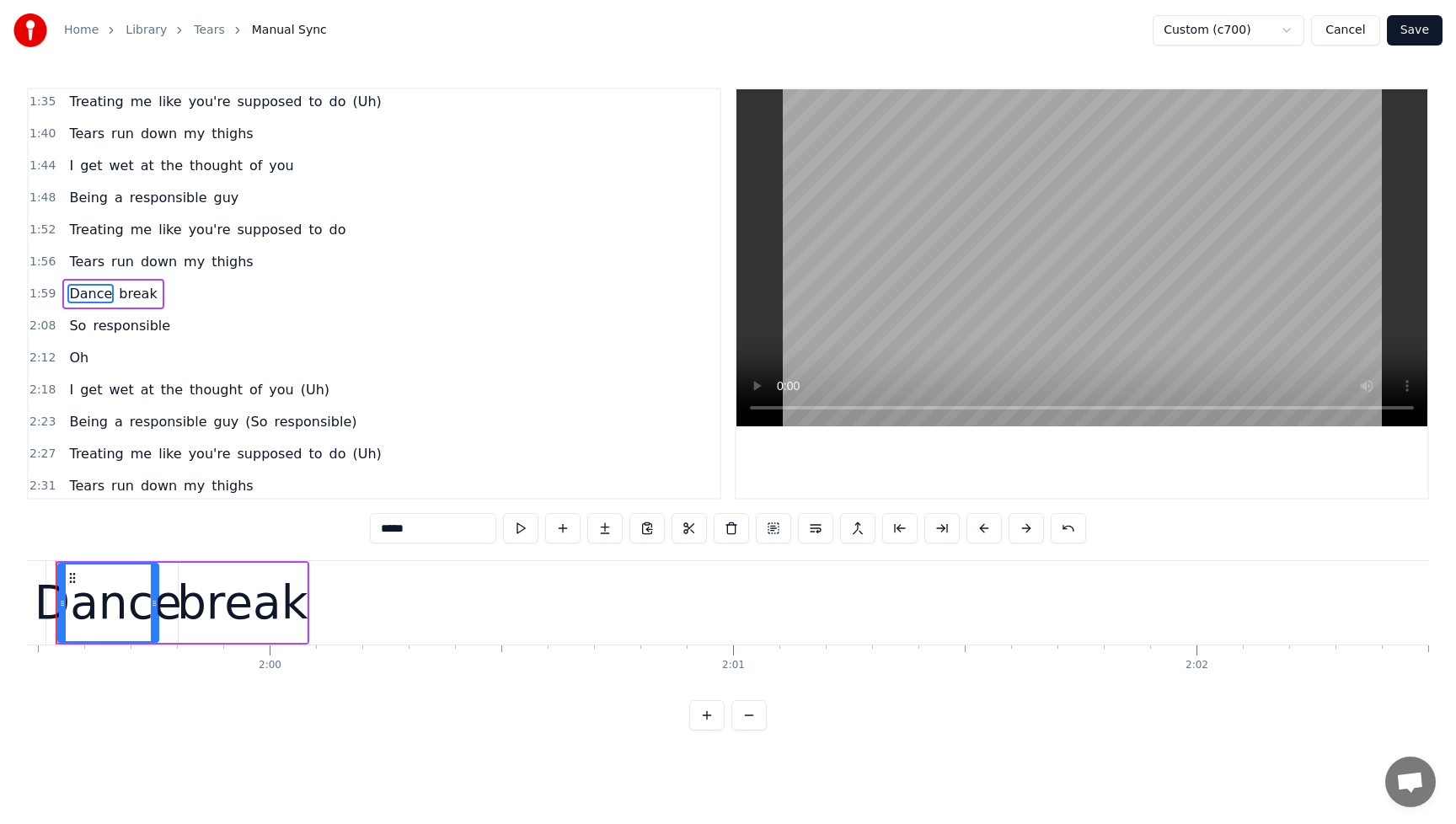
scroll to position [0, 55326]
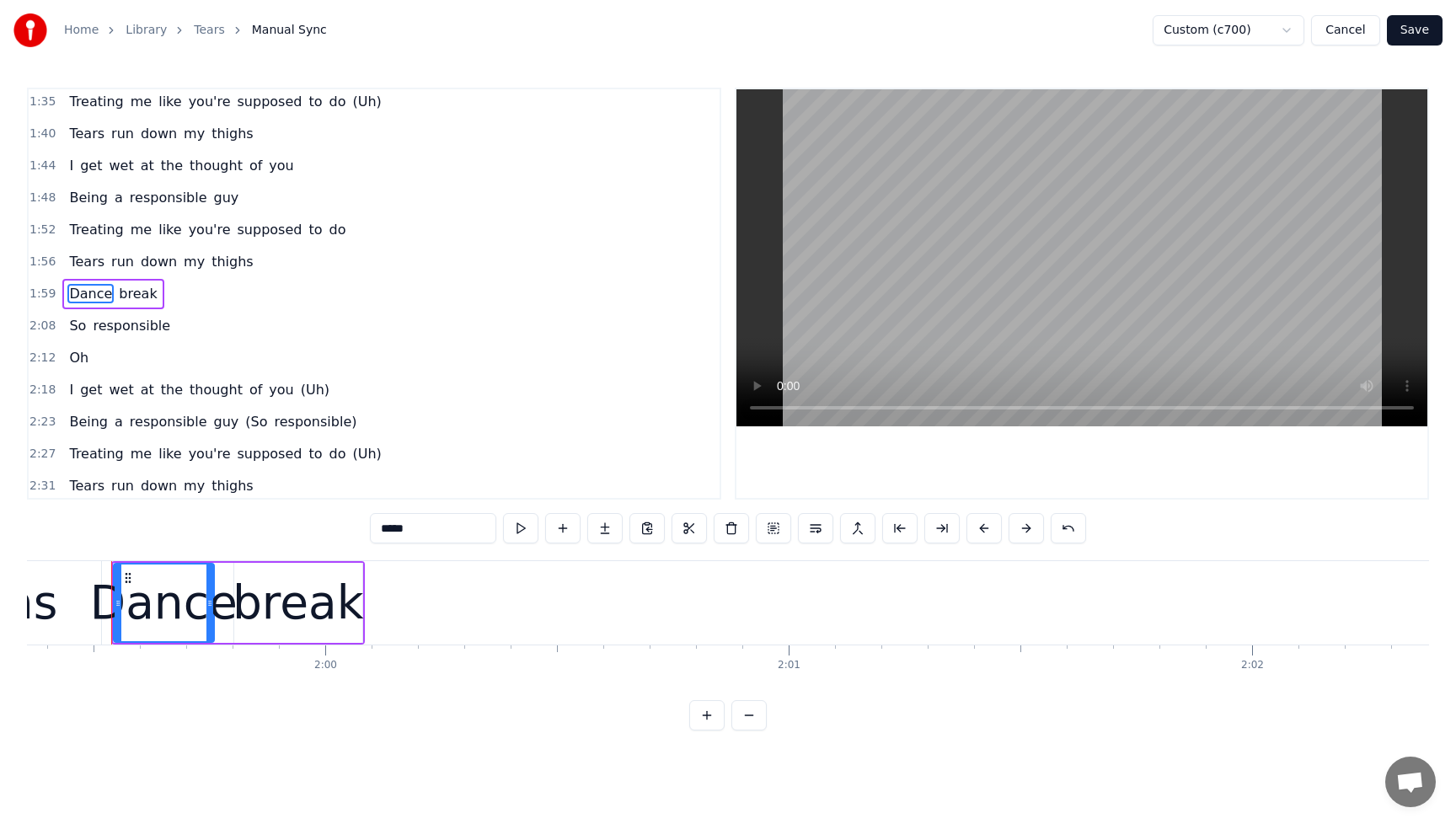
click at [74, 329] on span "So" at bounding box center [77, 326] width 20 height 19
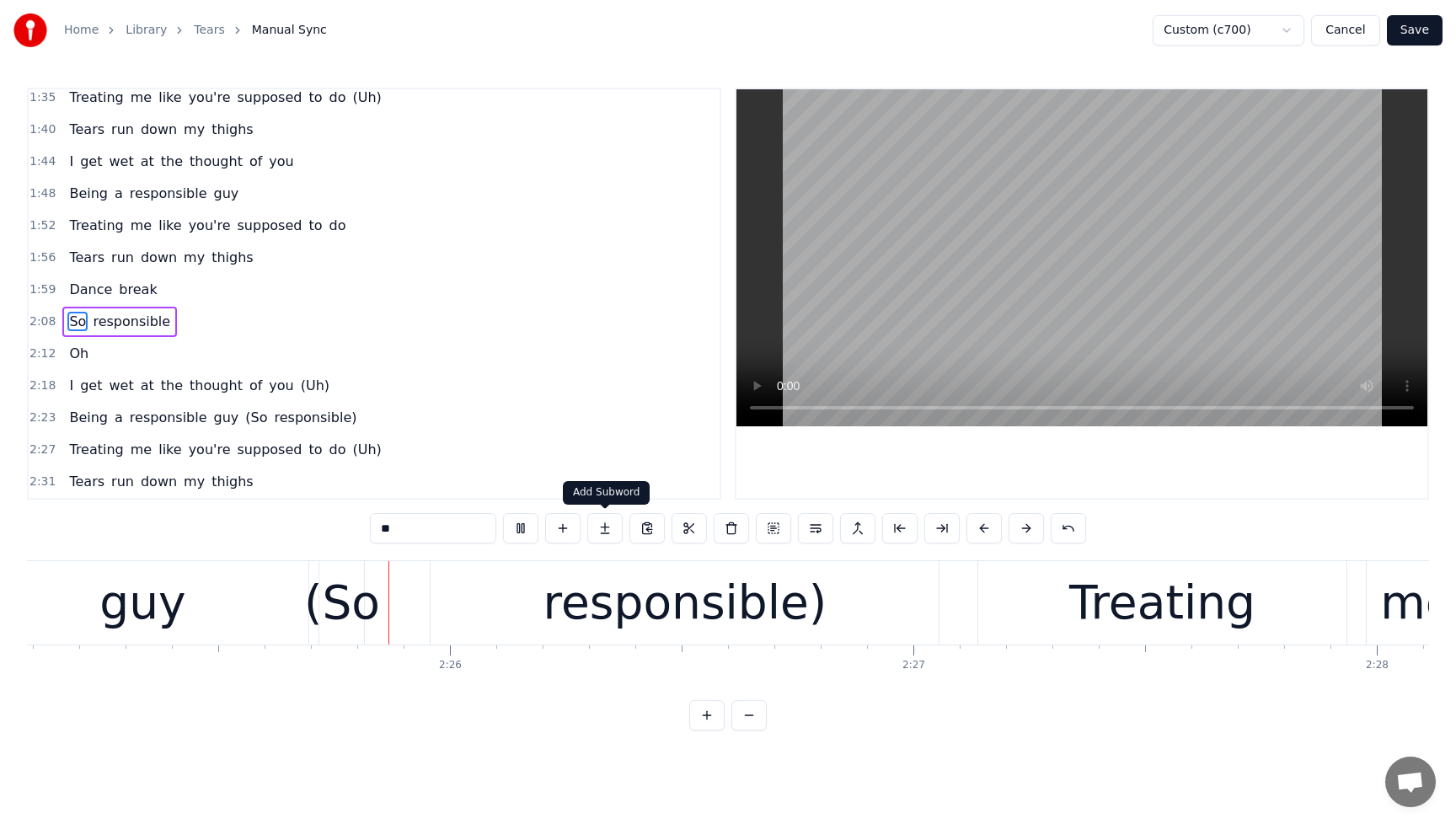
scroll to position [0, 67266]
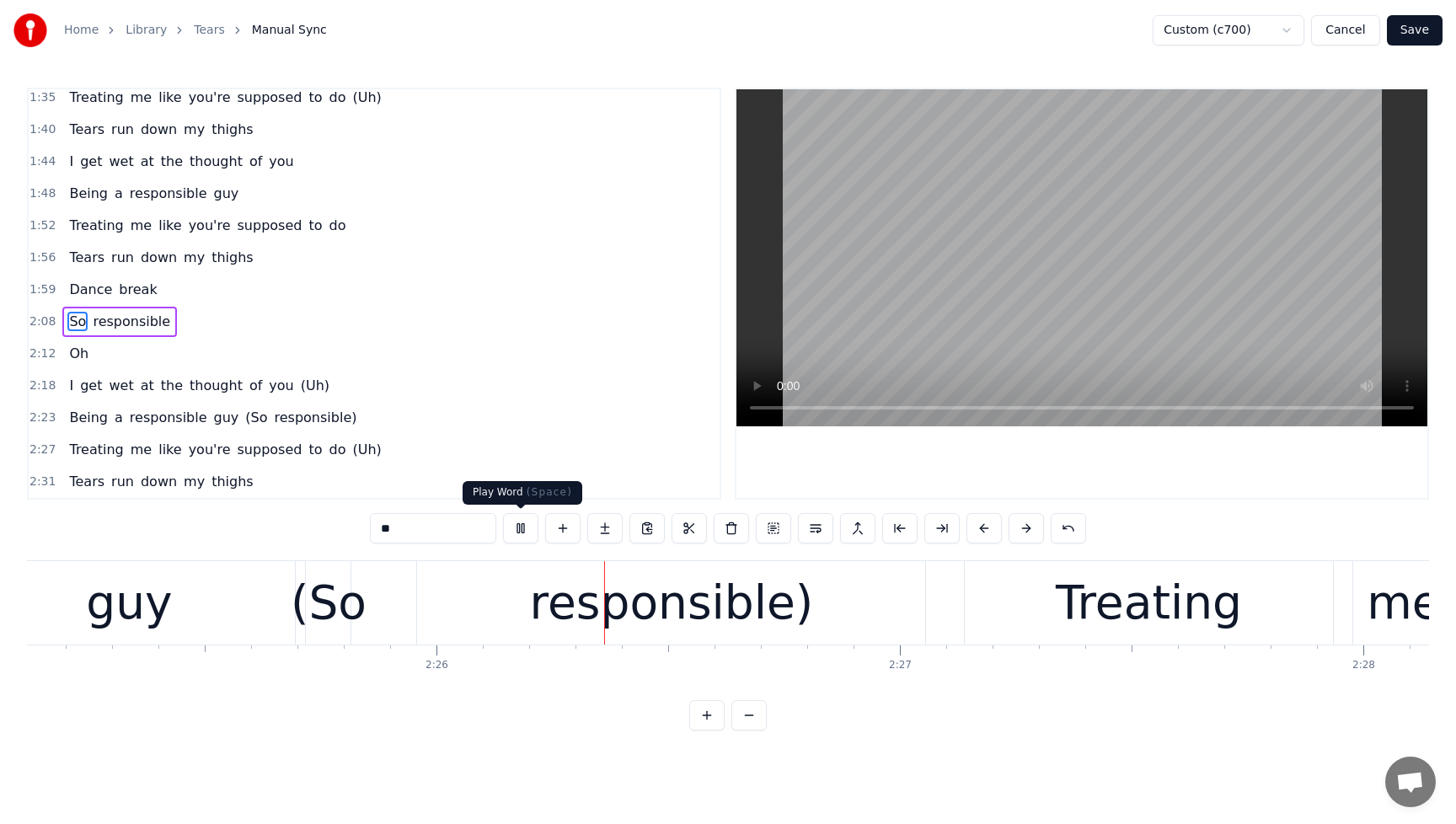
click at [522, 532] on button at bounding box center [521, 528] width 36 height 31
click at [92, 423] on span "Being" at bounding box center [88, 418] width 42 height 19
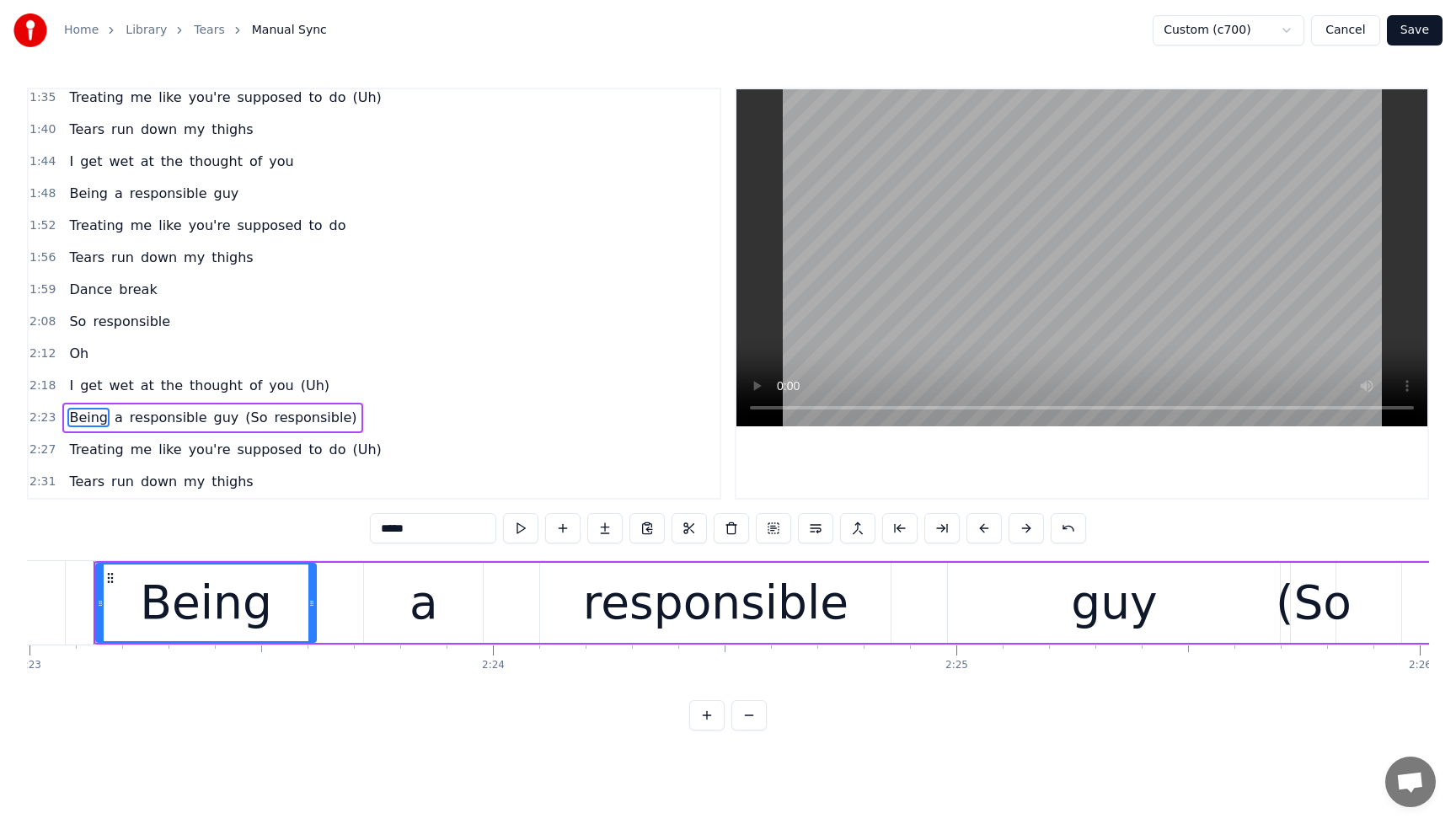
scroll to position [0, 66264]
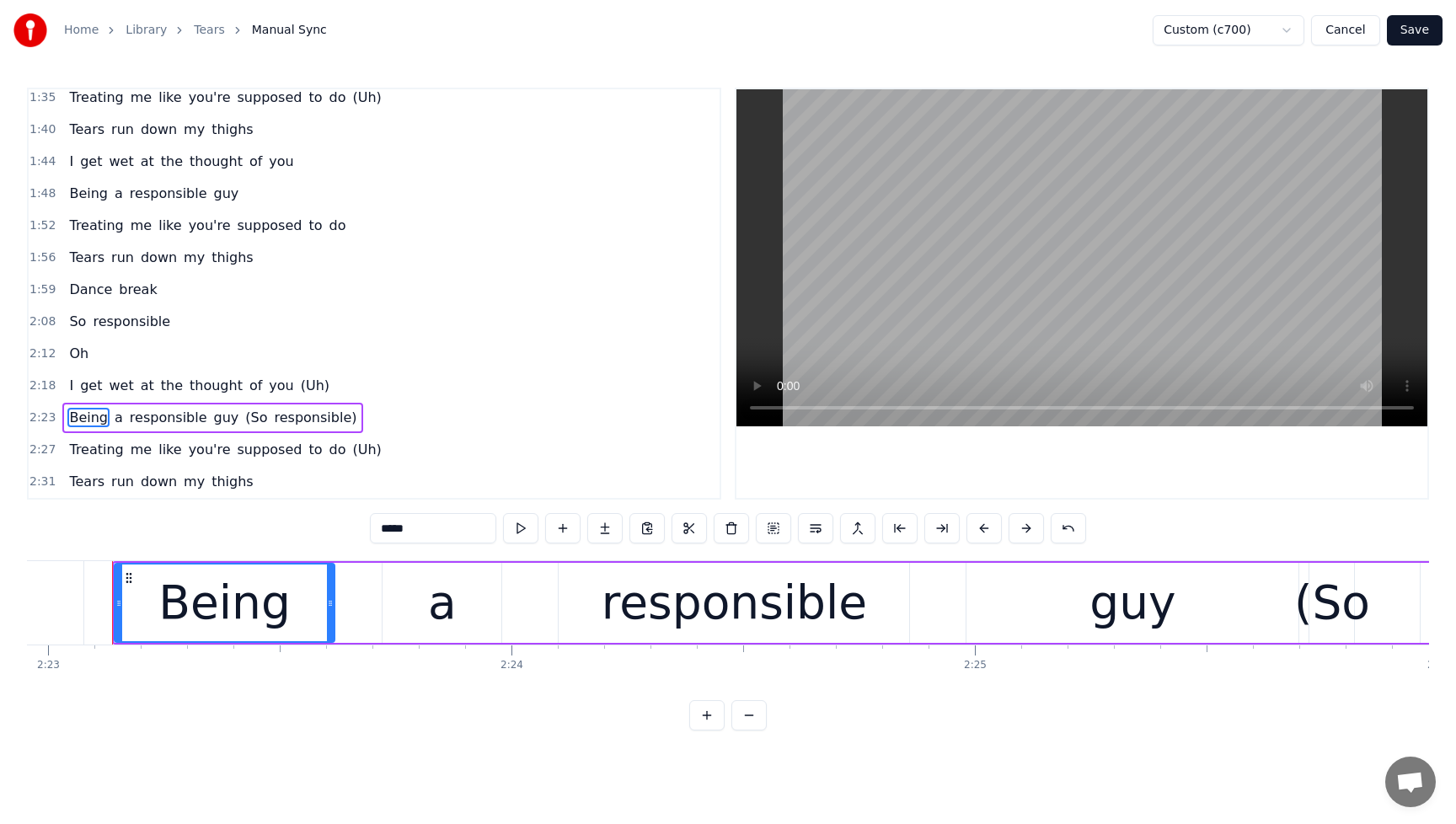
click at [244, 621] on div "Being" at bounding box center [225, 602] width 133 height 70
drag, startPoint x: 333, startPoint y: 612, endPoint x: 294, endPoint y: 616, distance: 39.2
click at [294, 616] on div at bounding box center [291, 603] width 7 height 77
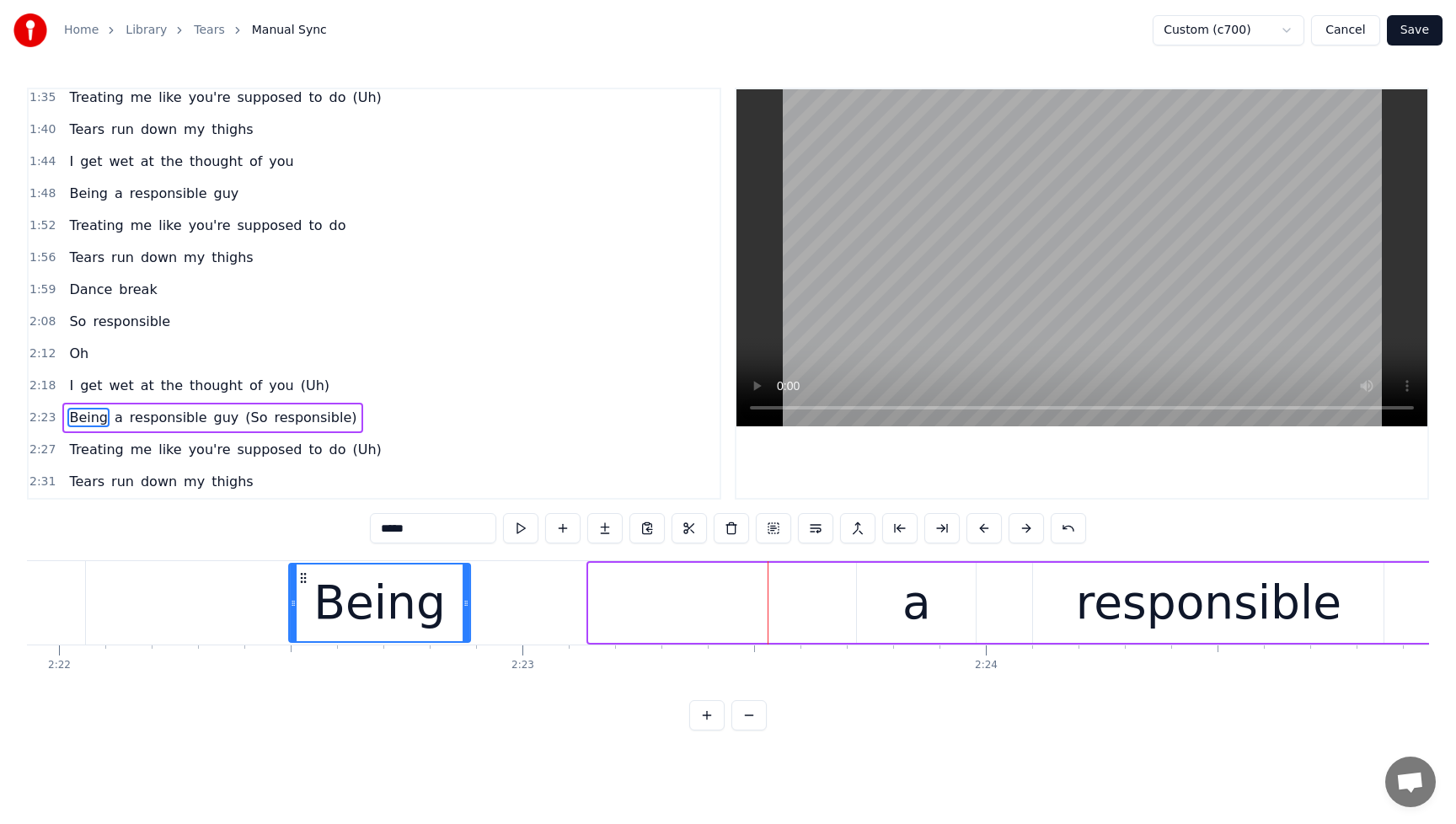
scroll to position [0, 65786]
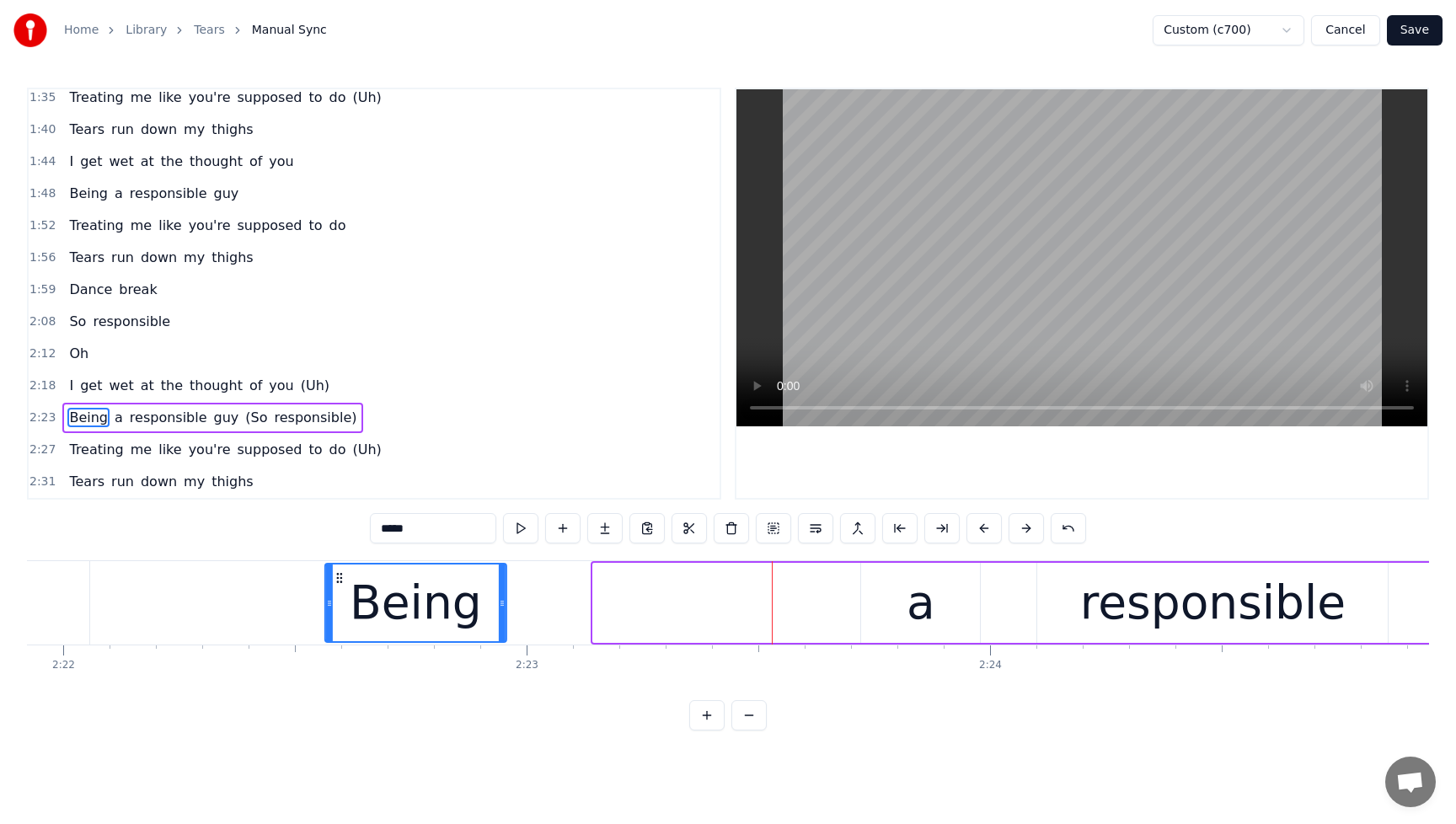
drag, startPoint x: 130, startPoint y: 582, endPoint x: 341, endPoint y: 577, distance: 211.1
click at [341, 577] on icon at bounding box center [339, 578] width 13 height 13
click at [892, 602] on div "a" at bounding box center [922, 602] width 119 height 80
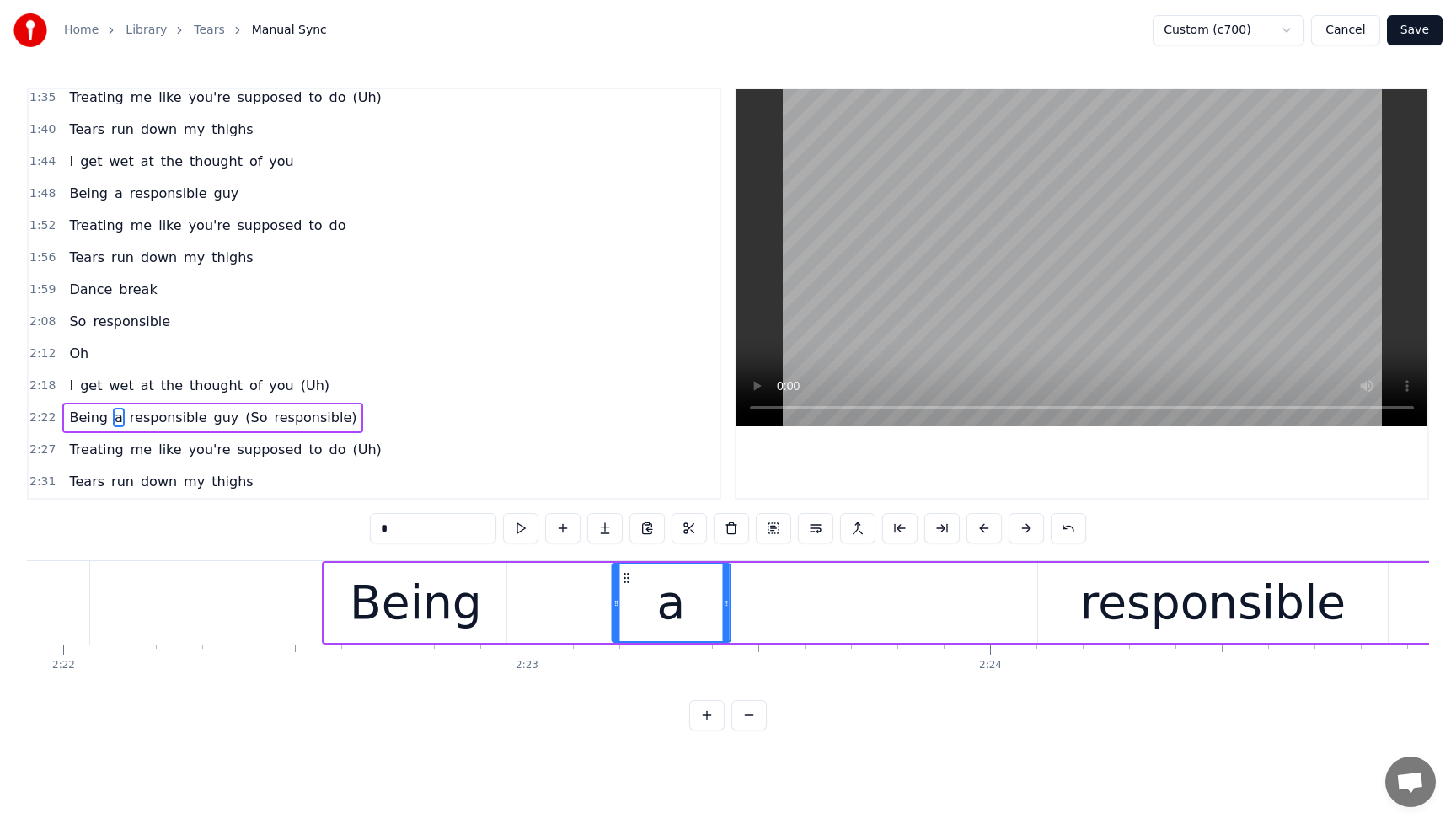
drag, startPoint x: 879, startPoint y: 583, endPoint x: 698, endPoint y: 610, distance: 183.0
click at [629, 610] on div "a" at bounding box center [671, 603] width 117 height 77
click at [1146, 616] on div "responsible" at bounding box center [1213, 602] width 265 height 70
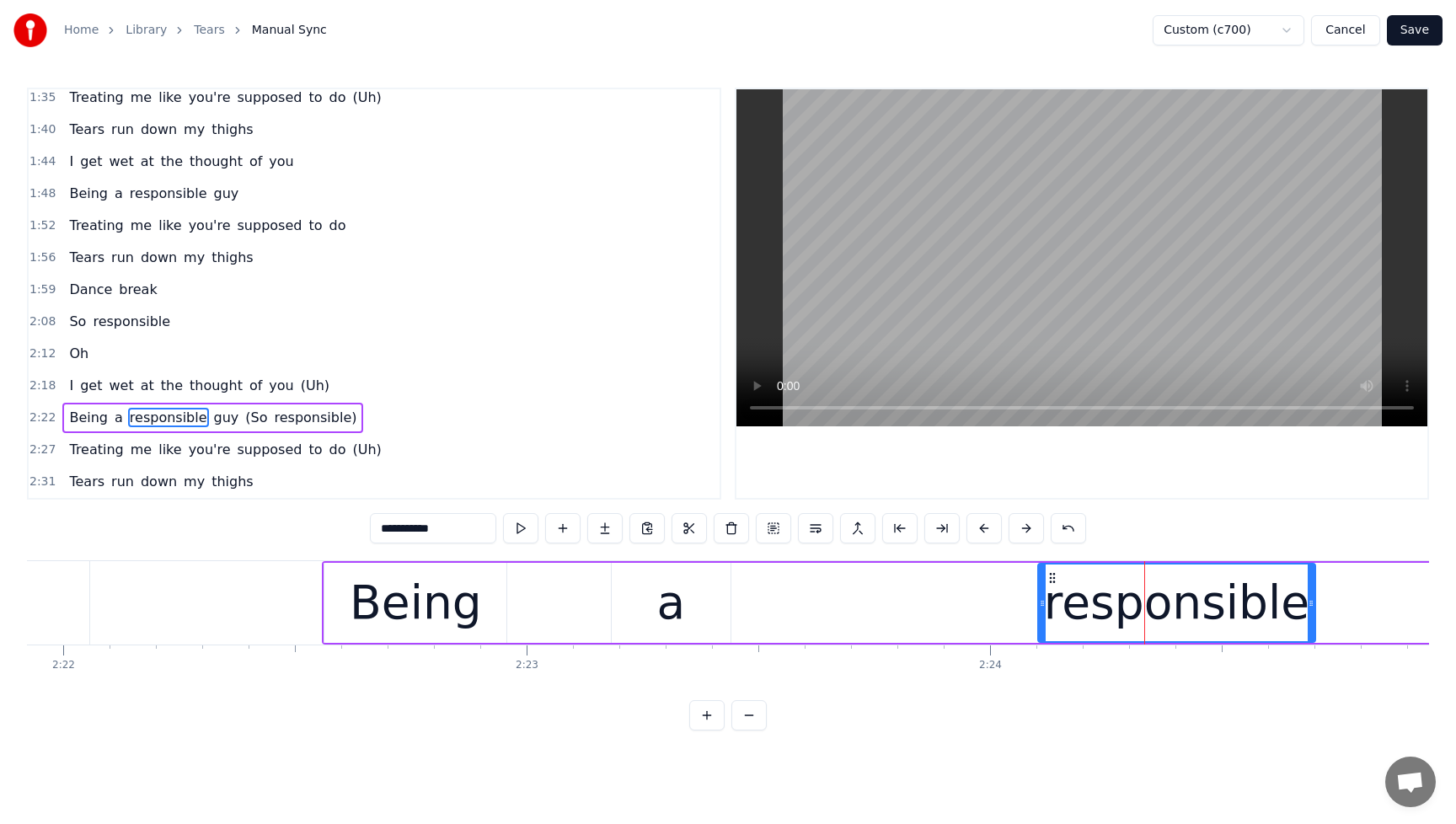
drag, startPoint x: 1386, startPoint y: 608, endPoint x: 1311, endPoint y: 620, distance: 76.0
click at [1312, 620] on div at bounding box center [1311, 603] width 7 height 77
drag, startPoint x: 1041, startPoint y: 606, endPoint x: 960, endPoint y: 616, distance: 81.6
click at [983, 616] on div at bounding box center [985, 603] width 7 height 77
click at [70, 387] on span "I" at bounding box center [71, 385] width 8 height 19
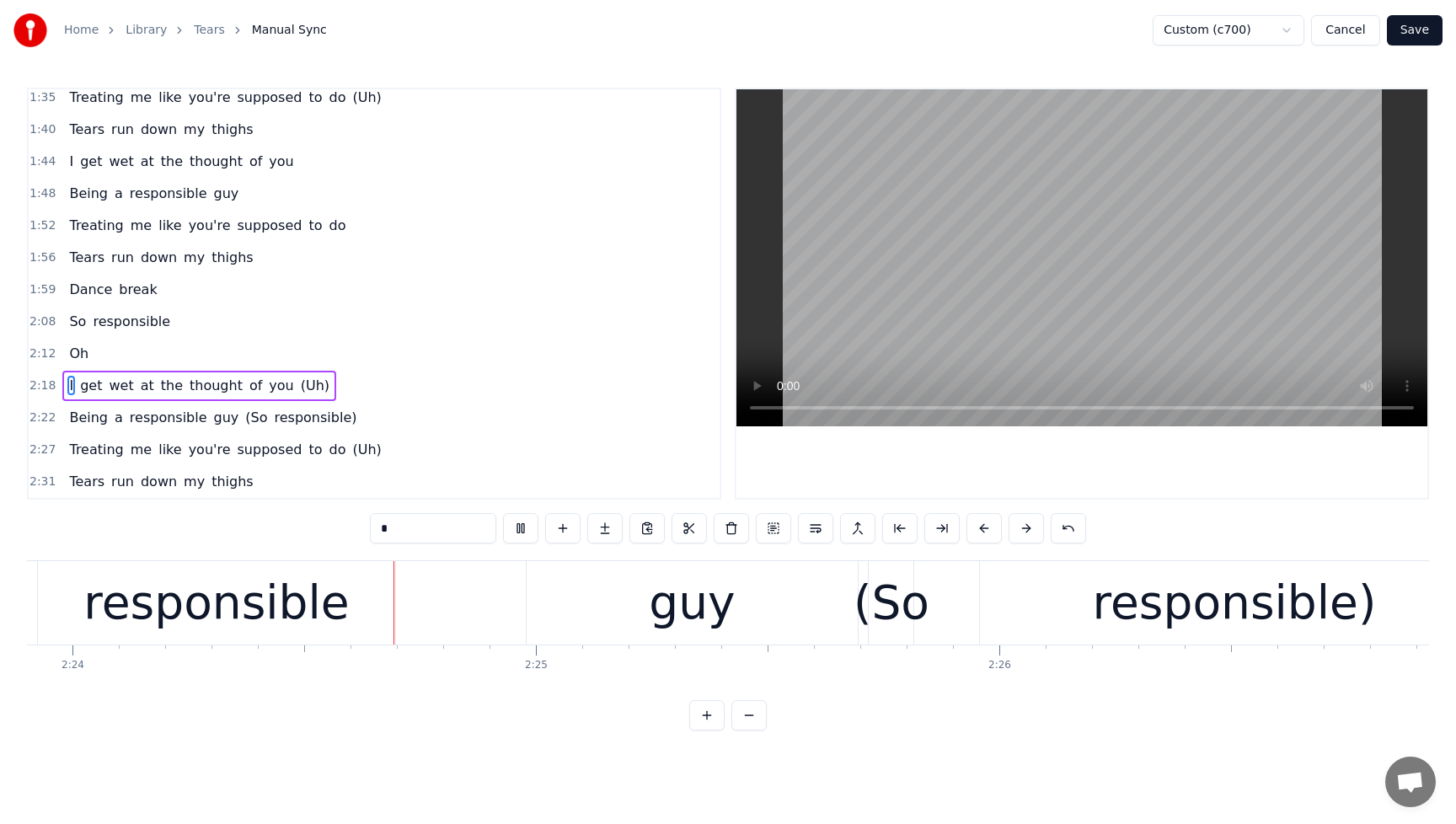
scroll to position [0, 66709]
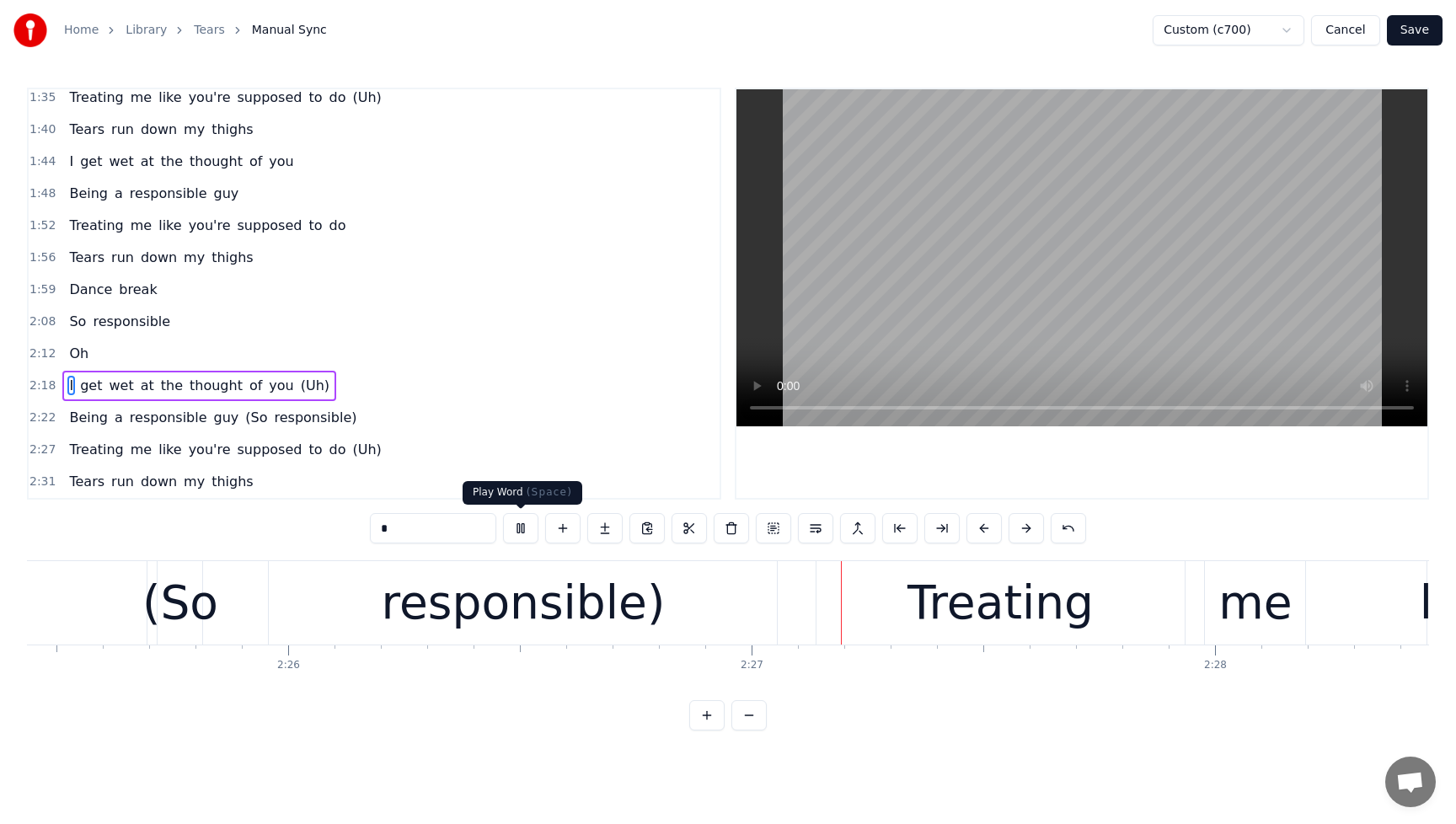
click at [522, 536] on button at bounding box center [521, 528] width 36 height 31
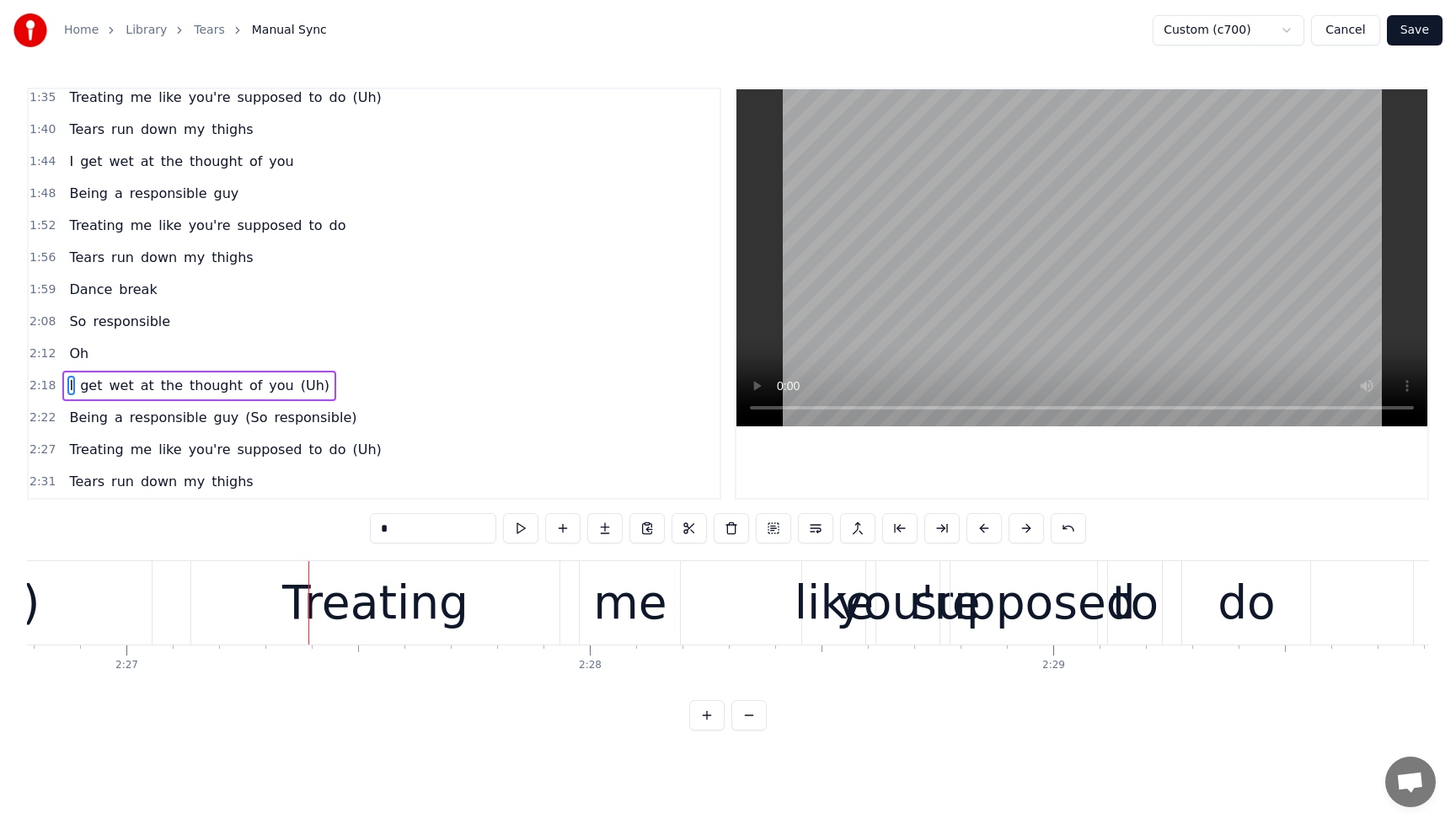
scroll to position [0, 68064]
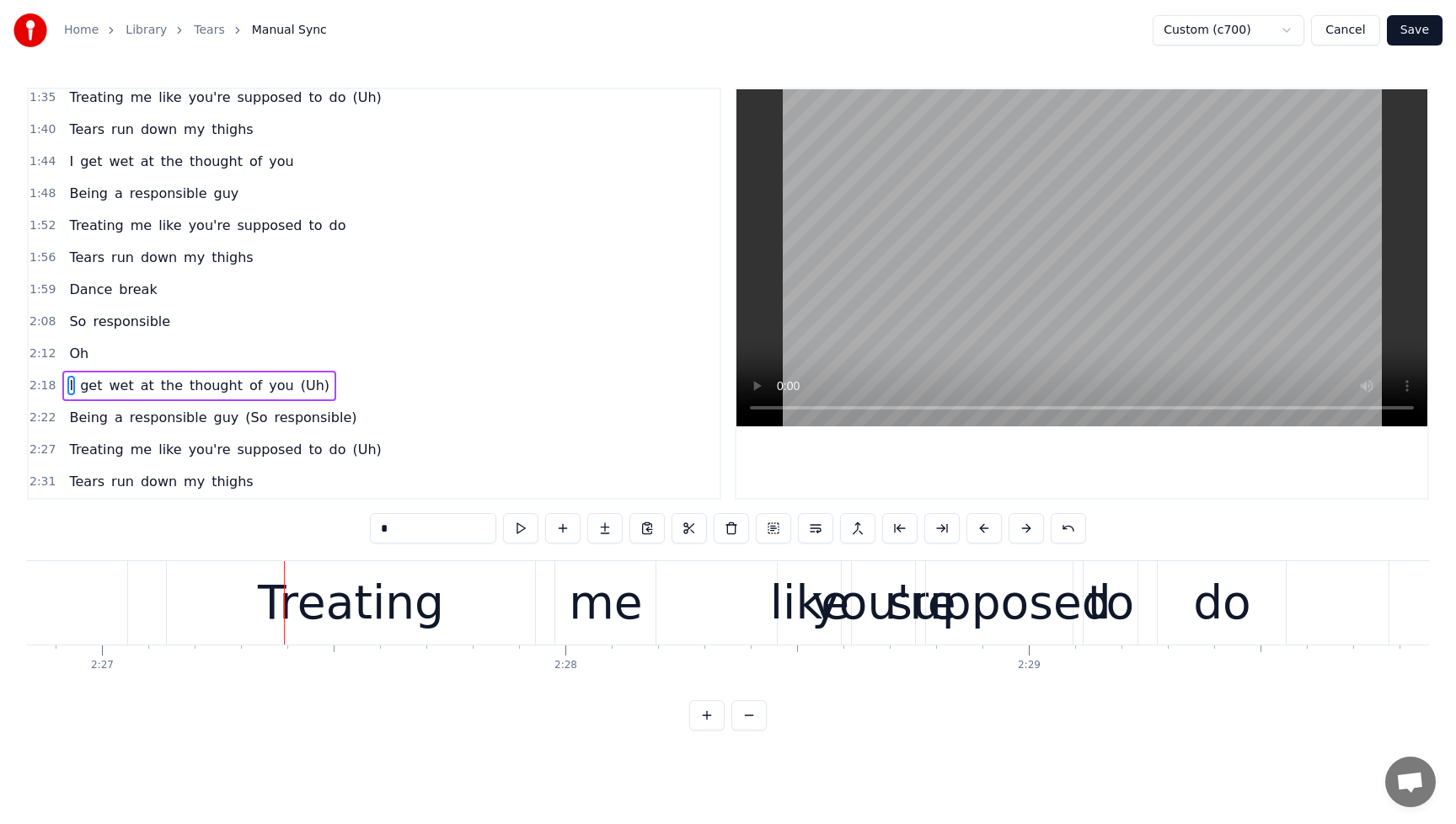
click at [149, 416] on span "responsible" at bounding box center [168, 418] width 81 height 19
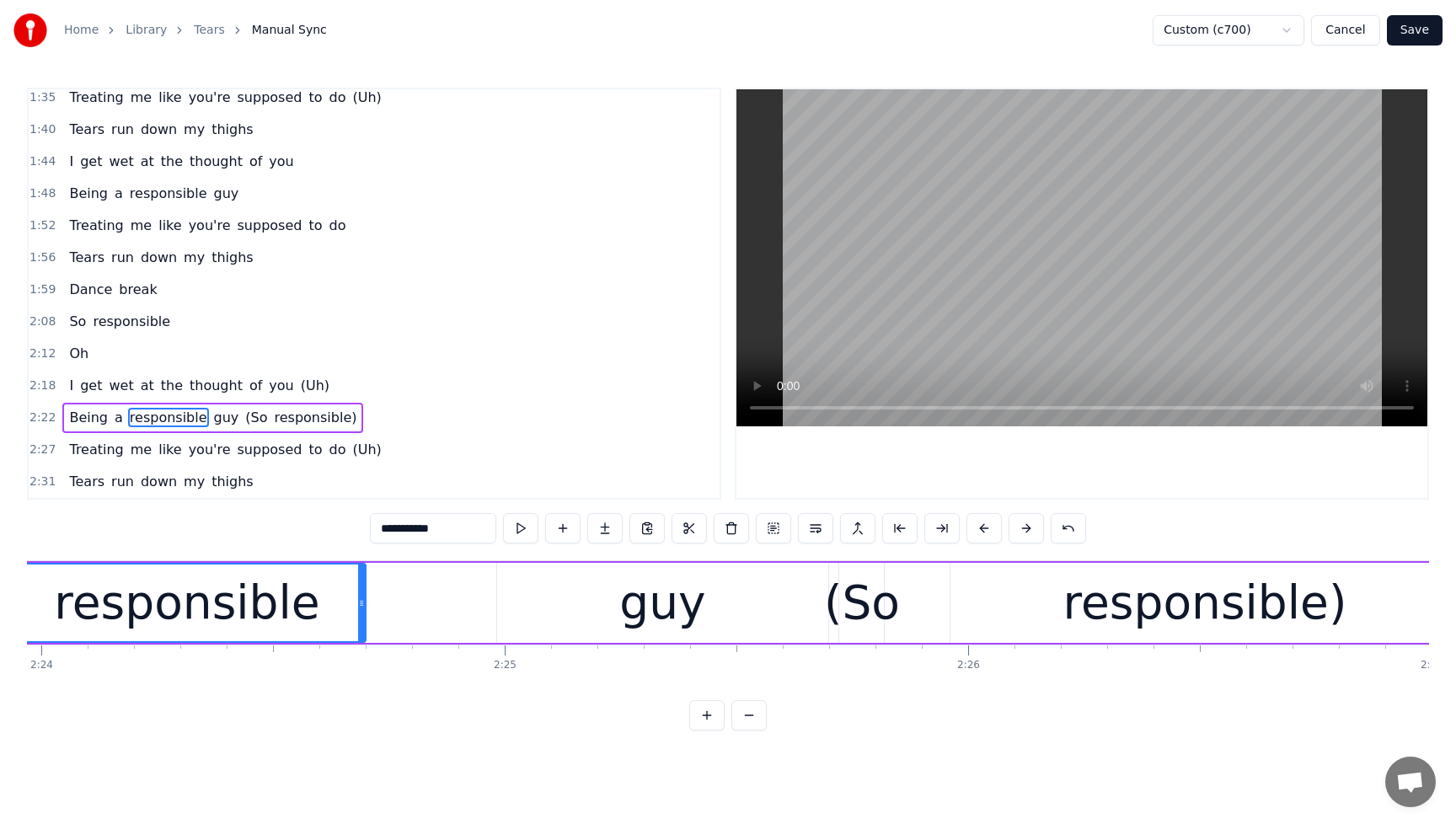
scroll to position [0, 66628]
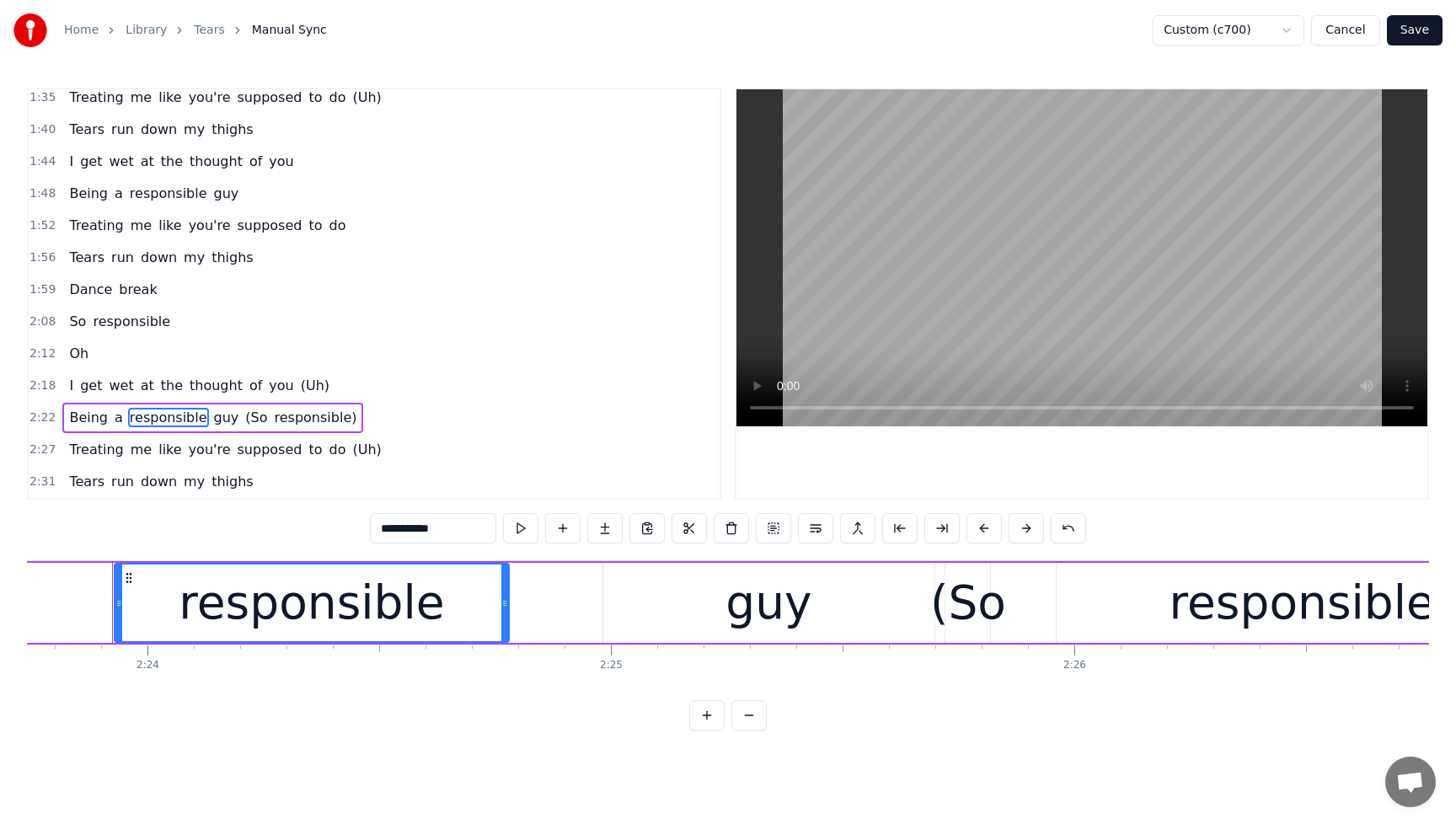
drag, startPoint x: 466, startPoint y: 609, endPoint x: 503, endPoint y: 610, distance: 37.0
click at [503, 610] on div at bounding box center [504, 603] width 7 height 77
click at [738, 602] on div "guy" at bounding box center [769, 602] width 86 height 70
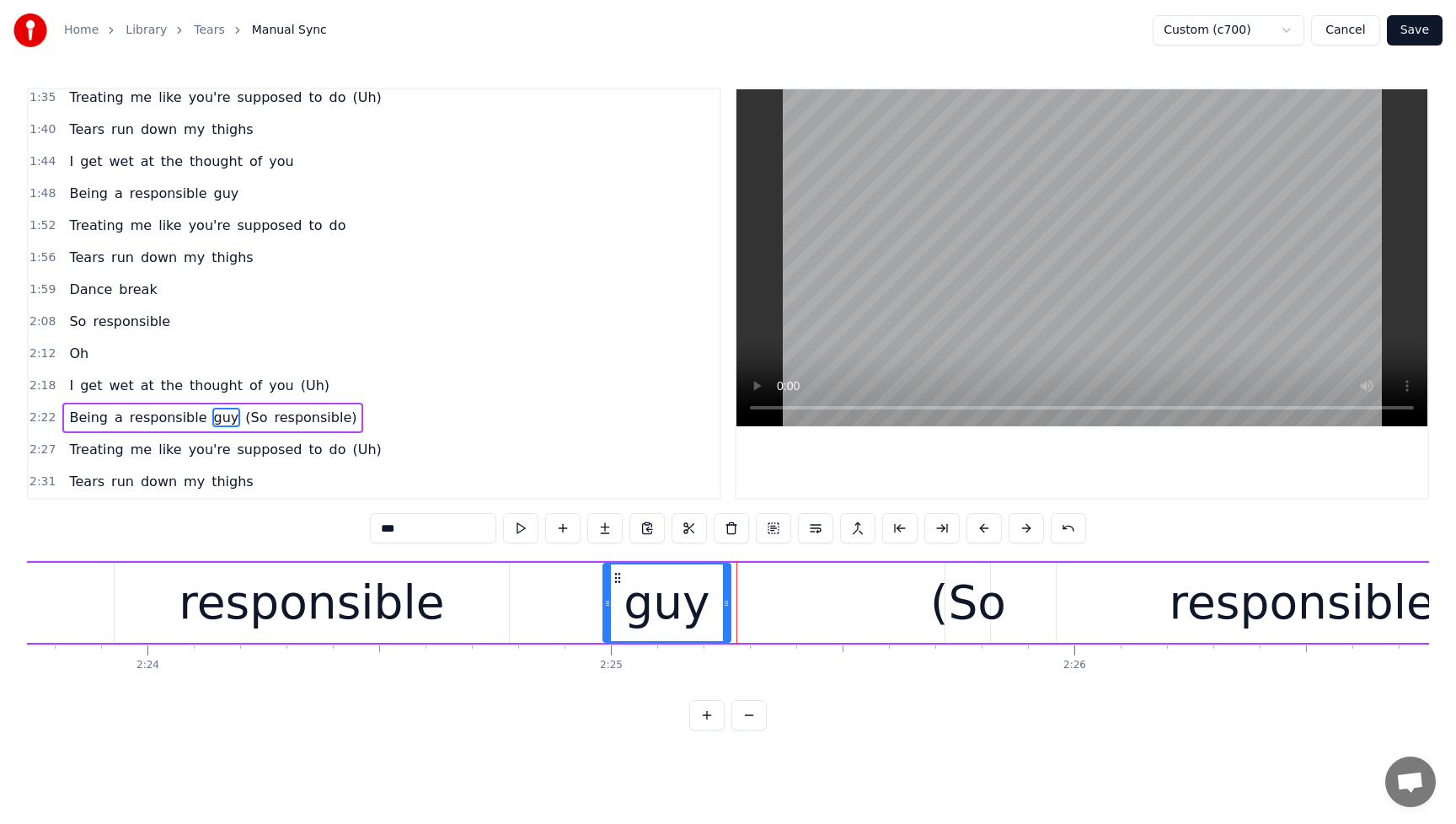
drag, startPoint x: 928, startPoint y: 605, endPoint x: 724, endPoint y: 609, distance: 204.0
click at [724, 609] on icon at bounding box center [726, 603] width 7 height 13
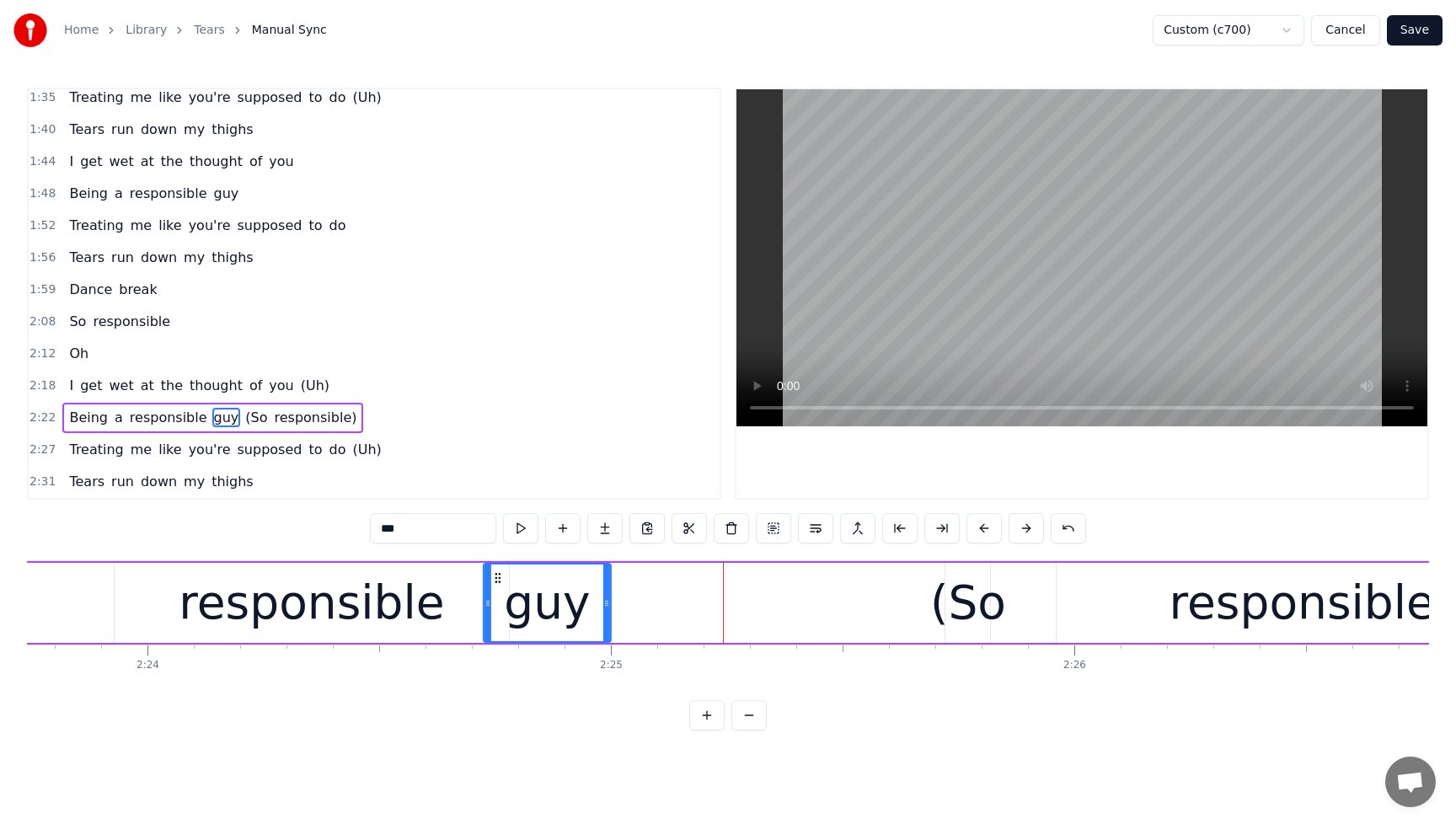
drag, startPoint x: 616, startPoint y: 580, endPoint x: 496, endPoint y: 590, distance: 120.4
click at [496, 590] on div "guy" at bounding box center [547, 603] width 127 height 77
click at [71, 395] on span "I" at bounding box center [71, 385] width 8 height 20
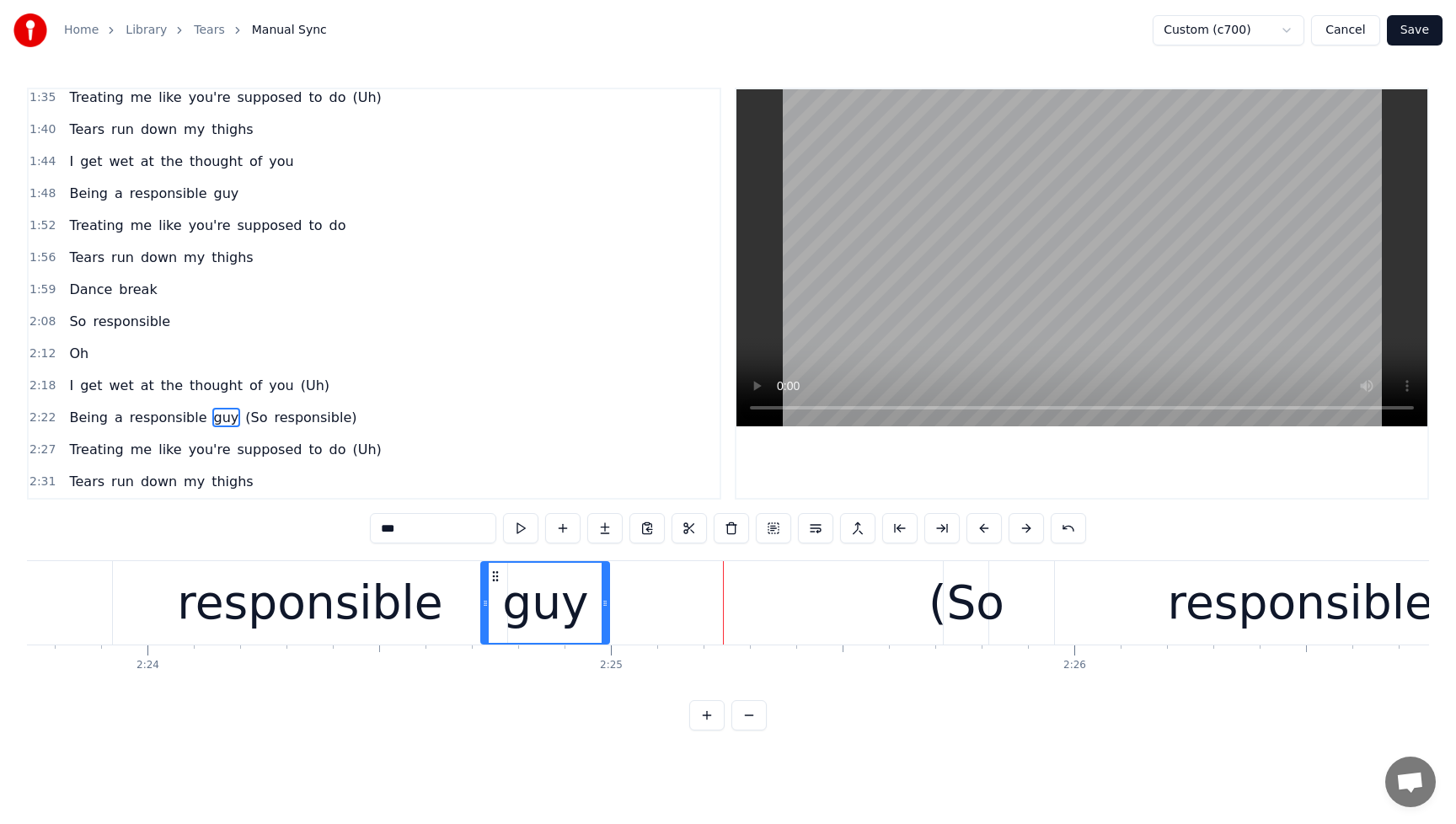
click at [70, 389] on span "I" at bounding box center [71, 385] width 8 height 19
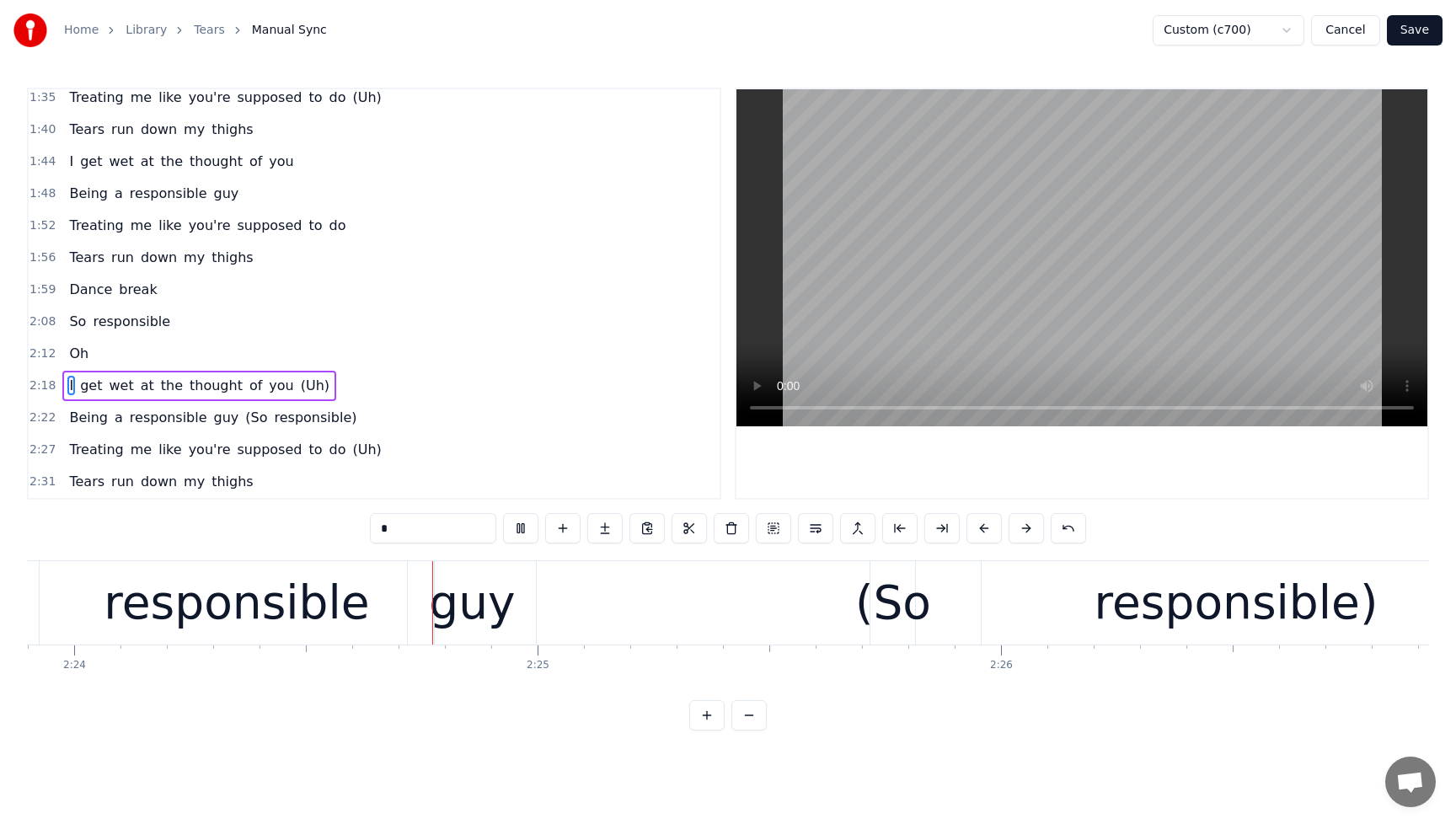
scroll to position [0, 66706]
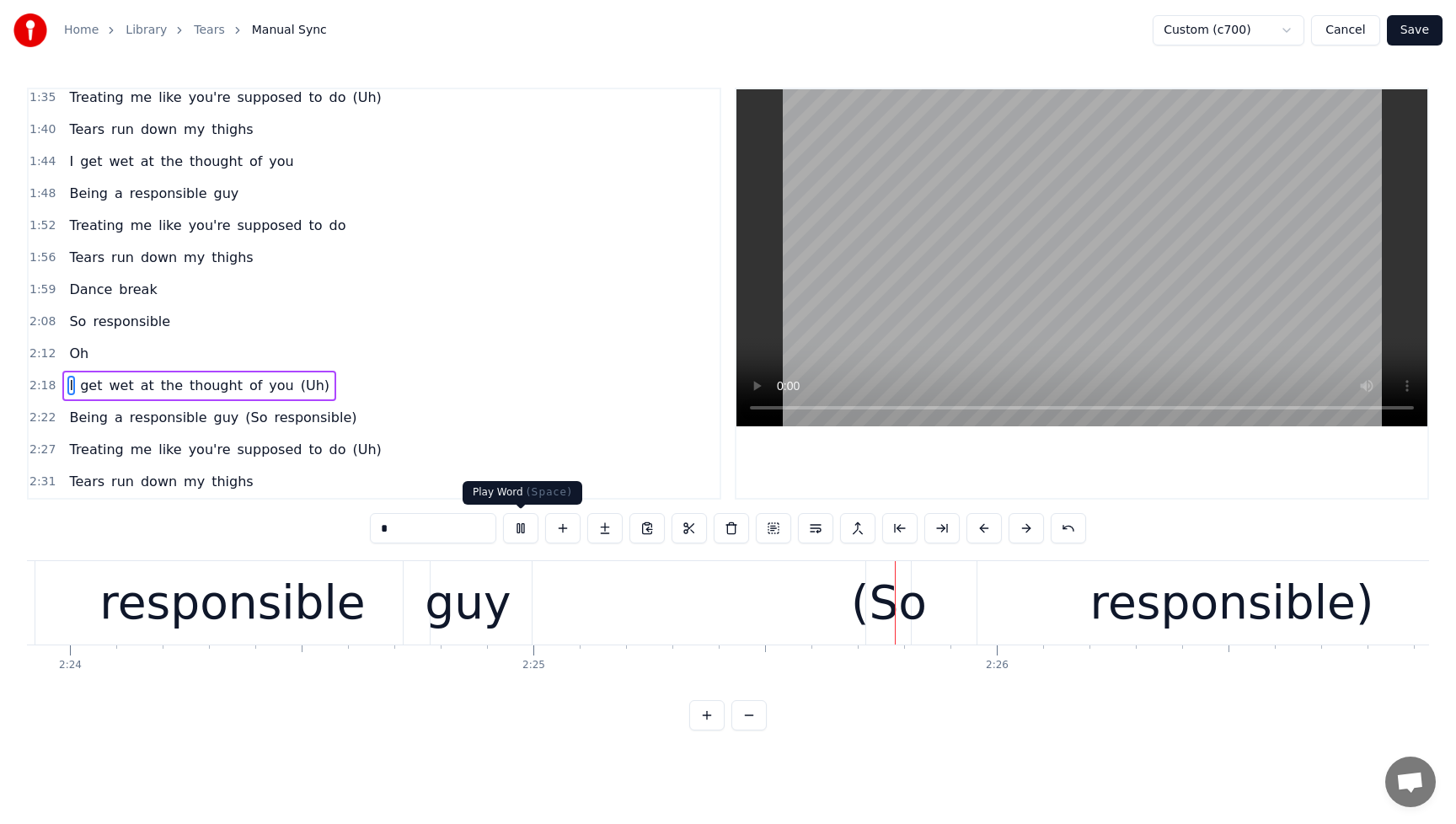
click at [524, 533] on button at bounding box center [521, 528] width 36 height 31
click at [97, 421] on span "Being" at bounding box center [88, 418] width 42 height 19
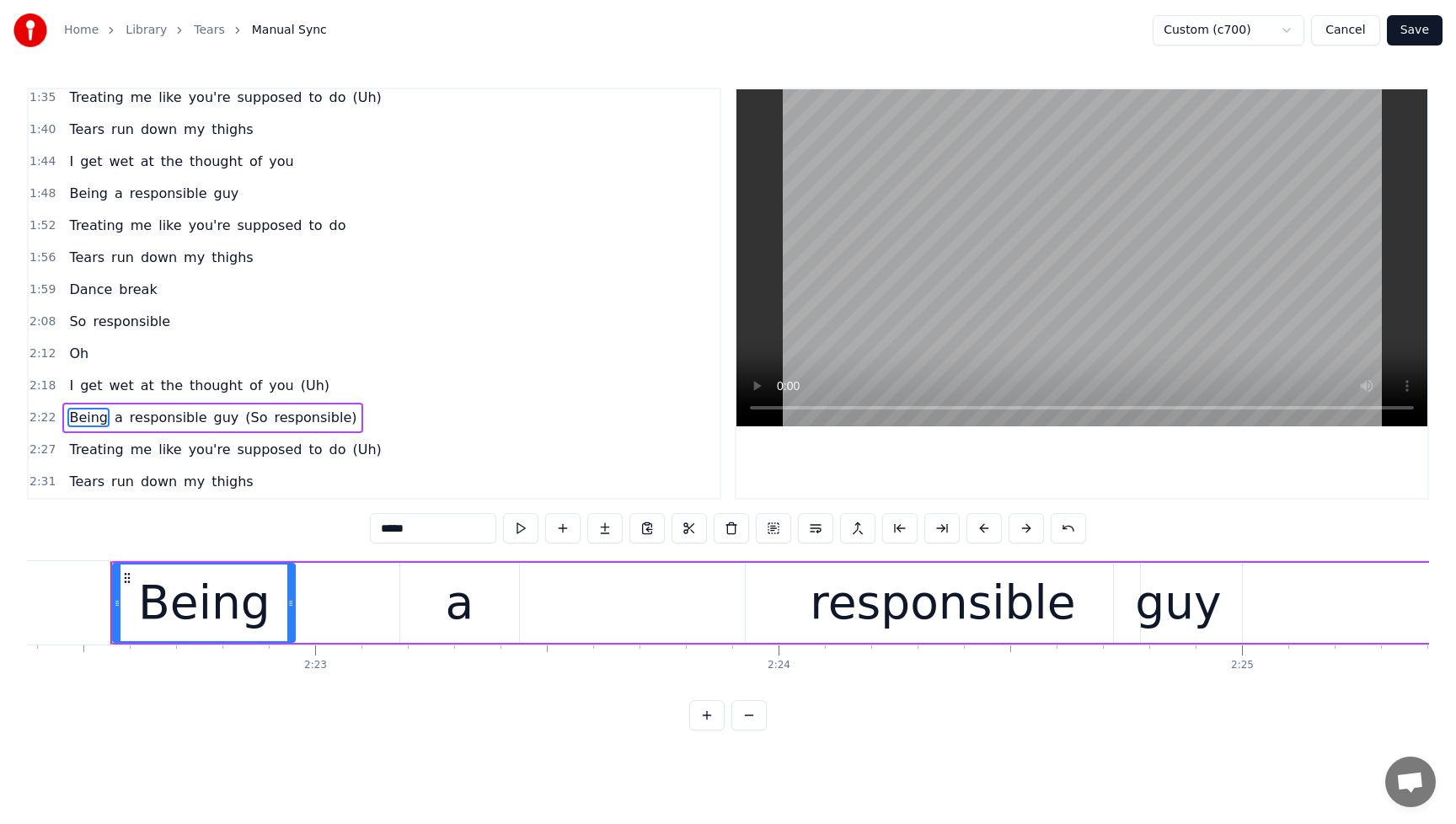
scroll to position [0, 65996]
click at [240, 609] on div "Being" at bounding box center [206, 602] width 133 height 70
drag, startPoint x: 294, startPoint y: 607, endPoint x: 406, endPoint y: 609, distance: 112.0
click at [395, 605] on icon at bounding box center [391, 603] width 7 height 13
click at [457, 609] on div "a" at bounding box center [460, 602] width 29 height 70
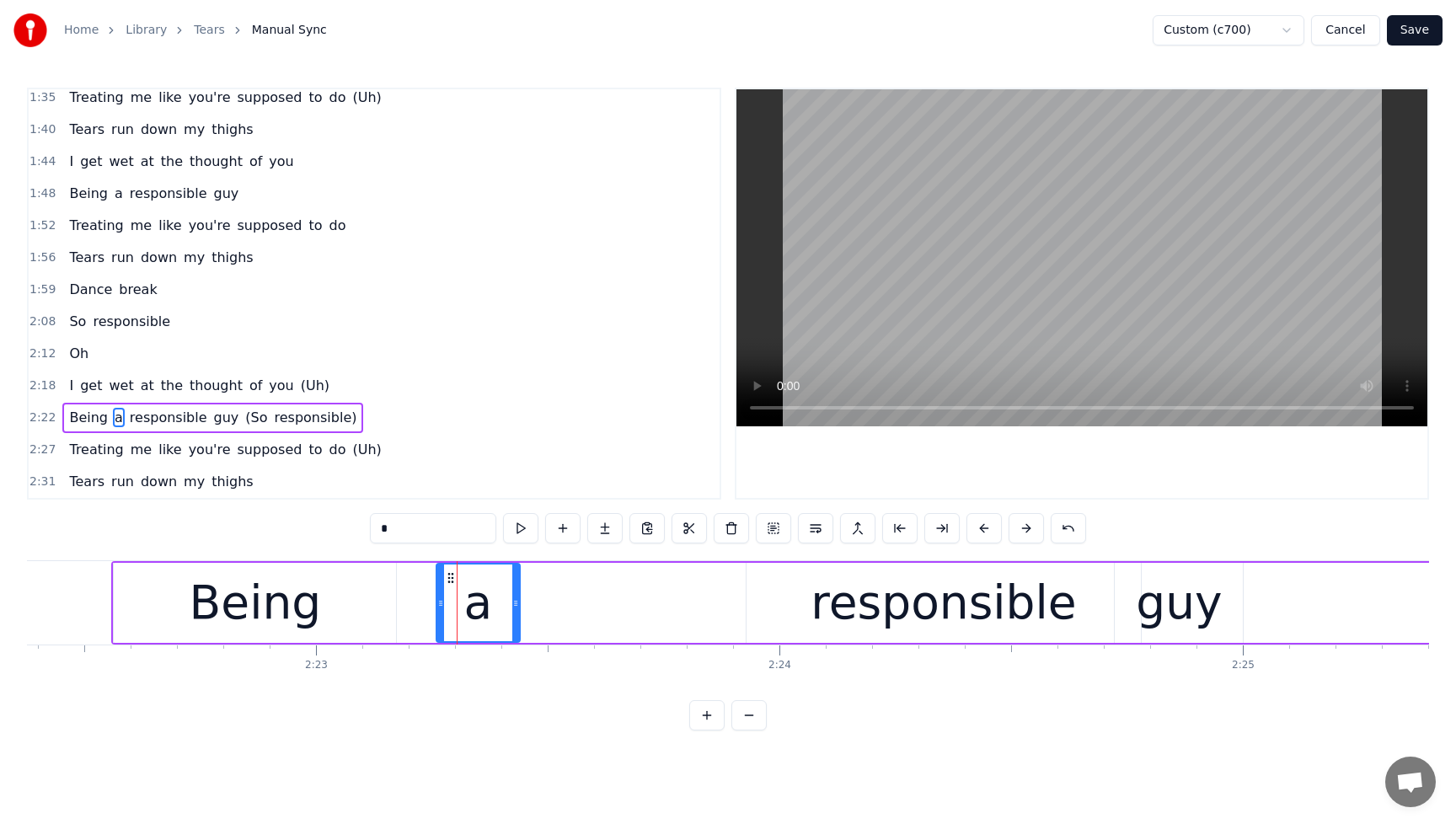
drag, startPoint x: 407, startPoint y: 606, endPoint x: 442, endPoint y: 605, distance: 35.0
click at [443, 606] on icon at bounding box center [440, 603] width 7 height 13
drag, startPoint x: 449, startPoint y: 579, endPoint x: 521, endPoint y: 582, distance: 72.1
click at [521, 582] on icon at bounding box center [522, 578] width 13 height 13
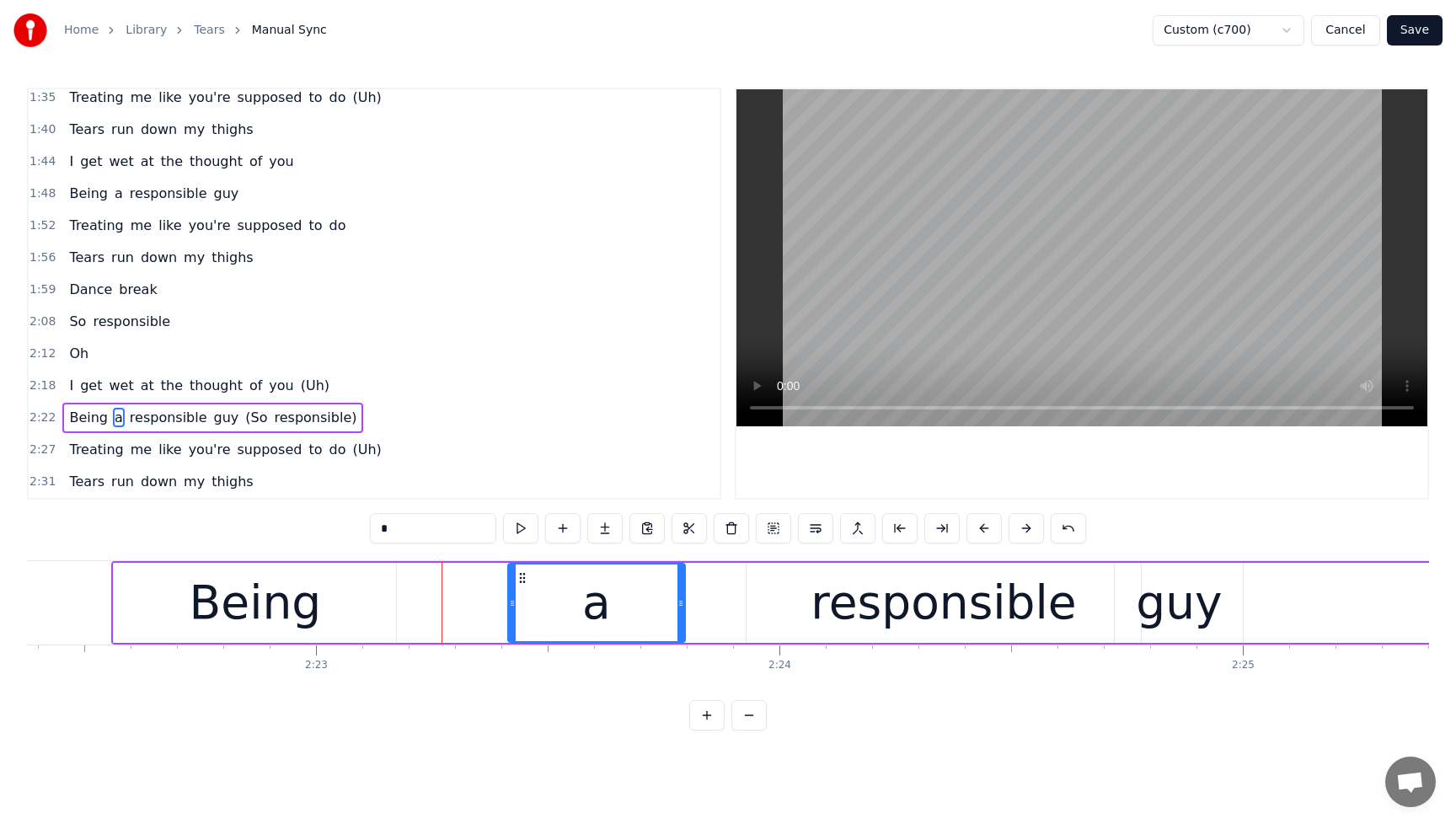
drag, startPoint x: 589, startPoint y: 604, endPoint x: 752, endPoint y: 609, distance: 163.1
click at [682, 608] on icon at bounding box center [681, 603] width 7 height 13
click at [811, 609] on div "responsible" at bounding box center [944, 602] width 396 height 80
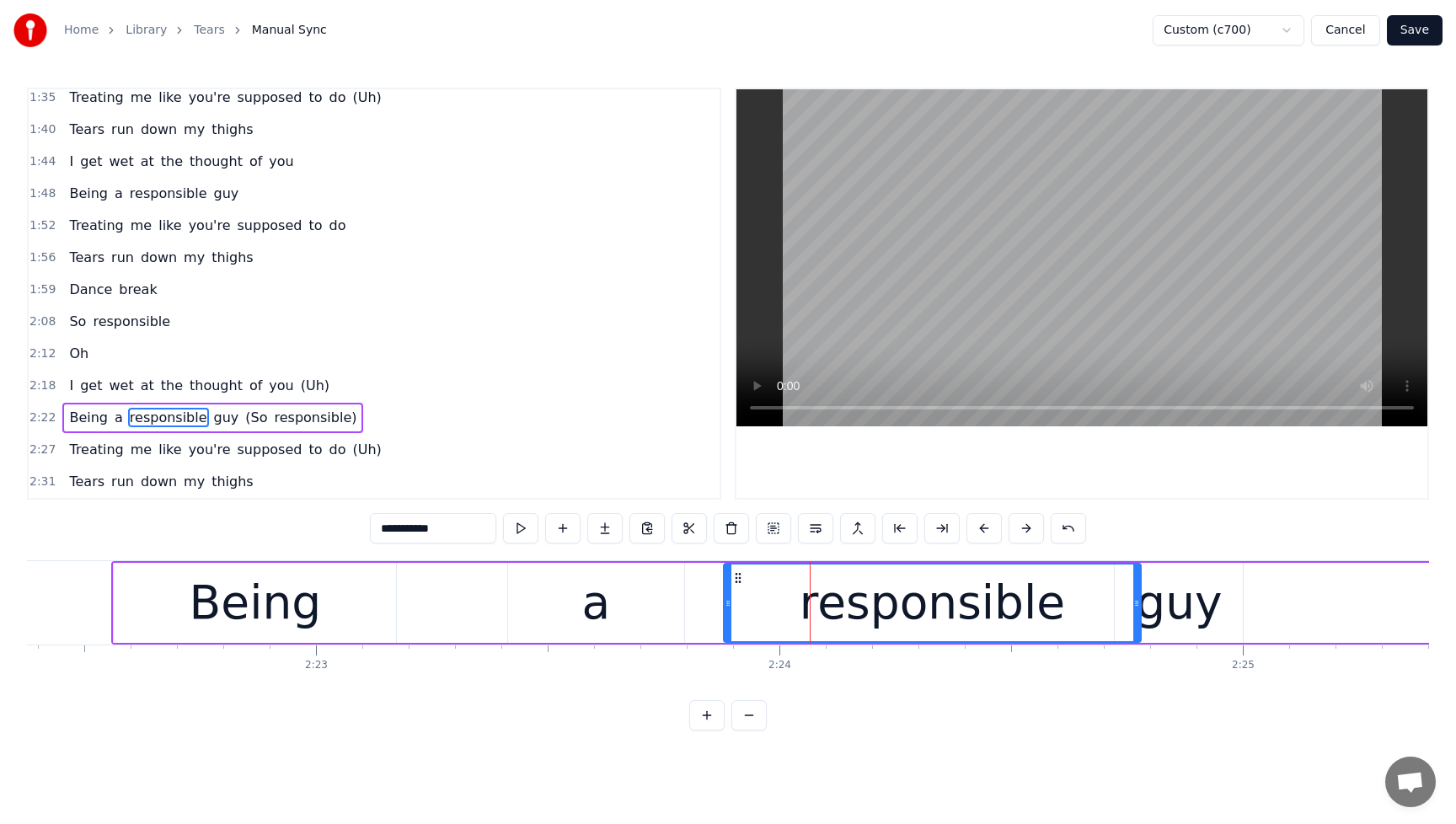
drag, startPoint x: 750, startPoint y: 605, endPoint x: 727, endPoint y: 609, distance: 23.3
click at [727, 609] on icon at bounding box center [728, 603] width 7 height 13
click at [85, 386] on span "get" at bounding box center [91, 385] width 25 height 19
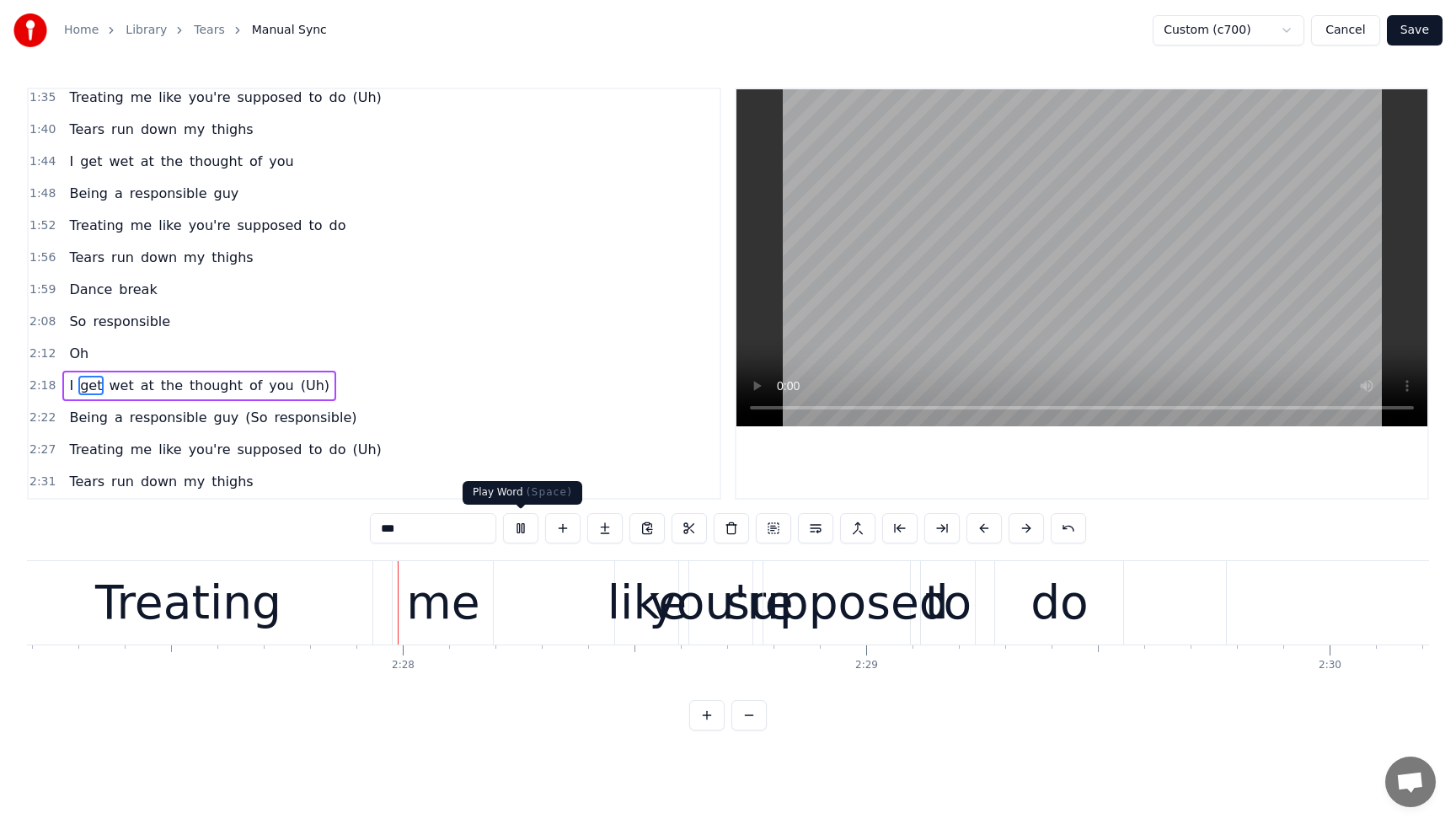
scroll to position [0, 68233]
click at [533, 528] on button at bounding box center [521, 528] width 36 height 31
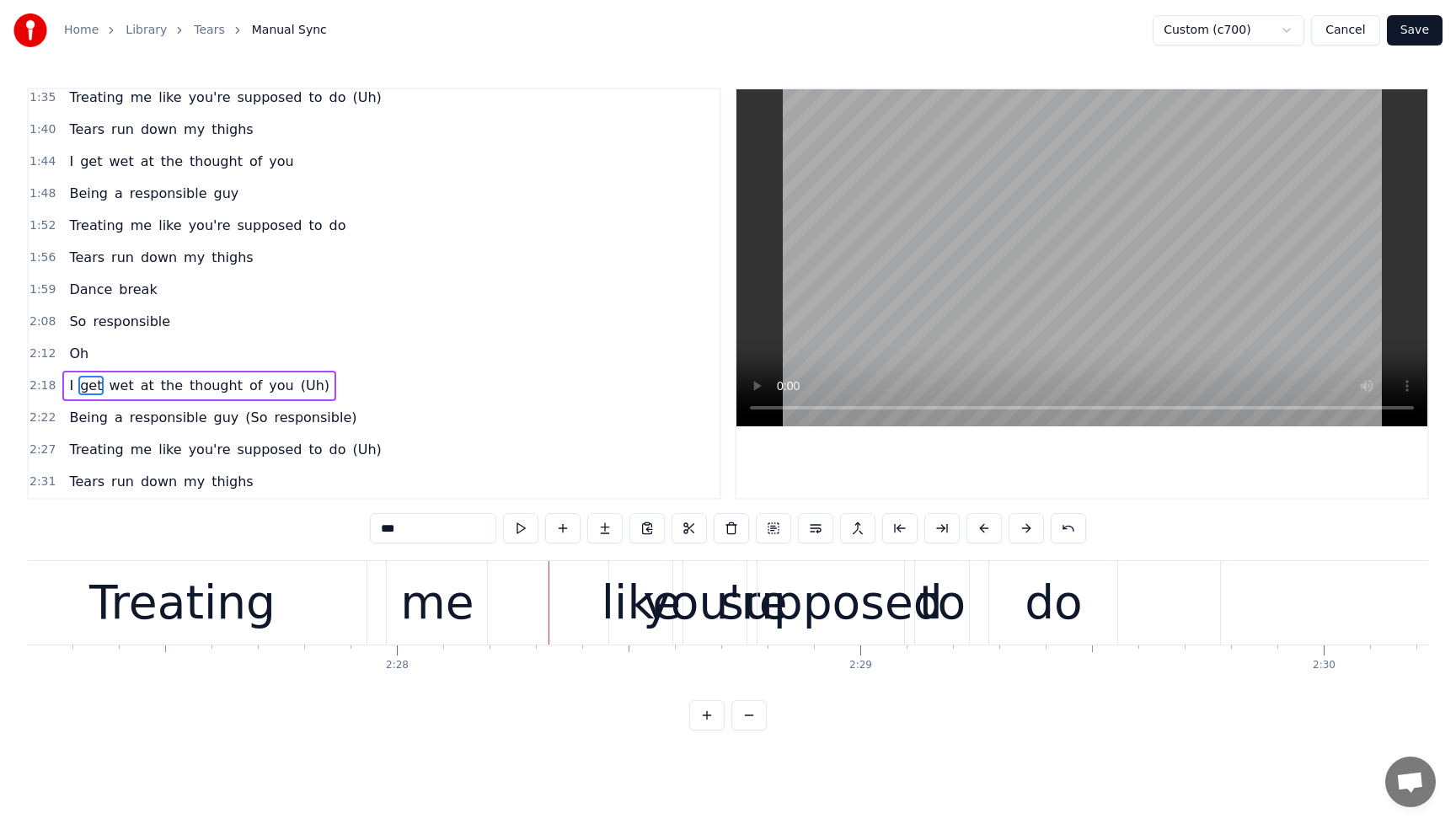
click at [166, 414] on span "responsible" at bounding box center [168, 418] width 81 height 19
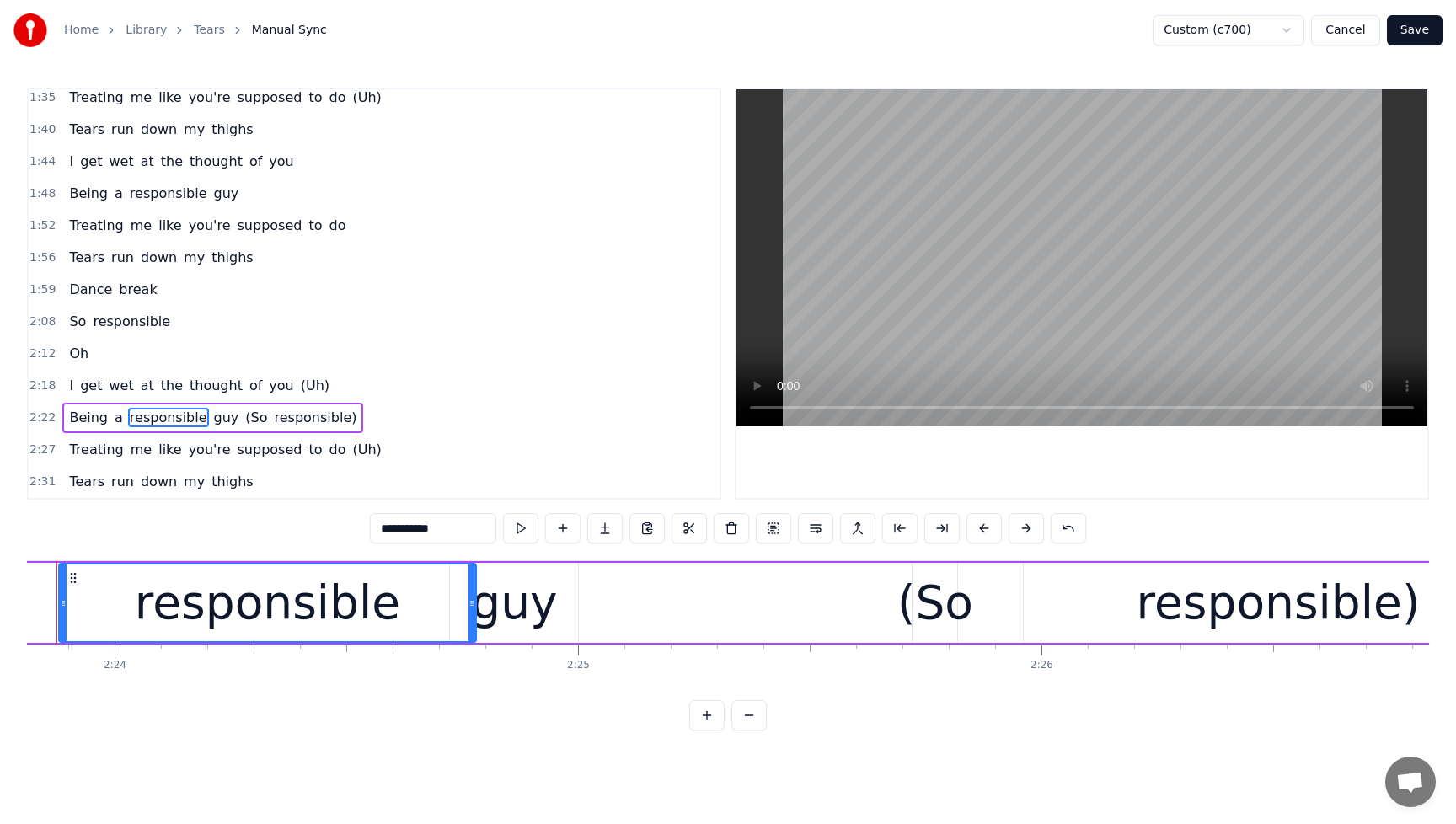
scroll to position [0, 66605]
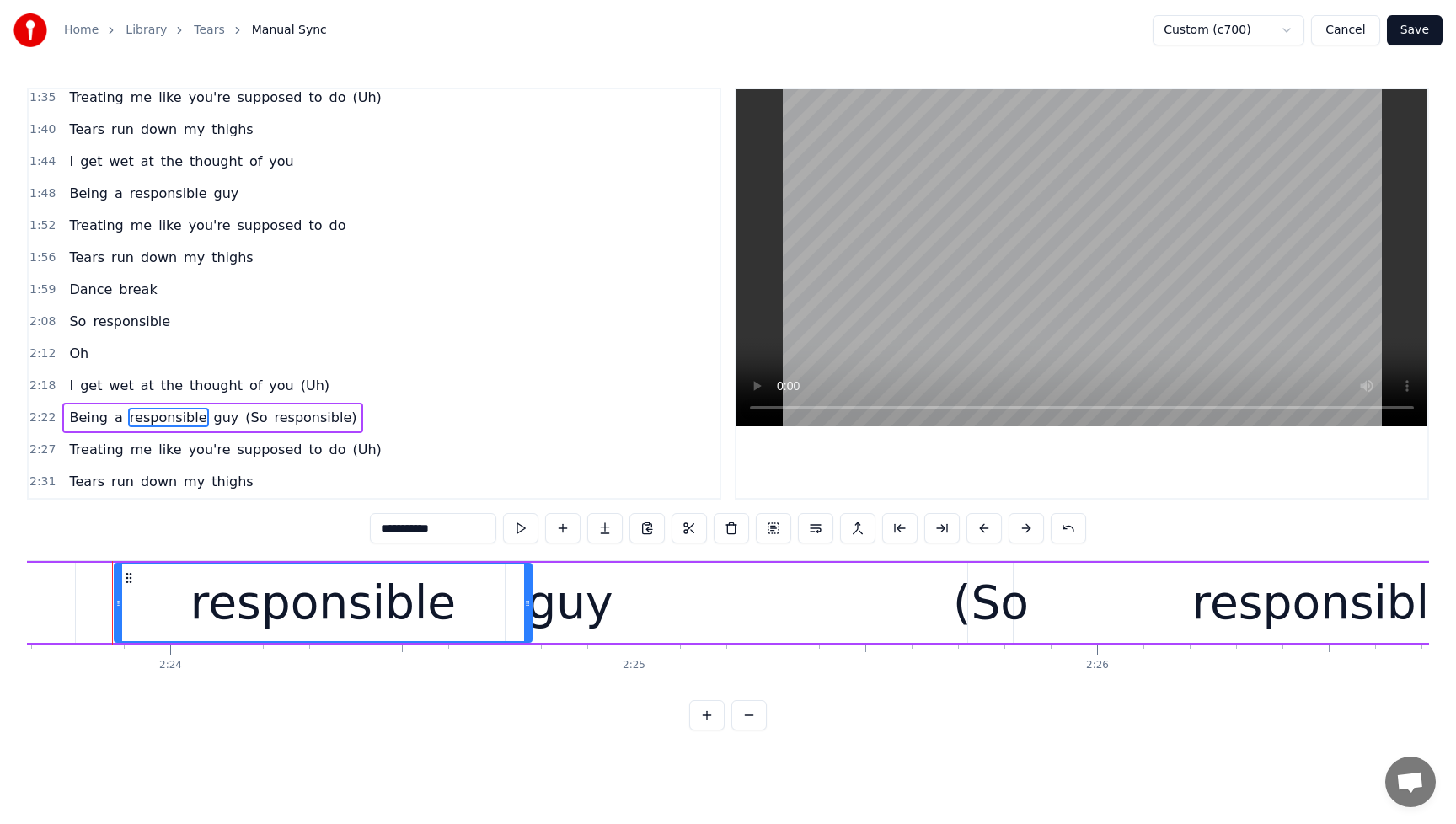
click at [494, 616] on div "responsible" at bounding box center [323, 603] width 416 height 77
drag, startPoint x: 528, startPoint y: 606, endPoint x: 463, endPoint y: 613, distance: 65.4
click at [463, 613] on div at bounding box center [461, 603] width 7 height 77
click at [555, 608] on div "guy" at bounding box center [570, 602] width 86 height 70
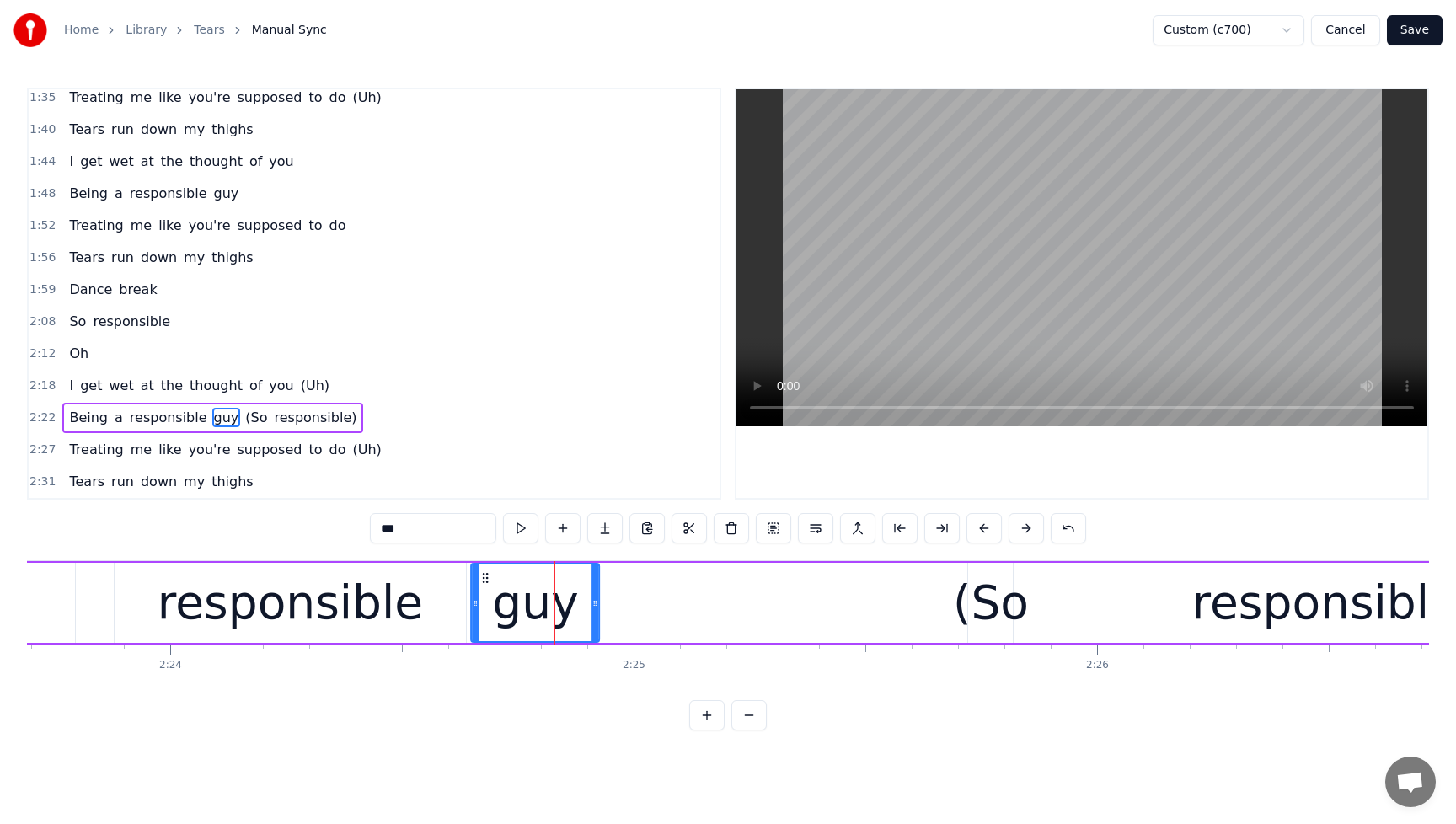
drag, startPoint x: 519, startPoint y: 582, endPoint x: 484, endPoint y: 589, distance: 35.7
click at [484, 589] on div "guy" at bounding box center [536, 603] width 127 height 77
click at [67, 384] on span "I" at bounding box center [71, 385] width 8 height 19
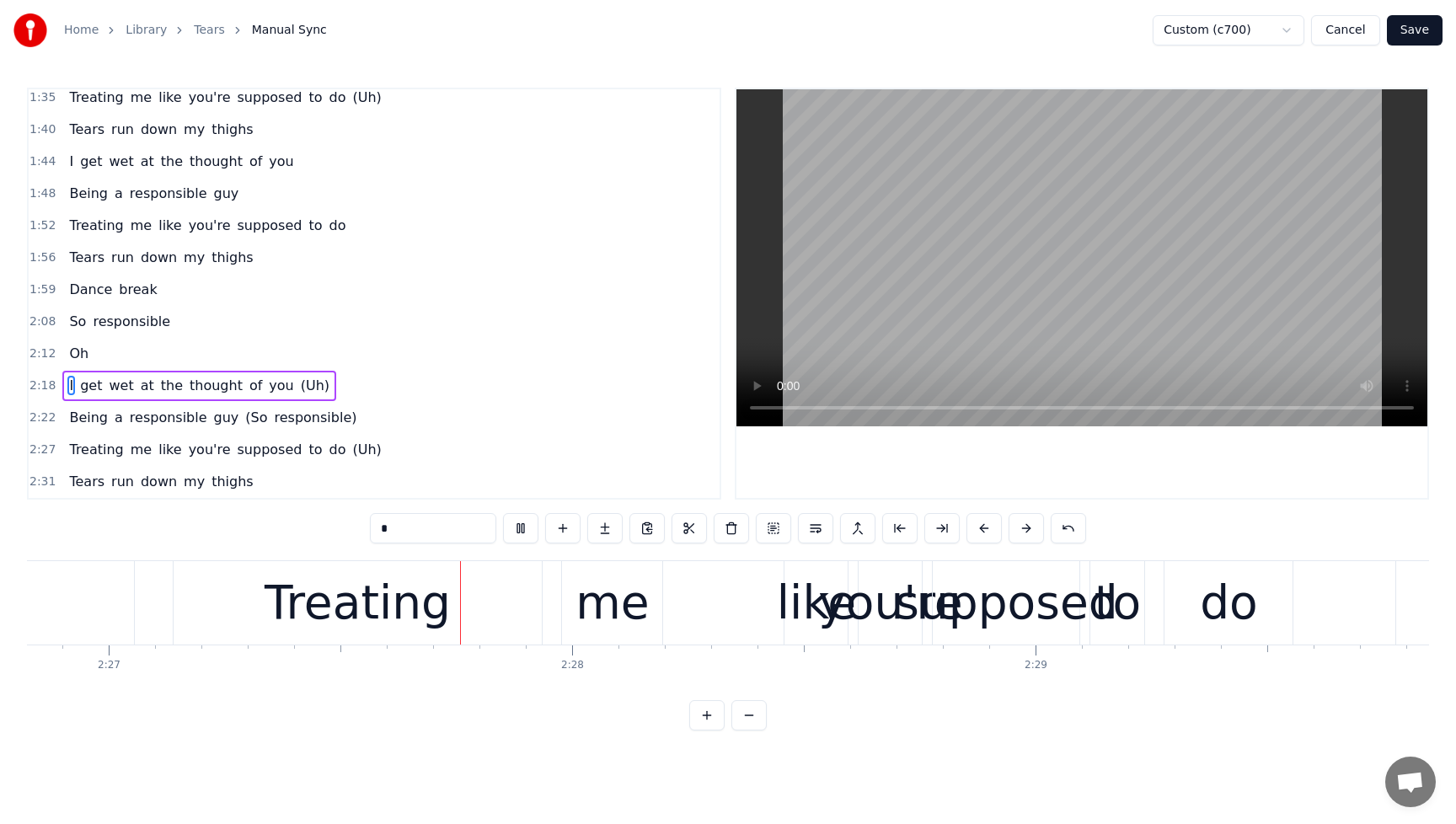
scroll to position [0, 68064]
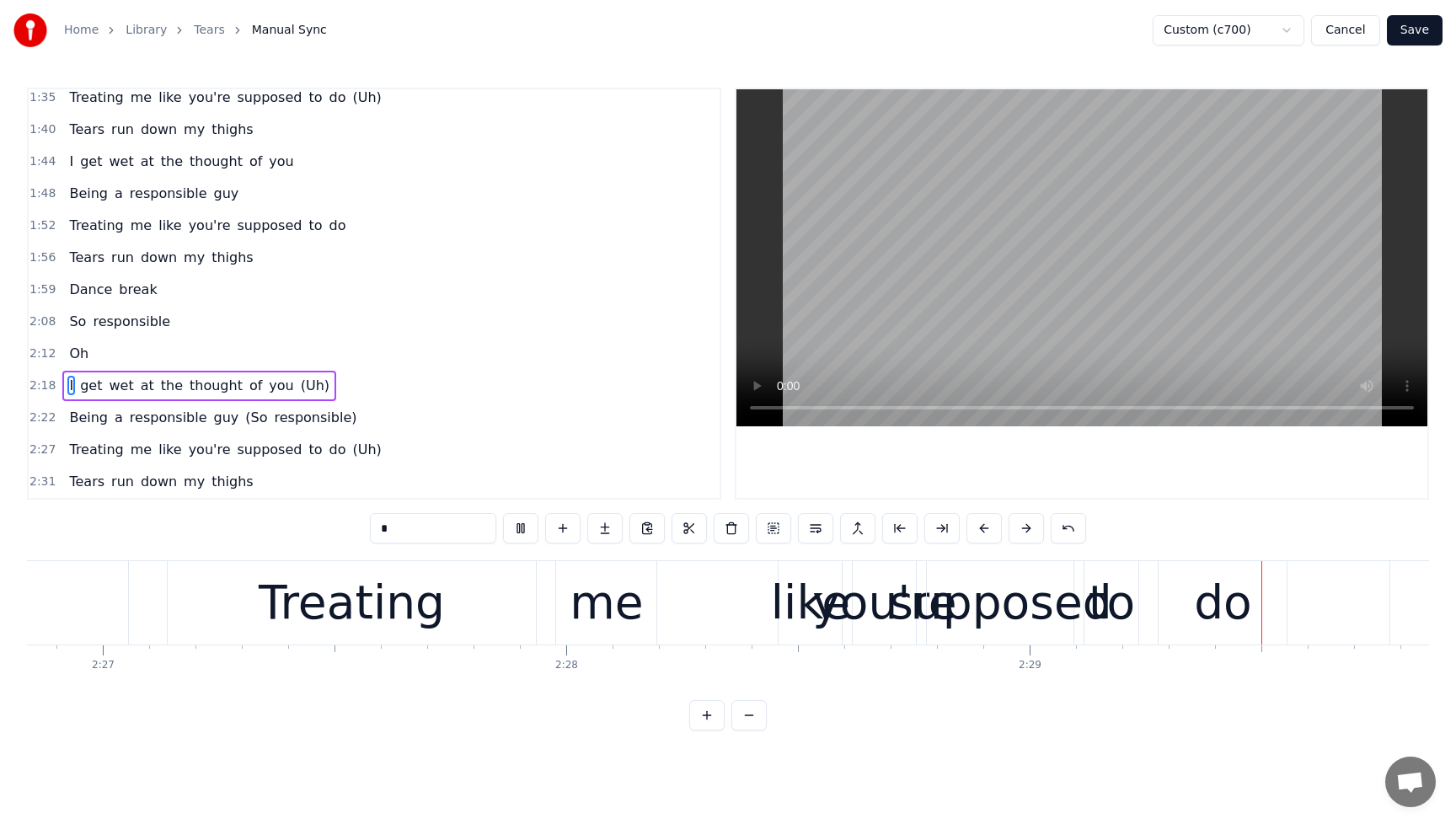
click at [72, 457] on span "Treating" at bounding box center [96, 449] width 58 height 19
type input "********"
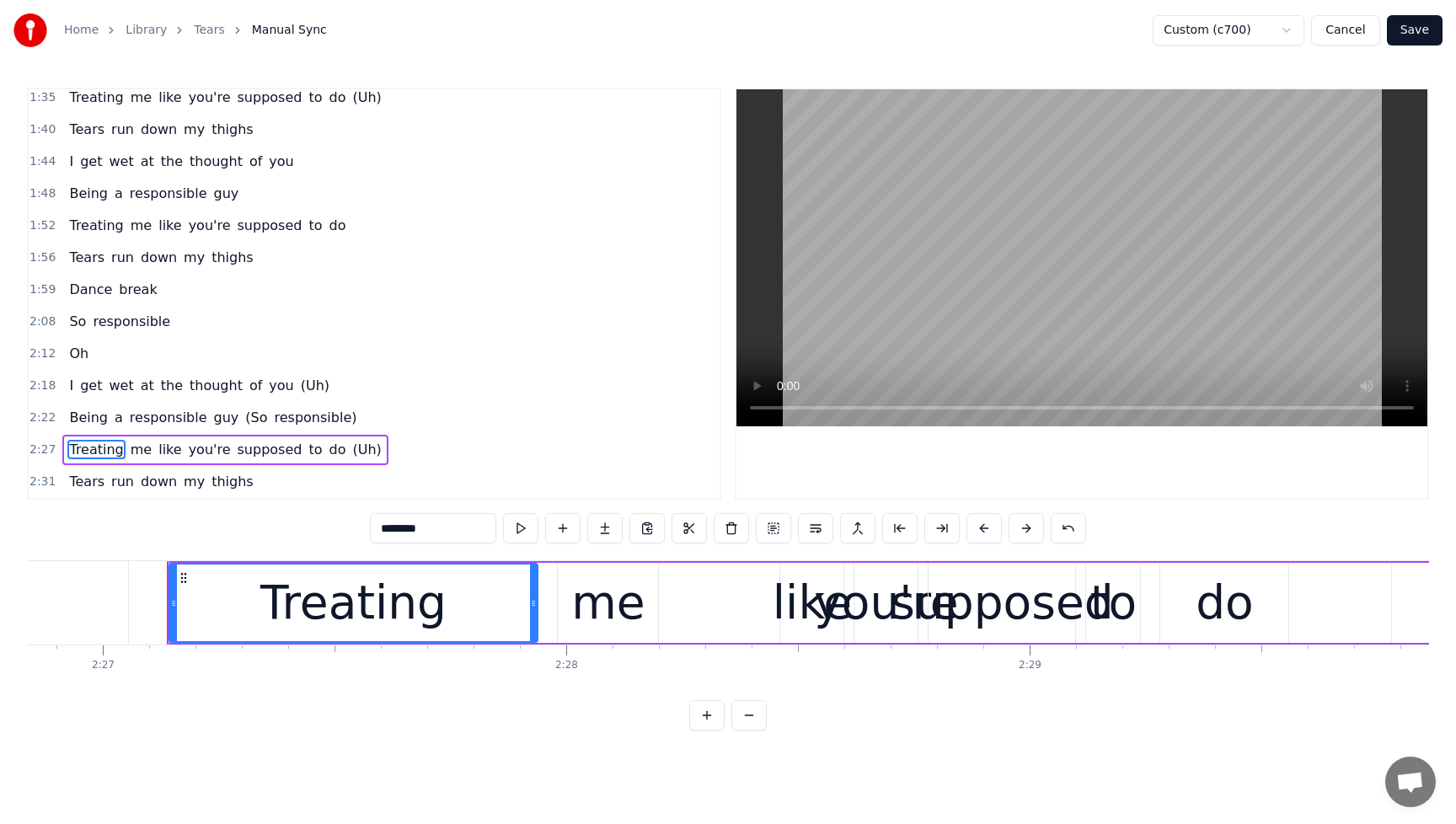
click at [302, 591] on div "Treating" at bounding box center [353, 602] width 186 height 70
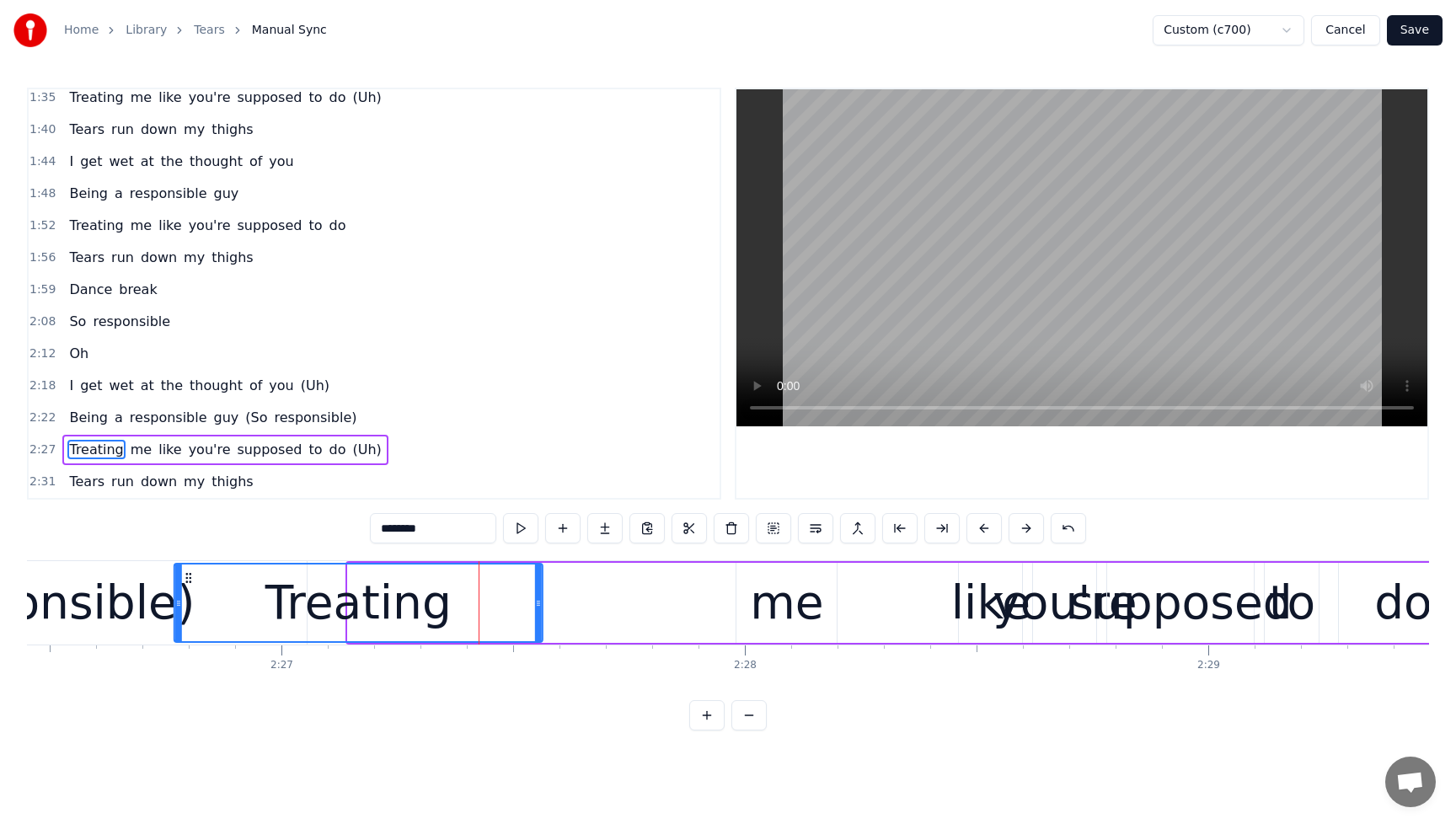
drag, startPoint x: 182, startPoint y: 583, endPoint x: 203, endPoint y: 586, distance: 21.2
click at [183, 586] on div "Treating" at bounding box center [358, 603] width 368 height 77
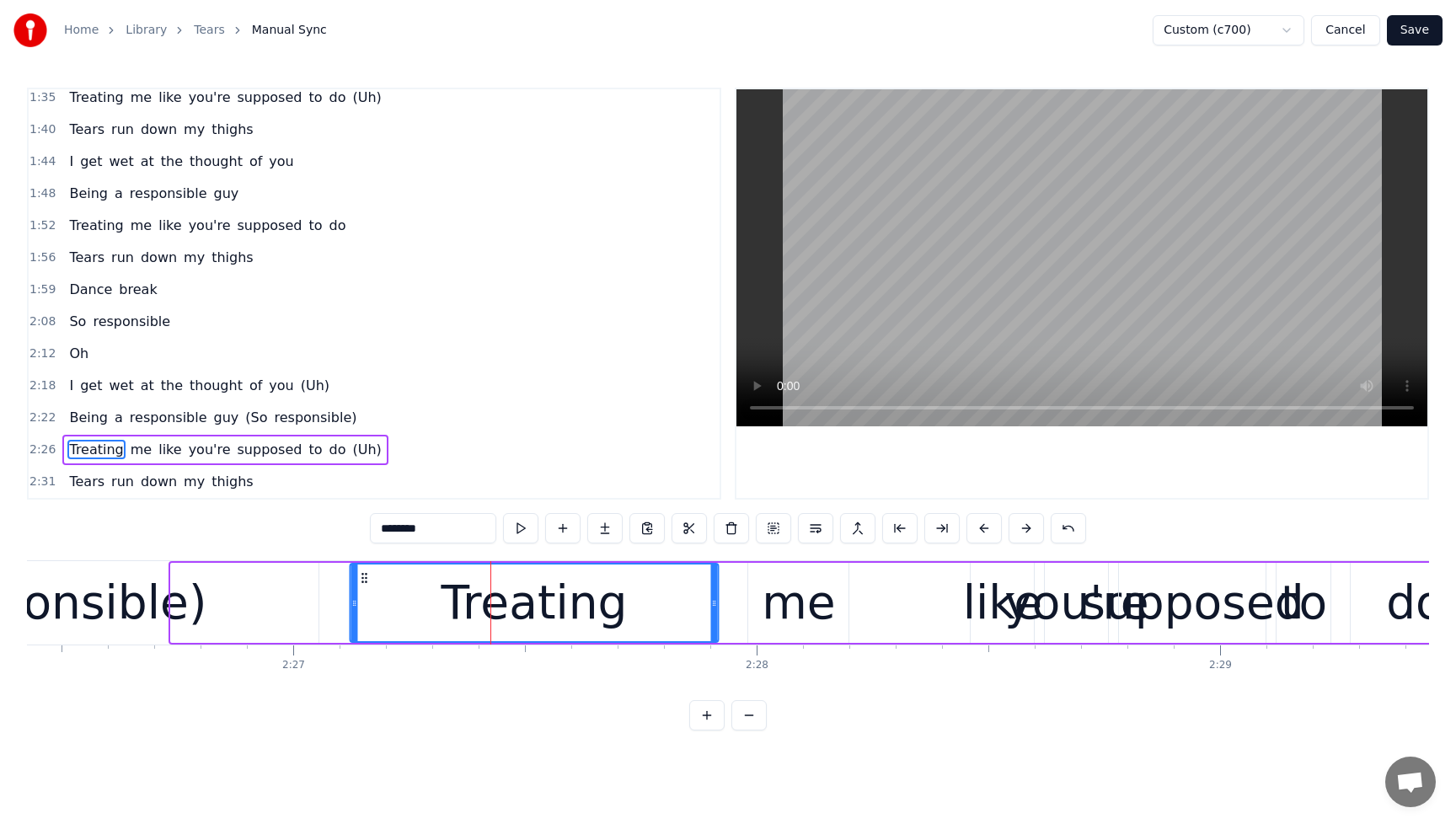
drag, startPoint x: 185, startPoint y: 575, endPoint x: 365, endPoint y: 595, distance: 181.1
click at [365, 595] on div "Treating" at bounding box center [534, 603] width 368 height 77
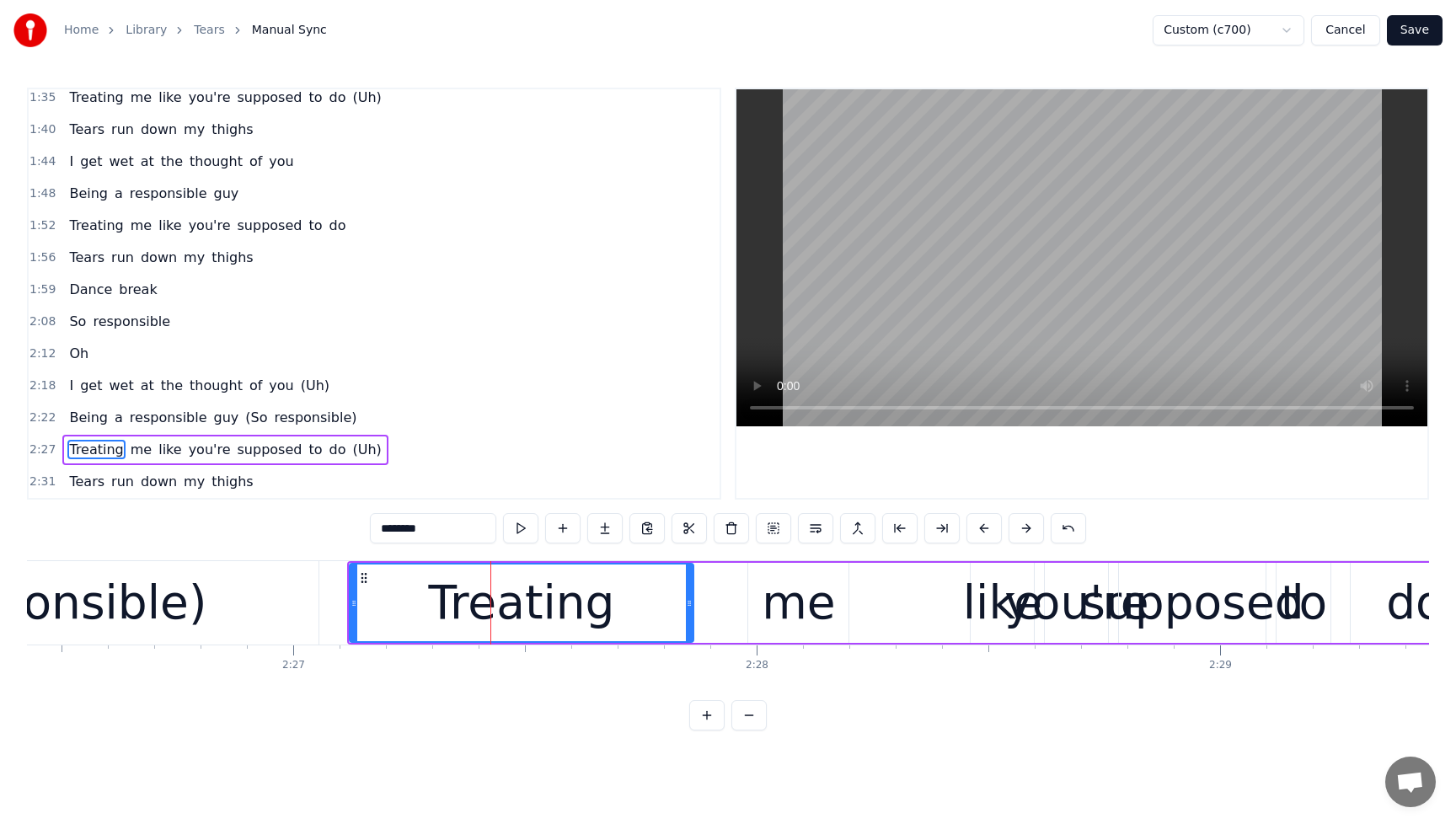
drag, startPoint x: 715, startPoint y: 609, endPoint x: 690, endPoint y: 611, distance: 25.1
click at [690, 611] on div at bounding box center [689, 603] width 7 height 77
click at [103, 429] on div "Being a responsible guy (So responsible)" at bounding box center [212, 418] width 301 height 31
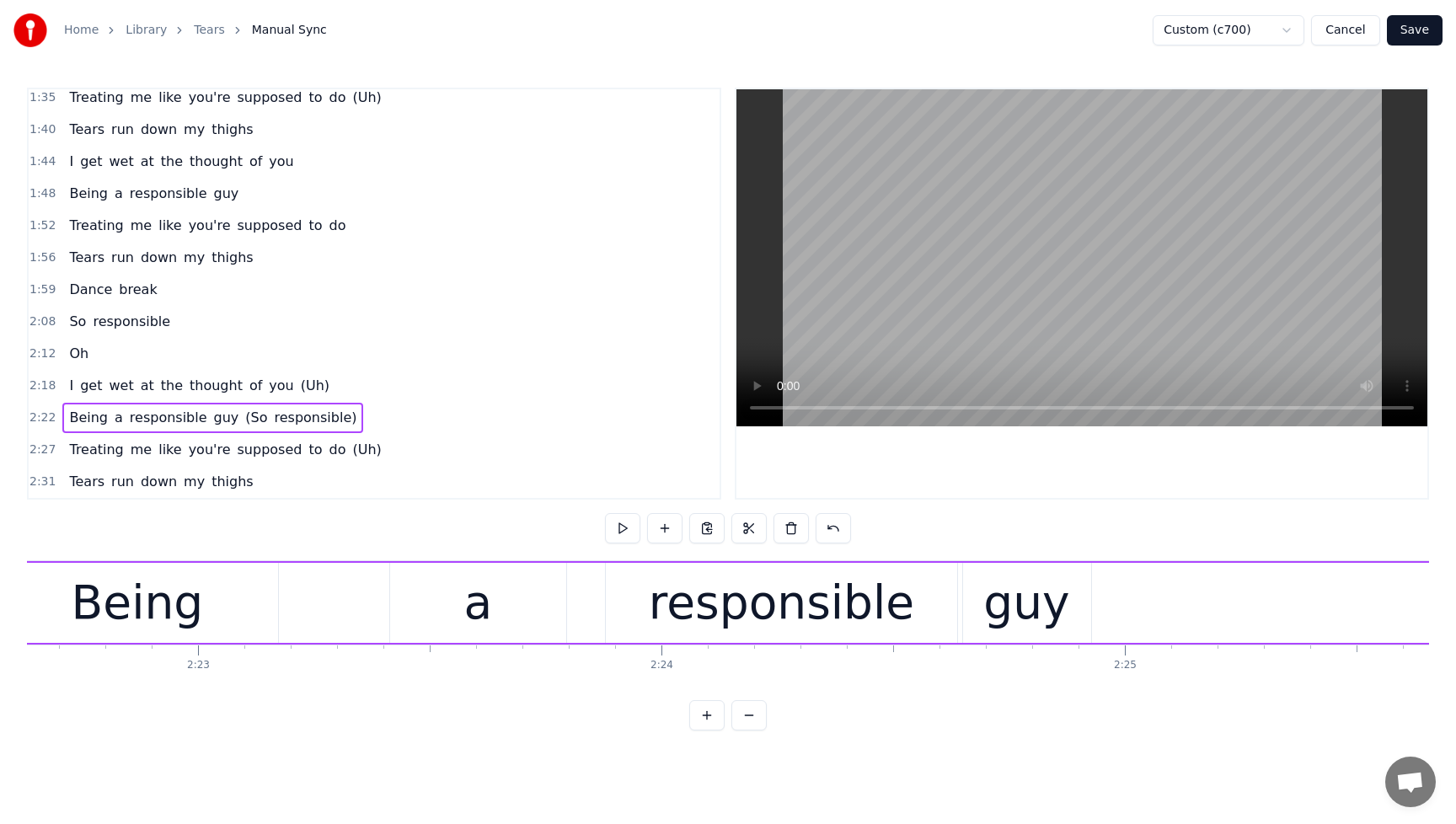
click at [290, 417] on span "responsible)" at bounding box center [316, 418] width 86 height 19
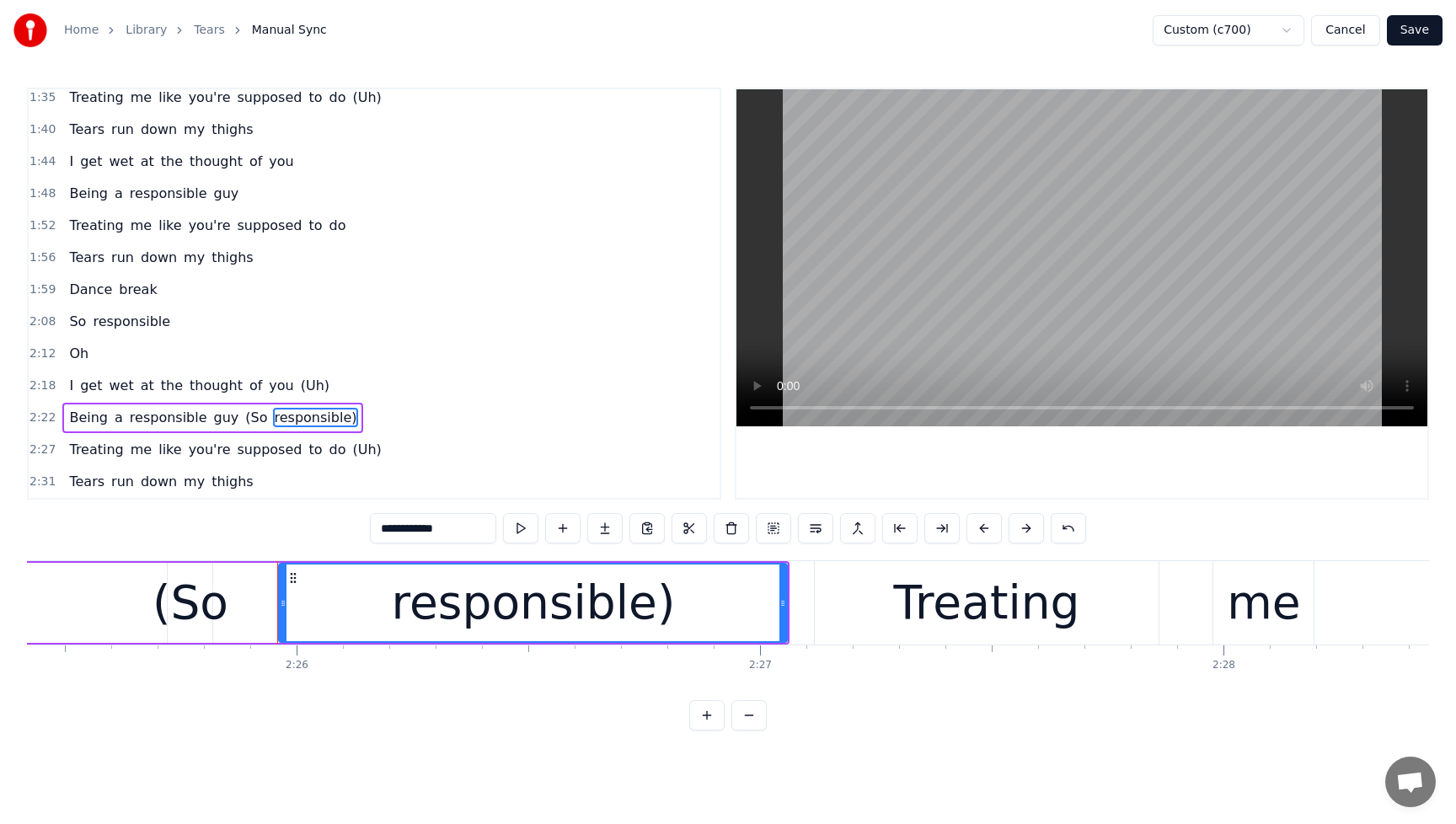
scroll to position [0, 67571]
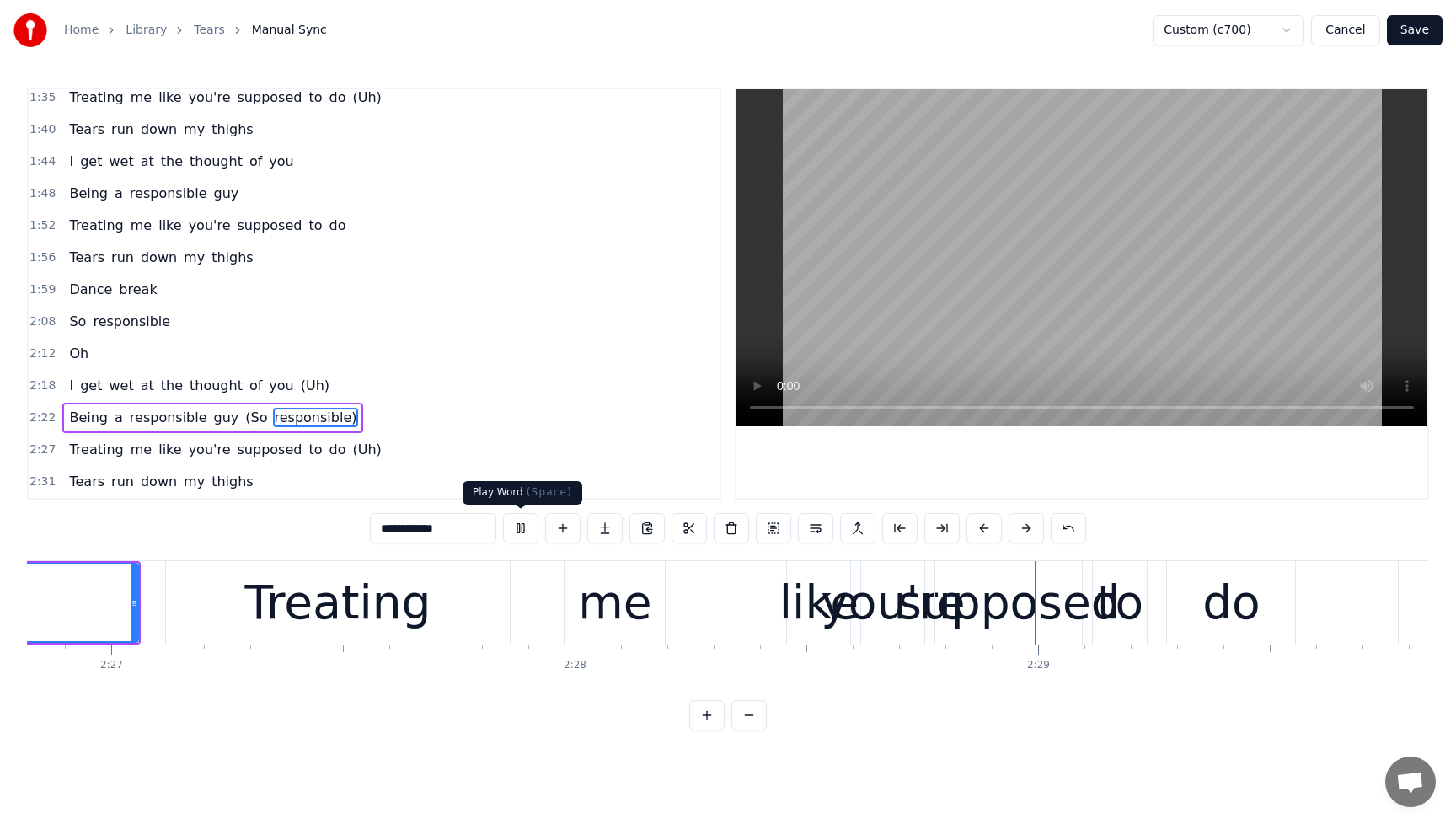
click at [518, 533] on button at bounding box center [521, 528] width 36 height 31
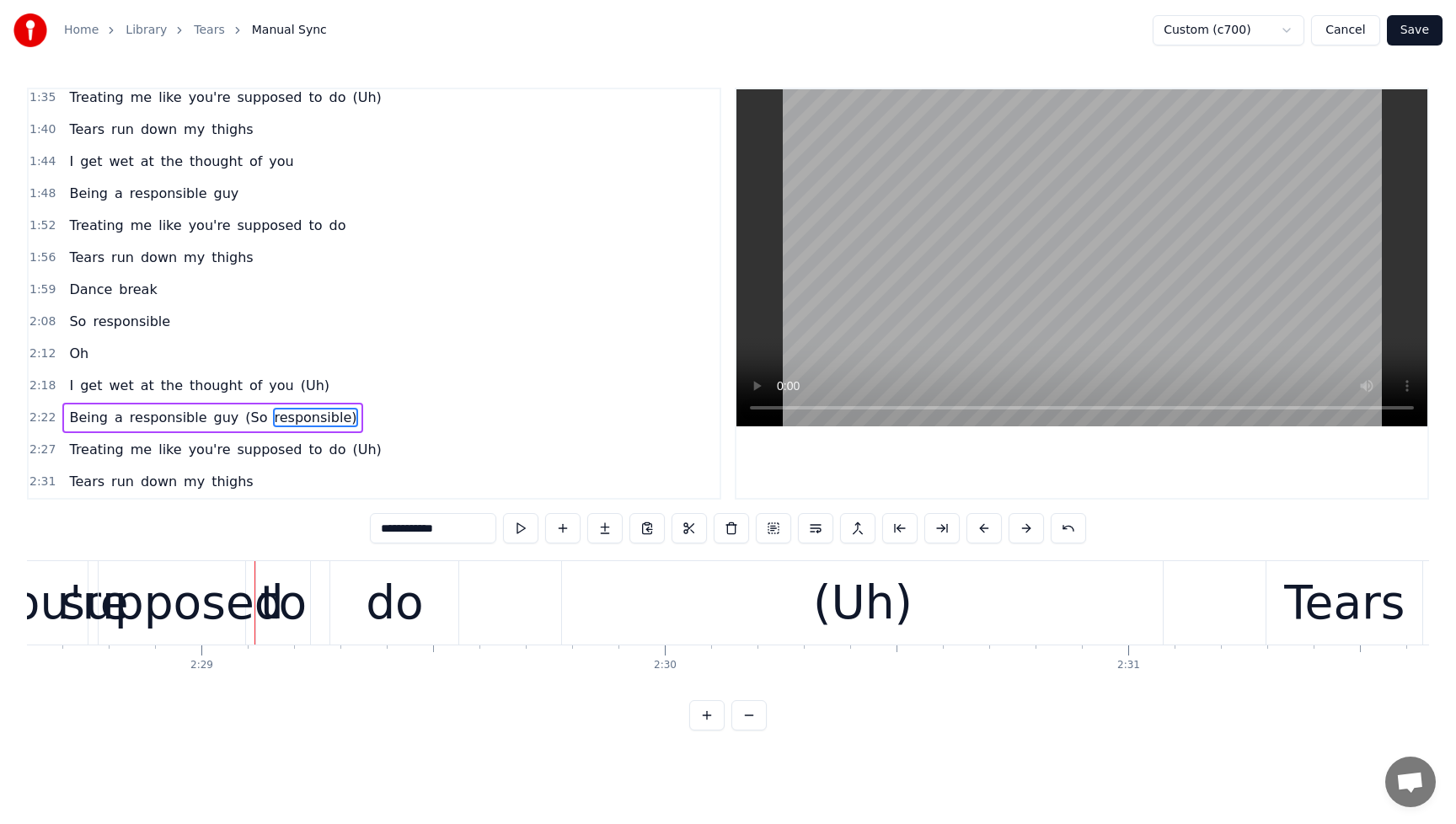
click at [110, 456] on span "Treating" at bounding box center [96, 449] width 58 height 19
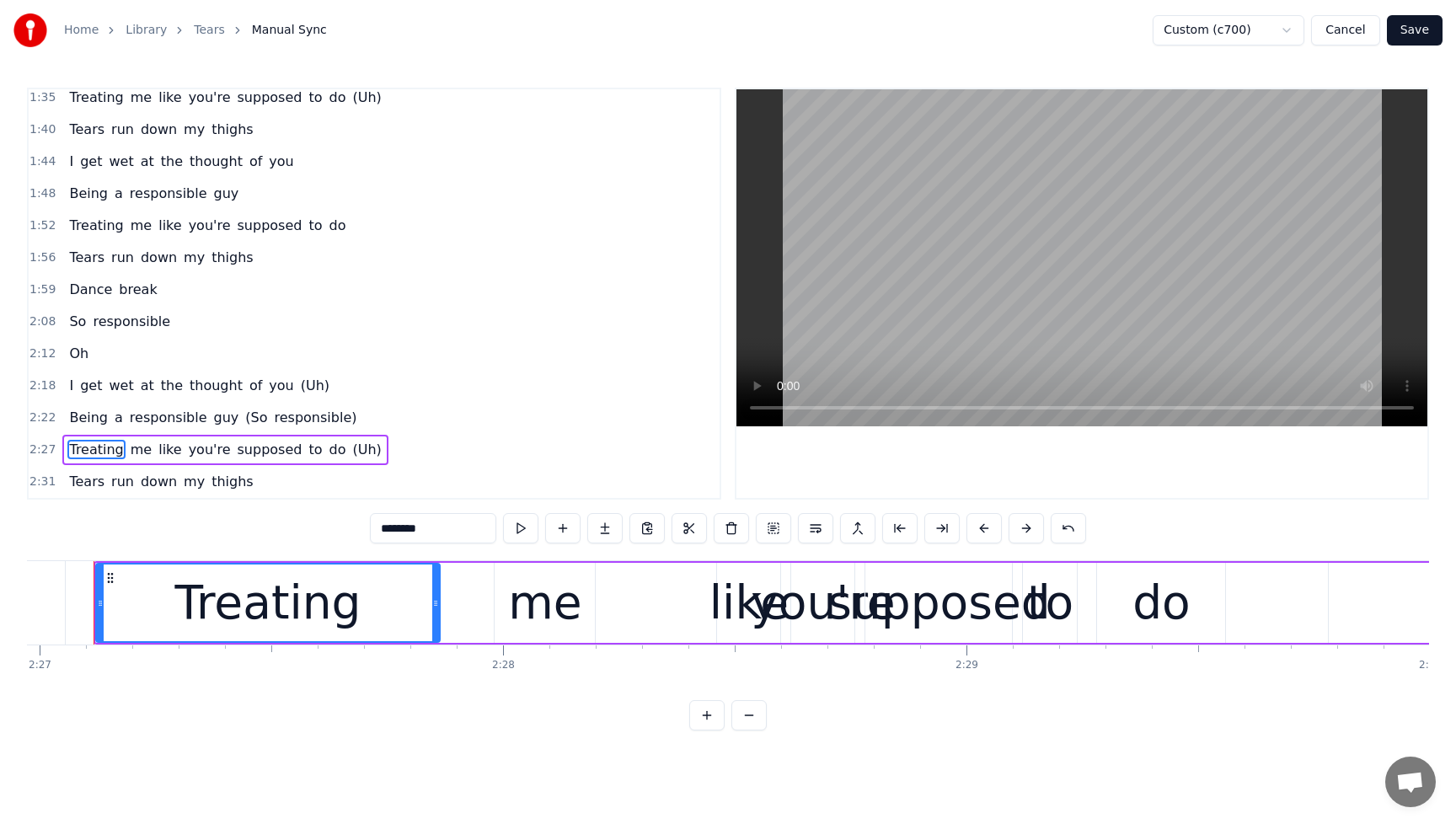
scroll to position [0, 68109]
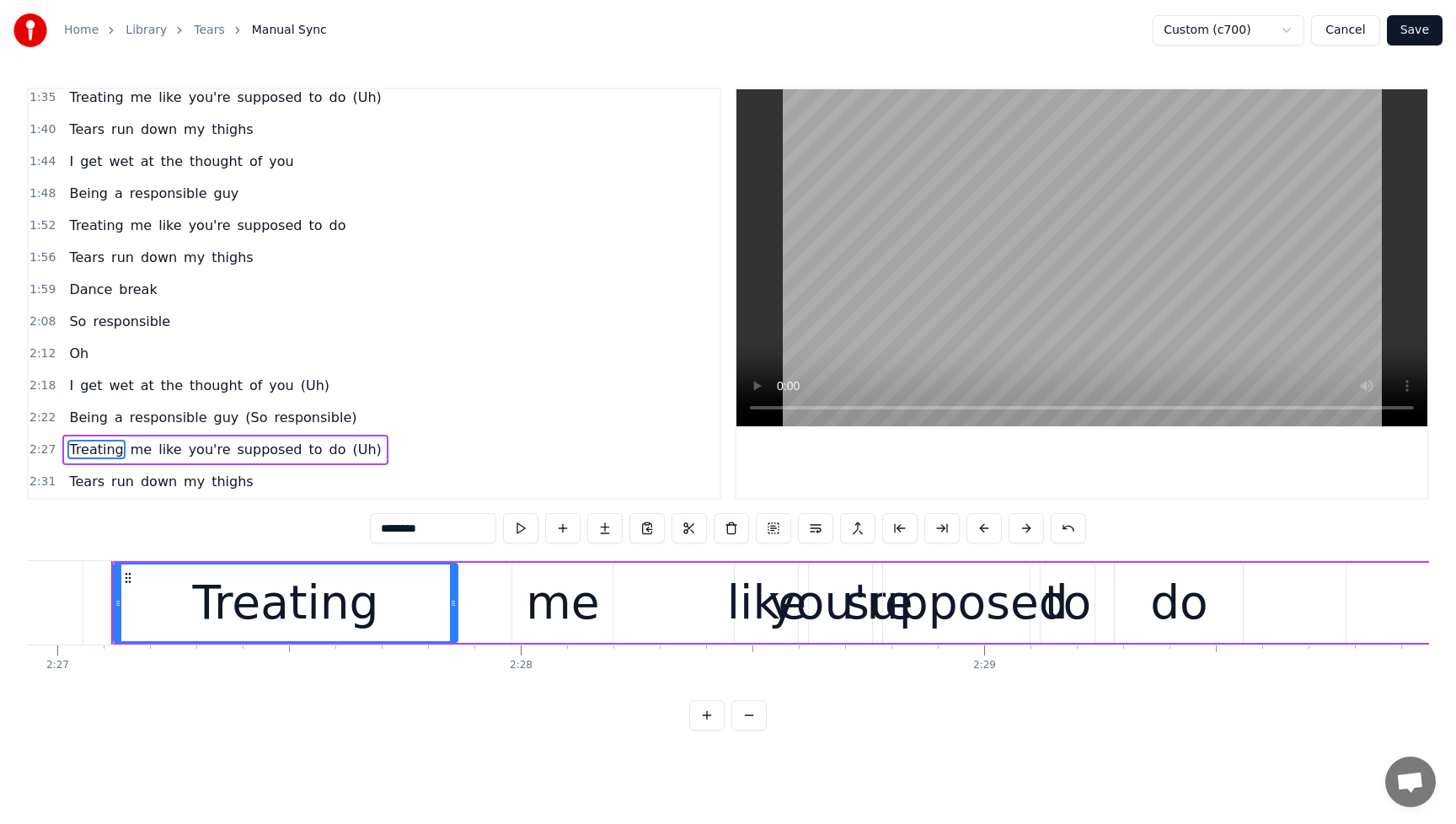
click at [337, 600] on div "Treating" at bounding box center [285, 602] width 186 height 70
drag, startPoint x: 452, startPoint y: 608, endPoint x: 416, endPoint y: 610, distance: 36.1
click at [416, 610] on div at bounding box center [417, 603] width 7 height 77
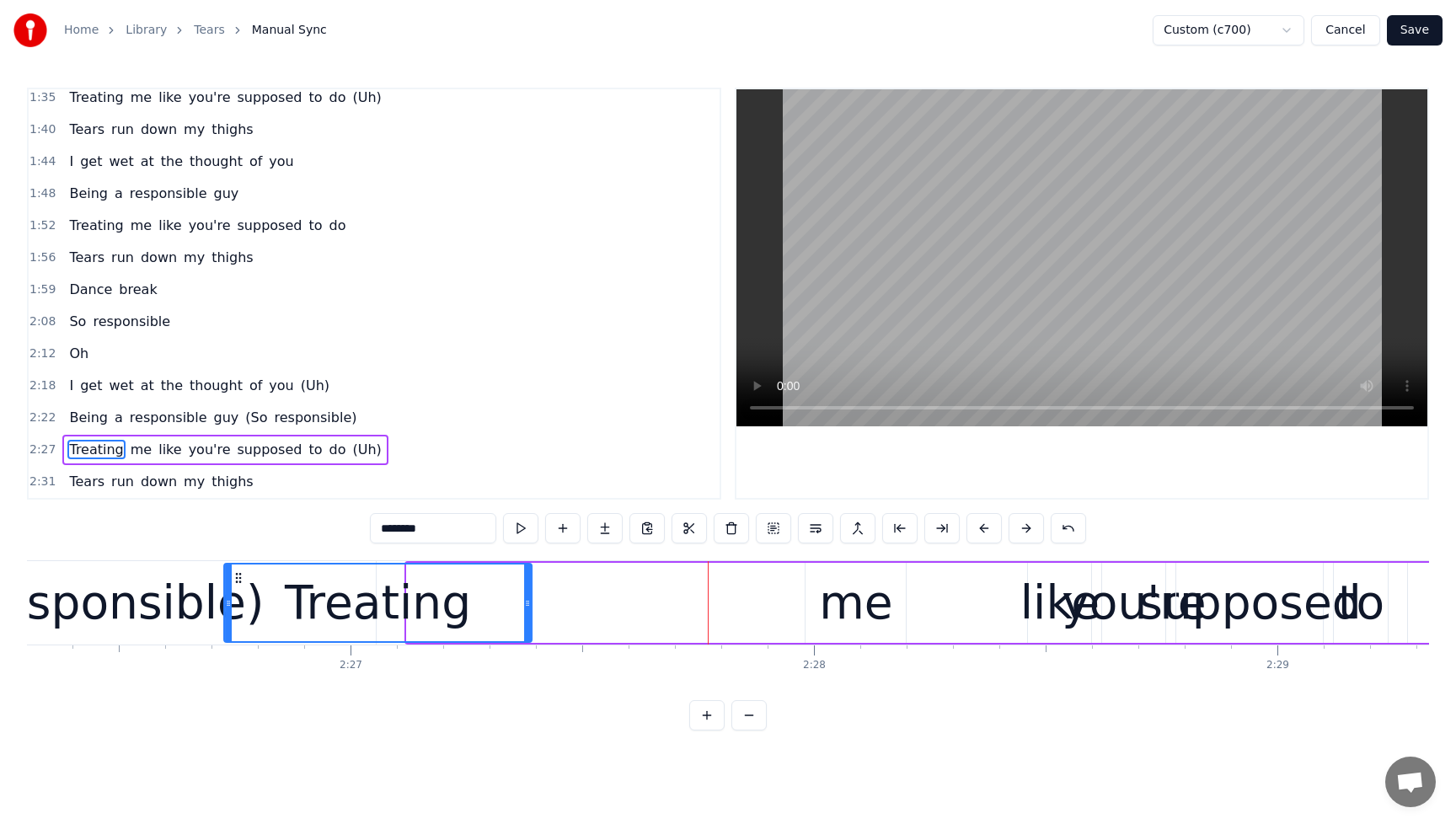
scroll to position [0, 67810]
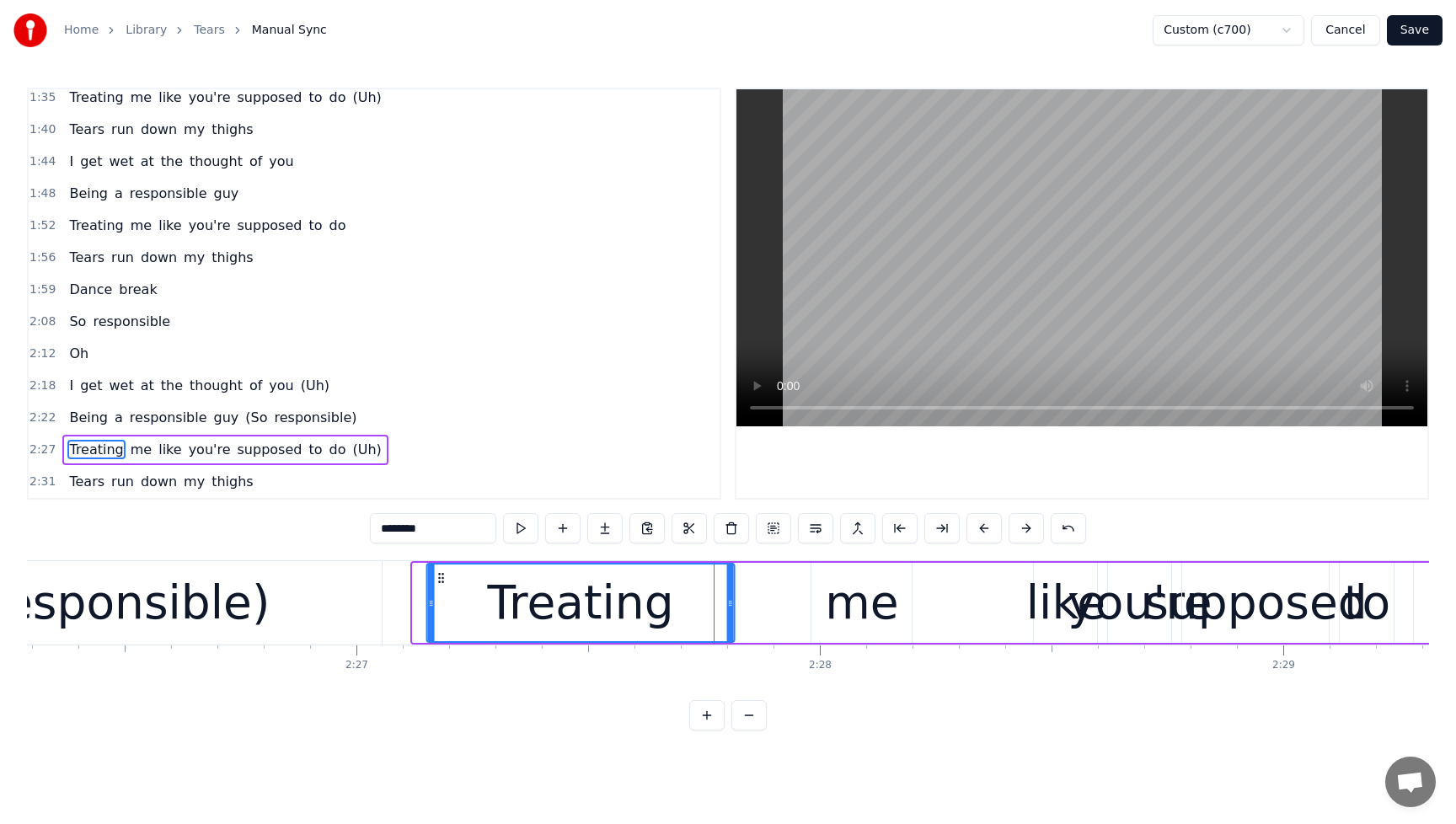
drag, startPoint x: 131, startPoint y: 577, endPoint x: 444, endPoint y: 586, distance: 313.1
click at [444, 586] on div "Treating" at bounding box center [581, 603] width 306 height 77
click at [821, 606] on div "me" at bounding box center [861, 602] width 100 height 80
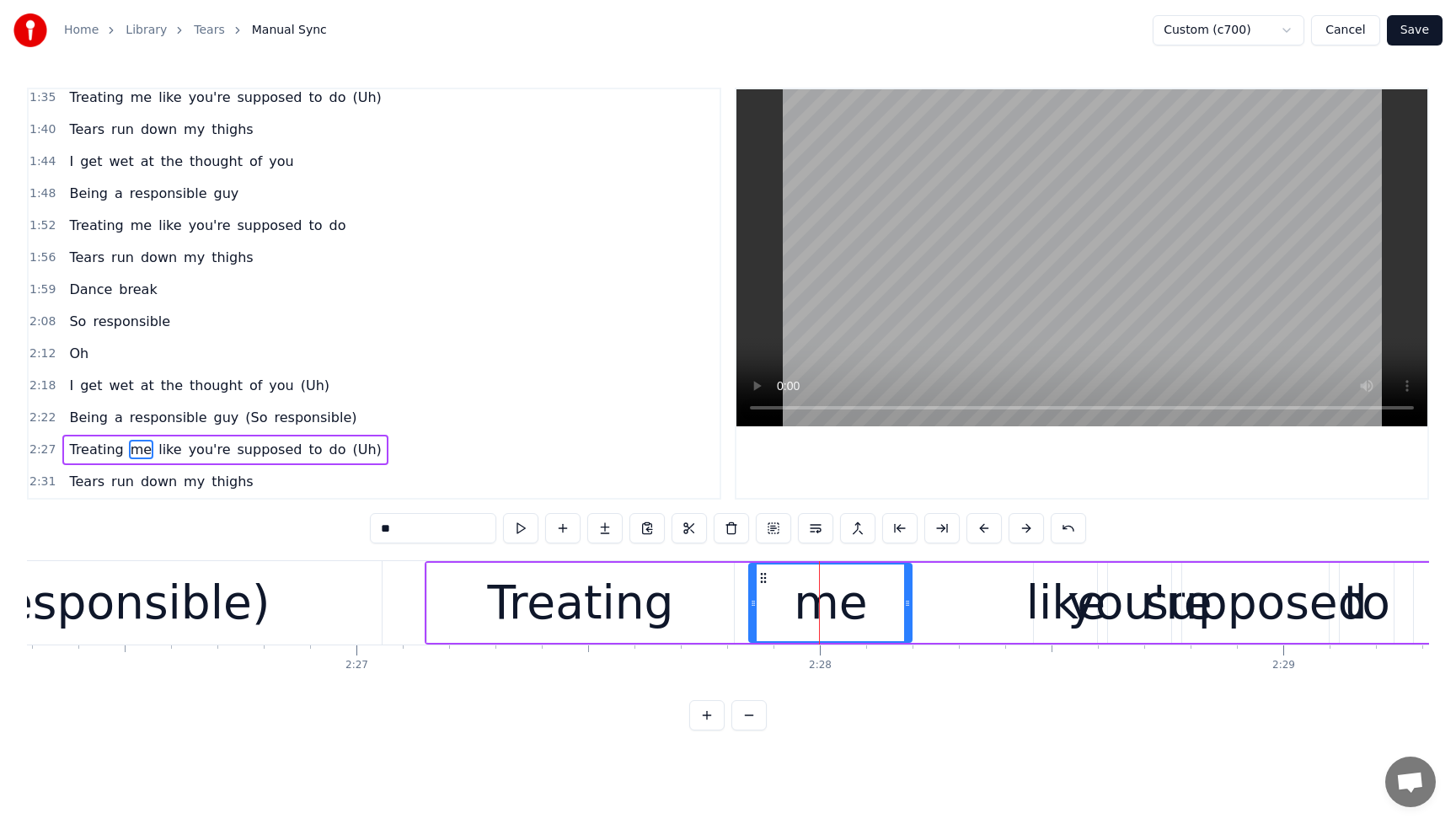
drag, startPoint x: 815, startPoint y: 605, endPoint x: 754, endPoint y: 610, distance: 61.2
click at [754, 610] on div at bounding box center [753, 603] width 7 height 77
drag, startPoint x: 88, startPoint y: 420, endPoint x: 100, endPoint y: 419, distance: 12.0
click at [88, 420] on span "Being" at bounding box center [88, 418] width 42 height 19
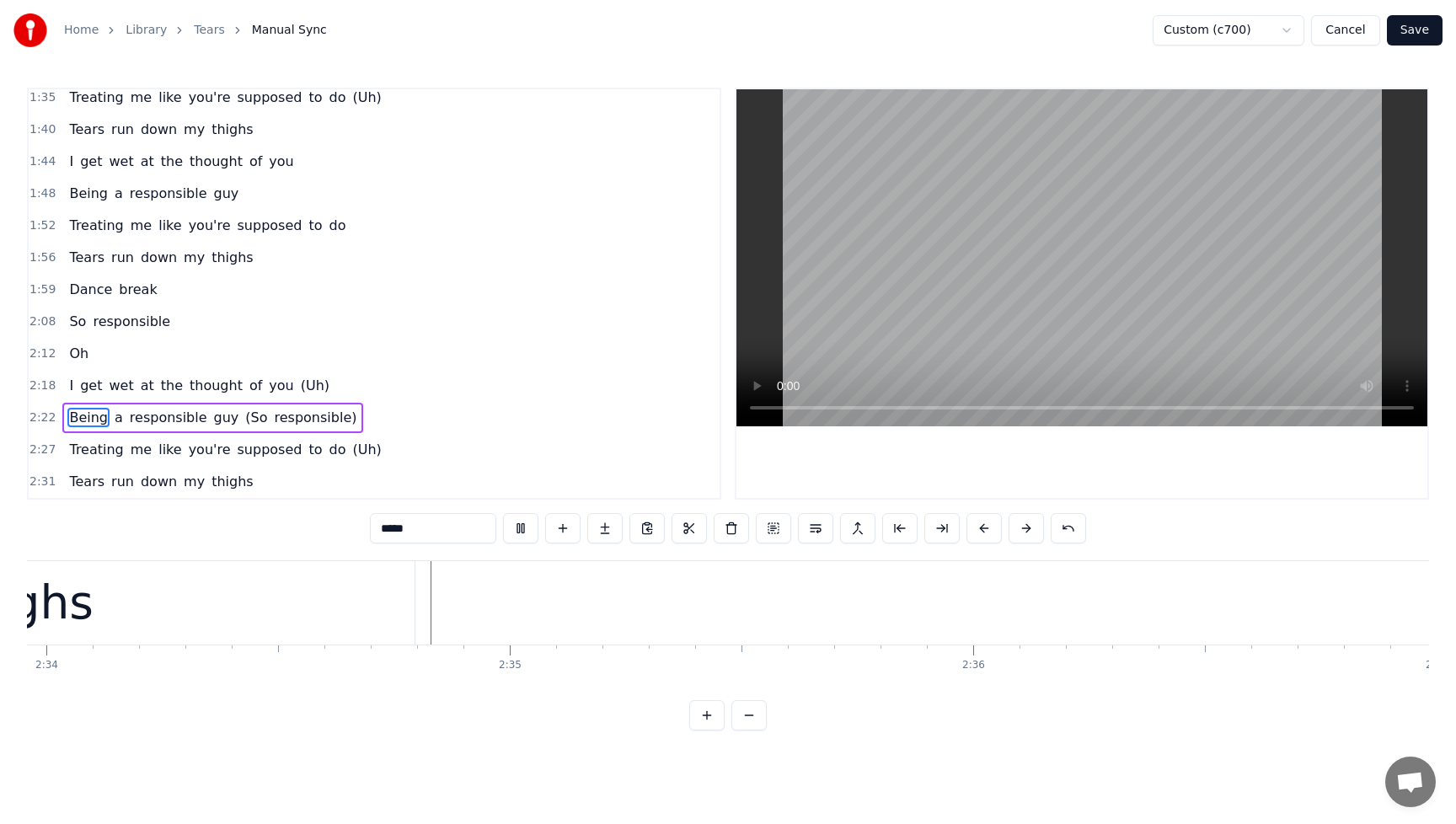
scroll to position [0, 71371]
click at [526, 533] on button at bounding box center [521, 528] width 36 height 31
click at [73, 455] on span "Treating" at bounding box center [96, 449] width 58 height 19
type input "********"
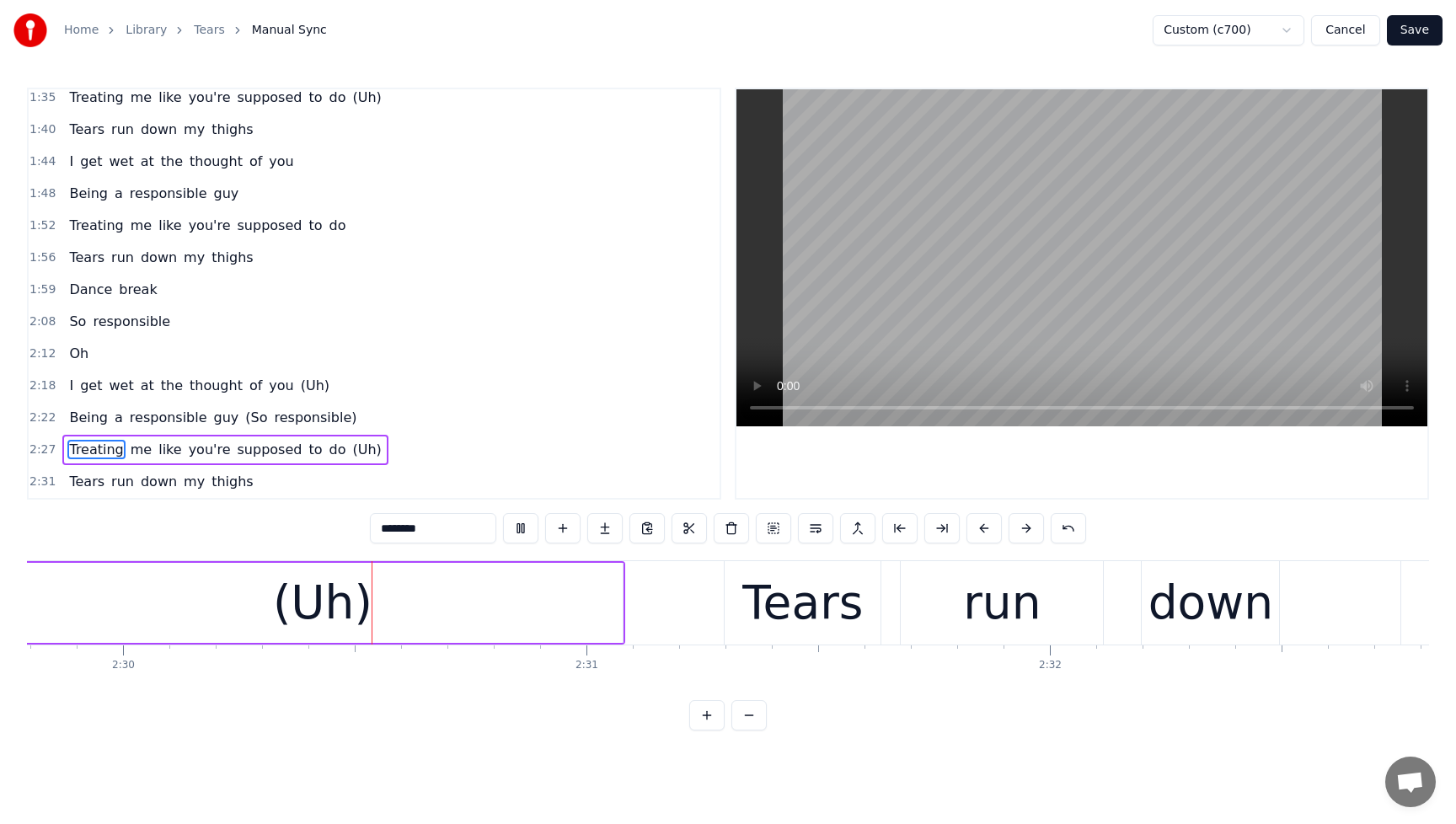
scroll to position [0, 69443]
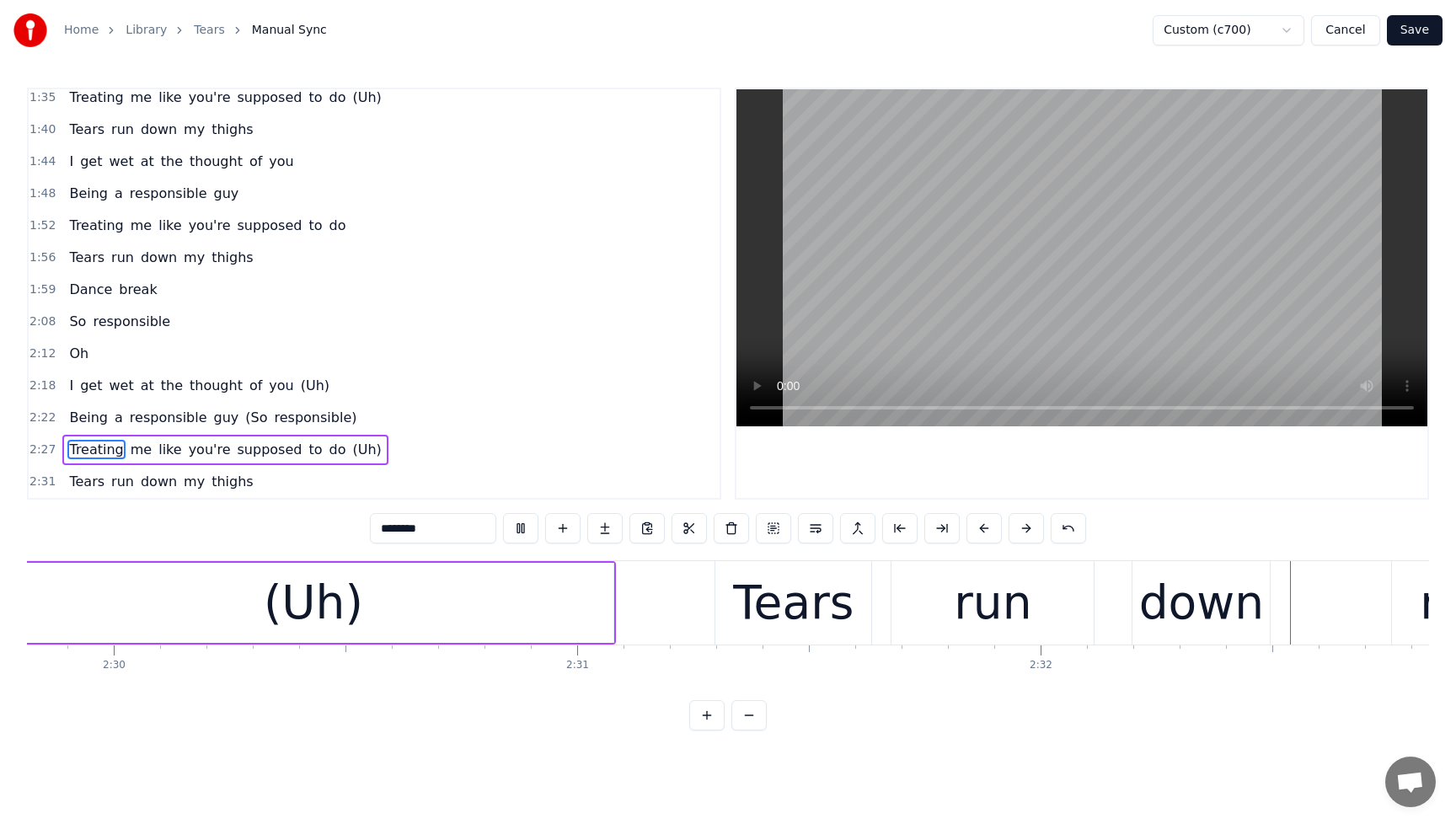
click at [70, 389] on div "I get wet at the thought of you (Uh)" at bounding box center [199, 386] width 274 height 31
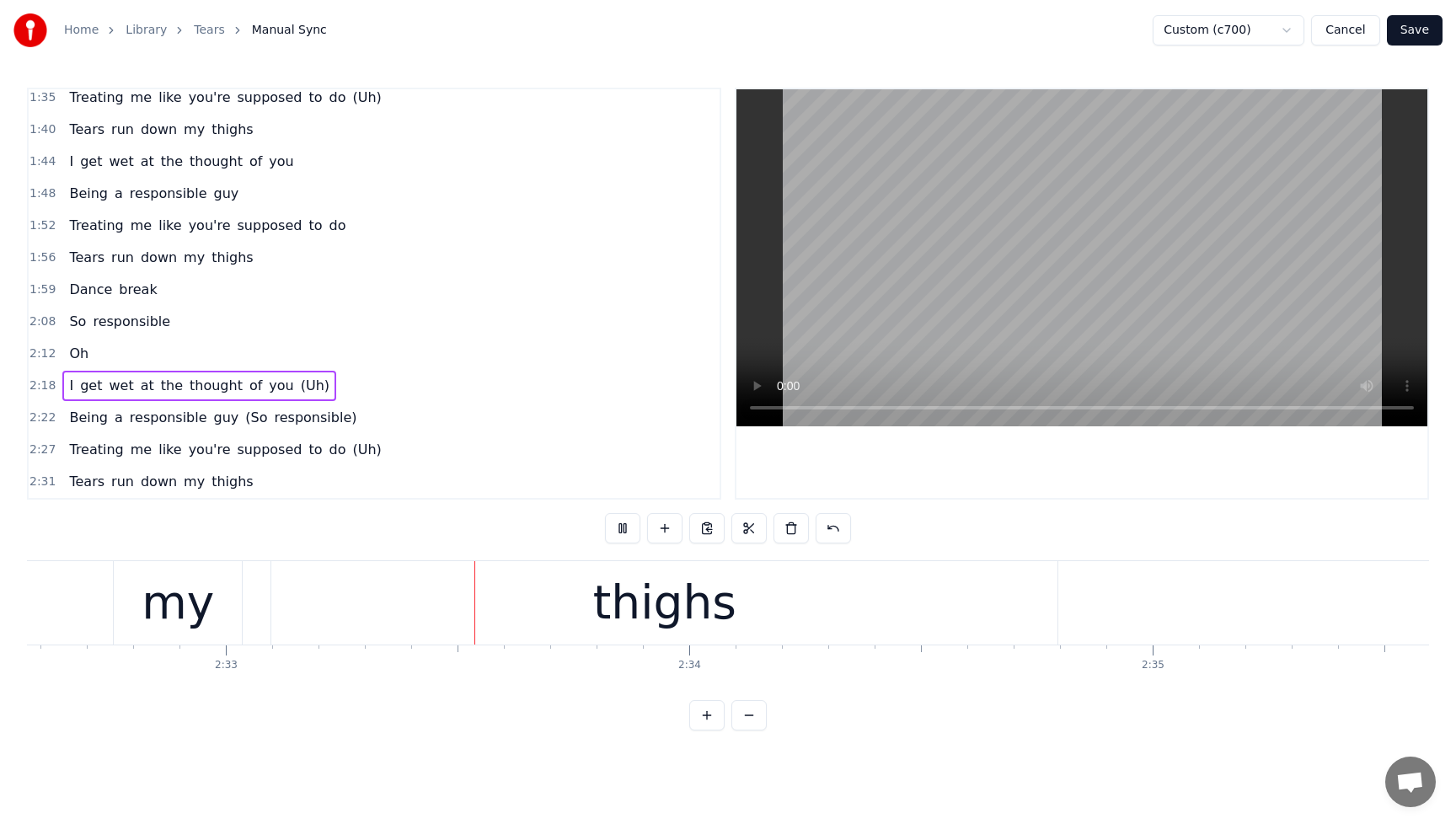
scroll to position [0, 70798]
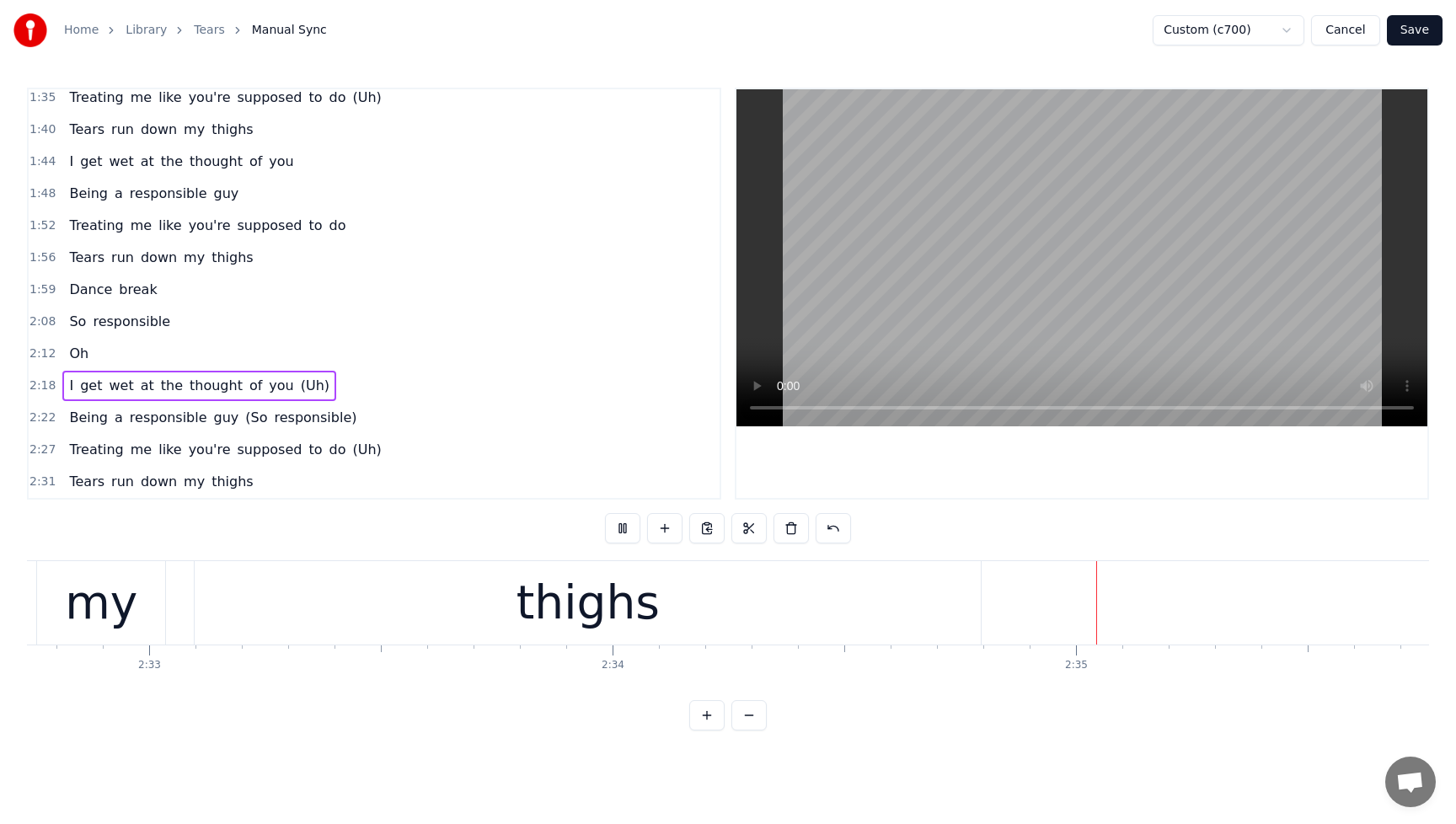
click at [67, 382] on span "I" at bounding box center [71, 385] width 8 height 19
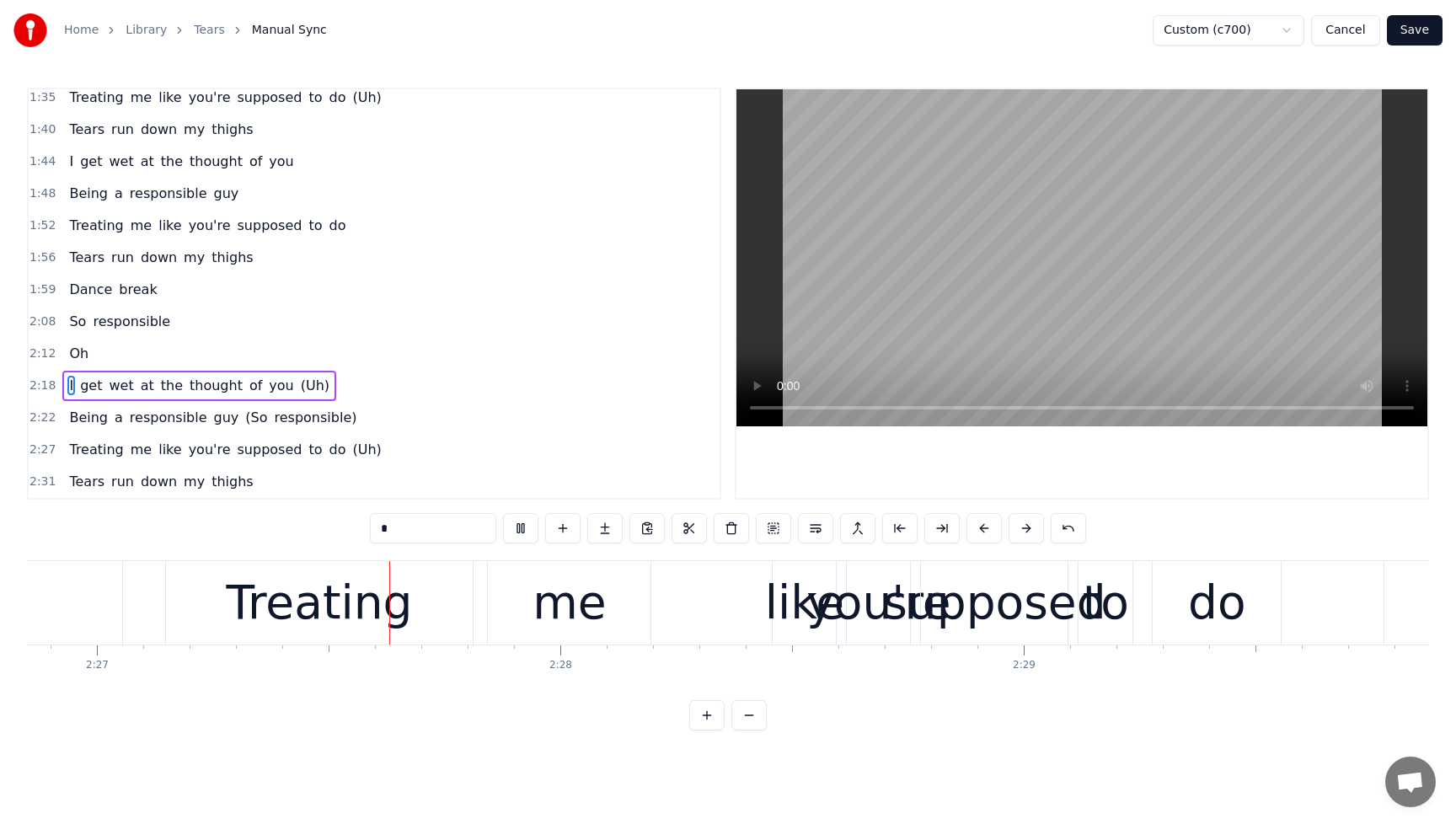
scroll to position [0, 68079]
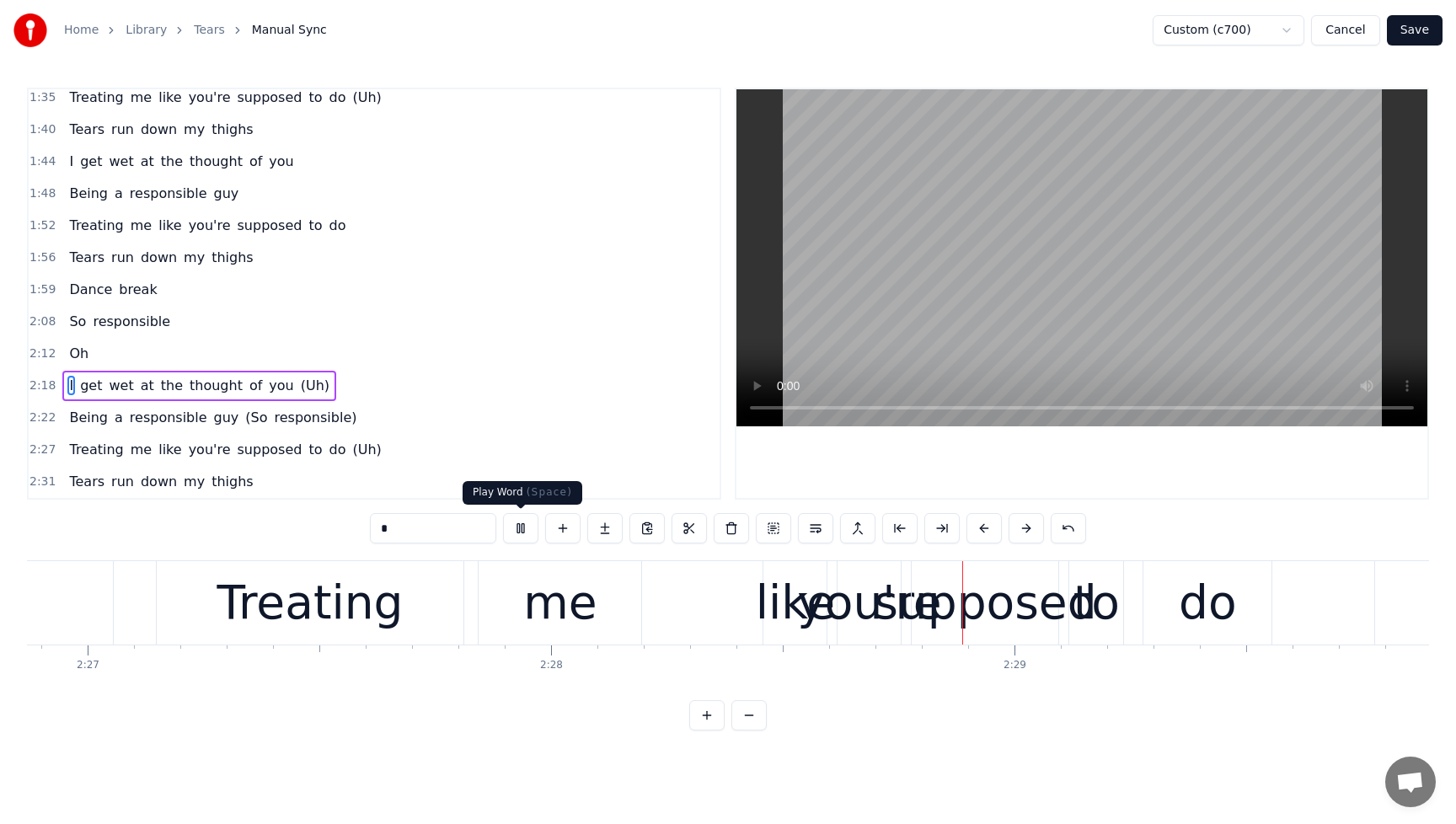
click at [526, 527] on button at bounding box center [521, 528] width 36 height 31
click at [316, 410] on span "responsible)" at bounding box center [316, 418] width 86 height 19
type input "**********"
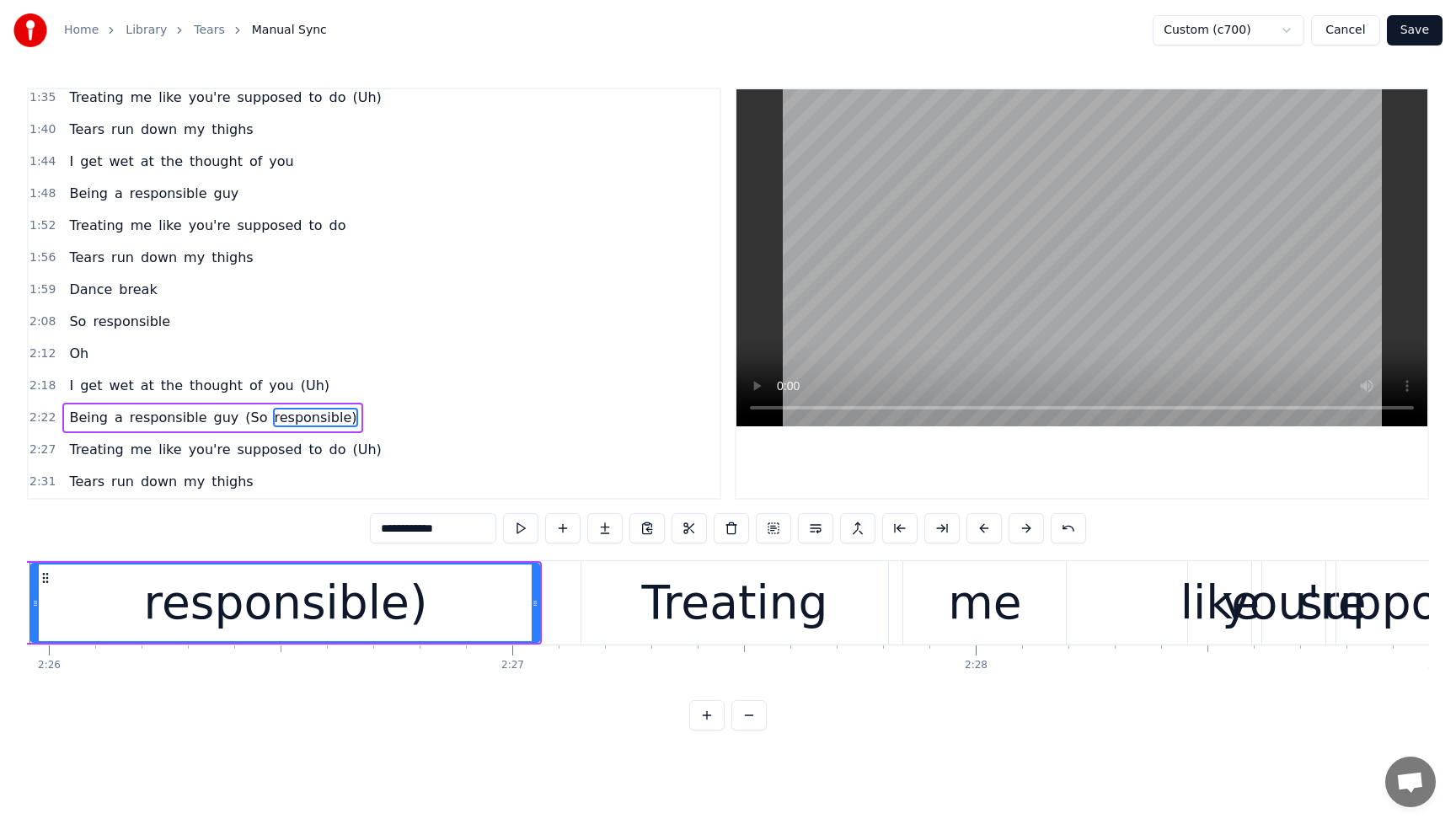
scroll to position [0, 67571]
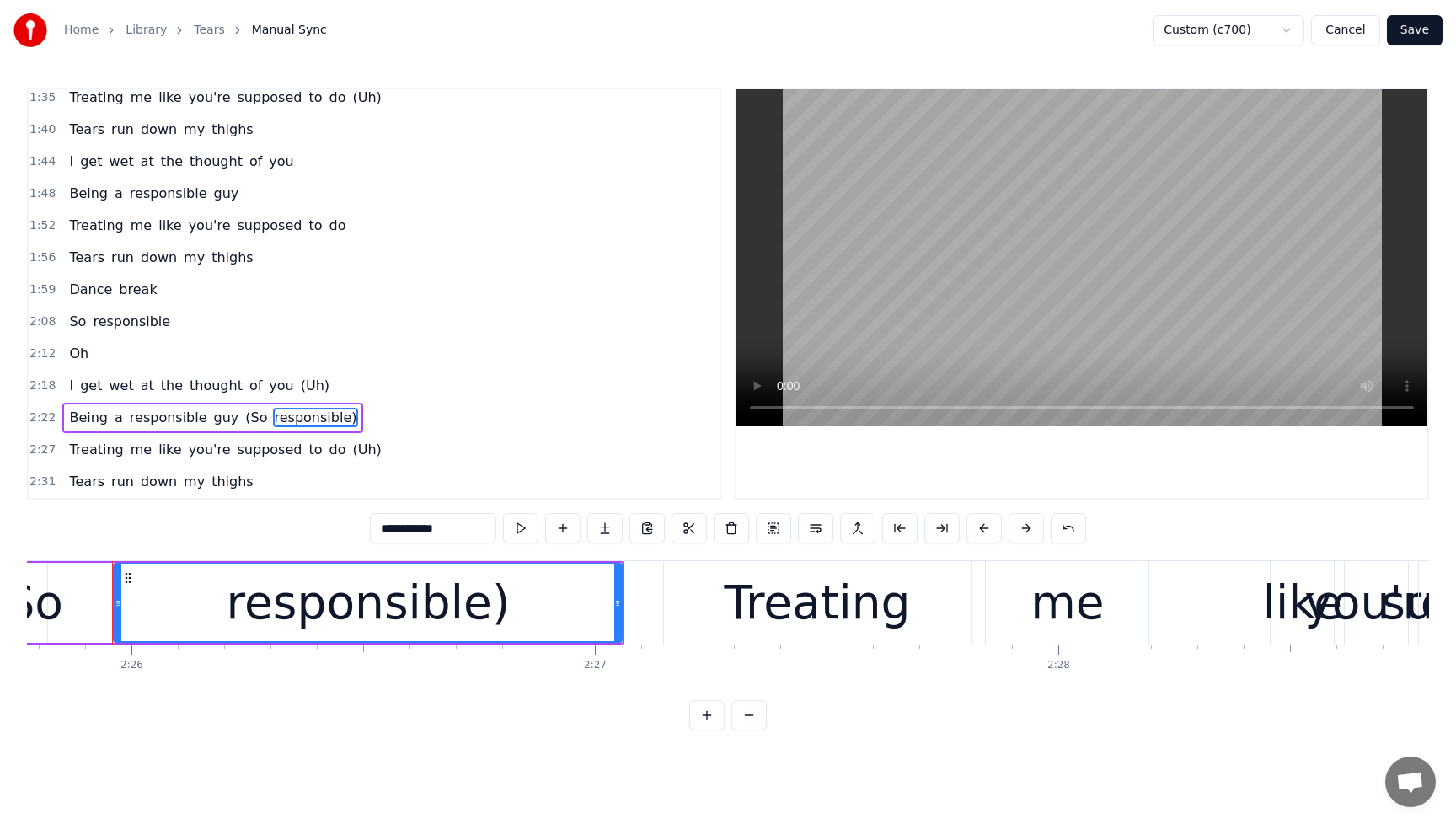
drag, startPoint x: 465, startPoint y: 534, endPoint x: 359, endPoint y: 526, distance: 106.3
click at [359, 526] on div "0:04 Mm 0:08 Mm, mm 0:12 Uh 0:21 I get wet at the thought of you (Uh) 0:25 Bein…" at bounding box center [728, 409] width 1402 height 643
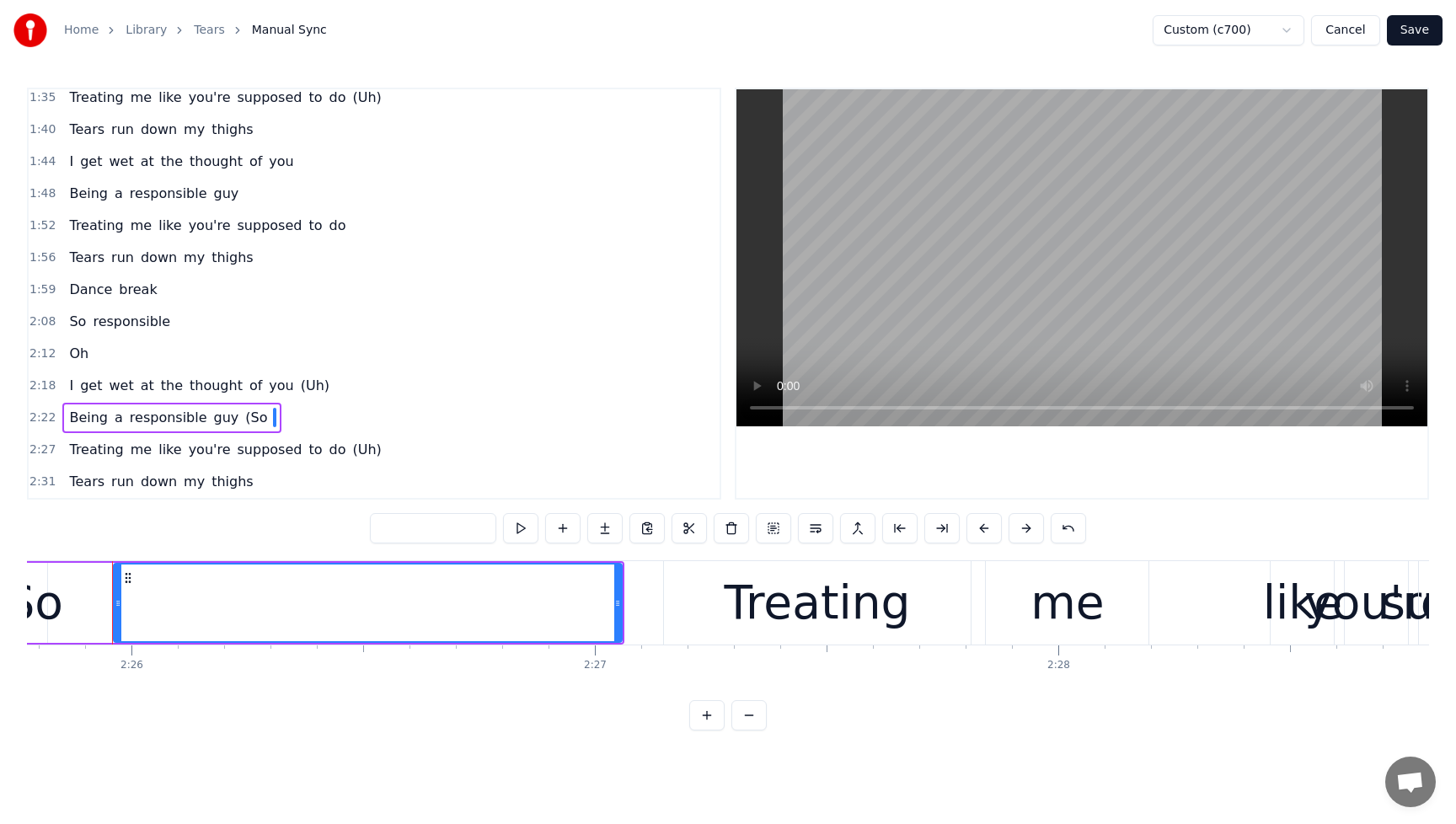
click at [246, 423] on span "(So" at bounding box center [256, 418] width 25 height 19
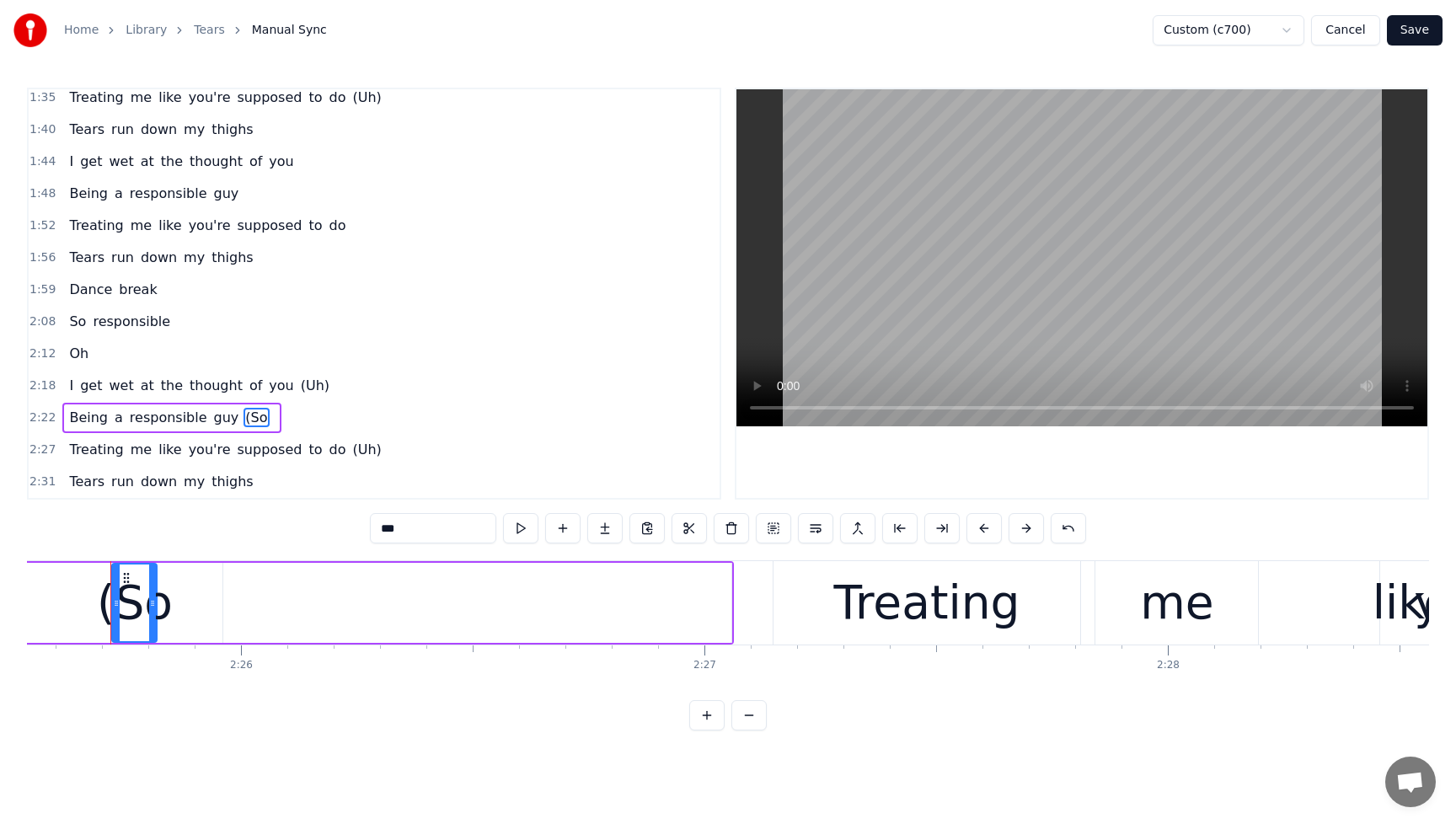
scroll to position [0, 67460]
click at [421, 528] on input "***" at bounding box center [433, 528] width 127 height 31
type input "*"
click at [82, 415] on span "Being" at bounding box center [88, 418] width 42 height 19
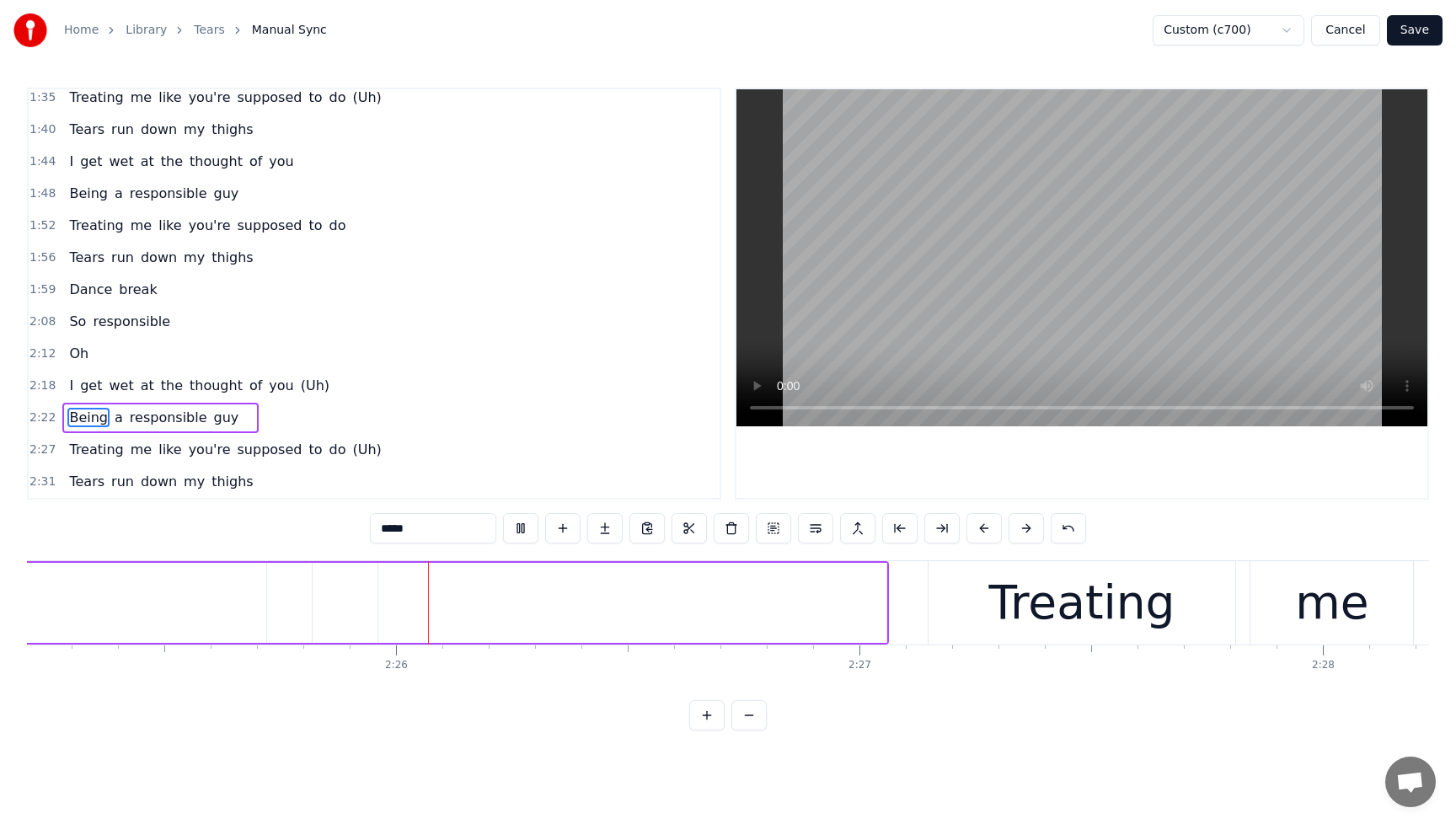
scroll to position [0, 67315]
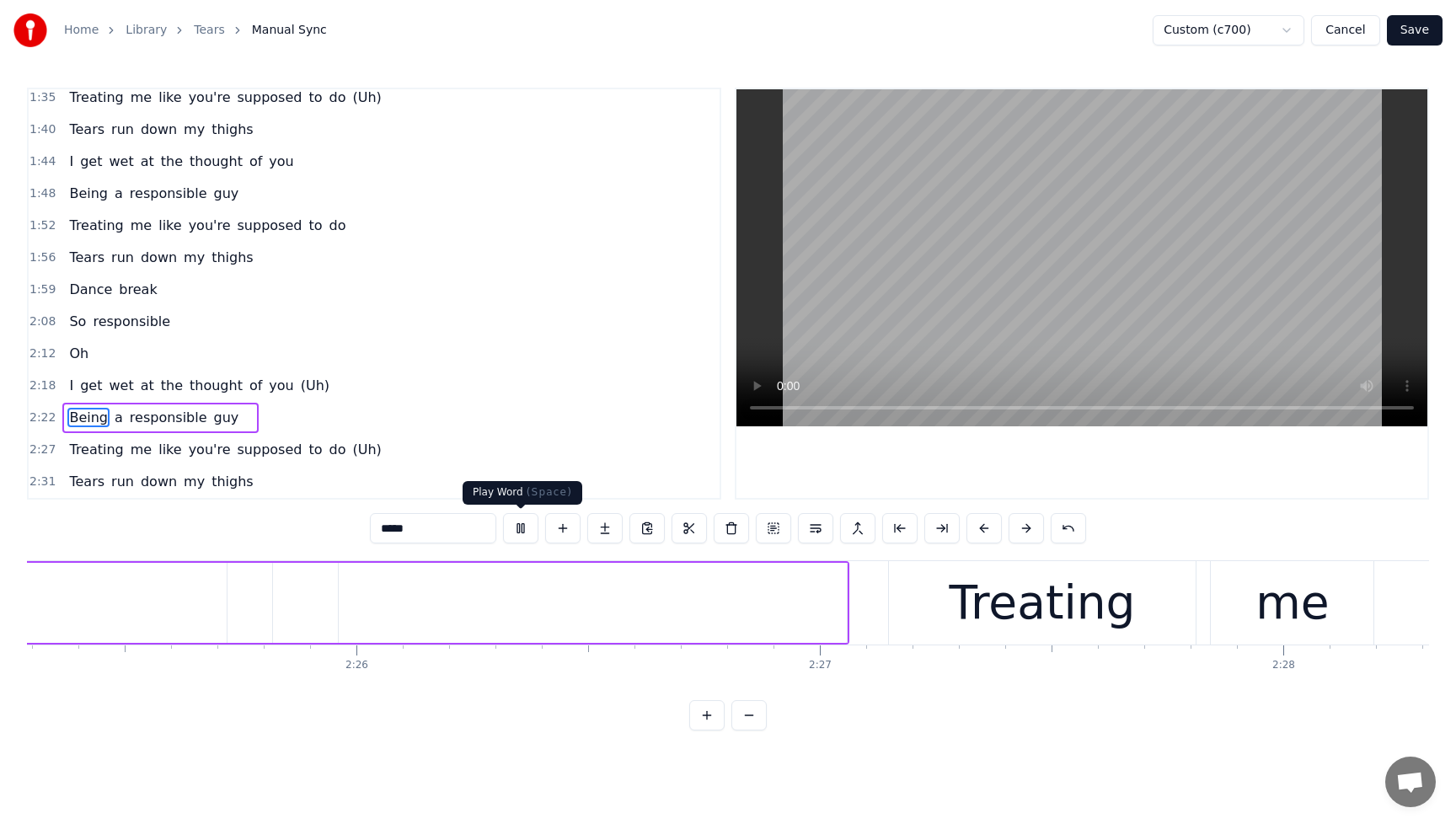
click at [516, 533] on button at bounding box center [521, 528] width 36 height 31
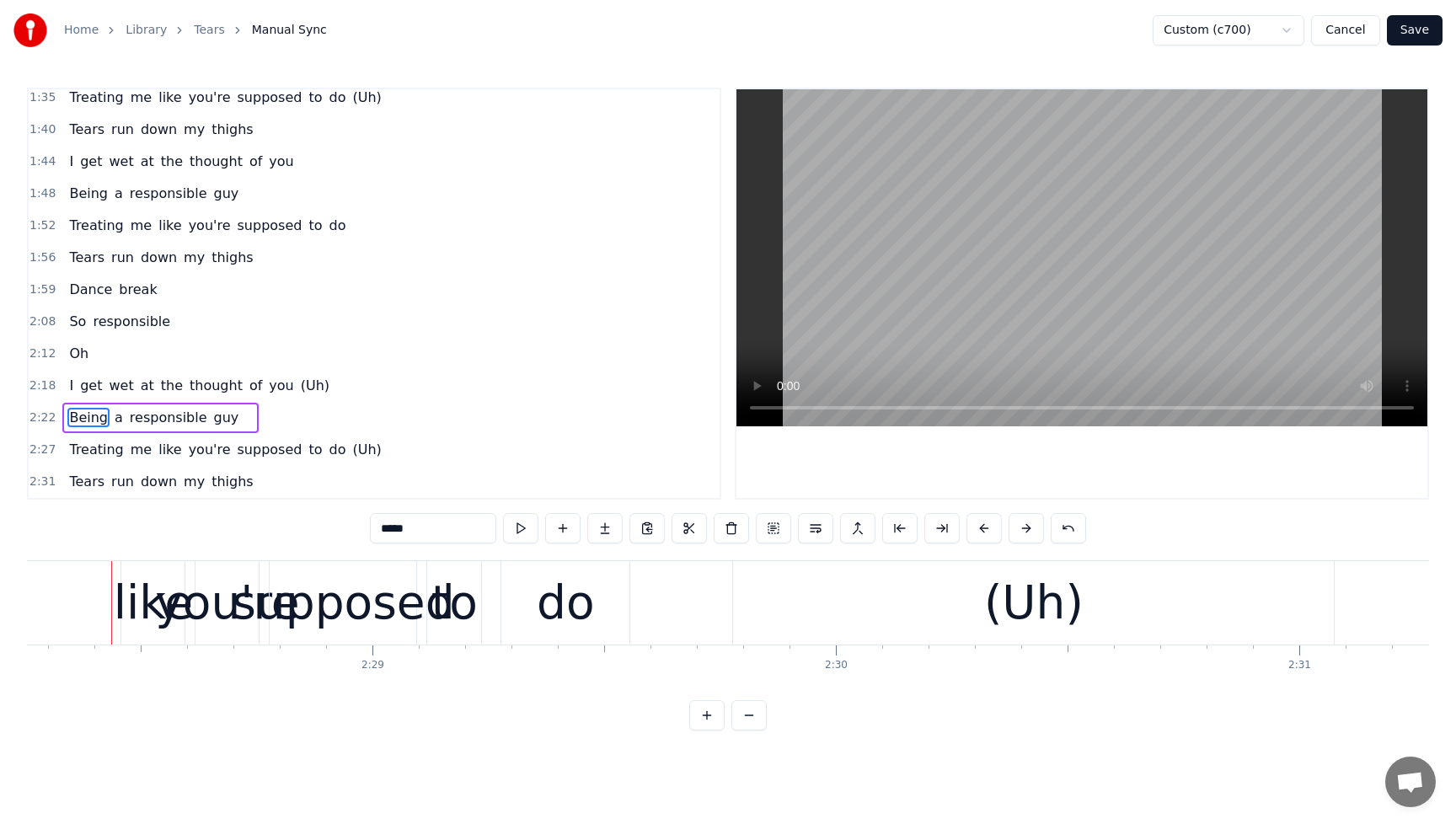
click at [85, 457] on span "Treating" at bounding box center [96, 449] width 58 height 19
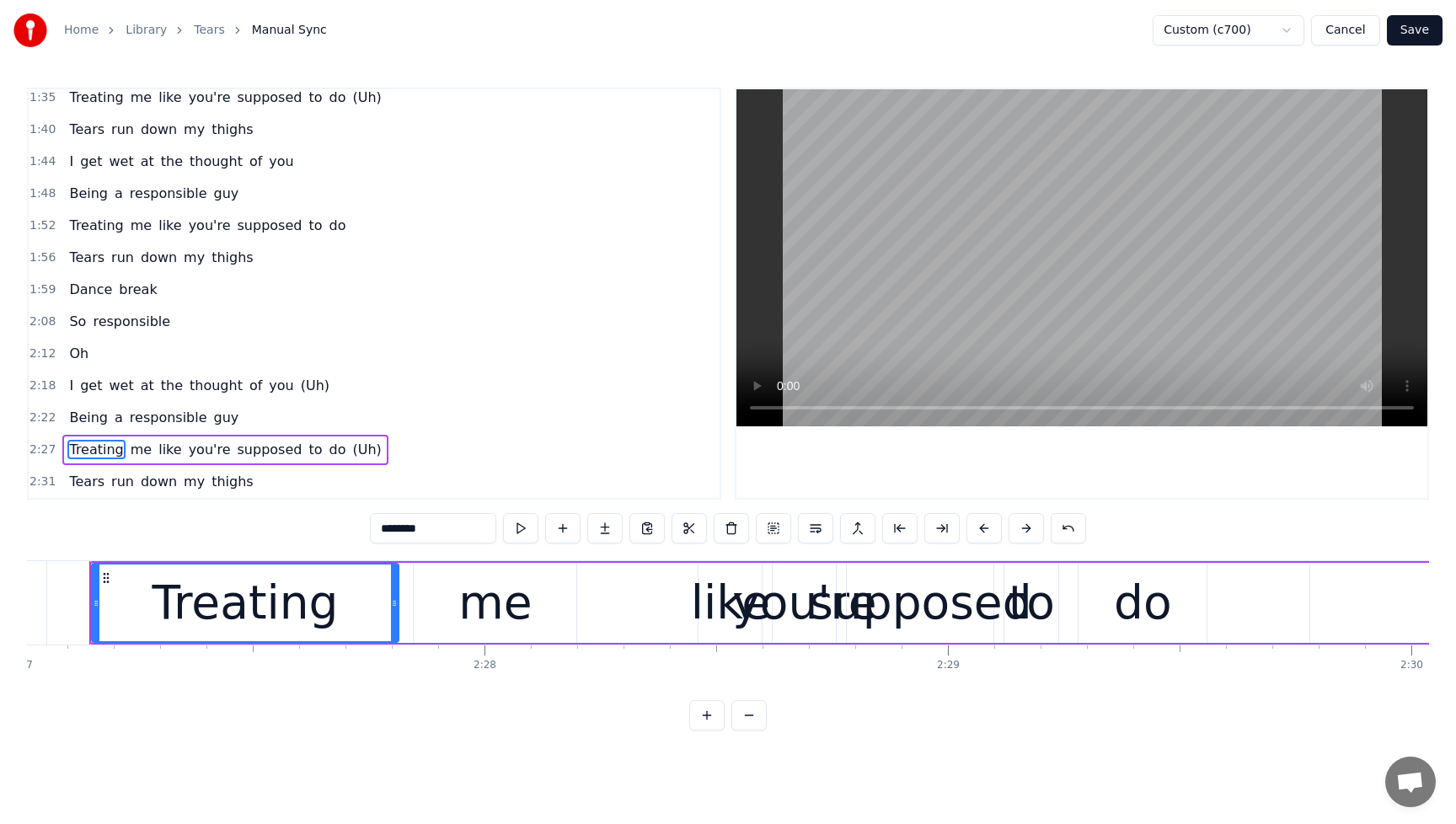
scroll to position [0, 68123]
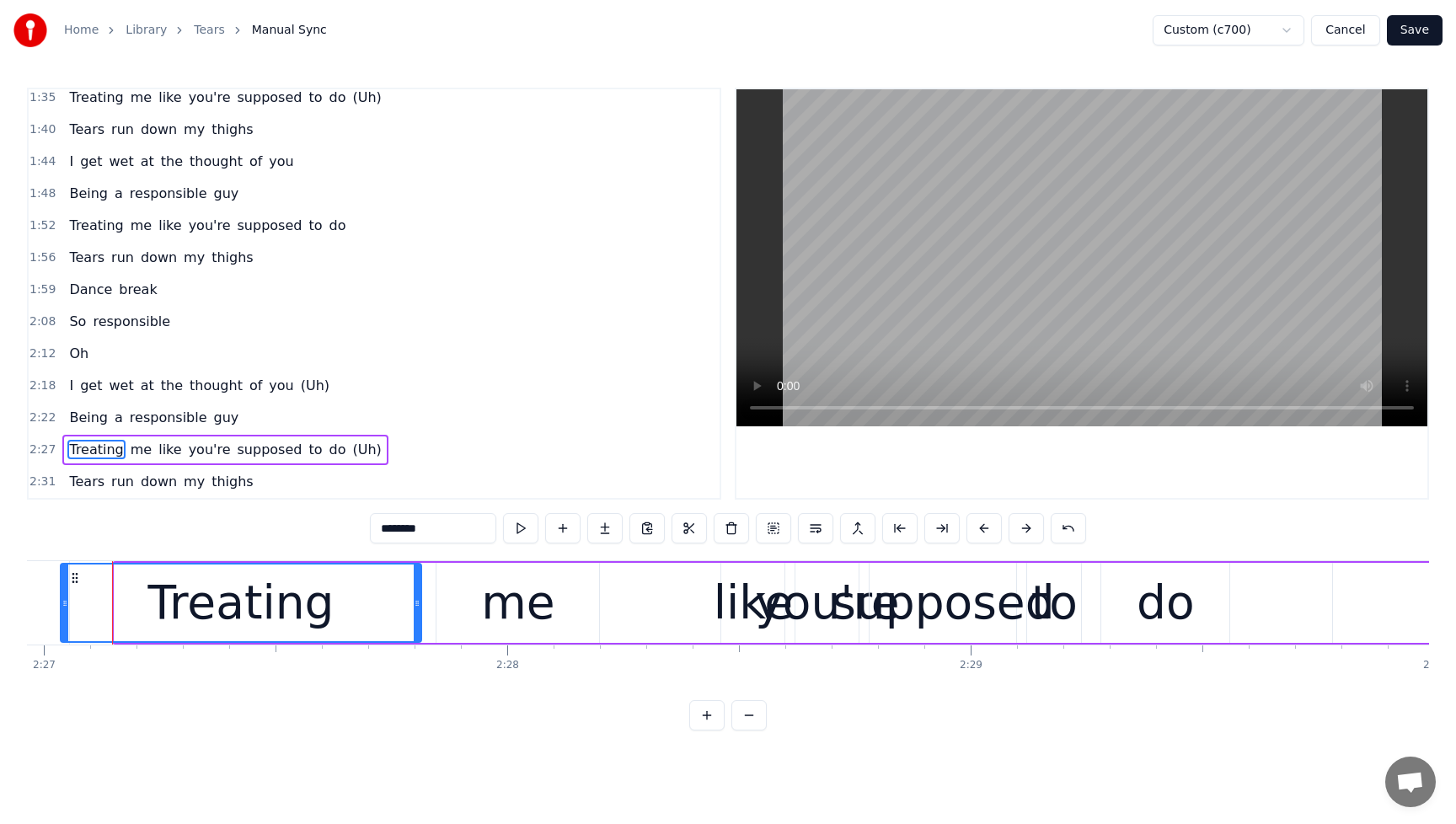
drag, startPoint x: 116, startPoint y: 607, endPoint x: 62, endPoint y: 618, distance: 55.1
click at [62, 618] on div at bounding box center [64, 603] width 7 height 77
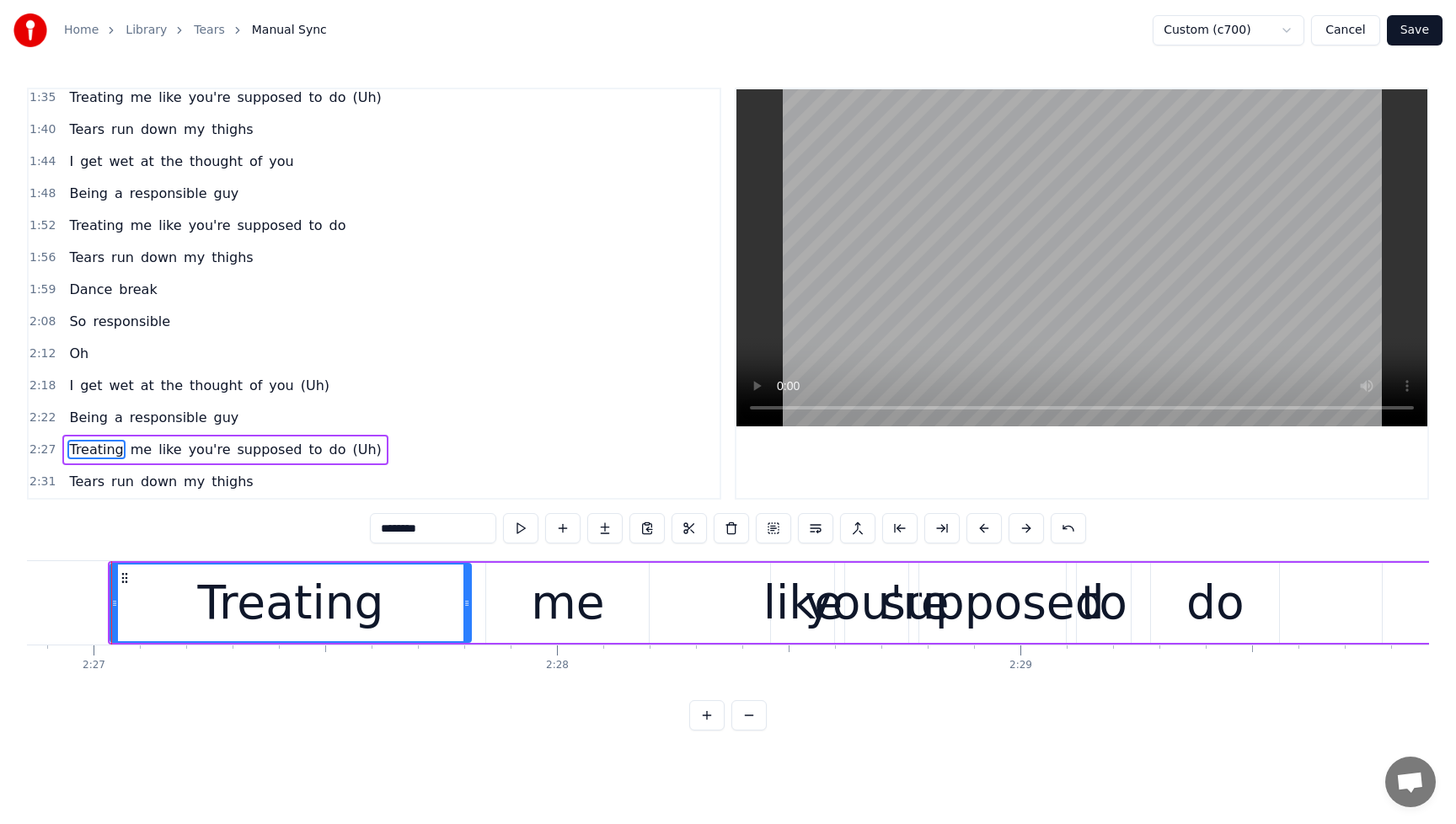
scroll to position [0, 68072]
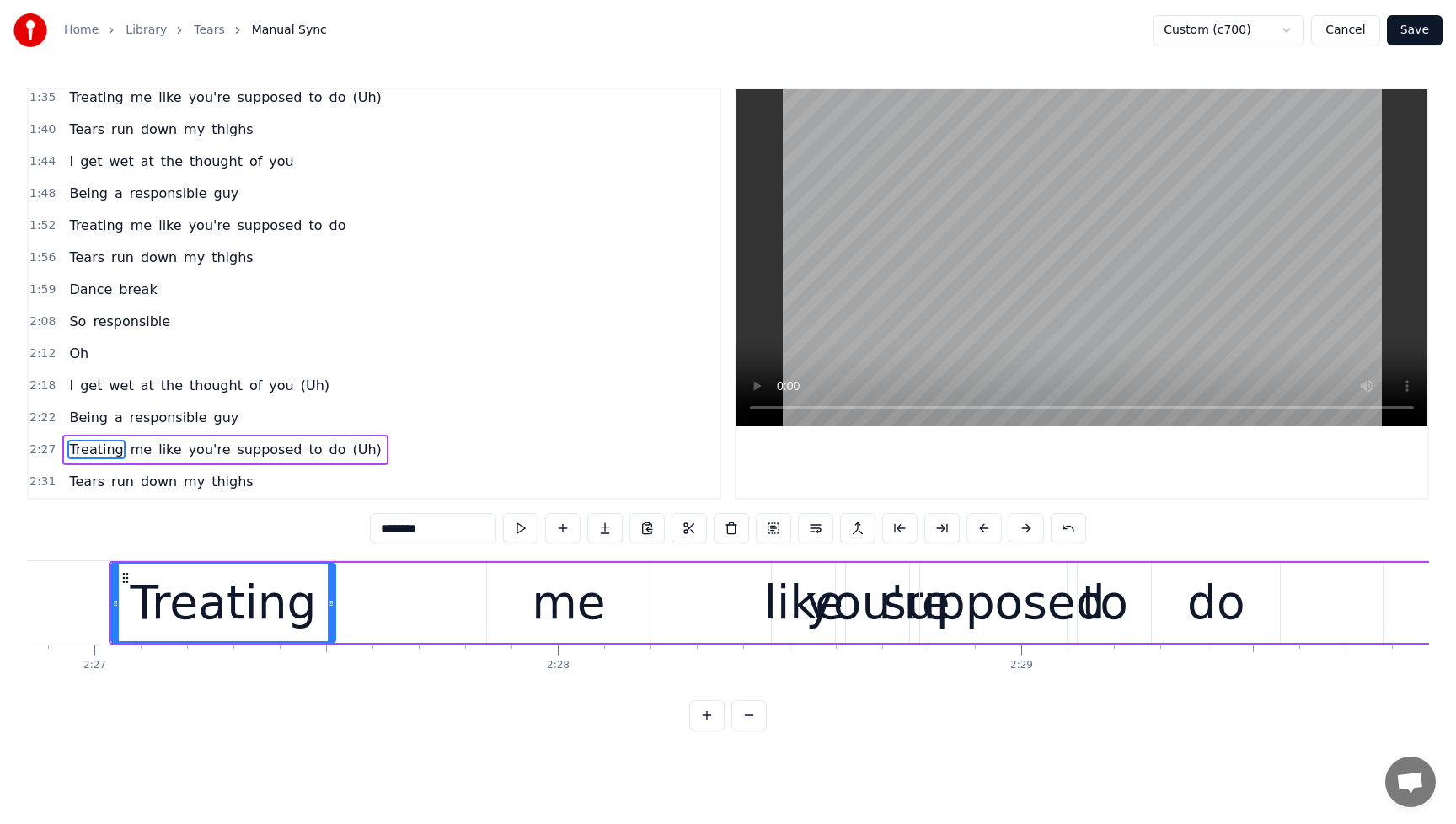
drag, startPoint x: 465, startPoint y: 604, endPoint x: 327, endPoint y: 618, distance: 138.7
click at [328, 618] on div at bounding box center [330, 603] width 7 height 77
click at [536, 612] on div "me" at bounding box center [568, 602] width 162 height 80
type input "**"
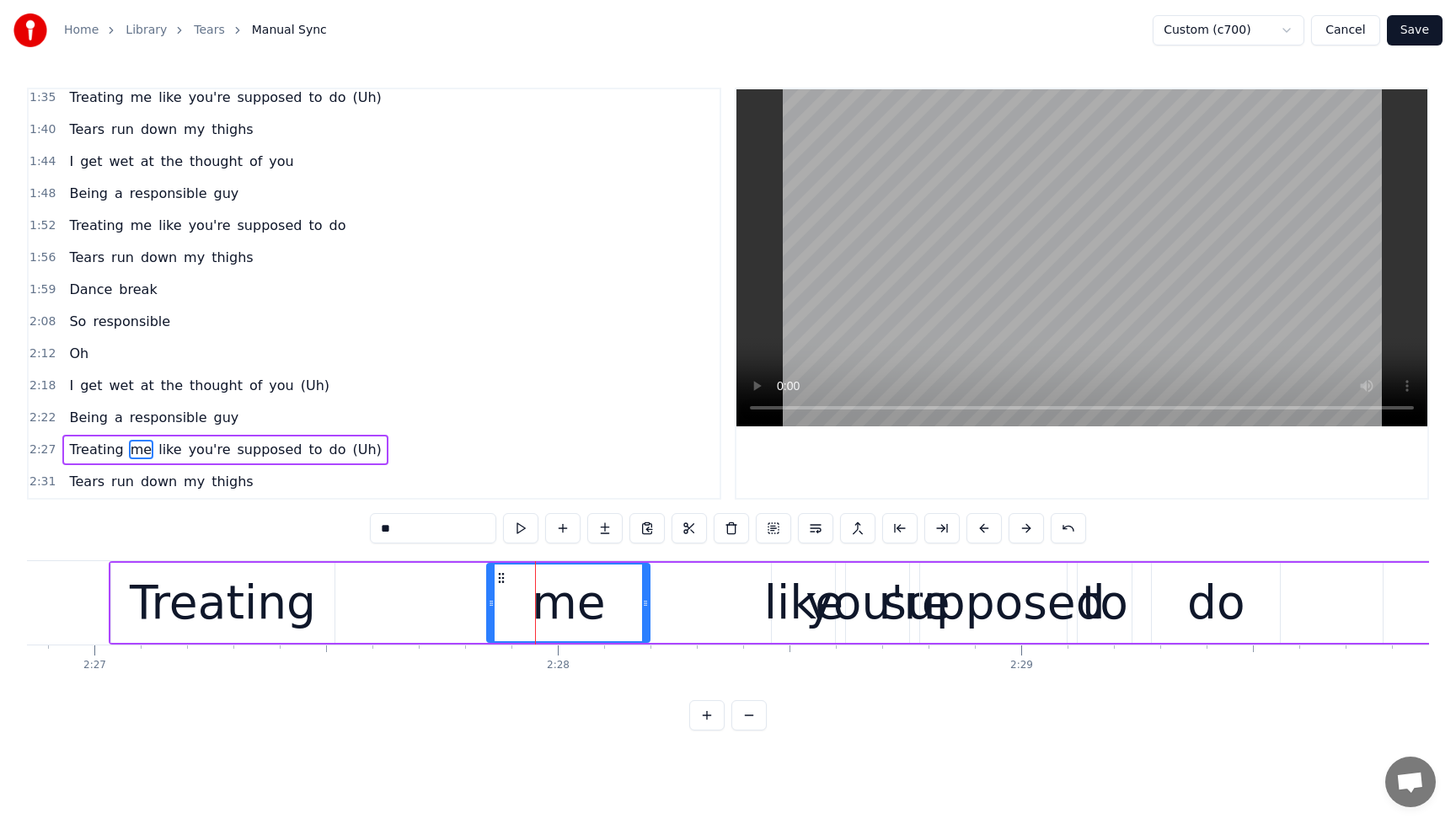
drag, startPoint x: 505, startPoint y: 585, endPoint x: 441, endPoint y: 593, distance: 64.5
click at [430, 595] on div "Treating me like you're supposed to do (Uh)" at bounding box center [1048, 602] width 1880 height 84
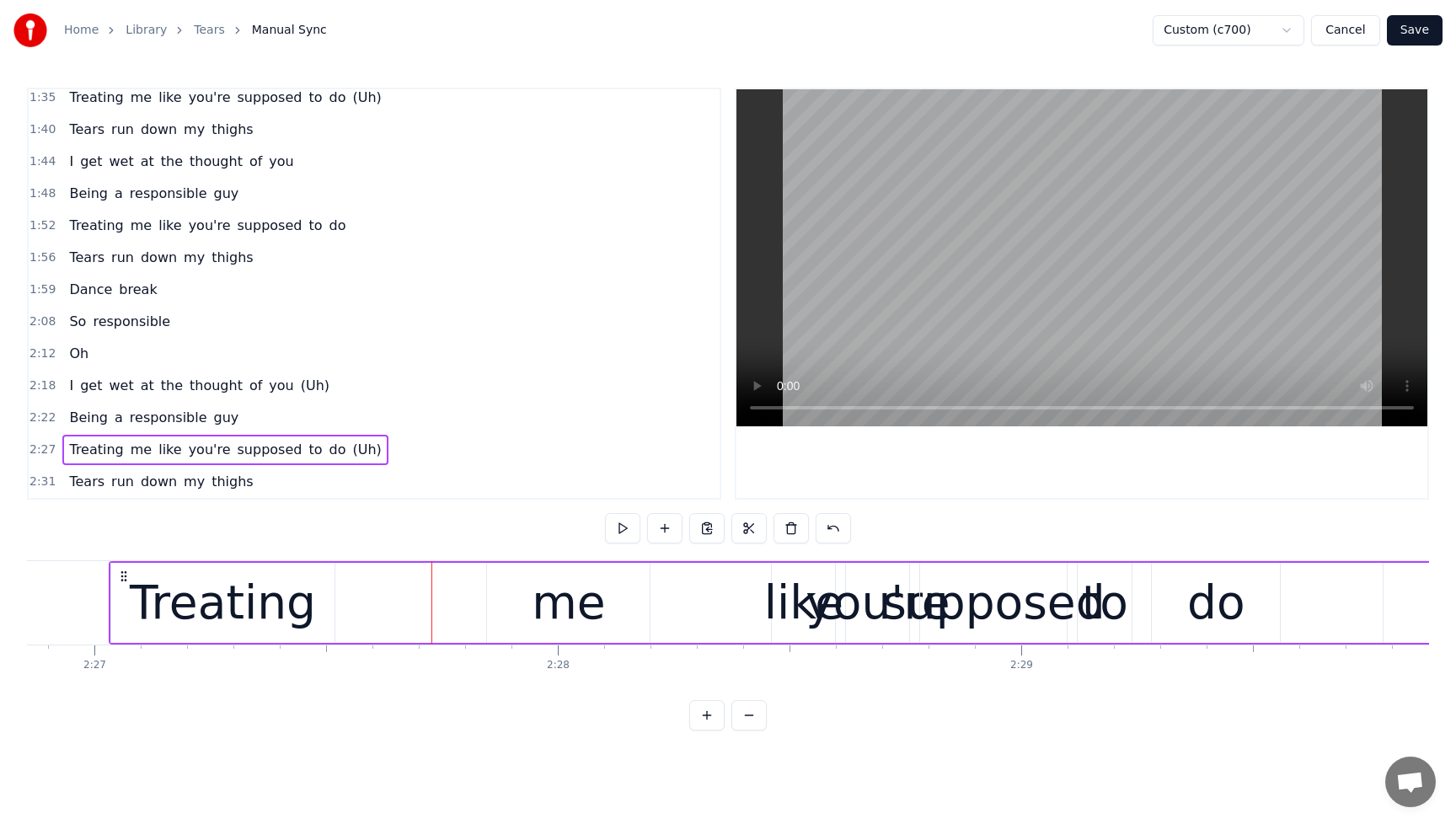
click at [561, 595] on div "me" at bounding box center [569, 602] width 73 height 70
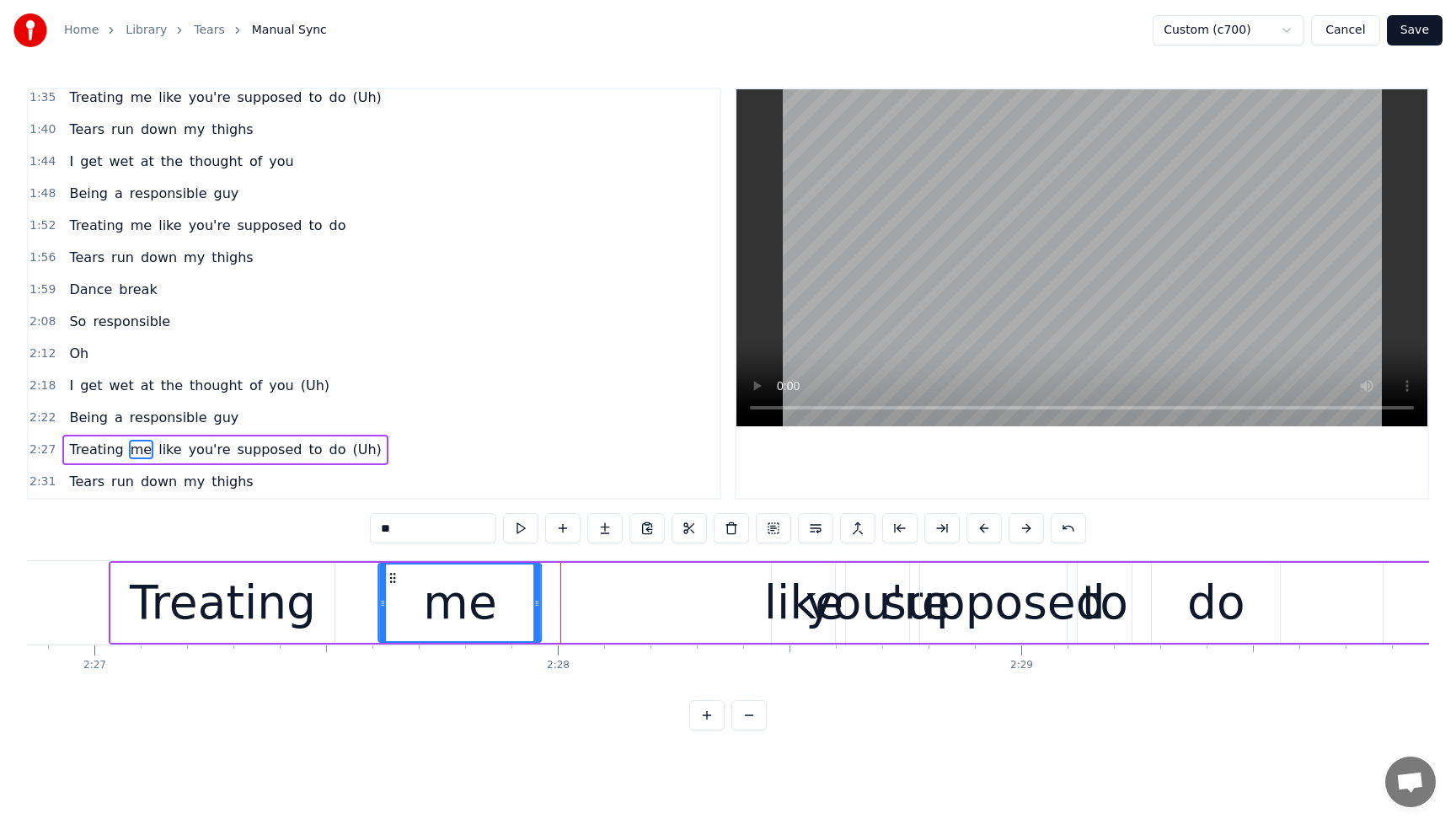
drag, startPoint x: 504, startPoint y: 579, endPoint x: 396, endPoint y: 589, distance: 108.5
click at [396, 589] on div "me" at bounding box center [461, 603] width 161 height 77
drag, startPoint x: 93, startPoint y: 424, endPoint x: 107, endPoint y: 423, distance: 14.0
click at [92, 424] on span "Being" at bounding box center [88, 418] width 42 height 19
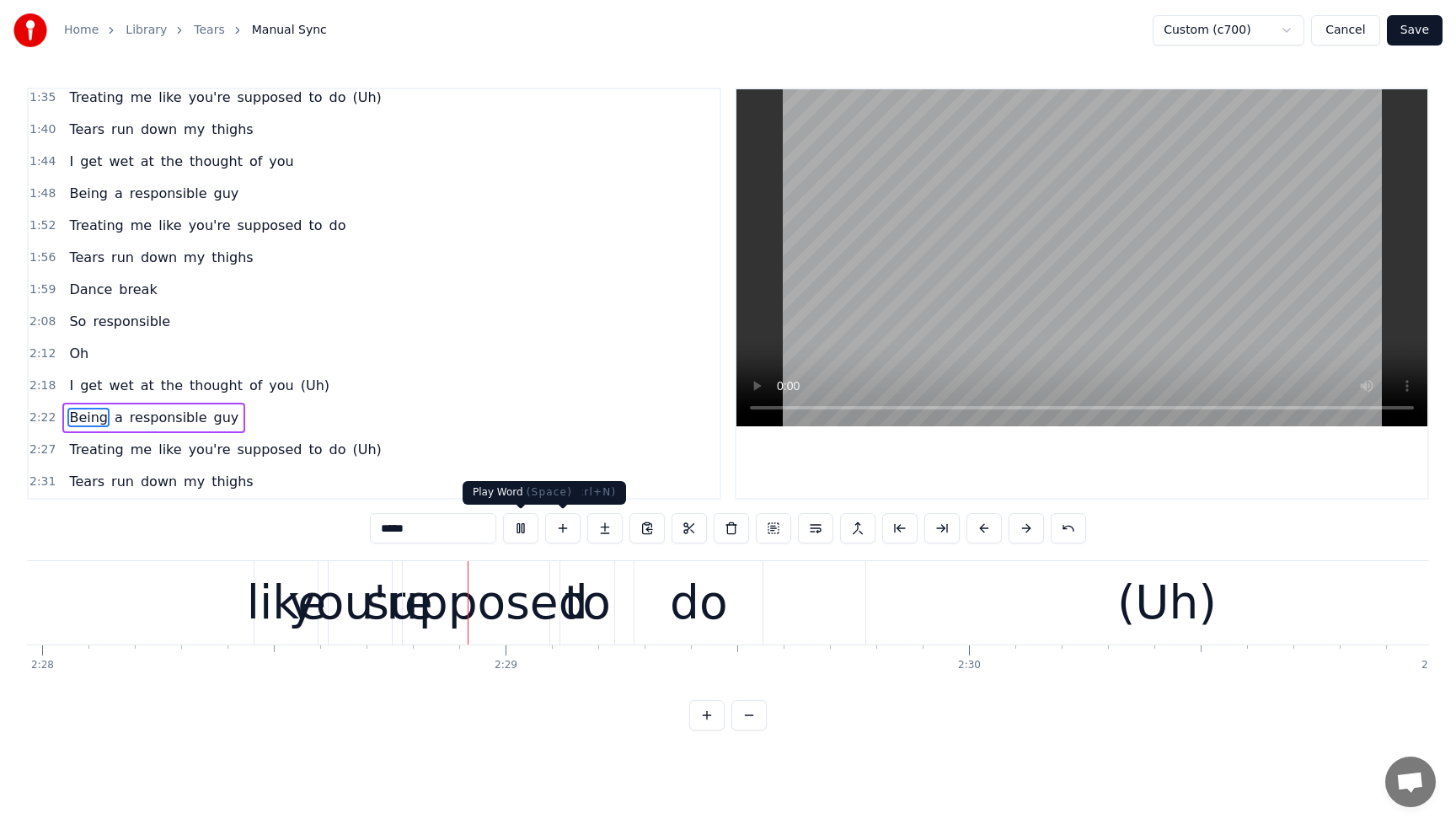
scroll to position [0, 68663]
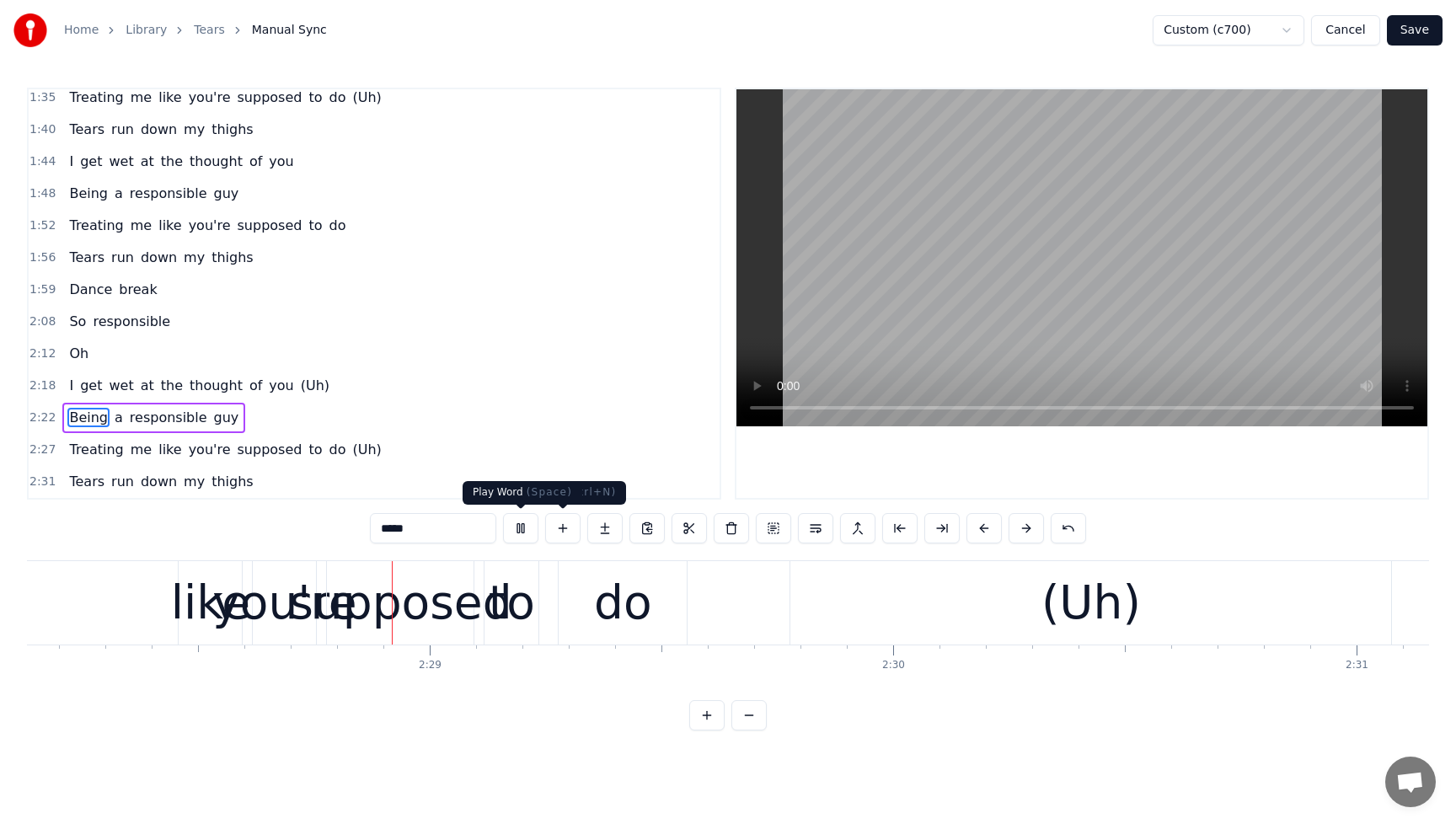
click at [524, 530] on button at bounding box center [521, 528] width 36 height 31
click at [85, 444] on span "Treating" at bounding box center [96, 449] width 58 height 19
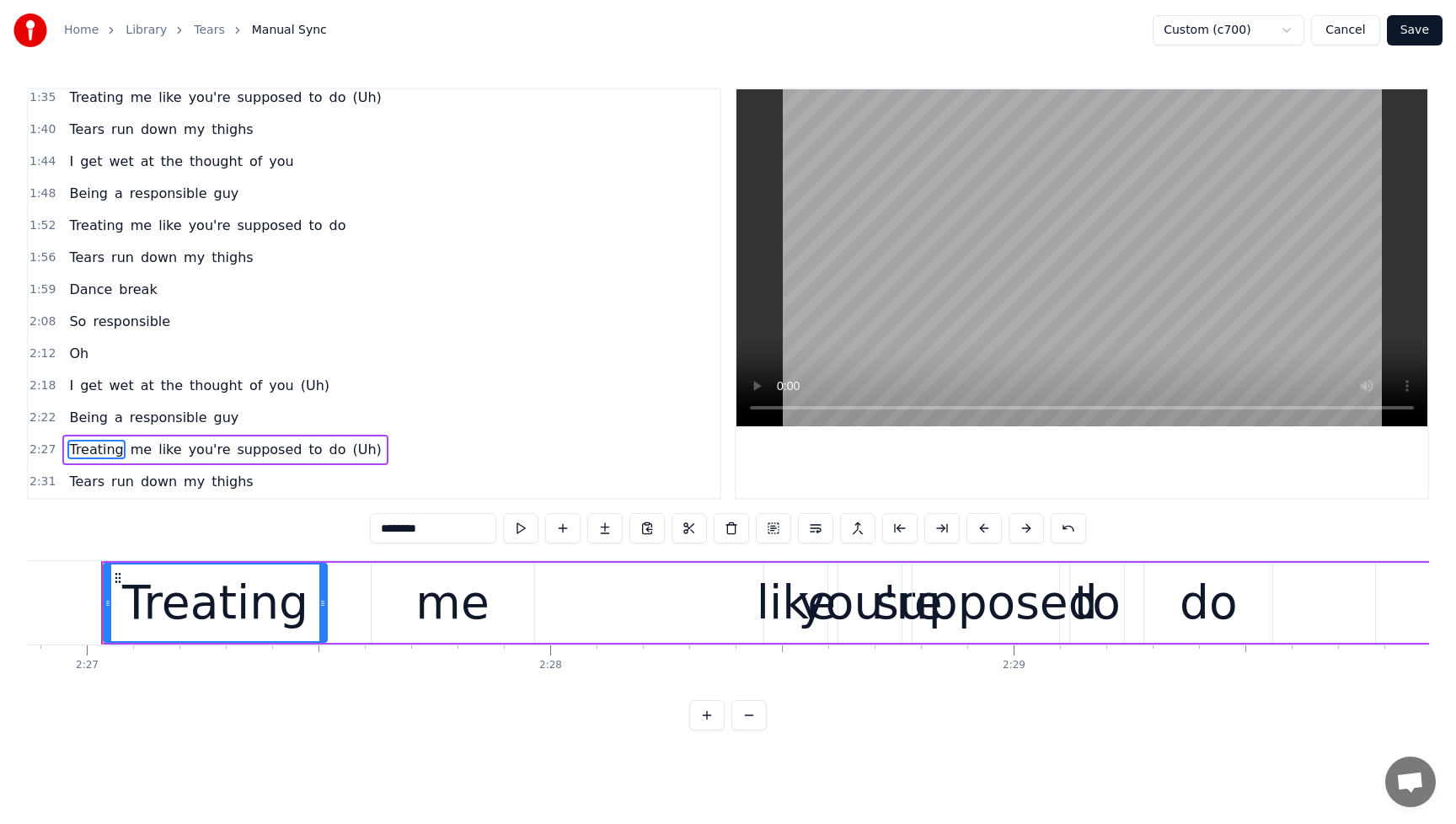
scroll to position [0, 68069]
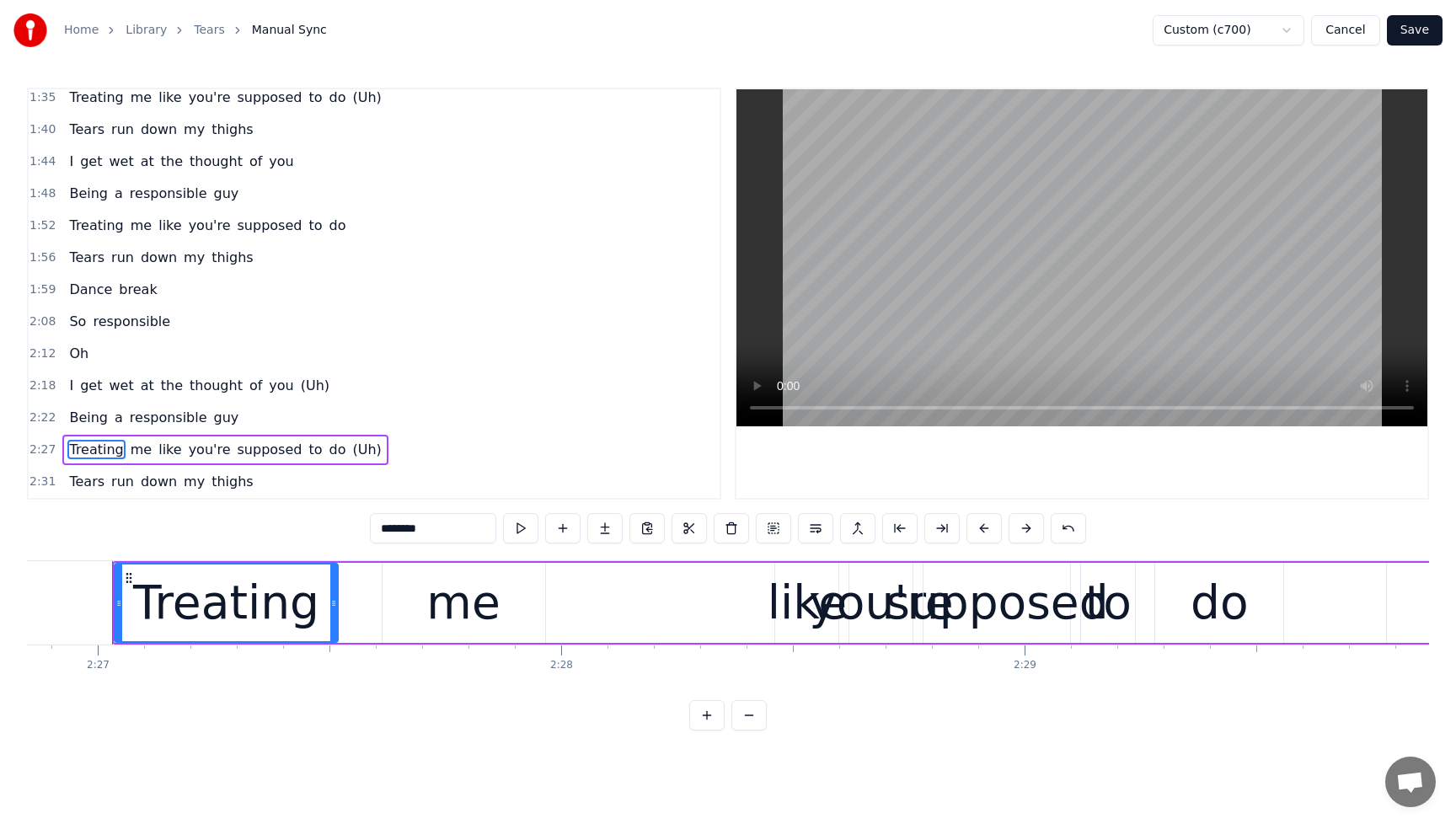
click at [246, 605] on div "Treating" at bounding box center [227, 602] width 186 height 70
drag, startPoint x: 118, startPoint y: 601, endPoint x: 22, endPoint y: 616, distance: 97.2
click at [22, 616] on div "Home Library Tears Manual Sync Custom (c700) Cancel Save 0:04 Mm 0:08 Mm, mm 0:…" at bounding box center [728, 365] width 1456 height 731
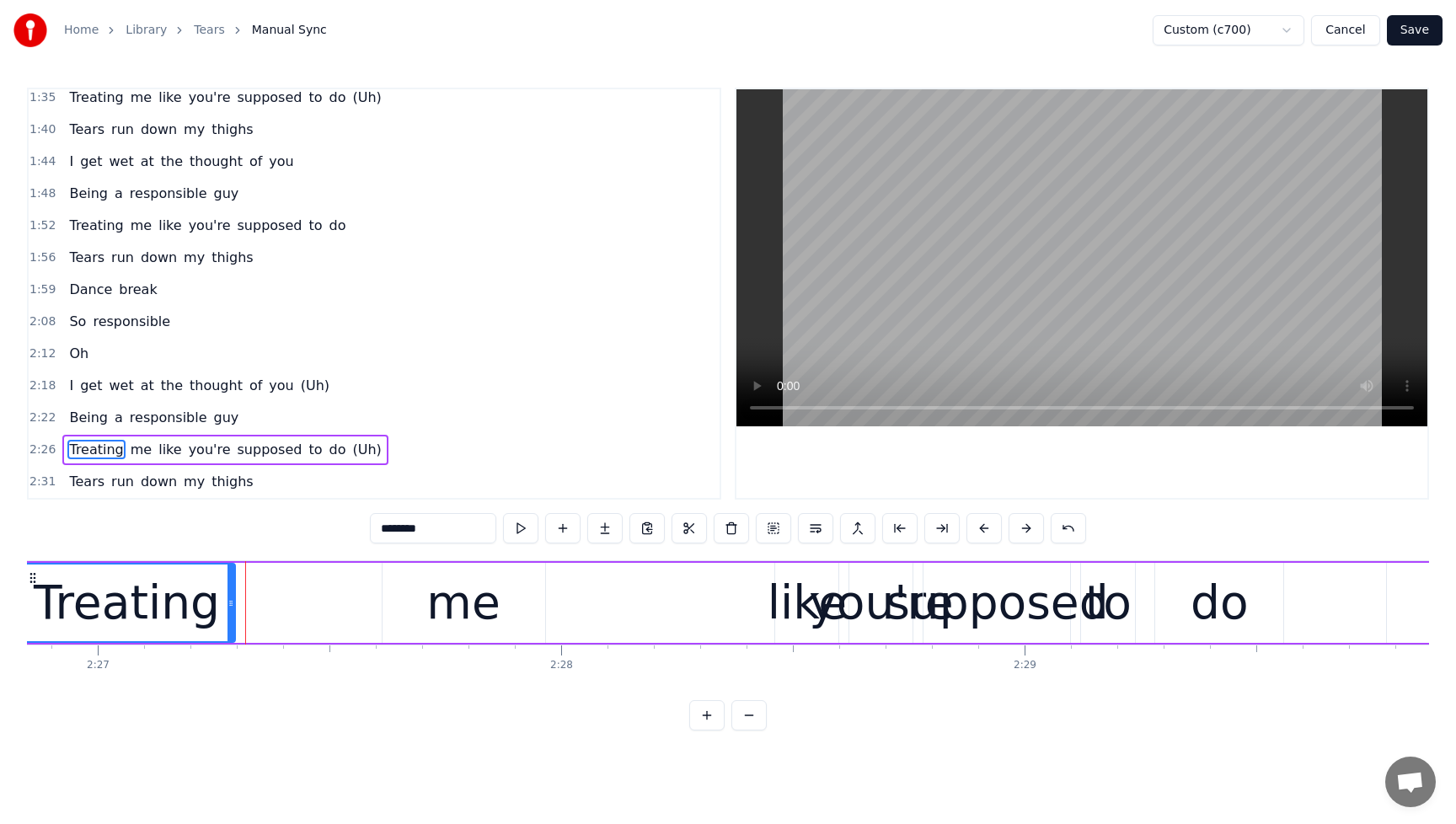
drag, startPoint x: 334, startPoint y: 612, endPoint x: 231, endPoint y: 623, distance: 103.6
click at [231, 623] on div at bounding box center [231, 603] width 7 height 77
drag, startPoint x: 445, startPoint y: 614, endPoint x: 416, endPoint y: 617, distance: 29.2
click at [416, 617] on div "me" at bounding box center [463, 602] width 162 height 80
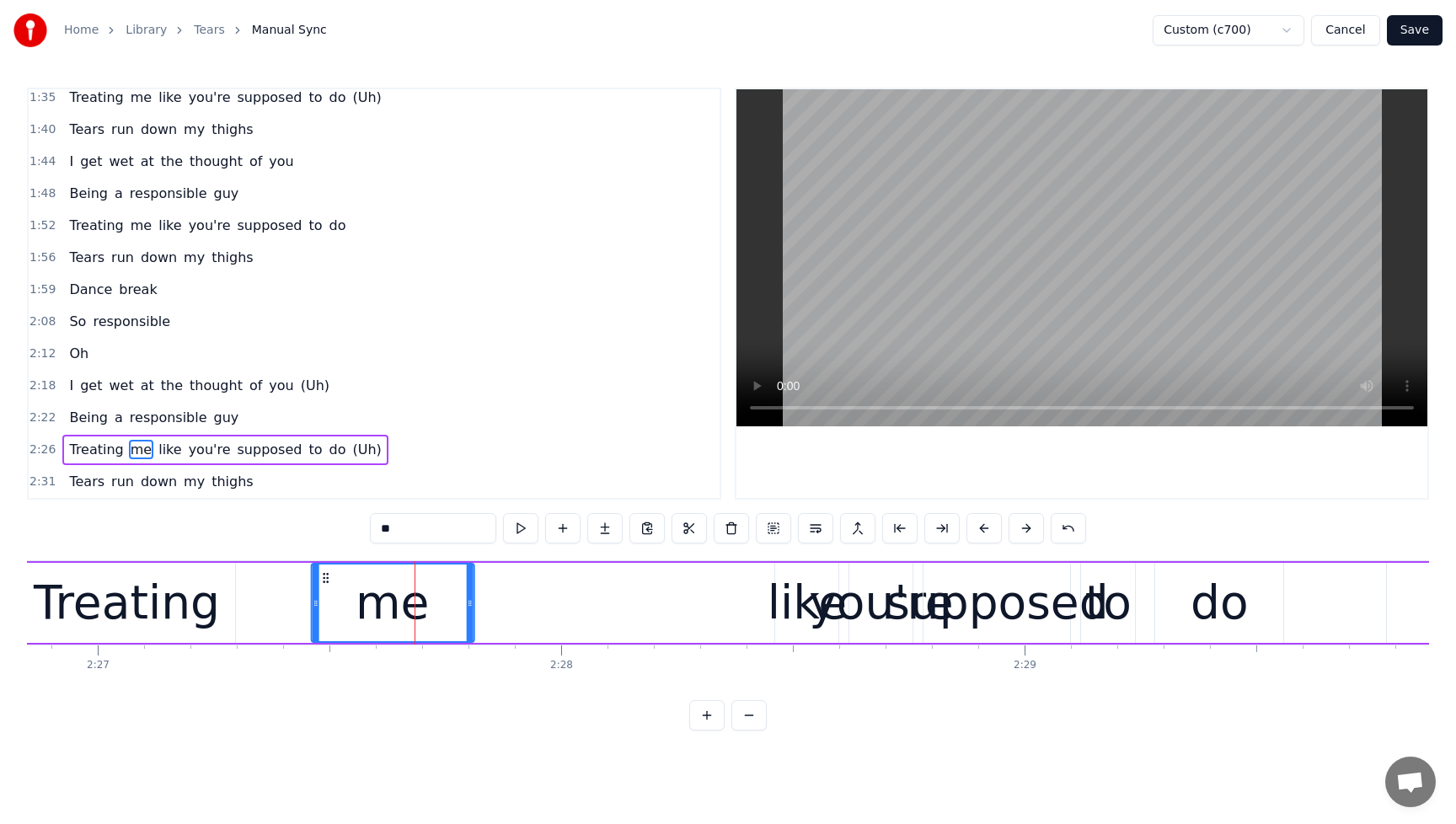
drag, startPoint x: 397, startPoint y: 582, endPoint x: 325, endPoint y: 590, distance: 72.4
click at [325, 590] on div "me" at bounding box center [393, 603] width 161 height 77
click at [82, 424] on span "Being" at bounding box center [88, 418] width 42 height 19
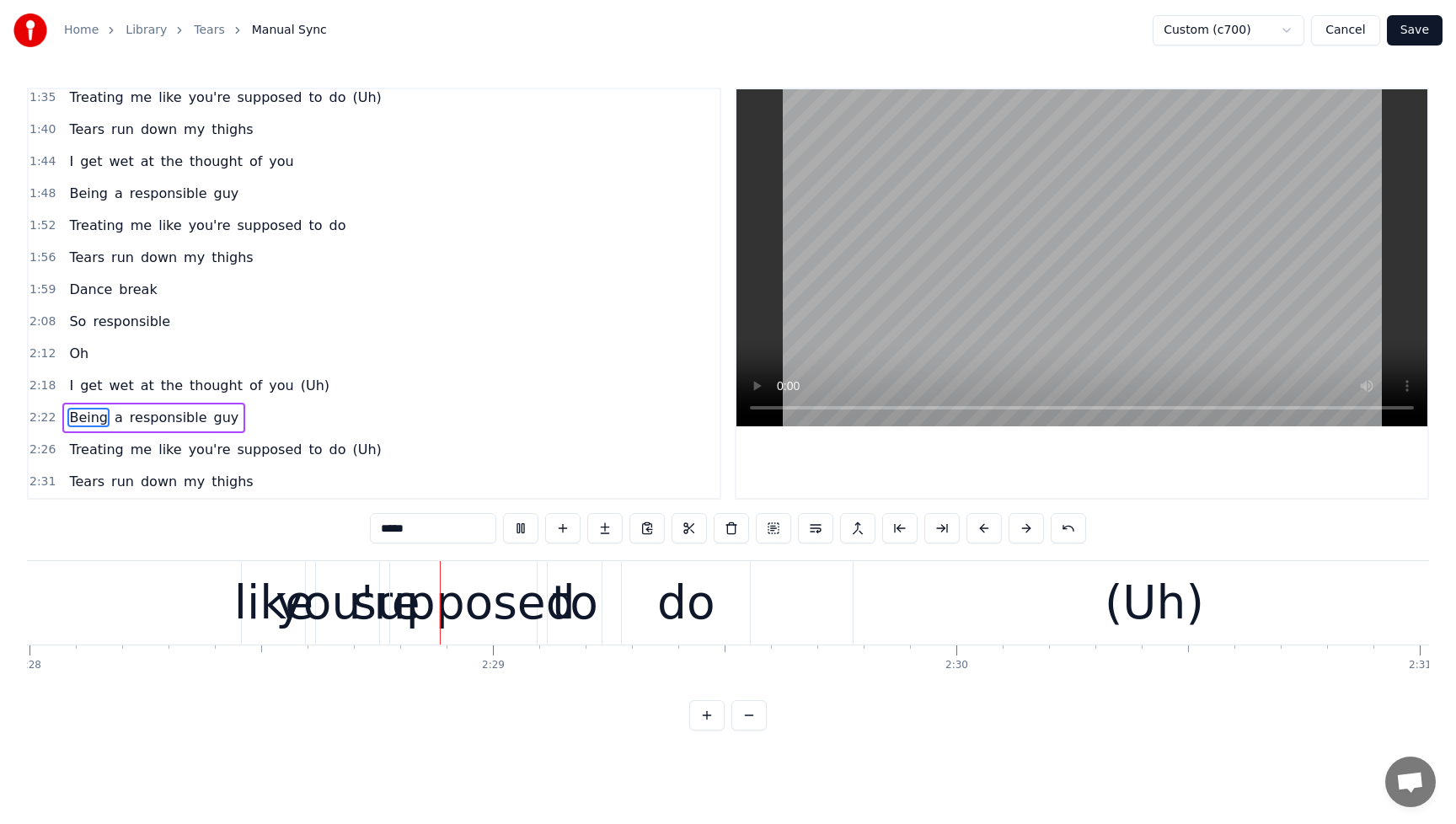
scroll to position [0, 68677]
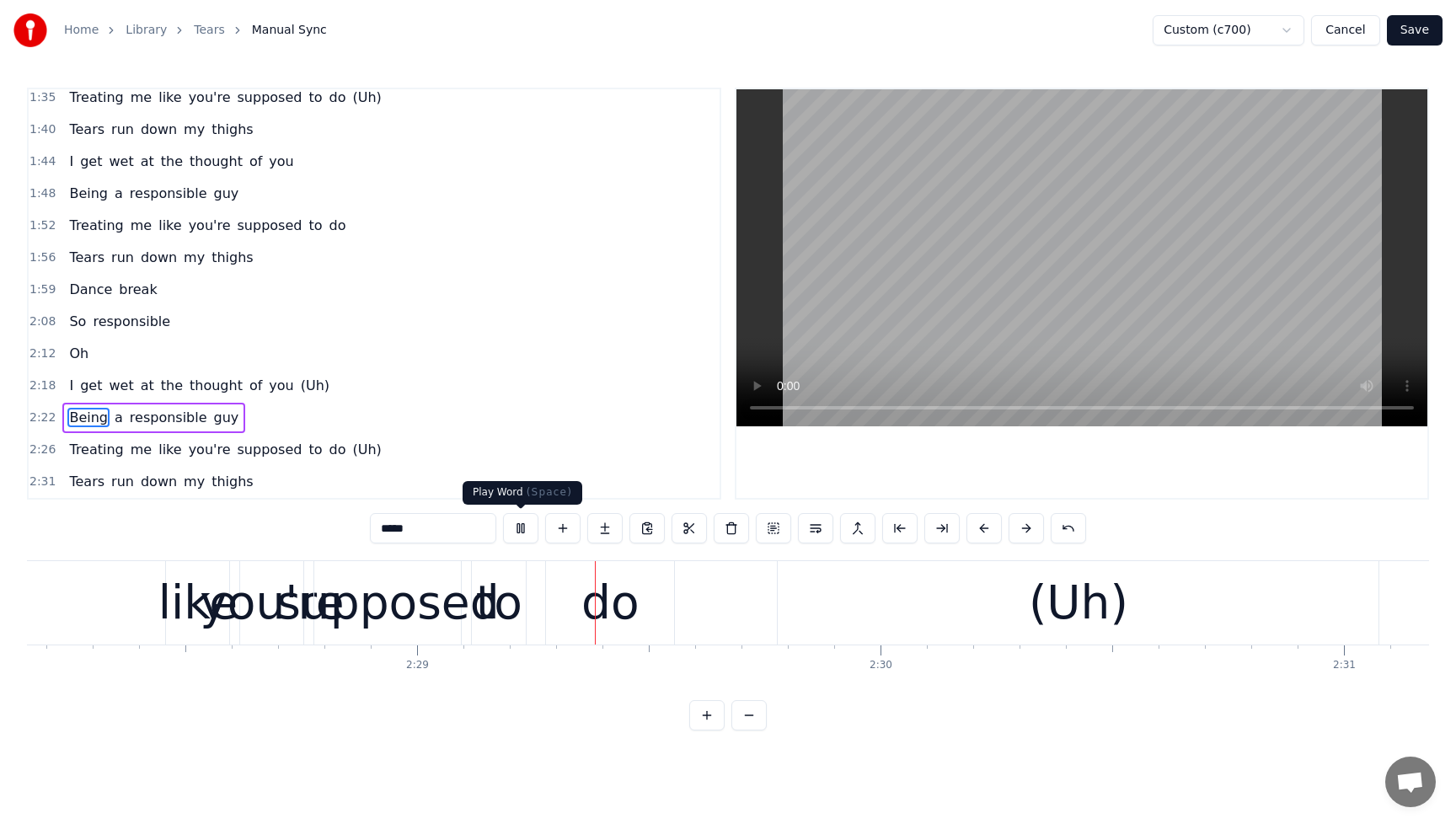
drag, startPoint x: 522, startPoint y: 532, endPoint x: 425, endPoint y: 527, distance: 97.1
click at [522, 532] on button at bounding box center [521, 528] width 36 height 31
click at [100, 450] on span "Treating" at bounding box center [96, 449] width 58 height 19
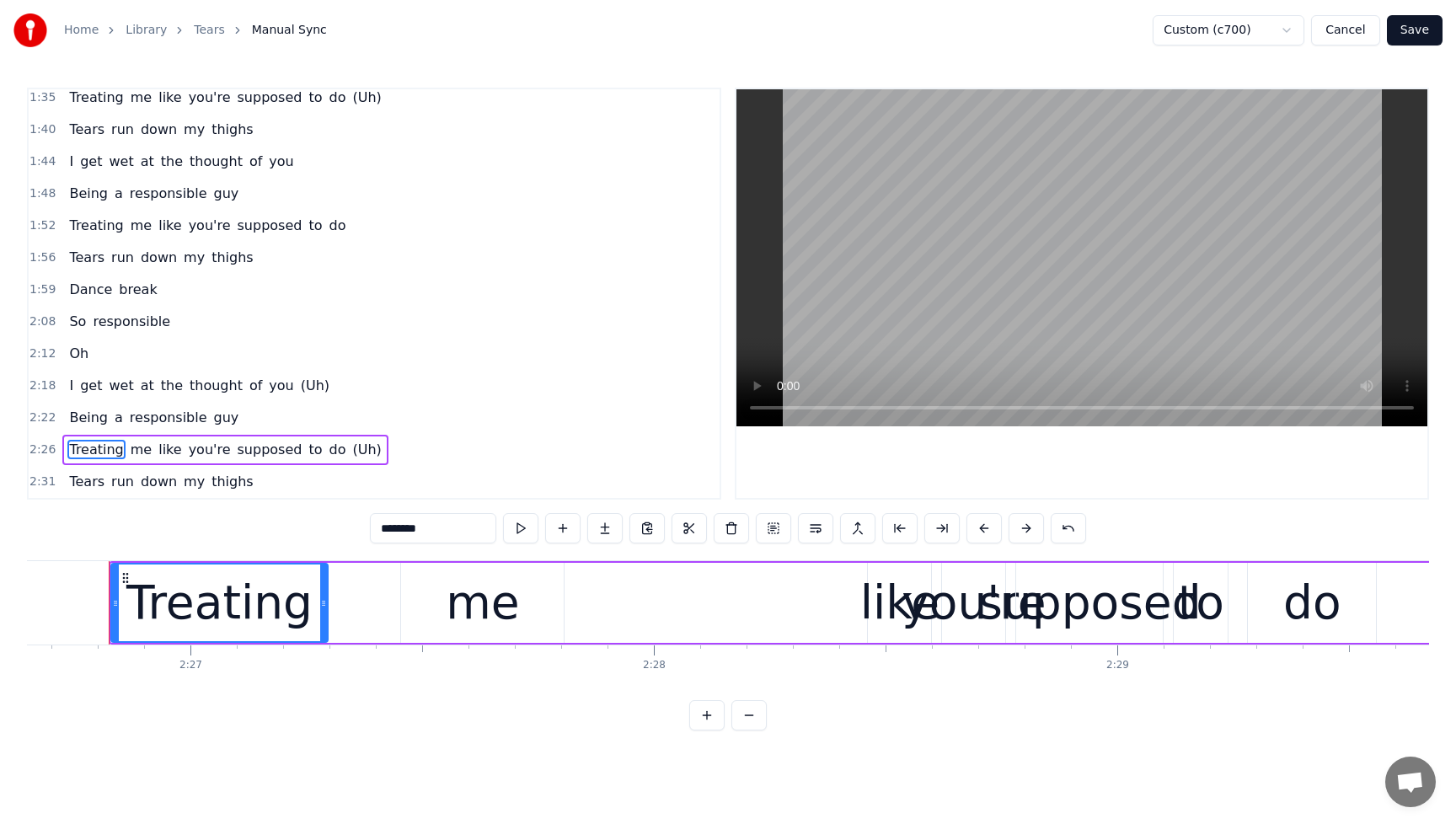
scroll to position [0, 67973]
click at [306, 602] on div "Treating" at bounding box center [223, 603] width 216 height 77
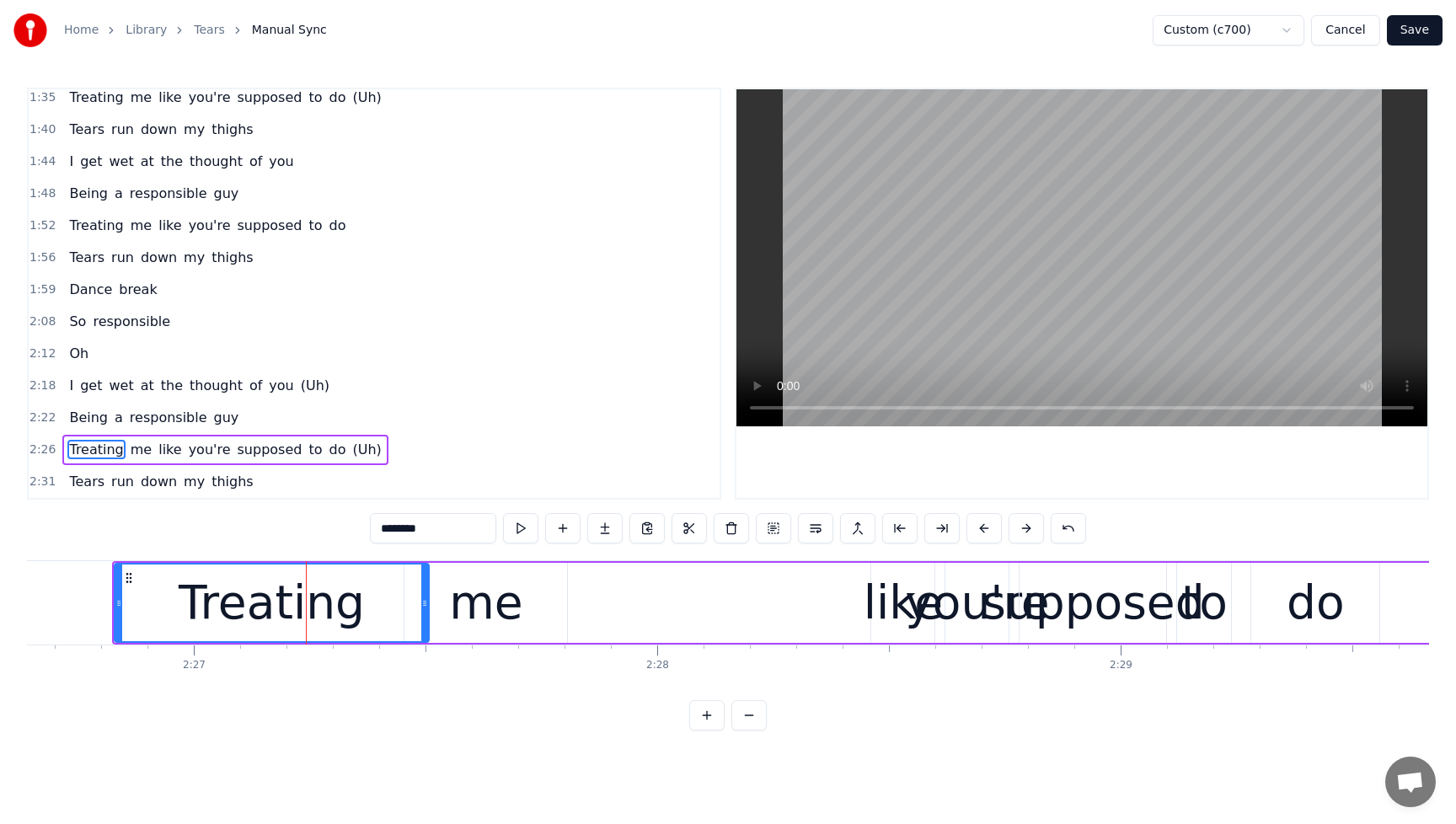
drag, startPoint x: 326, startPoint y: 608, endPoint x: 424, endPoint y: 608, distance: 98.0
click at [424, 608] on icon at bounding box center [425, 603] width 7 height 13
click at [77, 450] on span "Treating" at bounding box center [96, 449] width 58 height 19
click at [519, 528] on button at bounding box center [521, 528] width 36 height 31
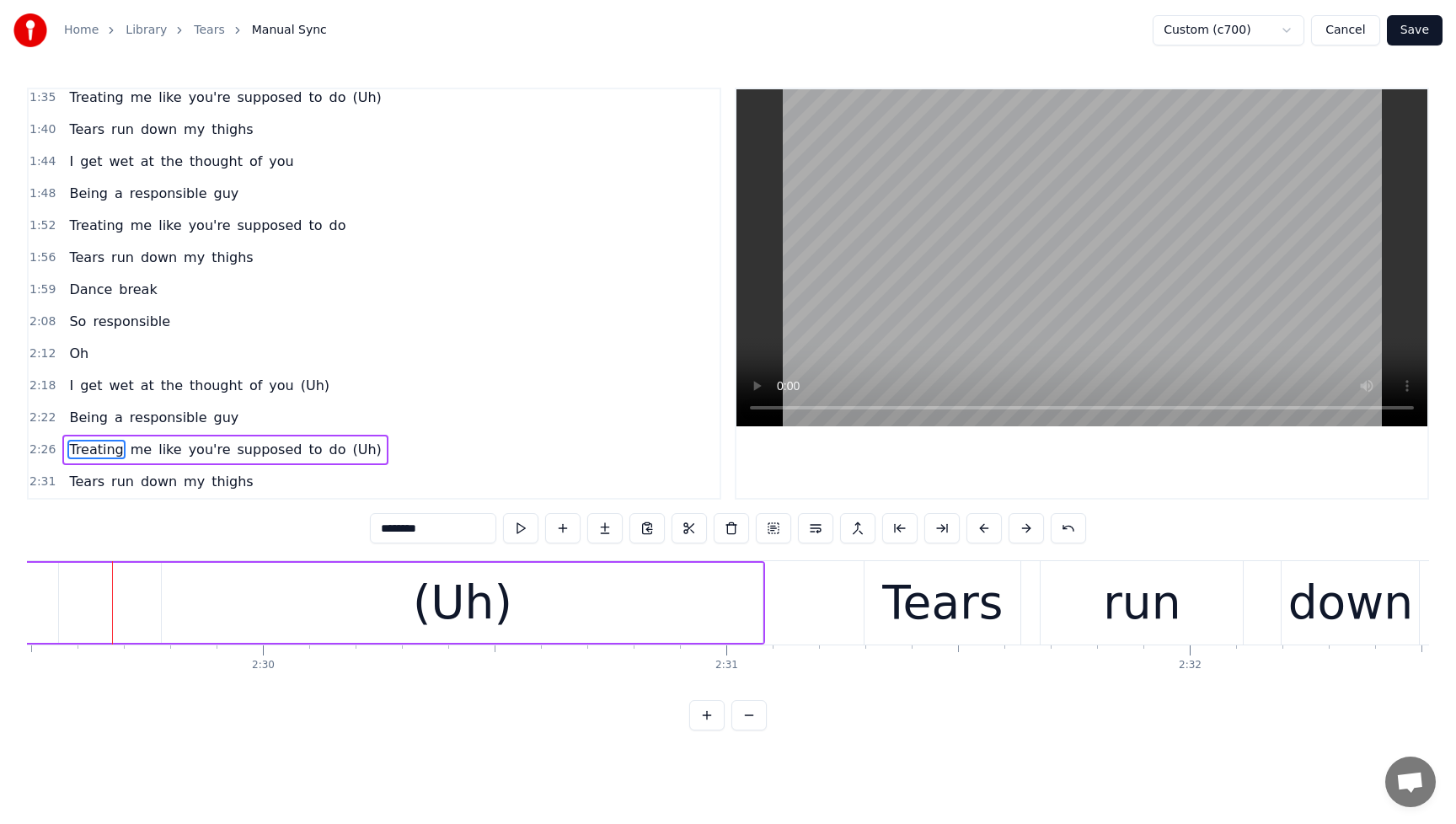
click at [96, 449] on span "Treating" at bounding box center [96, 449] width 58 height 19
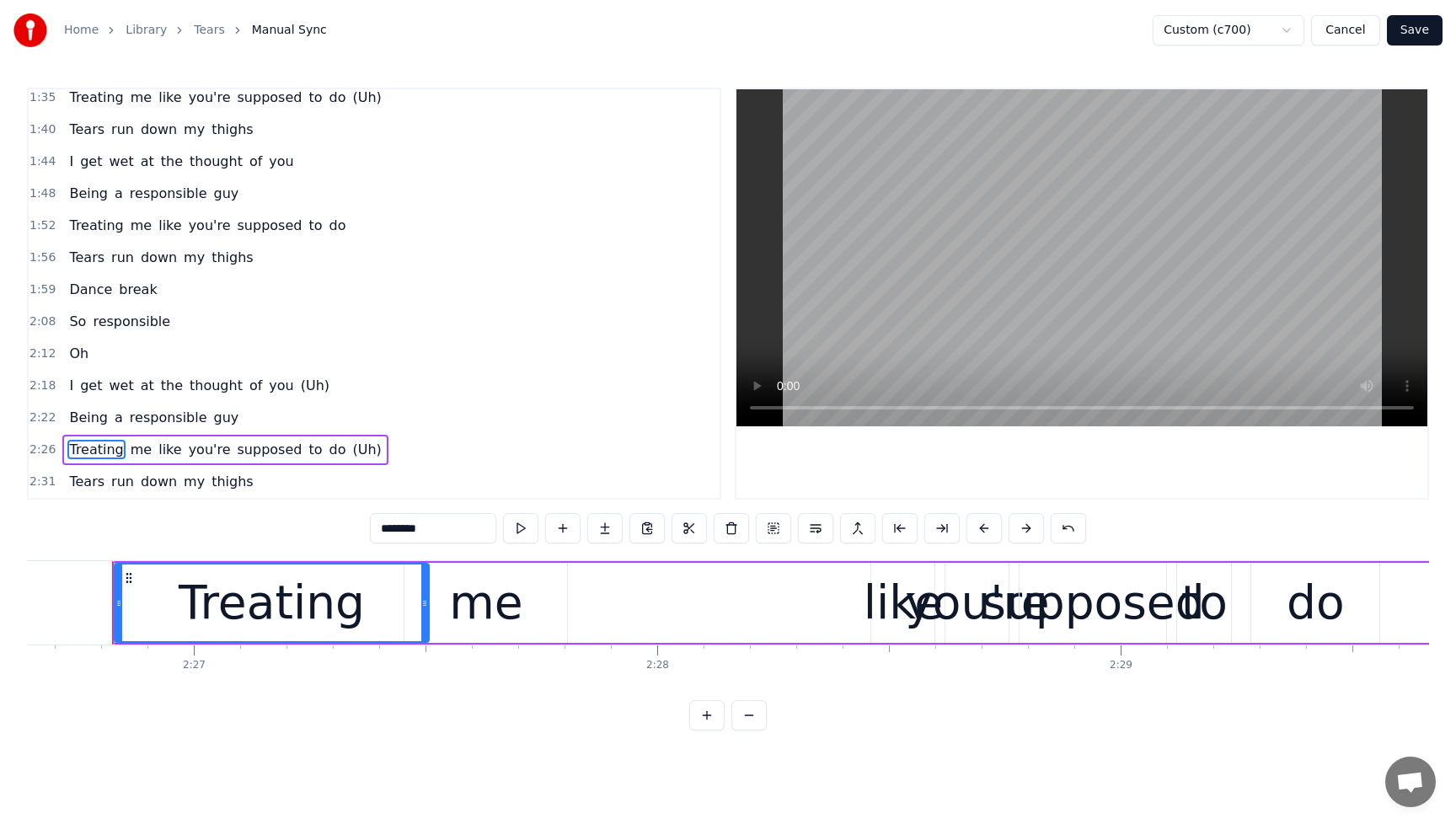
click at [503, 620] on div "me" at bounding box center [486, 602] width 73 height 70
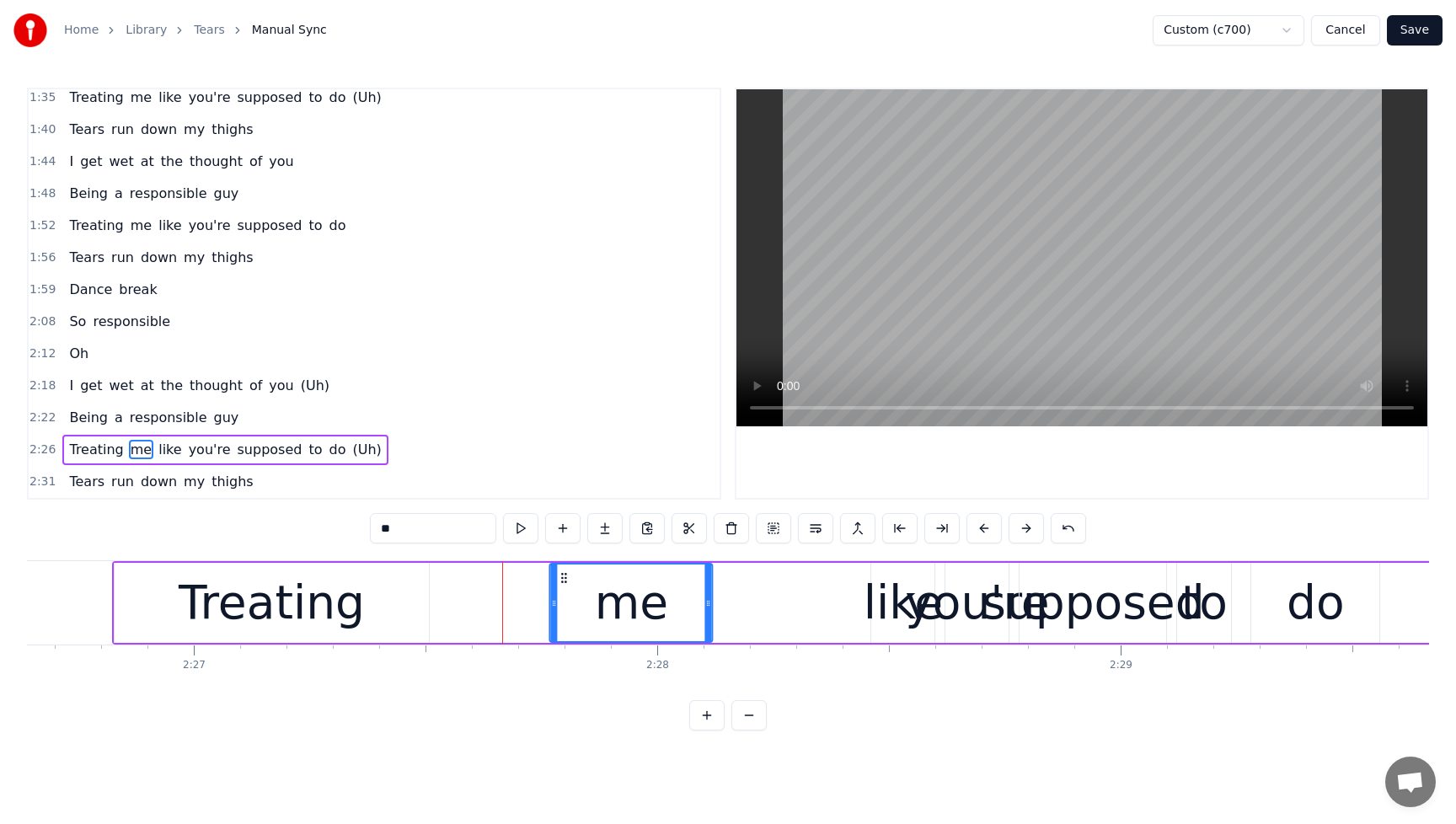
drag, startPoint x: 416, startPoint y: 579, endPoint x: 561, endPoint y: 581, distance: 145.0
click at [561, 581] on icon at bounding box center [565, 578] width 13 height 13
click at [339, 607] on div "Treating" at bounding box center [272, 602] width 186 height 70
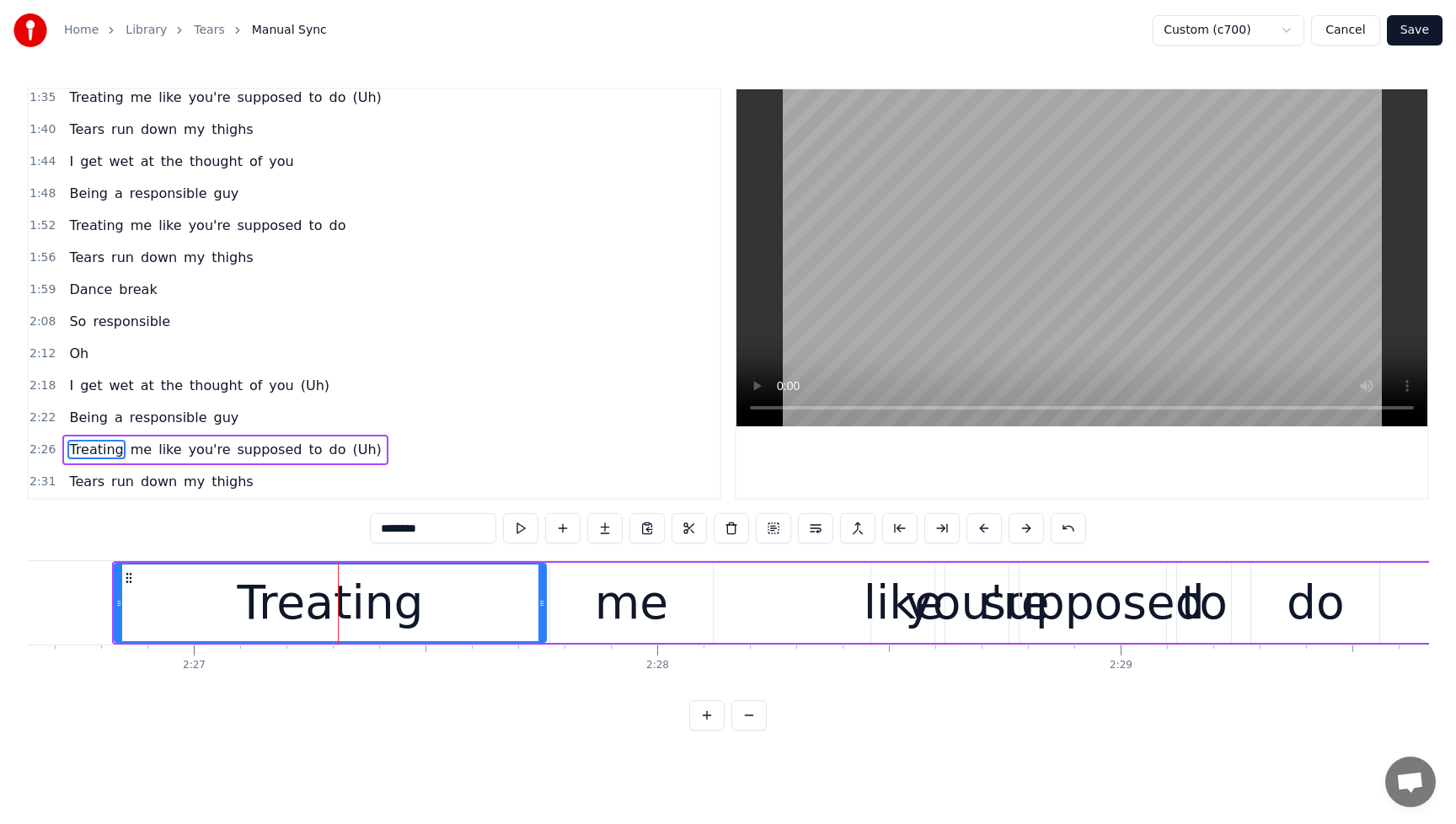
drag, startPoint x: 424, startPoint y: 606, endPoint x: 537, endPoint y: 604, distance: 113.0
click at [542, 604] on icon at bounding box center [542, 603] width 7 height 13
click at [83, 415] on span "Being" at bounding box center [88, 418] width 42 height 19
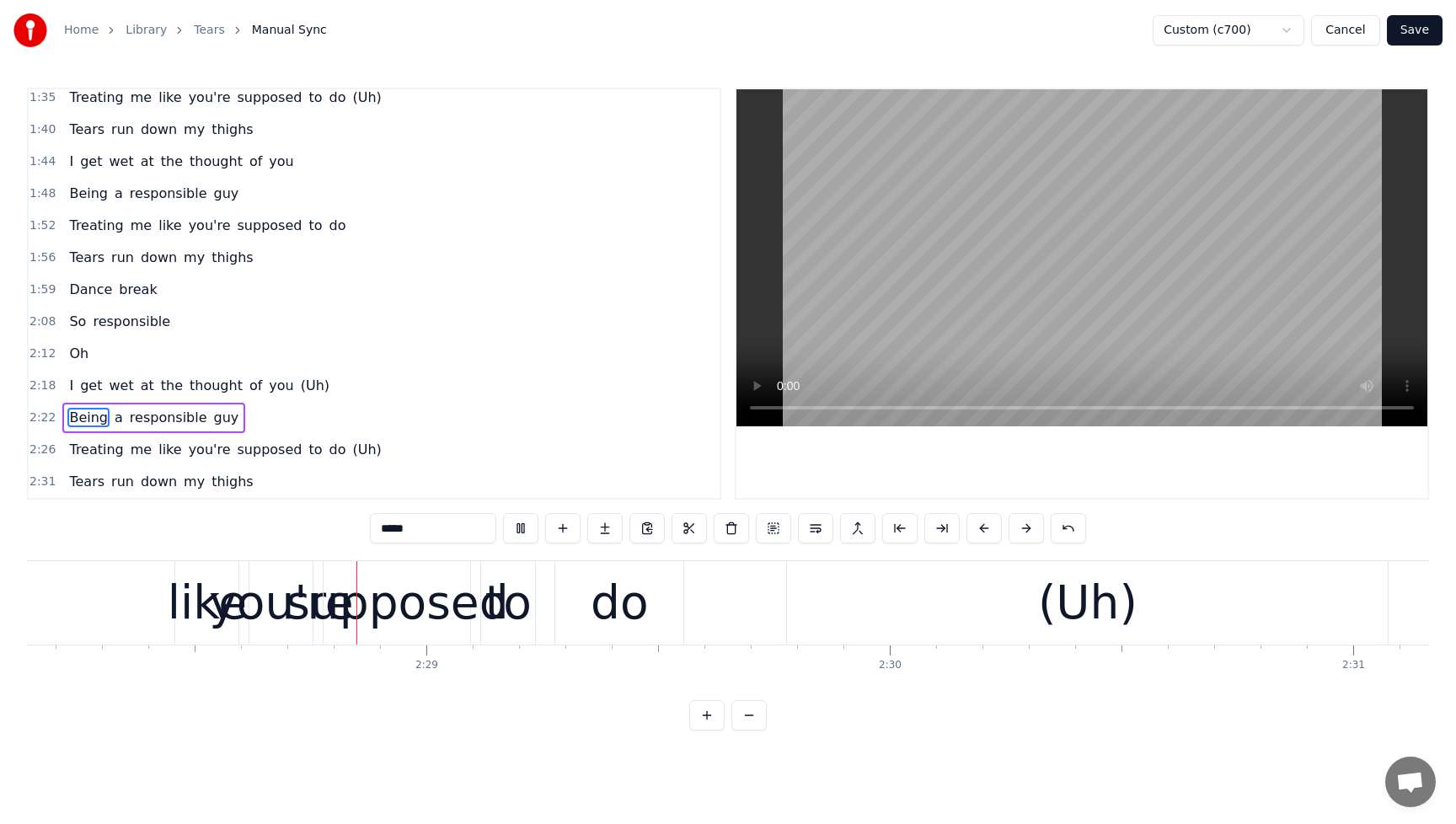
scroll to position [0, 68677]
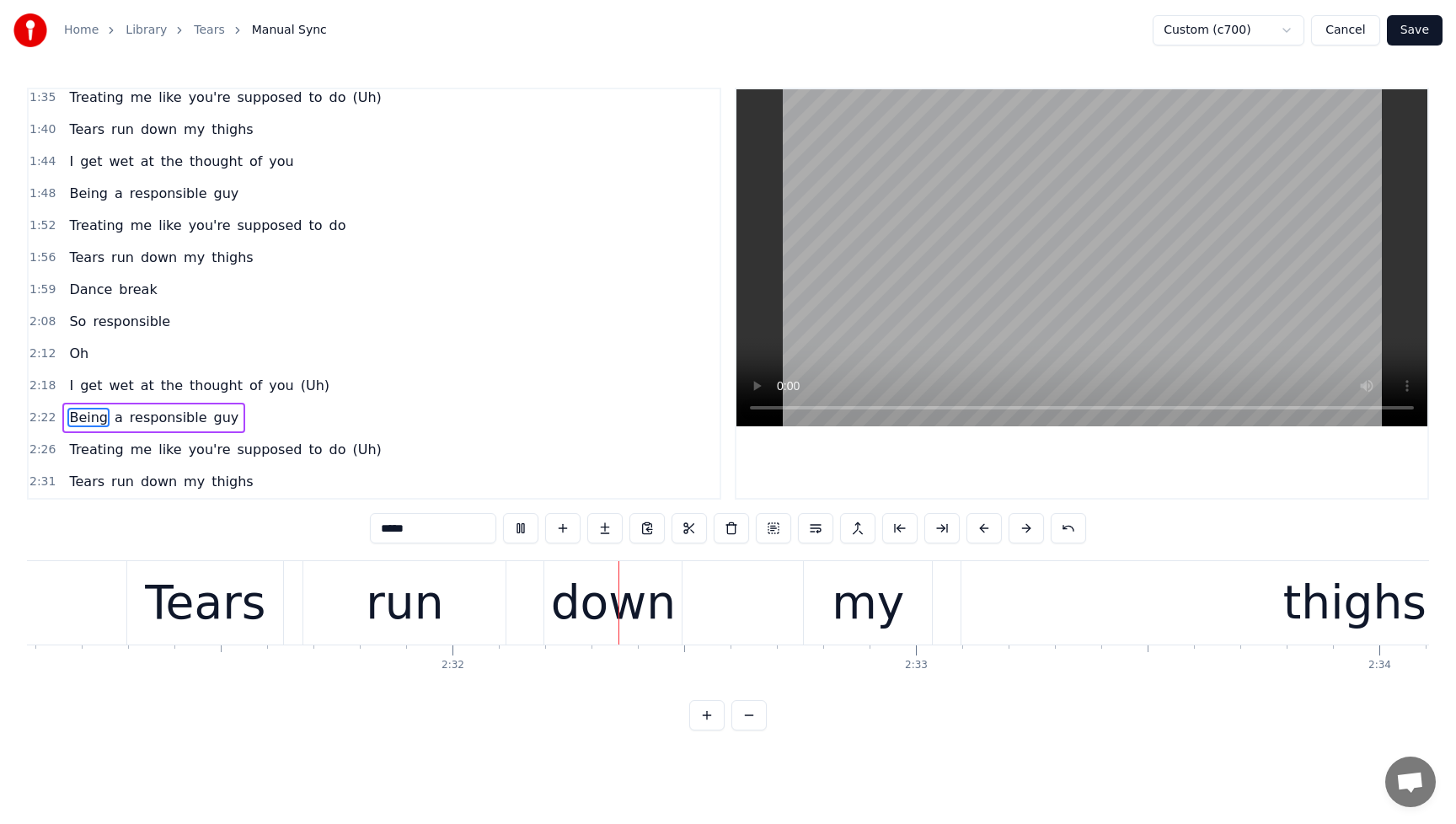
click at [351, 454] on span "(Uh)" at bounding box center [366, 449] width 32 height 19
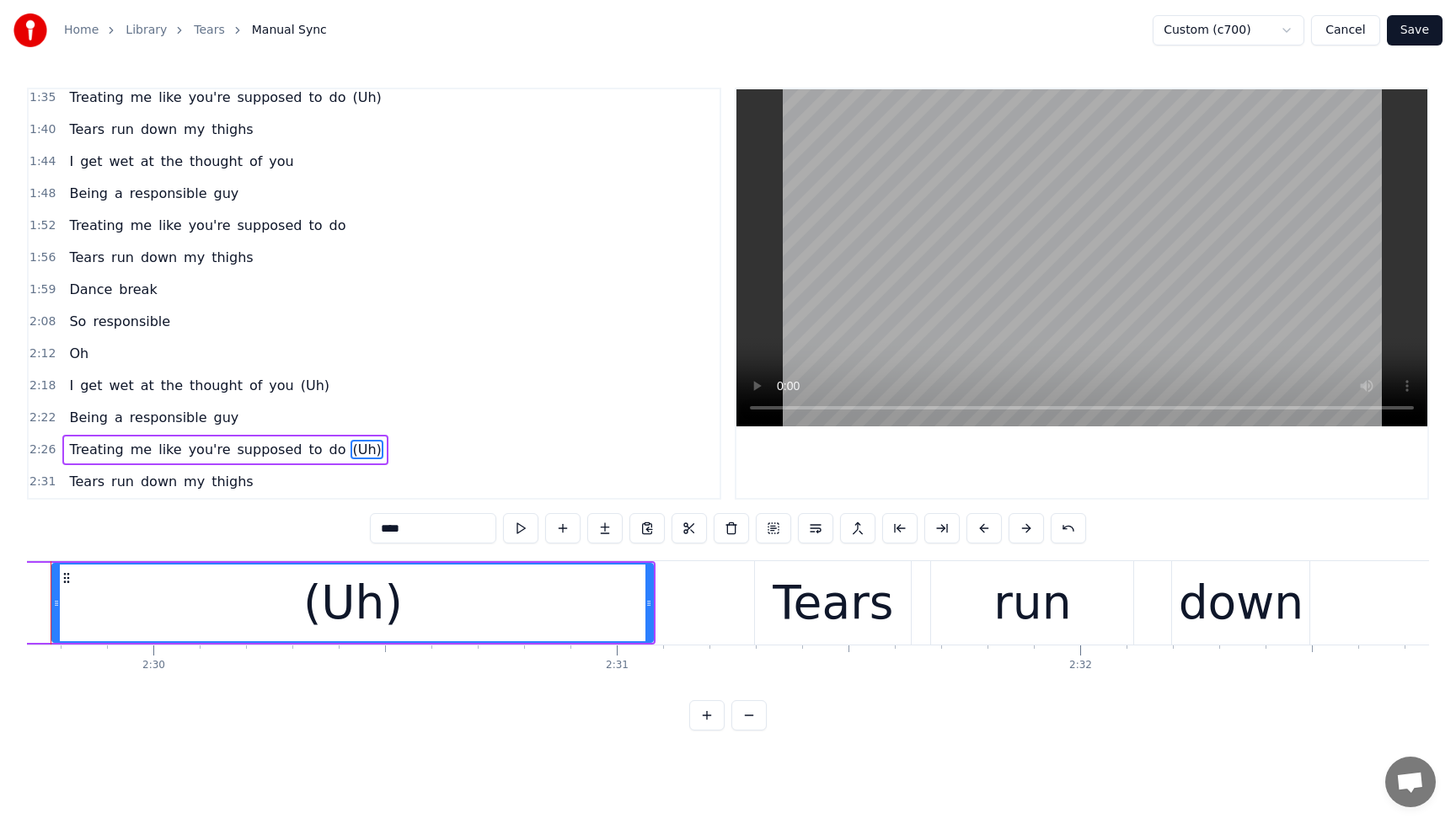
scroll to position [0, 69342]
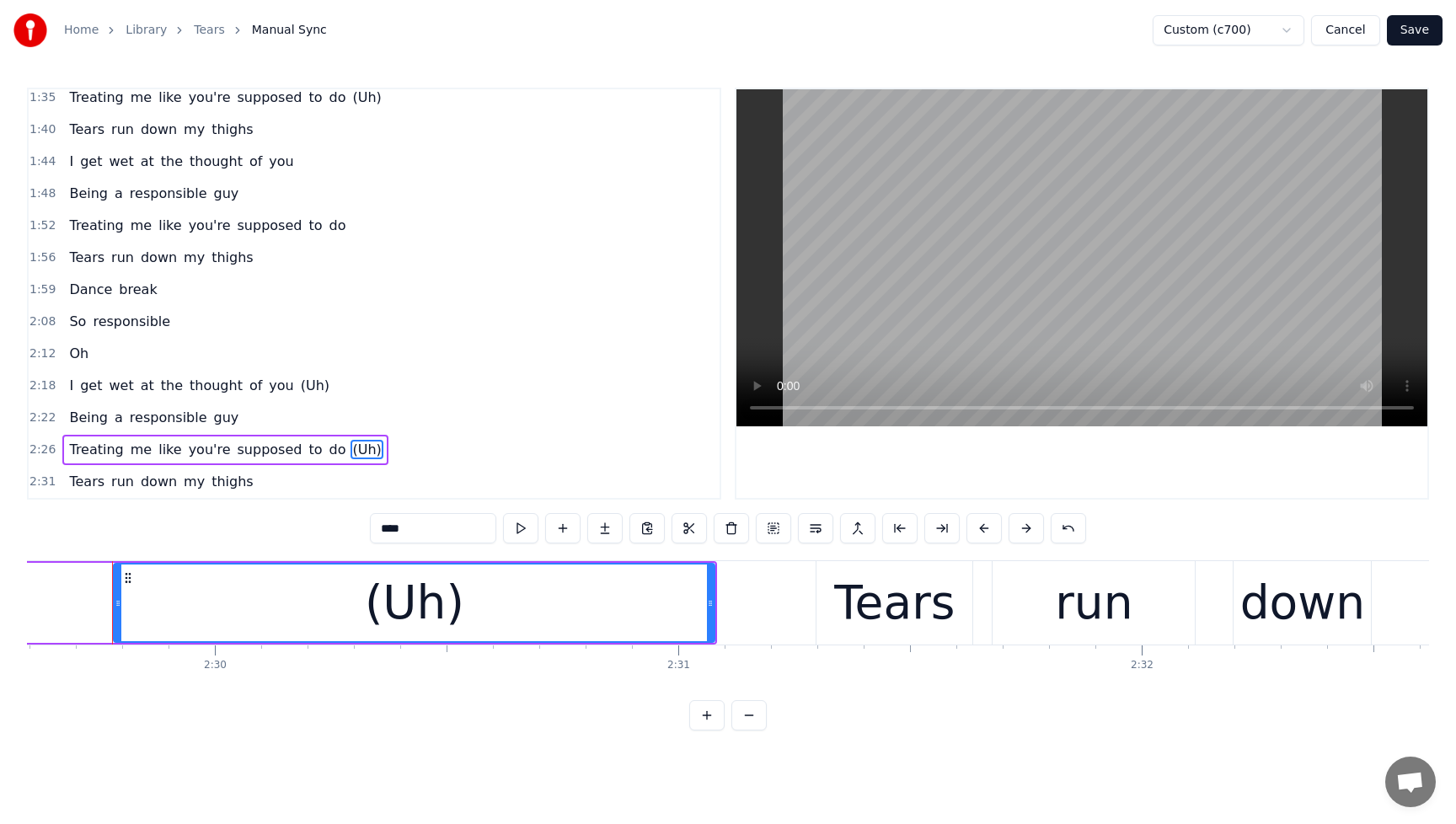
click at [527, 606] on div "(Uh)" at bounding box center [414, 603] width 599 height 77
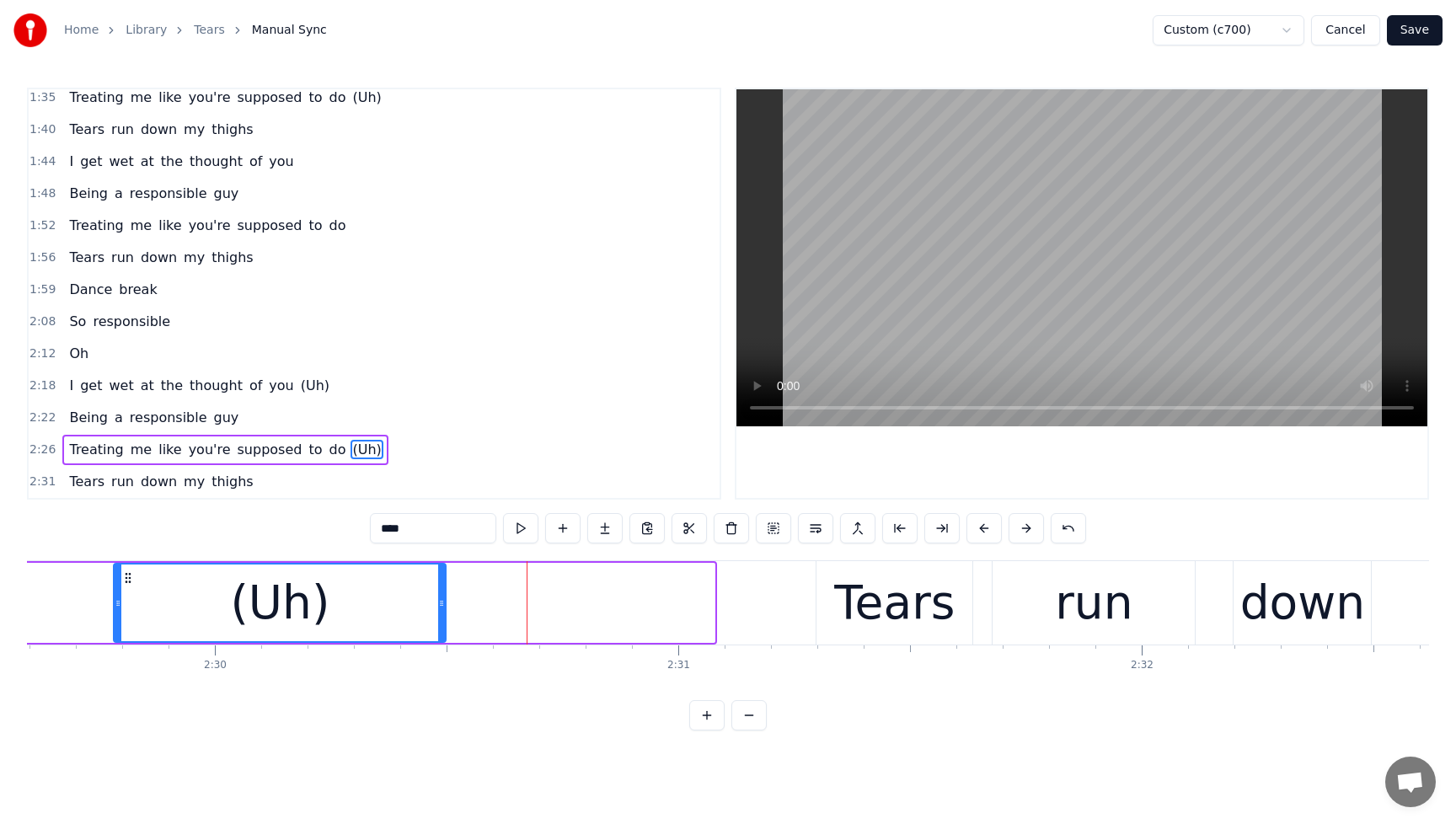
drag, startPoint x: 710, startPoint y: 601, endPoint x: 441, endPoint y: 622, distance: 269.8
click at [441, 622] on div at bounding box center [441, 603] width 7 height 77
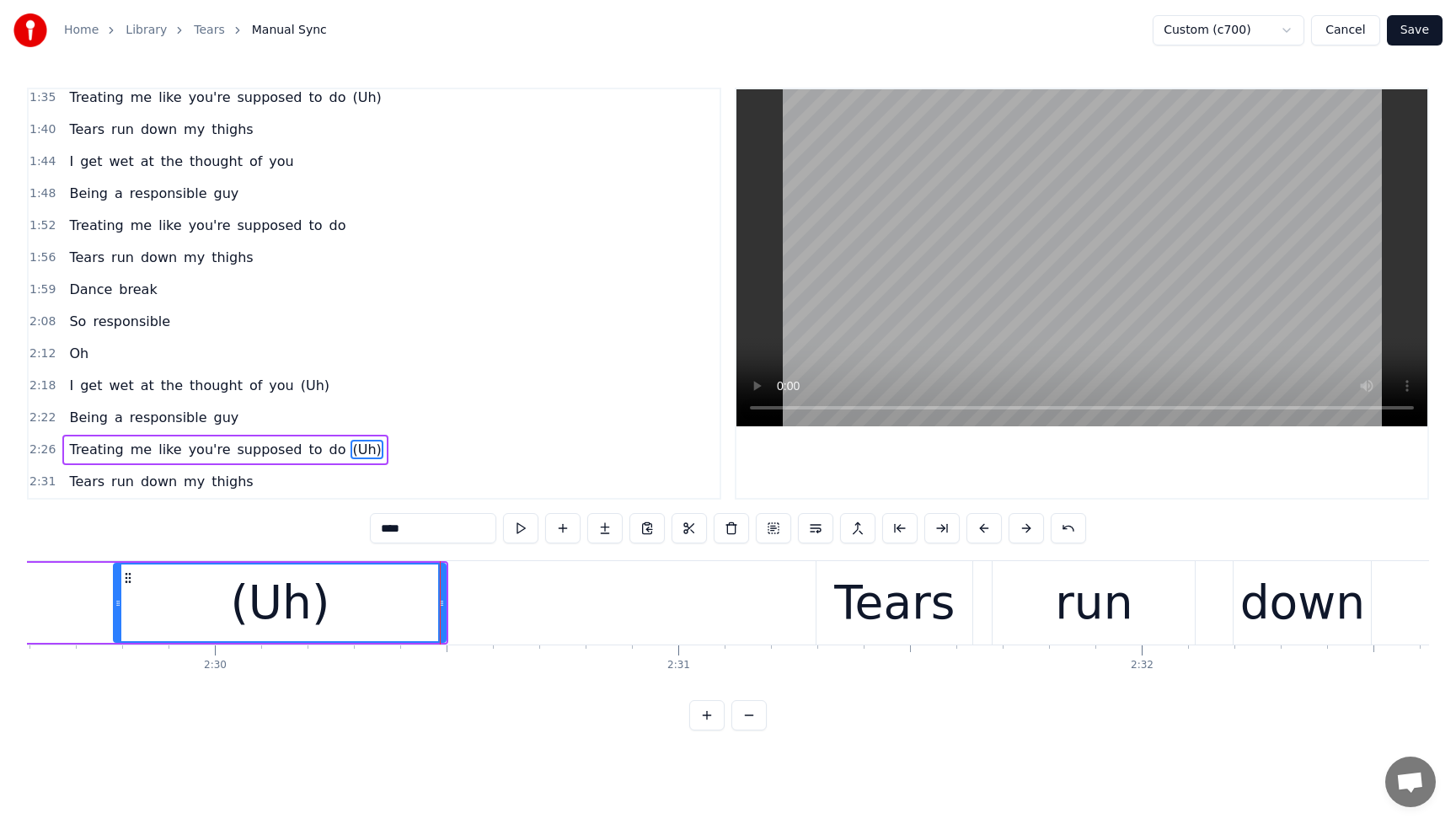
click at [78, 454] on span "Treating" at bounding box center [96, 449] width 58 height 19
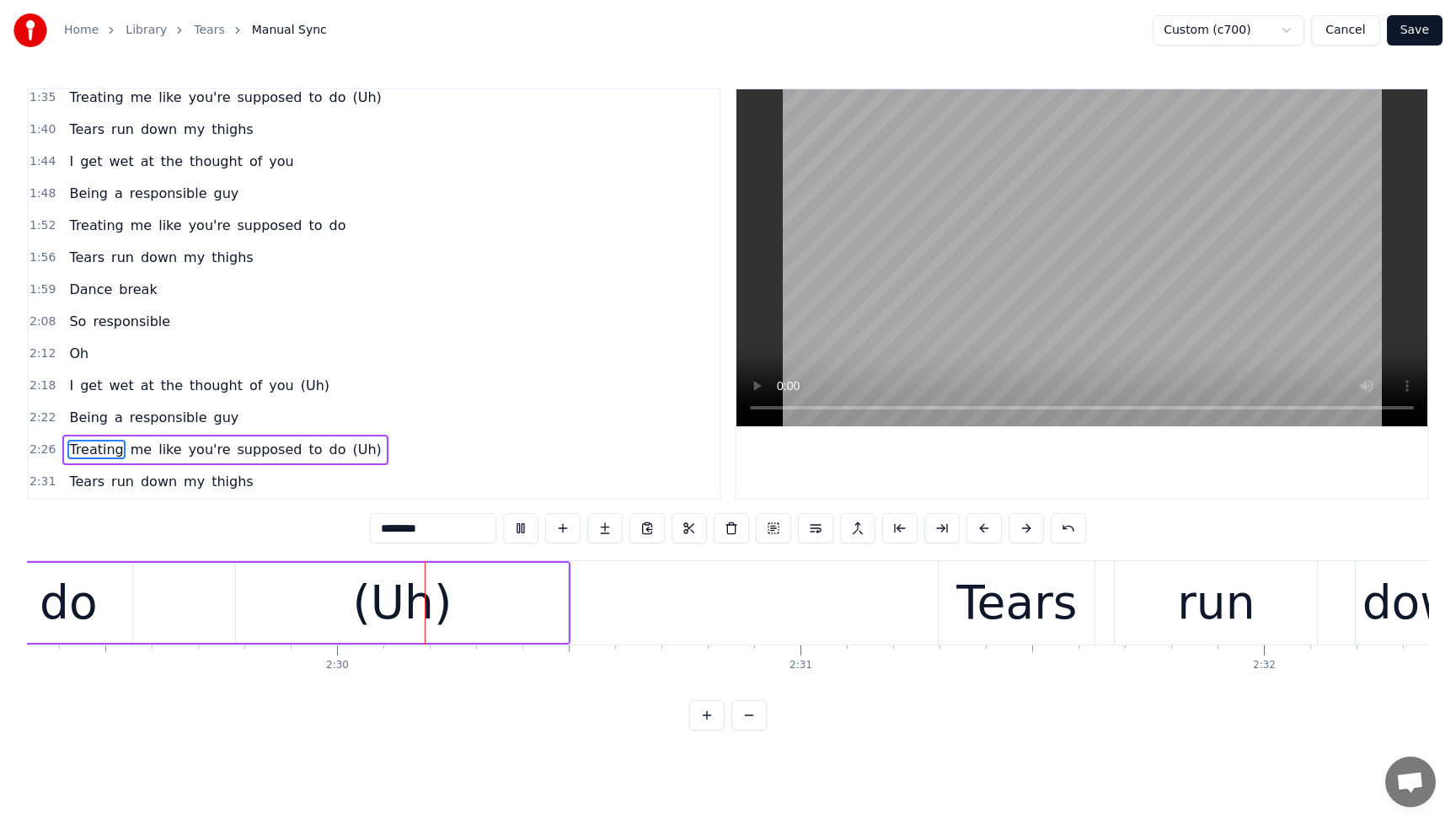
scroll to position [0, 69294]
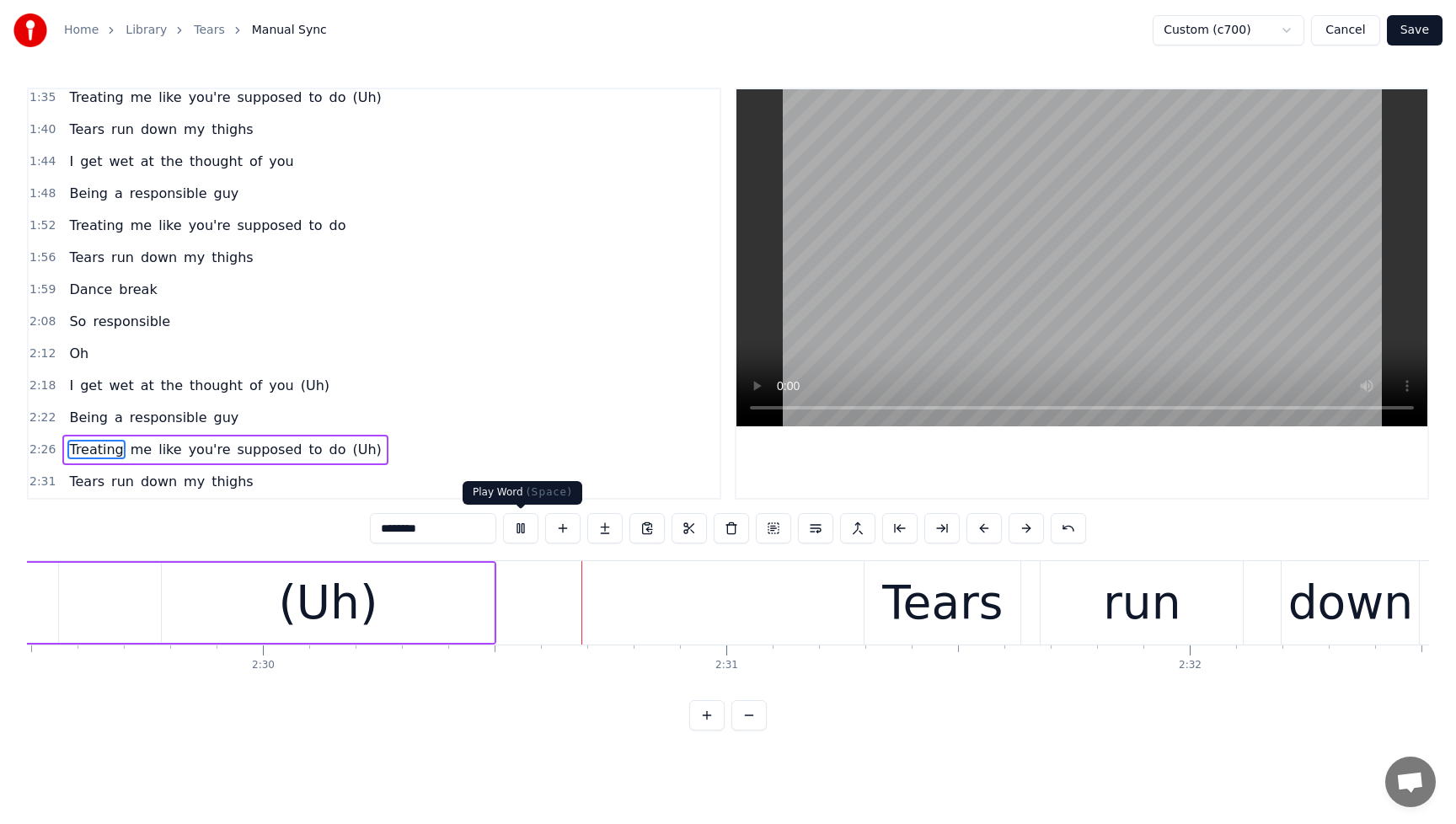
click at [526, 533] on button at bounding box center [521, 528] width 36 height 31
click at [157, 448] on span "like" at bounding box center [169, 449] width 26 height 19
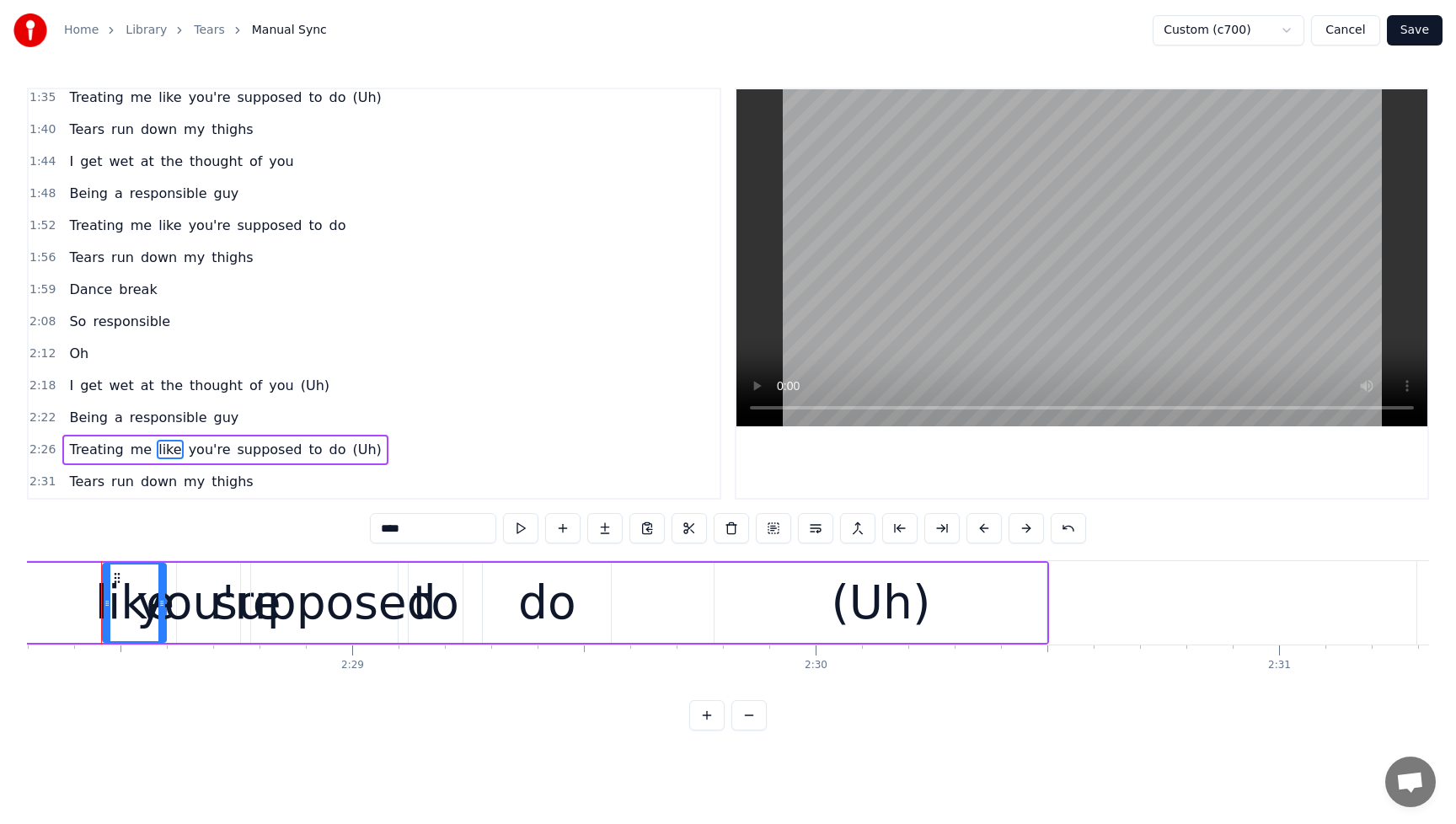
scroll to position [0, 68731]
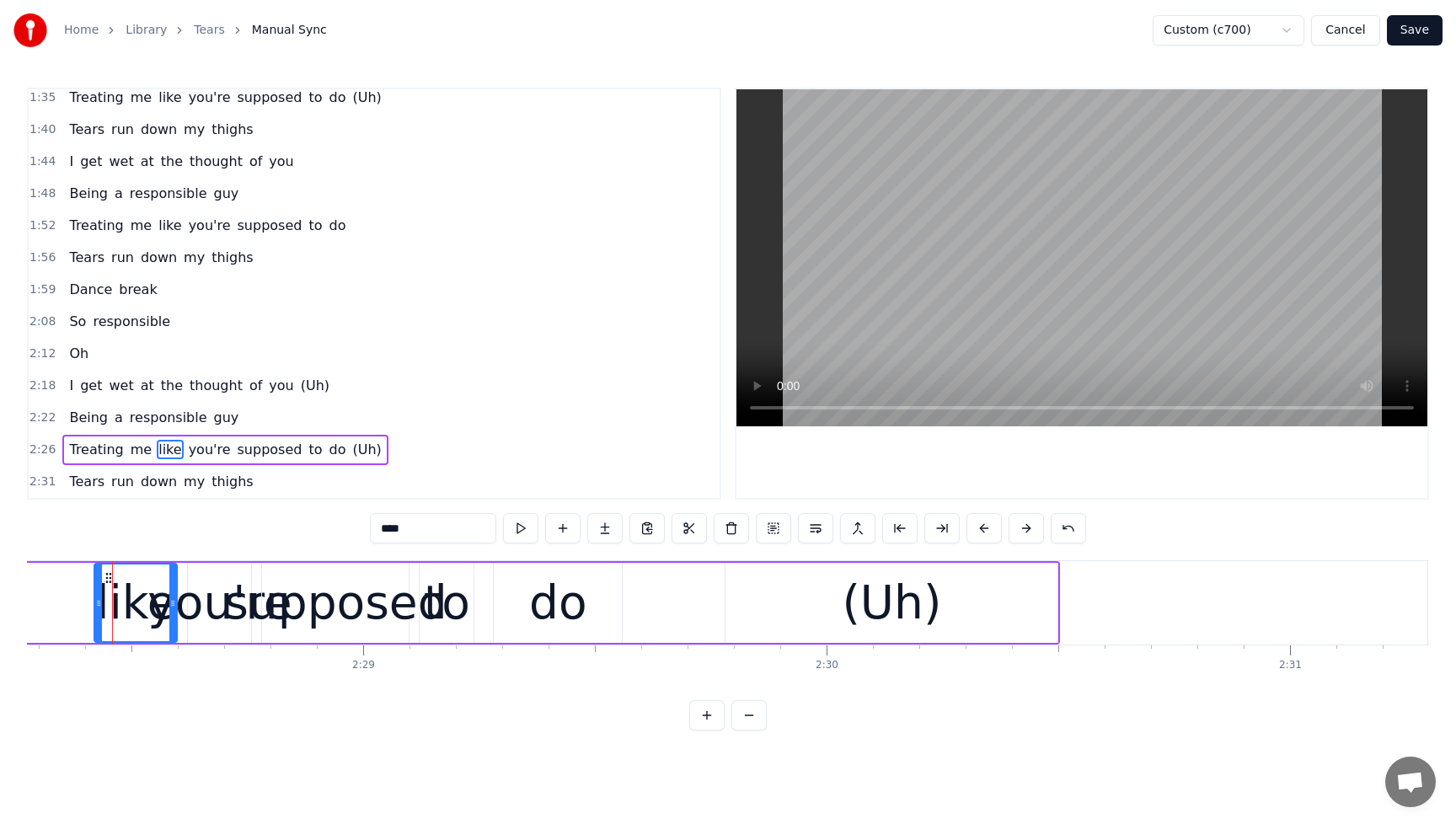
drag, startPoint x: 117, startPoint y: 611, endPoint x: 98, endPoint y: 617, distance: 19.9
click at [98, 617] on div at bounding box center [98, 603] width 7 height 77
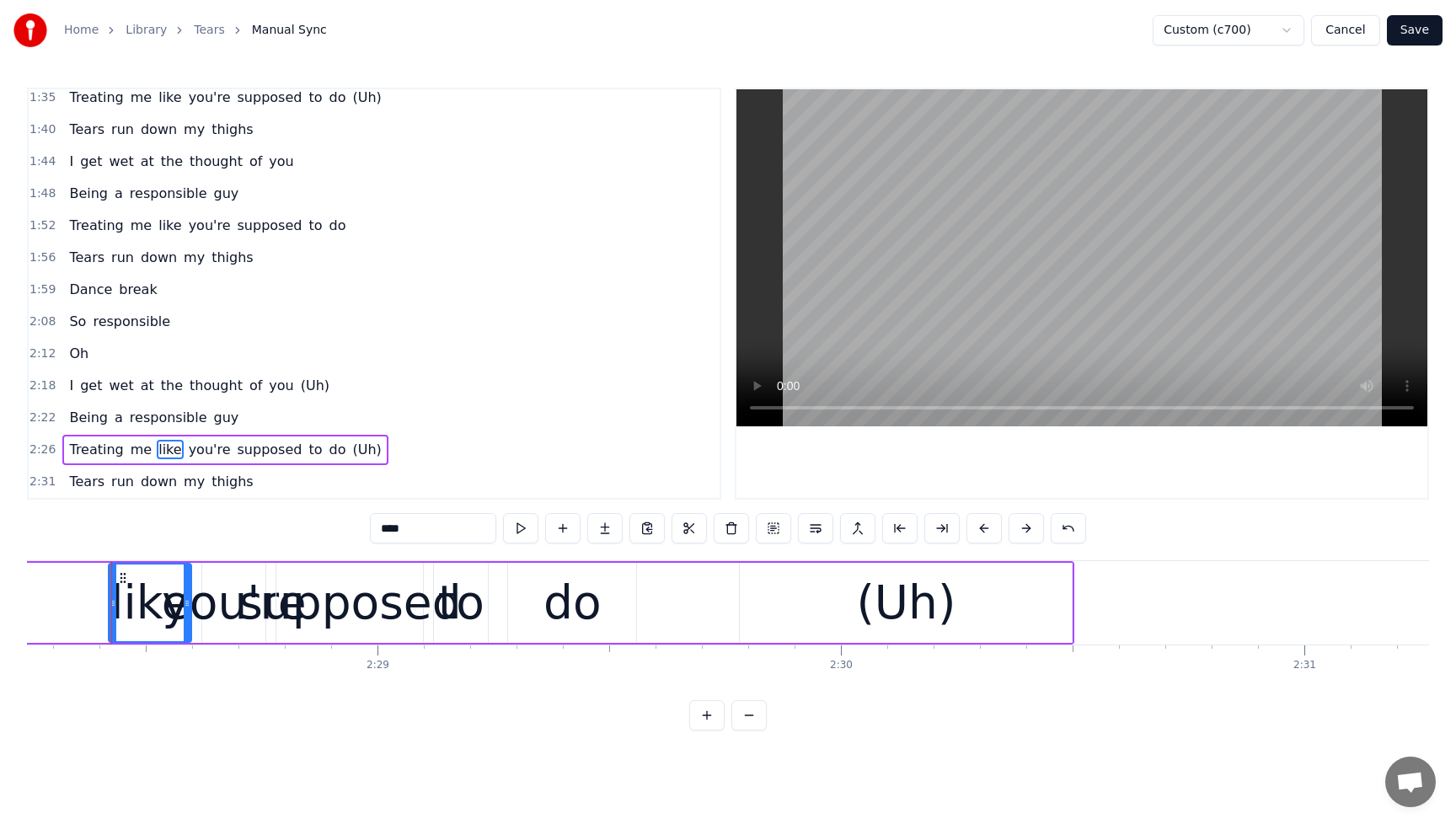
scroll to position [0, 68715]
click at [98, 447] on span "Treating" at bounding box center [96, 449] width 58 height 19
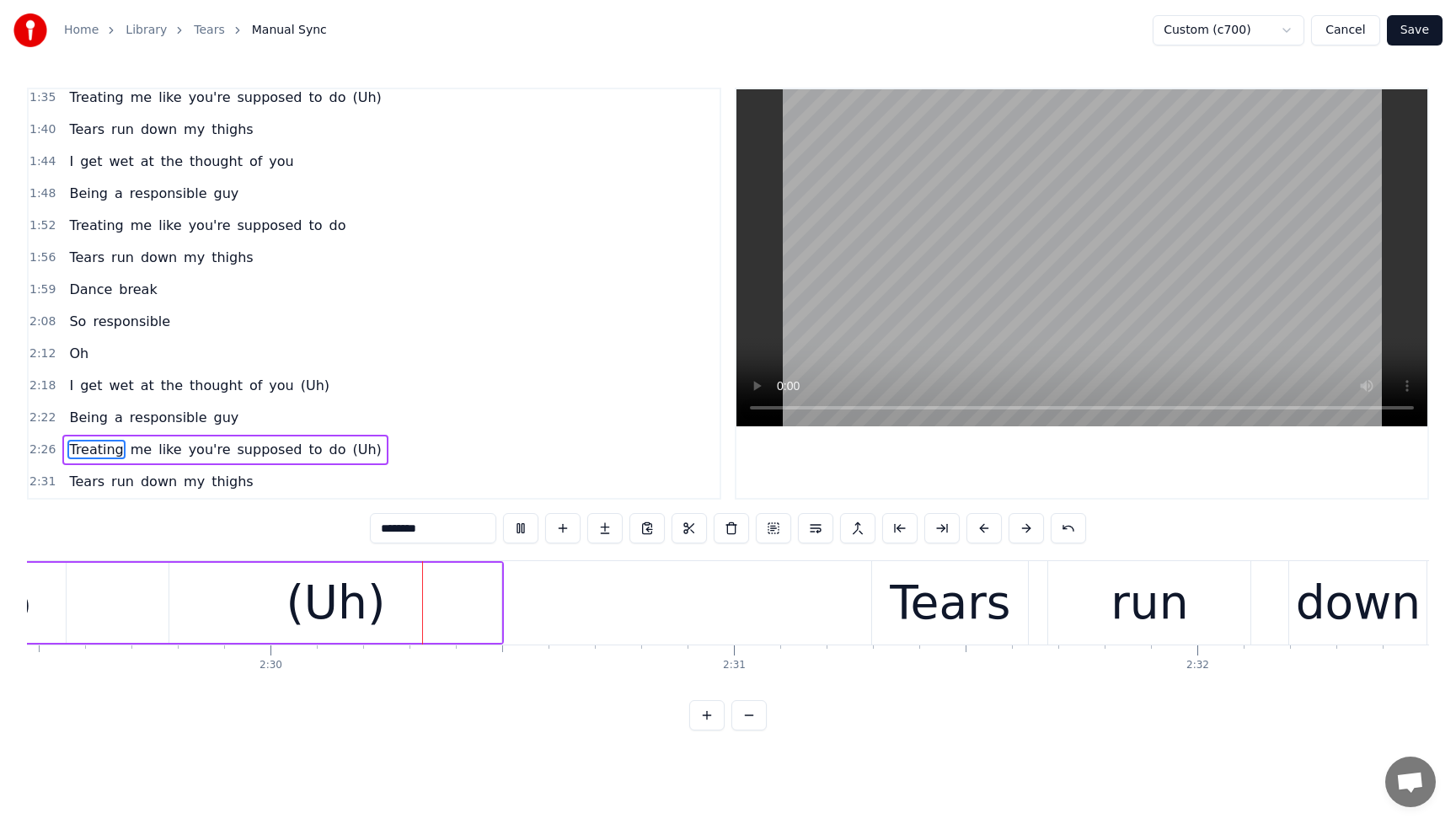
scroll to position [0, 69293]
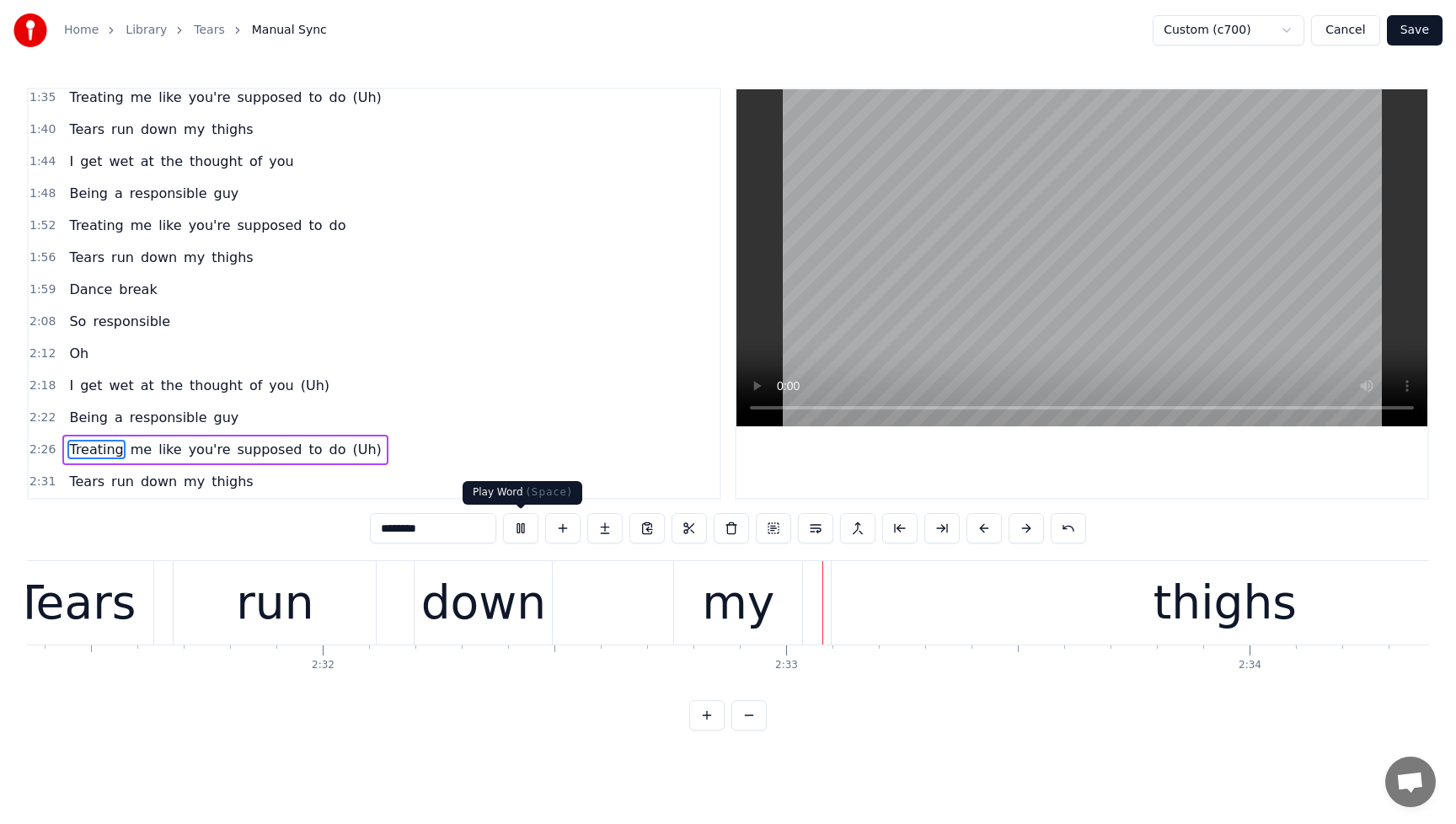
click at [524, 532] on button at bounding box center [521, 528] width 36 height 31
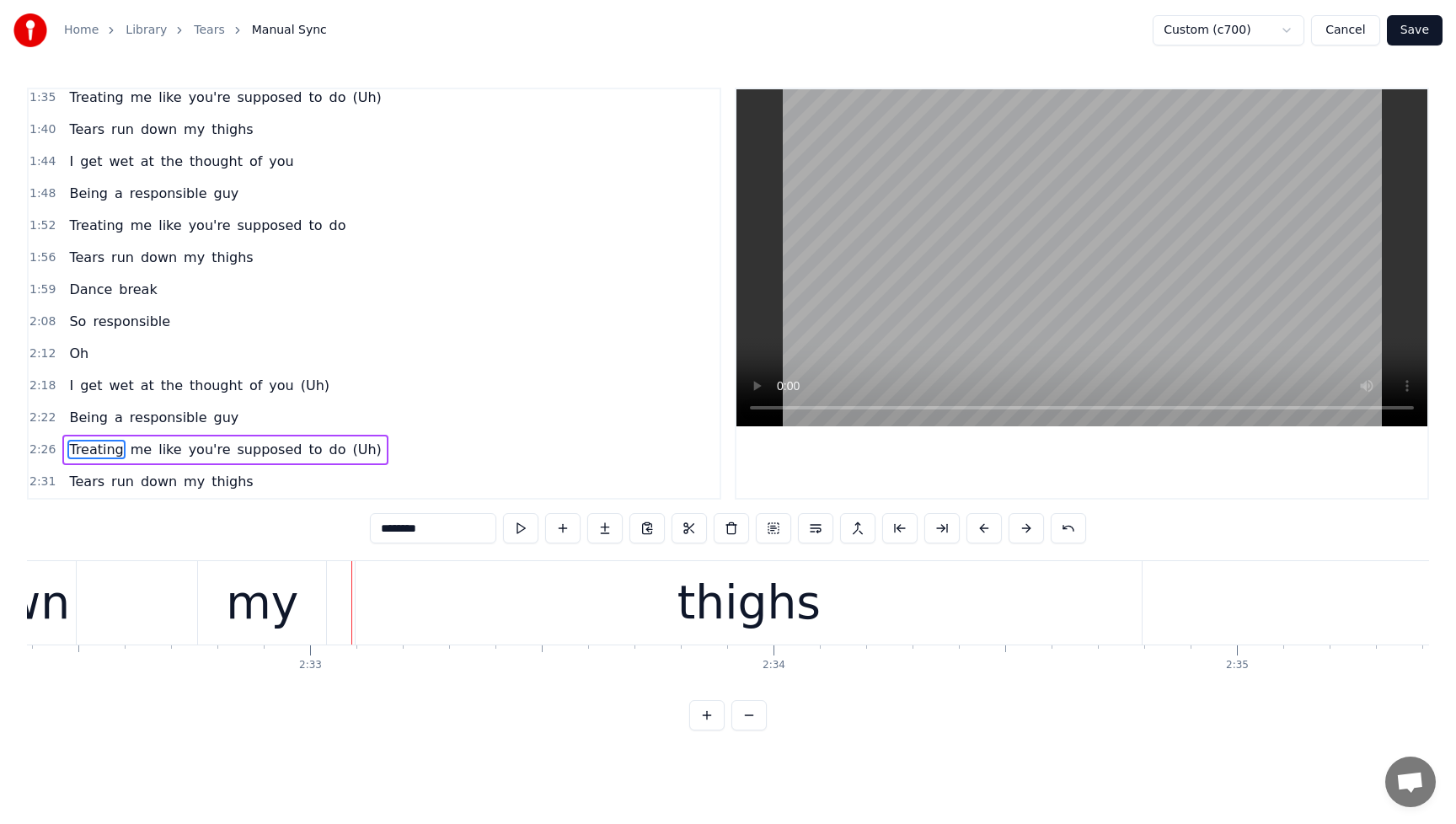
scroll to position [0, 70647]
click at [86, 476] on span "Tears" at bounding box center [86, 481] width 38 height 19
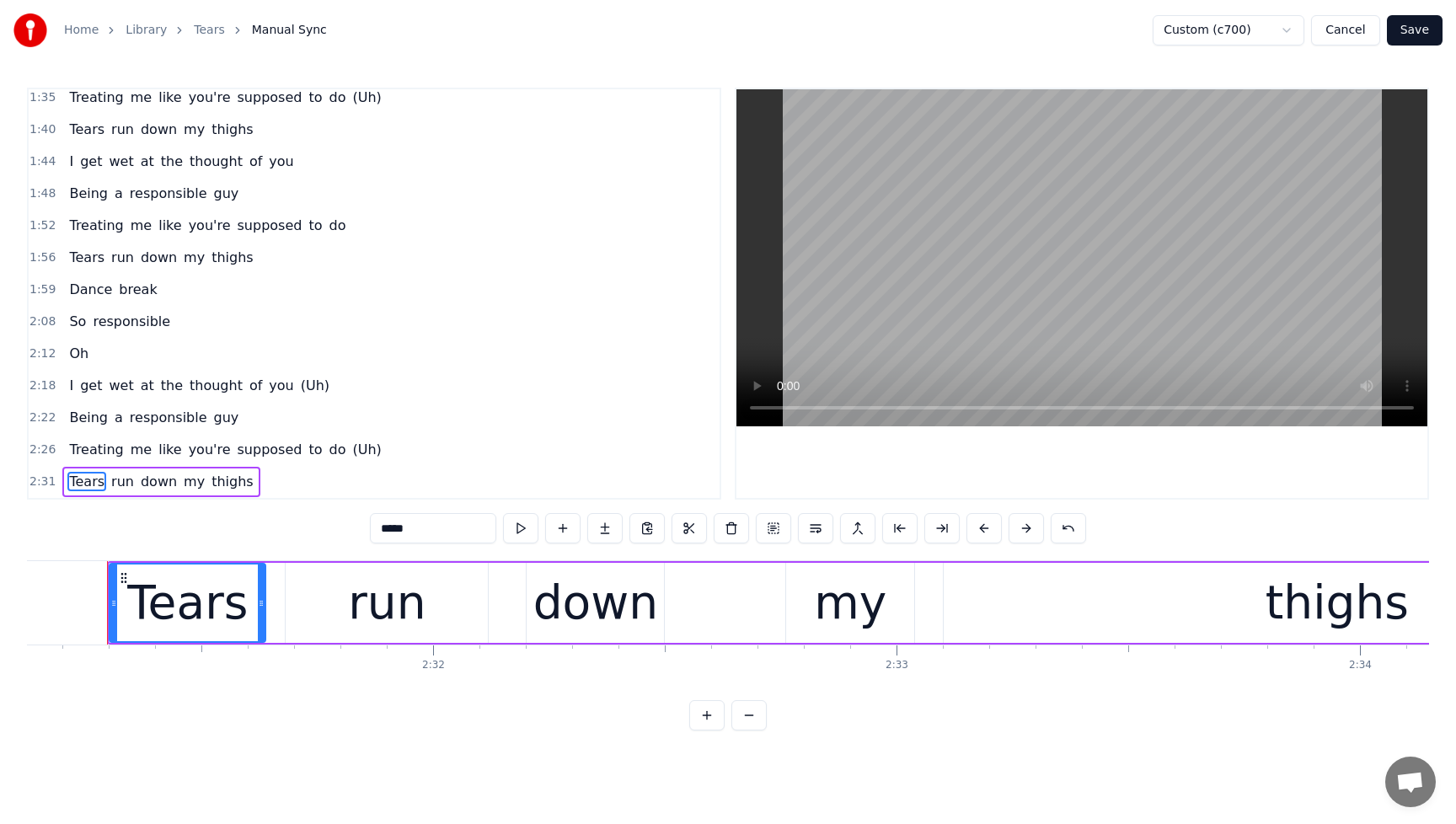
scroll to position [0, 70046]
click at [121, 613] on div "Tears" at bounding box center [191, 603] width 155 height 77
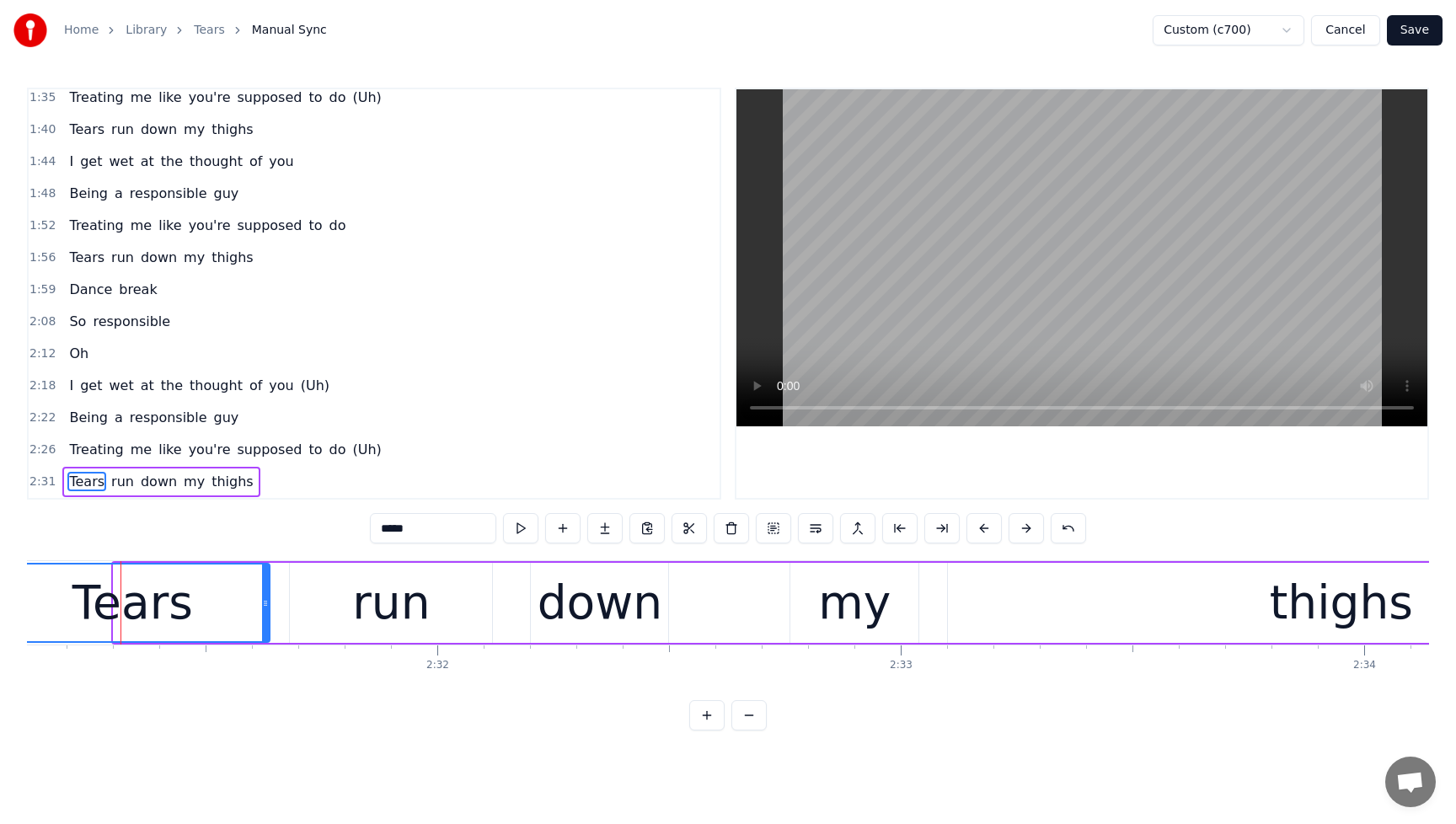
drag, startPoint x: 117, startPoint y: 603, endPoint x: 4, endPoint y: 619, distance: 114.1
click at [4, 619] on div "Home Library Tears Manual Sync Custom (c700) Cancel Save 0:04 Mm 0:08 Mm, mm 0:…" at bounding box center [728, 365] width 1456 height 731
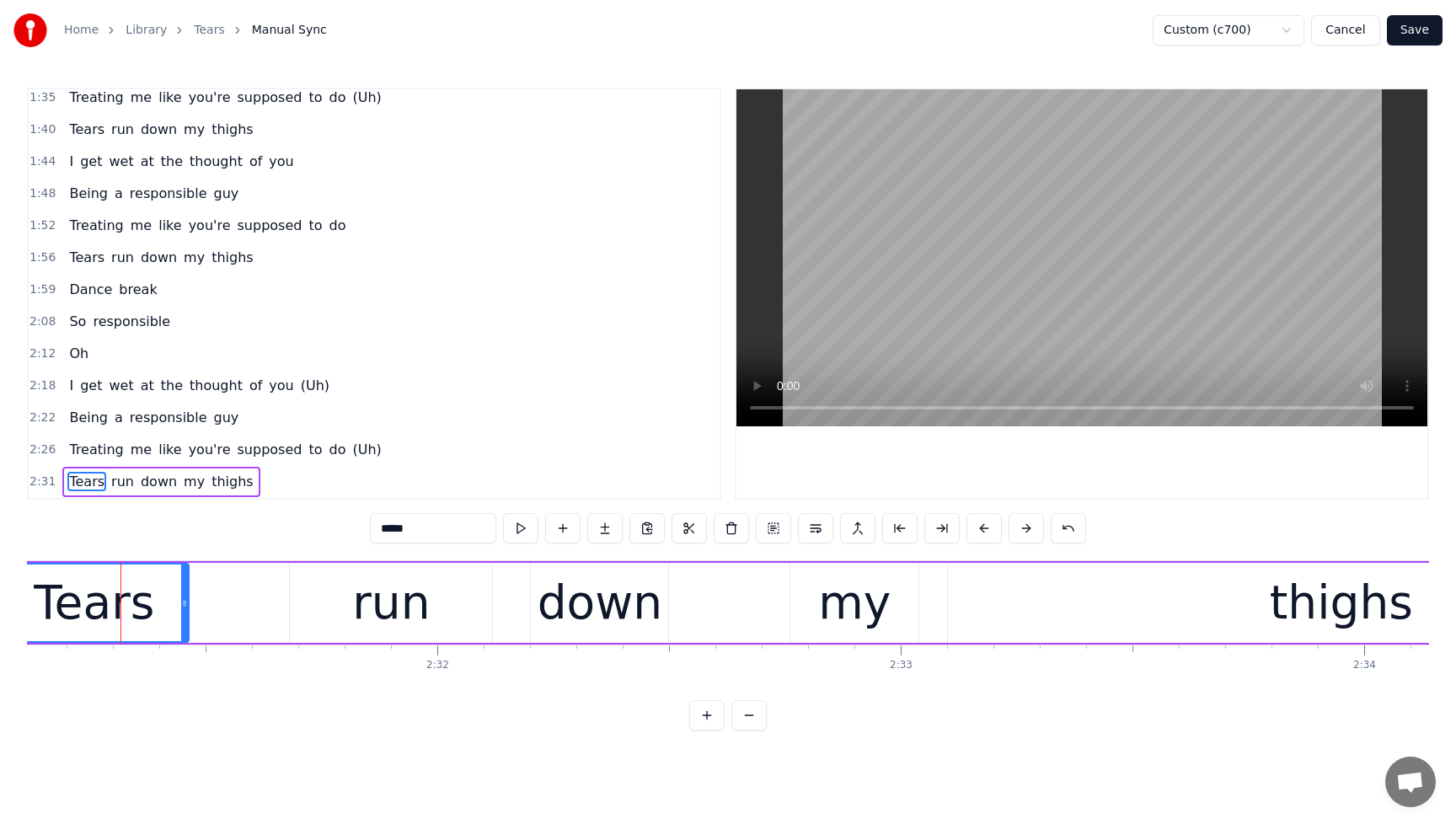
drag, startPoint x: 267, startPoint y: 608, endPoint x: 185, endPoint y: 618, distance: 82.6
click at [185, 618] on div at bounding box center [184, 603] width 7 height 77
click at [76, 474] on span "Tears" at bounding box center [86, 481] width 38 height 19
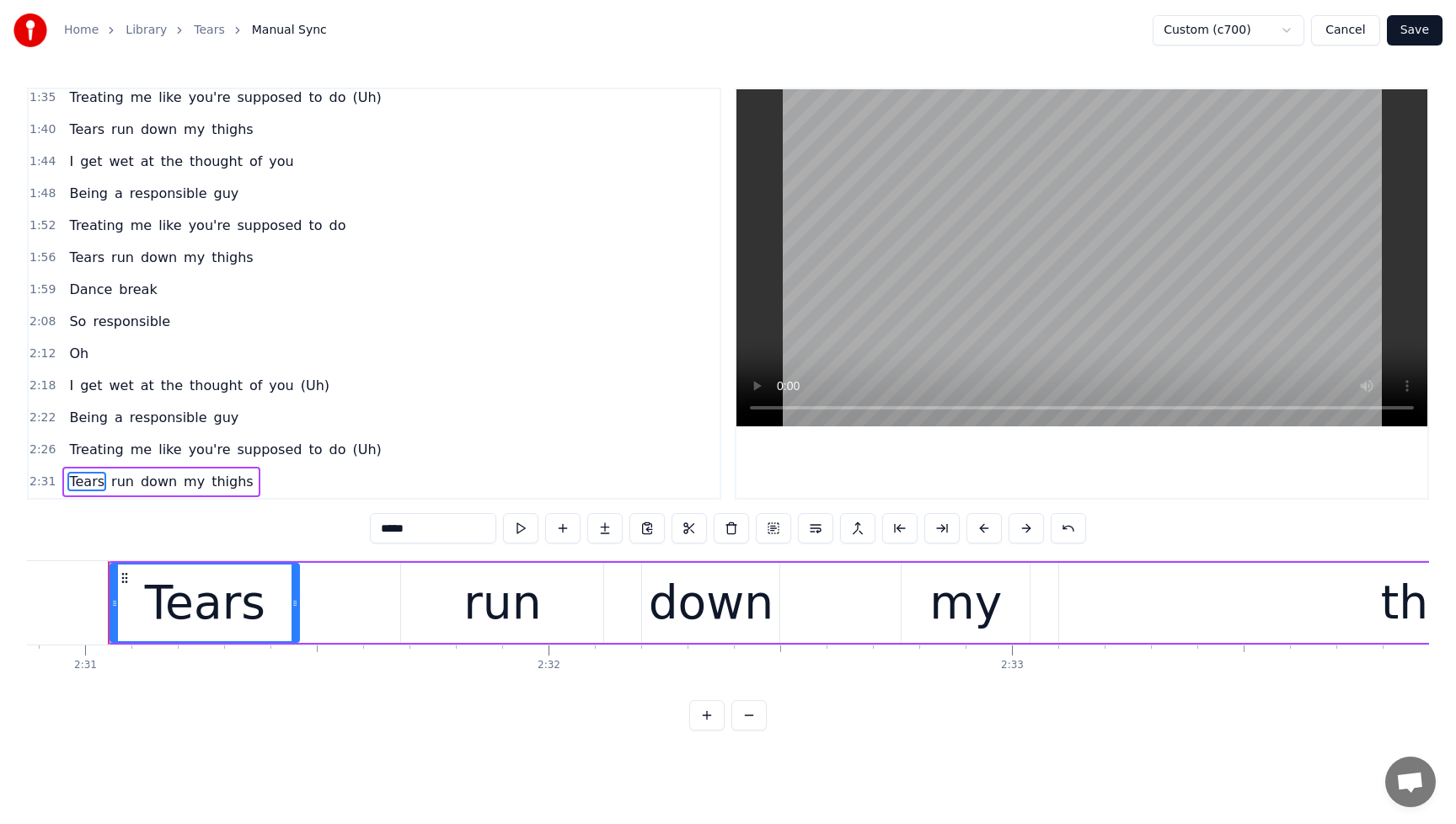
scroll to position [0, 69932]
click at [106, 447] on span "Treating" at bounding box center [96, 449] width 58 height 19
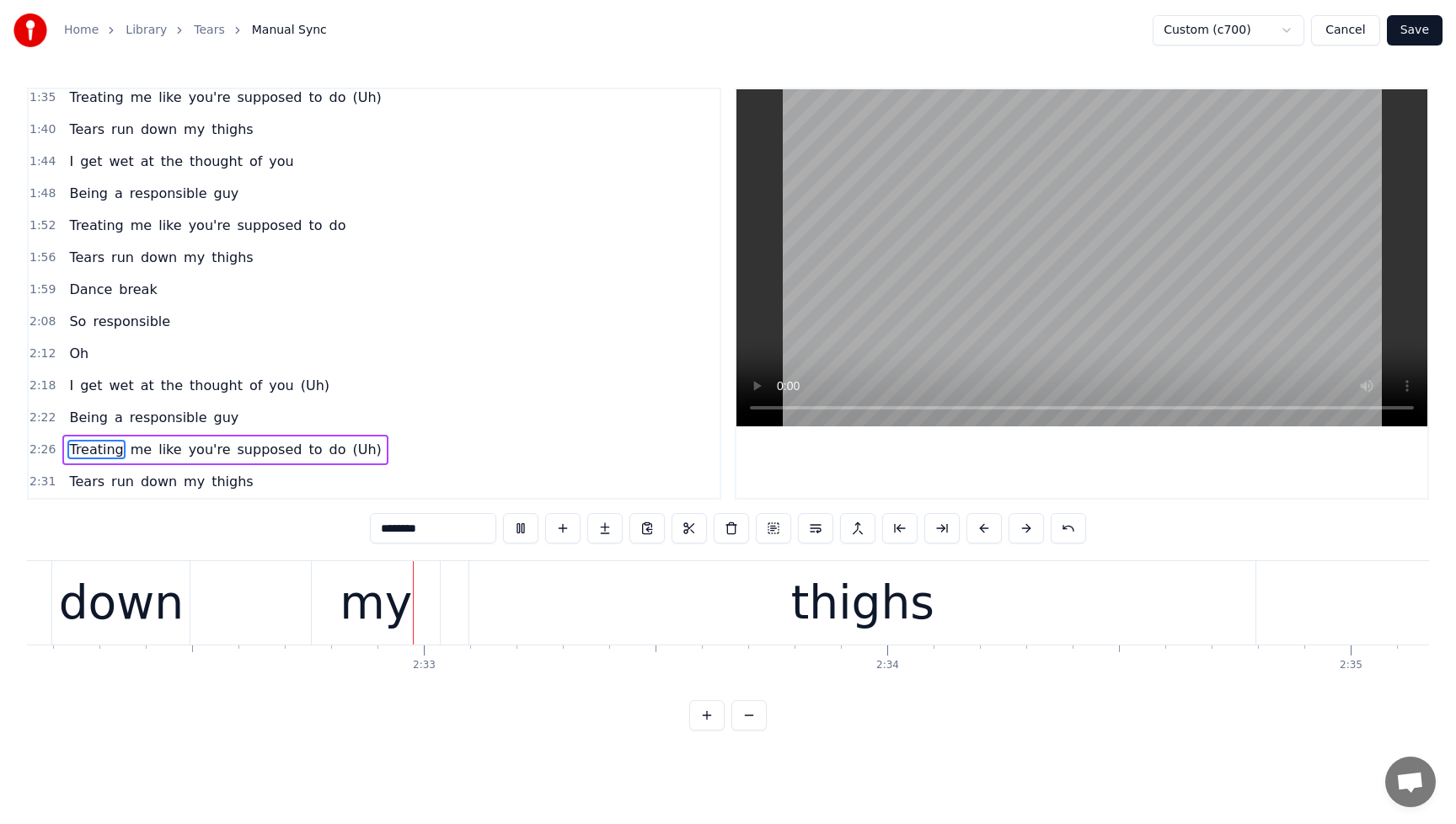
scroll to position [0, 70529]
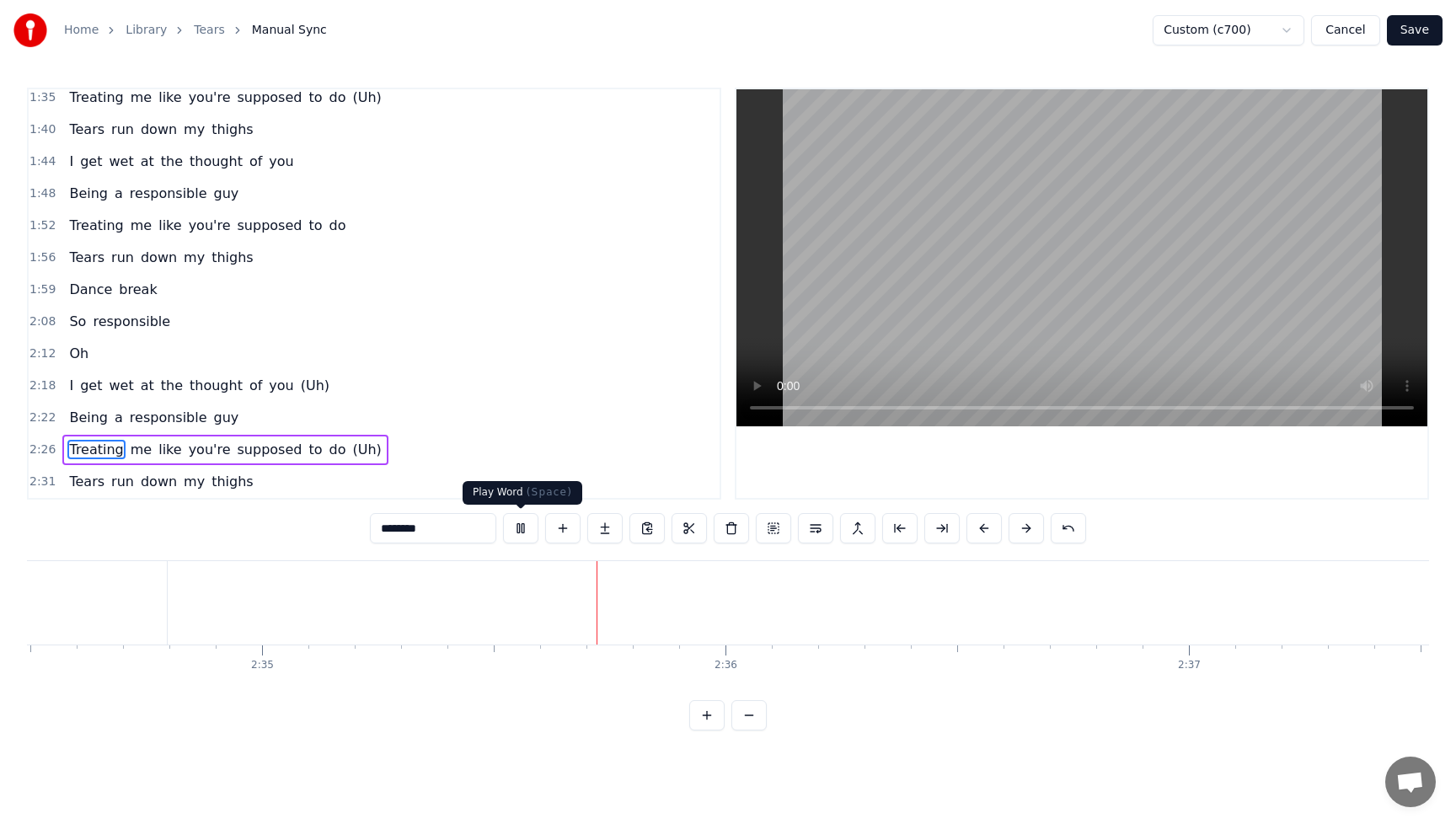
click at [526, 518] on button at bounding box center [521, 528] width 36 height 31
click at [227, 476] on span "thighs" at bounding box center [232, 481] width 45 height 19
type input "******"
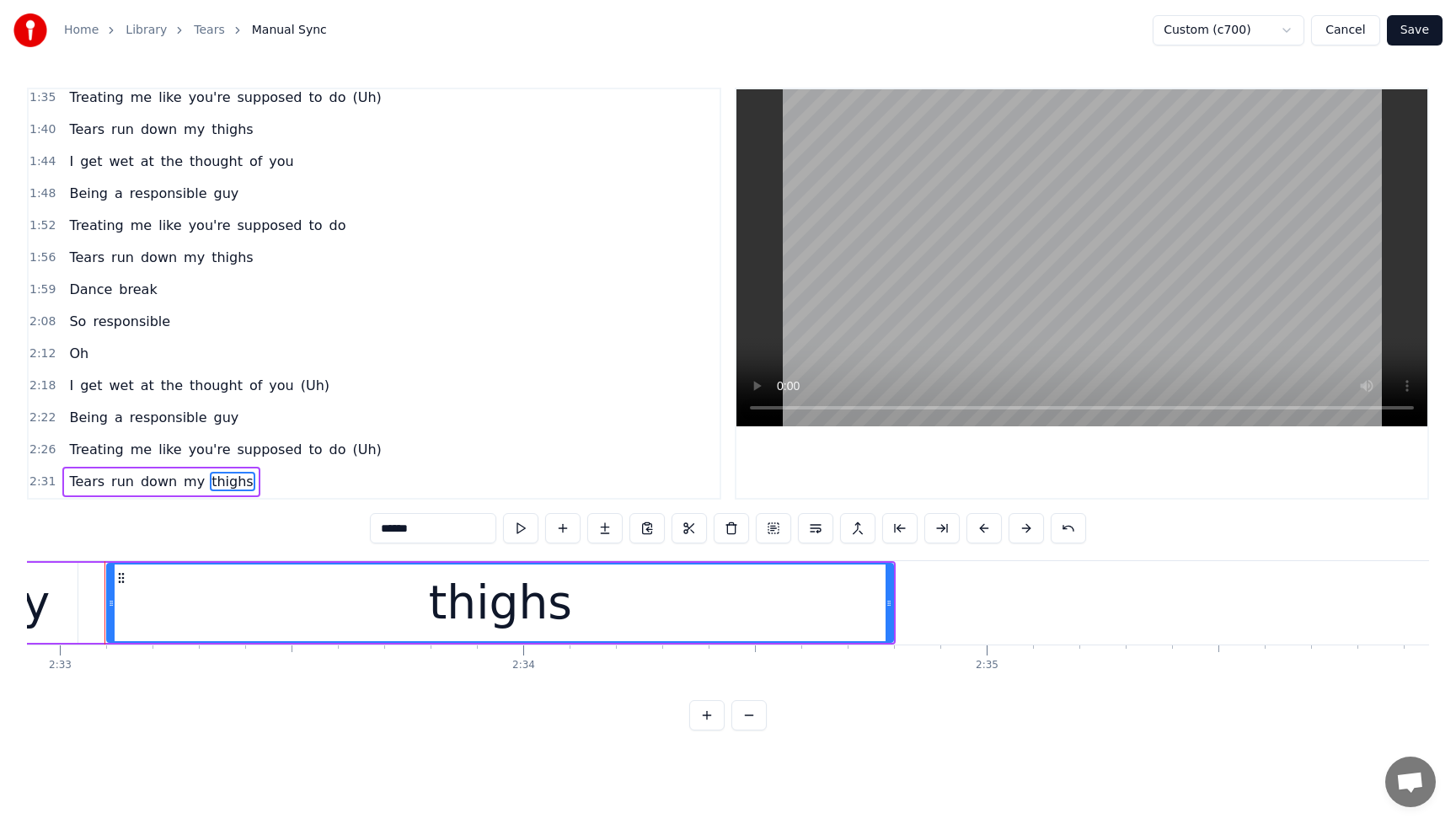
scroll to position [0, 70881]
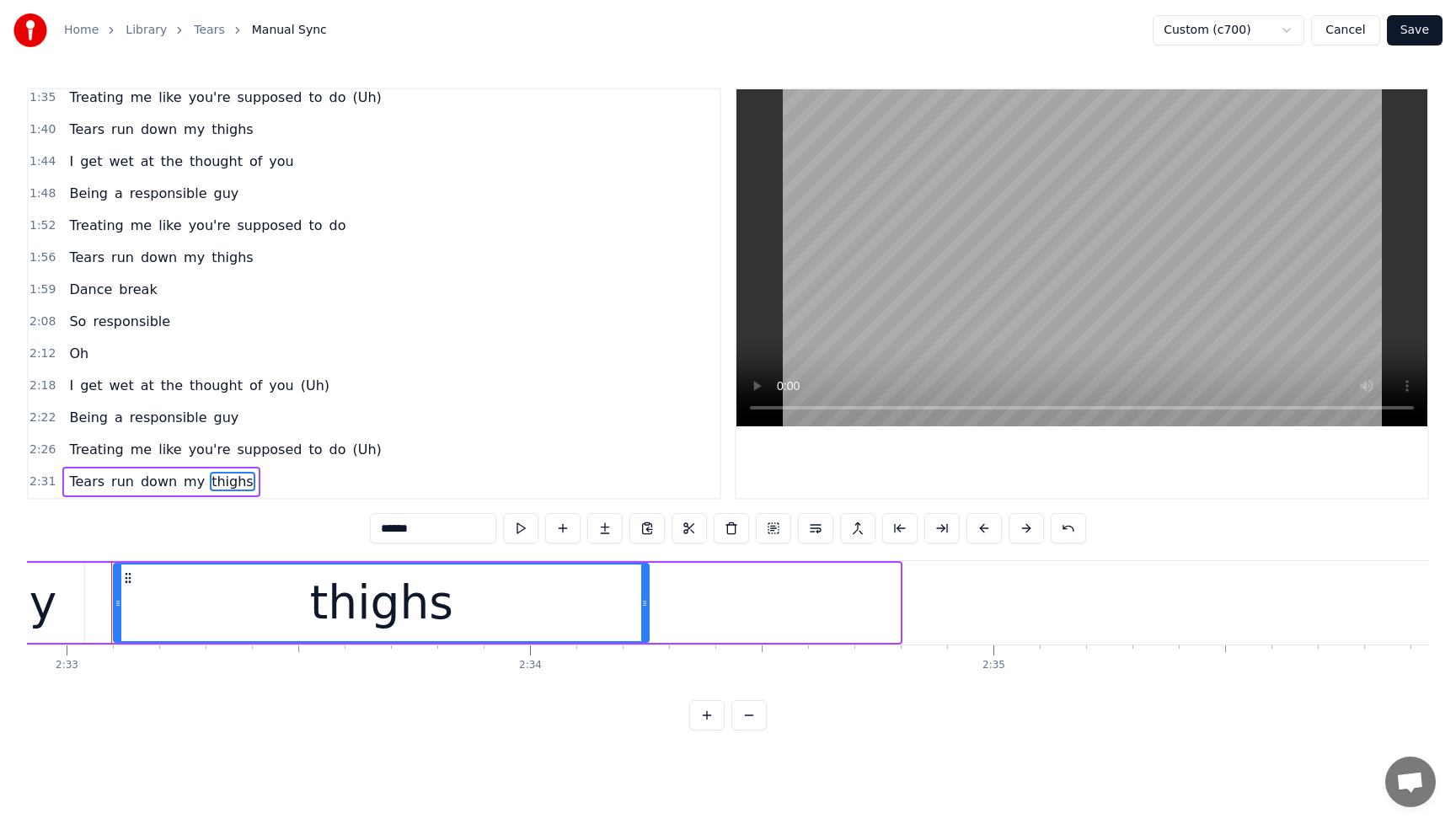
drag, startPoint x: 897, startPoint y: 607, endPoint x: 645, endPoint y: 618, distance: 252.2
click at [645, 618] on div at bounding box center [644, 603] width 7 height 77
click at [1421, 38] on button "Save" at bounding box center [1415, 31] width 56 height 31
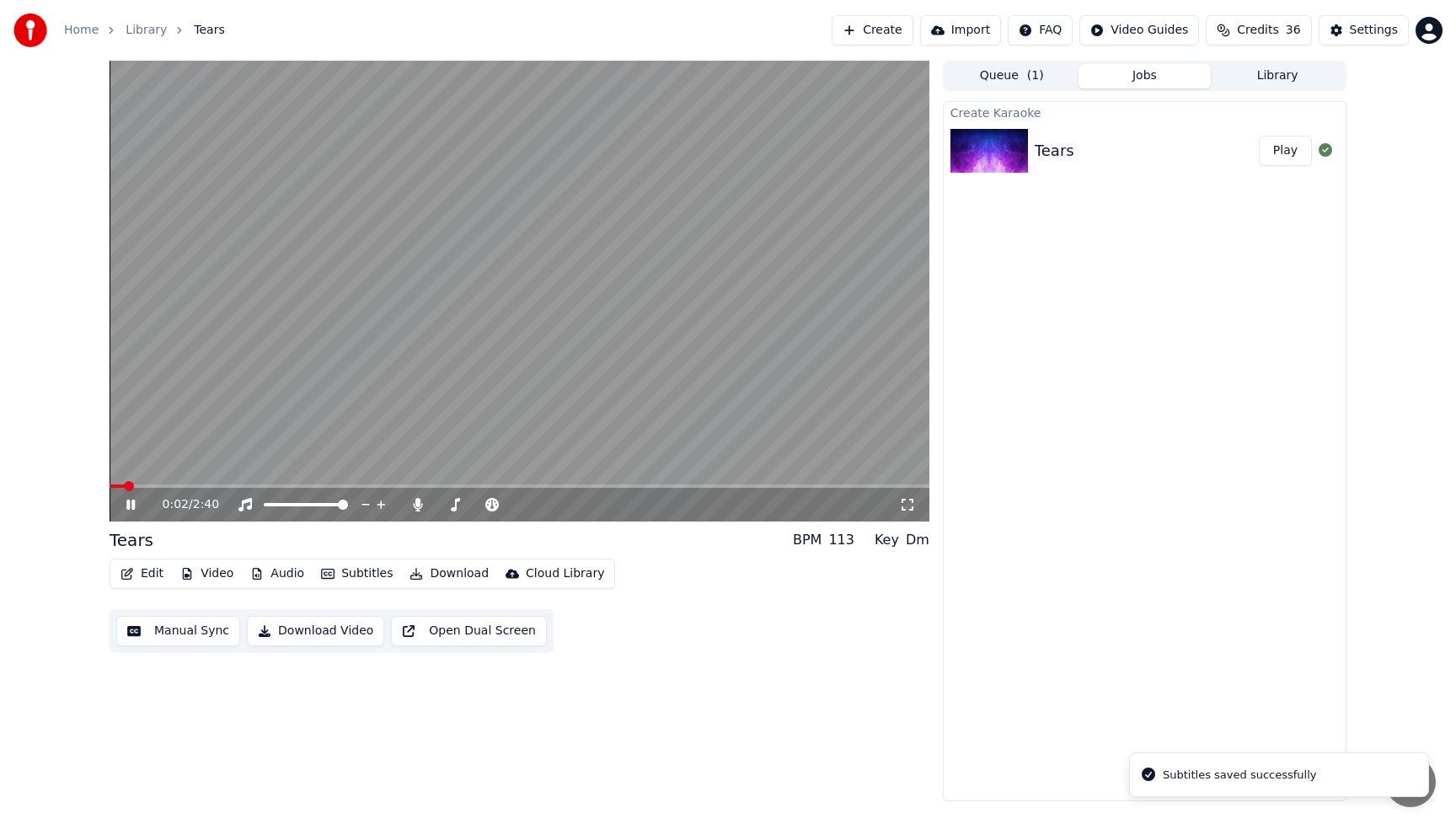
click at [155, 576] on button "Edit" at bounding box center [141, 573] width 57 height 24
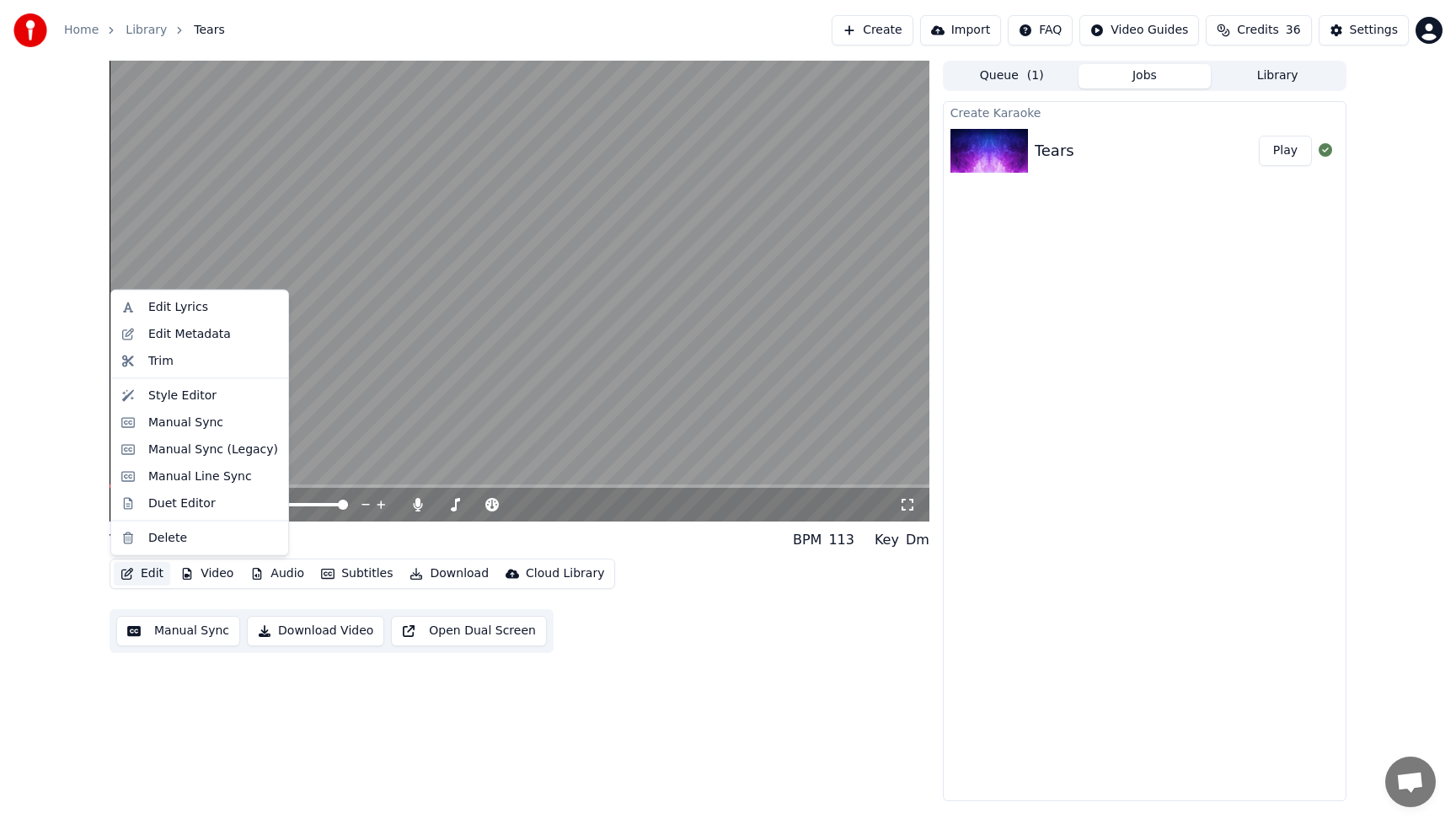
click at [353, 546] on div "Tears BPM 113 Key Dm" at bounding box center [520, 540] width 820 height 24
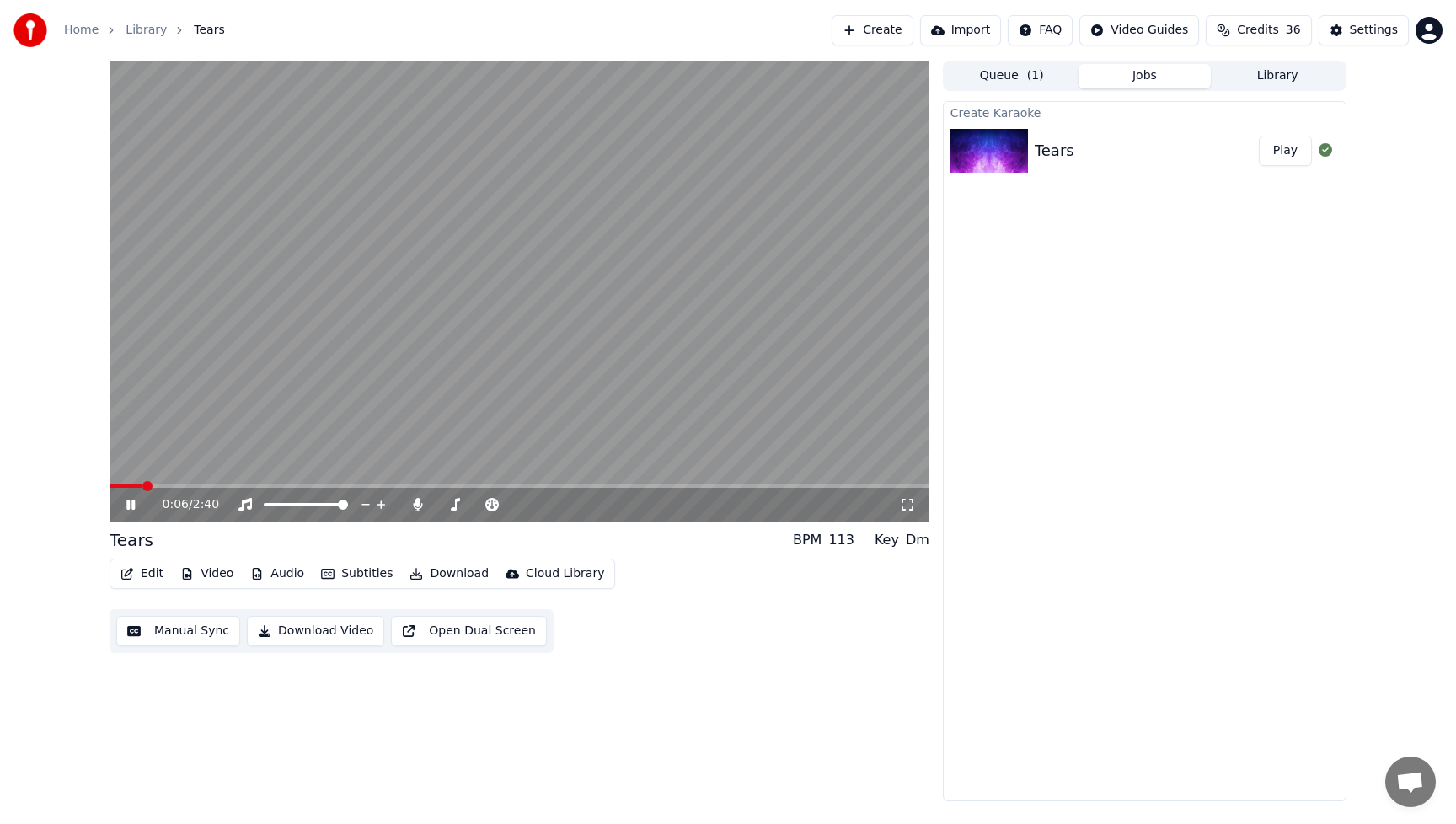
click at [222, 577] on button "Video" at bounding box center [206, 573] width 66 height 24
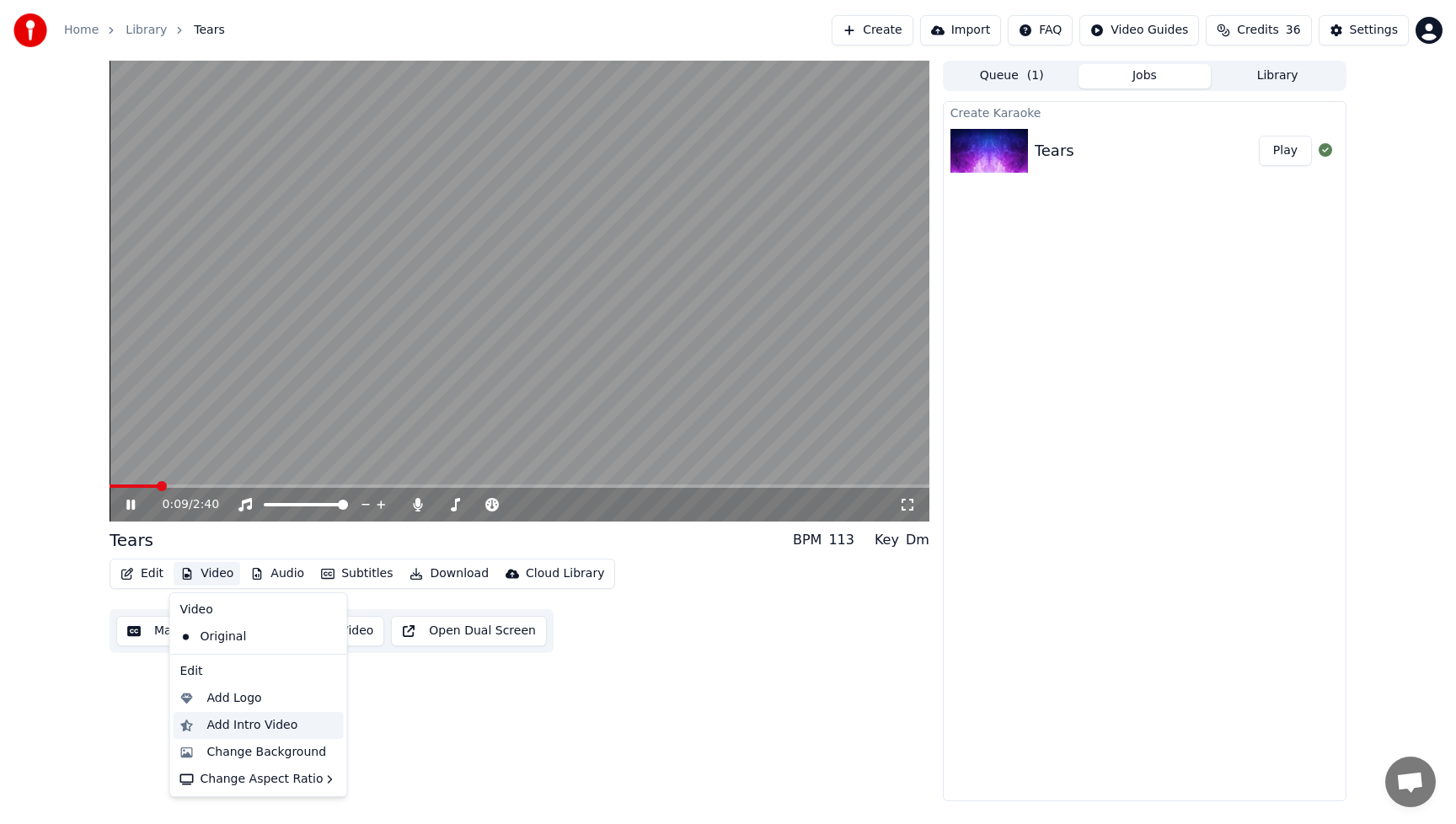
click at [230, 723] on div "Add Intro Video" at bounding box center [253, 726] width 91 height 17
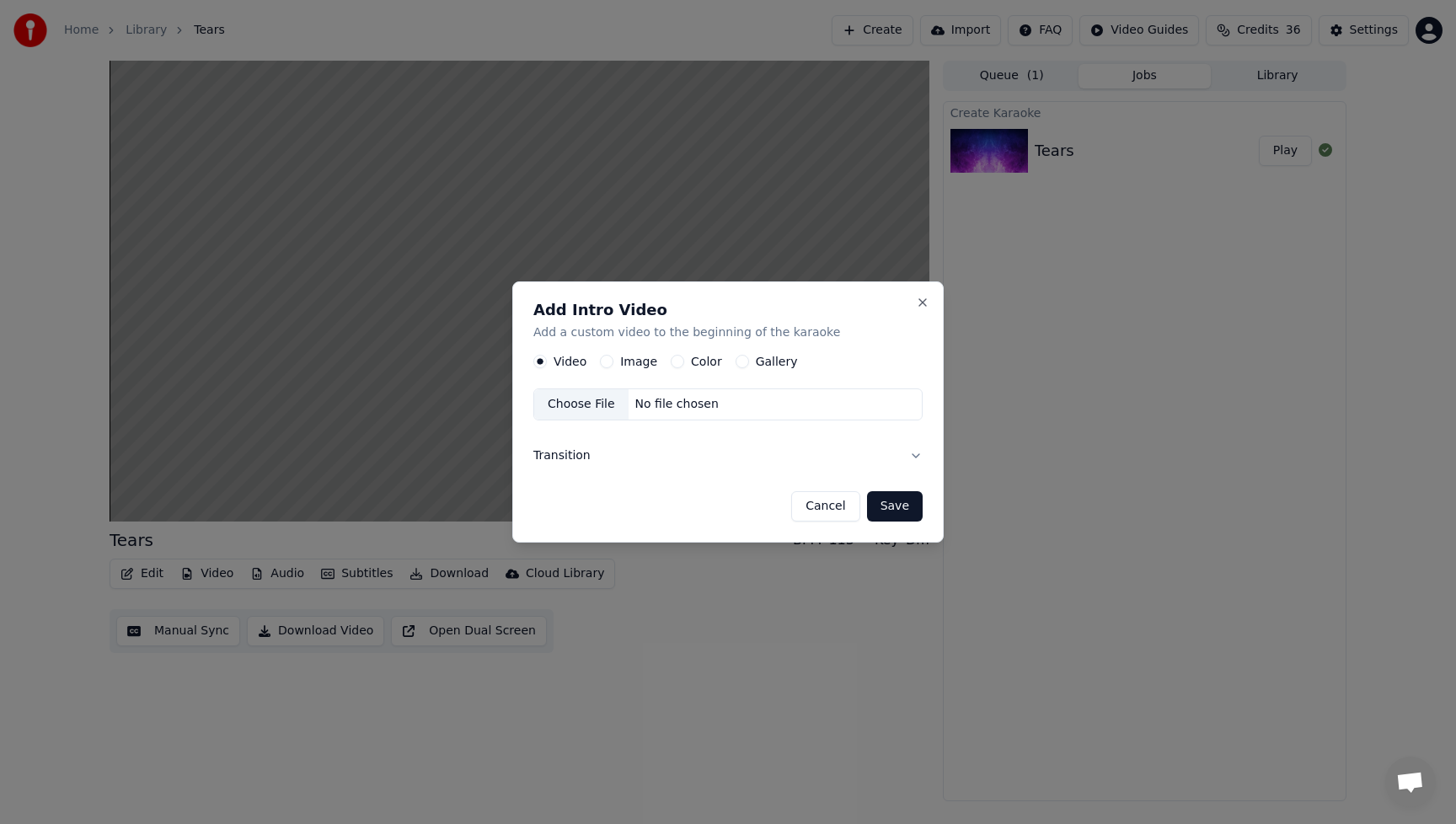
click at [609, 361] on button "Image" at bounding box center [607, 361] width 13 height 13
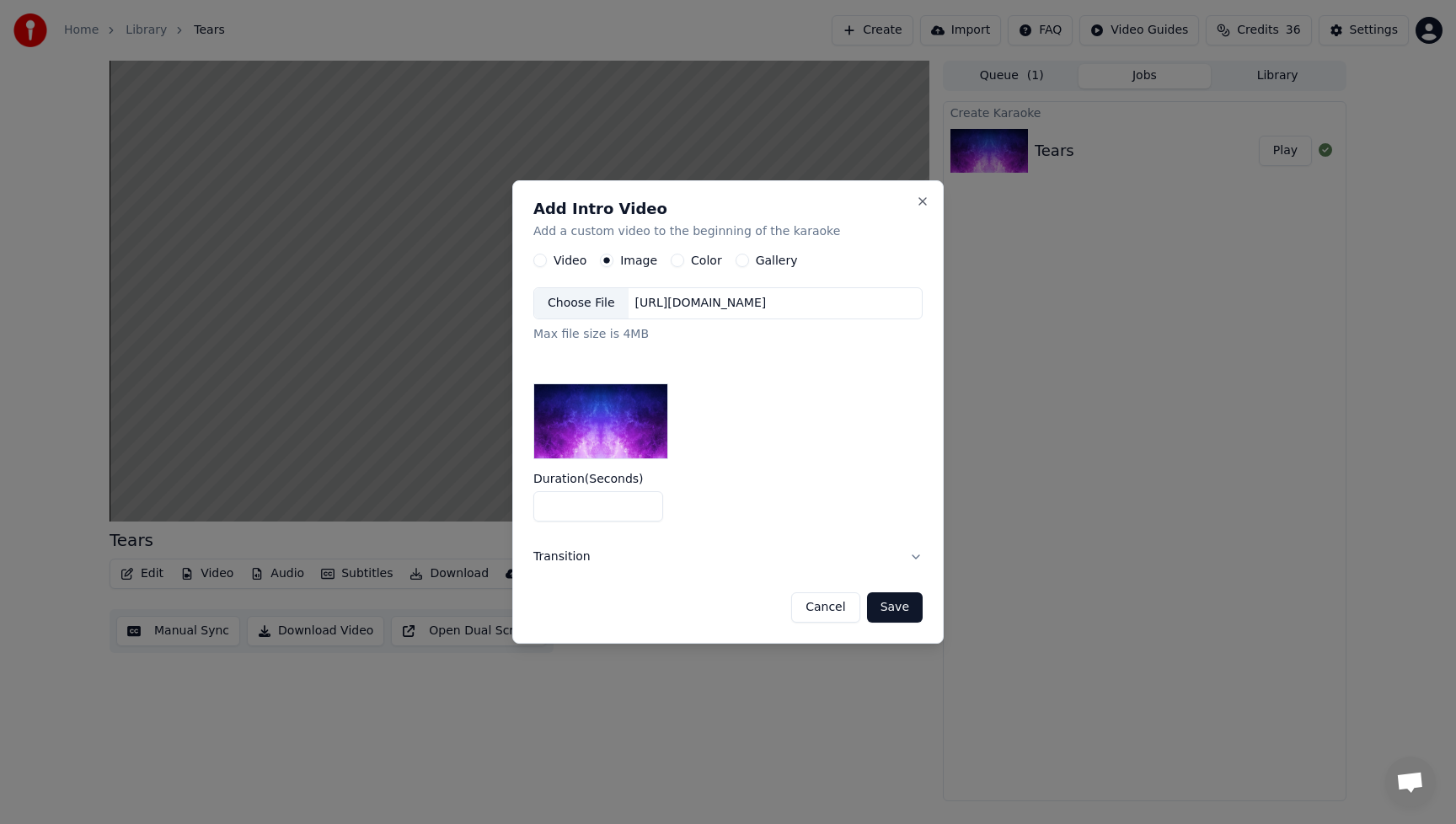
click at [595, 302] on div "Choose File" at bounding box center [581, 303] width 94 height 31
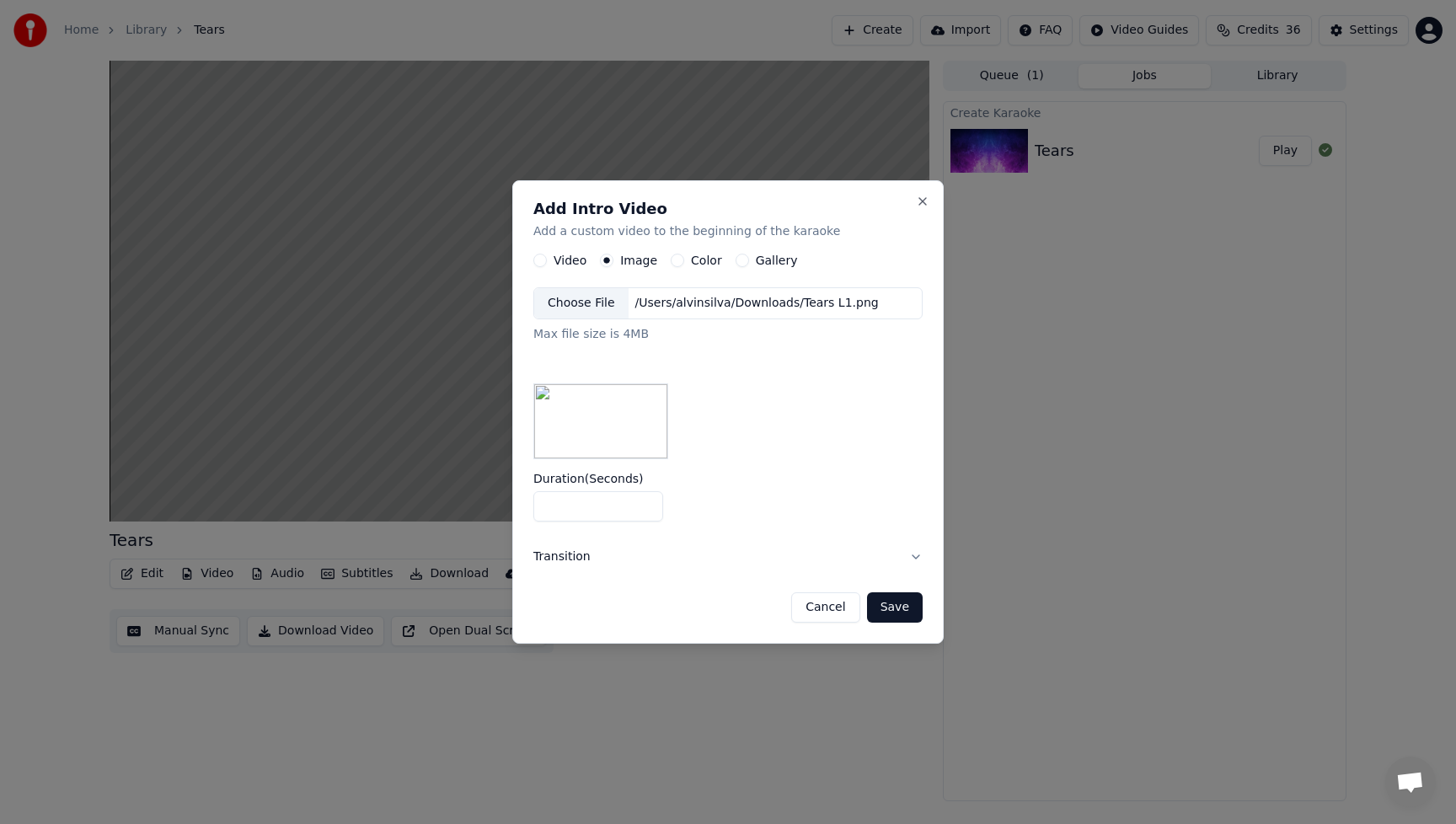
drag, startPoint x: 568, startPoint y: 518, endPoint x: 506, endPoint y: 518, distance: 62.0
click at [506, 518] on body "Home Library Tears Create Import FAQ Video Guides Credits 36 Settings Tears BPM…" at bounding box center [728, 412] width 1456 height 824
type input "*"
click at [903, 618] on button "Save" at bounding box center [895, 608] width 56 height 31
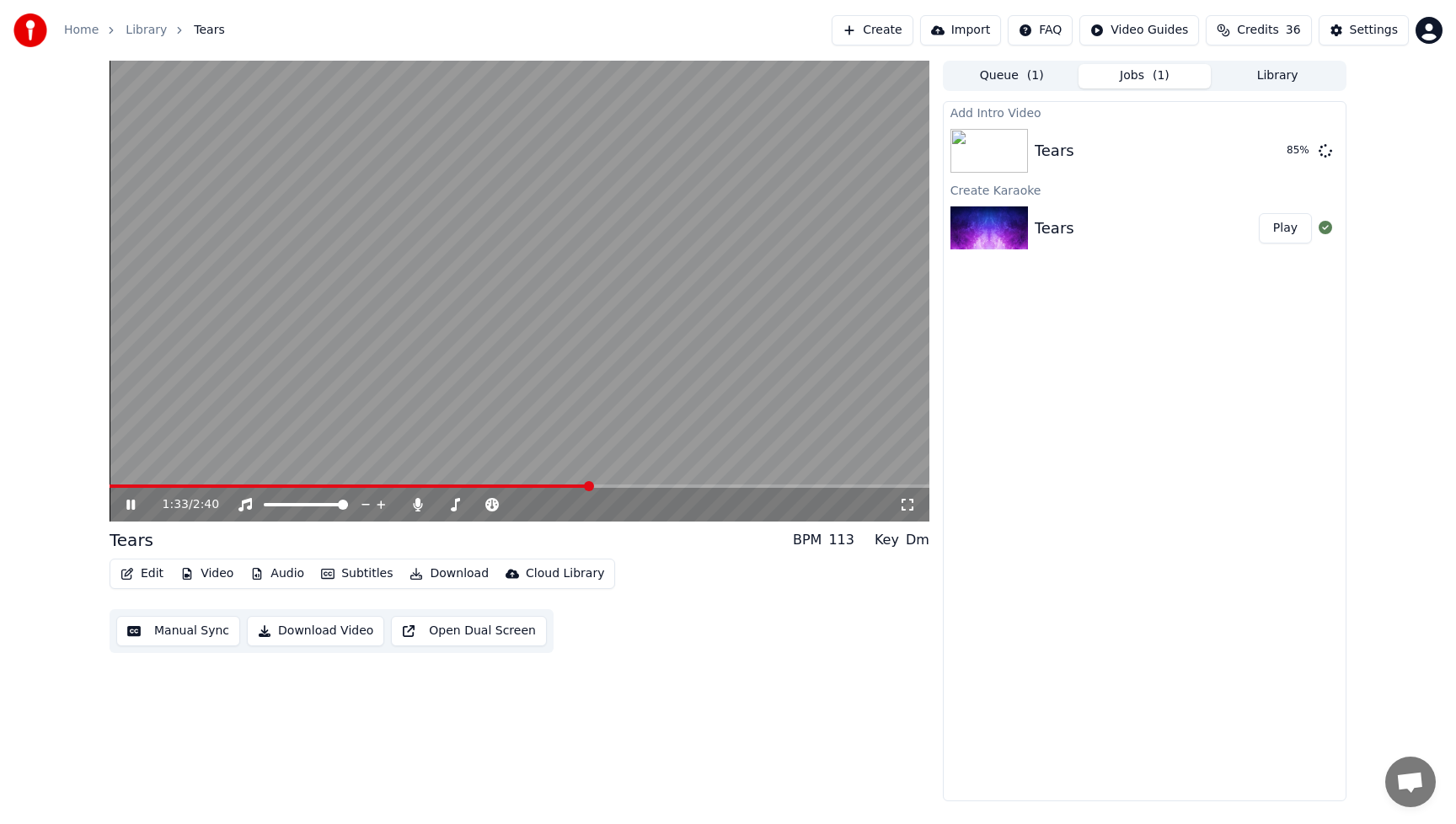
click at [130, 502] on icon at bounding box center [142, 505] width 39 height 13
click at [885, 657] on div "1:34 / 2:40 Tears BPM 113 Key Dm Edit Video Audio Subtitles Download Cloud Libr…" at bounding box center [520, 430] width 820 height 740
click at [133, 498] on icon at bounding box center [142, 505] width 39 height 13
click at [154, 571] on button "Edit" at bounding box center [141, 573] width 57 height 24
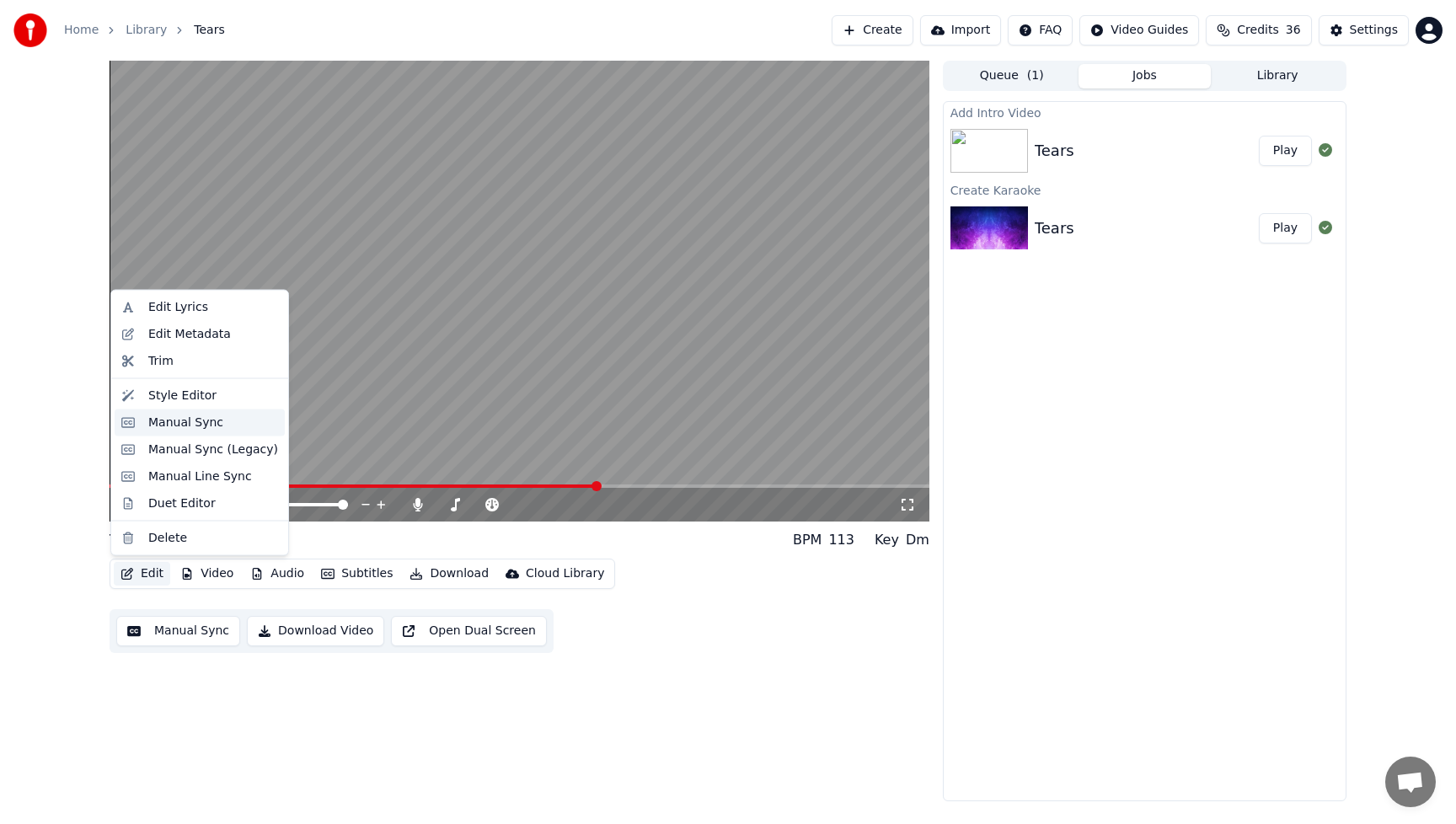
click at [144, 424] on div "Manual Sync" at bounding box center [199, 423] width 170 height 27
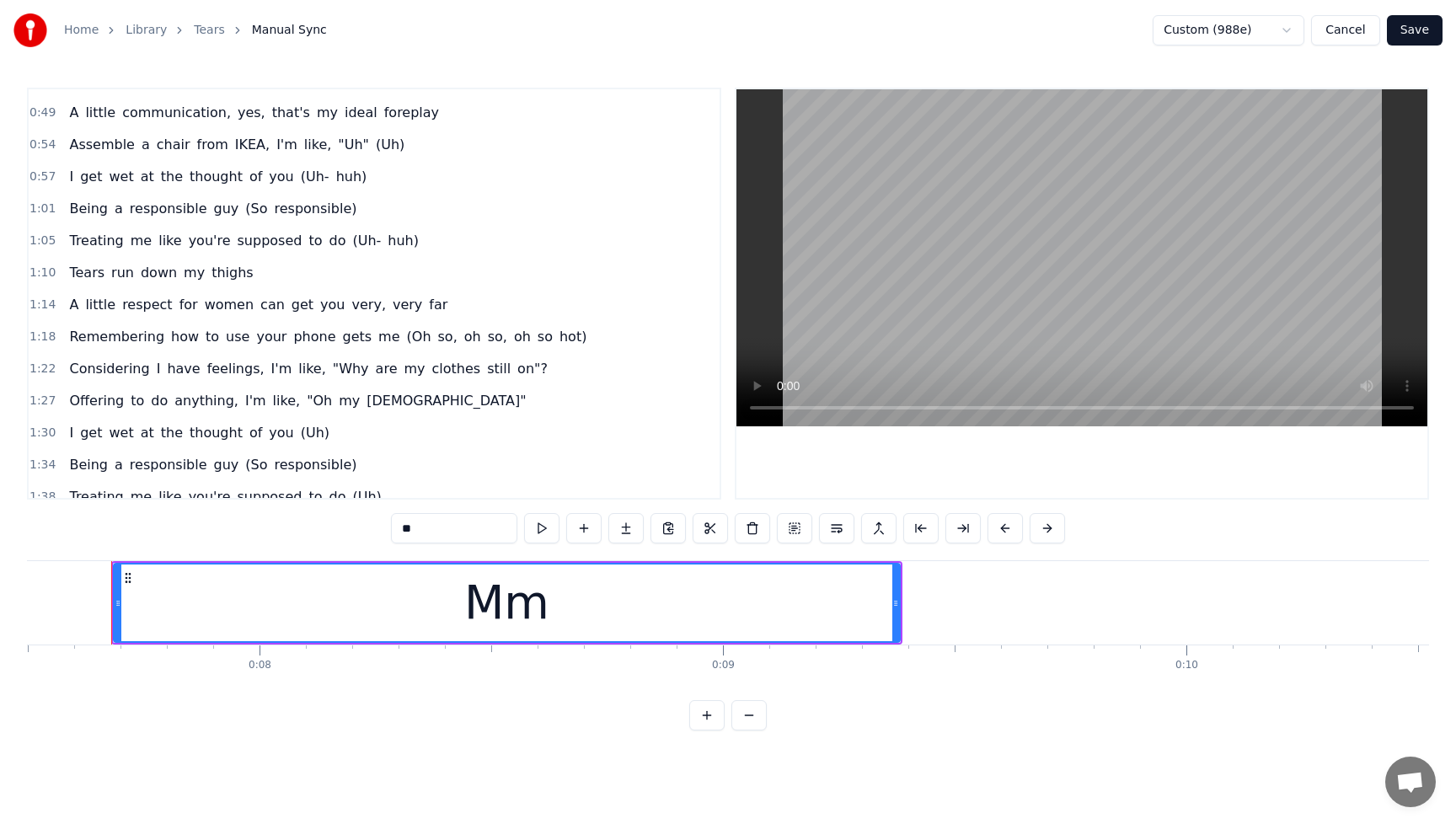
scroll to position [409, 0]
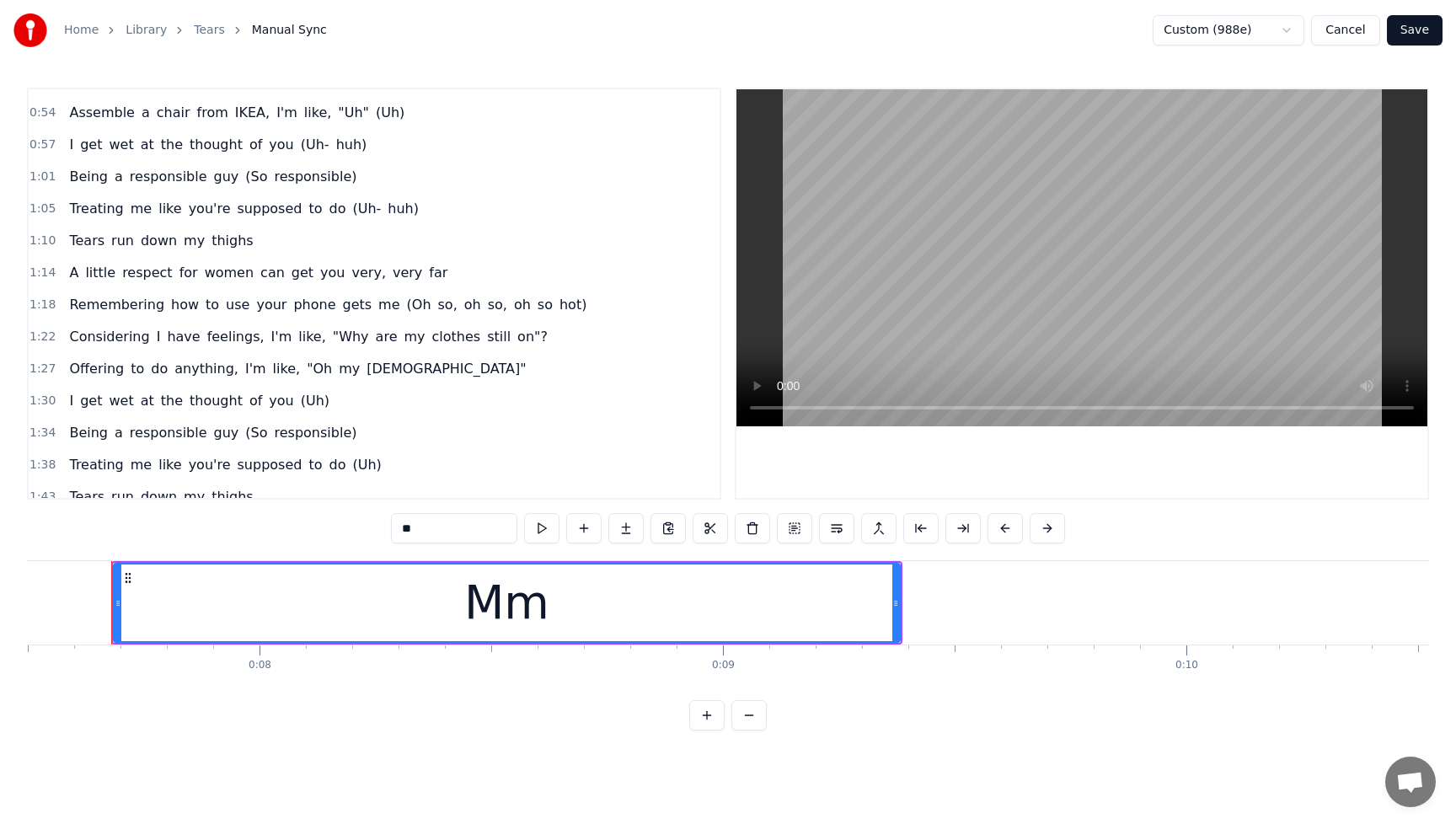
click at [431, 341] on span "clothes" at bounding box center [456, 336] width 52 height 19
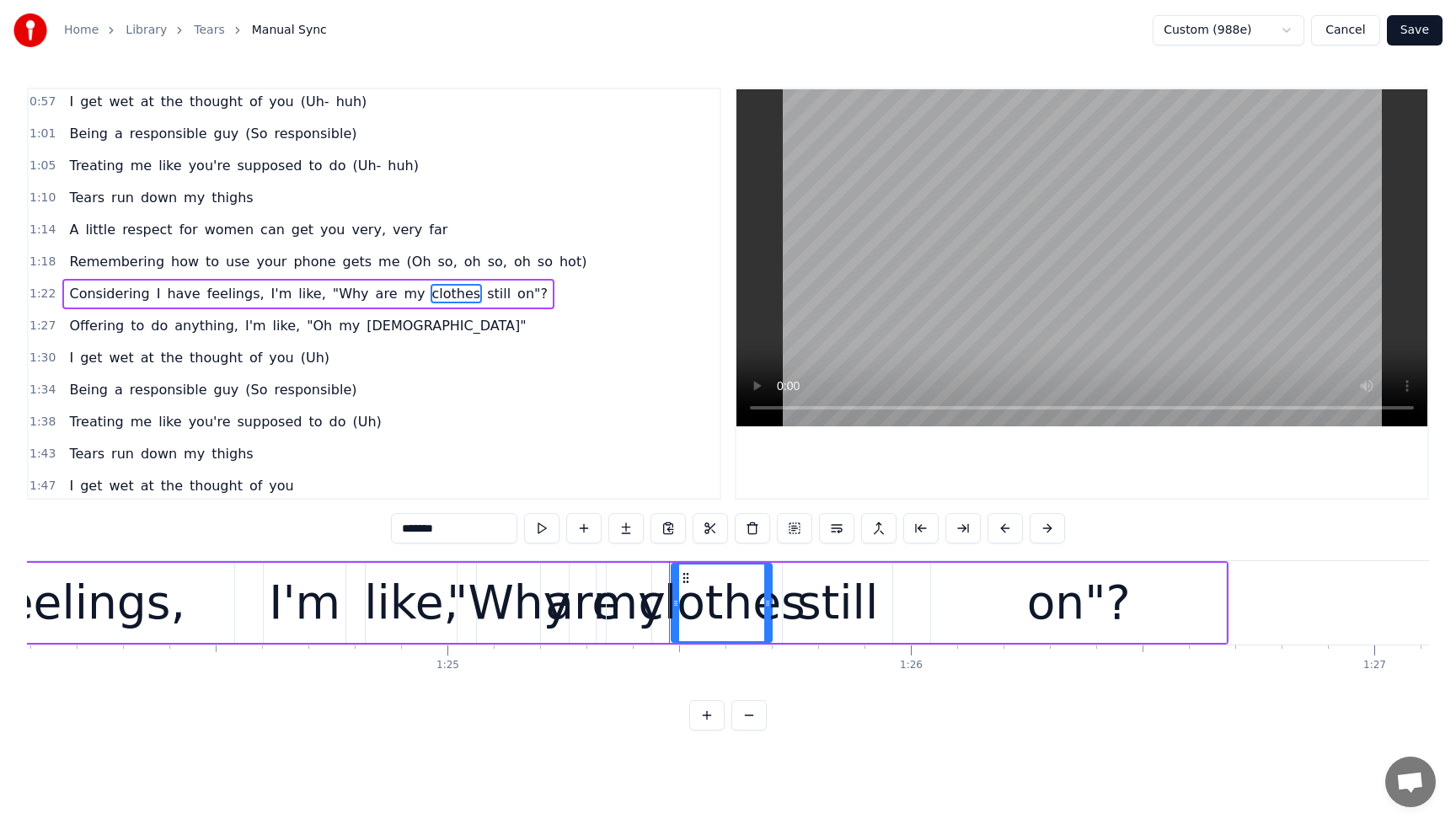
scroll to position [0, 39538]
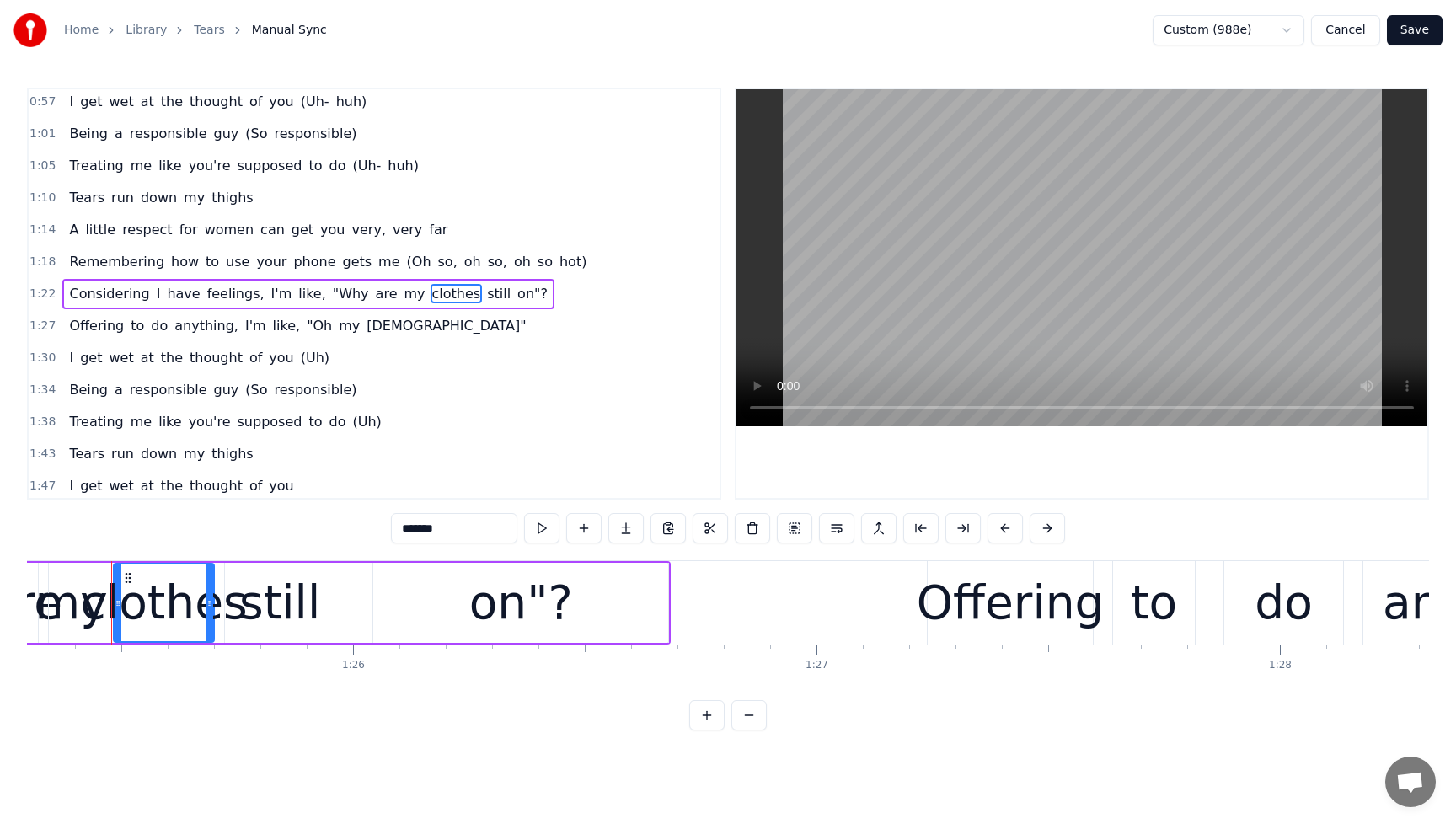
click at [104, 295] on span "Considering" at bounding box center [109, 294] width 84 height 19
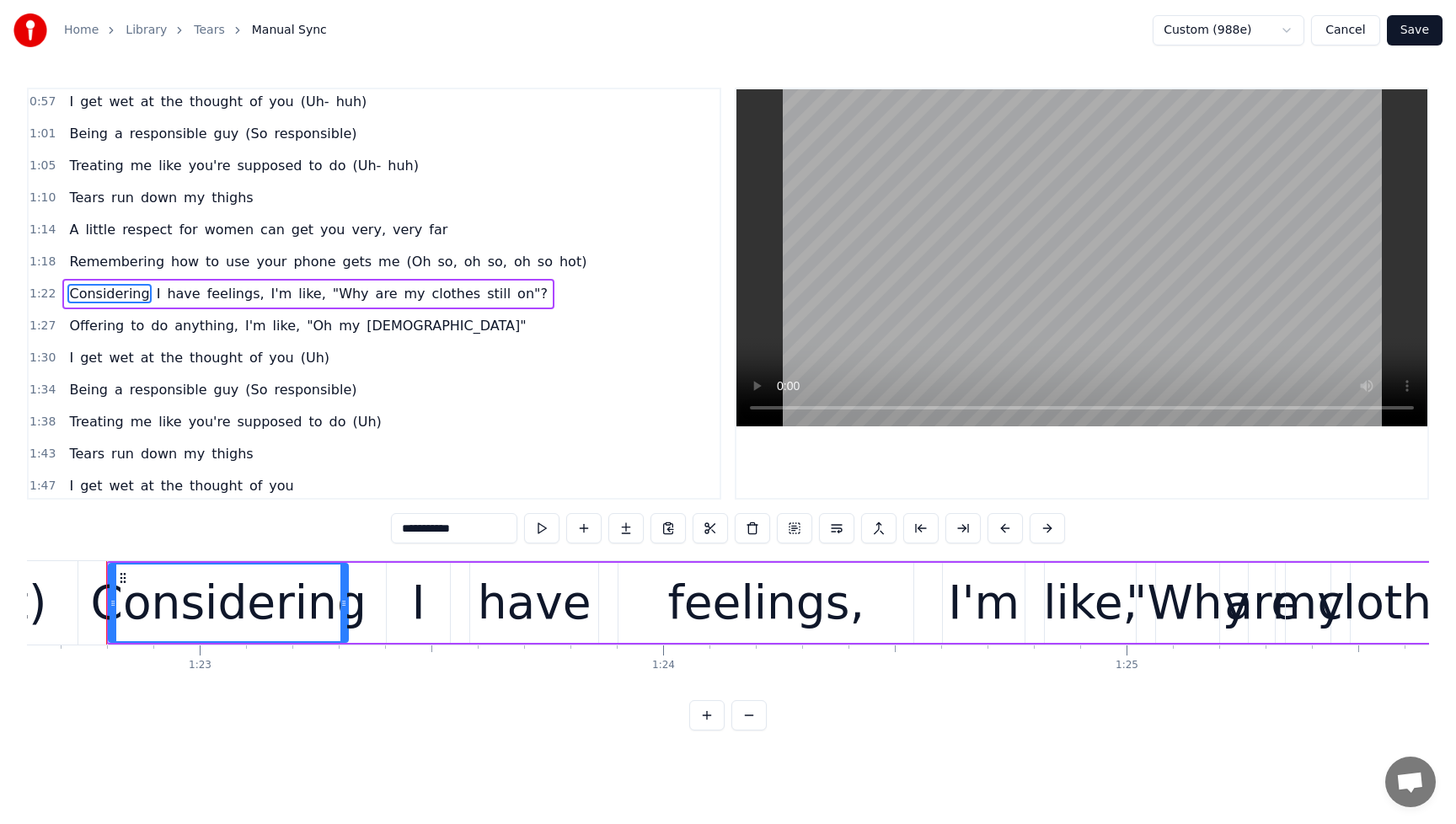
scroll to position [0, 38296]
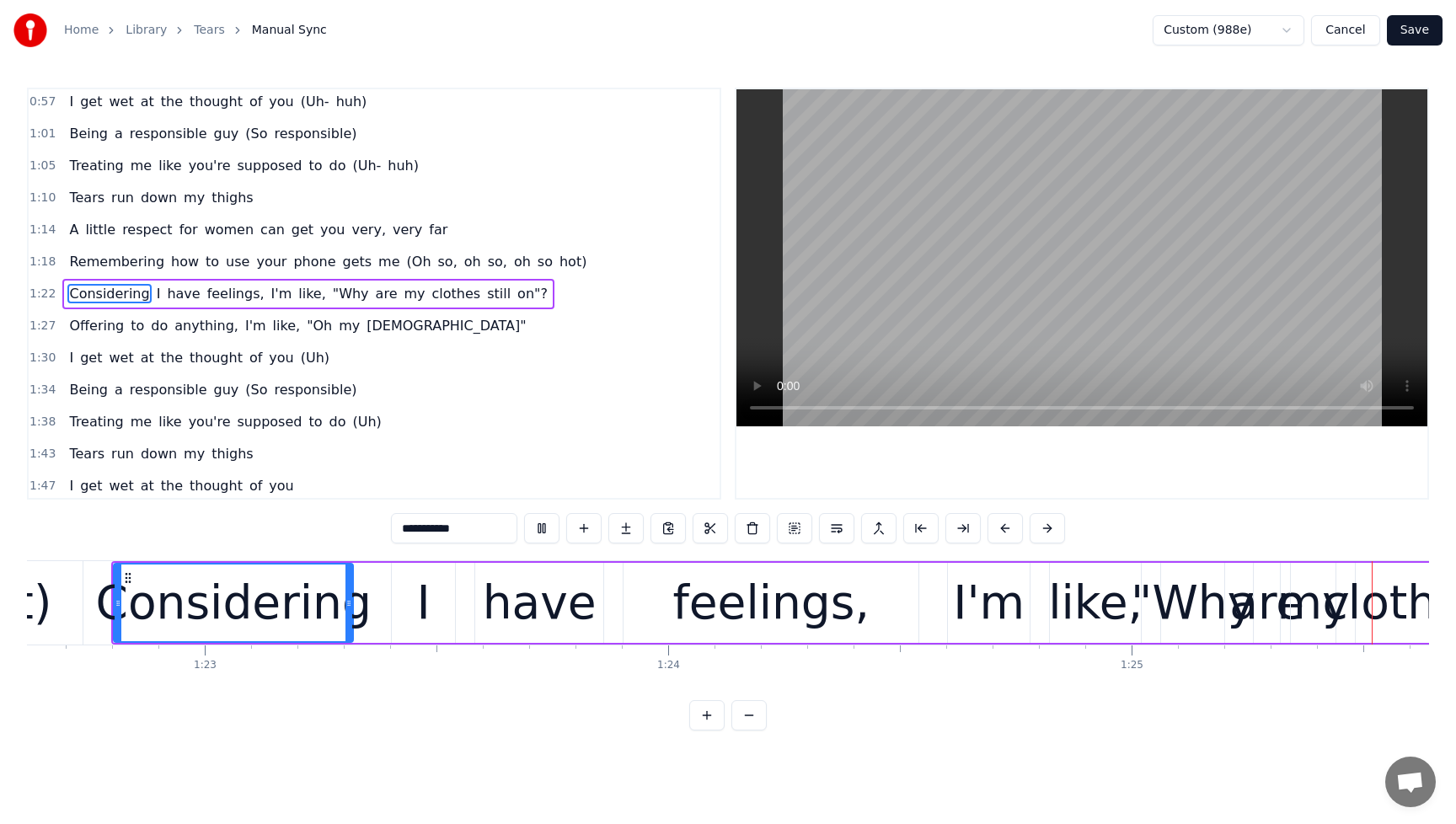
click at [128, 261] on span "Remembering" at bounding box center [116, 261] width 99 height 19
type input "**********"
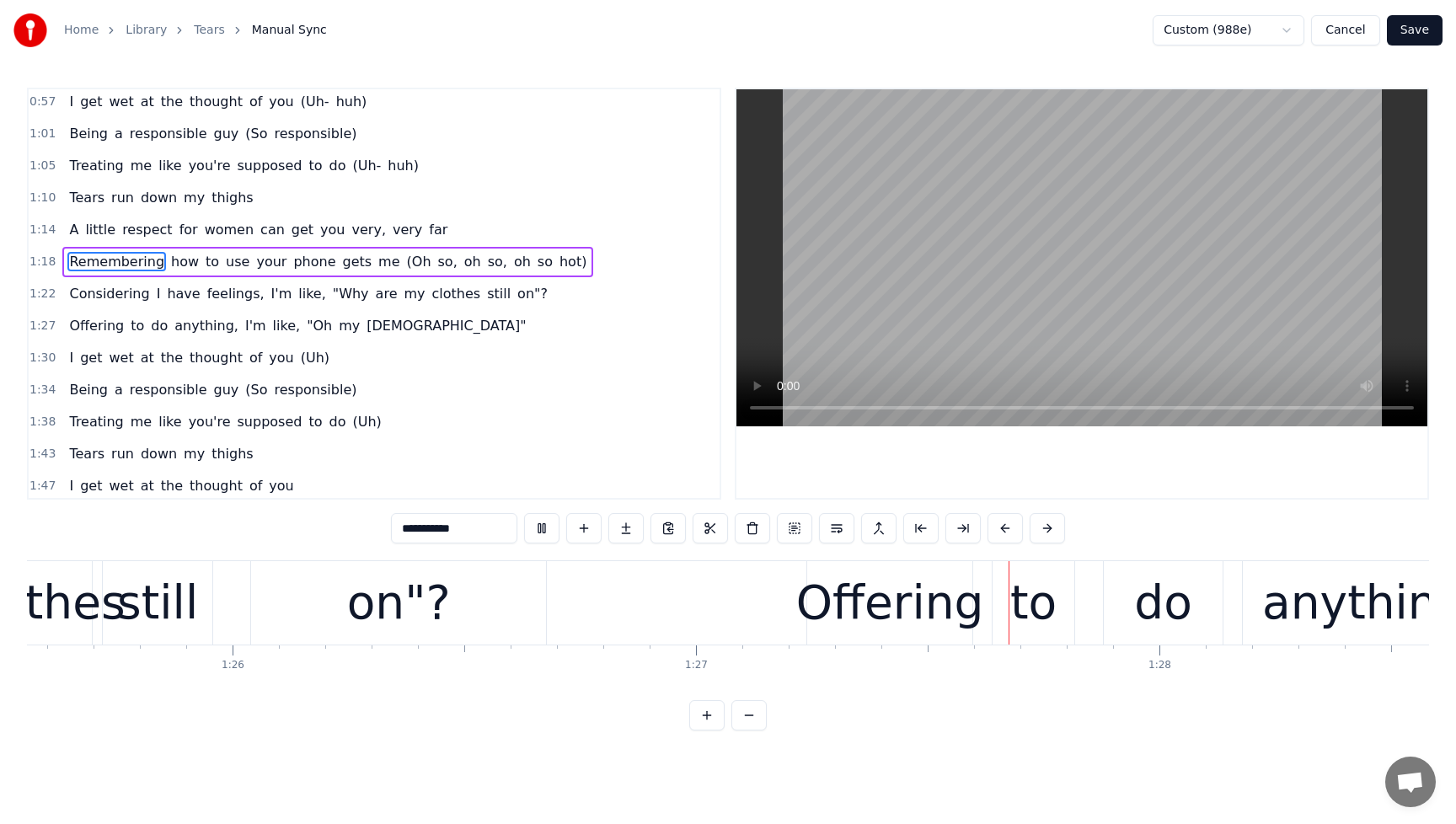
scroll to position [0, 40162]
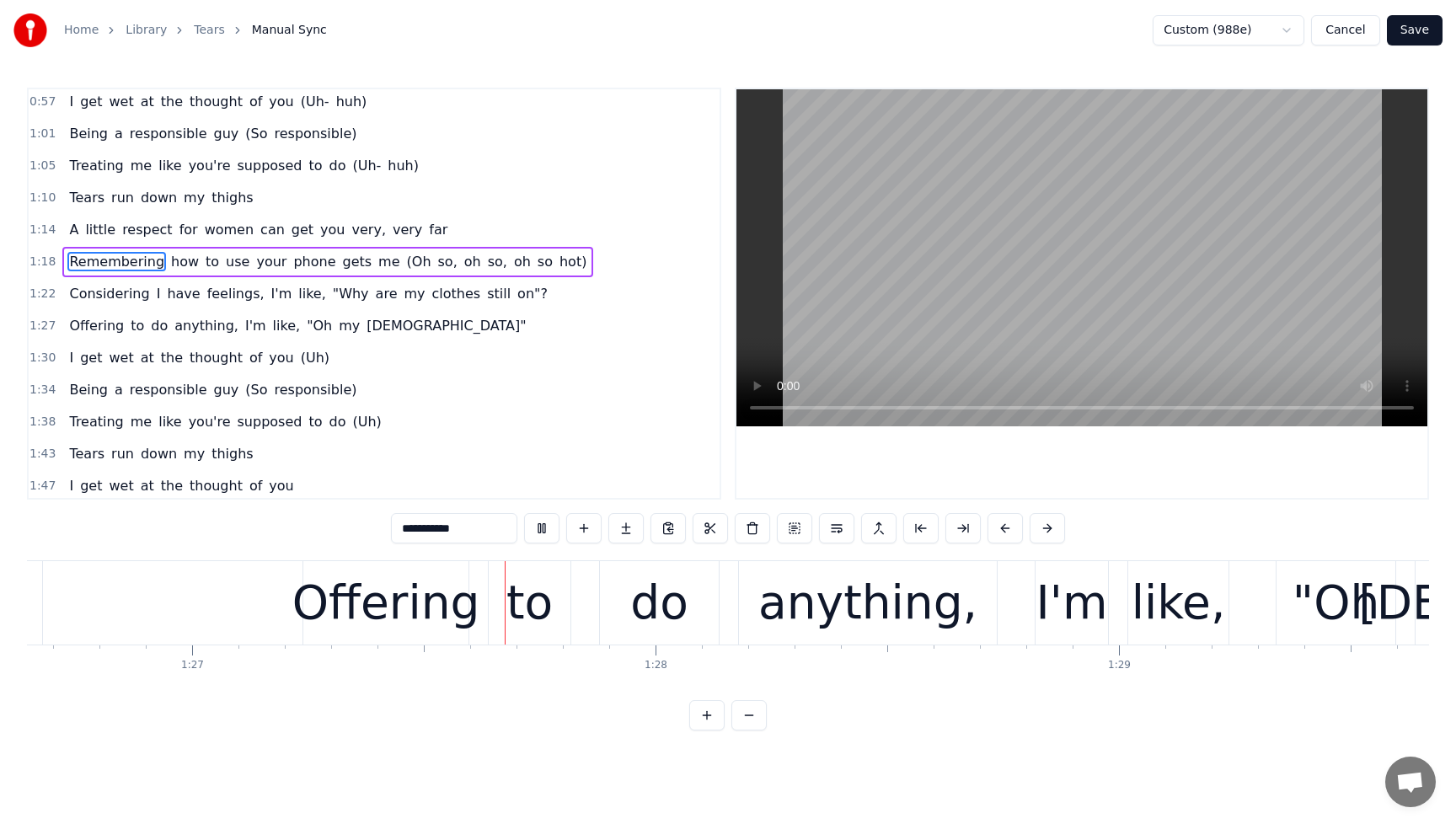
click at [1344, 35] on button "Cancel" at bounding box center [1345, 31] width 68 height 31
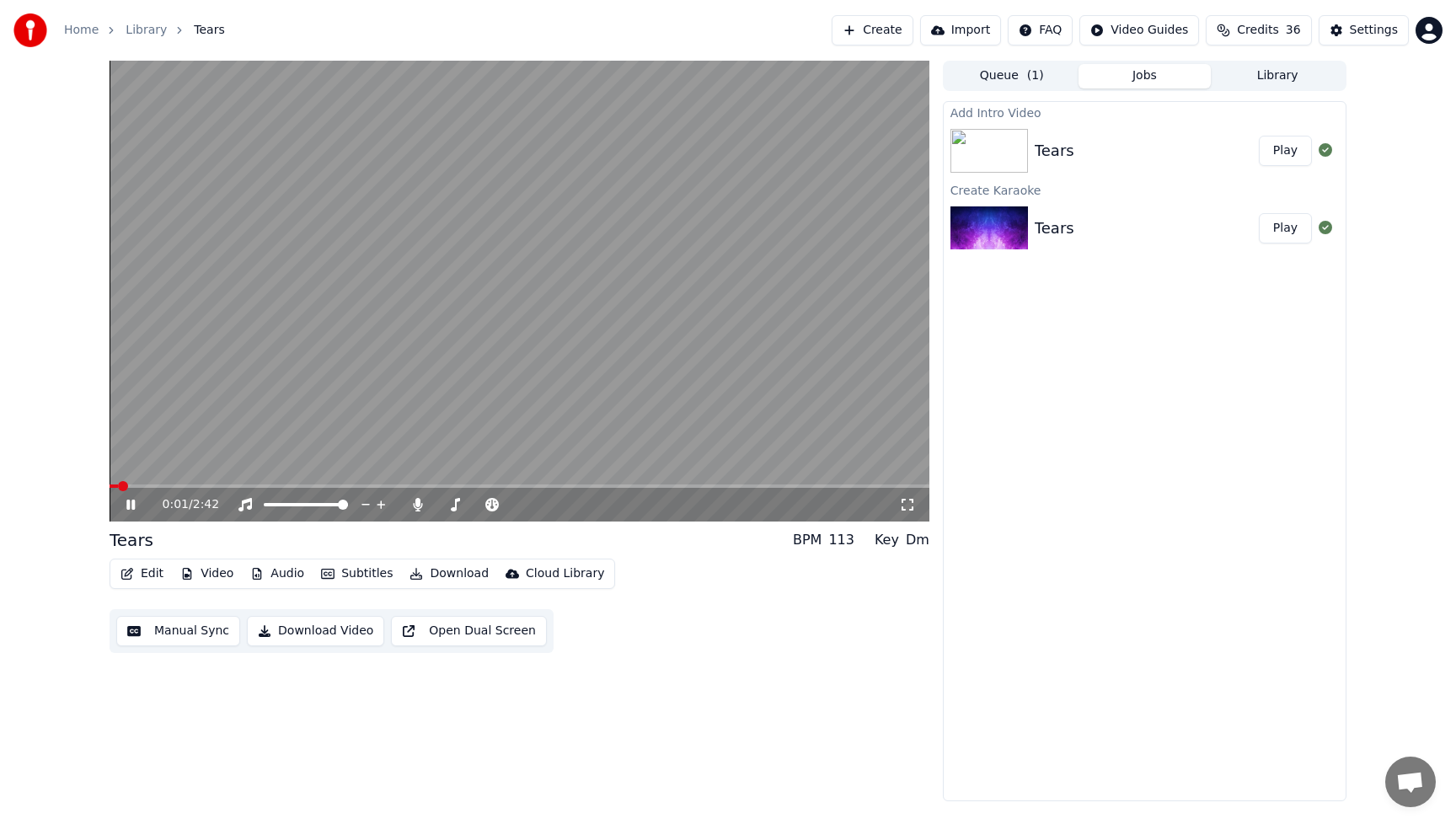
click at [1276, 153] on button "Play" at bounding box center [1285, 151] width 53 height 31
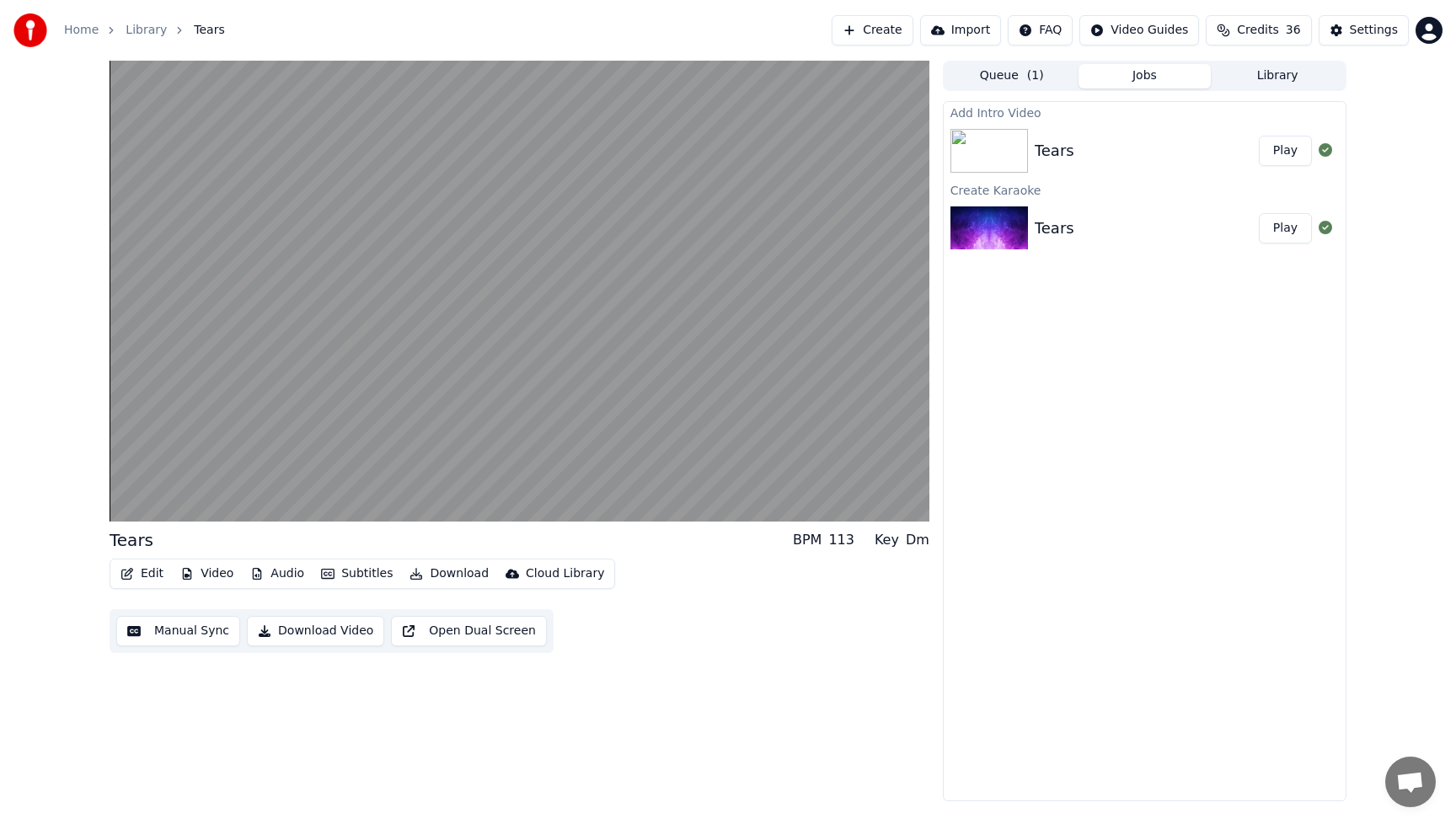
click at [280, 570] on button "Audio" at bounding box center [278, 573] width 67 height 24
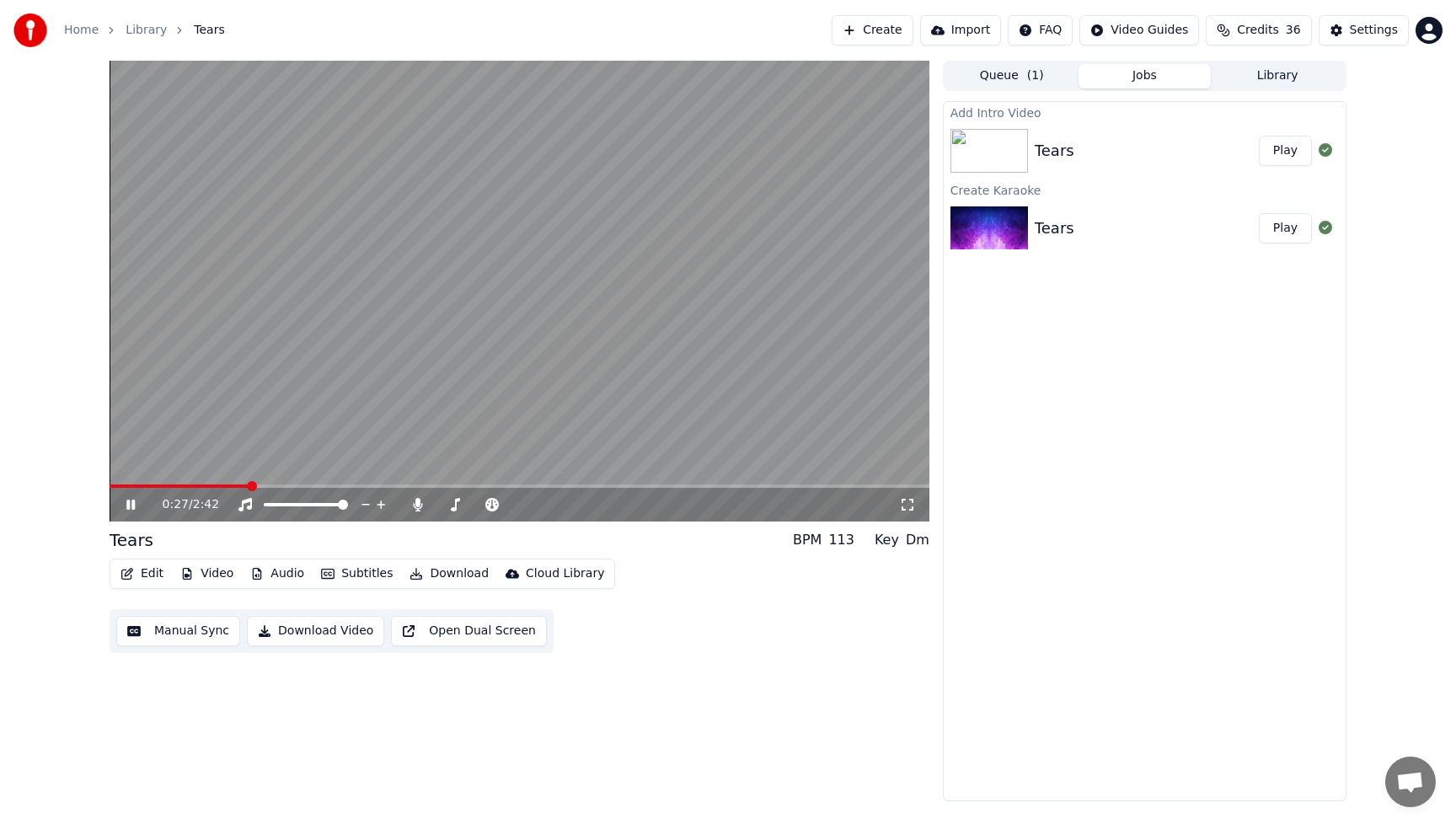
click at [1044, 602] on div "Add Intro Video Tears Play Create Karaoke Tears Play" at bounding box center [1145, 450] width 403 height 700
click at [129, 503] on icon at bounding box center [131, 504] width 9 height 11
click at [714, 609] on div "Edit Video Audio Subtitles Download Cloud Library Manual Sync Download Video Op…" at bounding box center [520, 606] width 820 height 94
click at [273, 569] on button "Audio" at bounding box center [278, 573] width 67 height 24
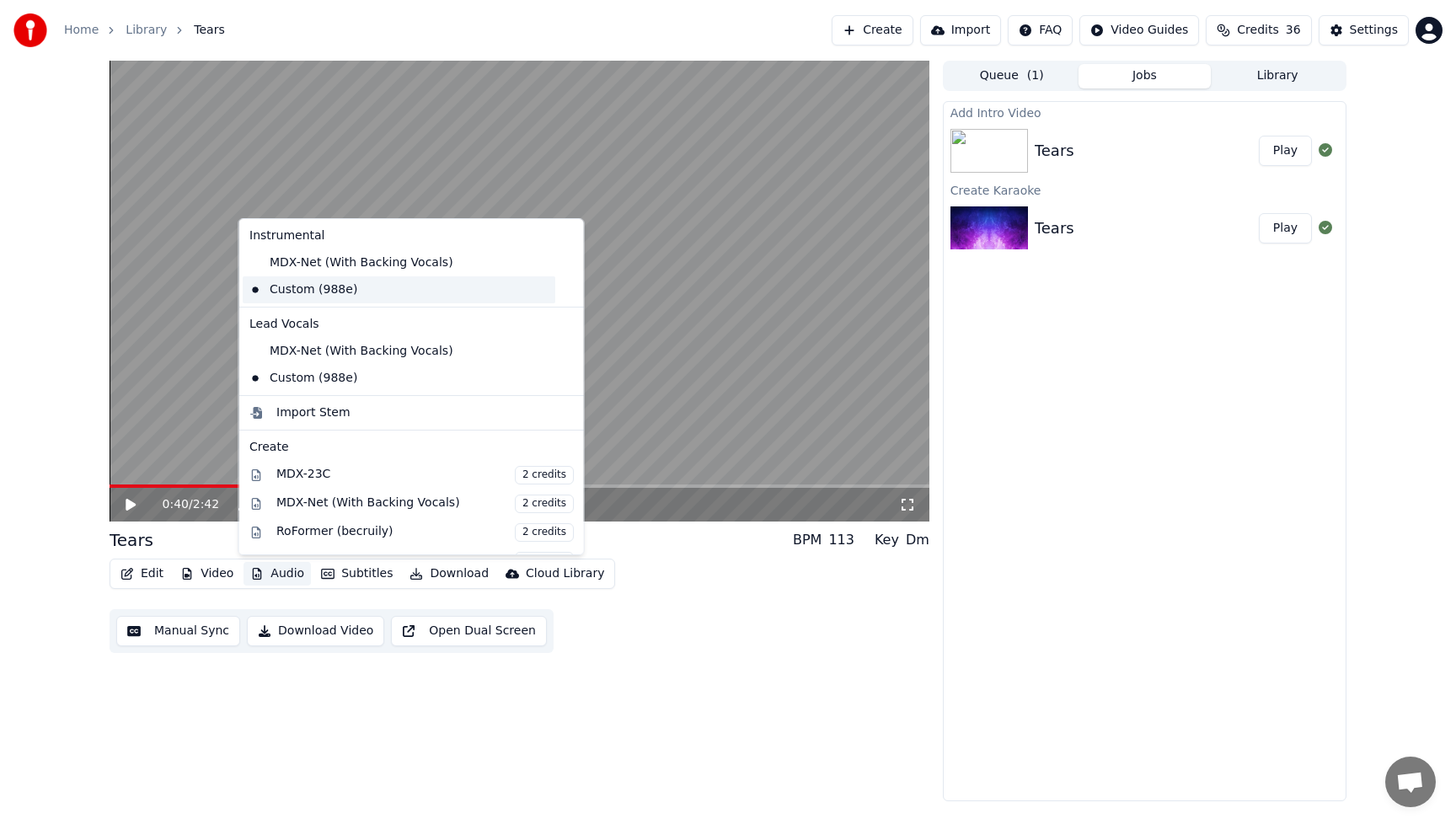
click at [296, 294] on div "Custom (988e)" at bounding box center [400, 290] width 313 height 27
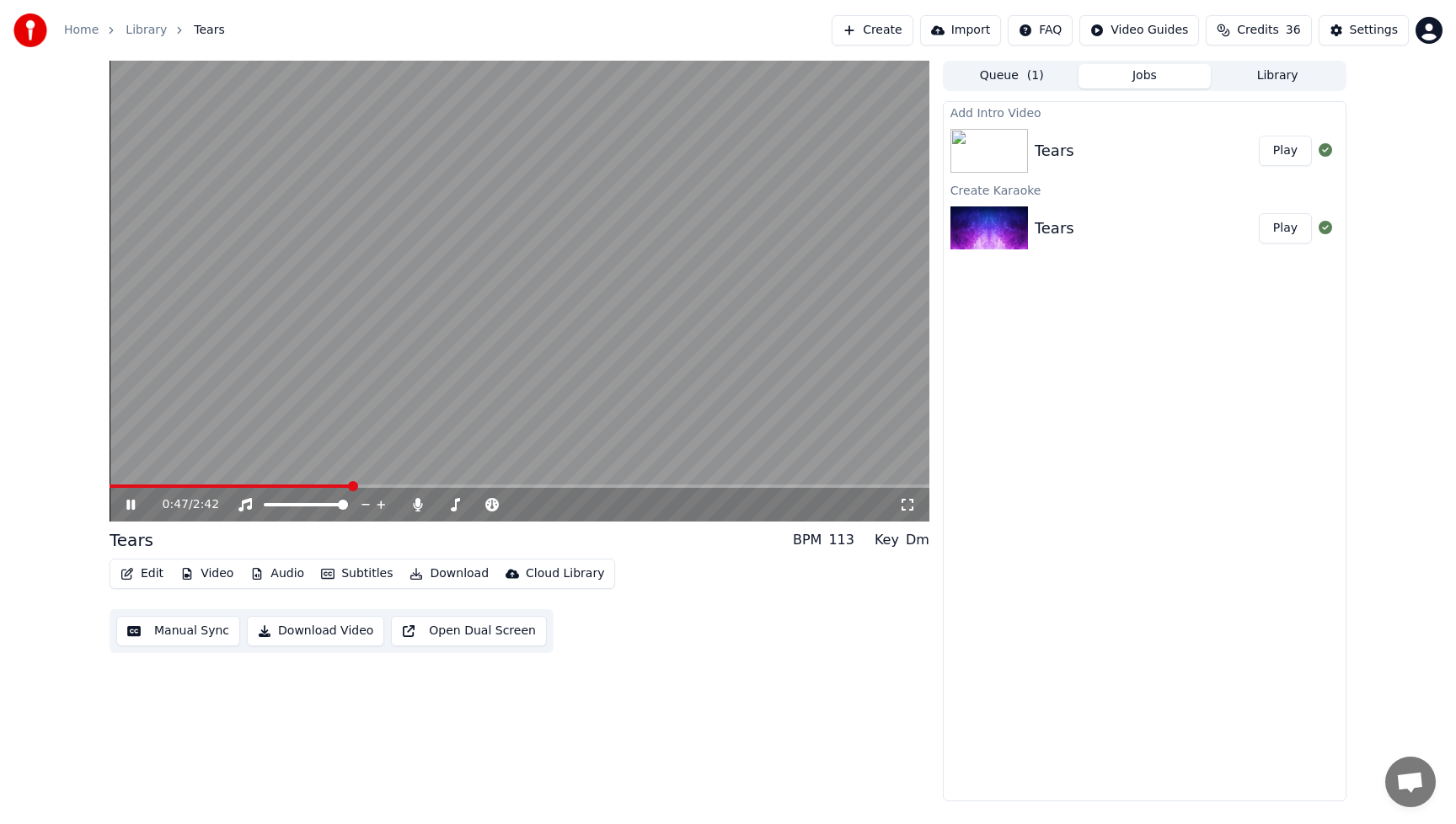
click at [129, 507] on icon at bounding box center [131, 504] width 9 height 11
drag, startPoint x: 750, startPoint y: 645, endPoint x: 761, endPoint y: 639, distance: 12.5
click at [750, 644] on div "Edit Video Audio Subtitles Download Cloud Library Manual Sync Download Video Op…" at bounding box center [520, 606] width 820 height 94
click at [1296, 148] on button "Play" at bounding box center [1285, 151] width 53 height 31
click at [122, 494] on div "0:18 / 2:42" at bounding box center [520, 504] width 820 height 34
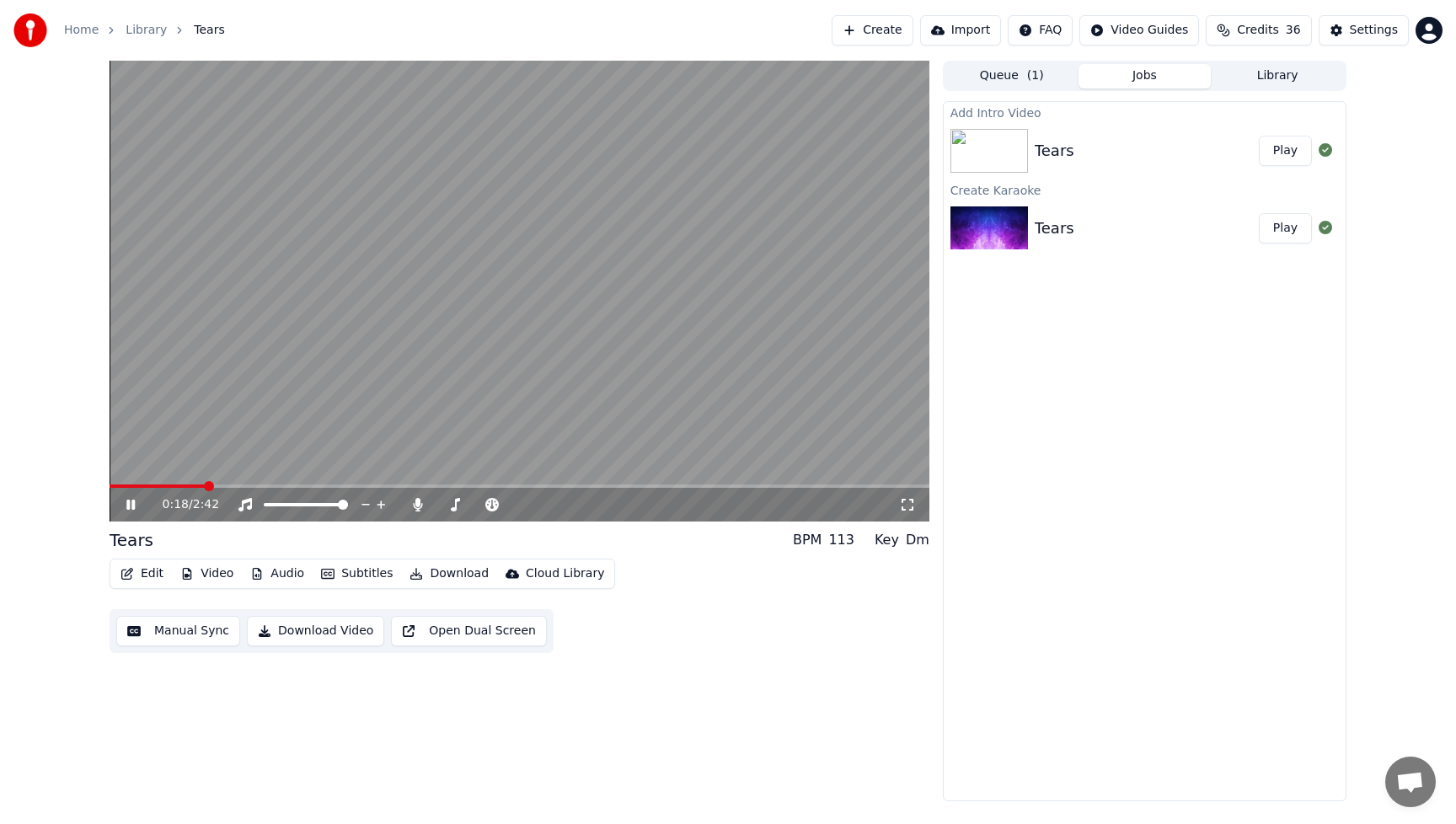
click at [128, 501] on icon at bounding box center [131, 504] width 9 height 11
click at [153, 574] on button "Edit" at bounding box center [141, 573] width 57 height 24
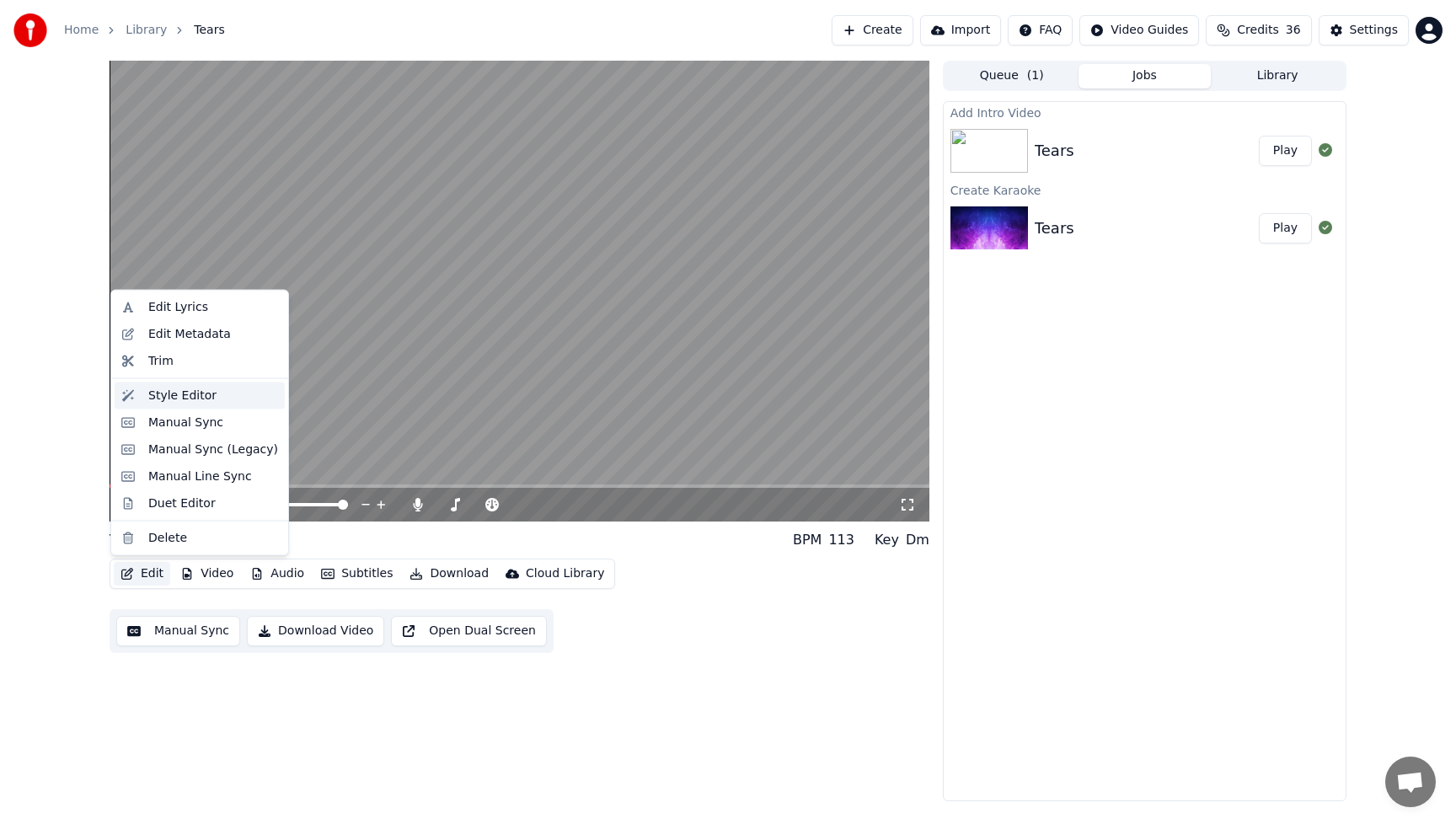
click at [154, 398] on div "Style Editor" at bounding box center [182, 396] width 68 height 17
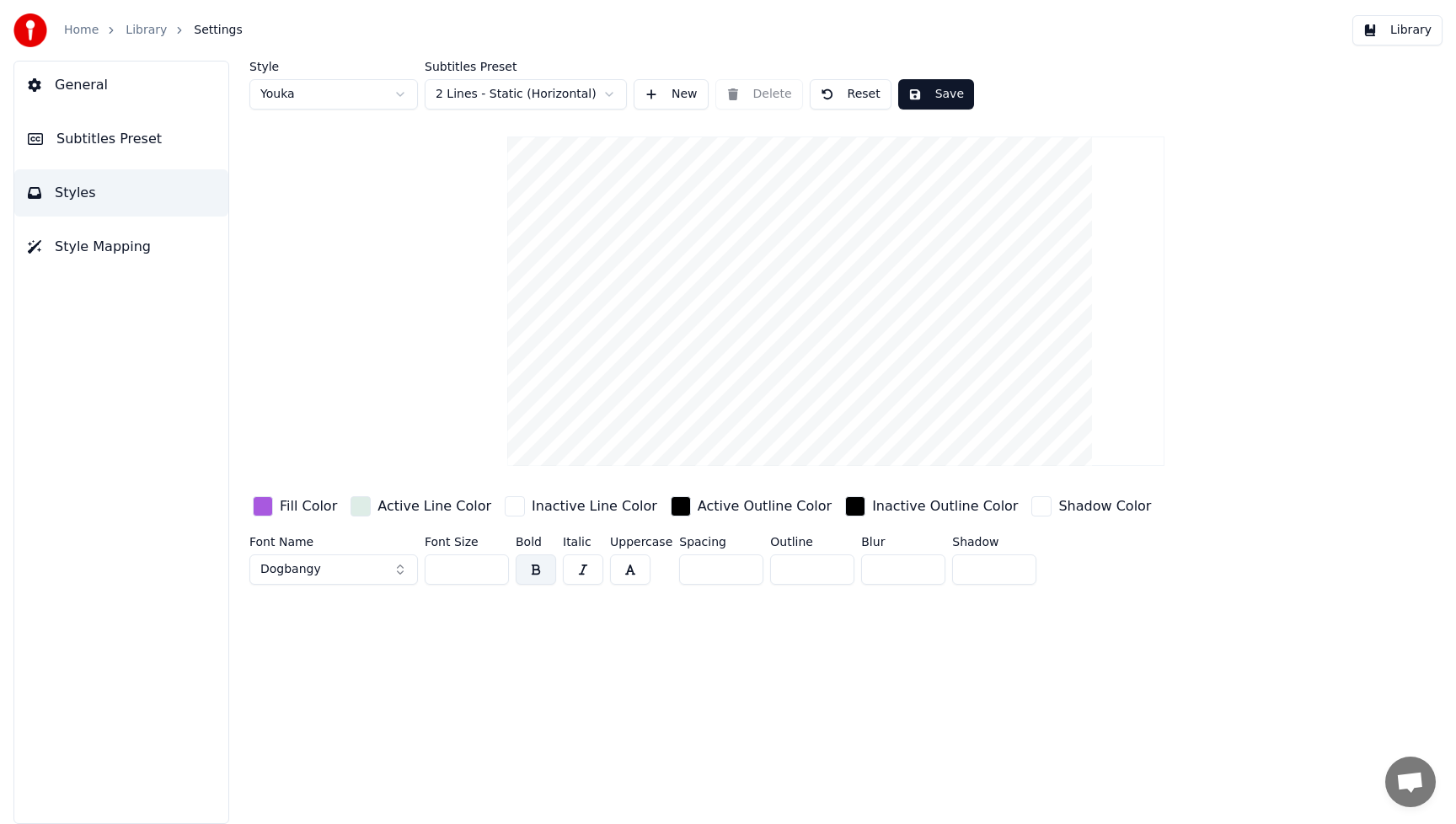
click at [265, 506] on div "button" at bounding box center [262, 506] width 20 height 20
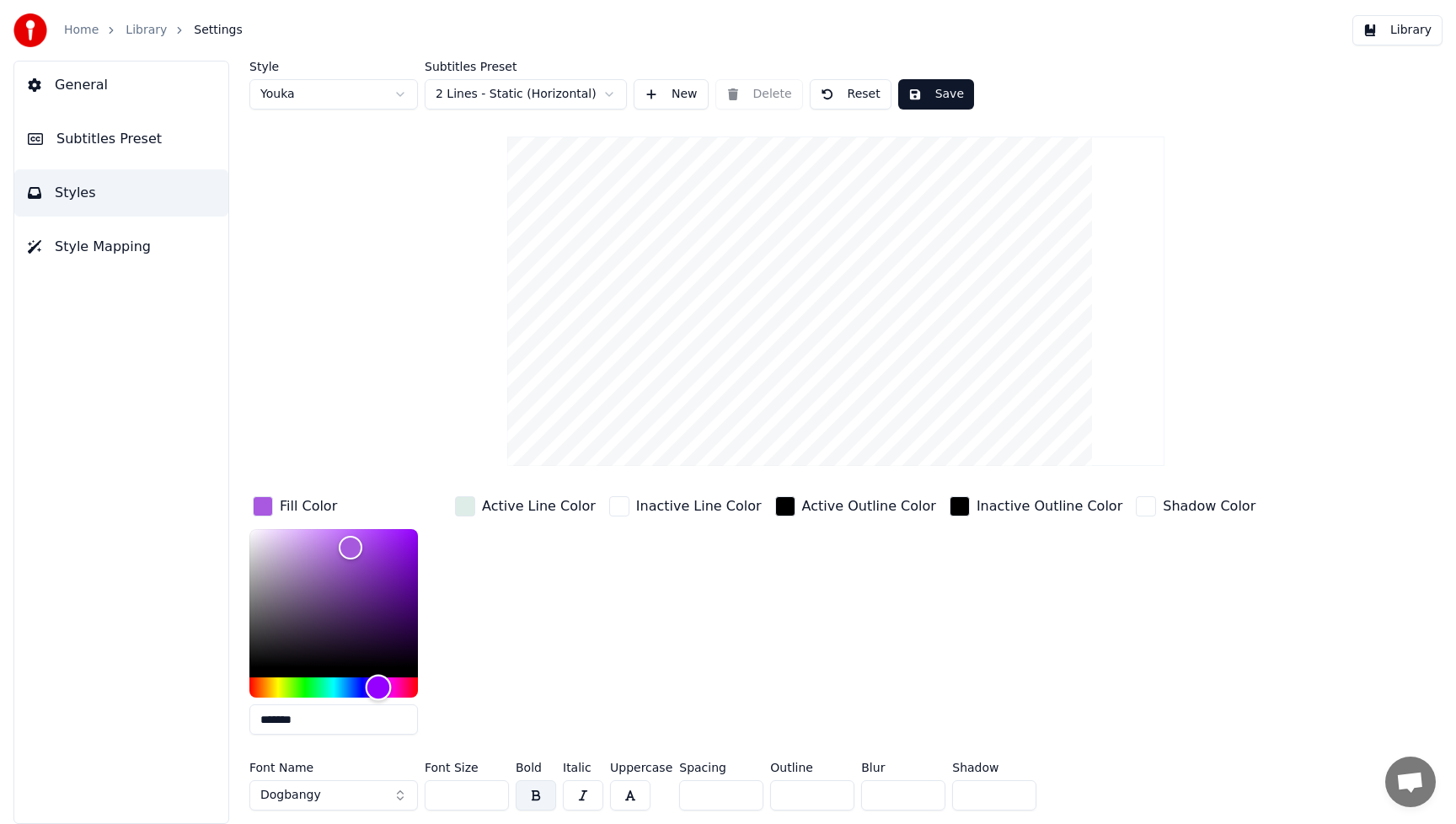
type input "*******"
click at [269, 693] on div "Hue" at bounding box center [334, 688] width 169 height 20
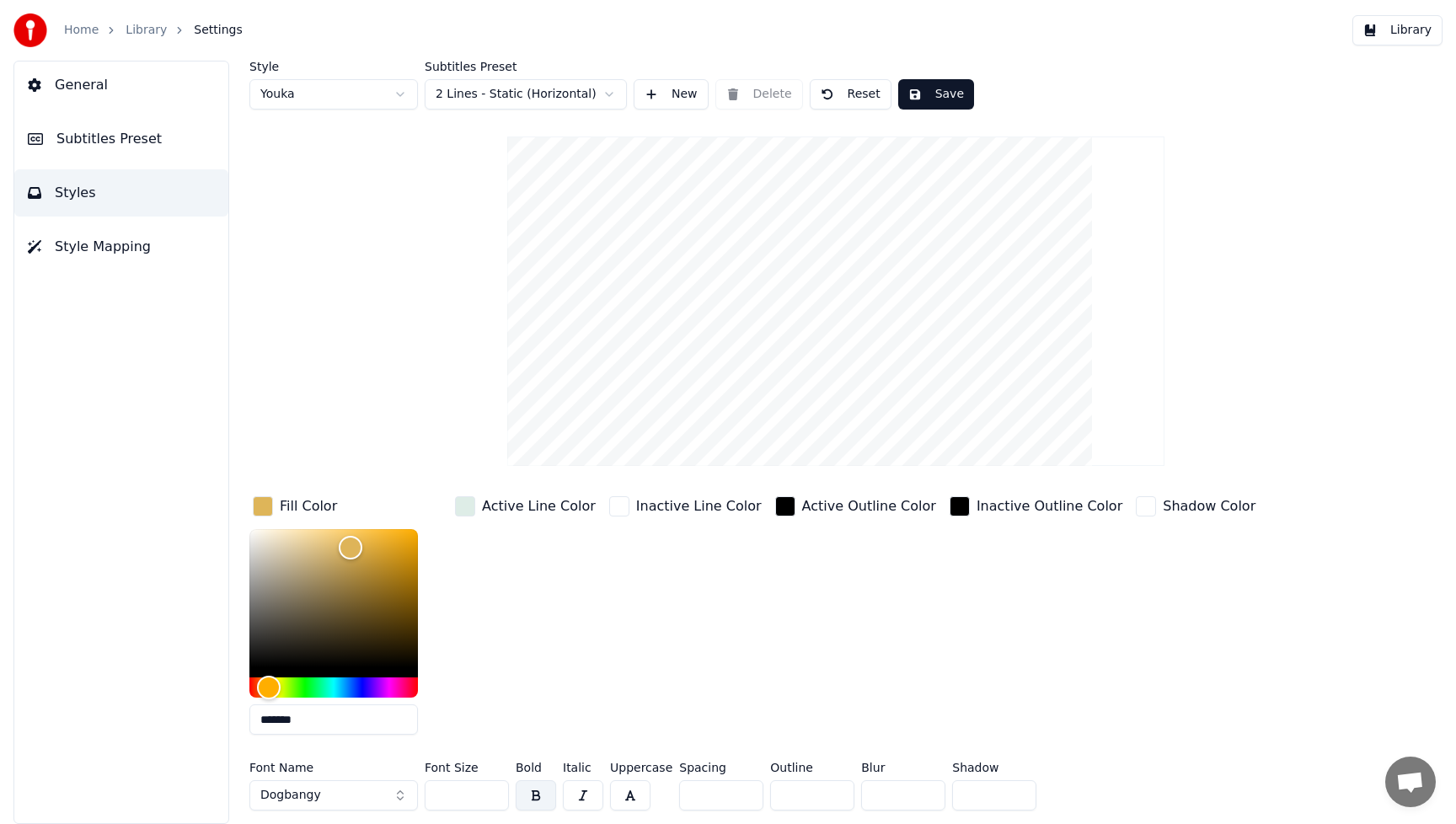
click at [566, 670] on div "Active Line Color" at bounding box center [525, 620] width 148 height 255
click at [392, 795] on button "Dogbangy" at bounding box center [334, 796] width 169 height 31
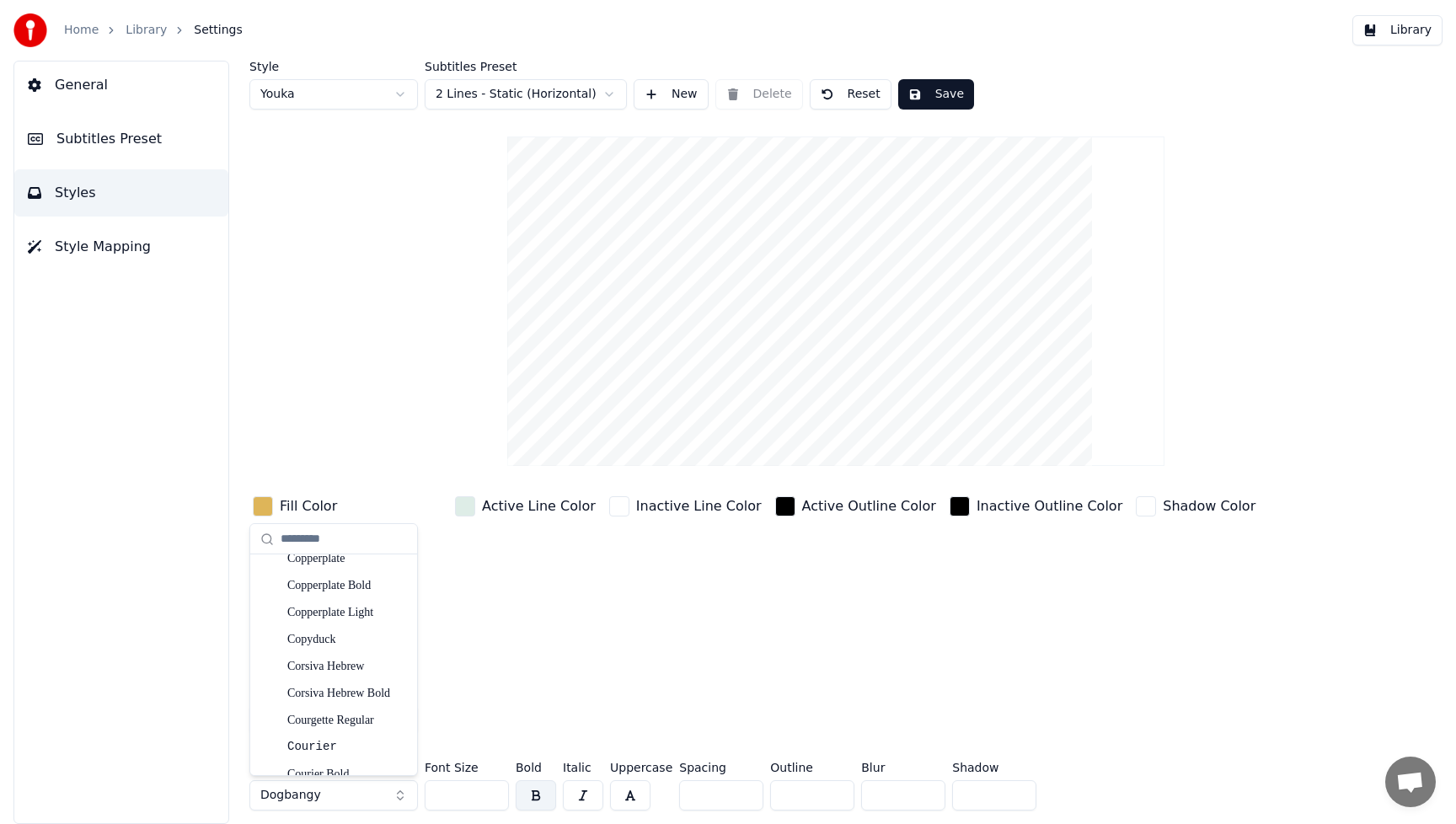
scroll to position [3599, 0]
click at [341, 667] on div "Cherish Moment" at bounding box center [347, 666] width 120 height 17
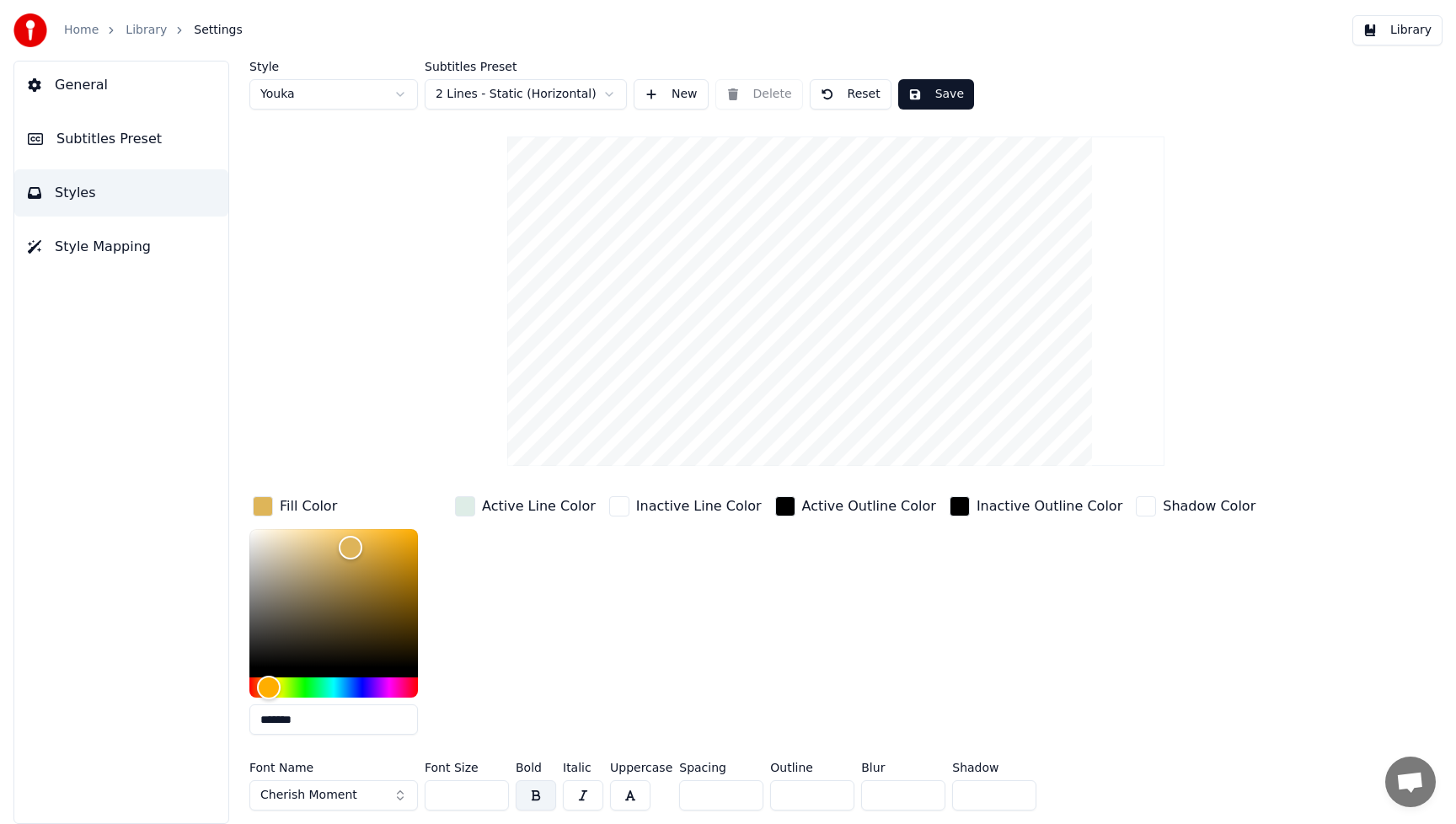
drag, startPoint x: 459, startPoint y: 799, endPoint x: 430, endPoint y: 799, distance: 29.0
click at [430, 799] on input "***" at bounding box center [467, 796] width 85 height 31
type input "***"
click at [930, 87] on button "Save" at bounding box center [935, 94] width 76 height 31
click at [1405, 30] on button "Library" at bounding box center [1397, 31] width 90 height 31
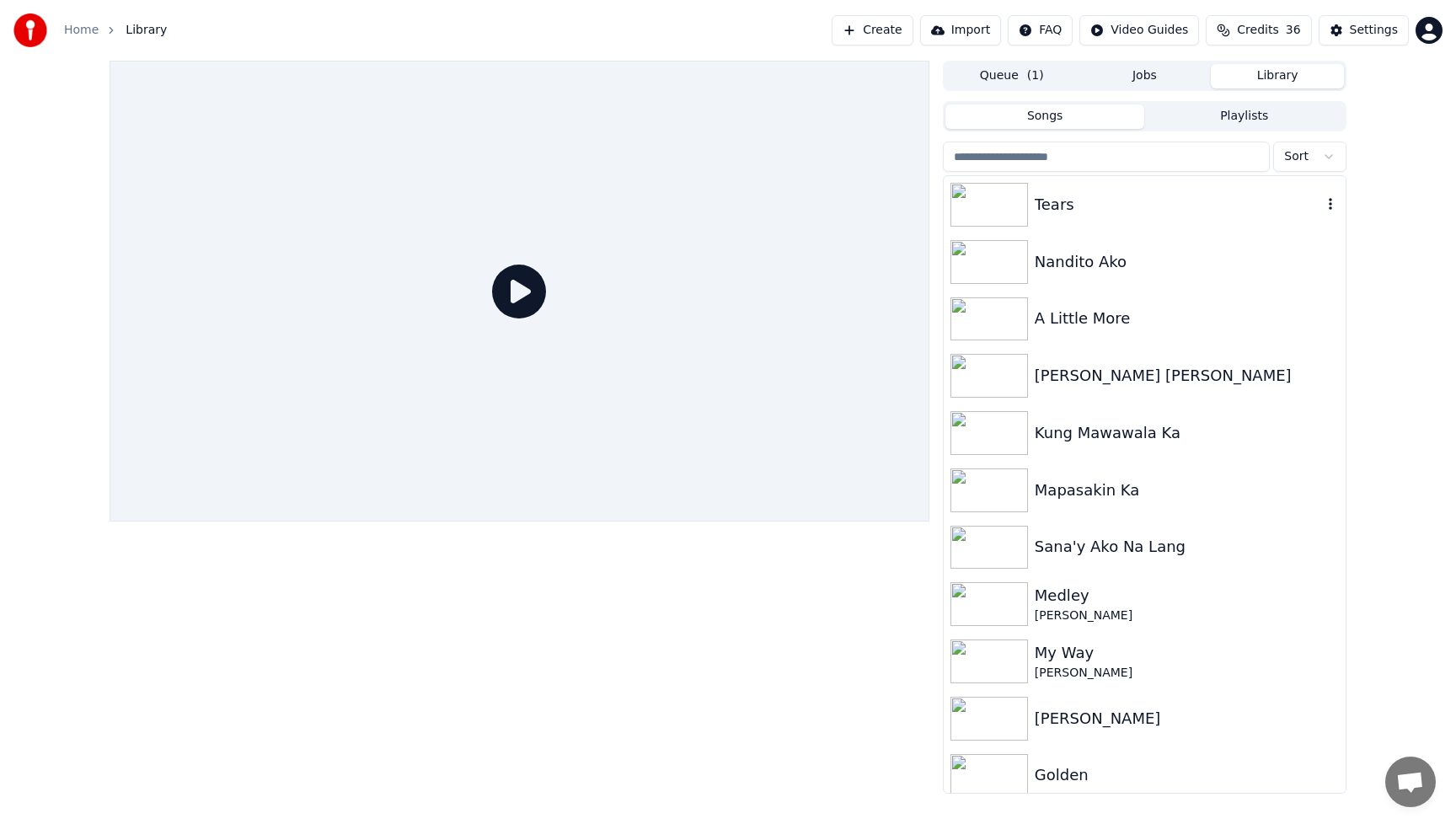
click at [1008, 203] on img at bounding box center [989, 205] width 78 height 44
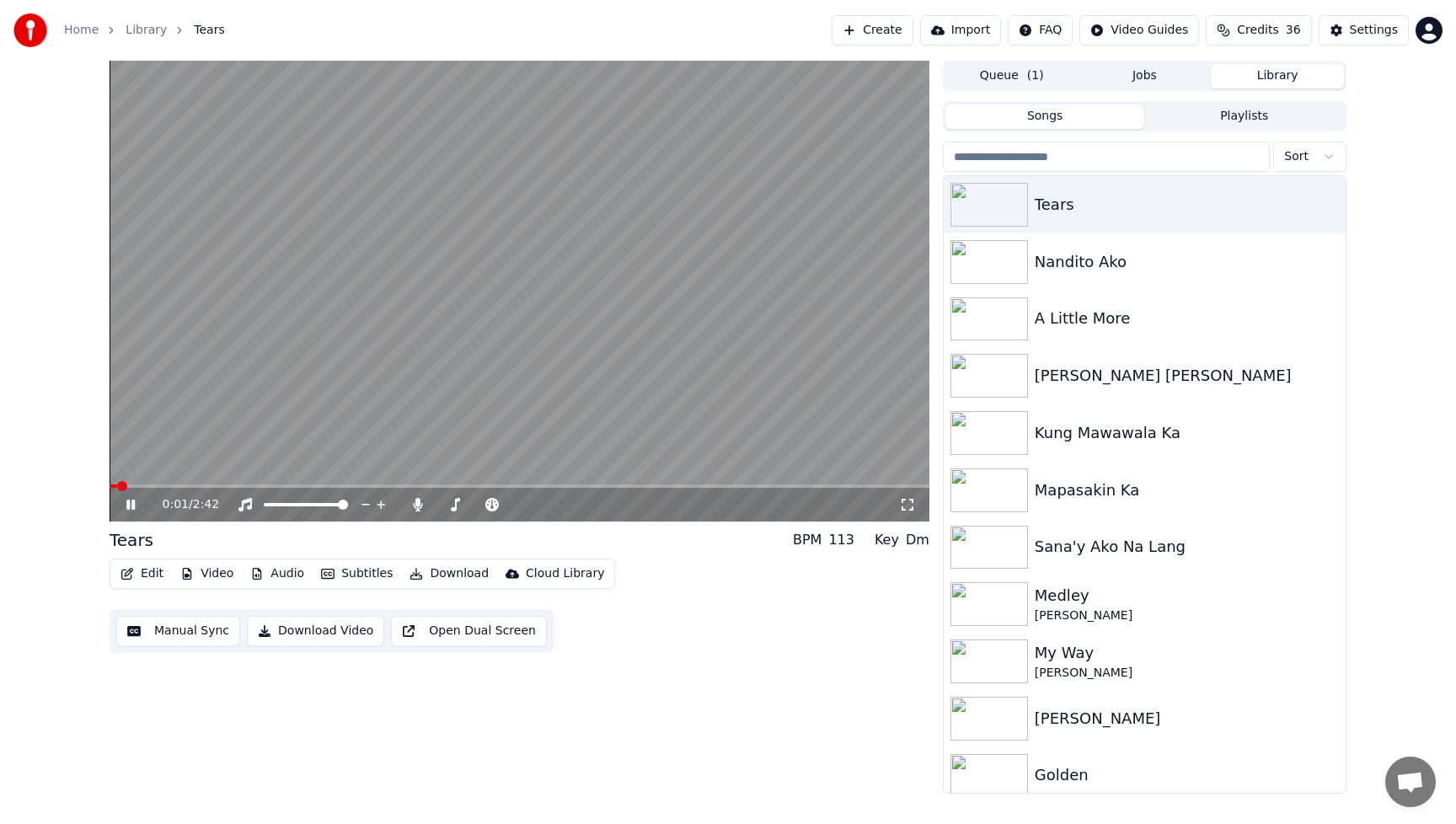
click at [133, 504] on icon at bounding box center [131, 504] width 9 height 11
click at [148, 572] on button "Edit" at bounding box center [141, 573] width 57 height 24
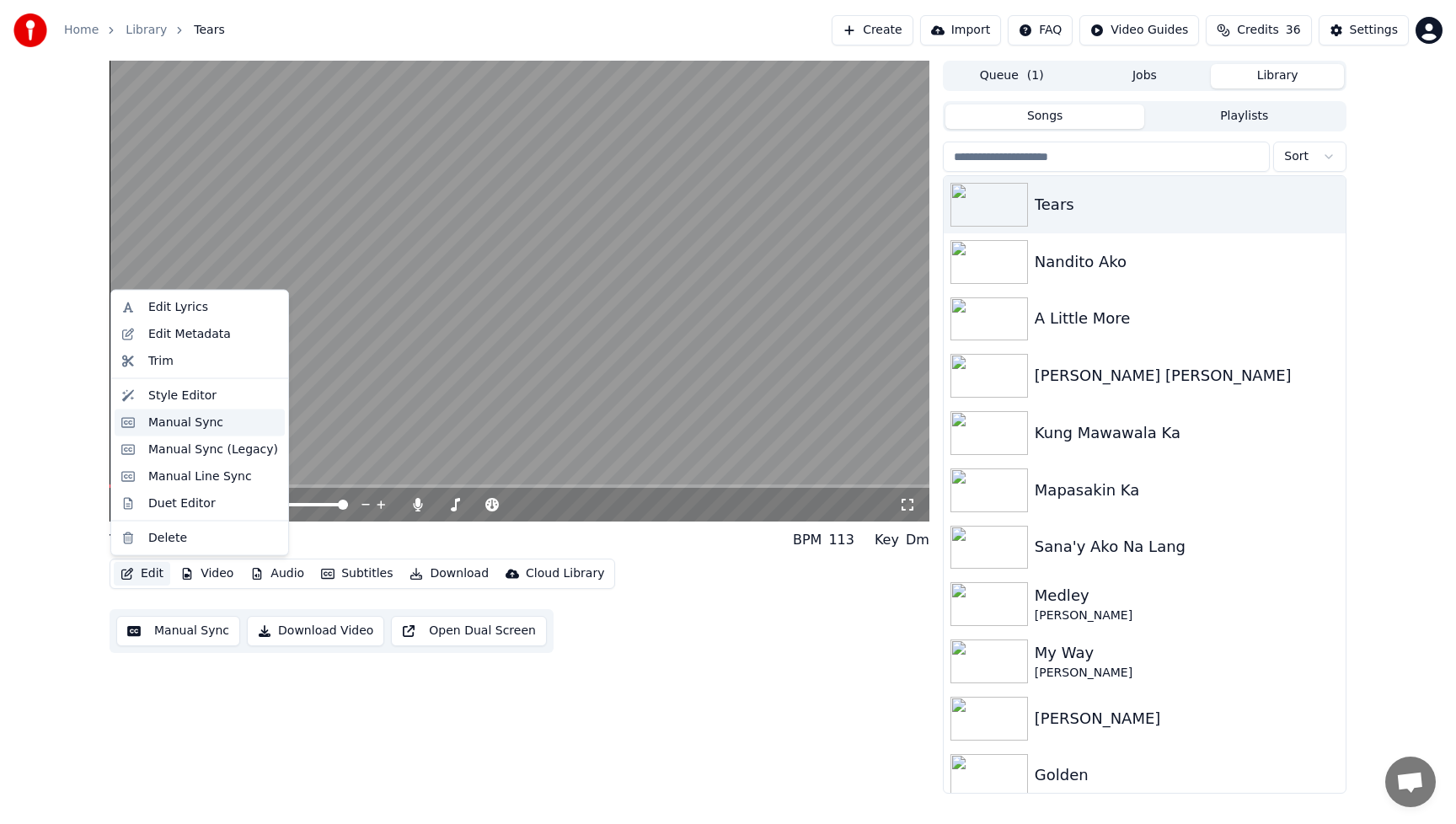
click at [160, 428] on div "Manual Sync" at bounding box center [185, 423] width 75 height 17
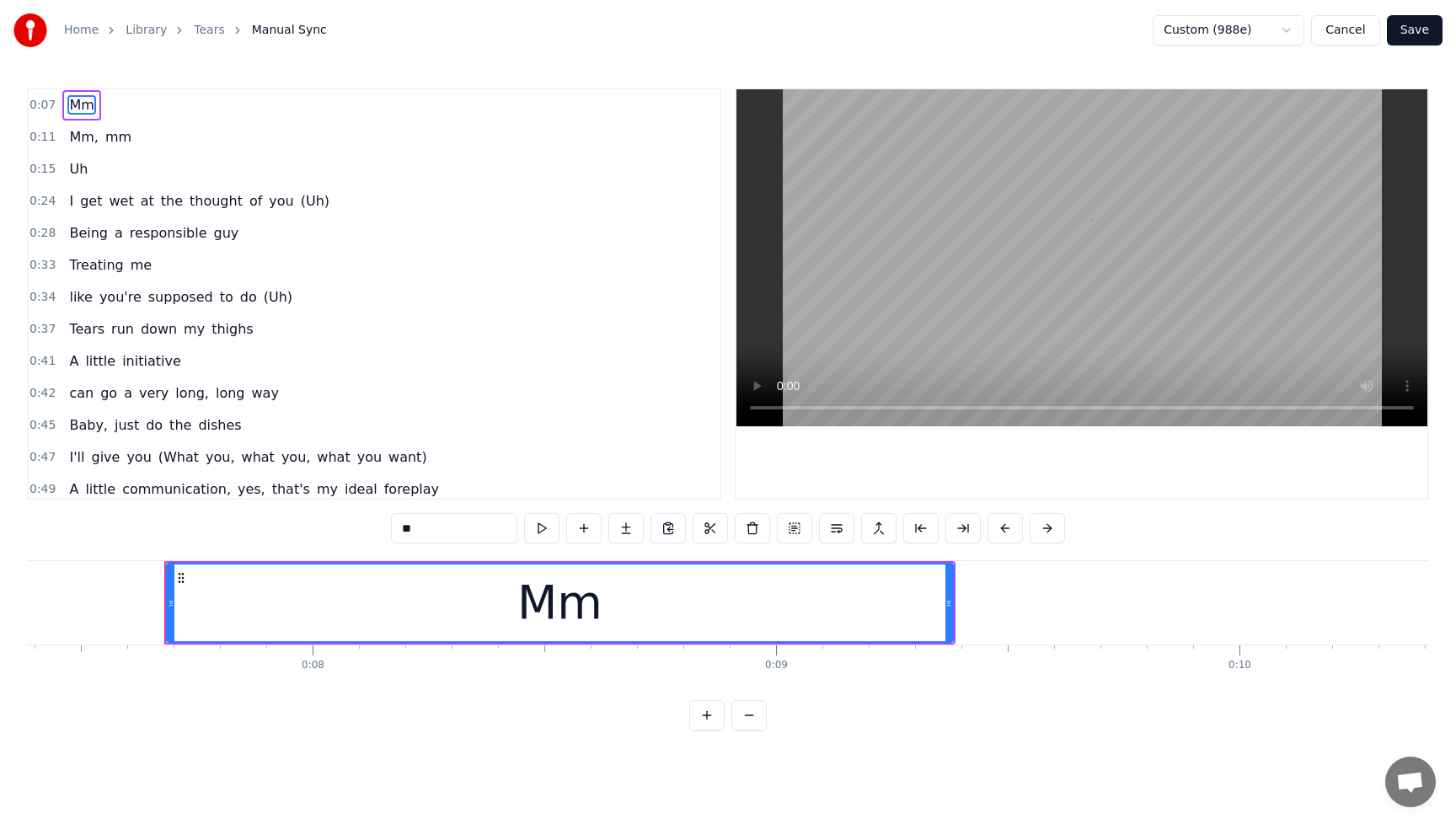
scroll to position [0, 3476]
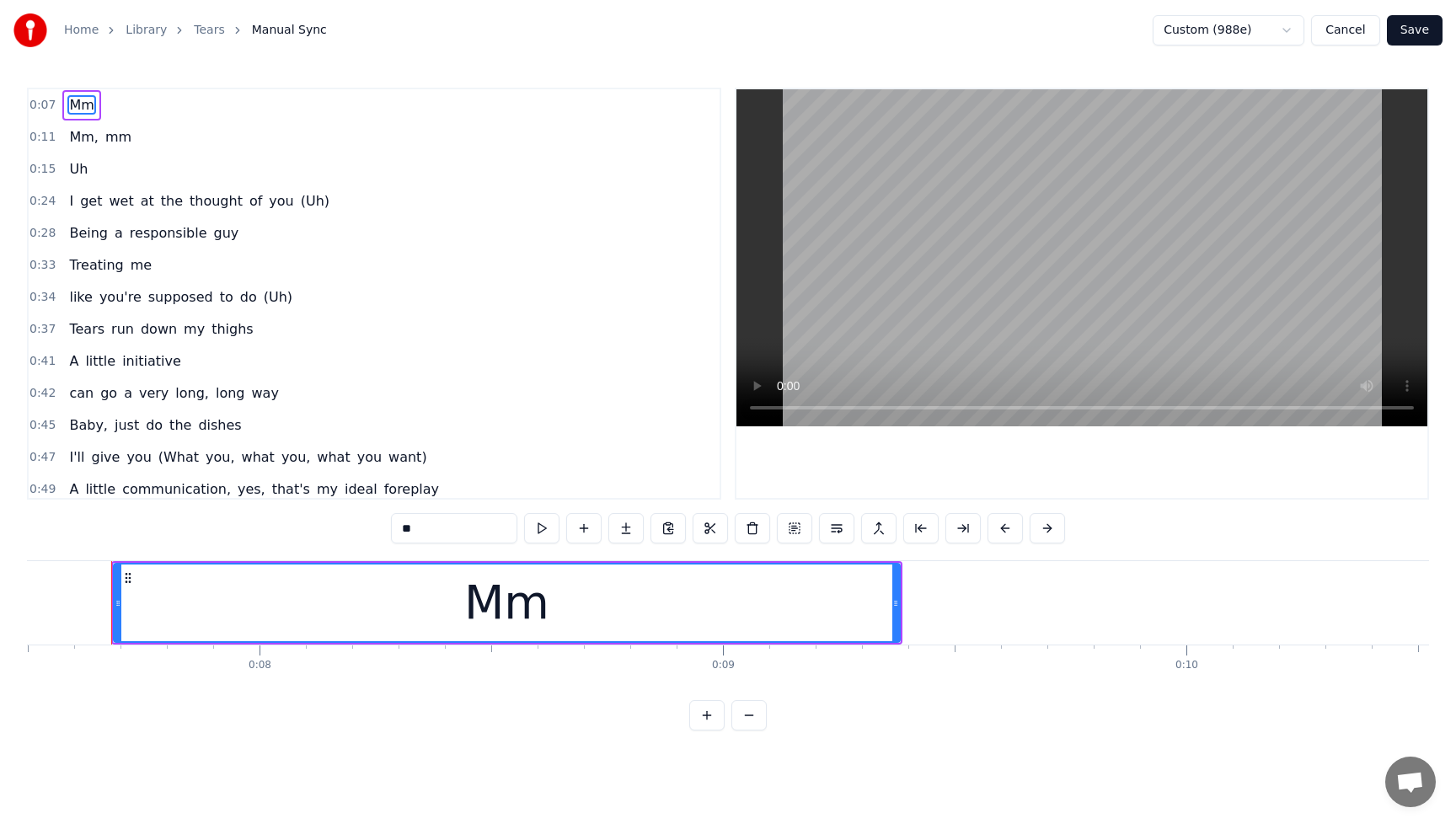
click at [107, 133] on span "mm" at bounding box center [118, 137] width 30 height 19
type input "**"
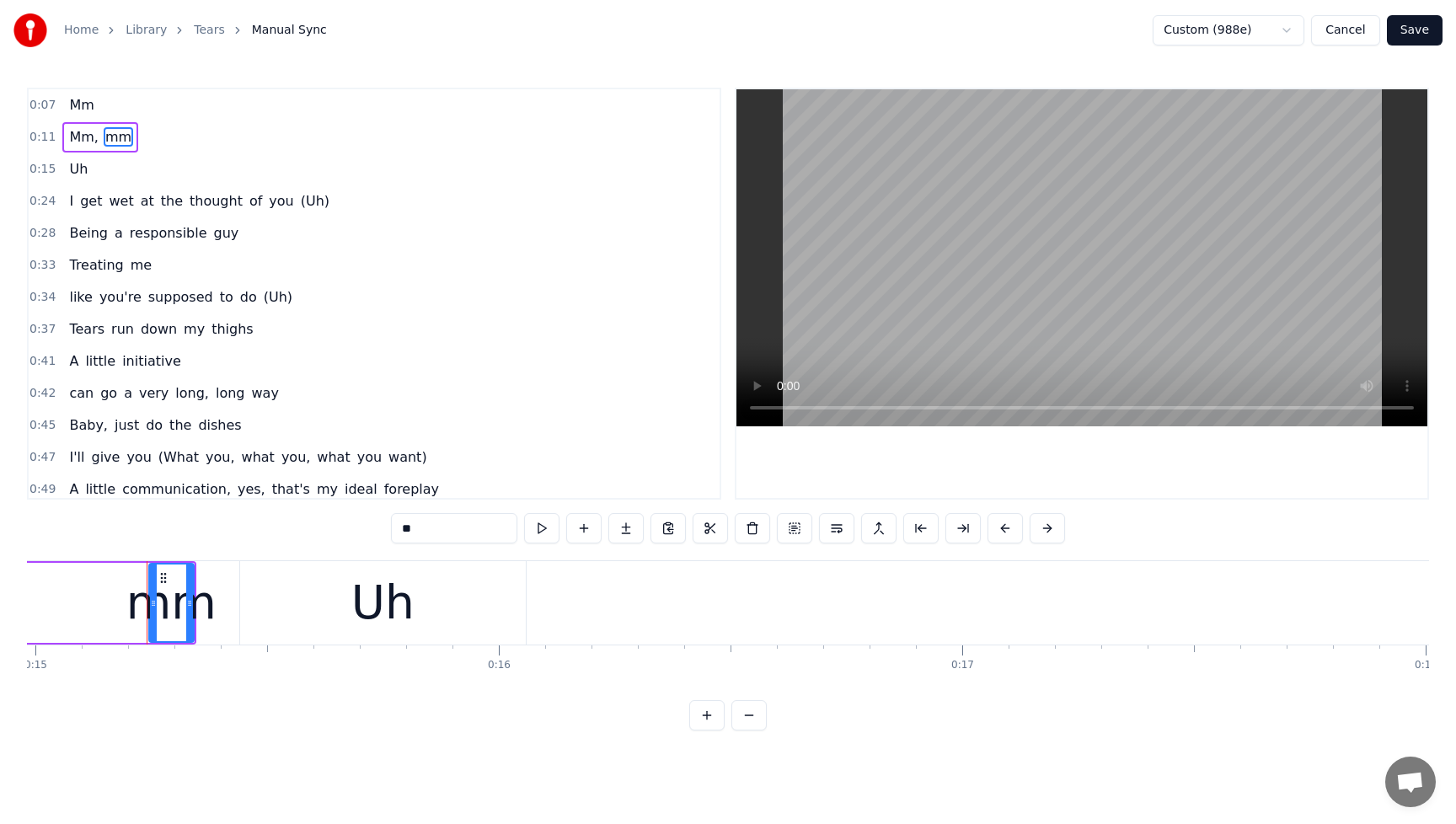
scroll to position [0, 6980]
drag, startPoint x: 450, startPoint y: 520, endPoint x: 377, endPoint y: 522, distance: 73.0
click at [377, 522] on div "0:07 Mm 0:11 Mm, mm 0:15 Uh 0:24 I get wet at the thought of you (Uh) 0:28 Bein…" at bounding box center [728, 409] width 1402 height 643
drag, startPoint x: 469, startPoint y: 536, endPoint x: 370, endPoint y: 533, distance: 99.0
click at [370, 533] on div "0:07 Mm 0:11 Mm, mm 0:15 Uh 0:24 I get wet at the thought of you (Uh) 0:28 Bein…" at bounding box center [728, 409] width 1402 height 643
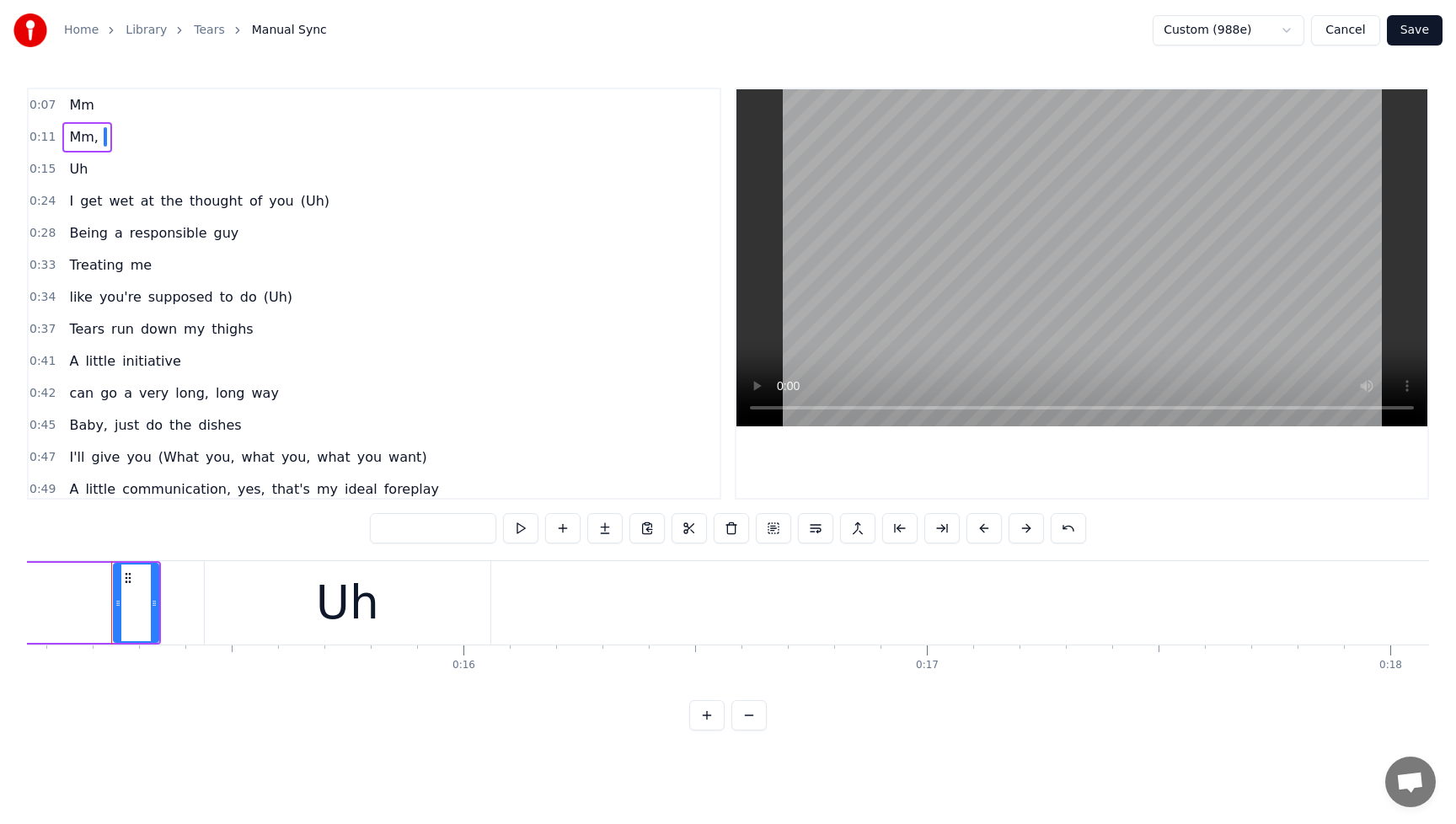
click at [1428, 39] on button "Save" at bounding box center [1415, 31] width 56 height 31
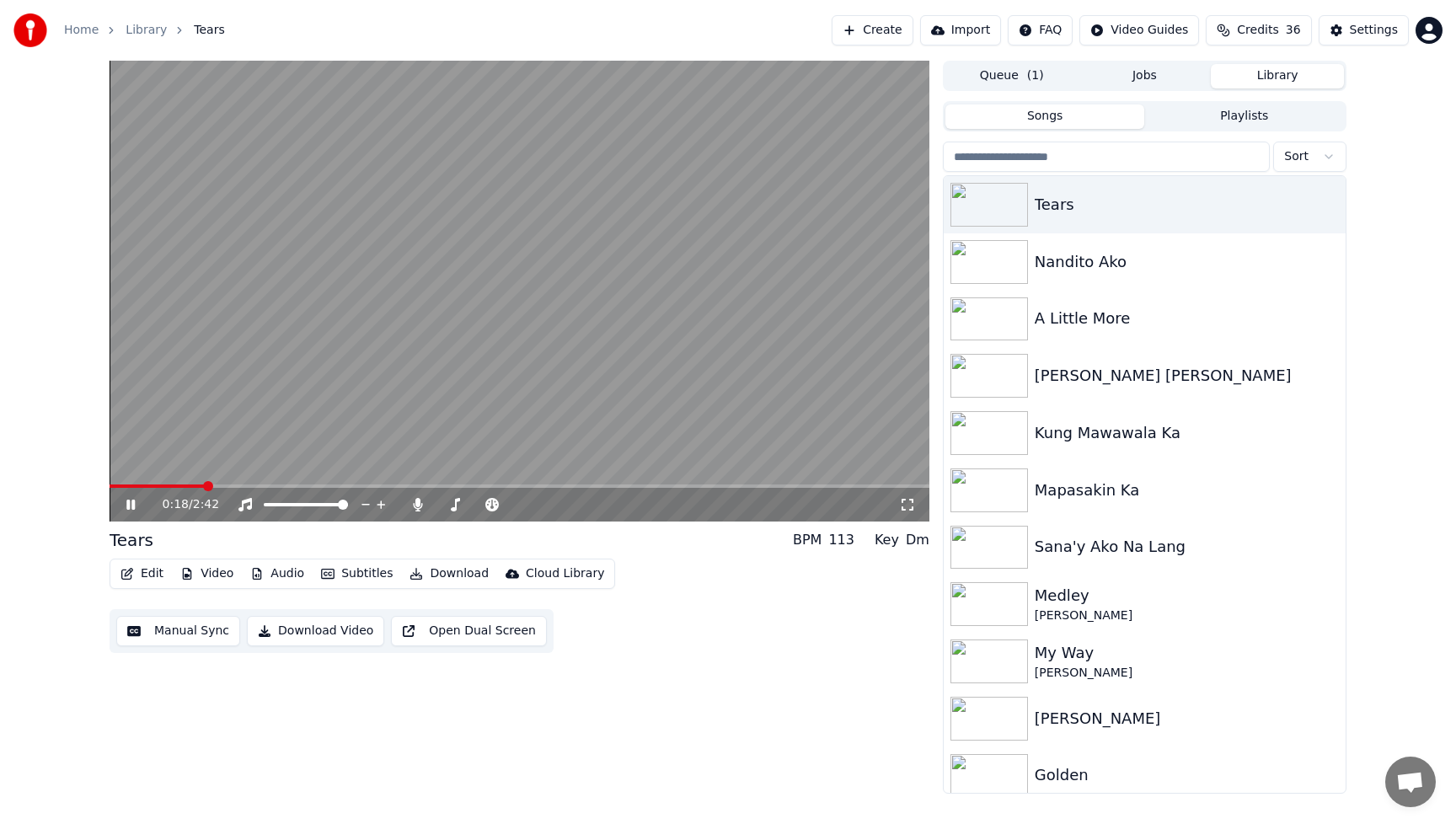
click at [153, 574] on button "Edit" at bounding box center [141, 573] width 57 height 24
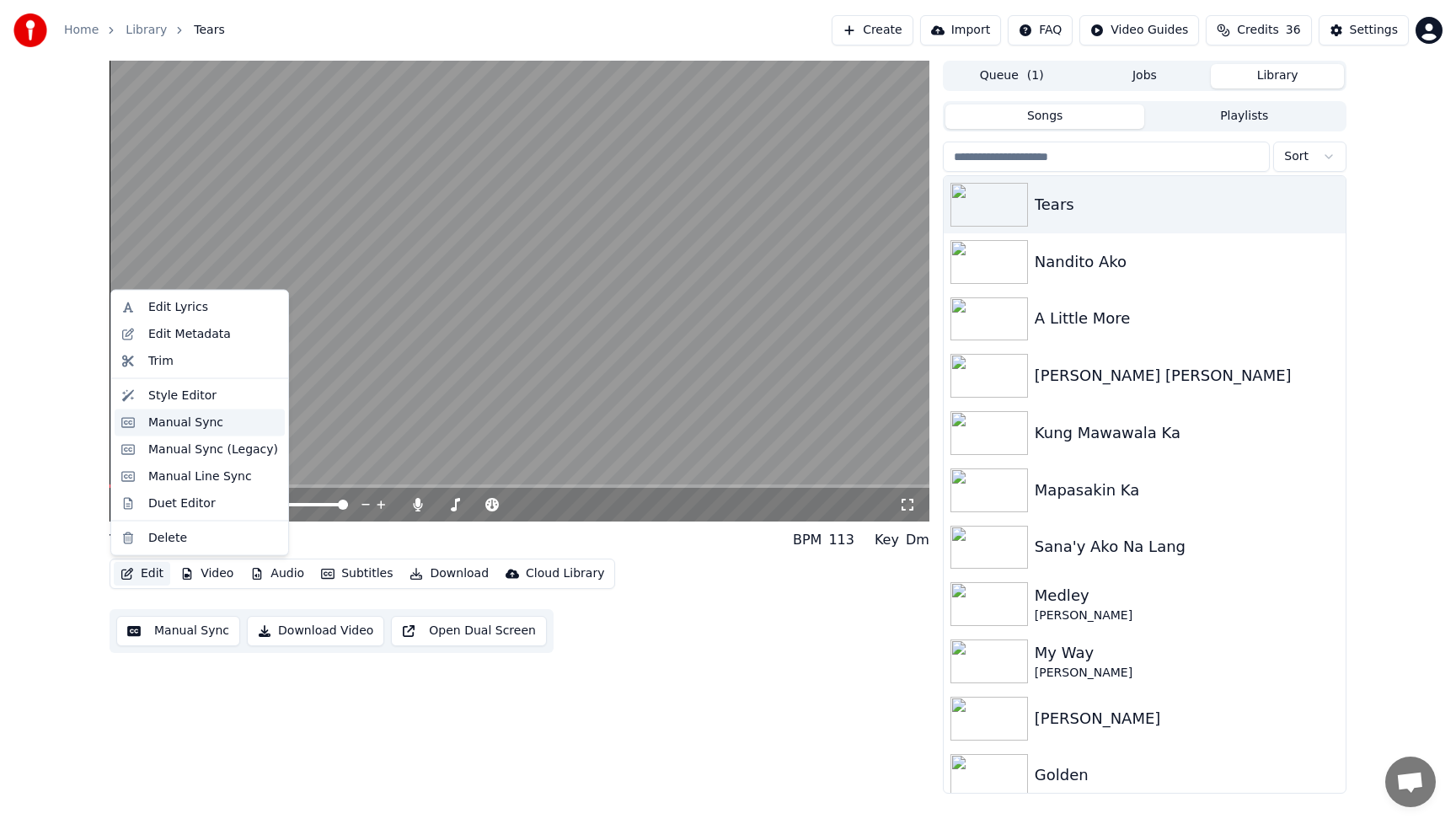
click at [123, 421] on div "Manual Sync" at bounding box center [199, 423] width 170 height 27
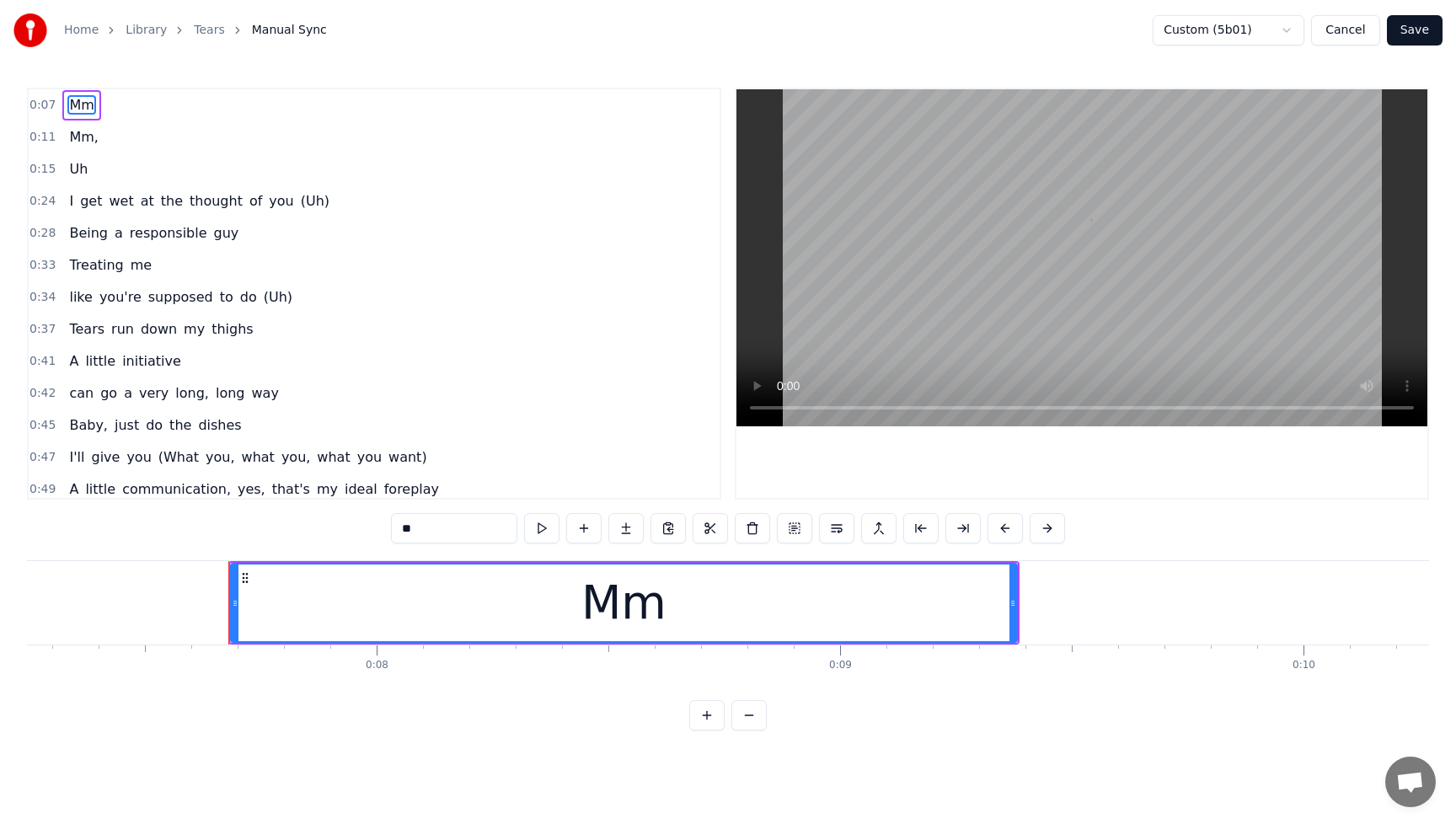
scroll to position [0, 3476]
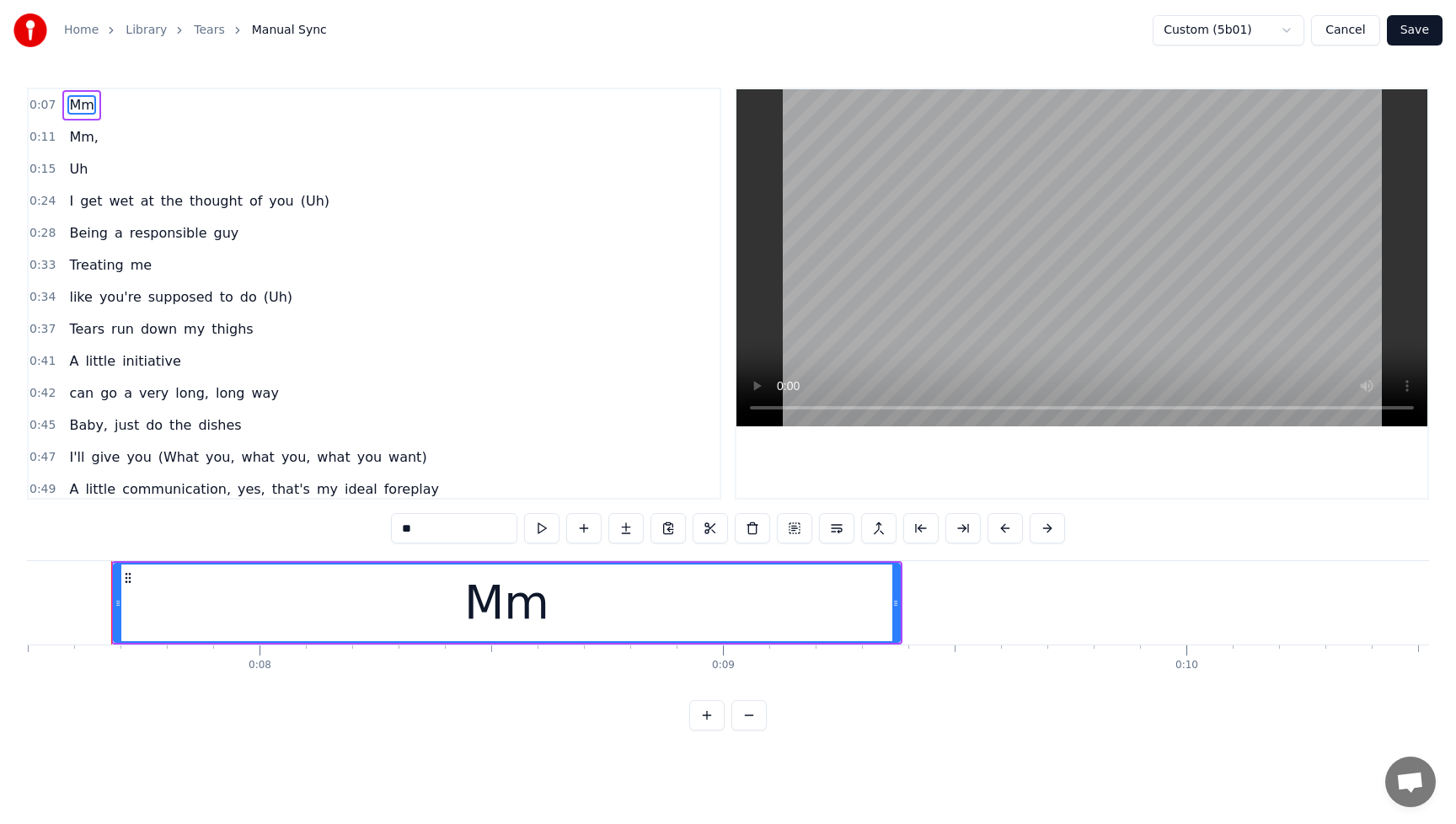
click at [74, 173] on span "Uh" at bounding box center [78, 169] width 22 height 19
type input "**"
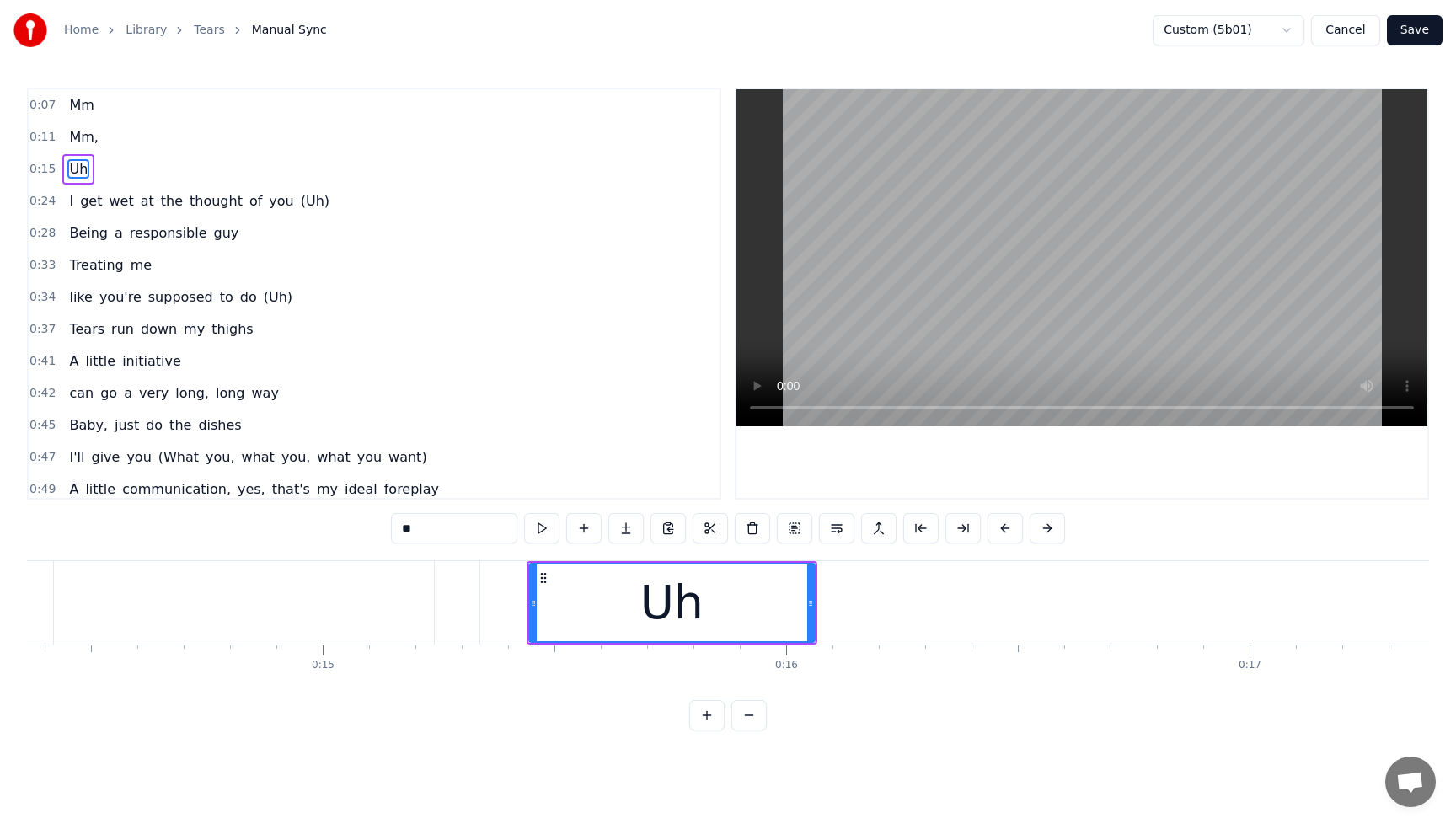
scroll to position [0, 6499]
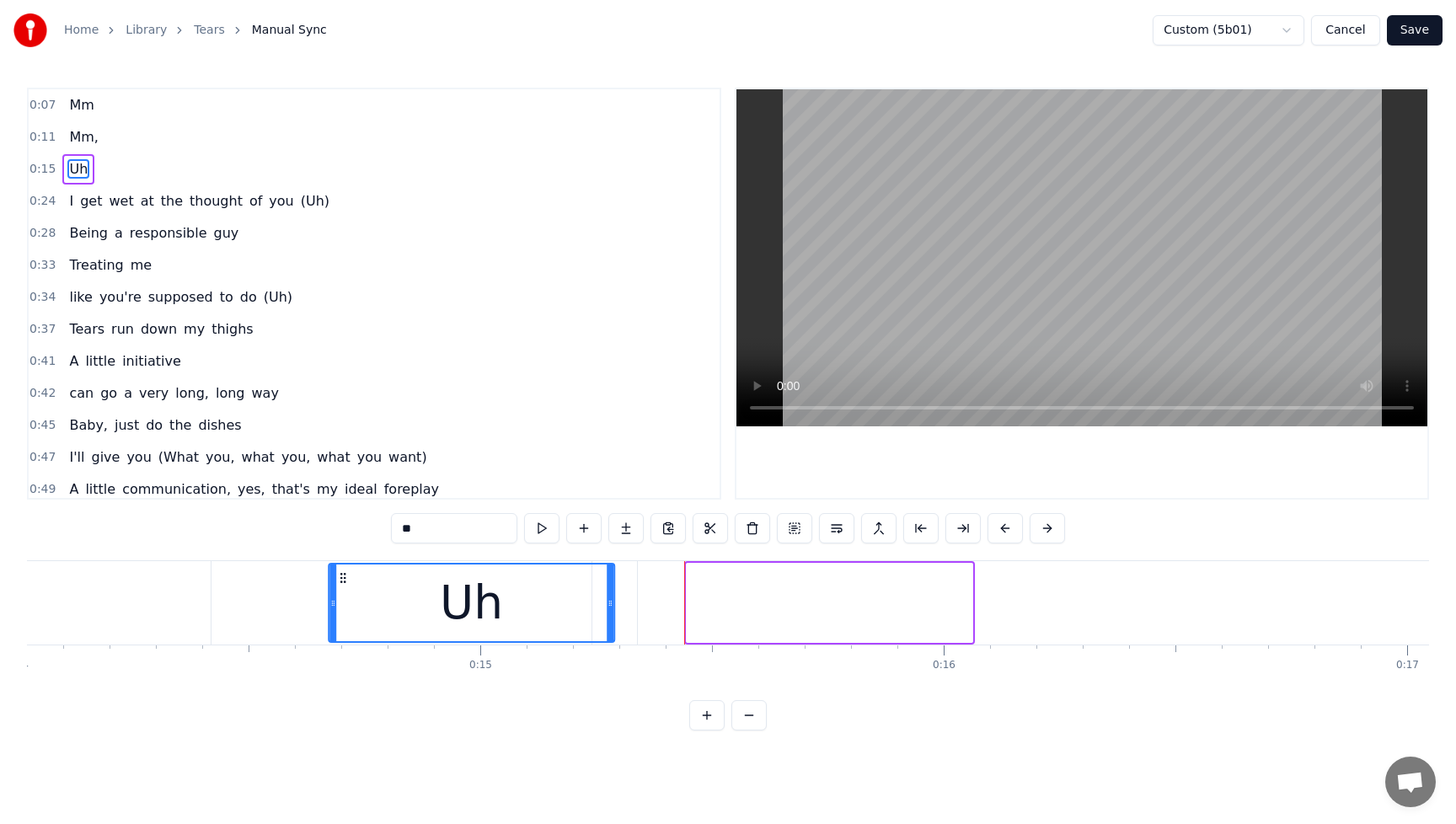
drag, startPoint x: 697, startPoint y: 579, endPoint x: 339, endPoint y: 614, distance: 359.7
click at [339, 614] on div "Uh" at bounding box center [472, 603] width 284 height 77
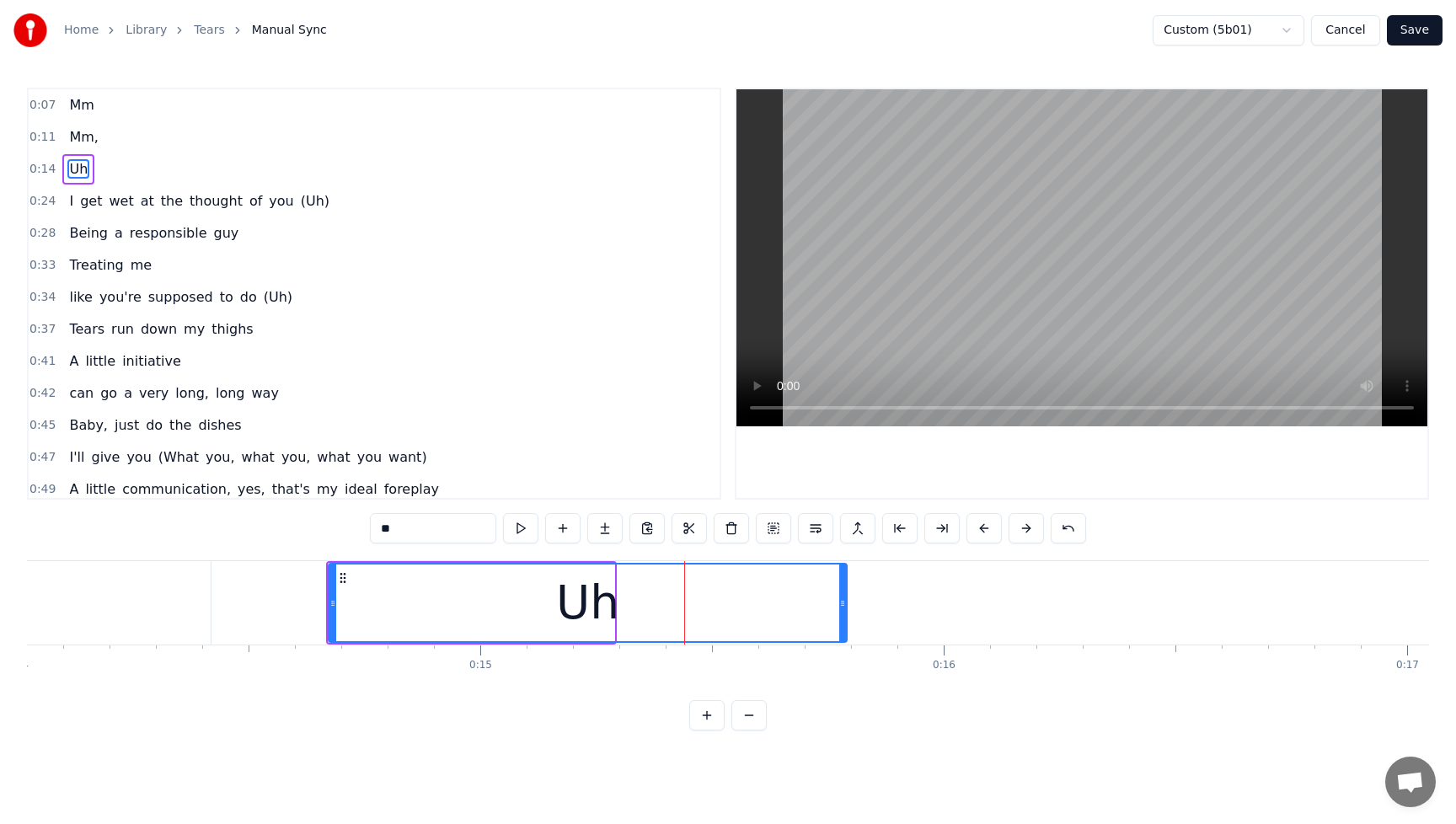
drag, startPoint x: 613, startPoint y: 605, endPoint x: 844, endPoint y: 618, distance: 231.4
click at [844, 618] on div at bounding box center [841, 603] width 7 height 77
click at [1423, 36] on button "Save" at bounding box center [1415, 31] width 56 height 31
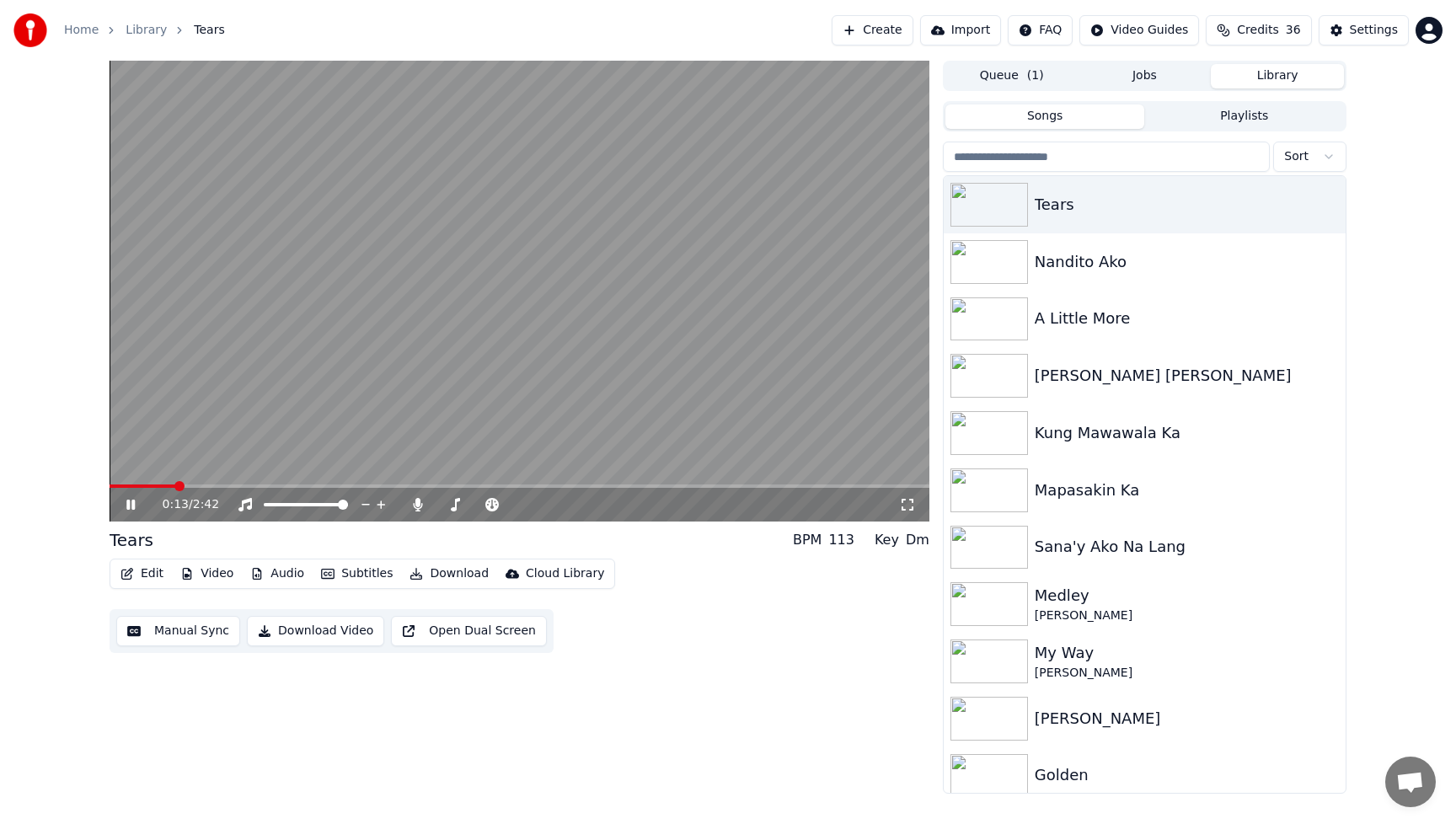
click at [176, 487] on span at bounding box center [142, 487] width 65 height 4
click at [148, 579] on button "Edit" at bounding box center [141, 573] width 57 height 24
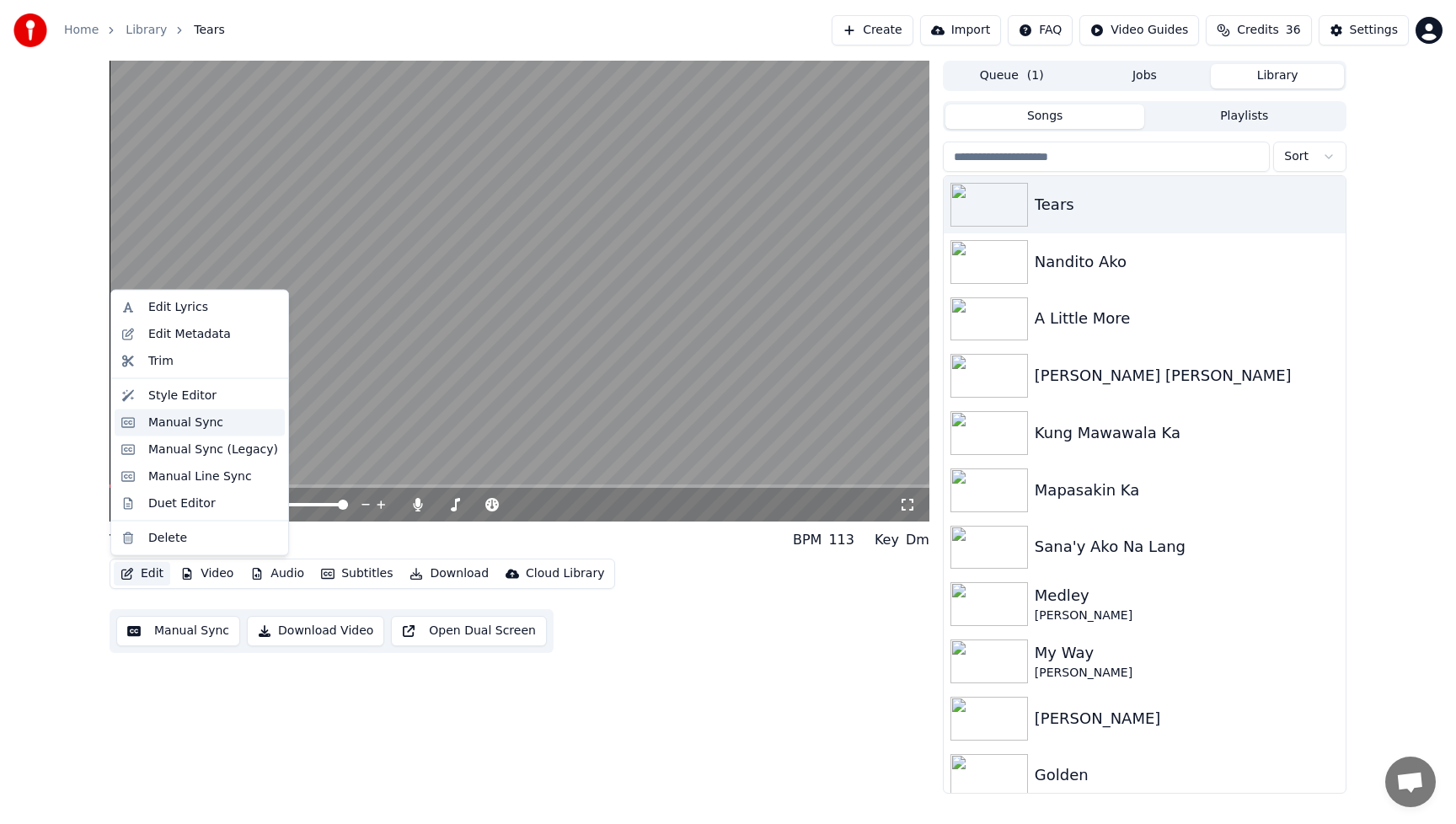
click at [142, 427] on div "Manual Sync" at bounding box center [199, 423] width 170 height 27
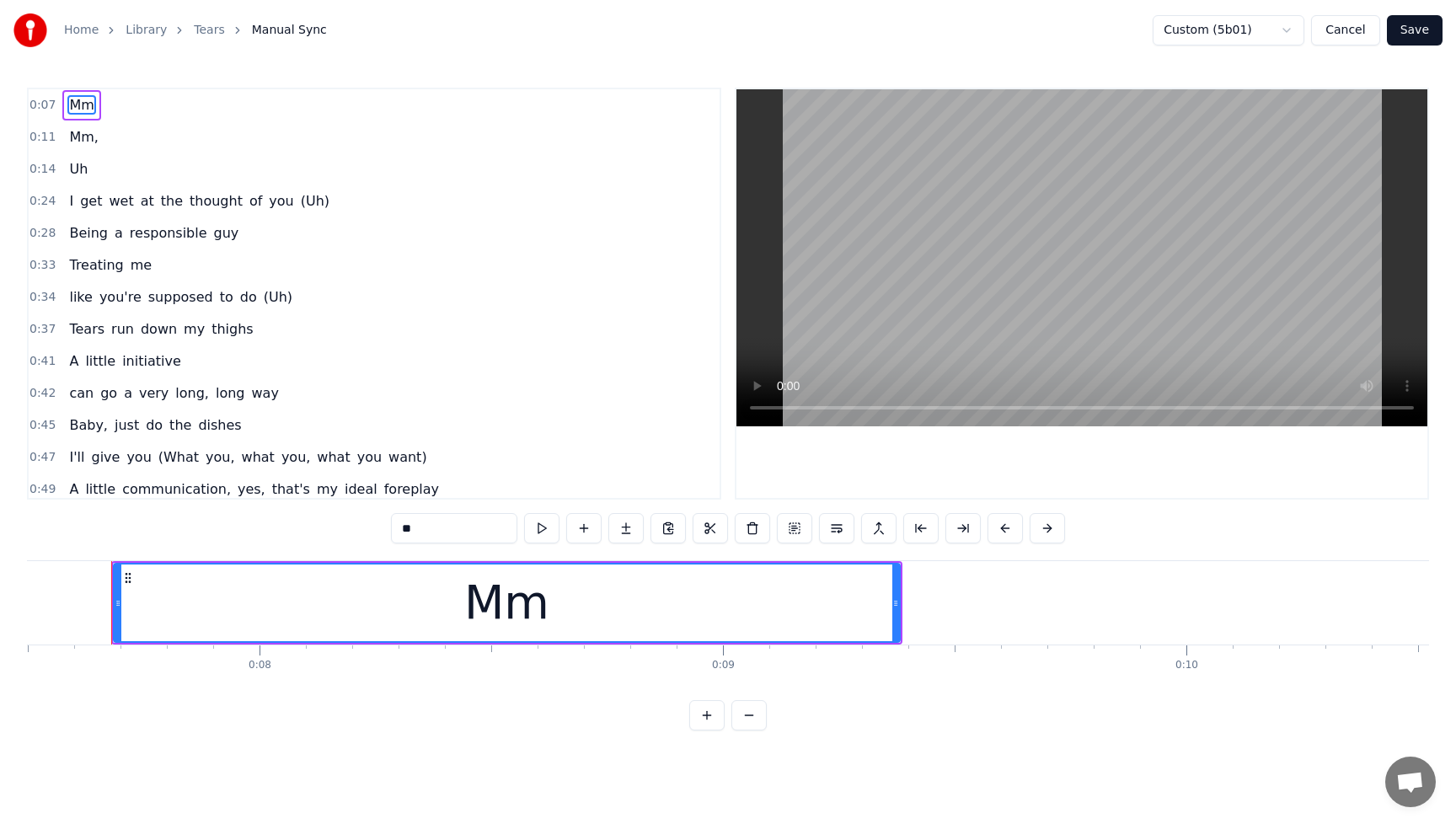
click at [69, 175] on span "Uh" at bounding box center [78, 169] width 22 height 19
type input "**"
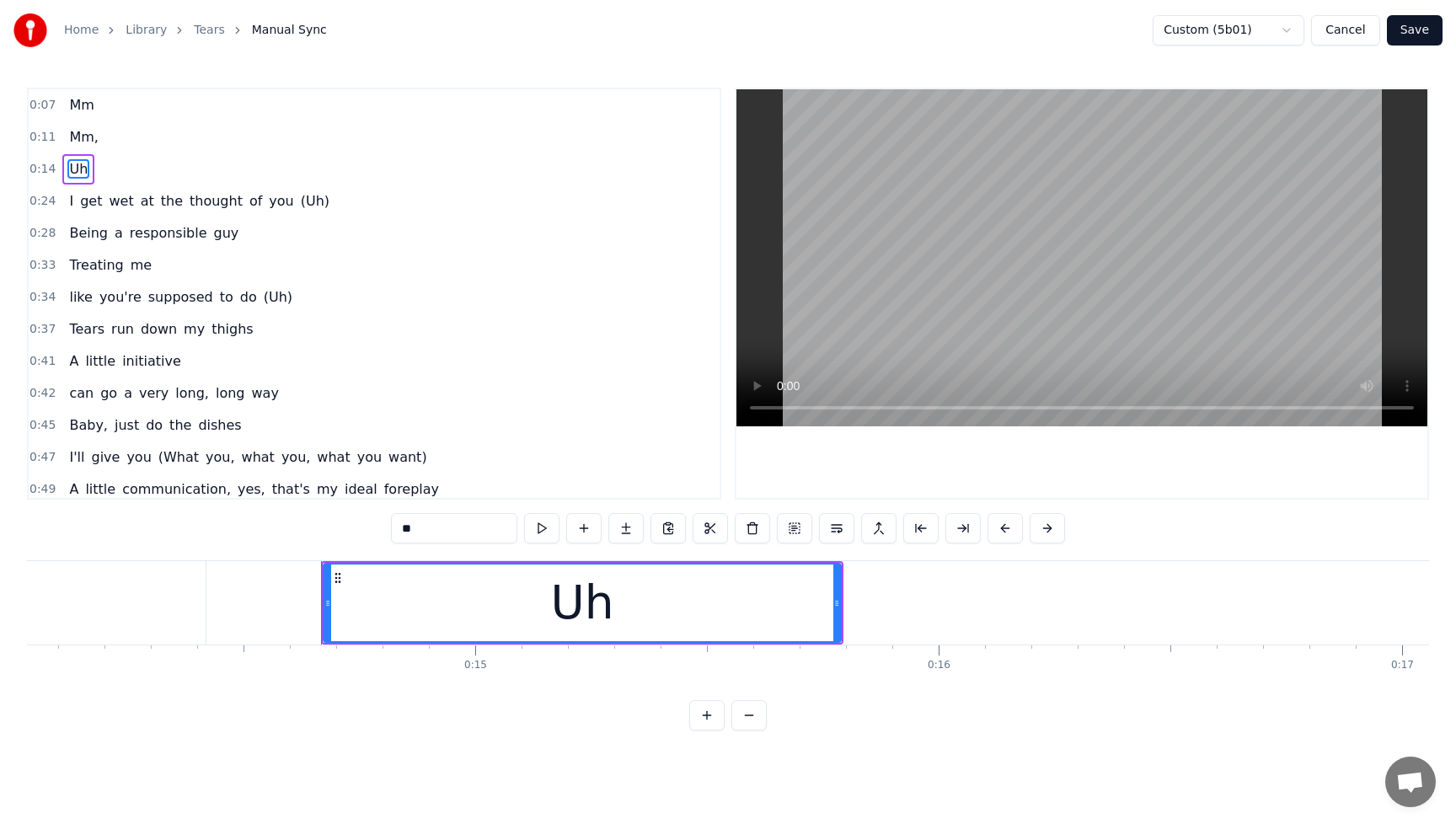
scroll to position [0, 6714]
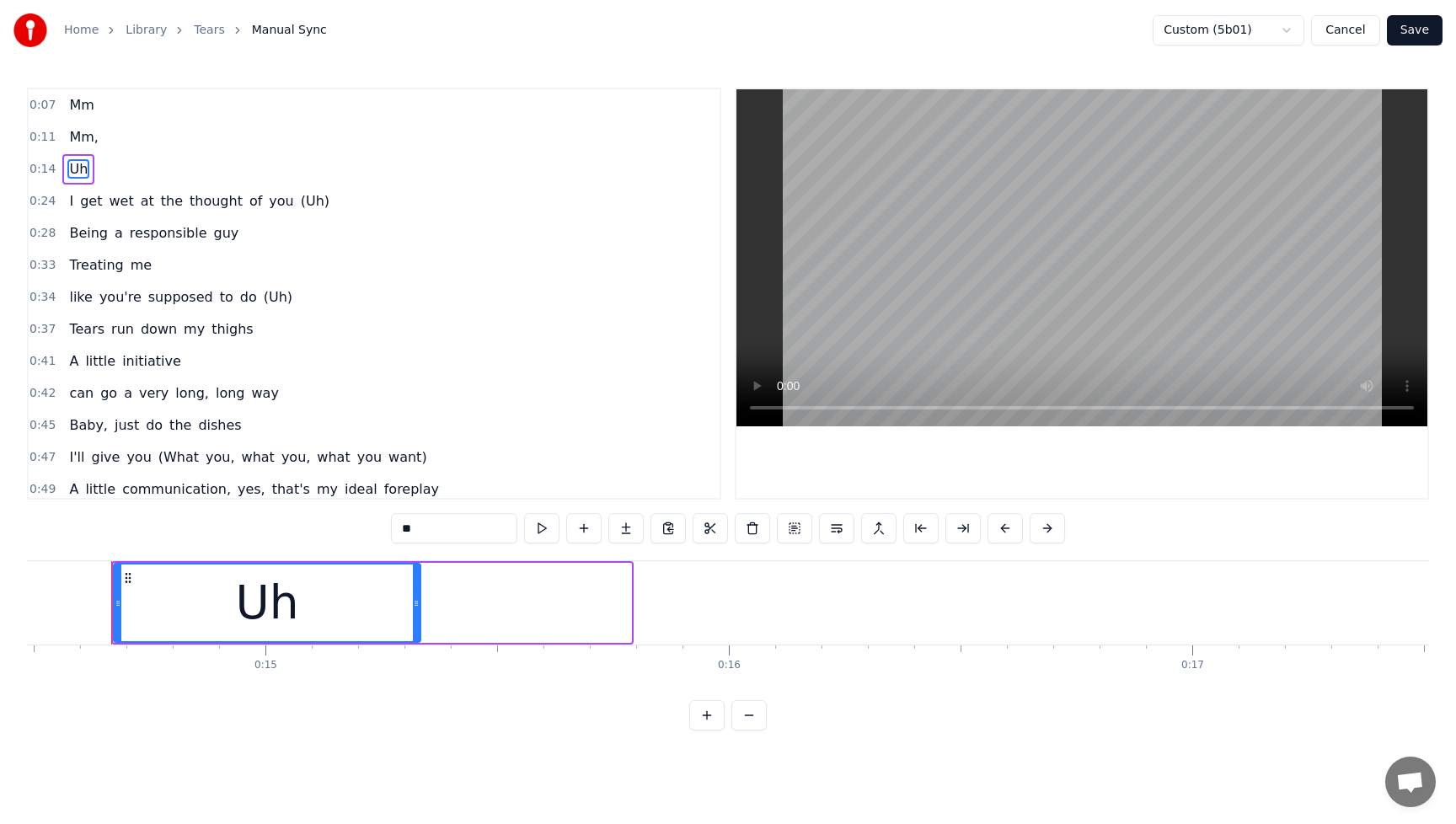
drag, startPoint x: 629, startPoint y: 607, endPoint x: 418, endPoint y: 624, distance: 211.7
click at [418, 624] on div at bounding box center [416, 603] width 7 height 77
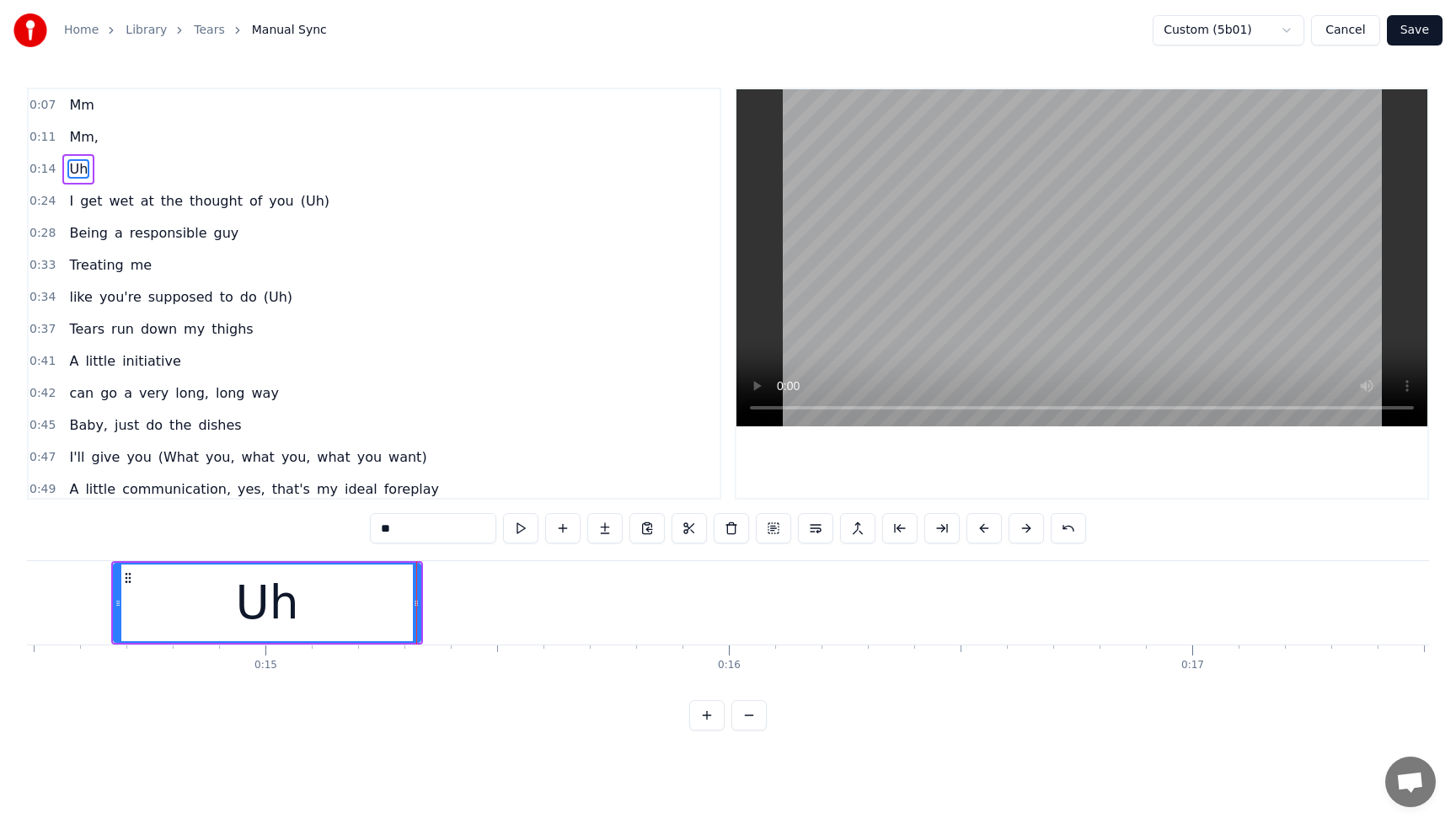
click at [1439, 33] on button "Save" at bounding box center [1415, 31] width 56 height 31
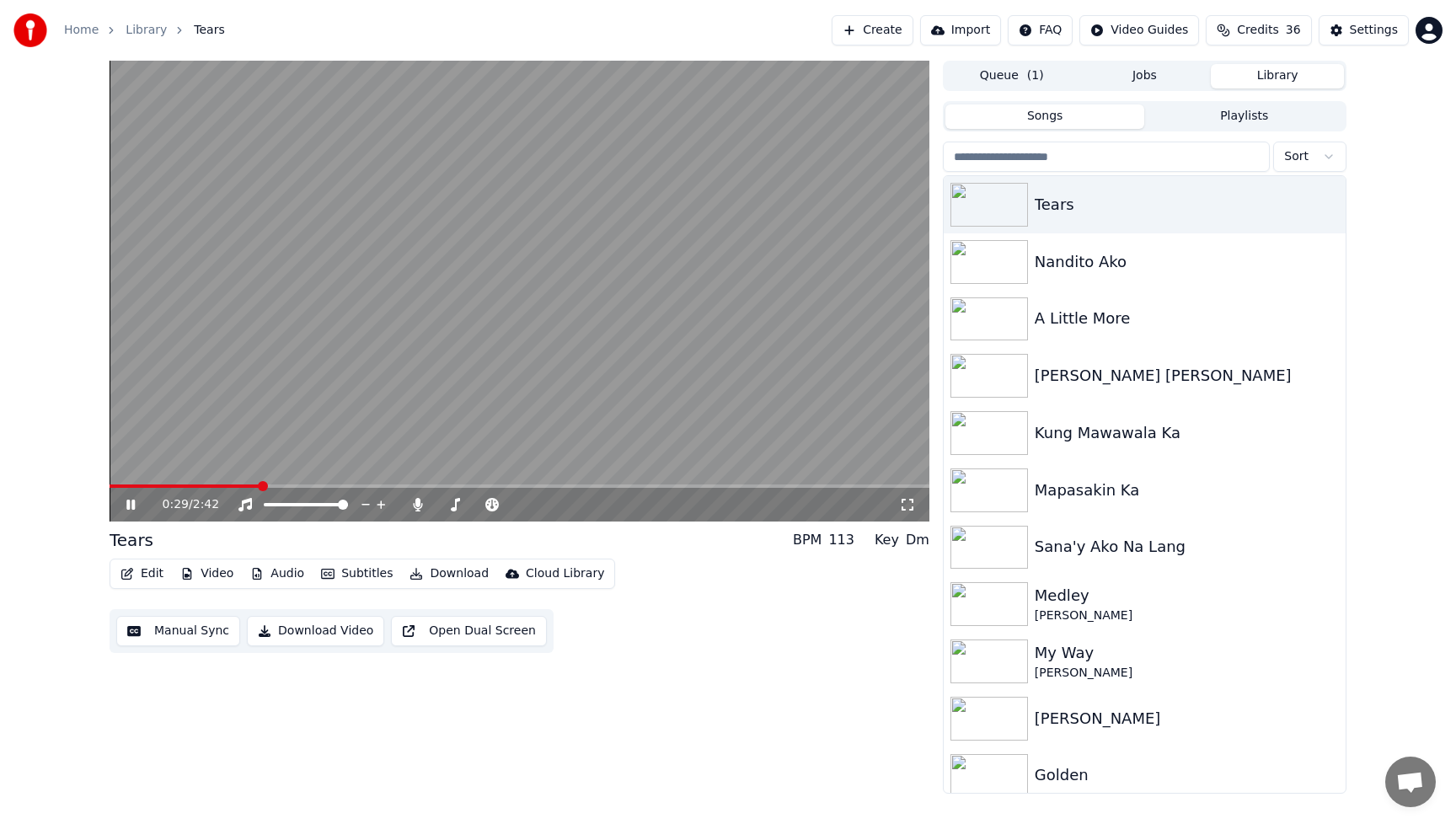
click at [127, 500] on icon at bounding box center [142, 505] width 39 height 13
click at [630, 685] on div "0:29 / 2:42 Tears BPM 113 Key Dm Edit Video Audio Subtitles Download Cloud Libr…" at bounding box center [520, 426] width 820 height 733
click at [332, 630] on button "Download Video" at bounding box center [315, 631] width 137 height 31
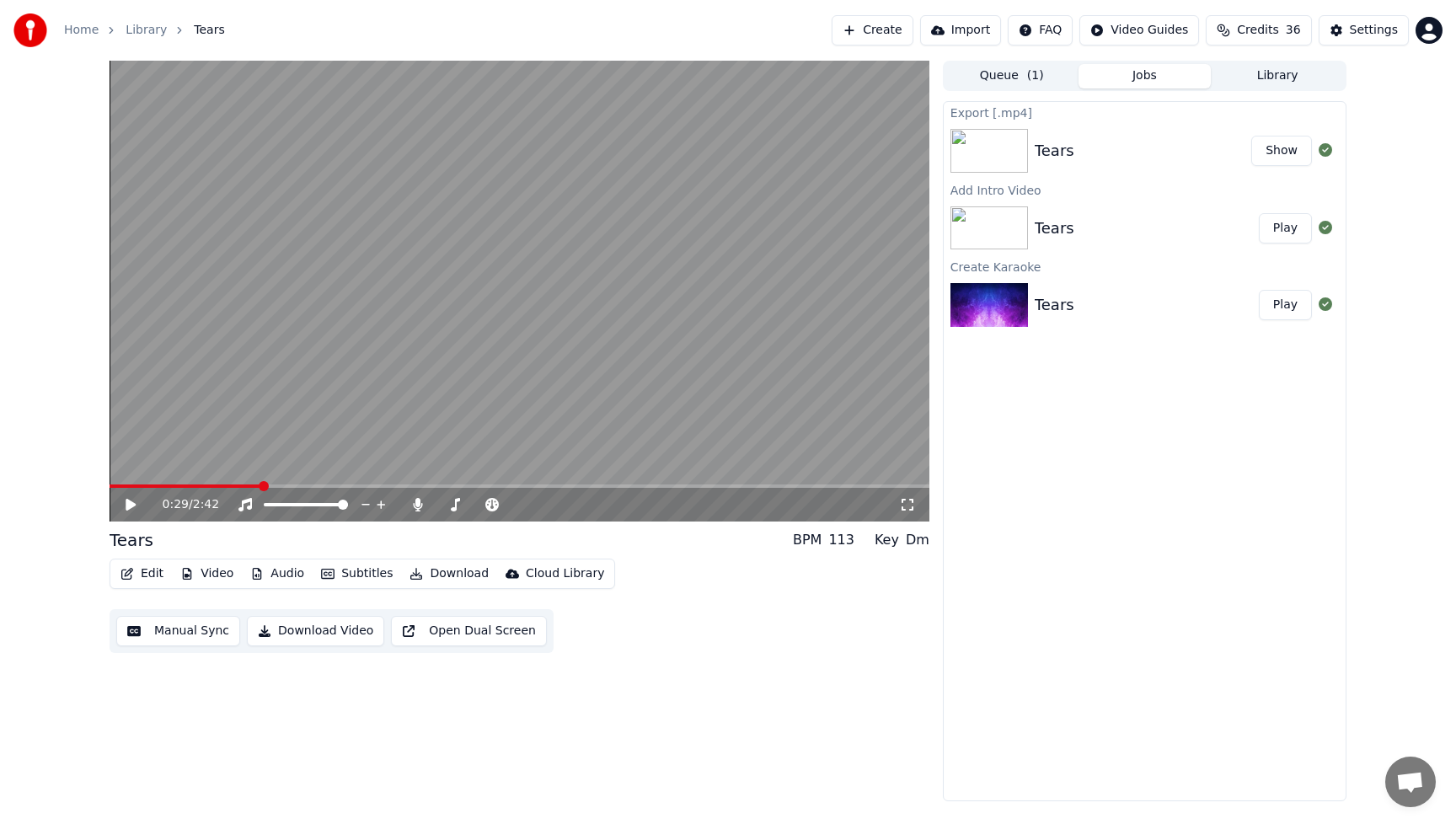
click at [1290, 153] on button "Show" at bounding box center [1281, 151] width 61 height 31
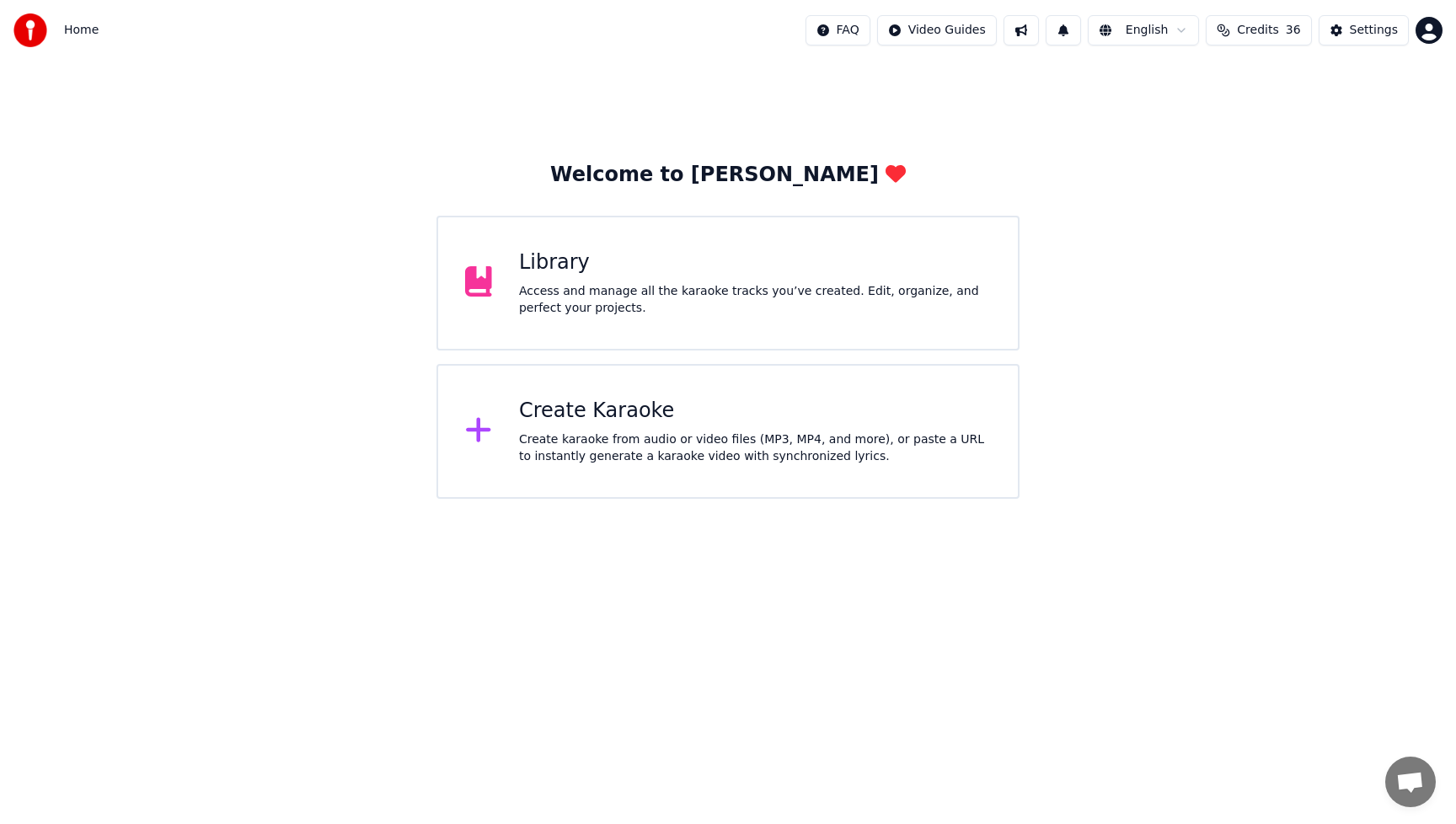
click at [691, 293] on div "Access and manage all the karaoke tracks you’ve created. Edit, organize, and pe…" at bounding box center [755, 300] width 472 height 34
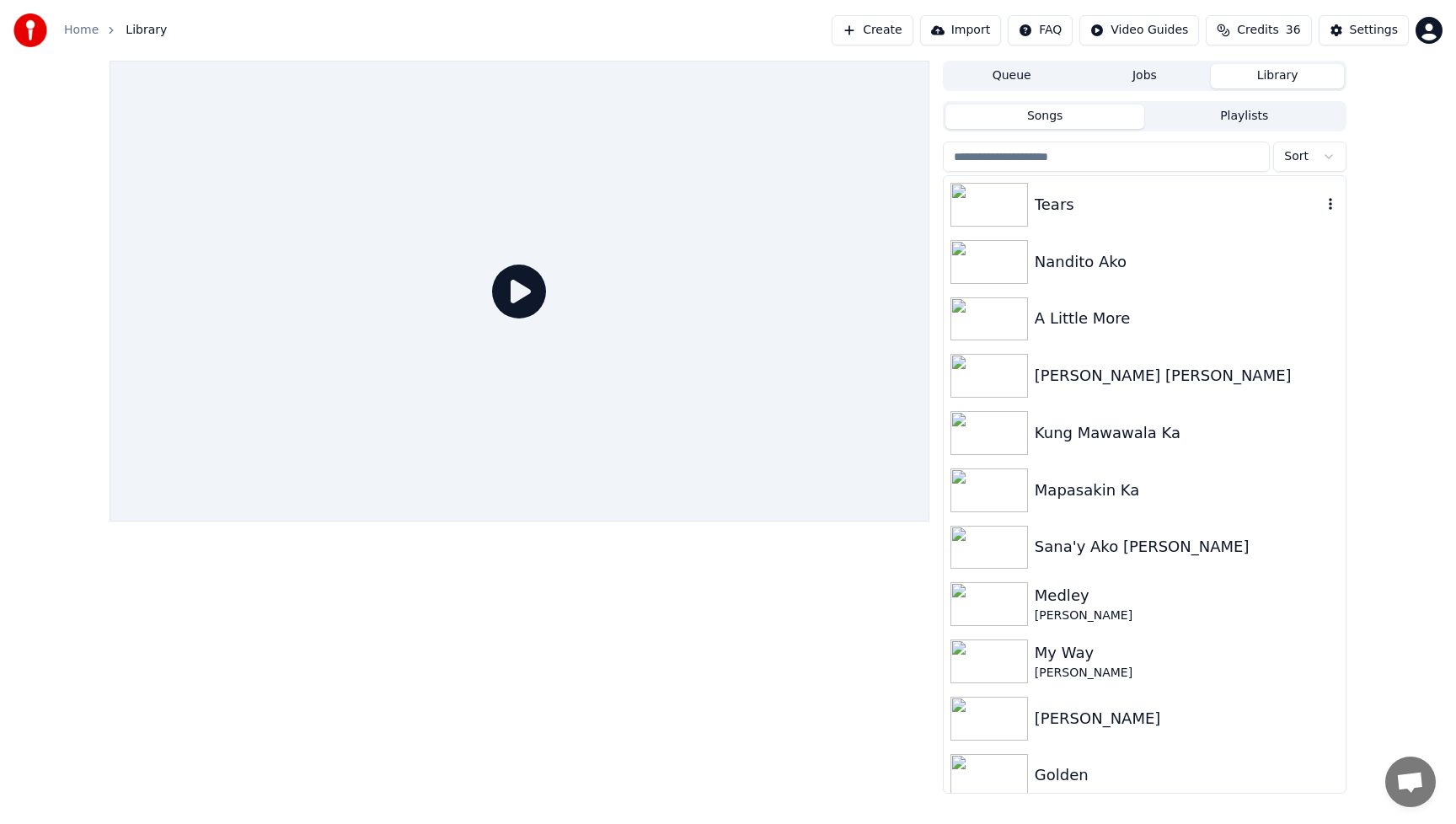
click at [1084, 204] on div "Tears" at bounding box center [1178, 205] width 287 height 24
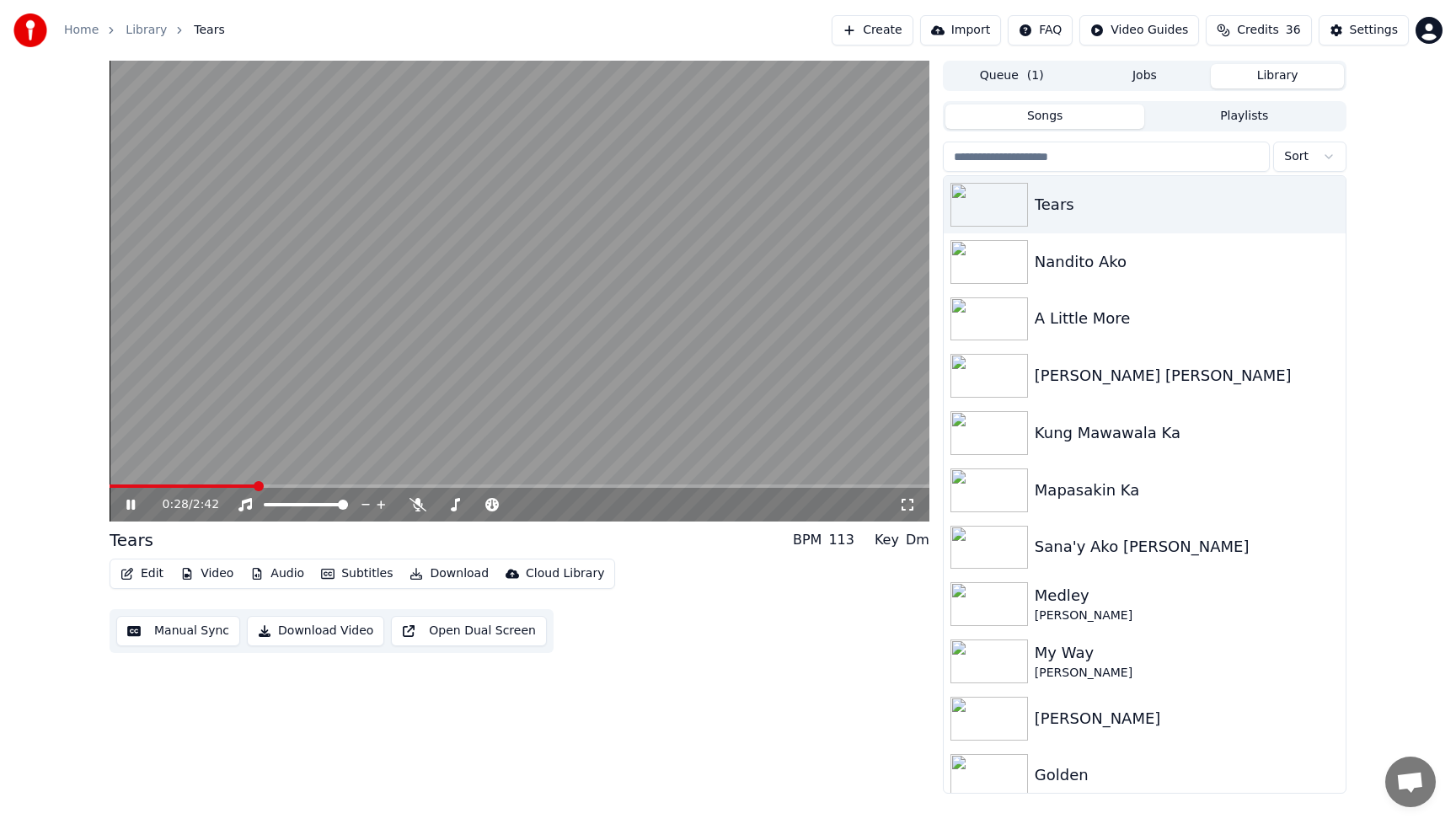
click at [132, 498] on icon at bounding box center [142, 505] width 39 height 13
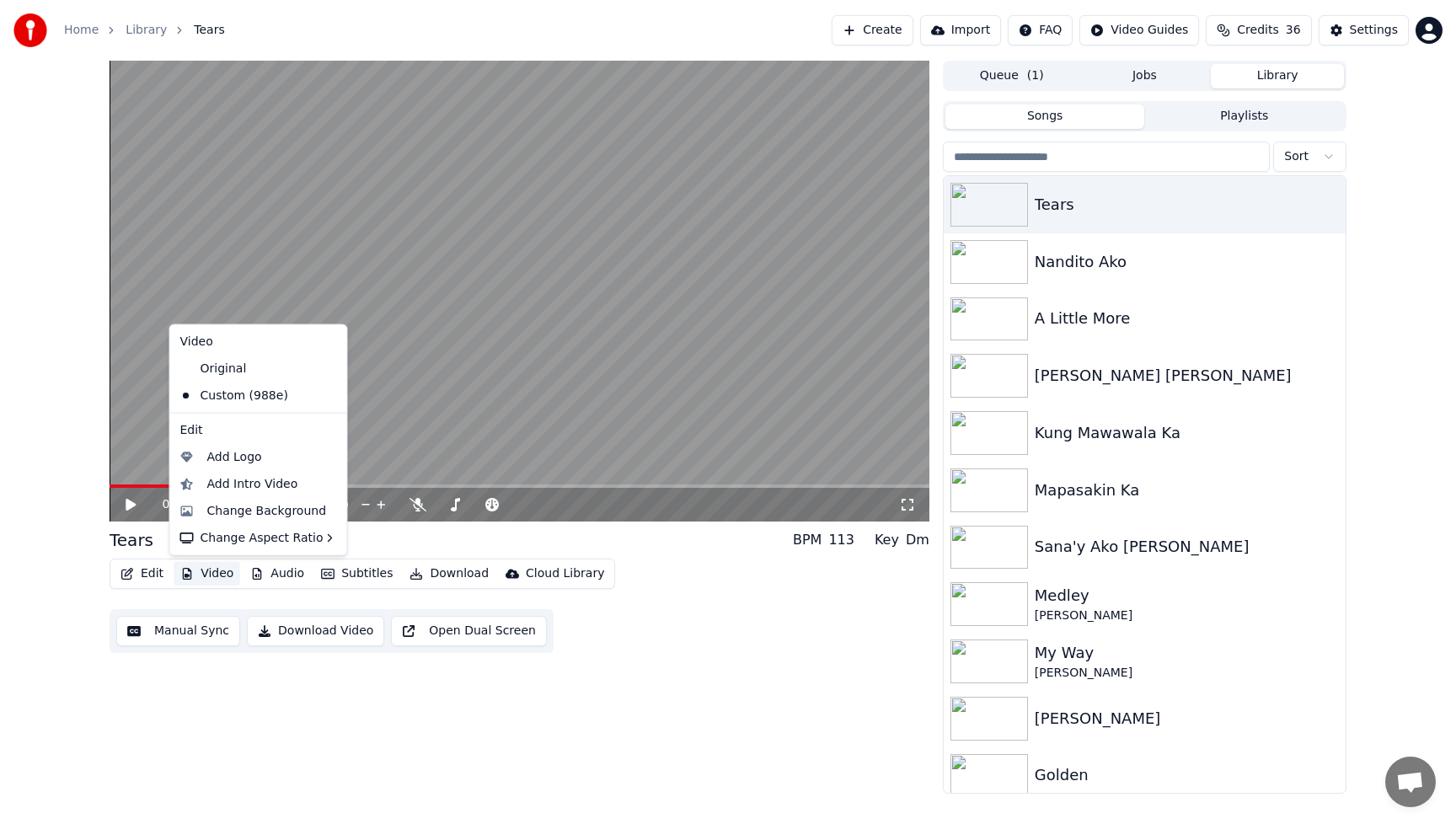
click at [211, 573] on button "Video" at bounding box center [206, 573] width 66 height 24
click at [243, 511] on div "Change Background" at bounding box center [267, 511] width 120 height 17
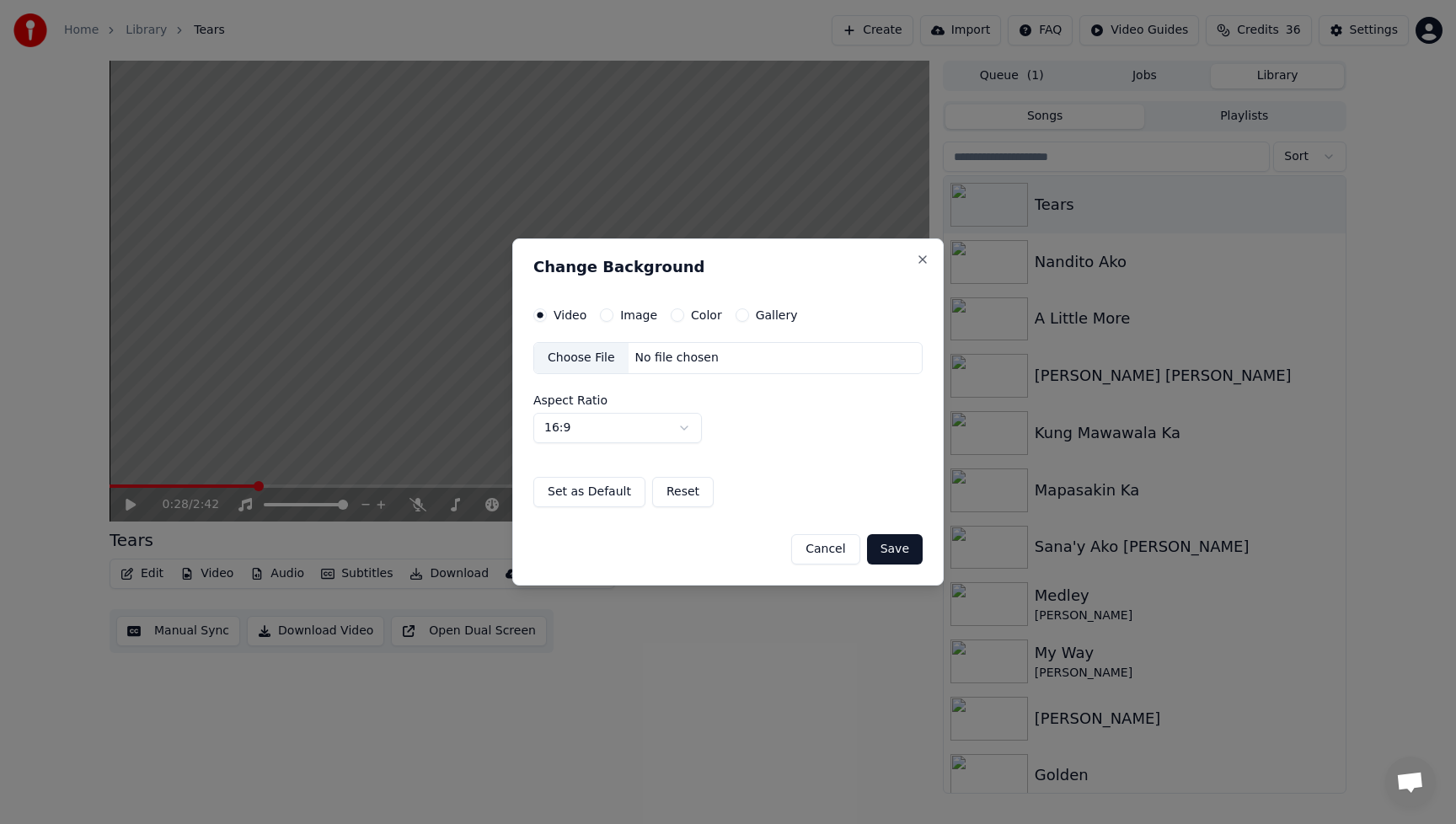
click at [584, 358] on div "Choose File" at bounding box center [581, 358] width 94 height 31
click at [902, 552] on button "Save" at bounding box center [895, 549] width 56 height 31
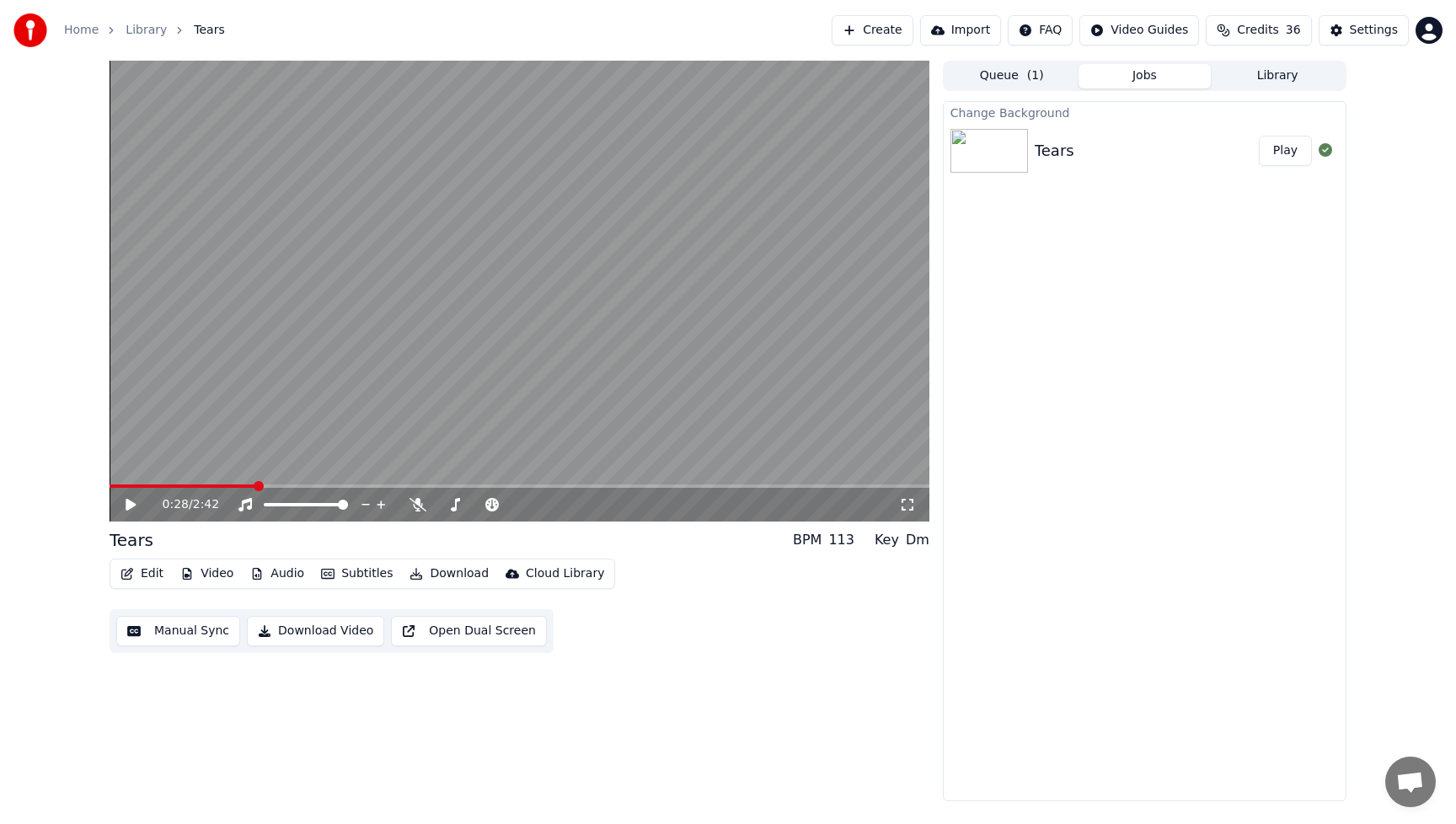
click at [1290, 155] on button "Play" at bounding box center [1285, 151] width 53 height 31
click at [133, 503] on icon at bounding box center [131, 504] width 9 height 11
click at [151, 579] on button "Edit" at bounding box center [141, 573] width 57 height 24
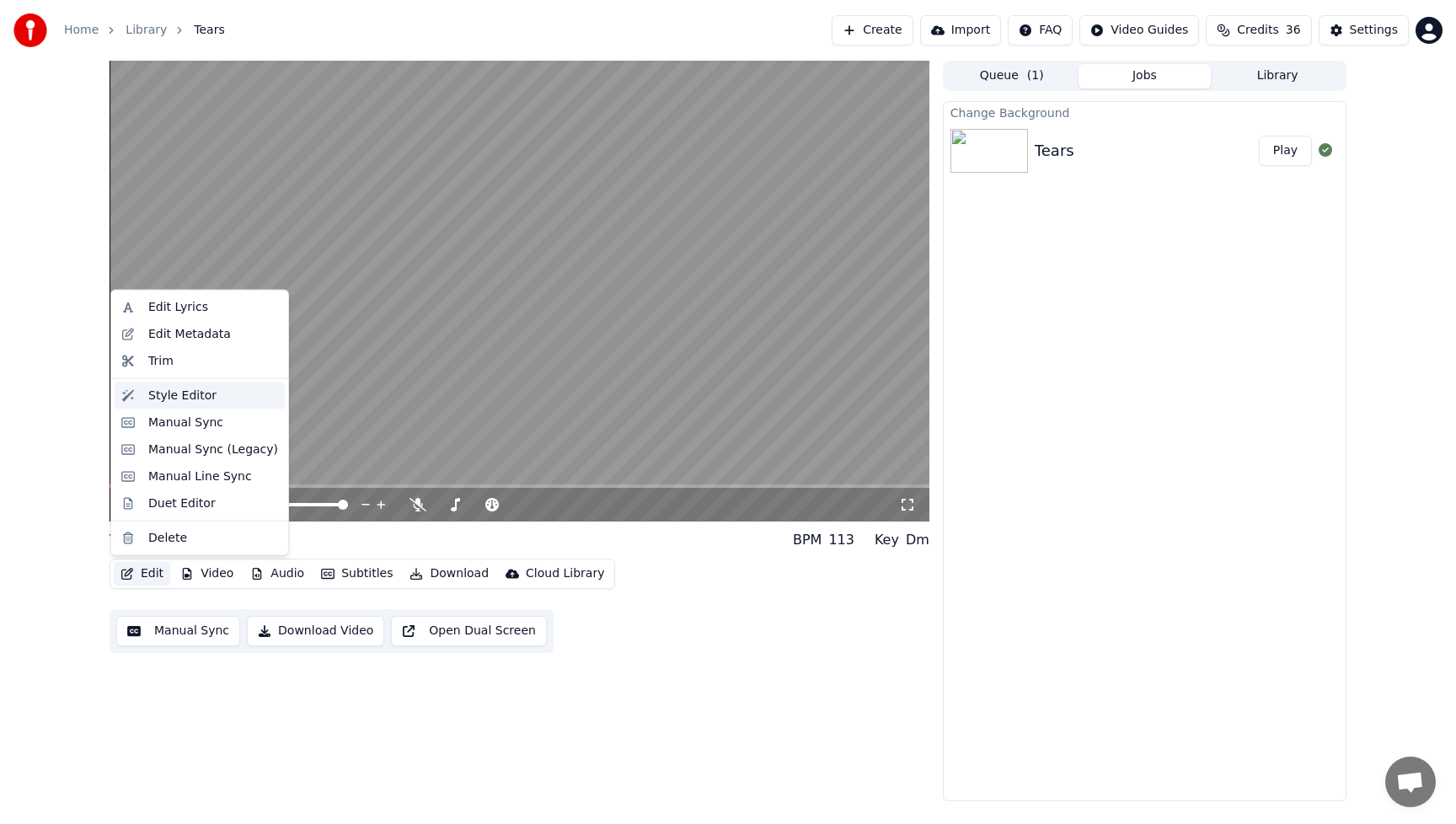
click at [172, 402] on div "Style Editor" at bounding box center [182, 396] width 68 height 17
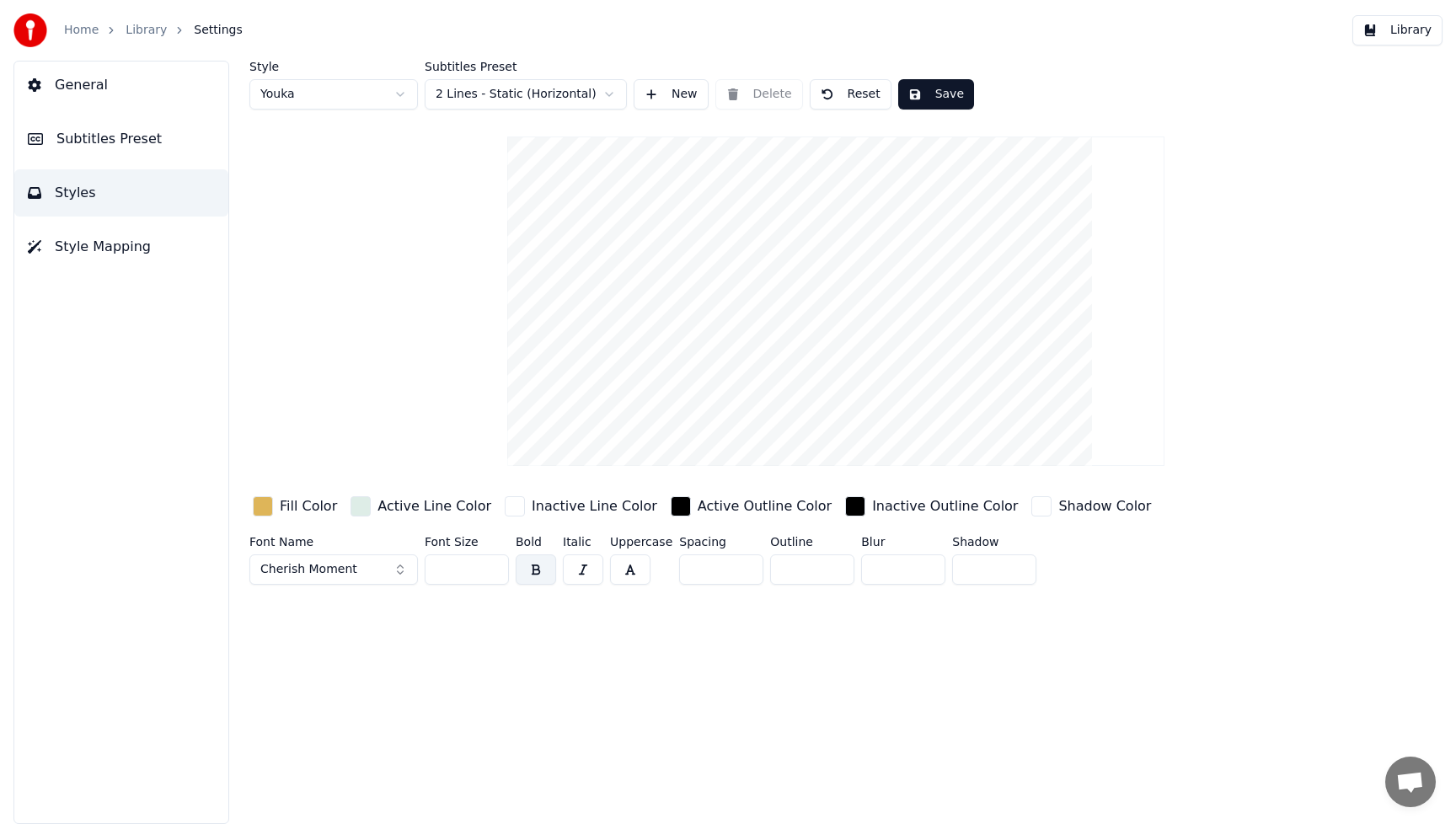
click at [261, 508] on div "button" at bounding box center [262, 506] width 20 height 20
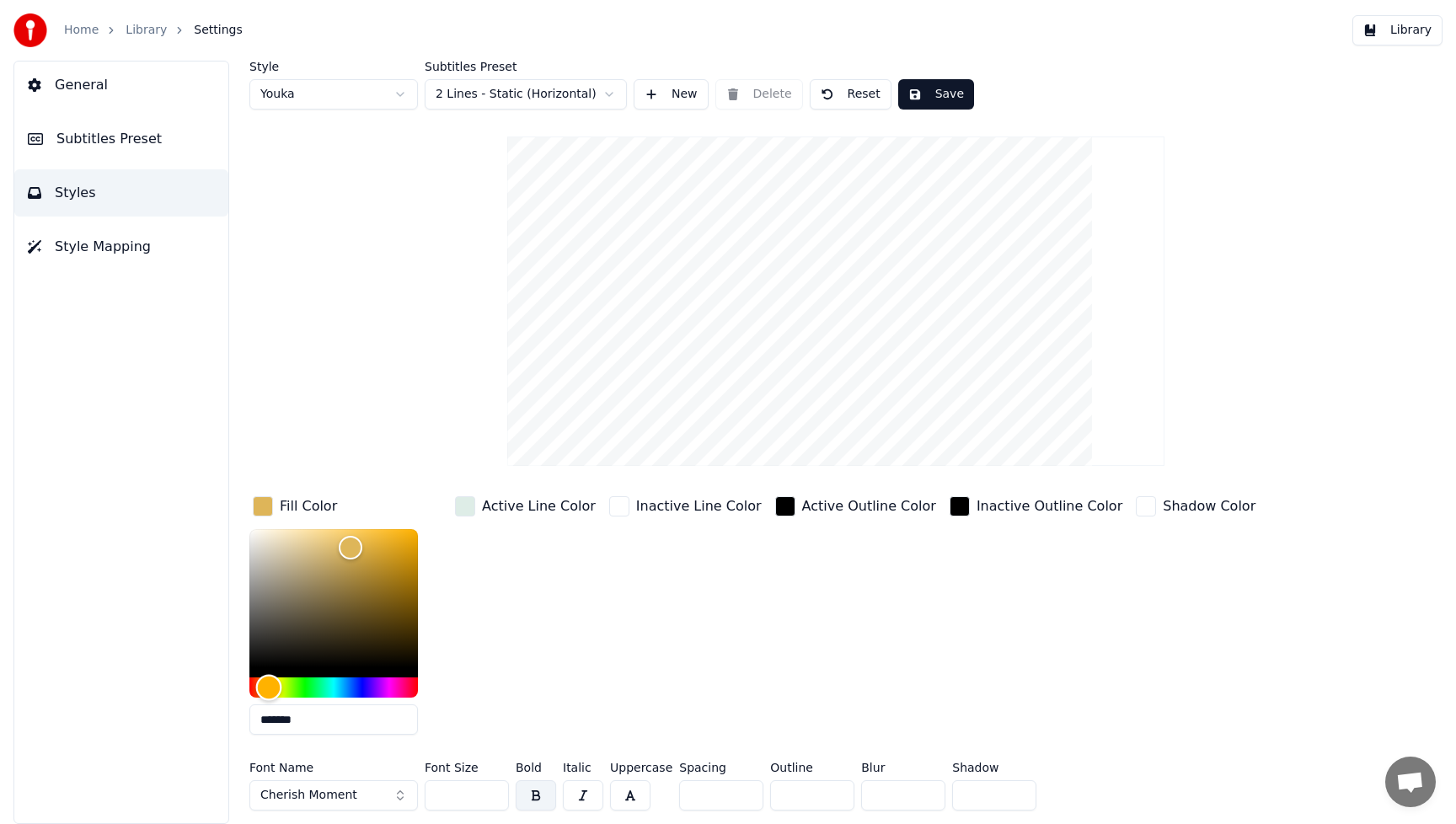
type input "*******"
click at [349, 689] on div "Hue" at bounding box center [334, 688] width 169 height 20
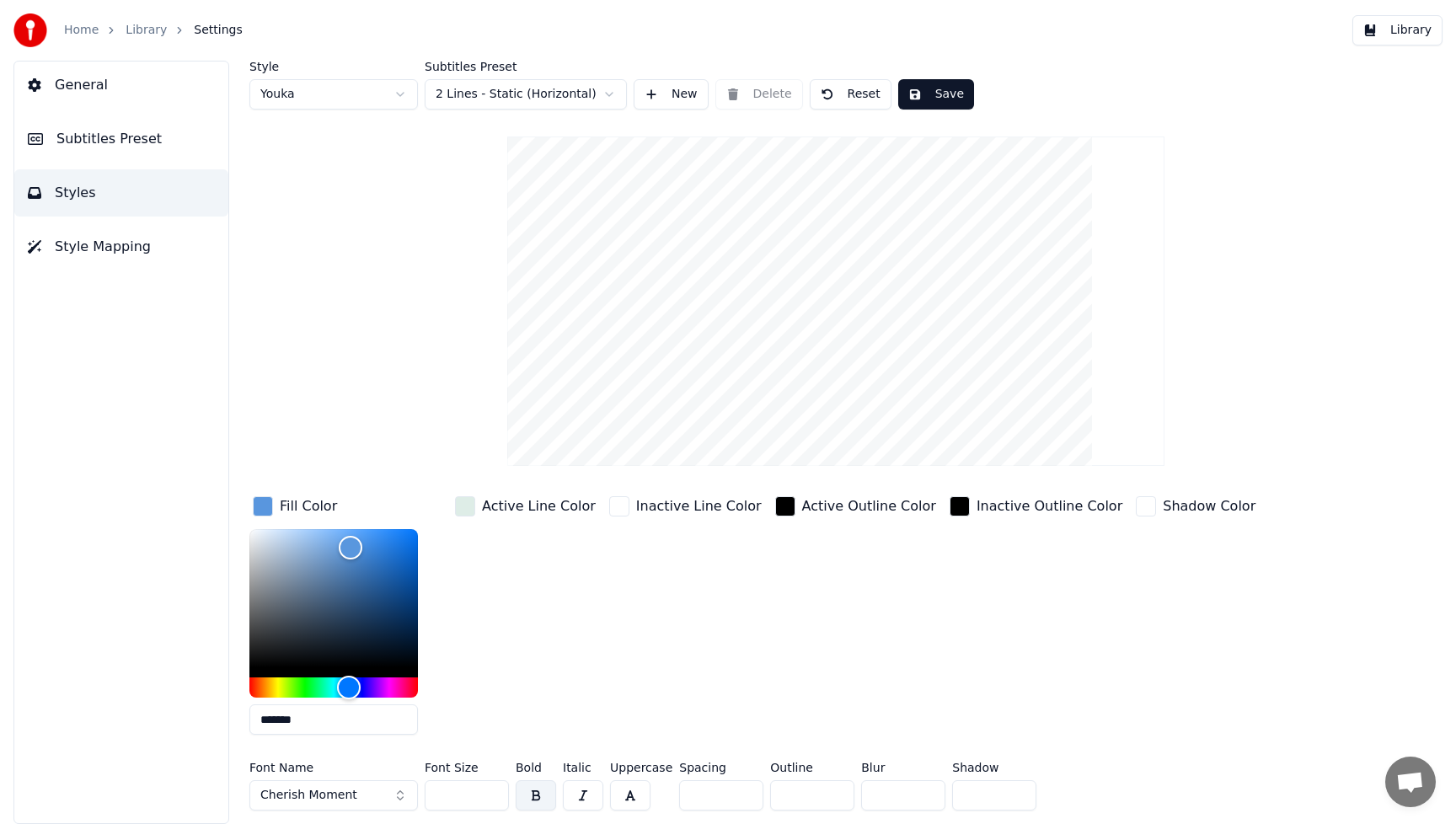
click at [528, 666] on div "Active Line Color" at bounding box center [525, 620] width 148 height 255
click at [400, 797] on button "Cherish Moment" at bounding box center [334, 796] width 169 height 31
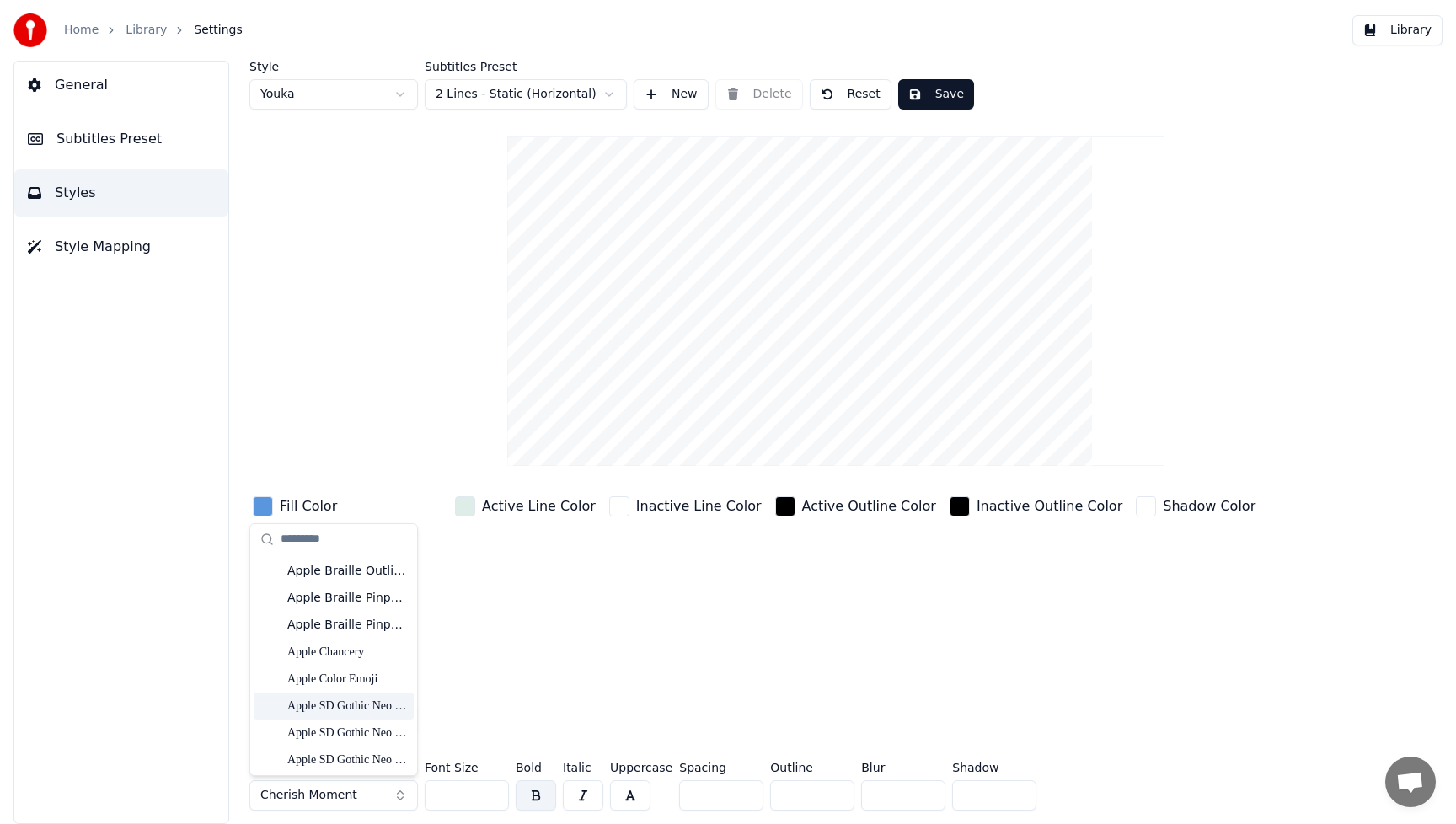
scroll to position [282, 0]
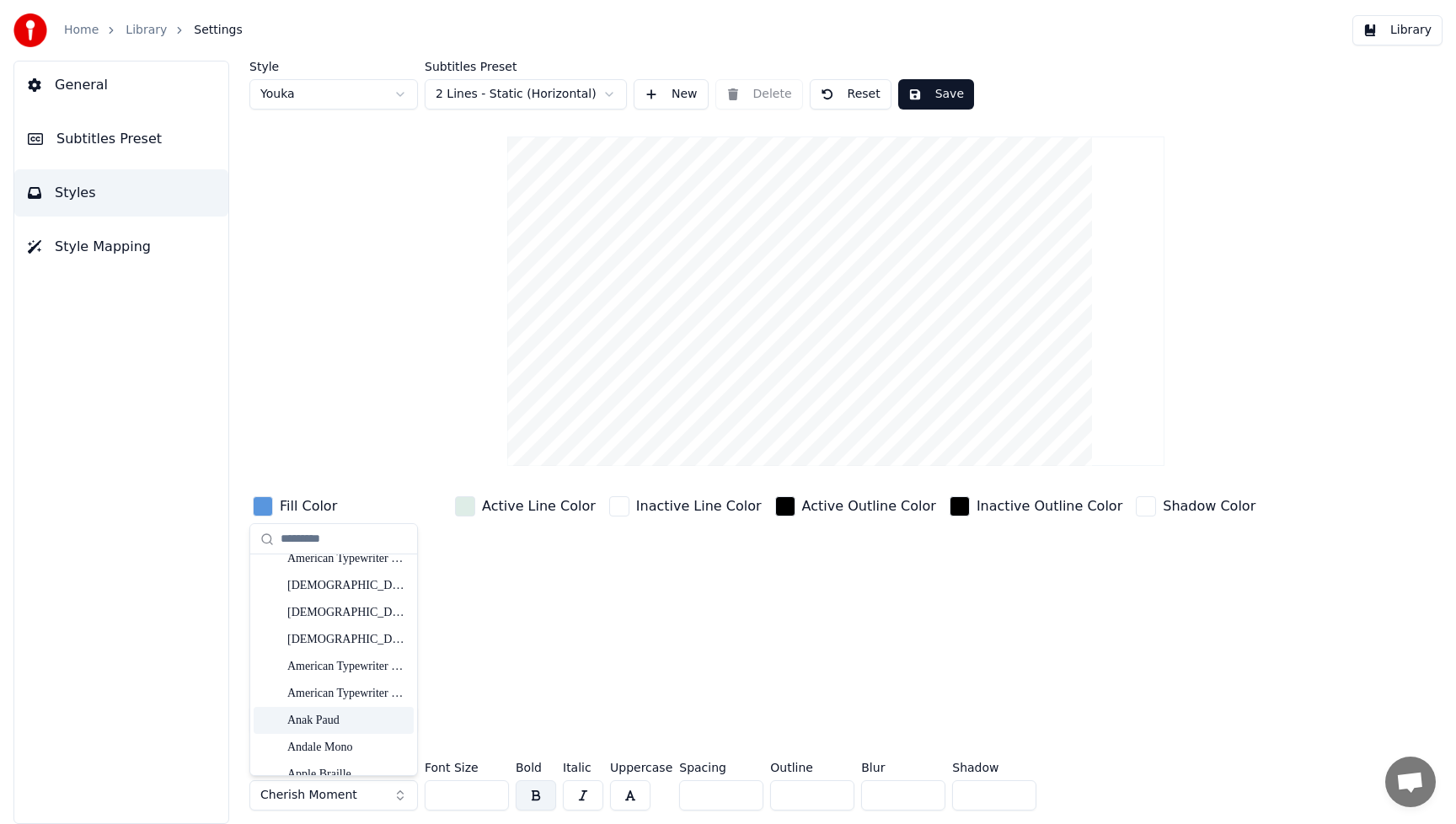
click at [328, 718] on div "Anak Paud" at bounding box center [347, 721] width 120 height 17
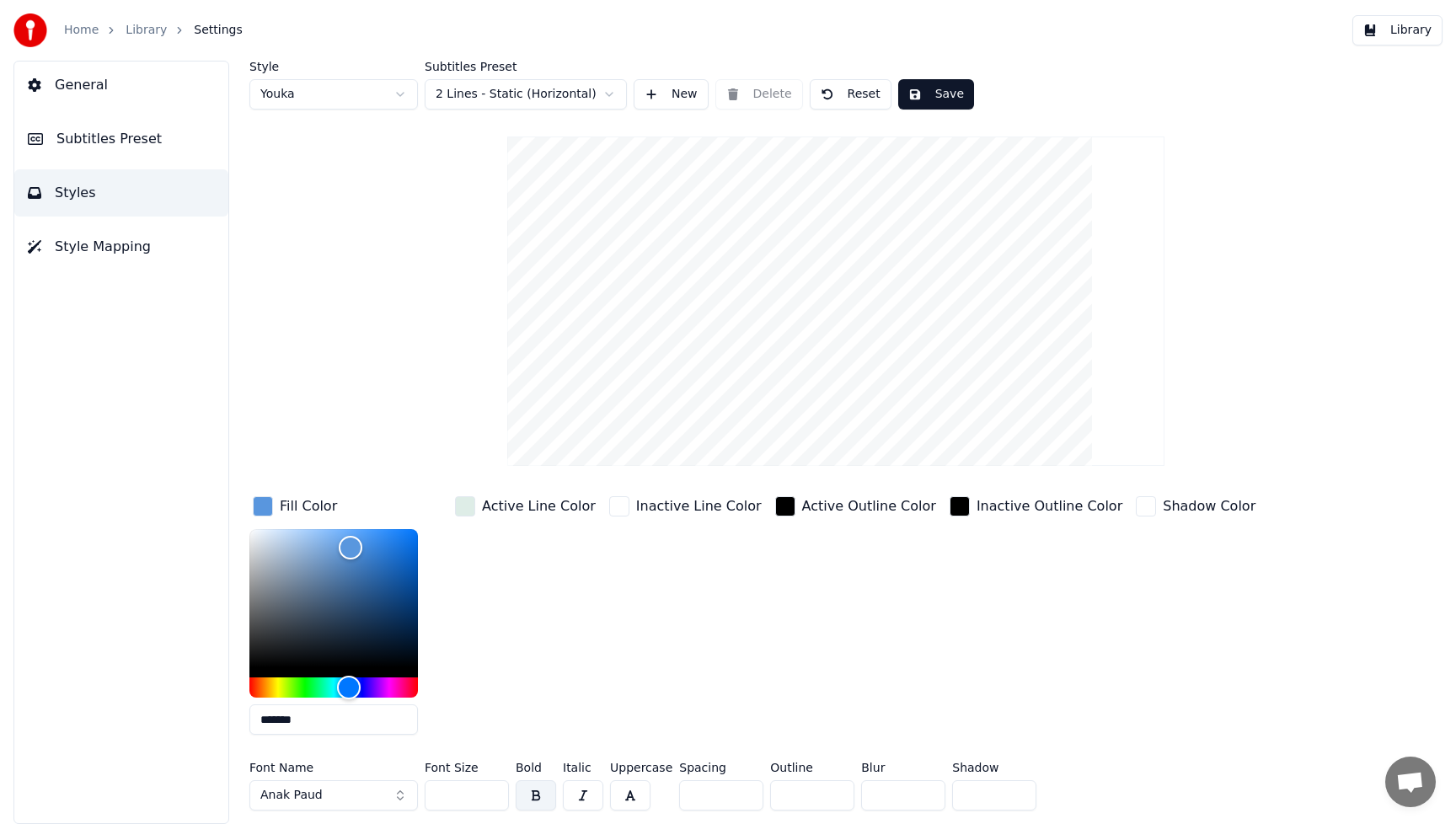
click at [942, 95] on button "Save" at bounding box center [935, 94] width 76 height 31
click at [571, 694] on div "Active Line Color" at bounding box center [525, 620] width 148 height 255
drag, startPoint x: 465, startPoint y: 789, endPoint x: 409, endPoint y: 793, distance: 56.1
click at [409, 793] on div "Font Name Anak Paud Font Size *** Bold Italic Uppercase Spacing * Outline * Blu…" at bounding box center [760, 789] width 1020 height 56
type input "***"
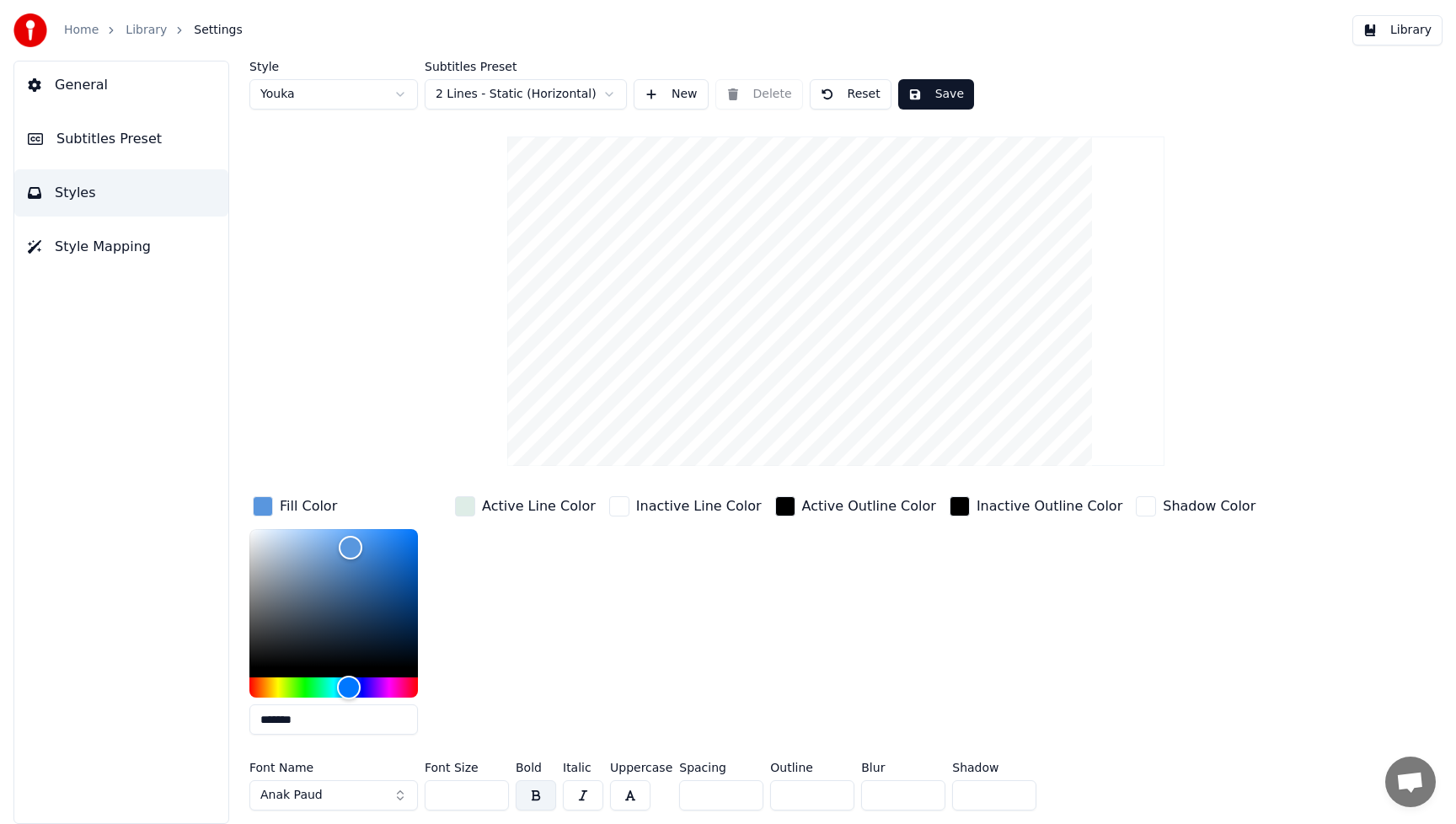
click at [908, 667] on div "Fill Color ******* Active Line Color Inactive Line Color Active Outline Color I…" at bounding box center [760, 620] width 1020 height 255
click at [938, 91] on button "Save" at bounding box center [935, 94] width 76 height 31
click at [1415, 32] on button "Library" at bounding box center [1397, 31] width 90 height 31
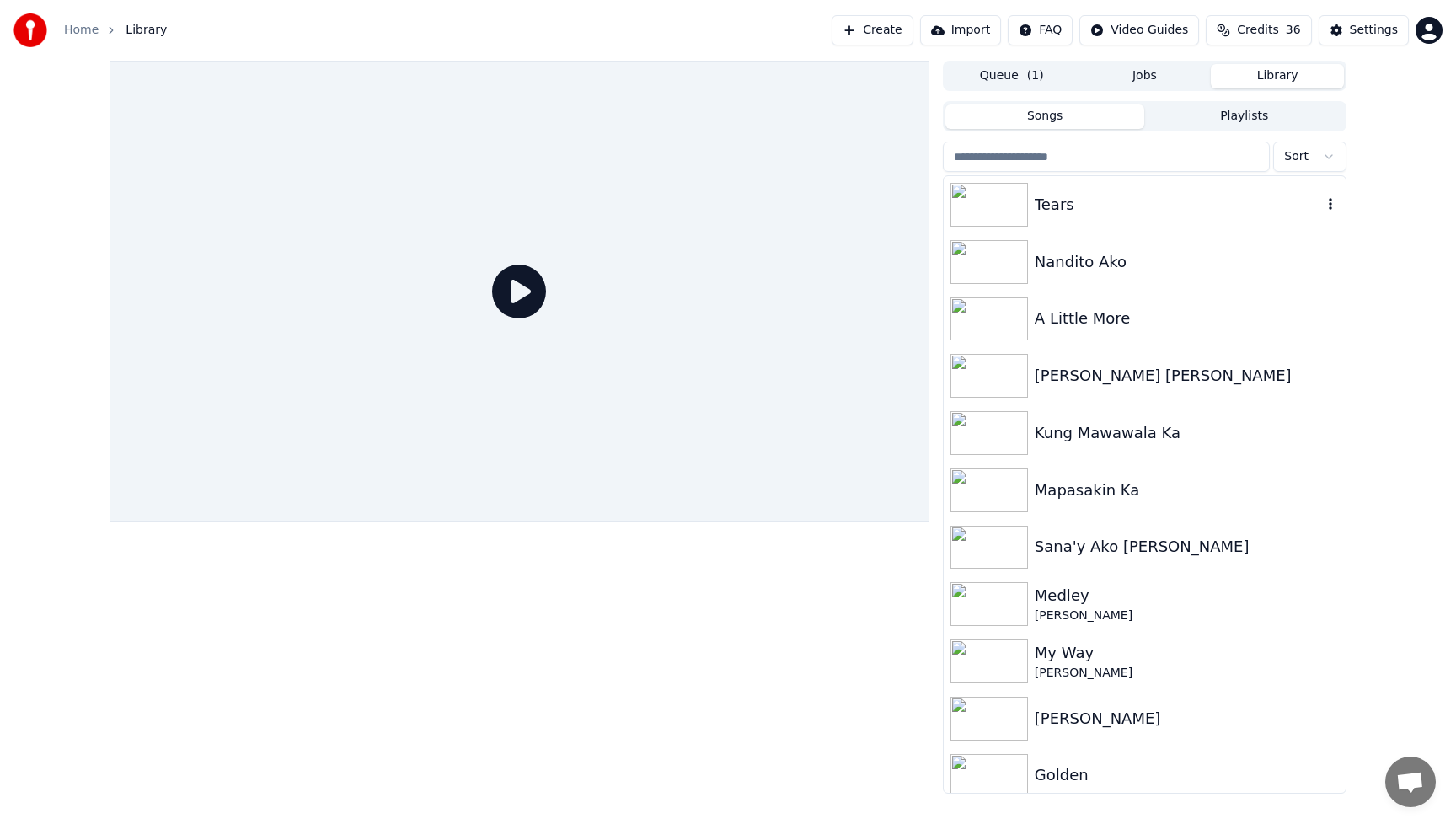
click at [980, 205] on img at bounding box center [989, 205] width 78 height 44
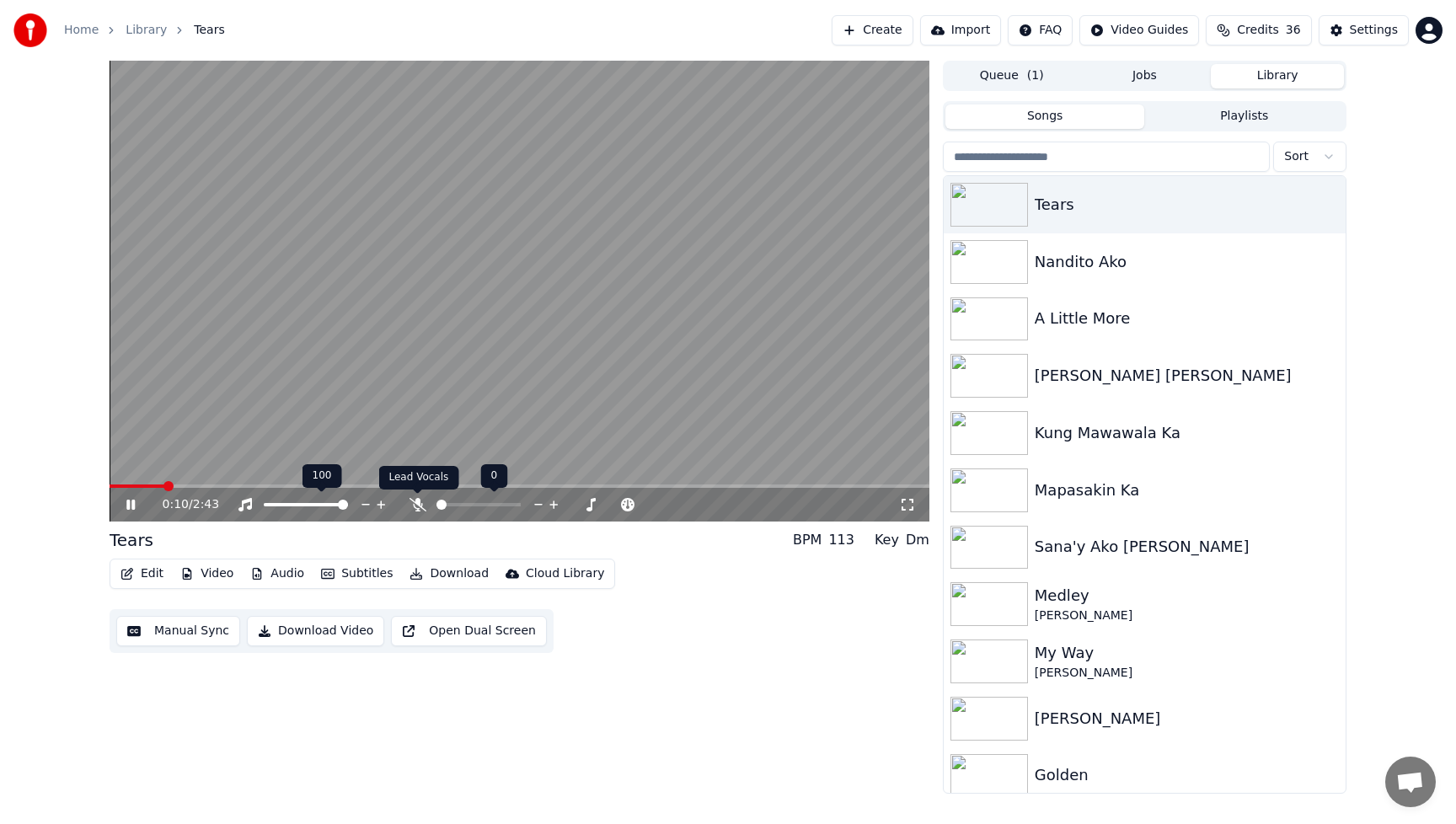
click at [416, 502] on icon at bounding box center [418, 505] width 17 height 13
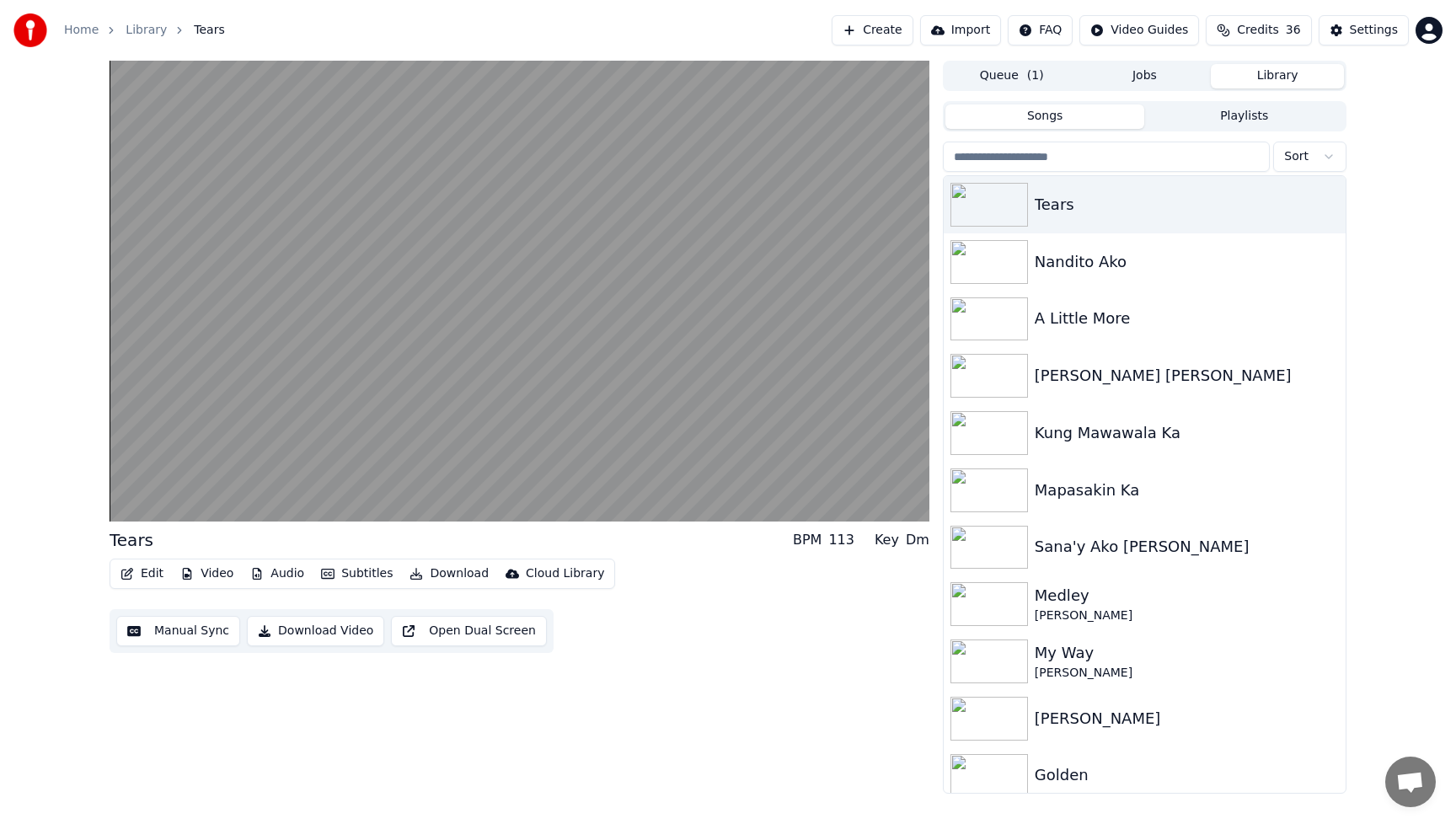
click at [215, 577] on button "Video" at bounding box center [206, 573] width 66 height 24
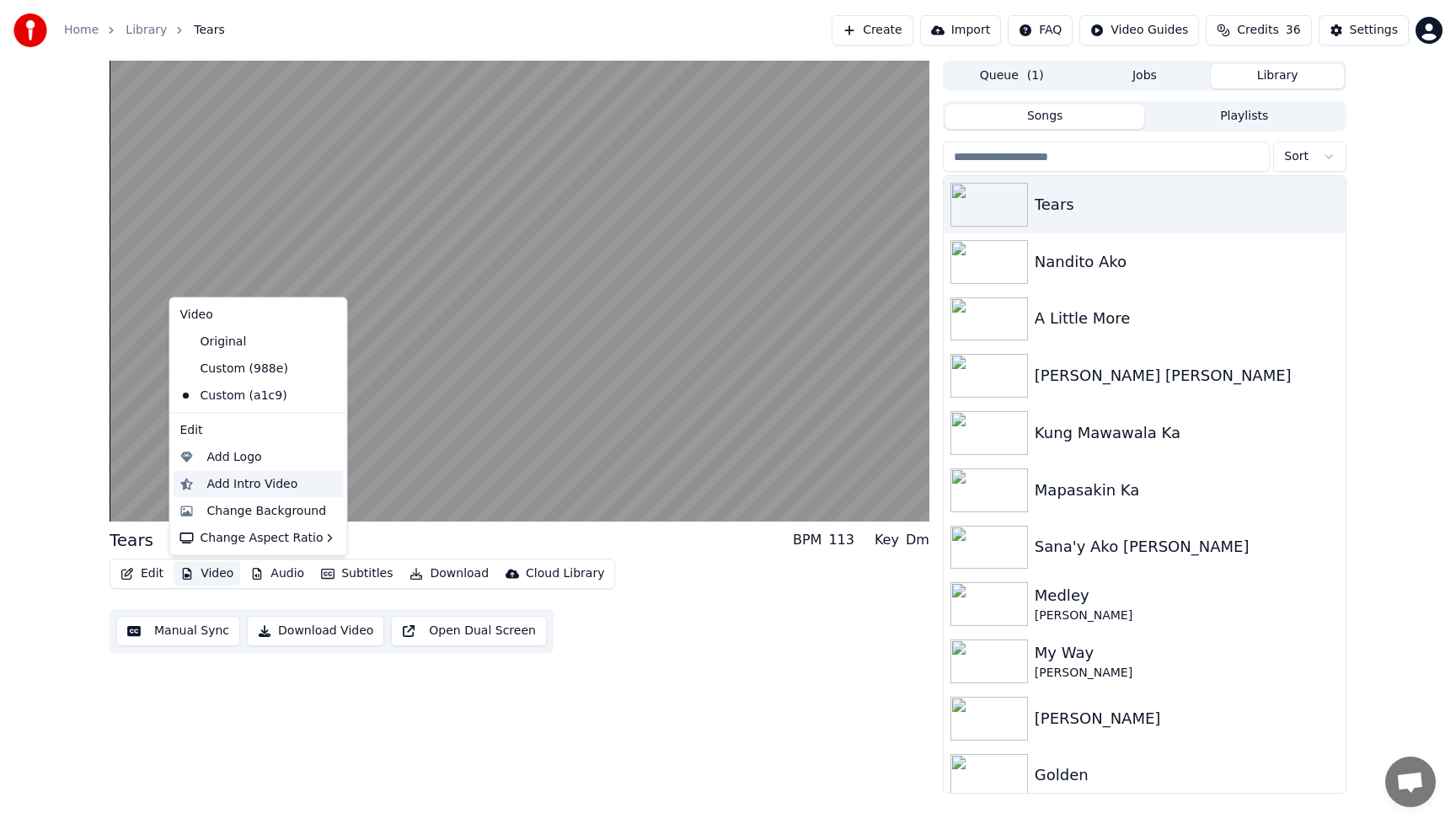
click at [231, 490] on div "Add Intro Video" at bounding box center [253, 484] width 91 height 17
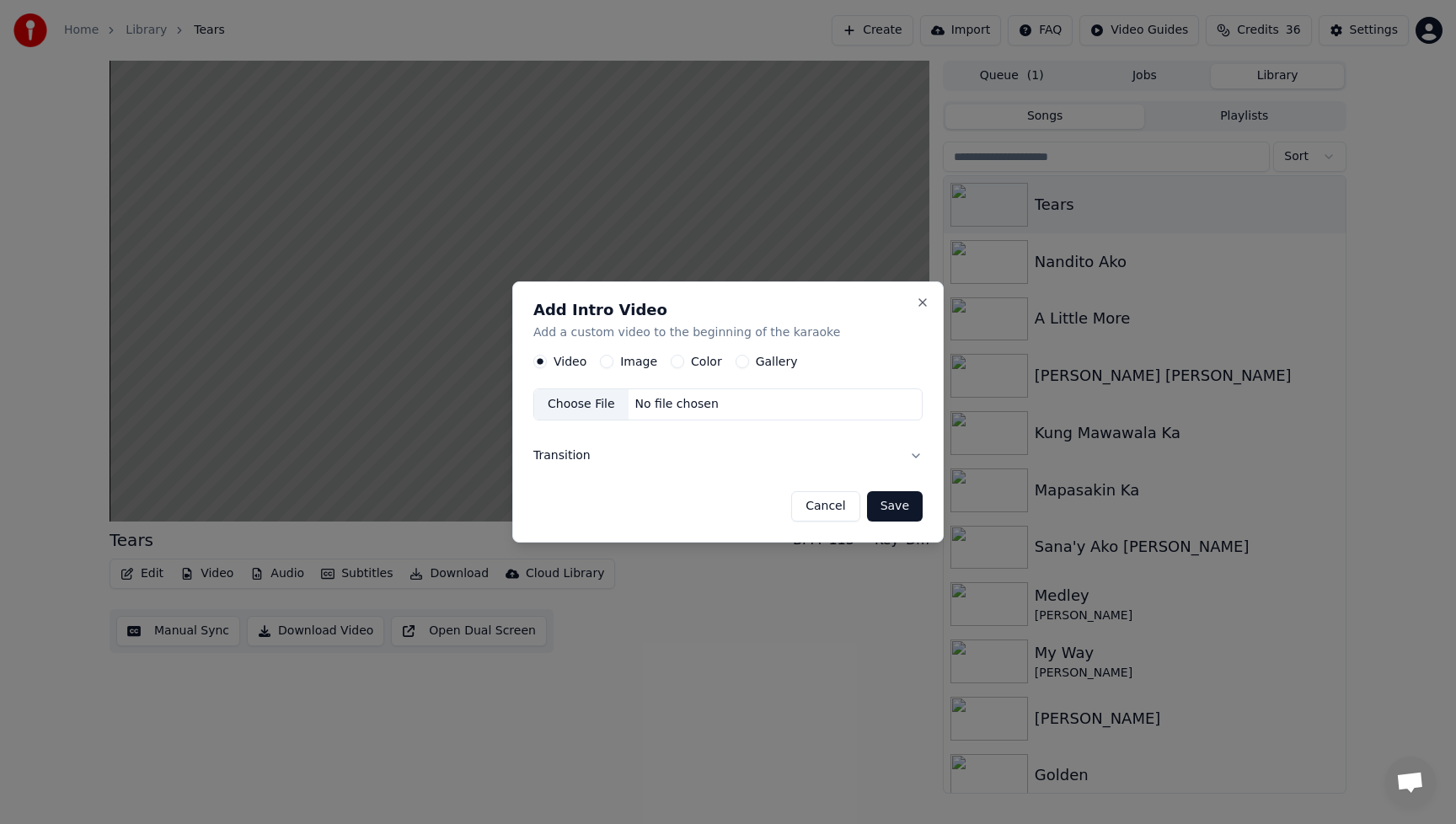
click at [610, 361] on button "Image" at bounding box center [607, 361] width 13 height 13
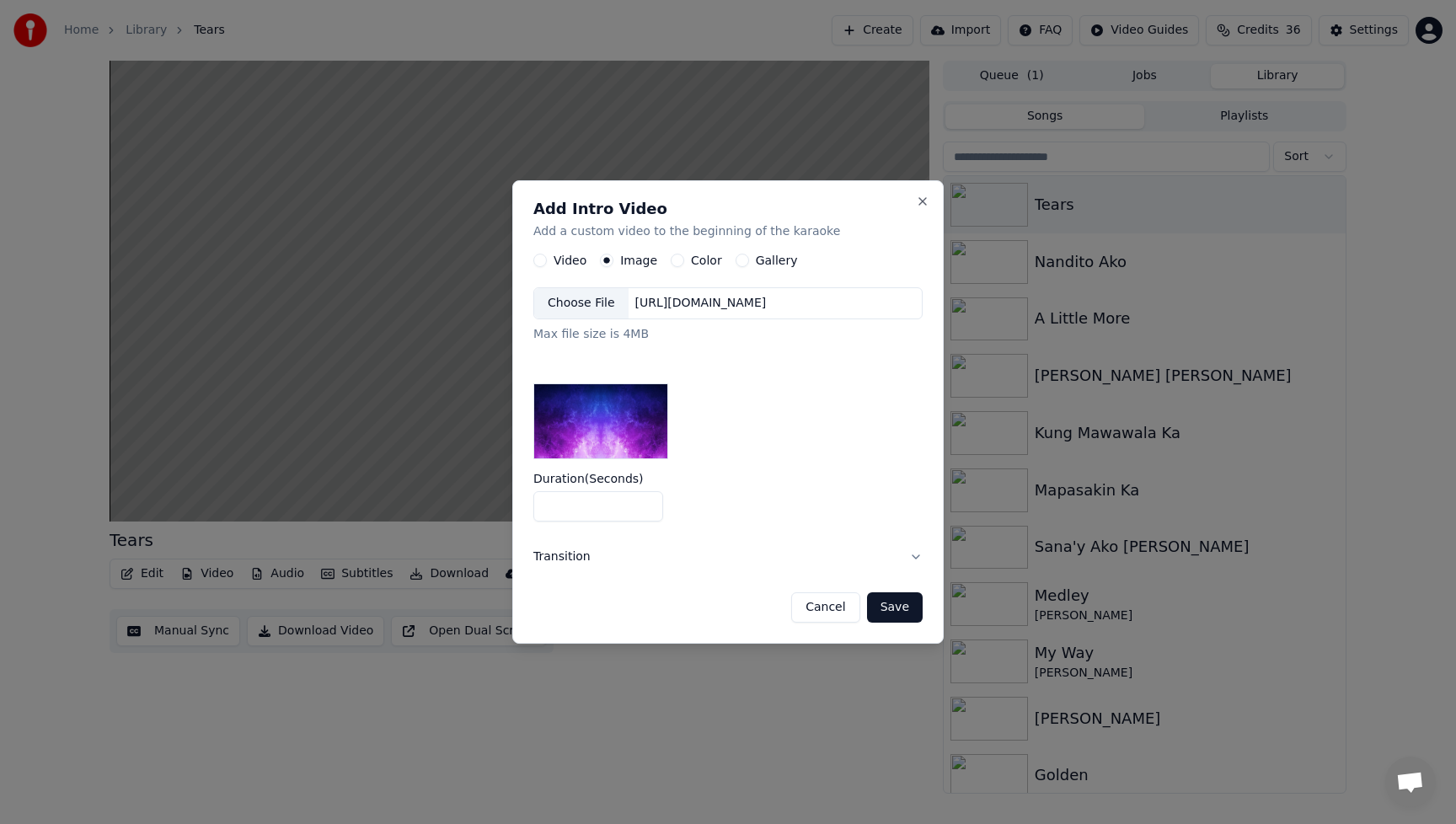
click at [582, 300] on div "Choose File" at bounding box center [581, 303] width 94 height 31
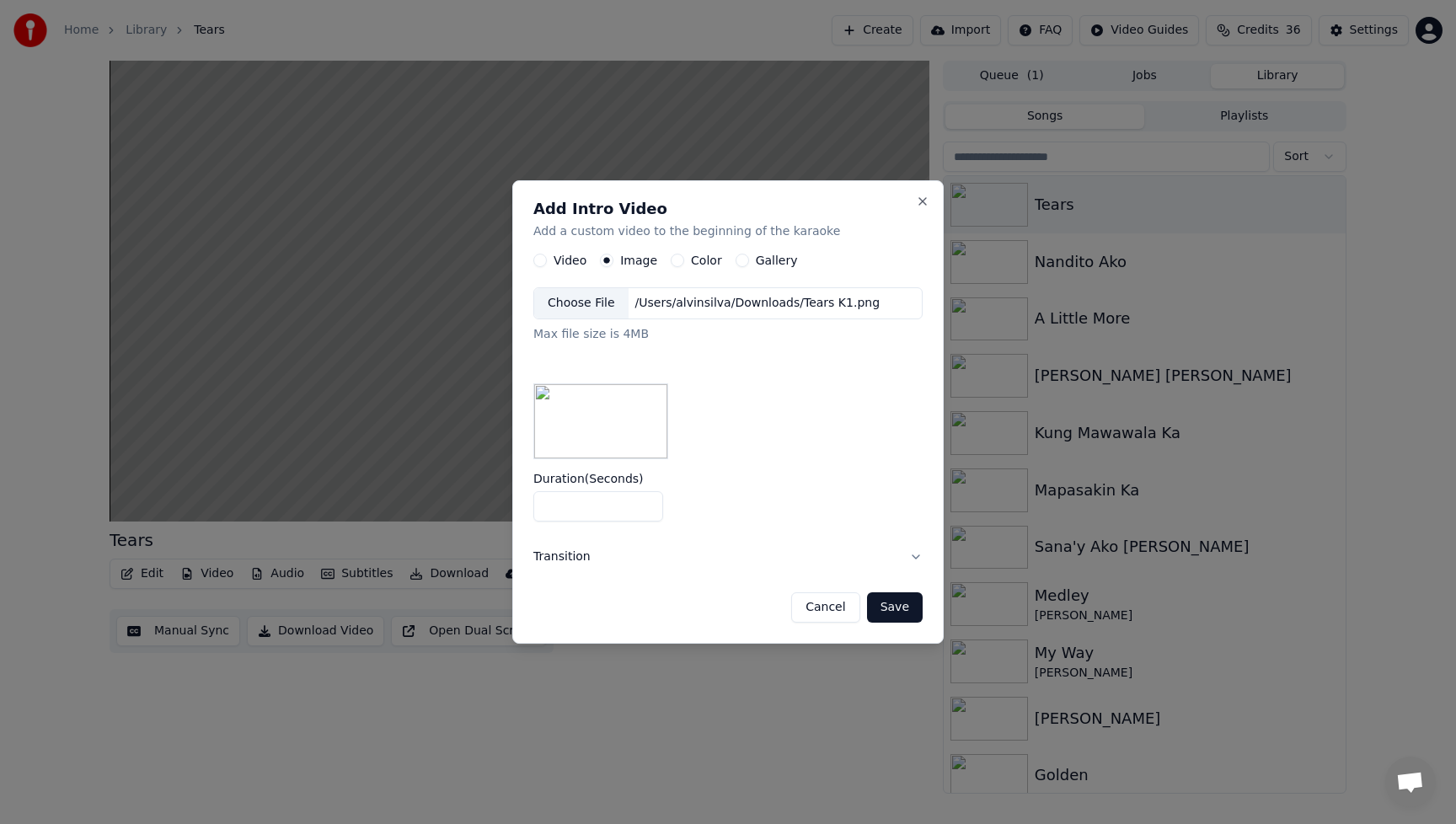
click at [900, 601] on button "Save" at bounding box center [895, 608] width 56 height 31
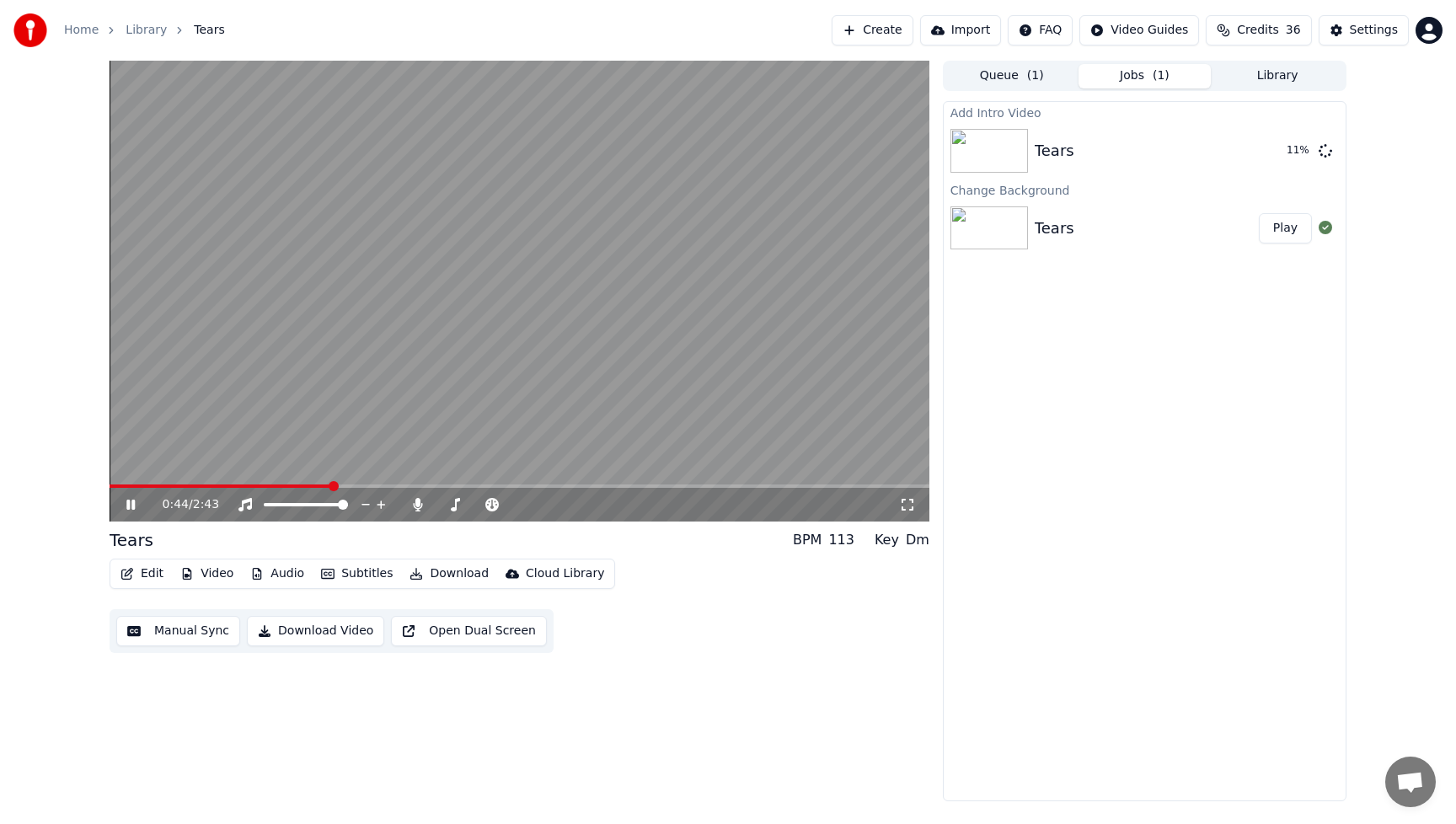
click at [133, 506] on icon at bounding box center [131, 504] width 9 height 11
click at [722, 636] on div "Edit Video Audio Subtitles Download Cloud Library Manual Sync Download Video Op…" at bounding box center [520, 606] width 820 height 94
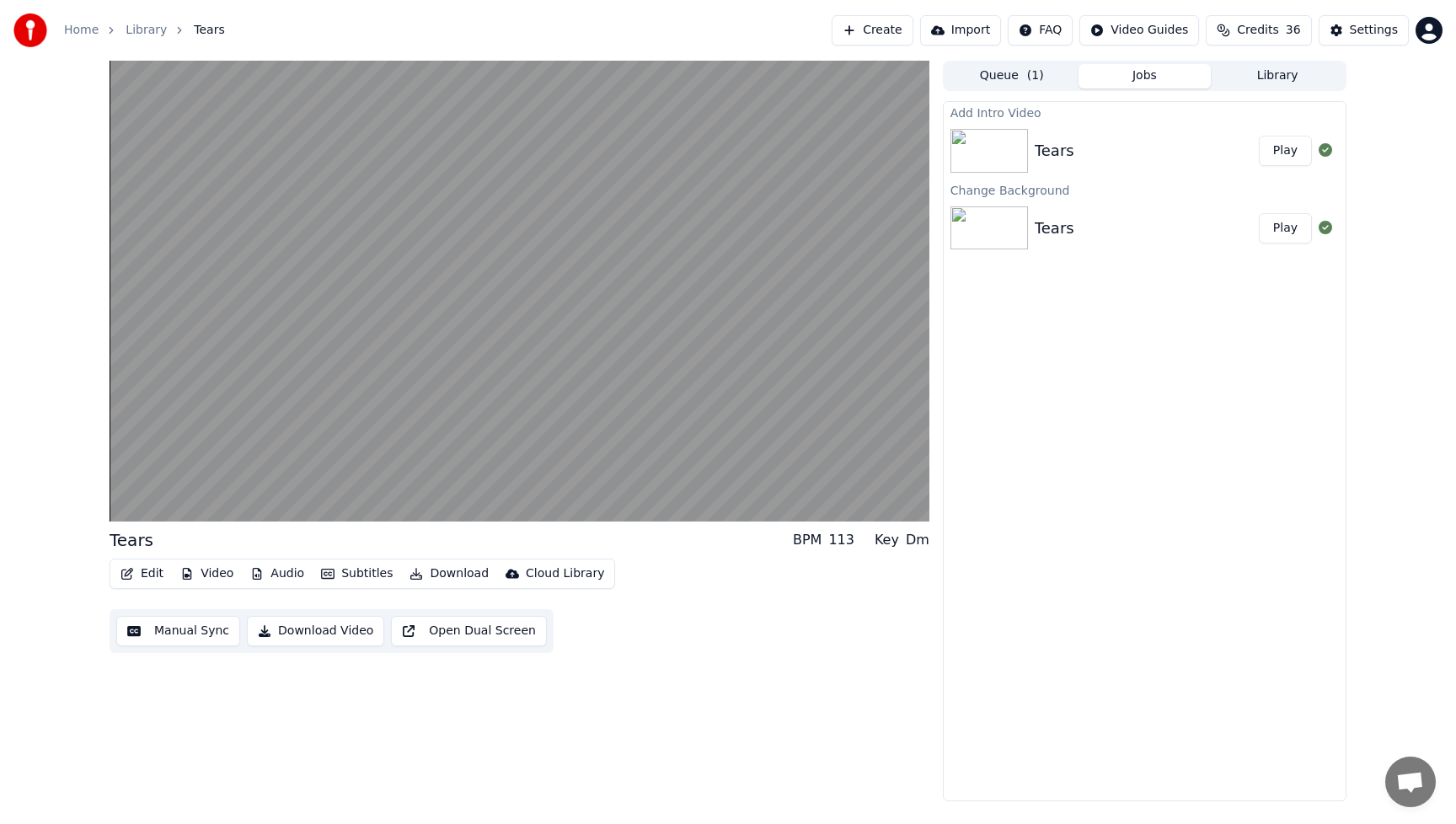
click at [1293, 151] on button "Play" at bounding box center [1285, 151] width 53 height 31
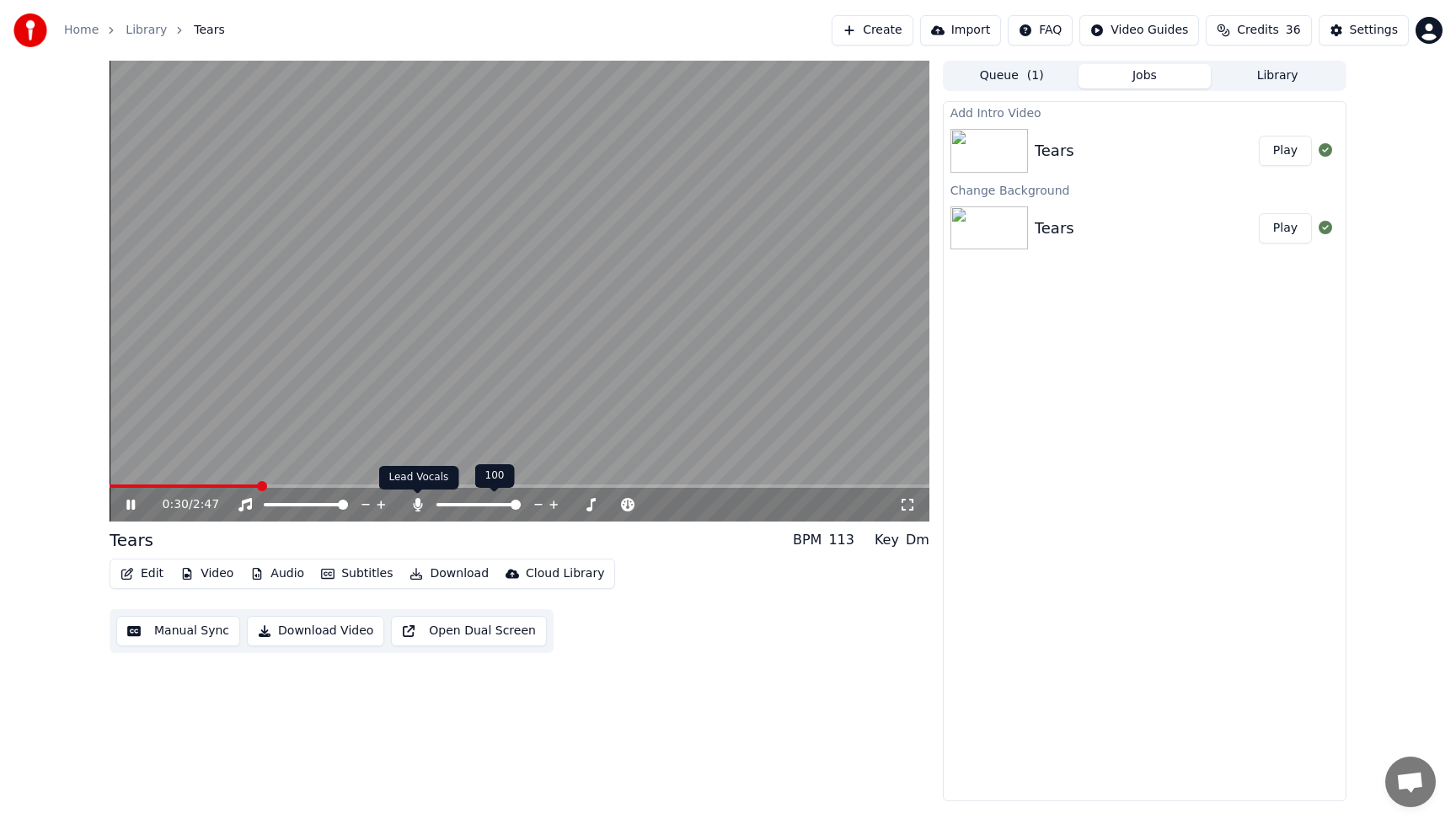
click at [419, 502] on icon at bounding box center [418, 505] width 10 height 13
click at [773, 642] on div "Edit Video Audio Subtitles Download Cloud Library Manual Sync Download Video Op…" at bounding box center [520, 606] width 820 height 94
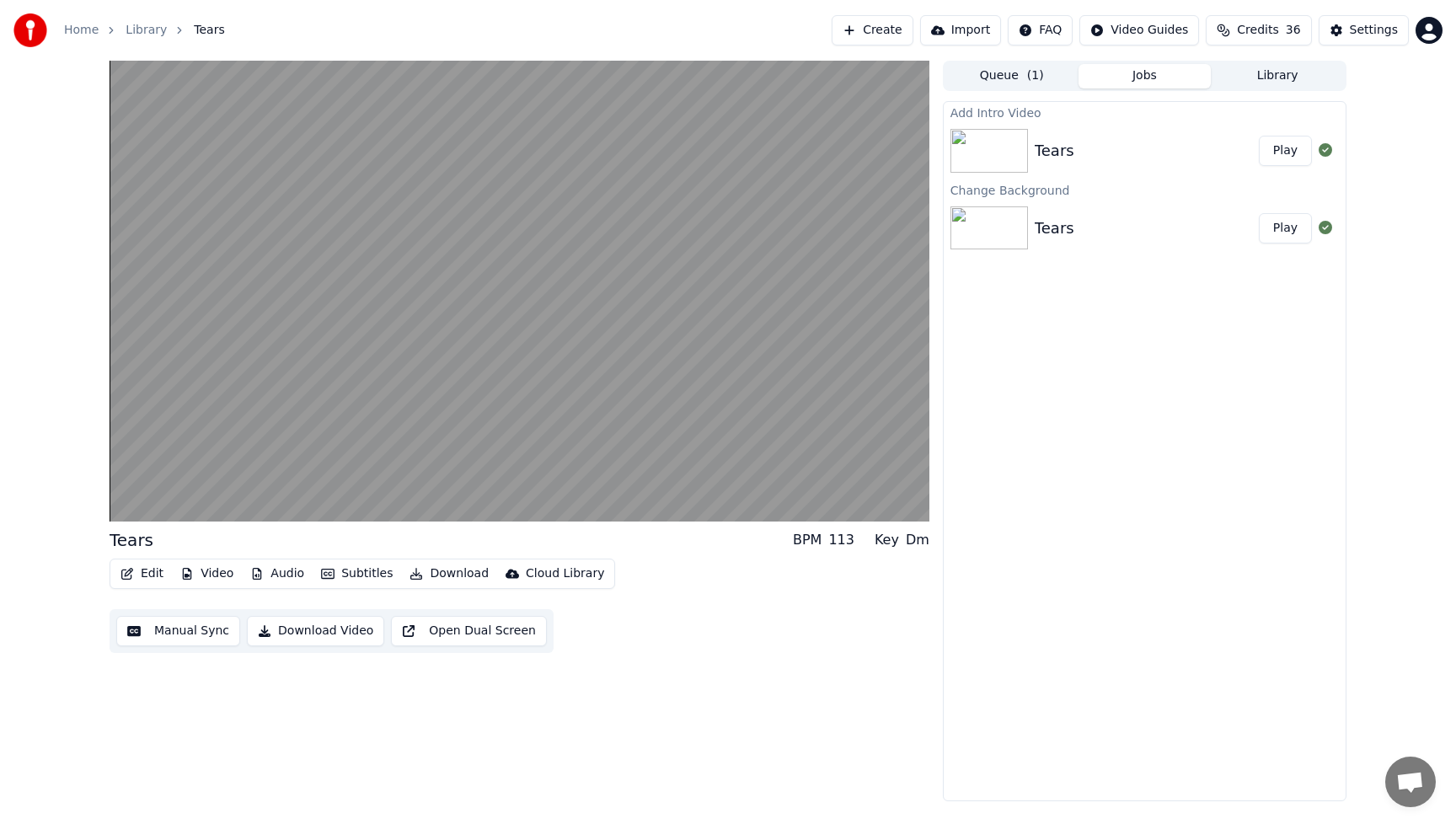
click at [331, 630] on button "Download Video" at bounding box center [315, 631] width 137 height 31
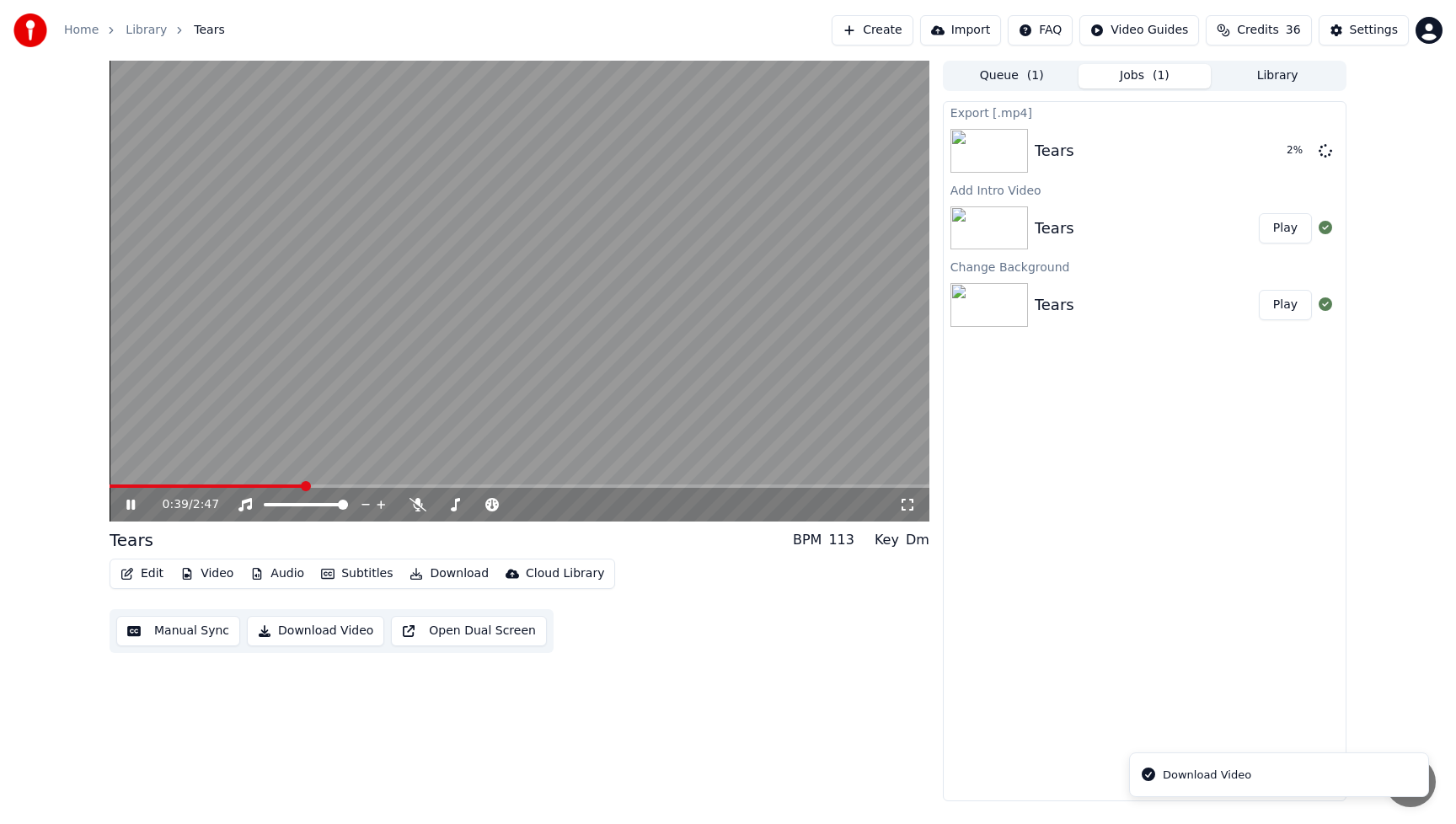
click at [128, 505] on icon at bounding box center [131, 504] width 9 height 11
